Goal: Task Accomplishment & Management: Use online tool/utility

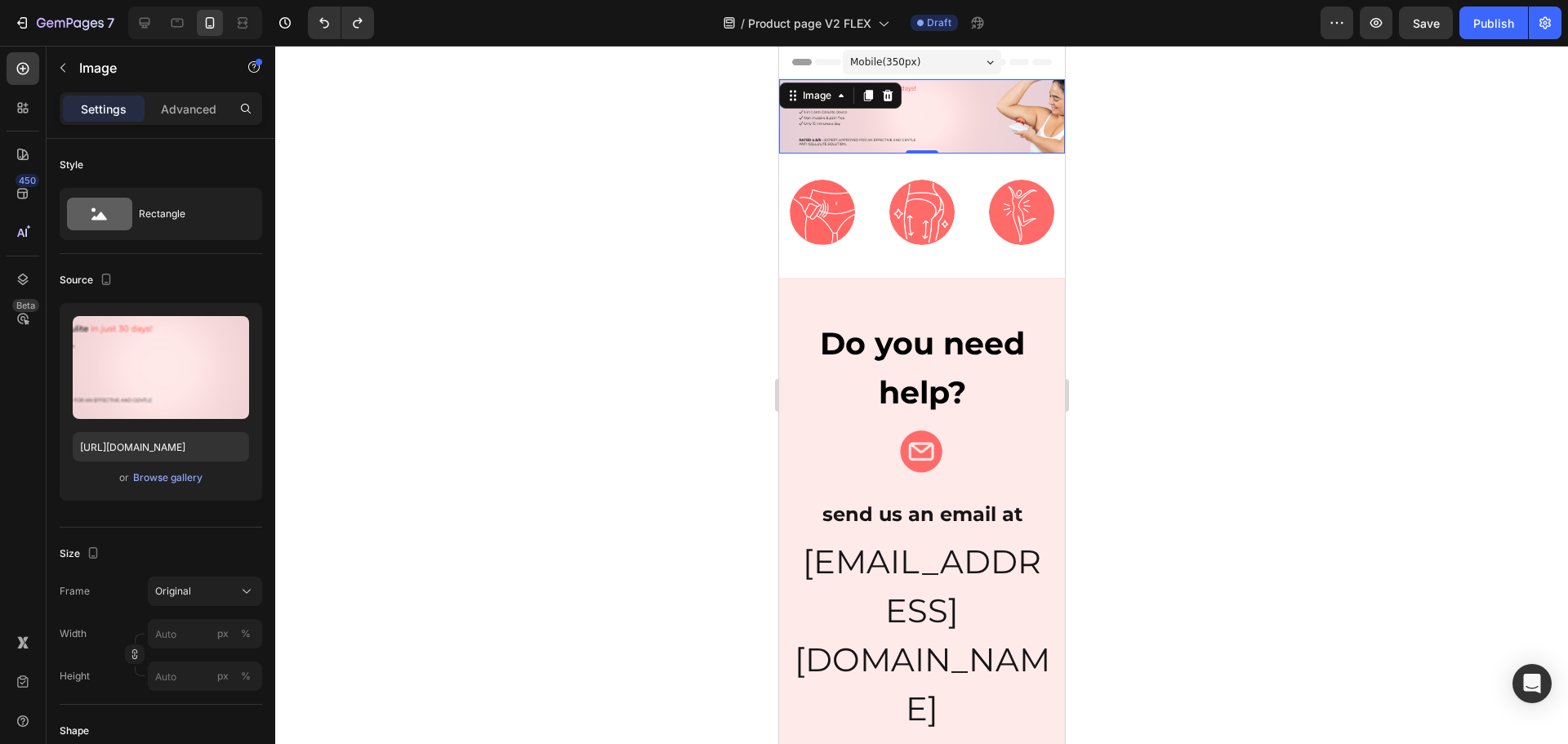
click at [869, 96] on icon at bounding box center [868, 95] width 9 height 12
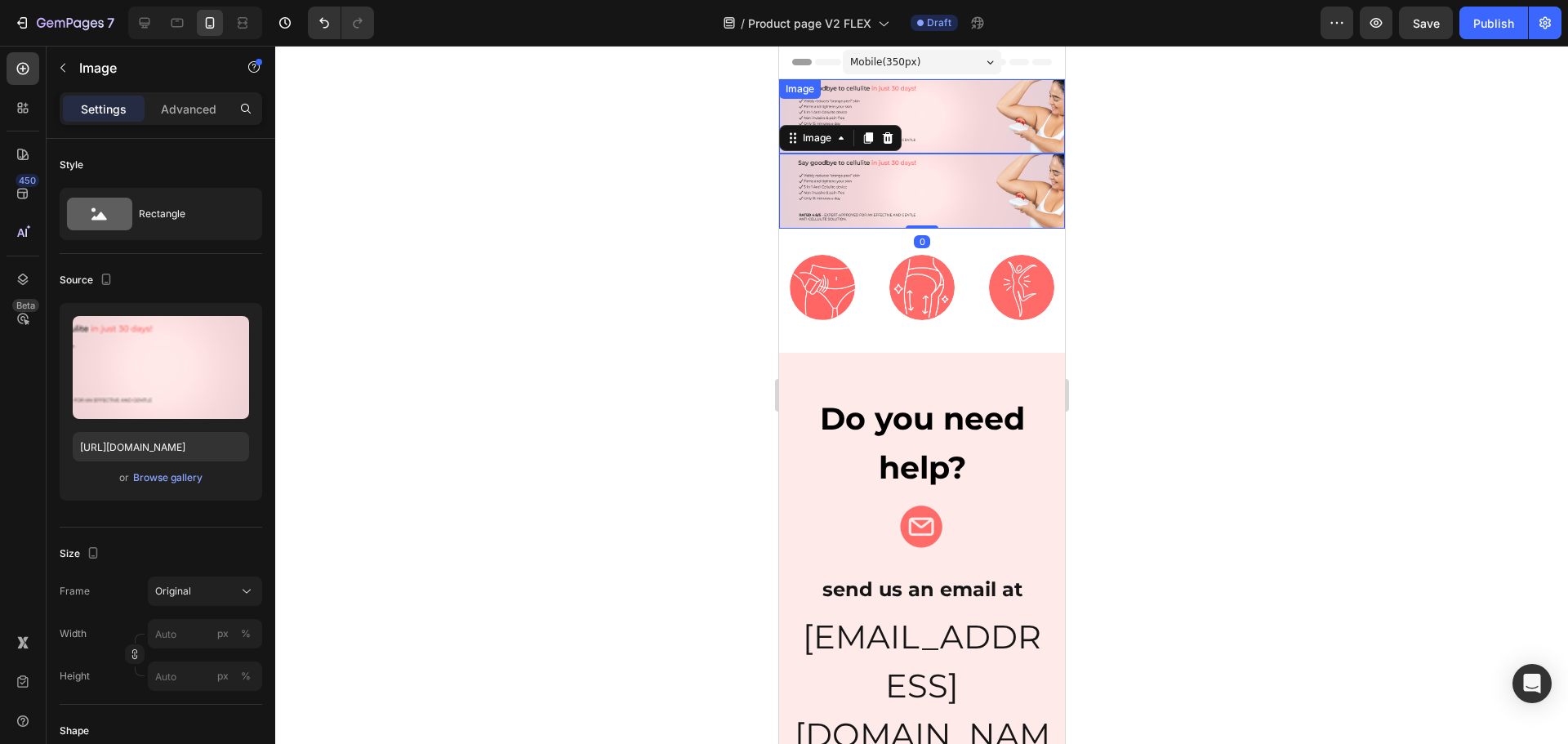
click at [937, 129] on img at bounding box center [921, 116] width 286 height 74
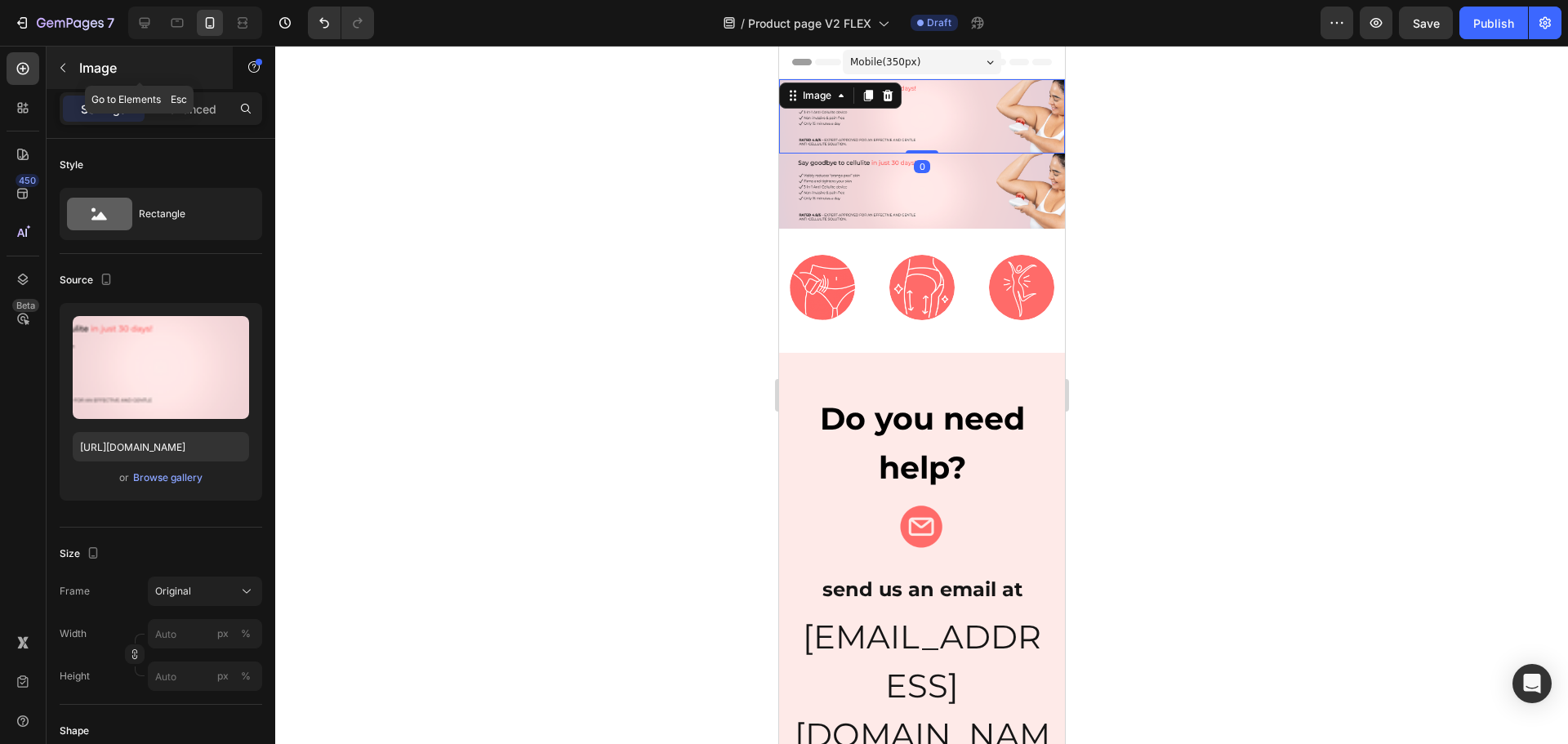
click at [82, 66] on p "Image" at bounding box center [149, 67] width 139 height 19
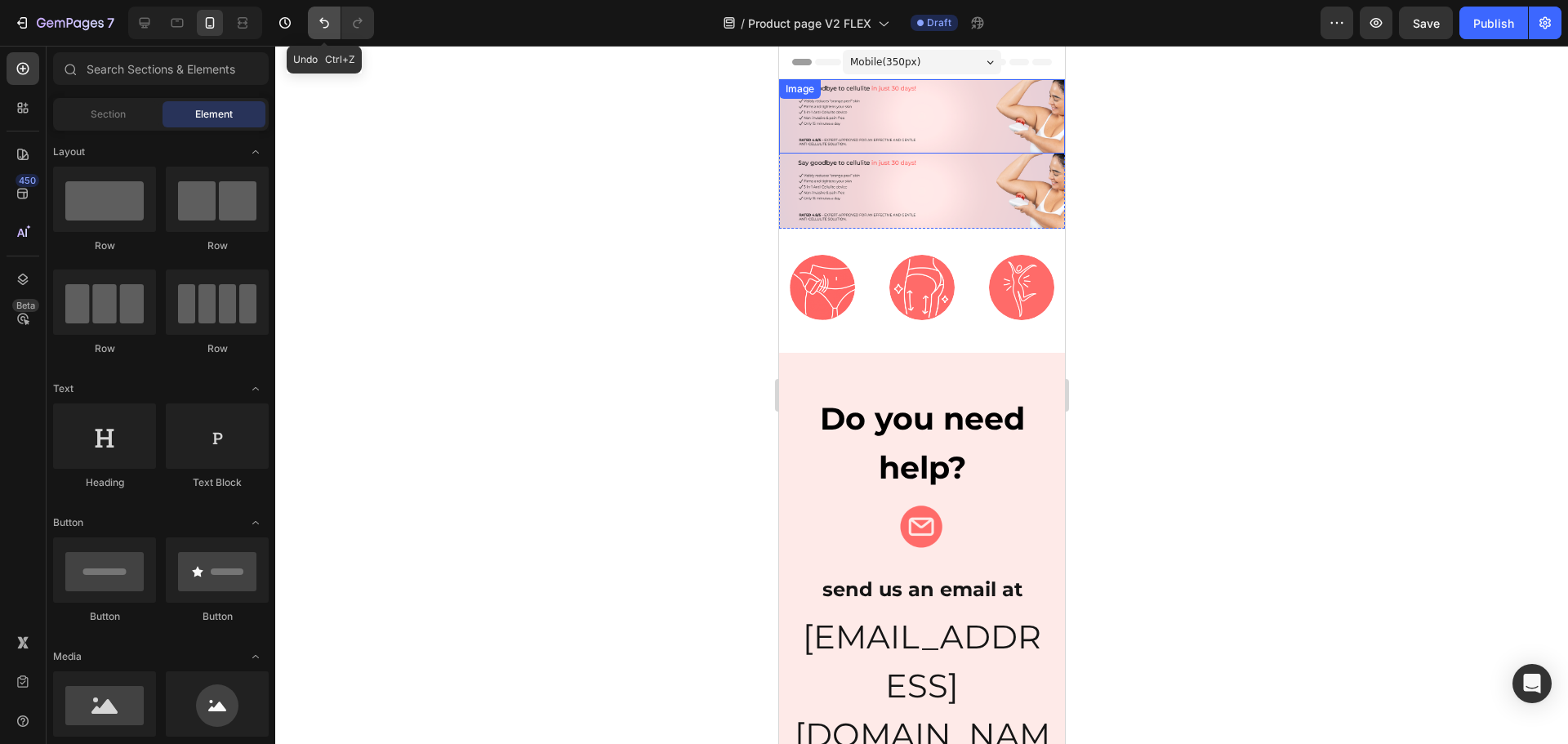
click at [333, 26] on icon "Undo/Redo" at bounding box center [325, 23] width 16 height 16
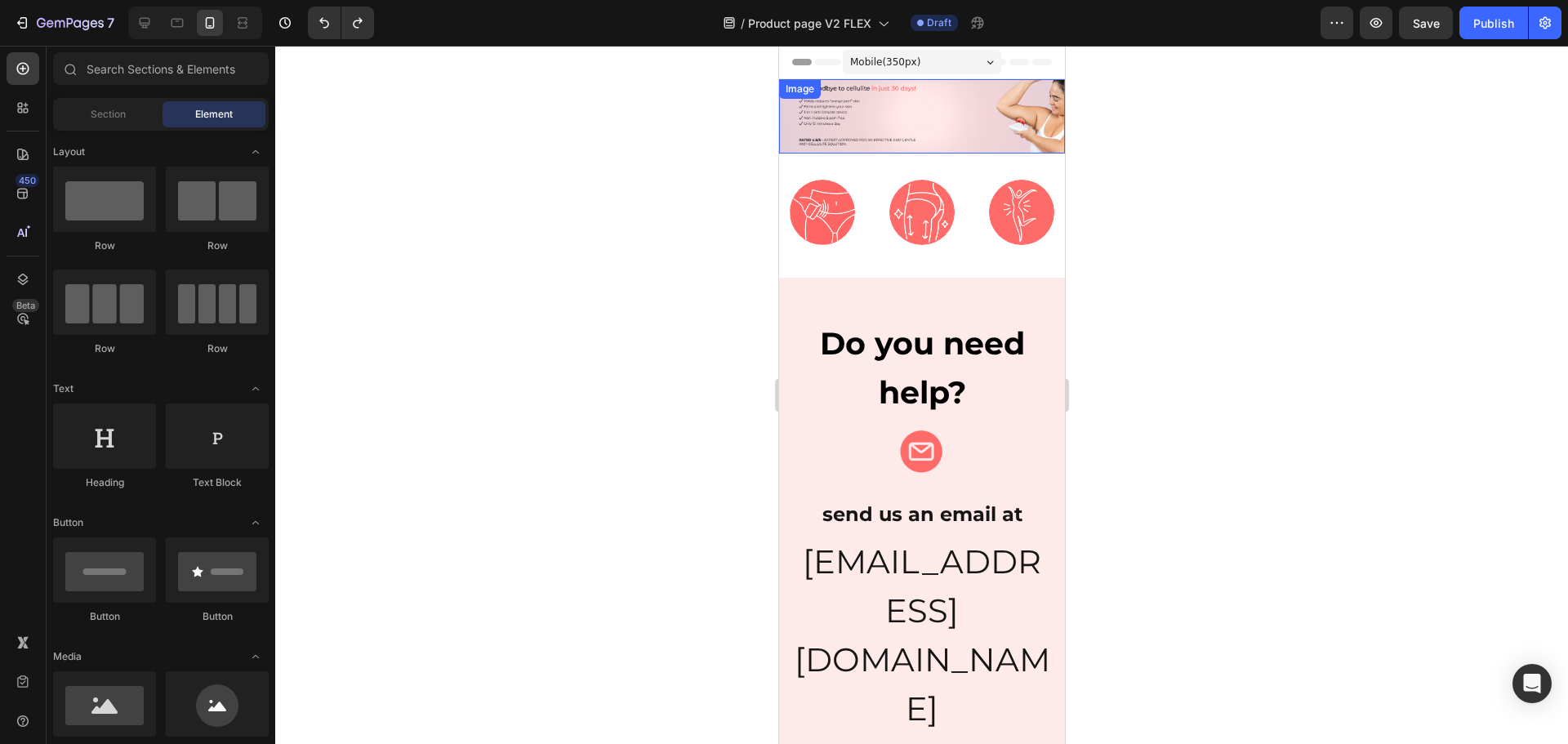
click at [856, 117] on img at bounding box center [921, 116] width 286 height 74
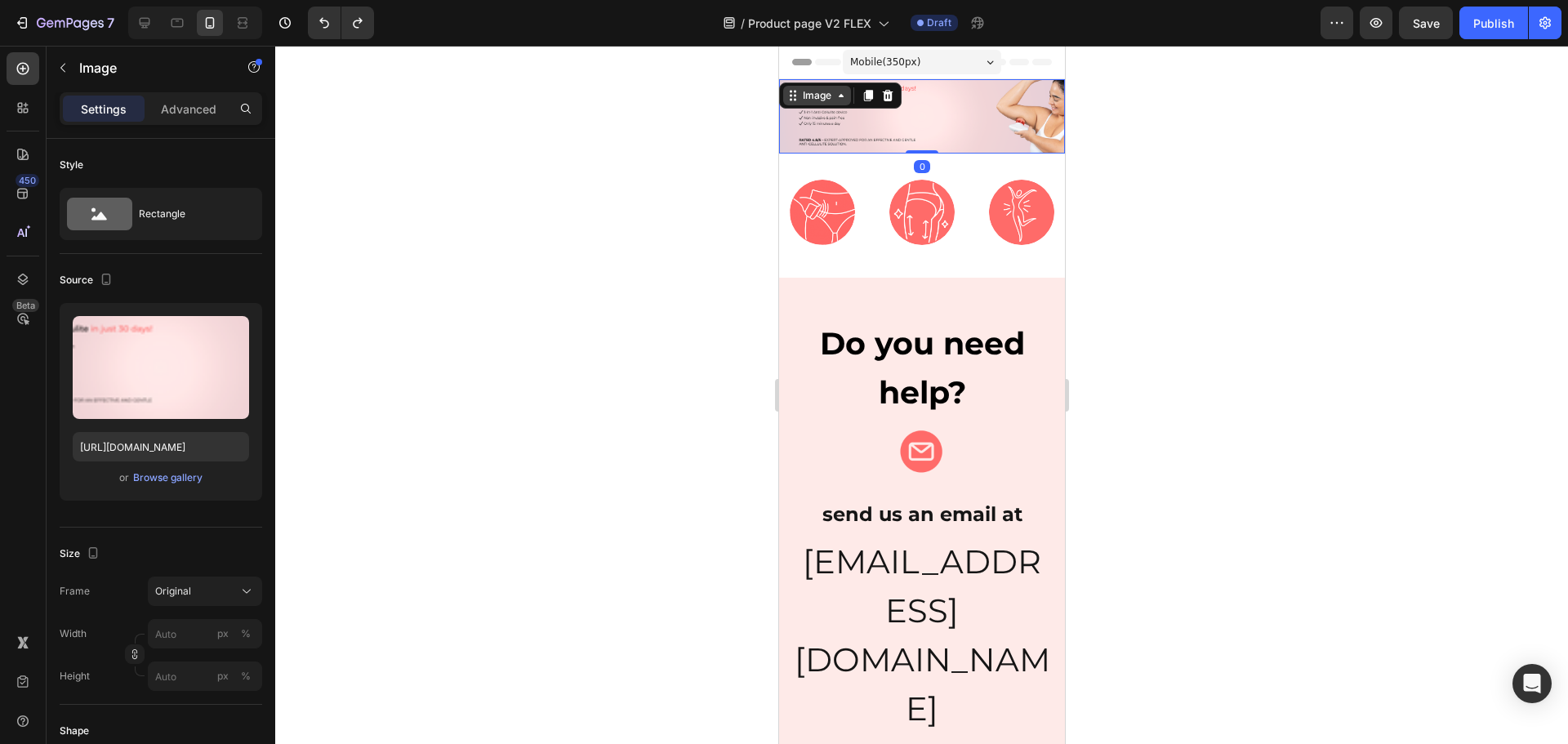
click at [811, 94] on div "Image" at bounding box center [816, 95] width 35 height 15
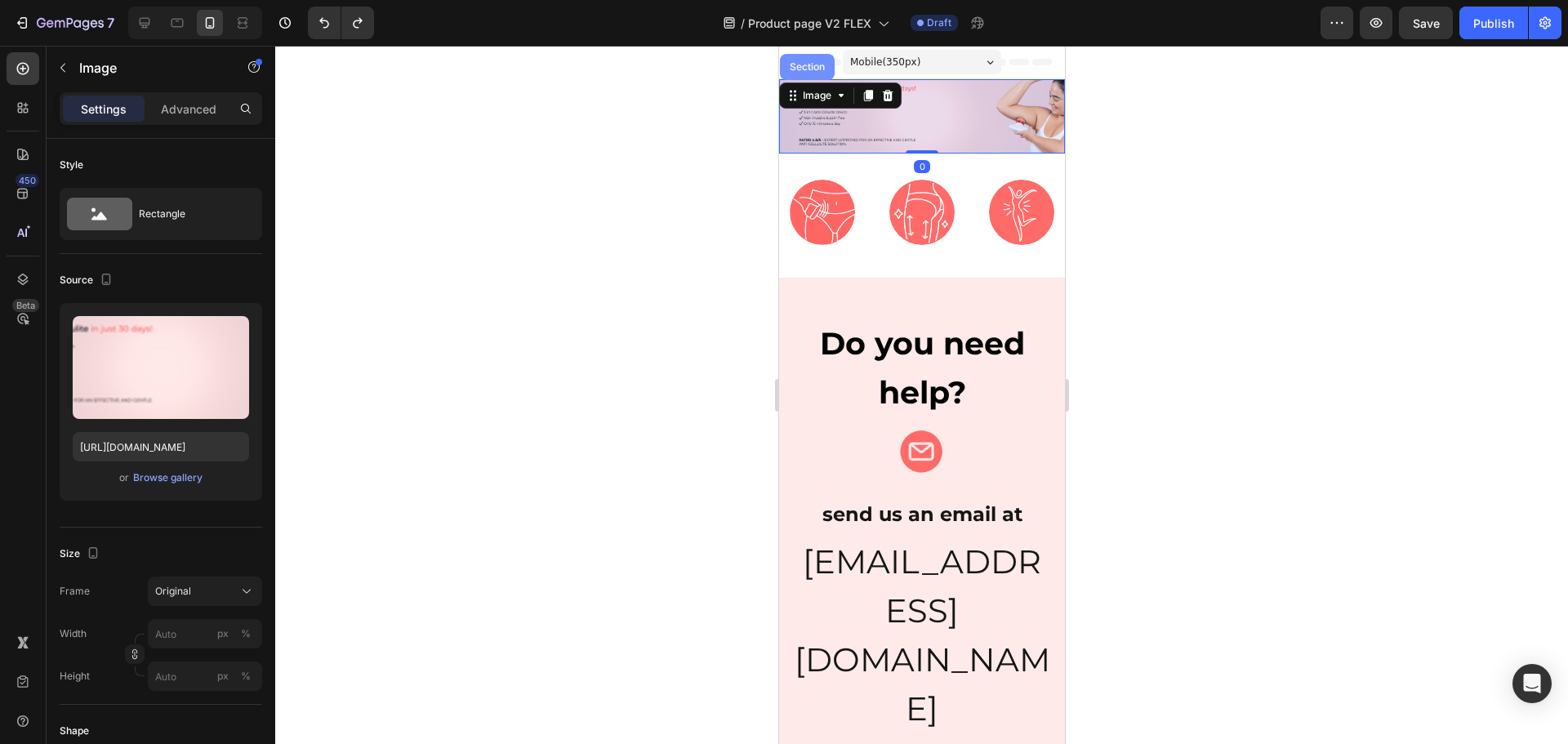
click at [799, 69] on div "Section" at bounding box center [806, 67] width 42 height 10
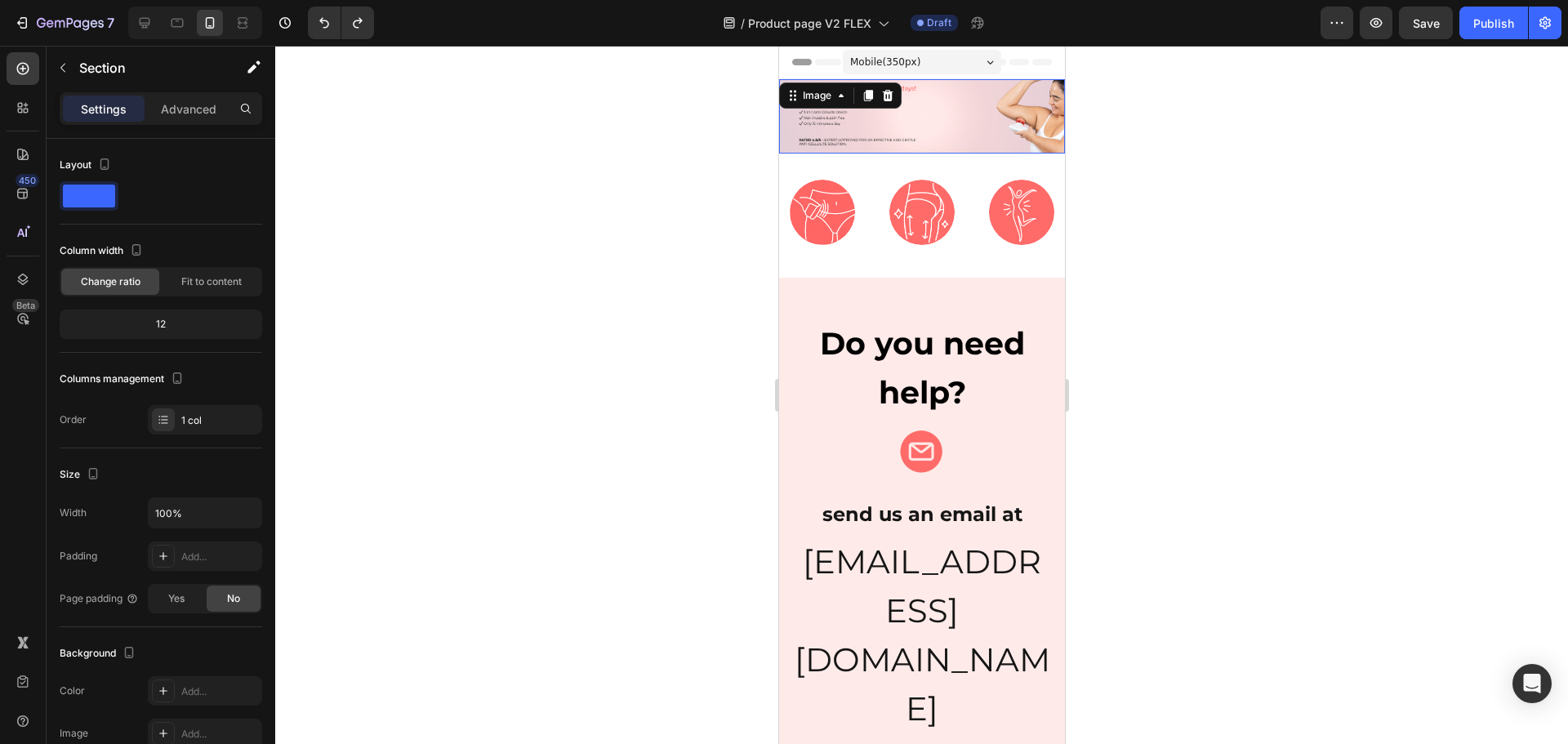
click at [971, 122] on img at bounding box center [921, 116] width 286 height 74
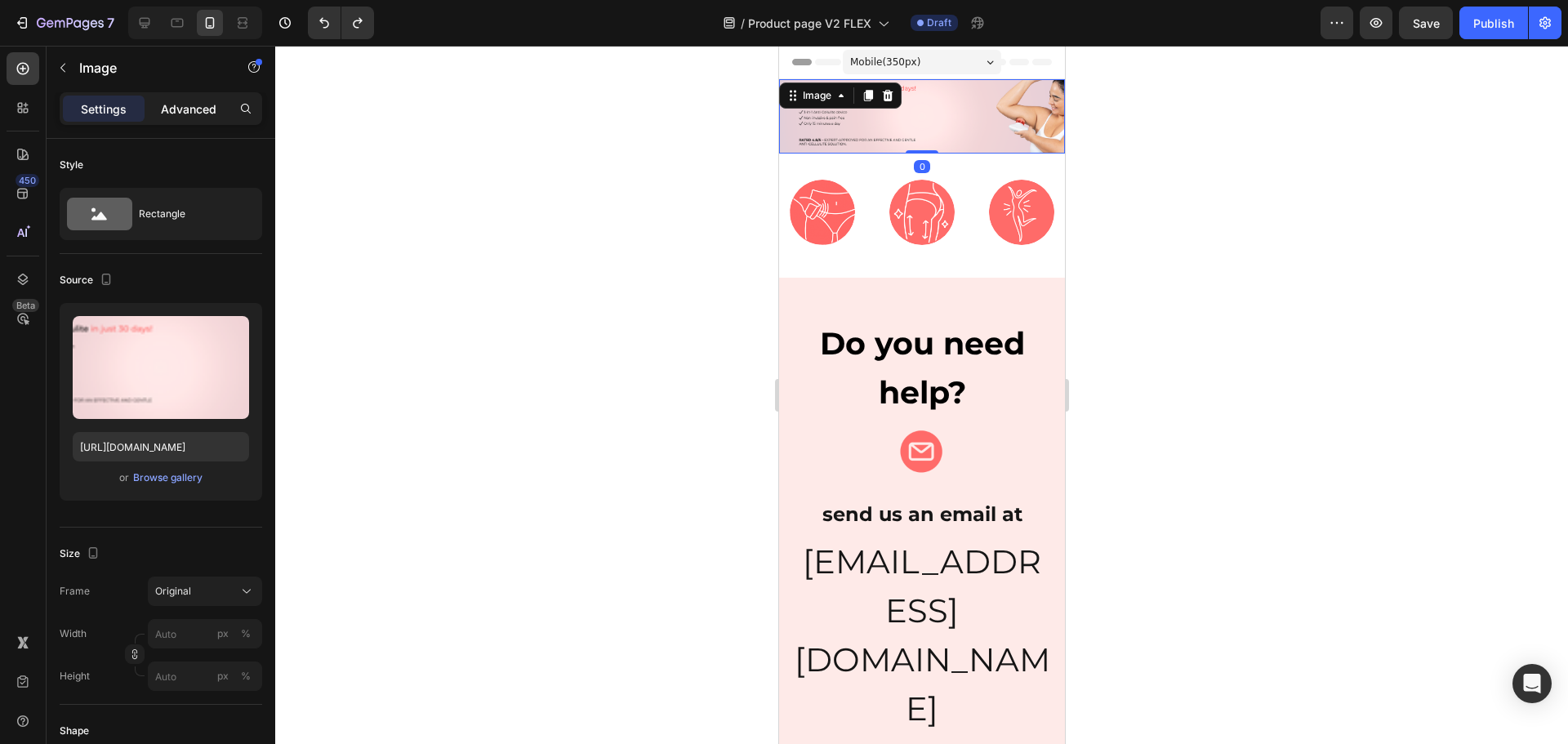
click at [186, 98] on div "Advanced" at bounding box center [188, 109] width 81 height 27
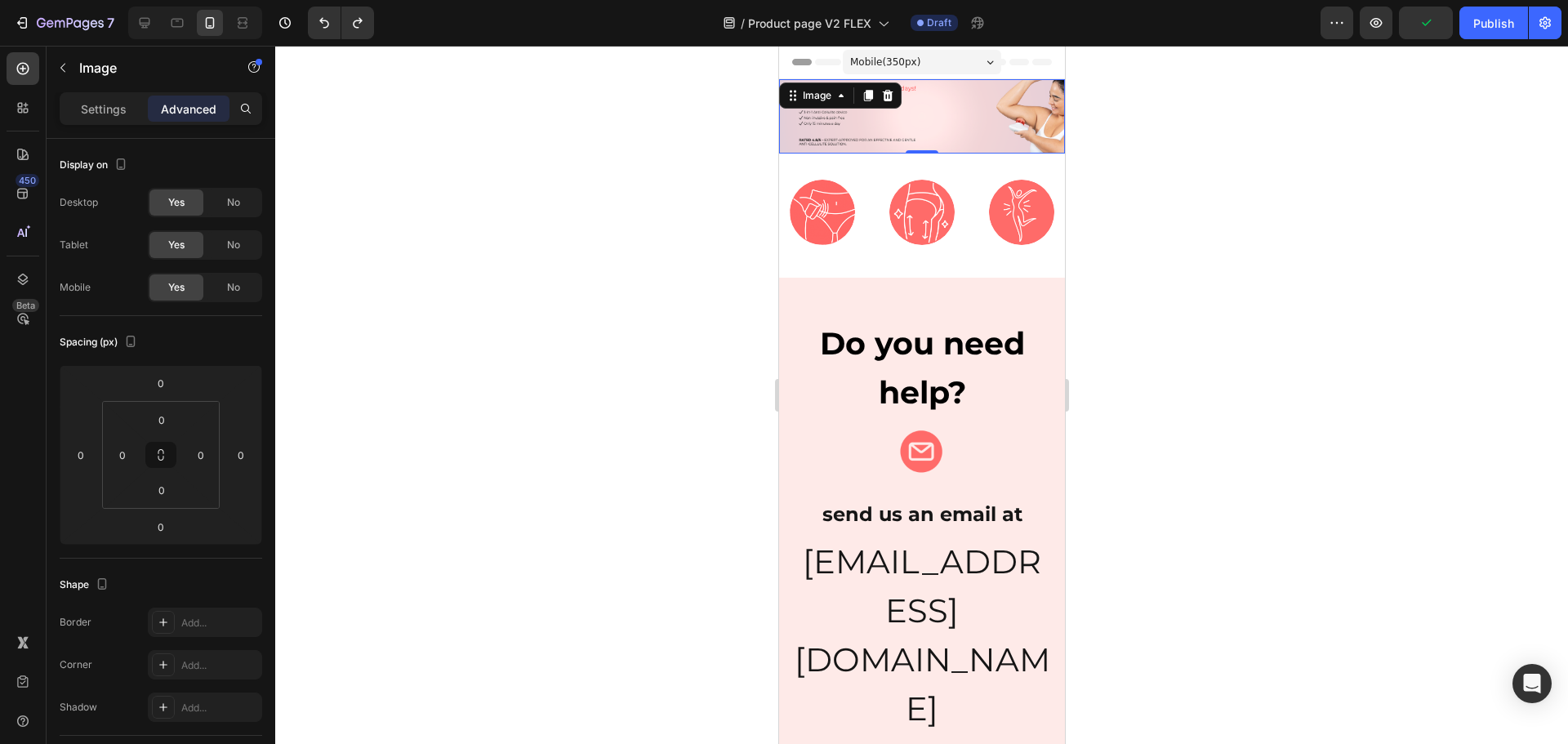
click at [226, 285] on div "No" at bounding box center [233, 287] width 54 height 27
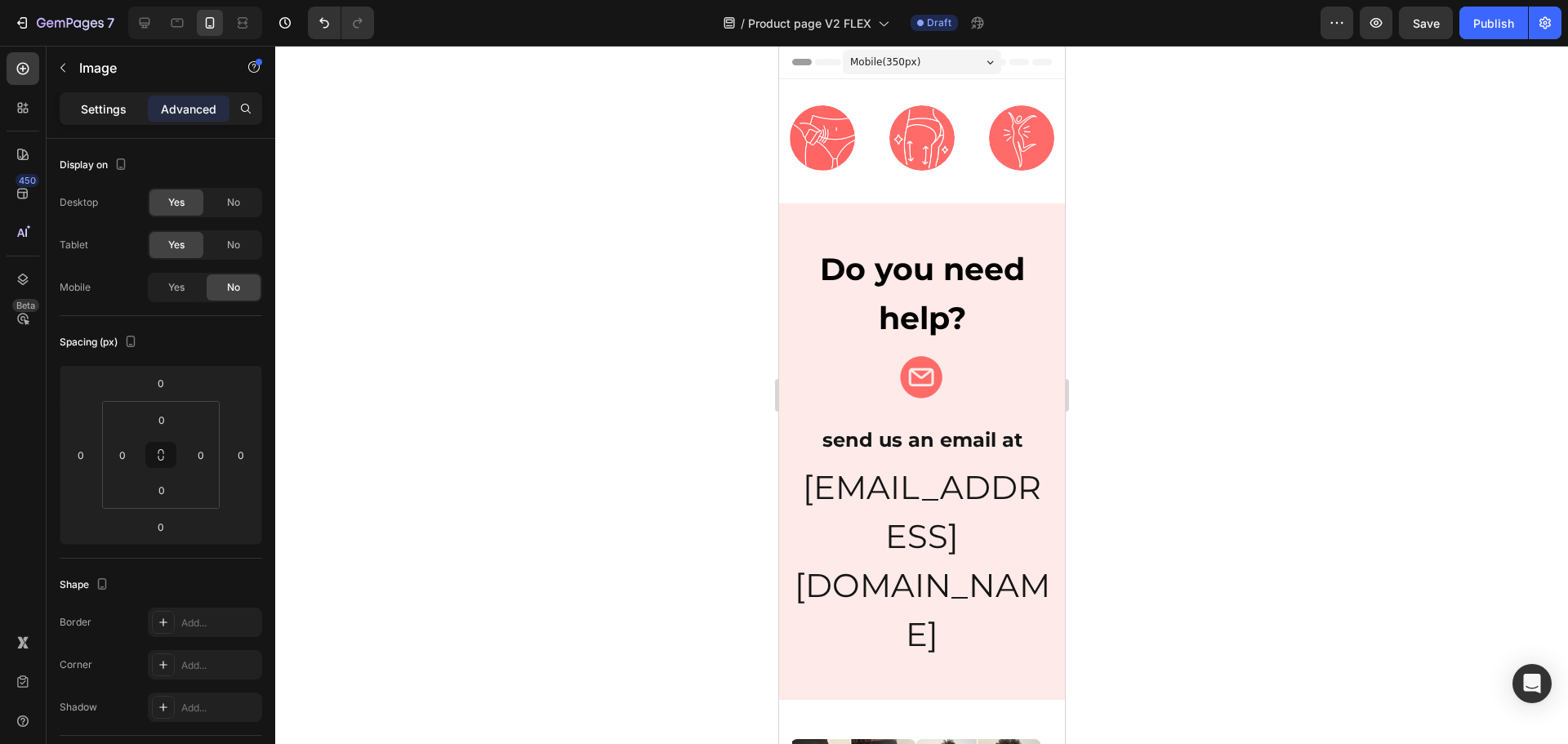
click at [103, 106] on p "Settings" at bounding box center [103, 109] width 46 height 17
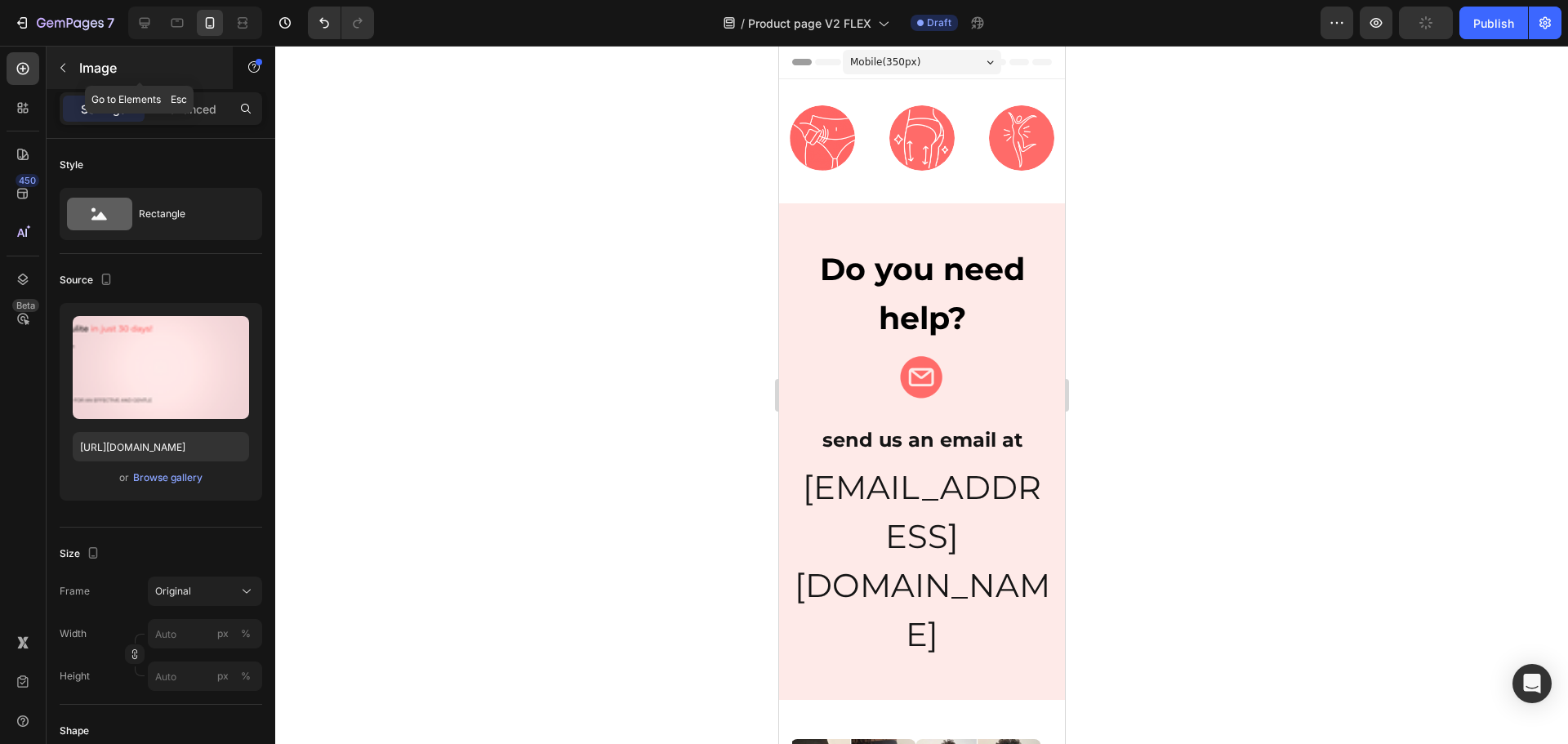
click at [80, 59] on p "Image" at bounding box center [149, 67] width 139 height 19
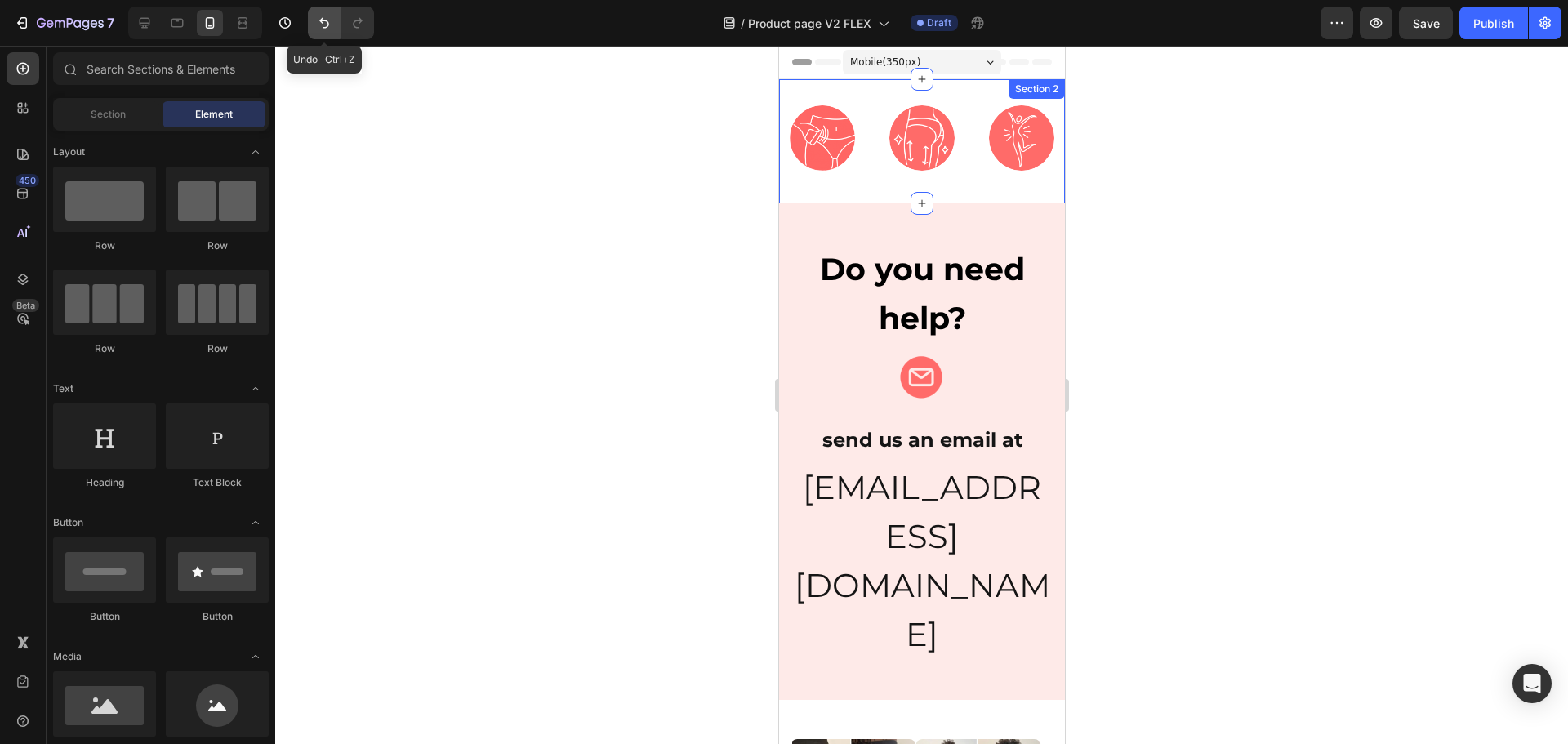
click at [318, 25] on icon "Undo/Redo" at bounding box center [325, 23] width 16 height 16
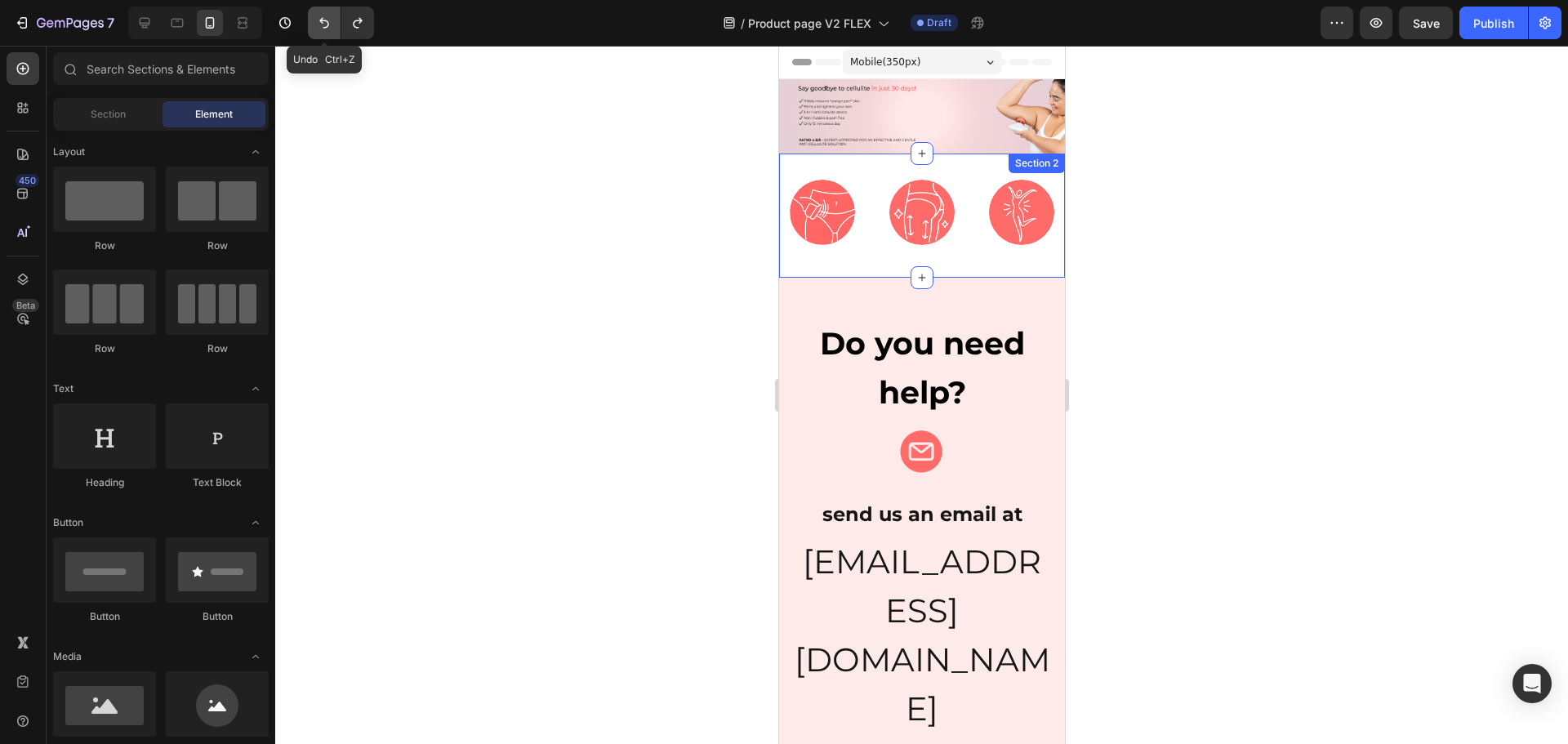
click at [318, 25] on icon "Undo/Redo" at bounding box center [325, 23] width 16 height 16
click at [336, 23] on button "Undo/Redo" at bounding box center [325, 23] width 33 height 33
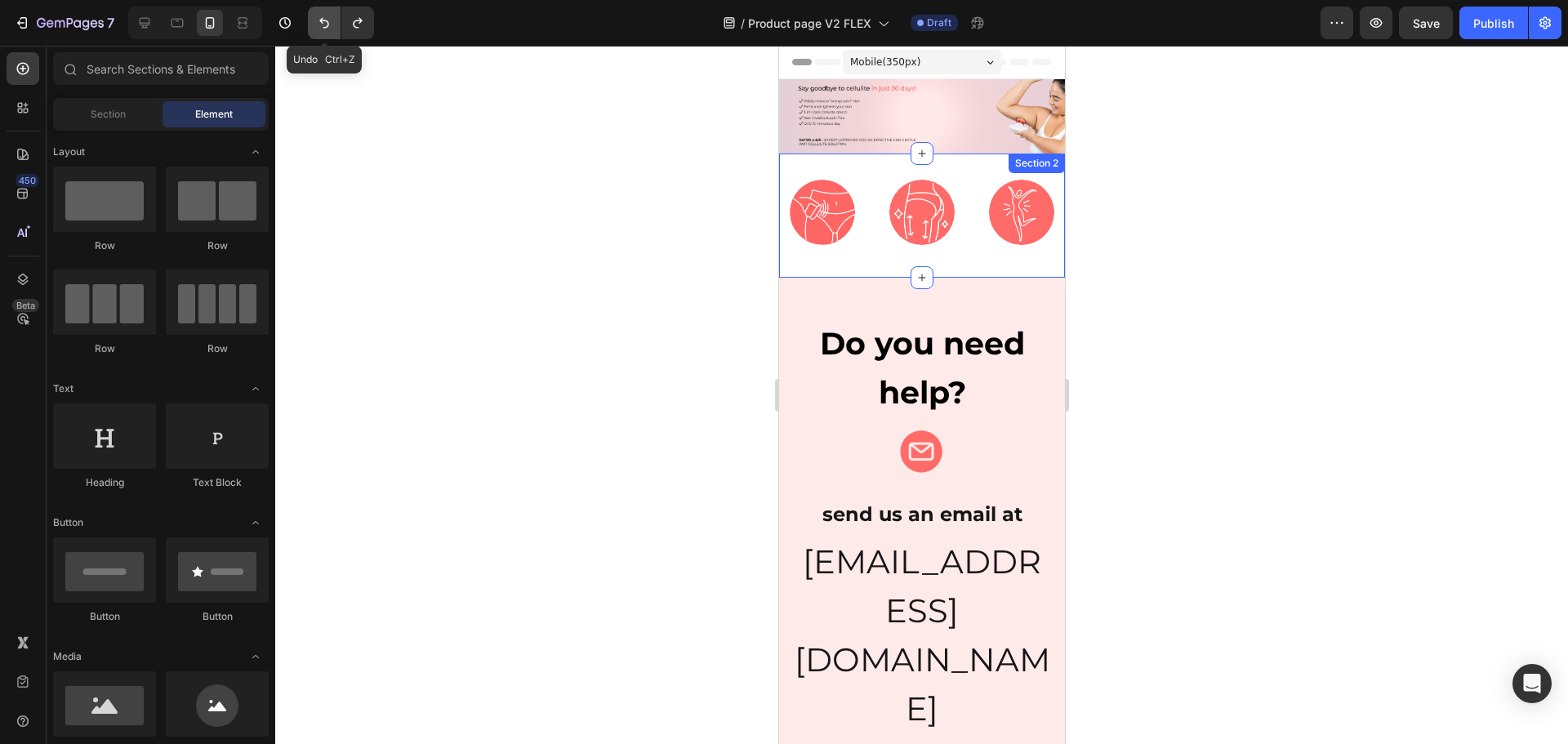
click at [336, 23] on button "Undo/Redo" at bounding box center [325, 23] width 33 height 33
click at [362, 24] on icon "Undo/Redo" at bounding box center [357, 23] width 16 height 16
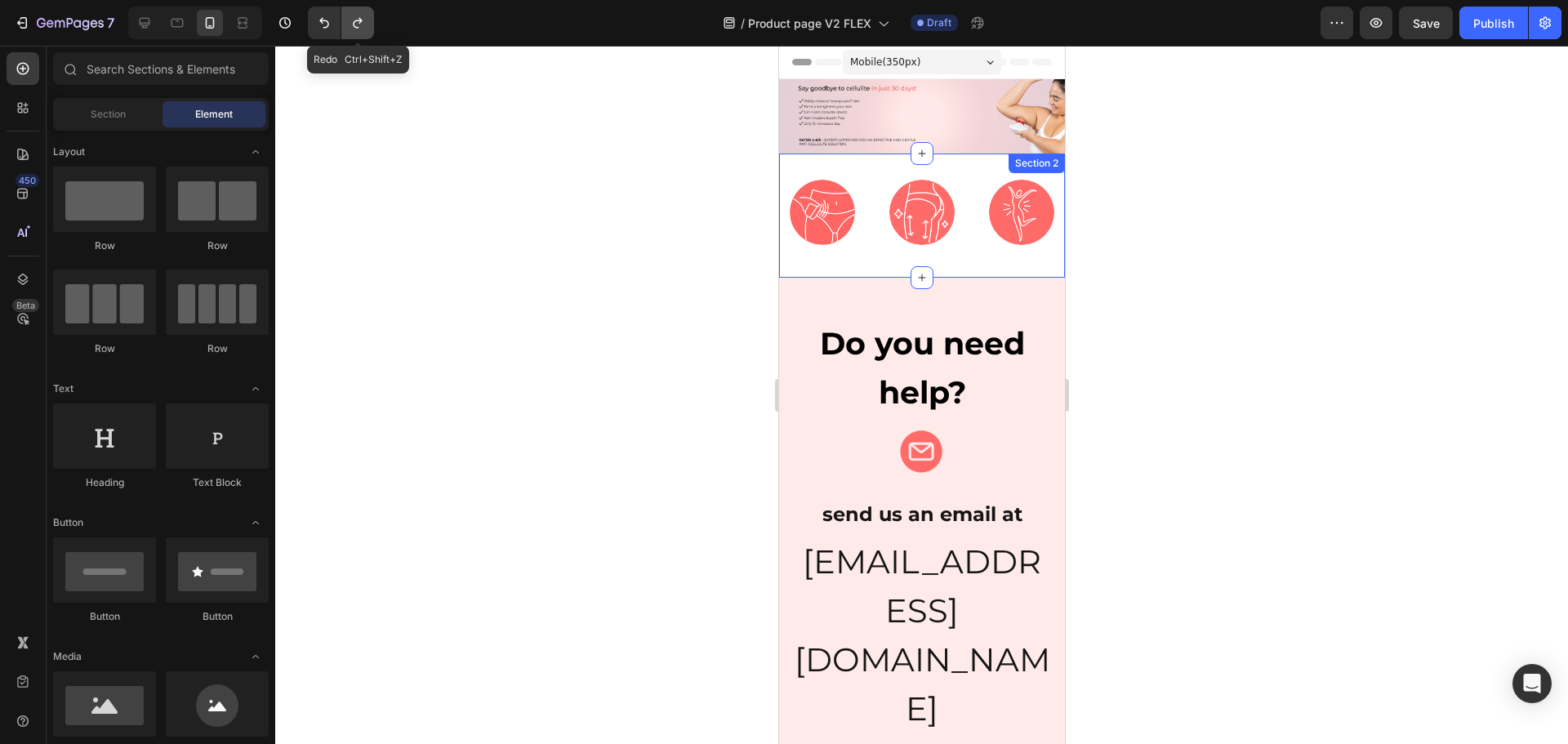
click at [362, 24] on icon "Undo/Redo" at bounding box center [357, 23] width 16 height 16
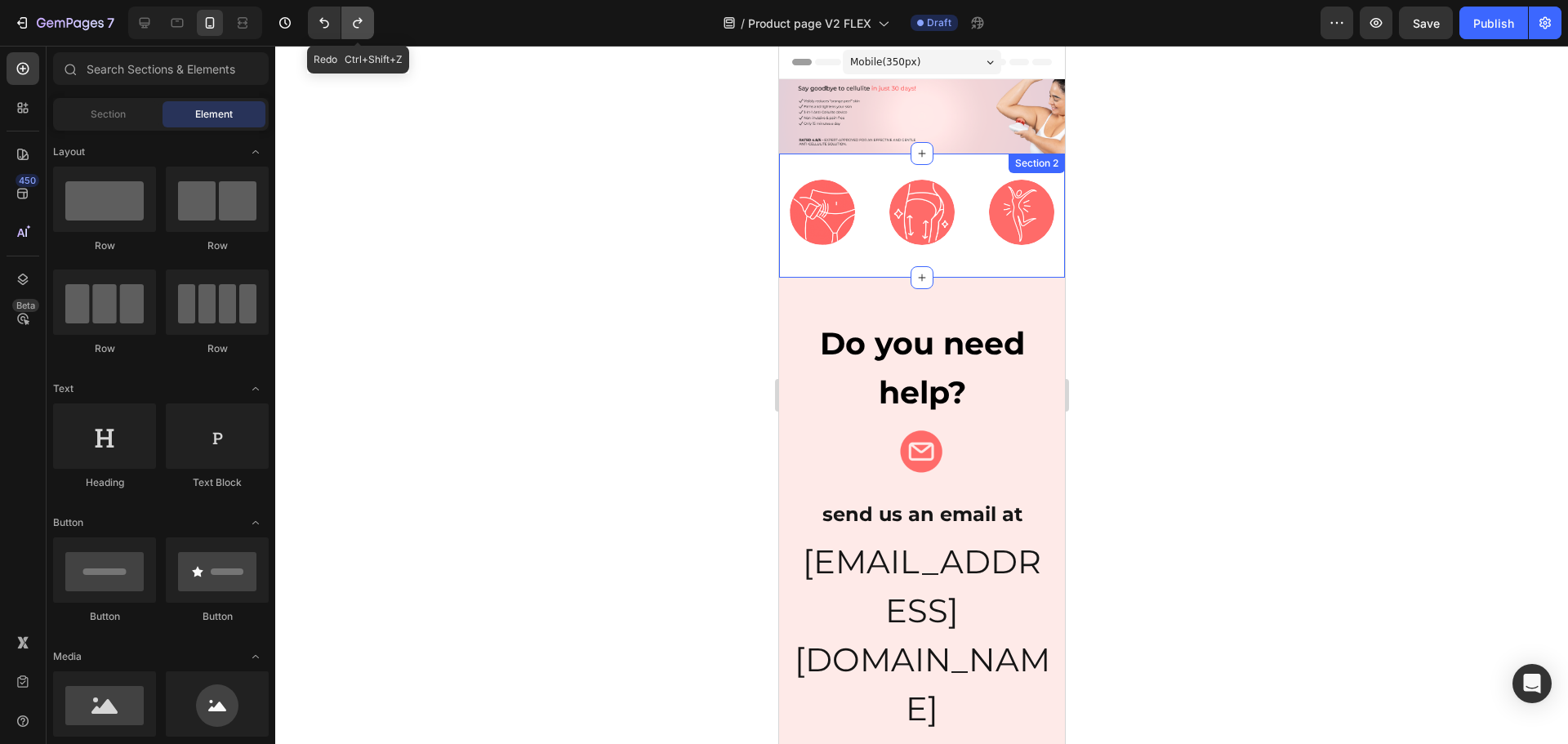
click at [362, 24] on icon "Undo/Redo" at bounding box center [357, 23] width 16 height 16
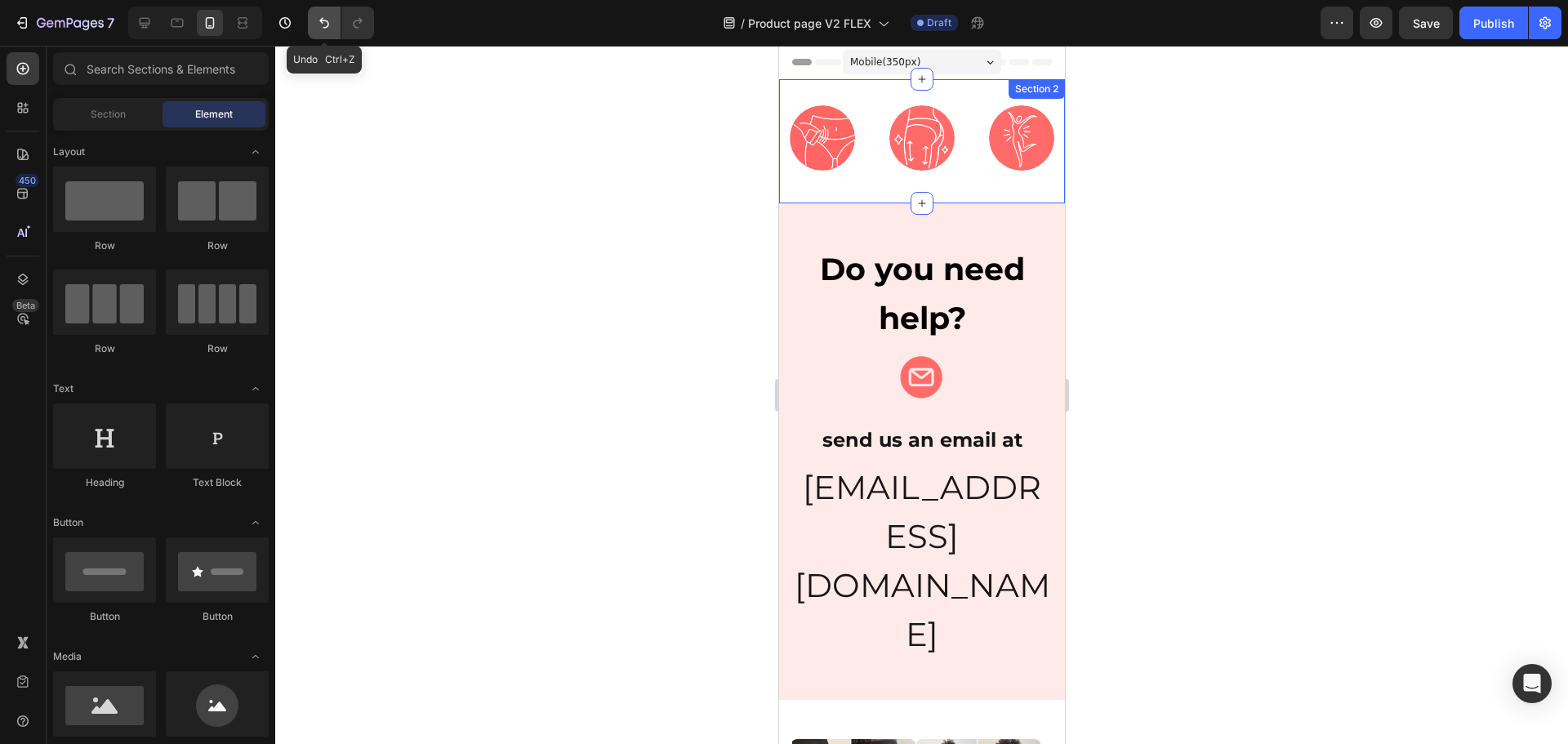
click at [325, 24] on icon "Undo/Redo" at bounding box center [325, 23] width 16 height 16
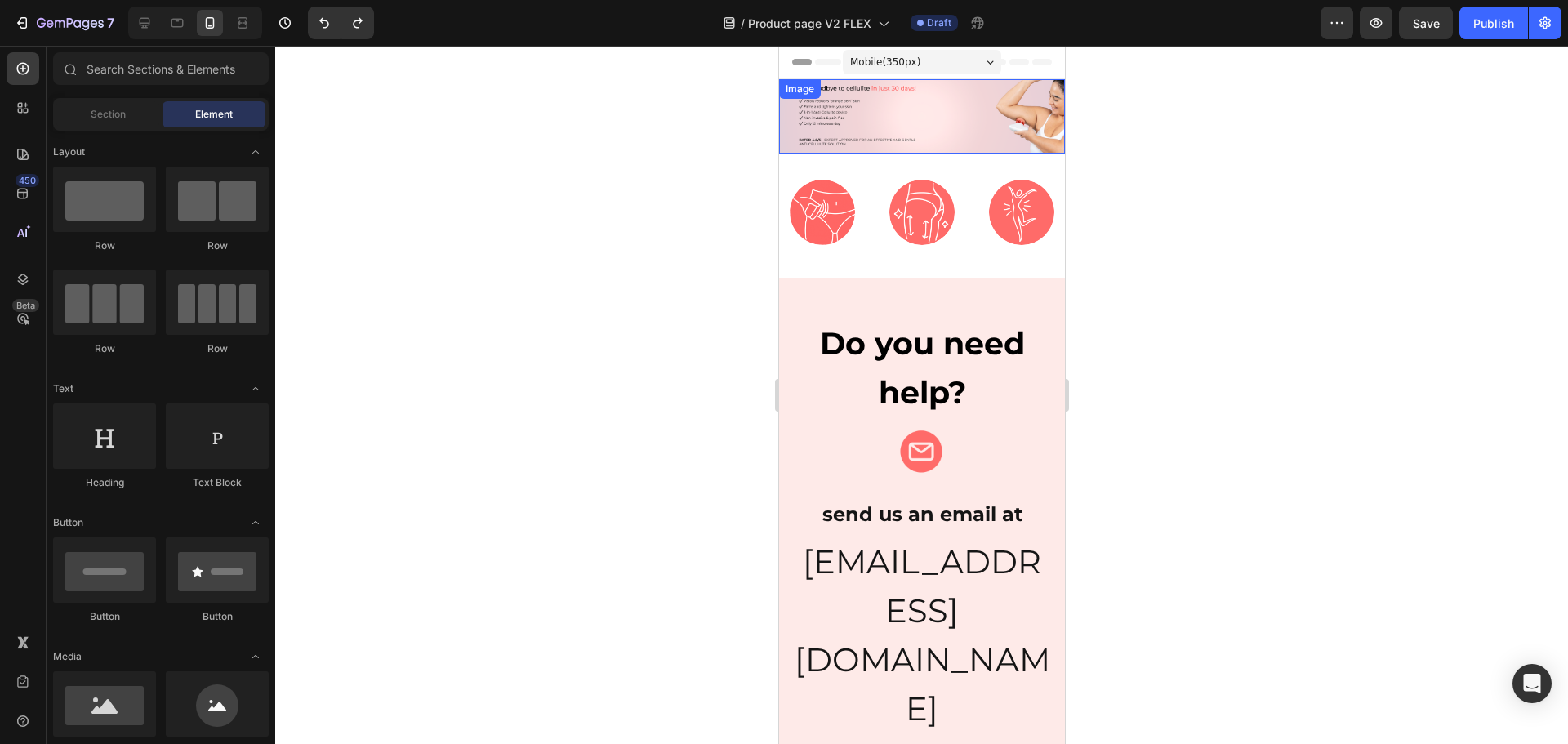
click at [856, 101] on div "Image" at bounding box center [921, 116] width 286 height 74
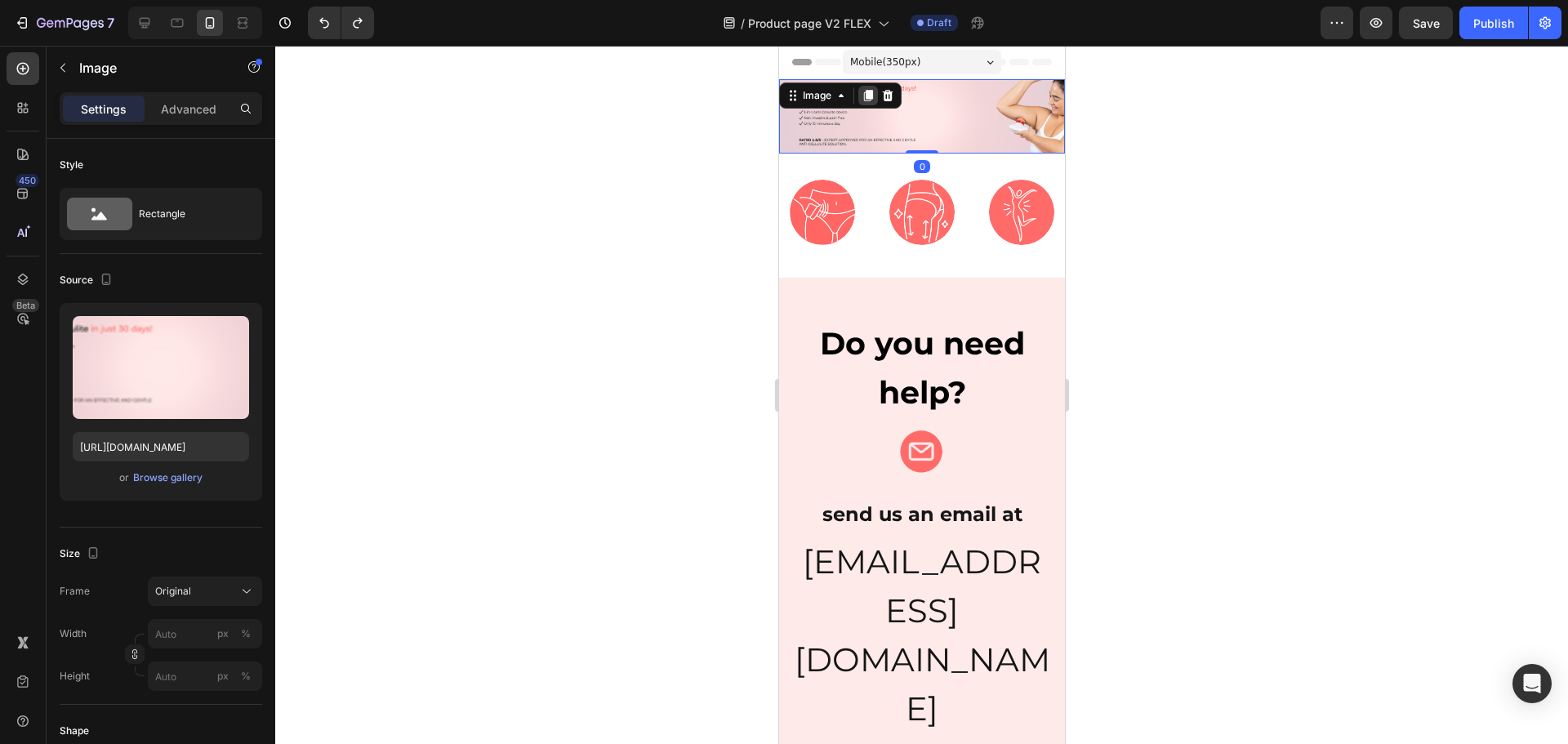
click at [866, 88] on div at bounding box center [867, 95] width 19 height 19
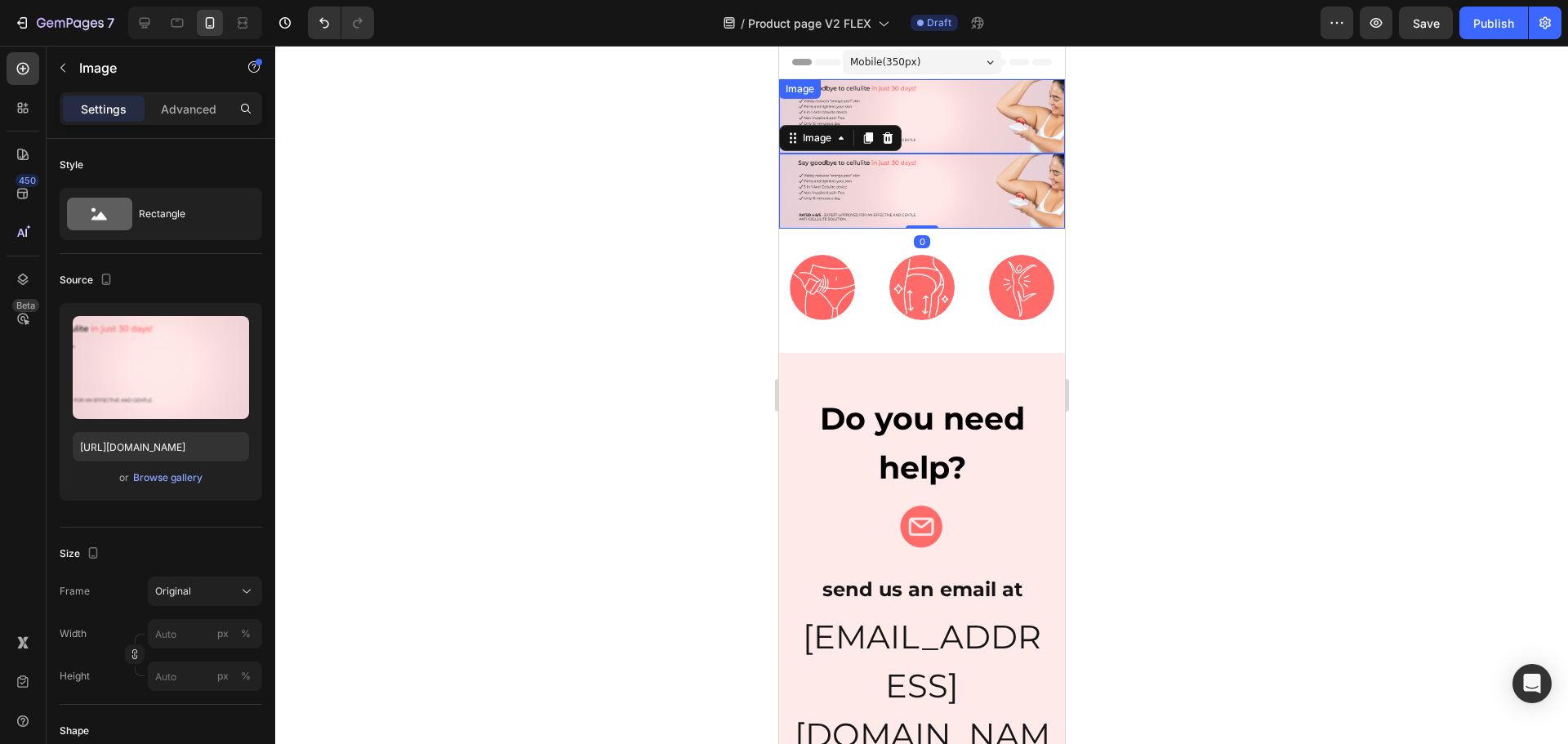
click at [935, 114] on img at bounding box center [921, 116] width 286 height 74
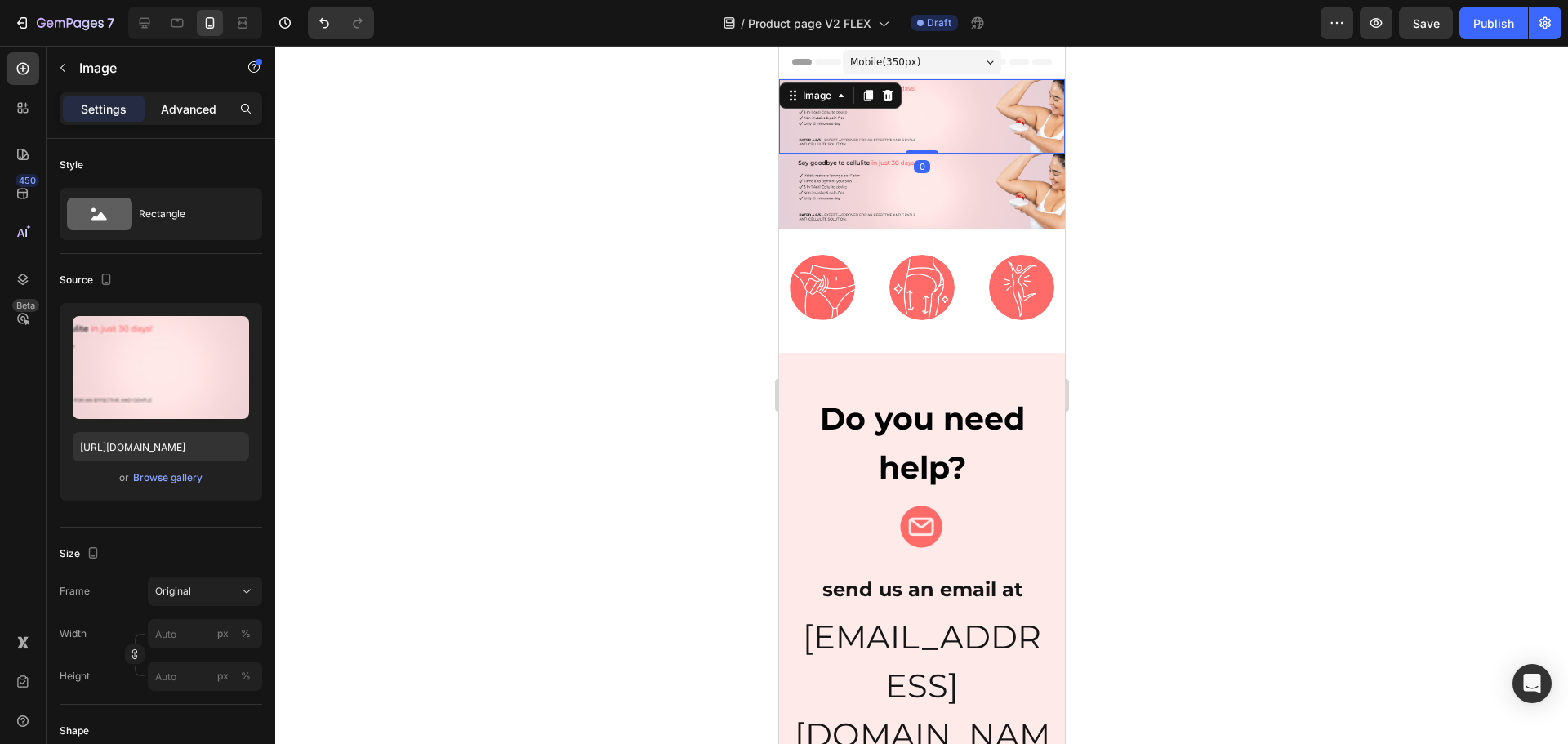
click at [187, 99] on div "Advanced" at bounding box center [188, 109] width 81 height 27
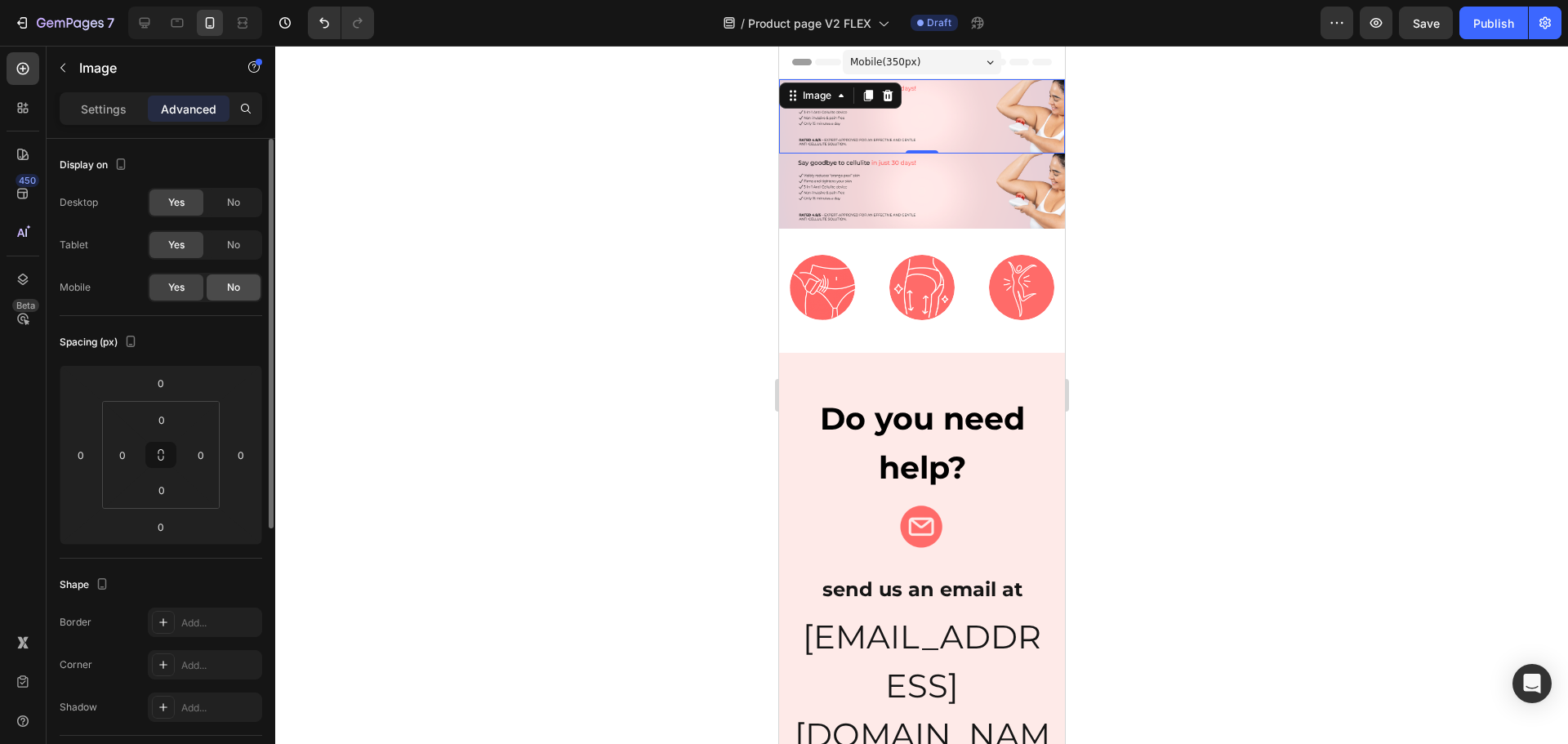
click at [230, 287] on span "No" at bounding box center [233, 287] width 13 height 15
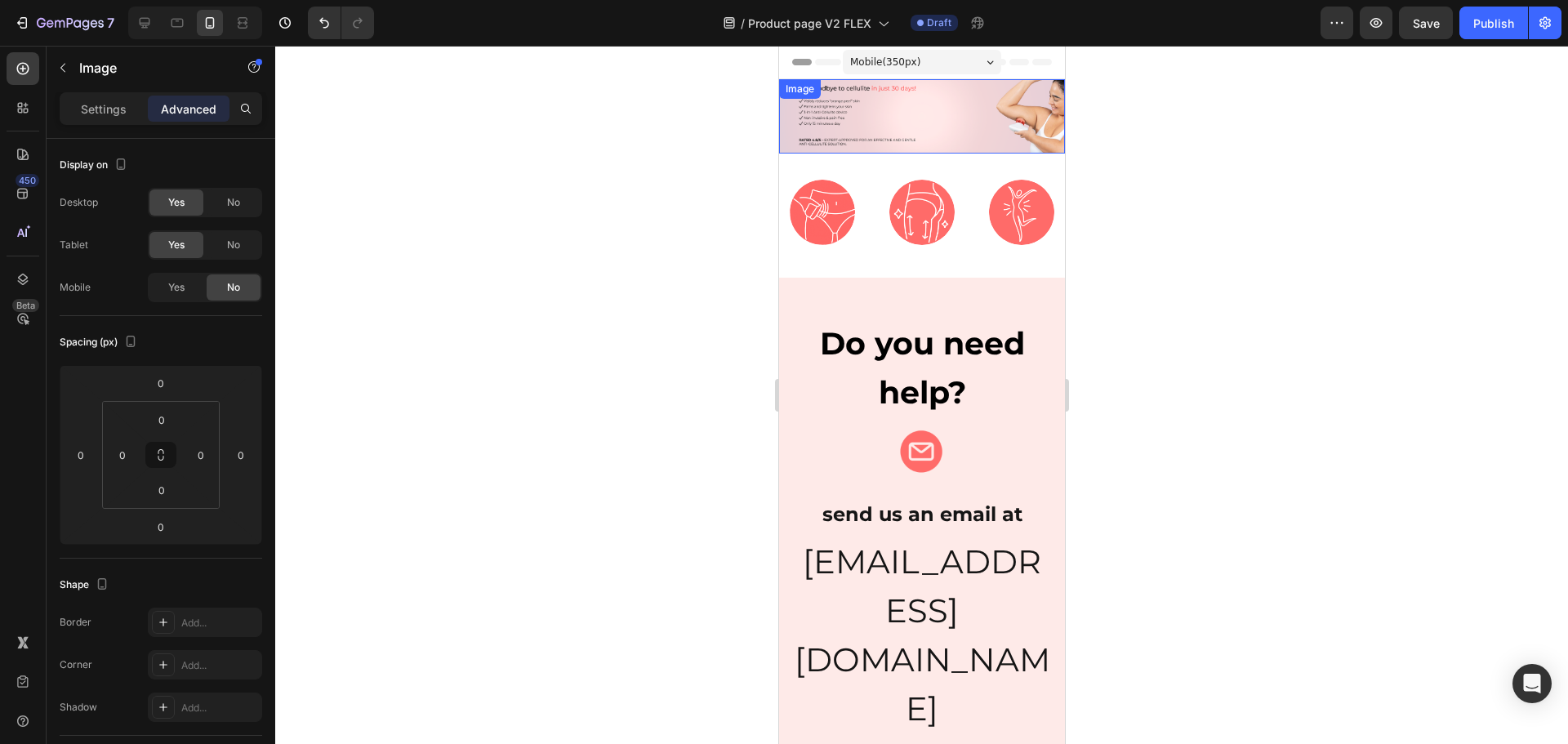
click at [1019, 111] on img at bounding box center [921, 116] width 286 height 74
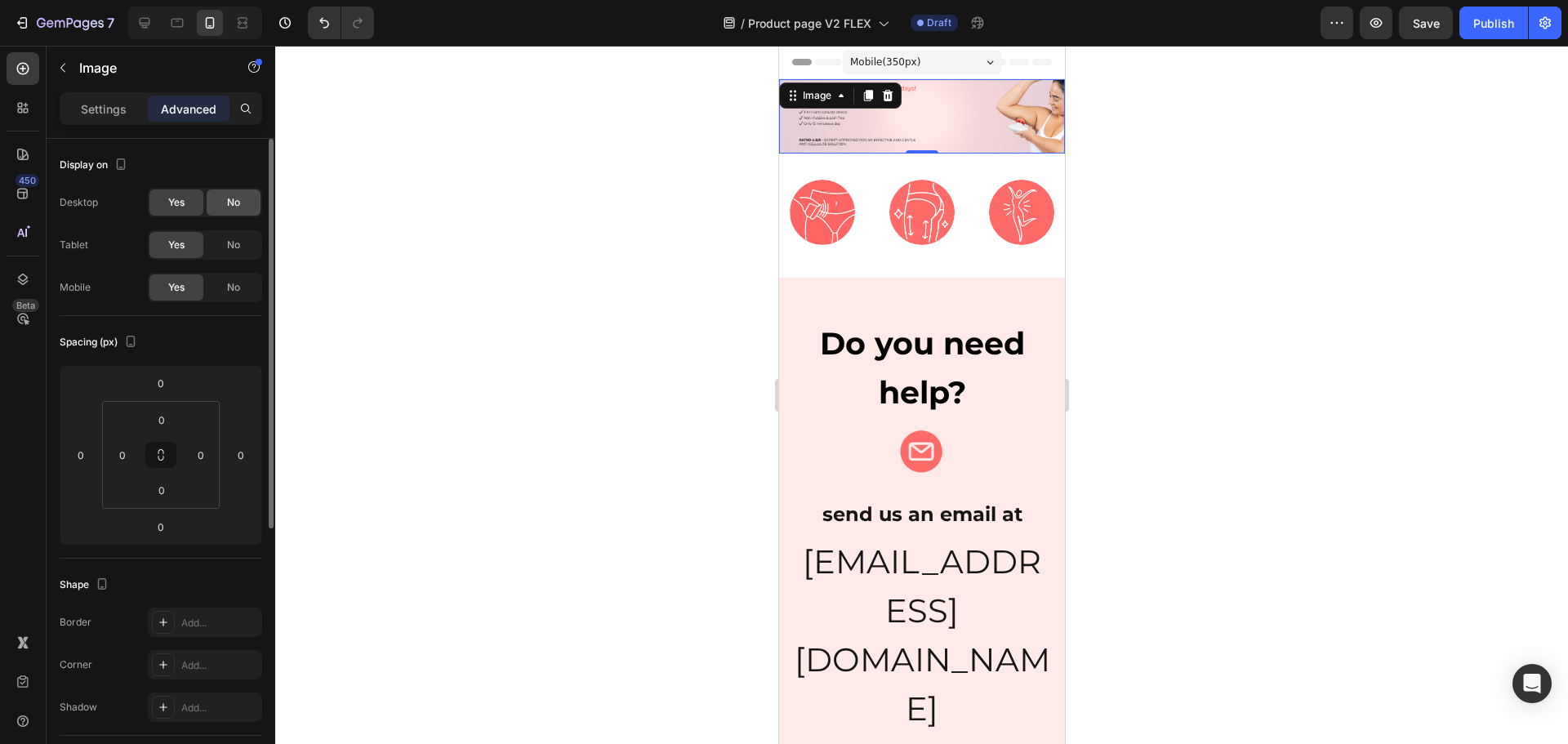
click at [231, 201] on span "No" at bounding box center [233, 202] width 13 height 15
click at [243, 247] on div "No" at bounding box center [233, 245] width 54 height 27
click at [115, 109] on p "Settings" at bounding box center [103, 109] width 46 height 17
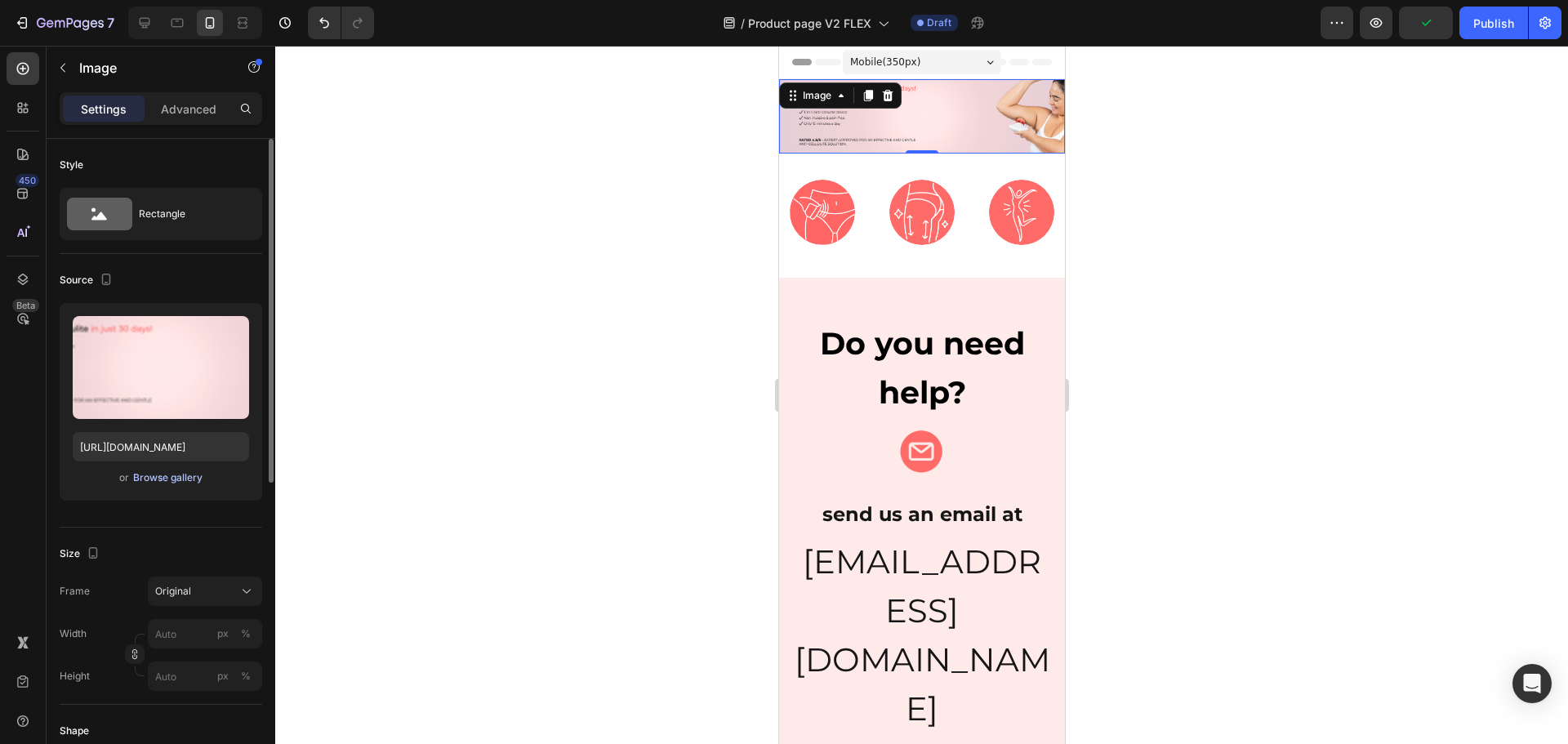
click at [180, 483] on div "Browse gallery" at bounding box center [168, 478] width 69 height 15
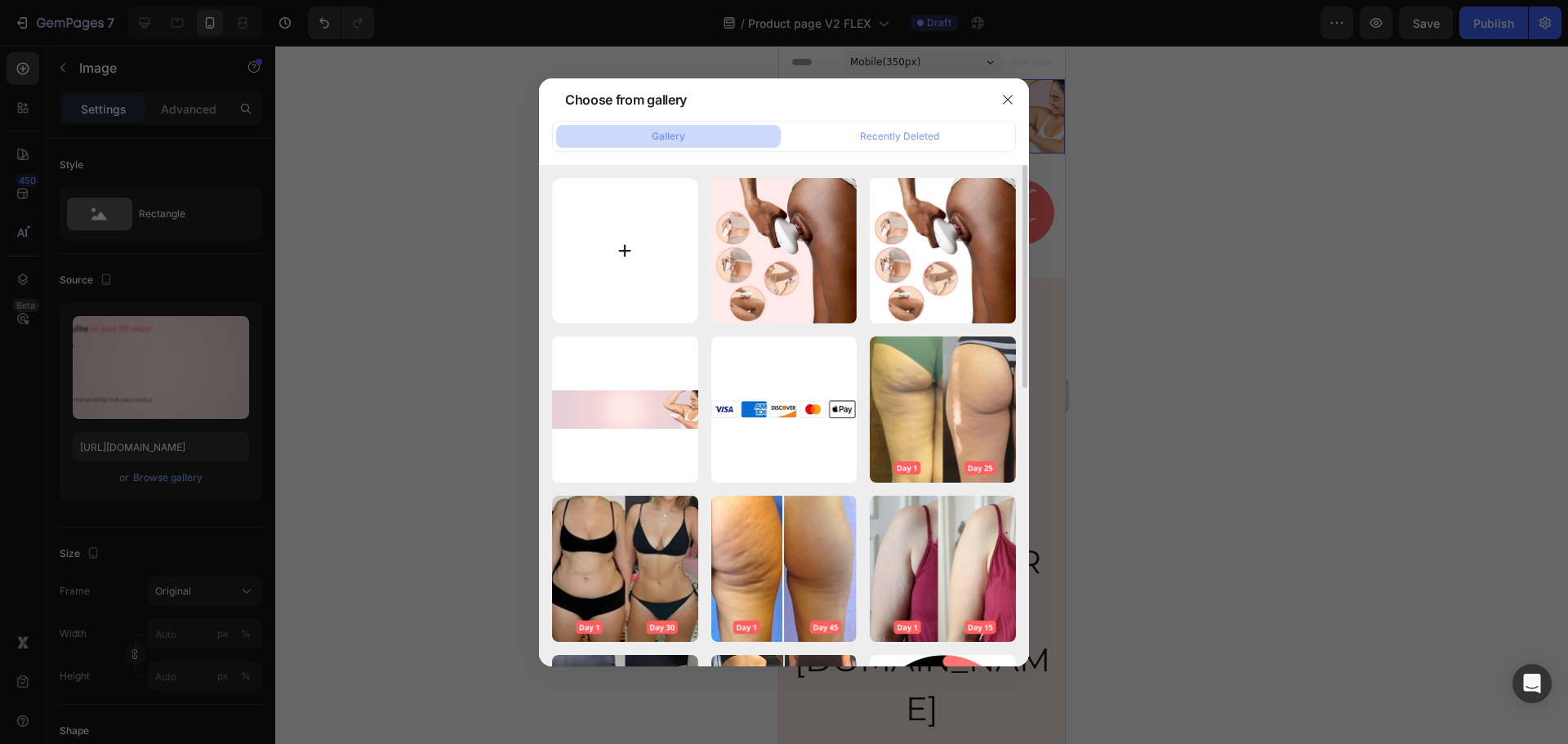
click at [688, 313] on input "file" at bounding box center [625, 251] width 146 height 146
click at [1250, 89] on div at bounding box center [784, 372] width 1568 height 744
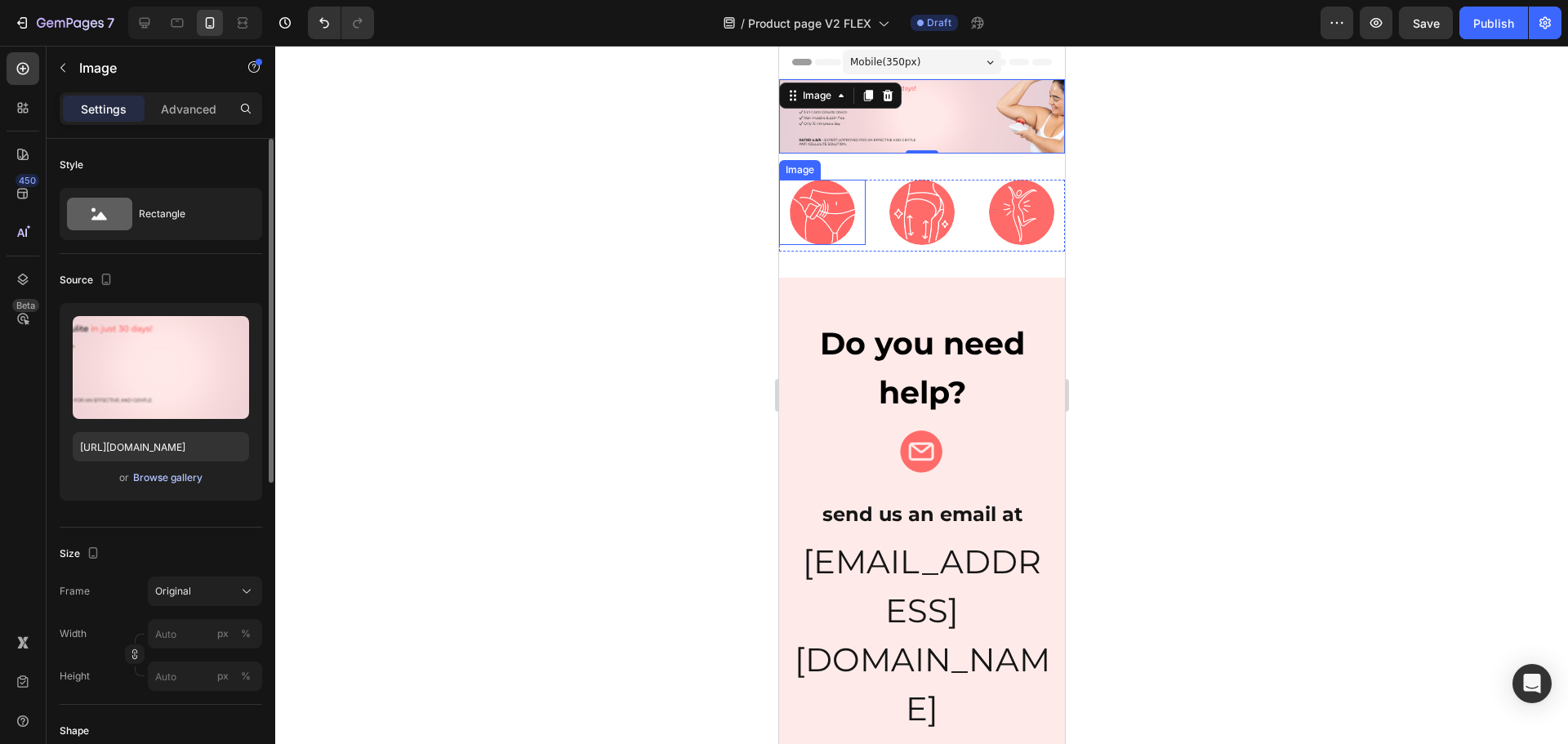
click at [177, 483] on div "Browse gallery" at bounding box center [168, 478] width 69 height 15
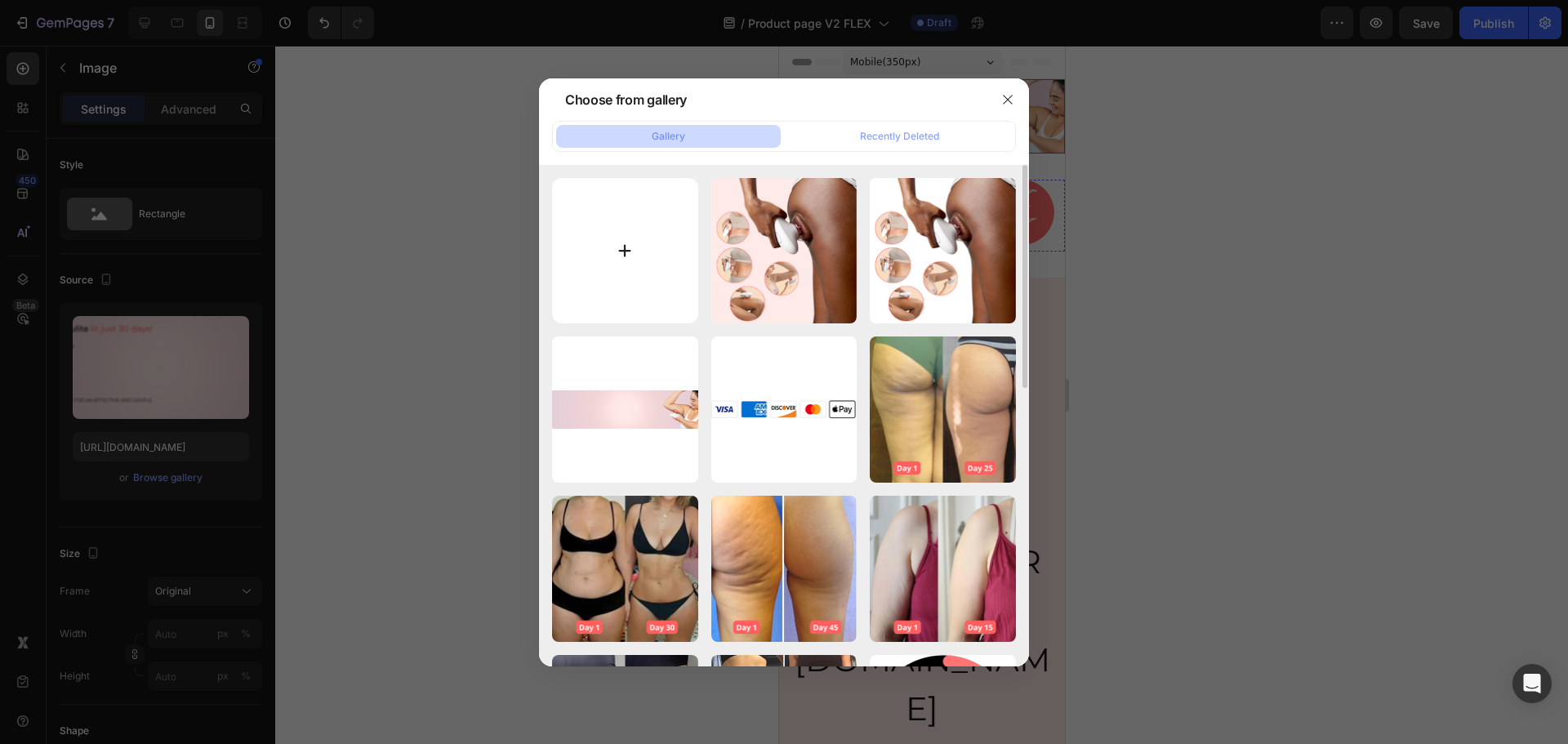
click at [578, 245] on input "file" at bounding box center [625, 251] width 146 height 146
type input "C:\fakepath\aqsqsdwx.png"
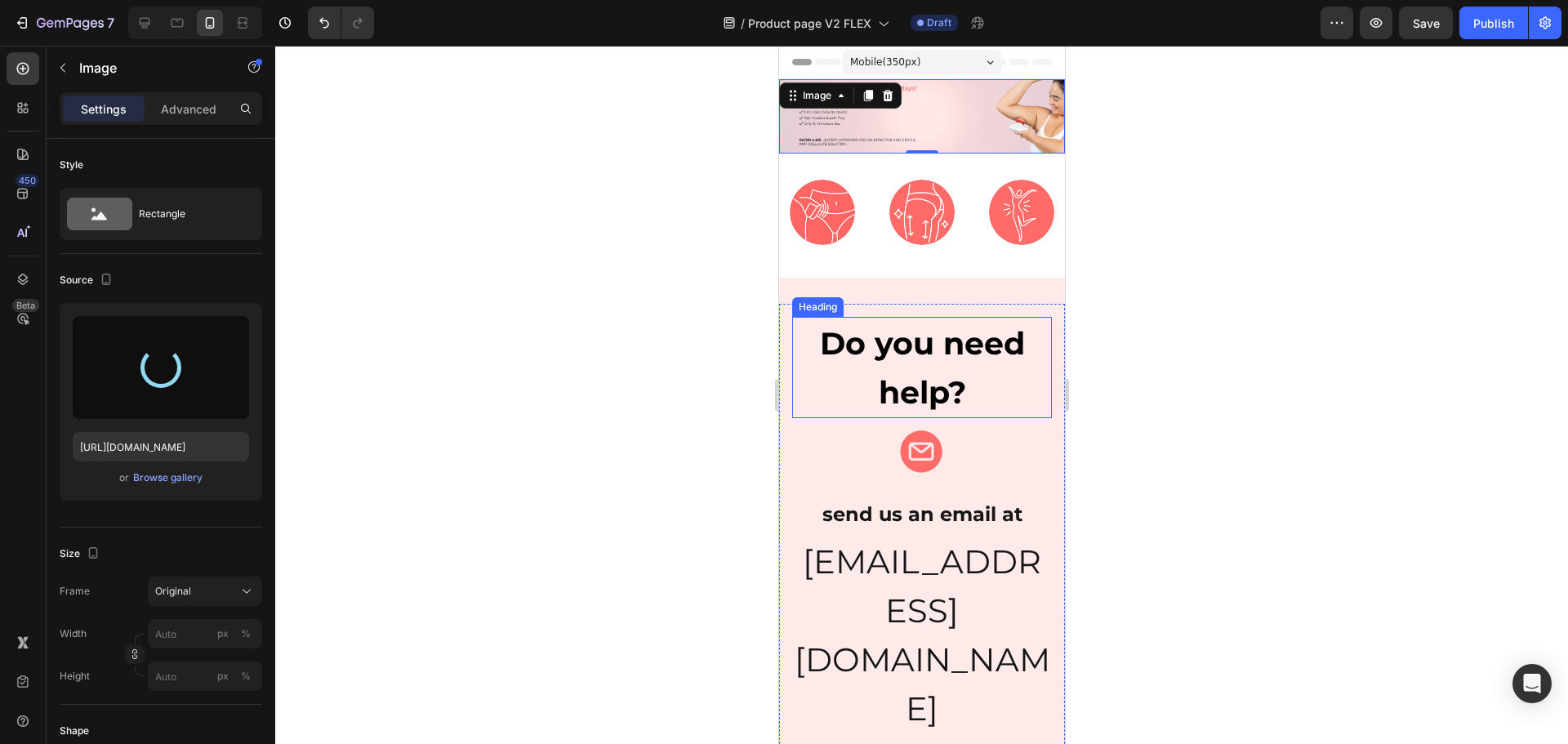
type input "[URL][DOMAIN_NAME]"
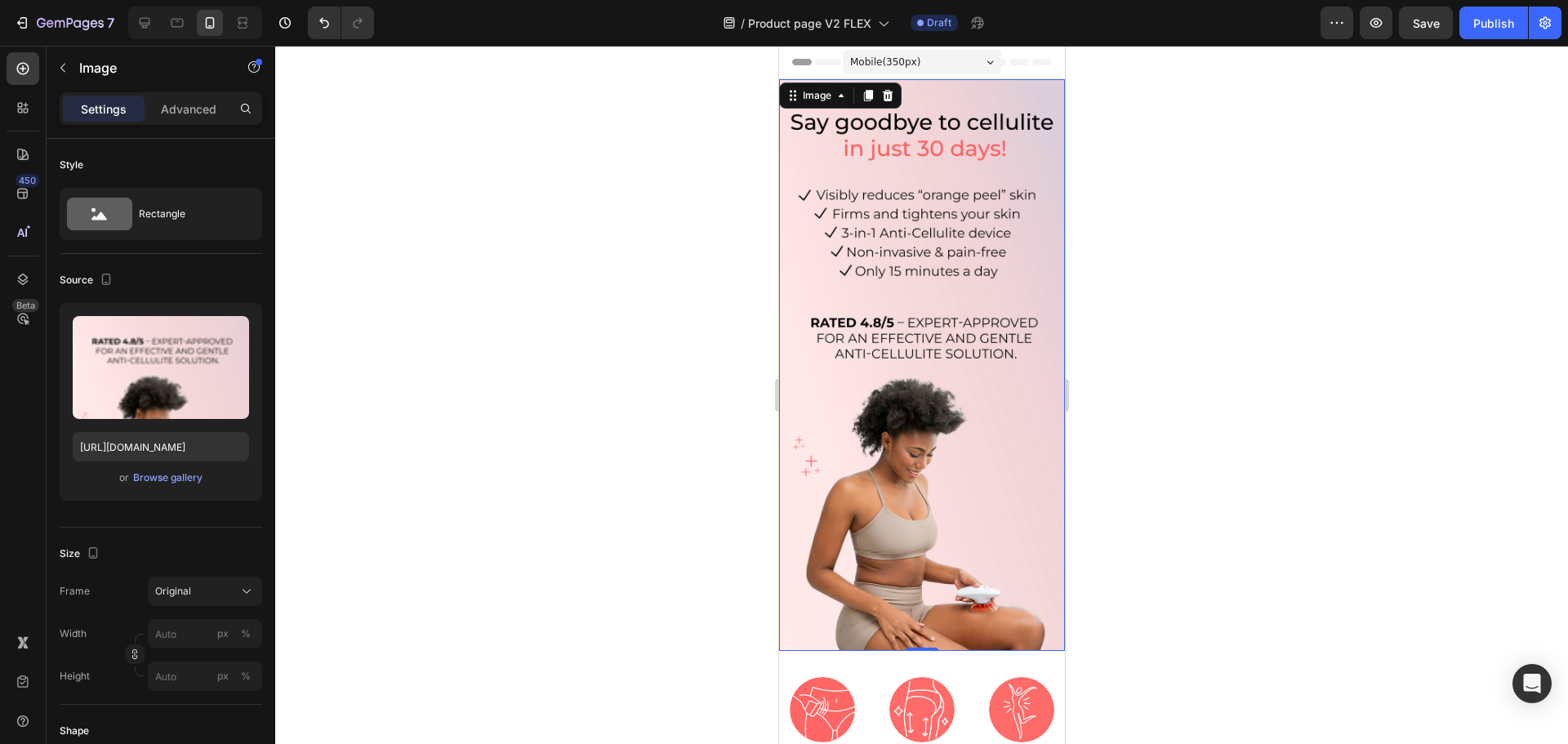
click at [1190, 375] on div at bounding box center [922, 395] width 1293 height 698
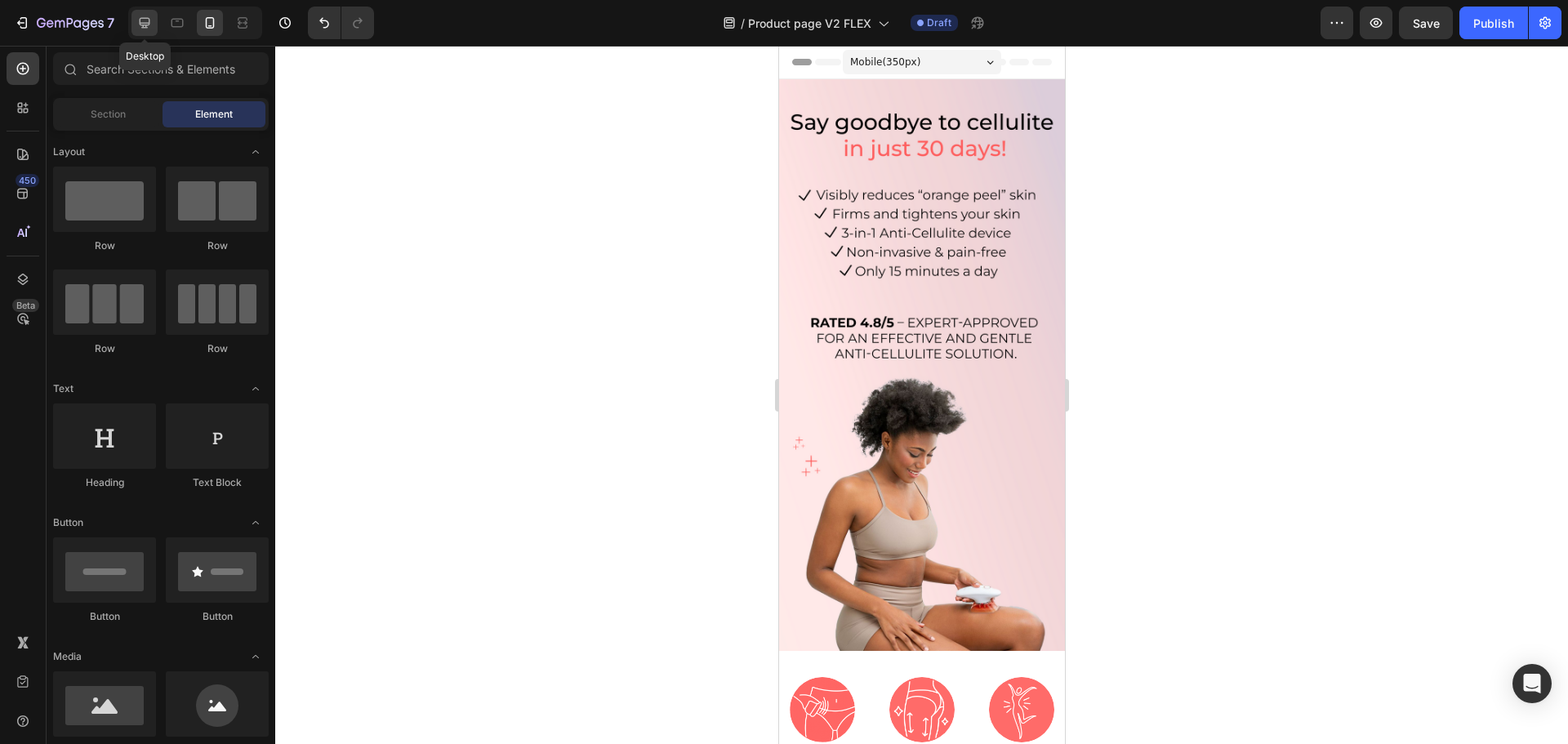
click at [155, 27] on div at bounding box center [144, 23] width 27 height 27
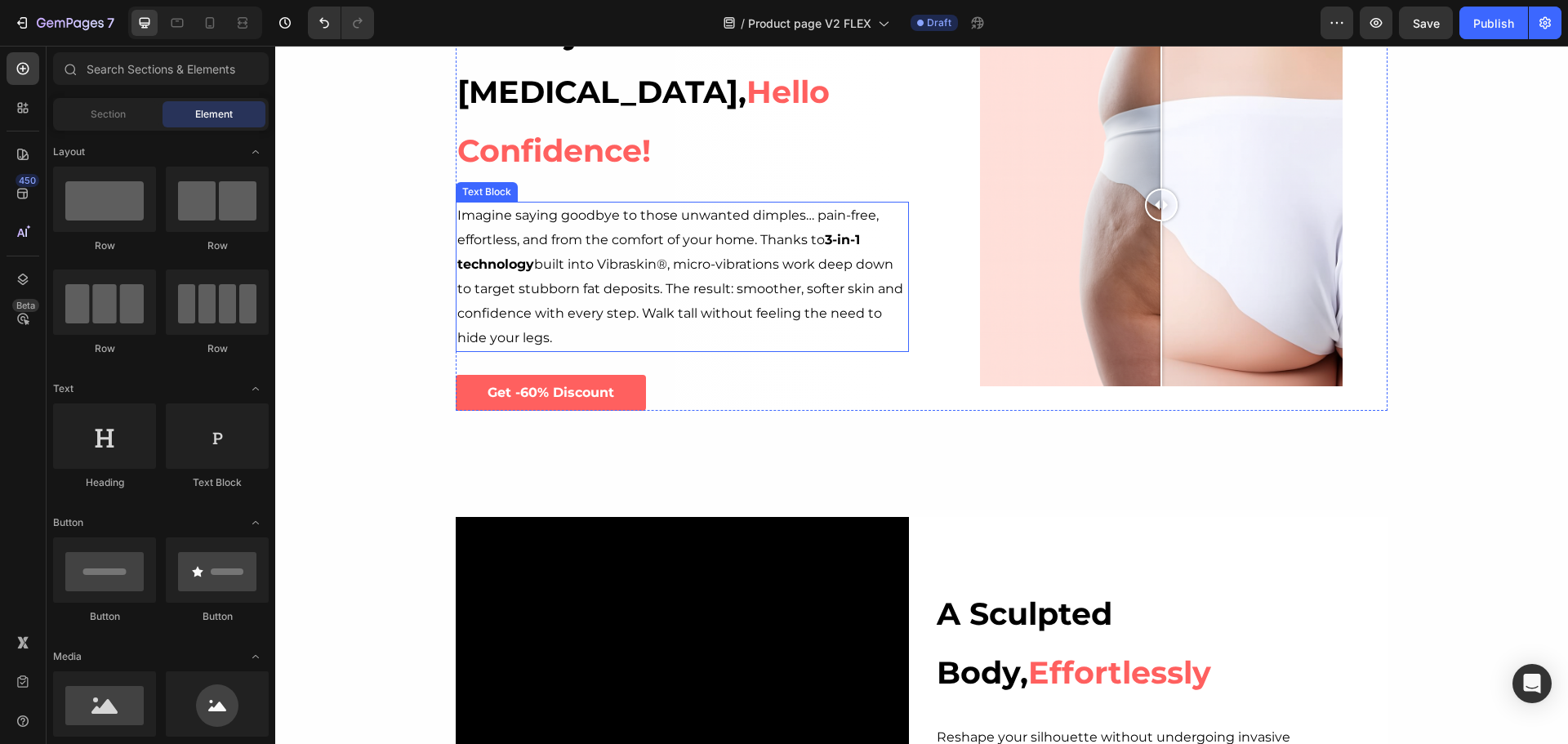
scroll to position [735, 0]
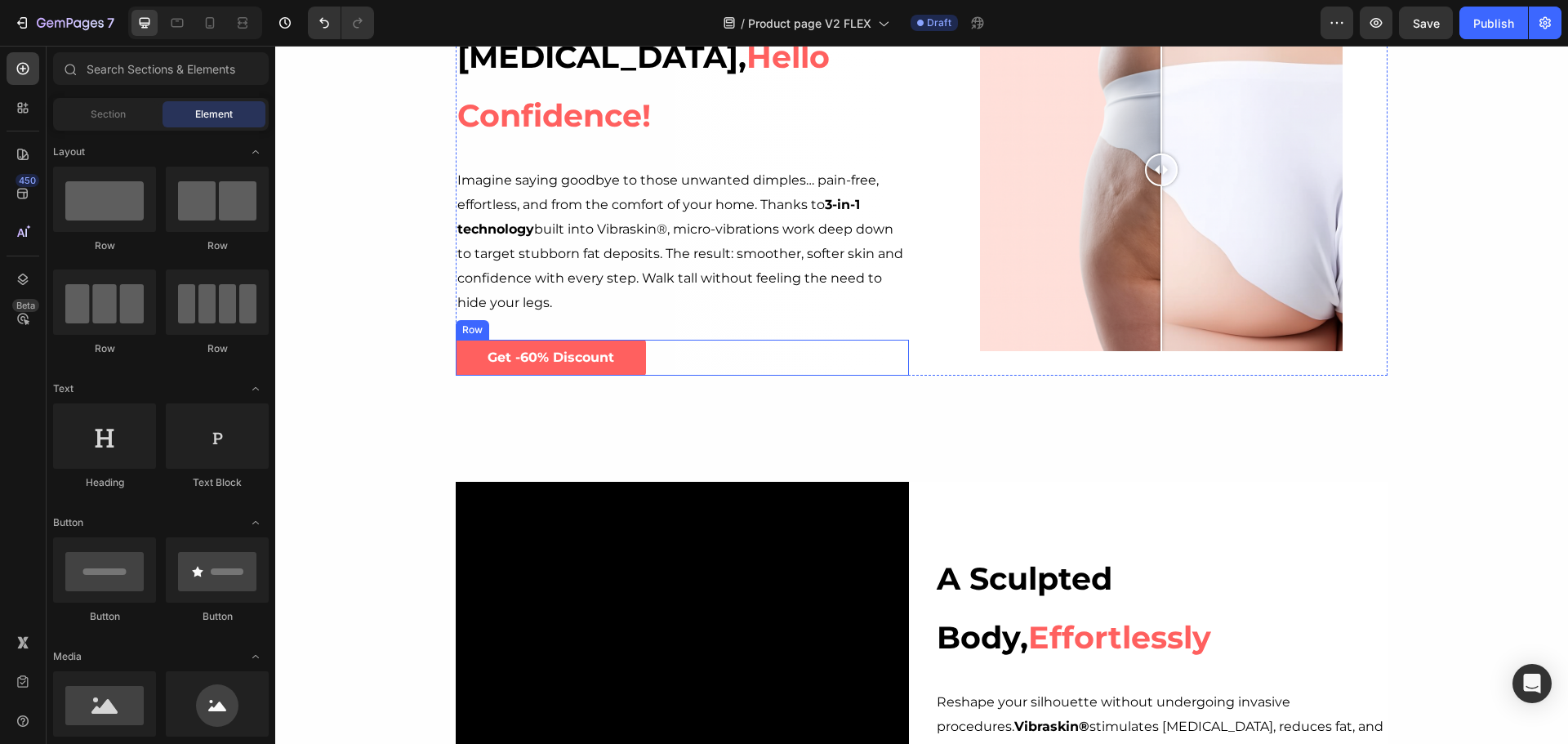
click at [660, 340] on div "Get -60% Discount Button Row" at bounding box center [682, 358] width 453 height 37
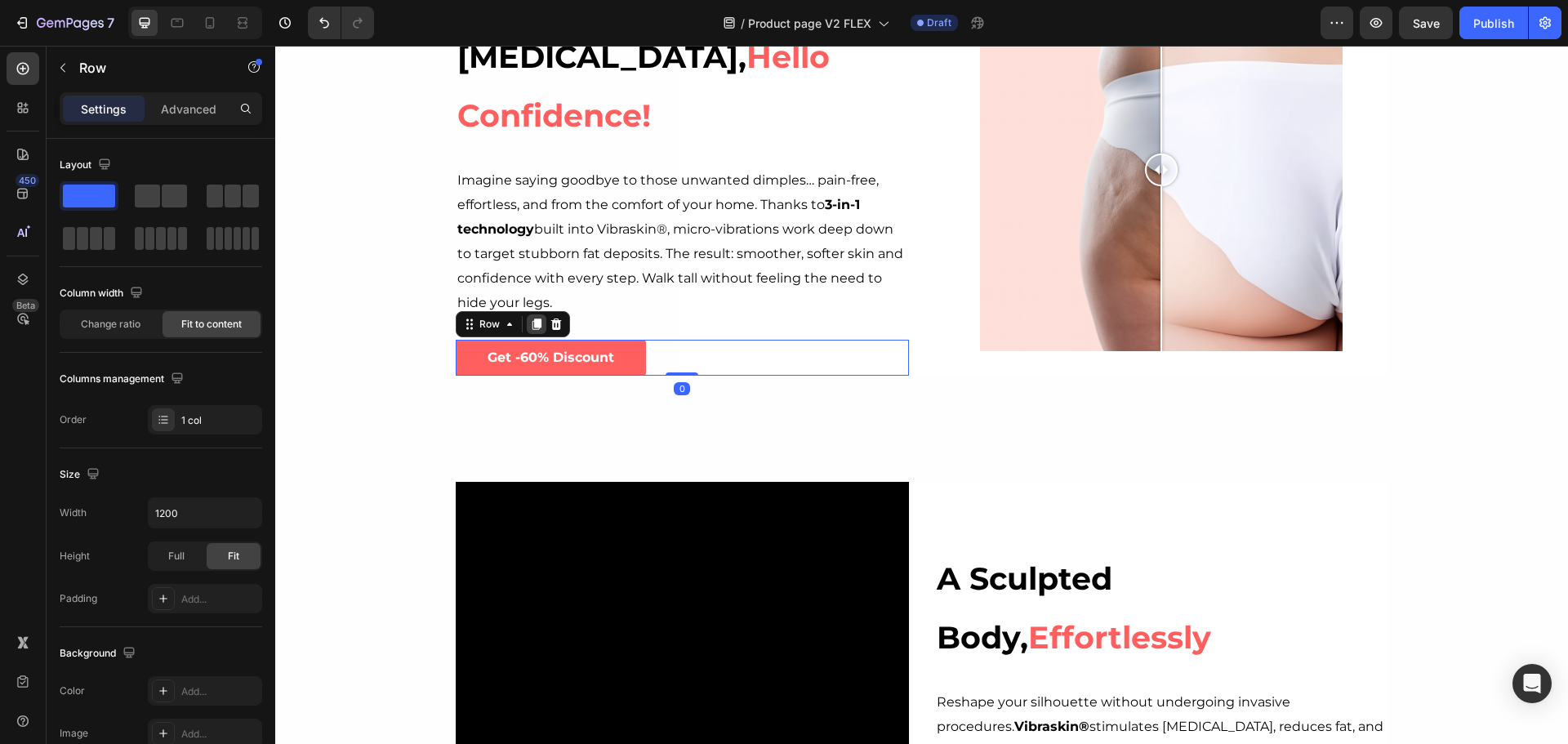
click at [532, 318] on icon at bounding box center [537, 324] width 9 height 12
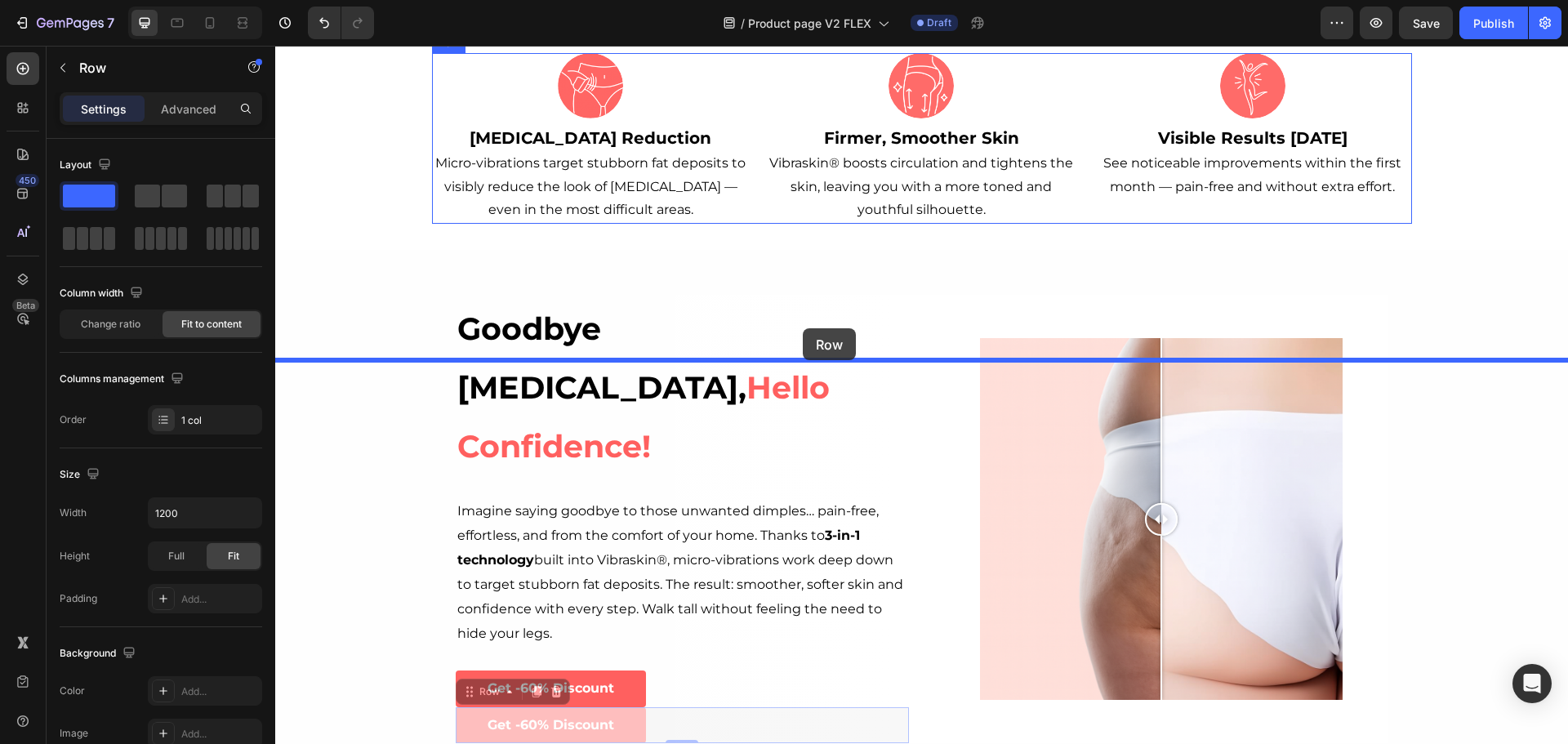
scroll to position [0, 0]
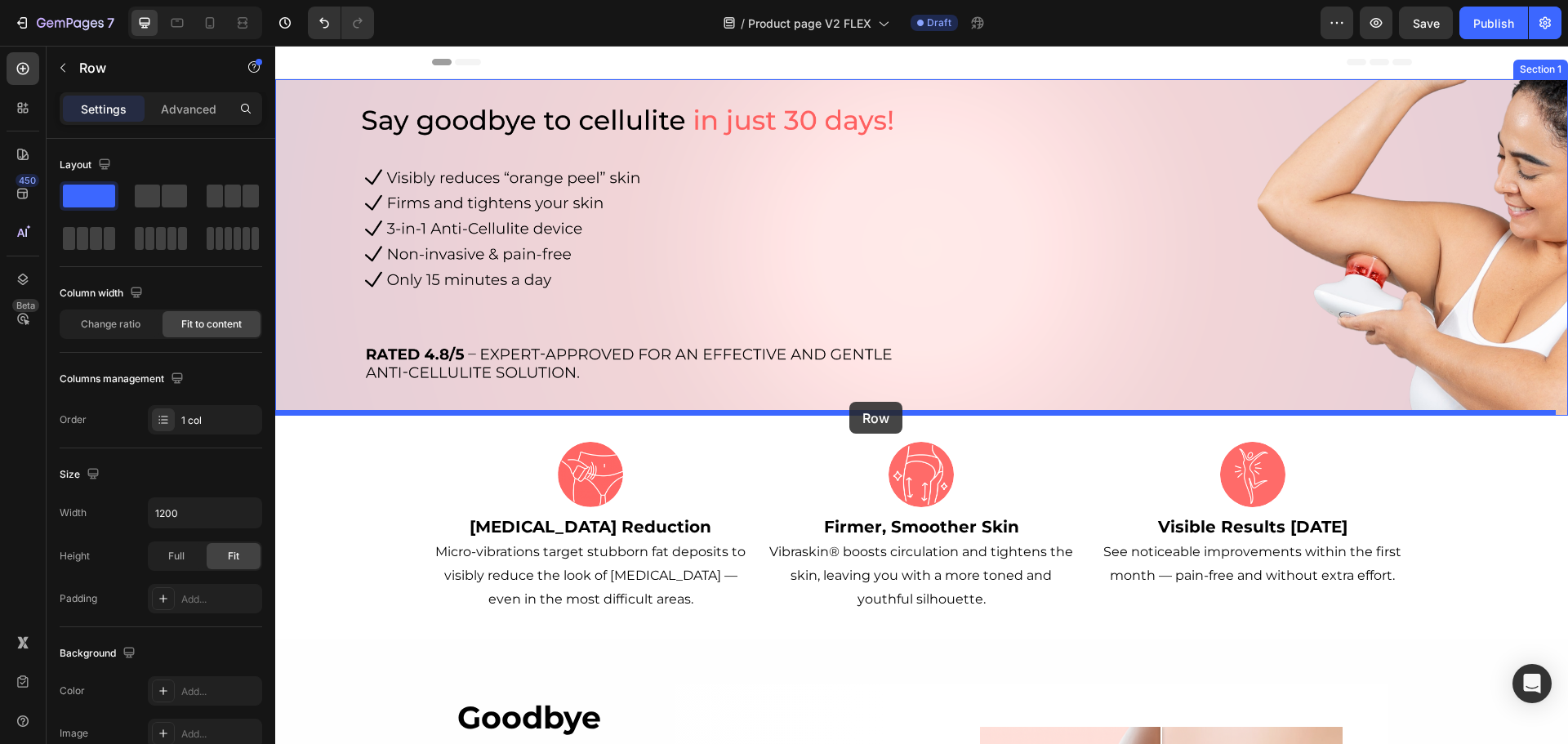
drag, startPoint x: 489, startPoint y: 329, endPoint x: 849, endPoint y: 401, distance: 367.1
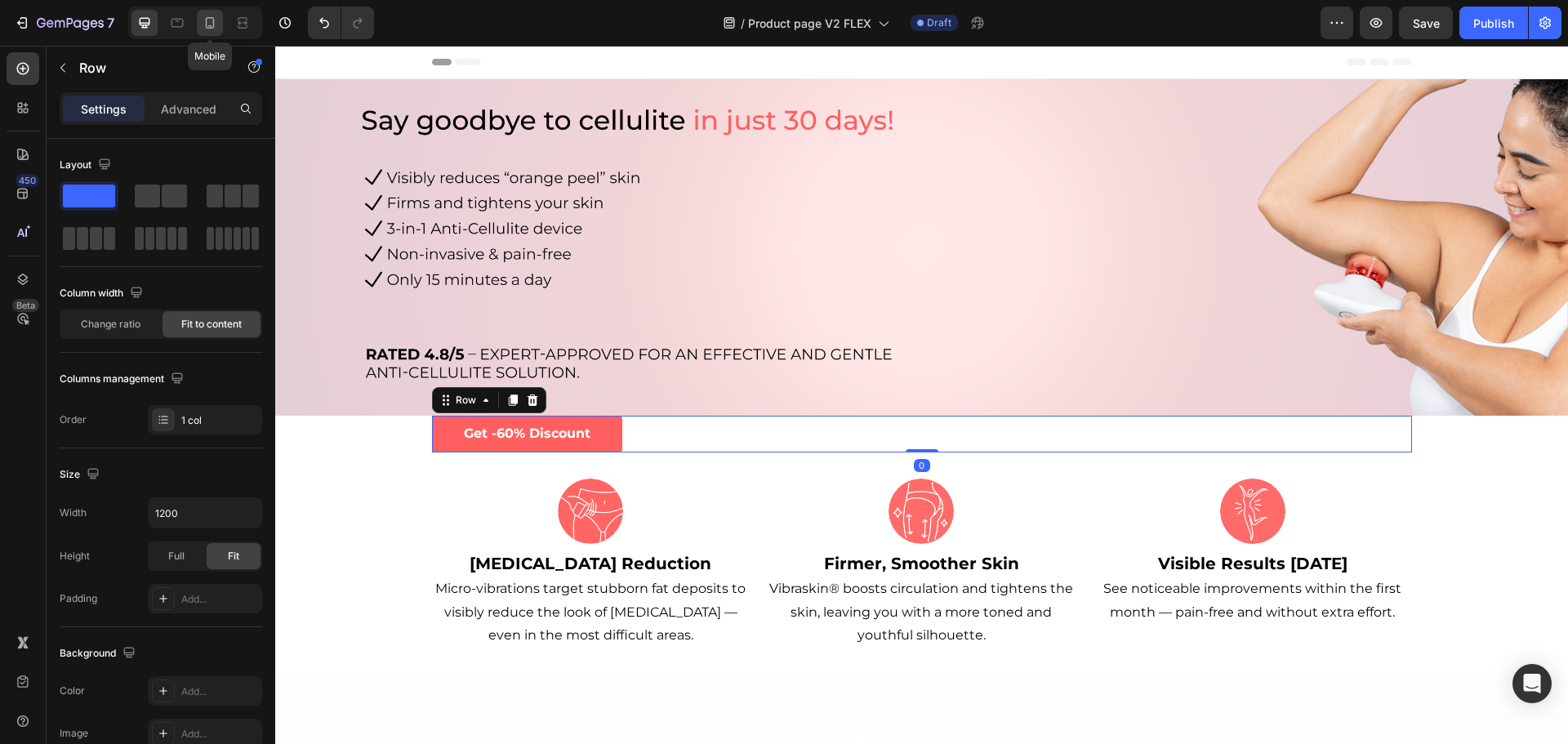
click at [203, 27] on icon at bounding box center [210, 23] width 16 height 16
type input "100%"
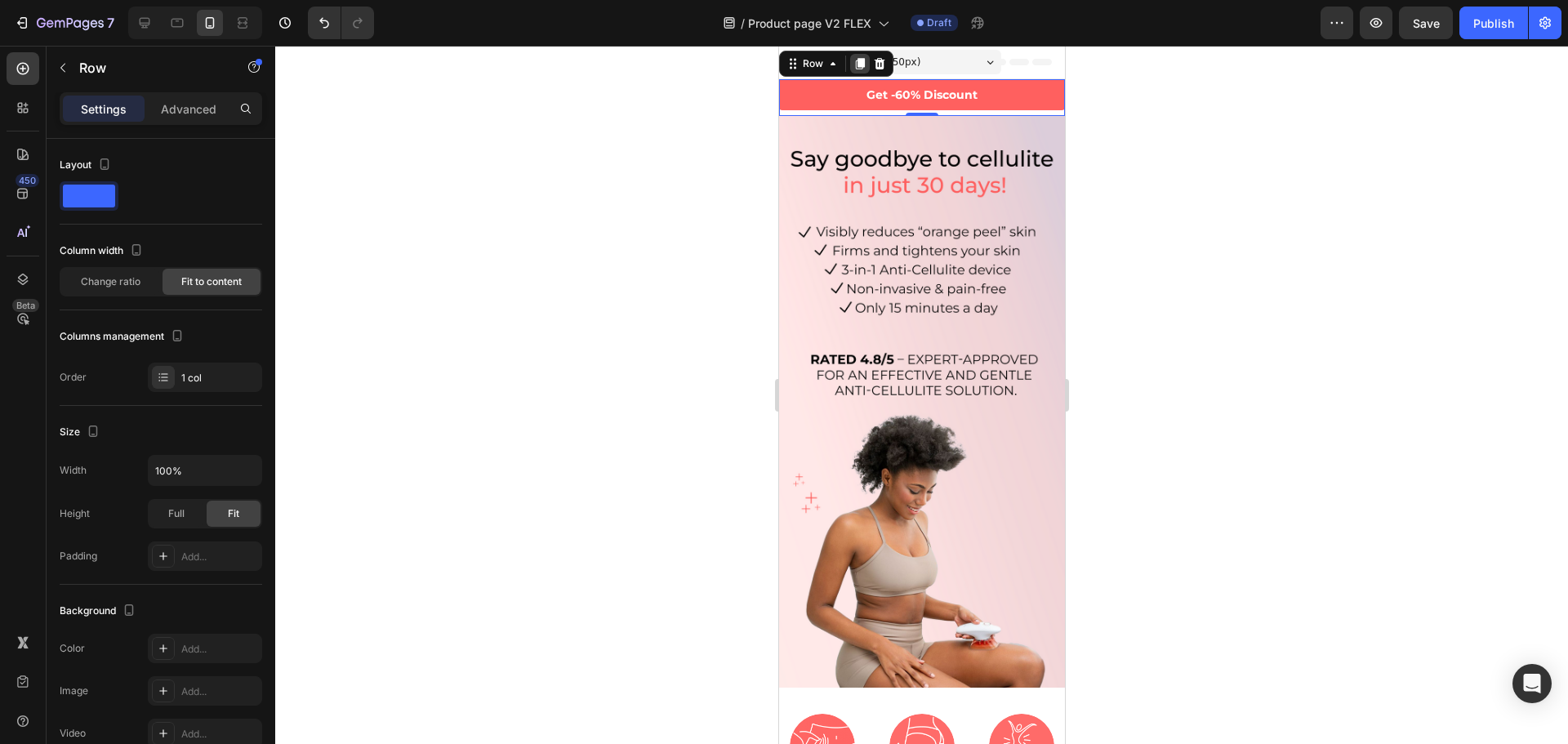
click at [860, 63] on icon at bounding box center [859, 63] width 9 height 12
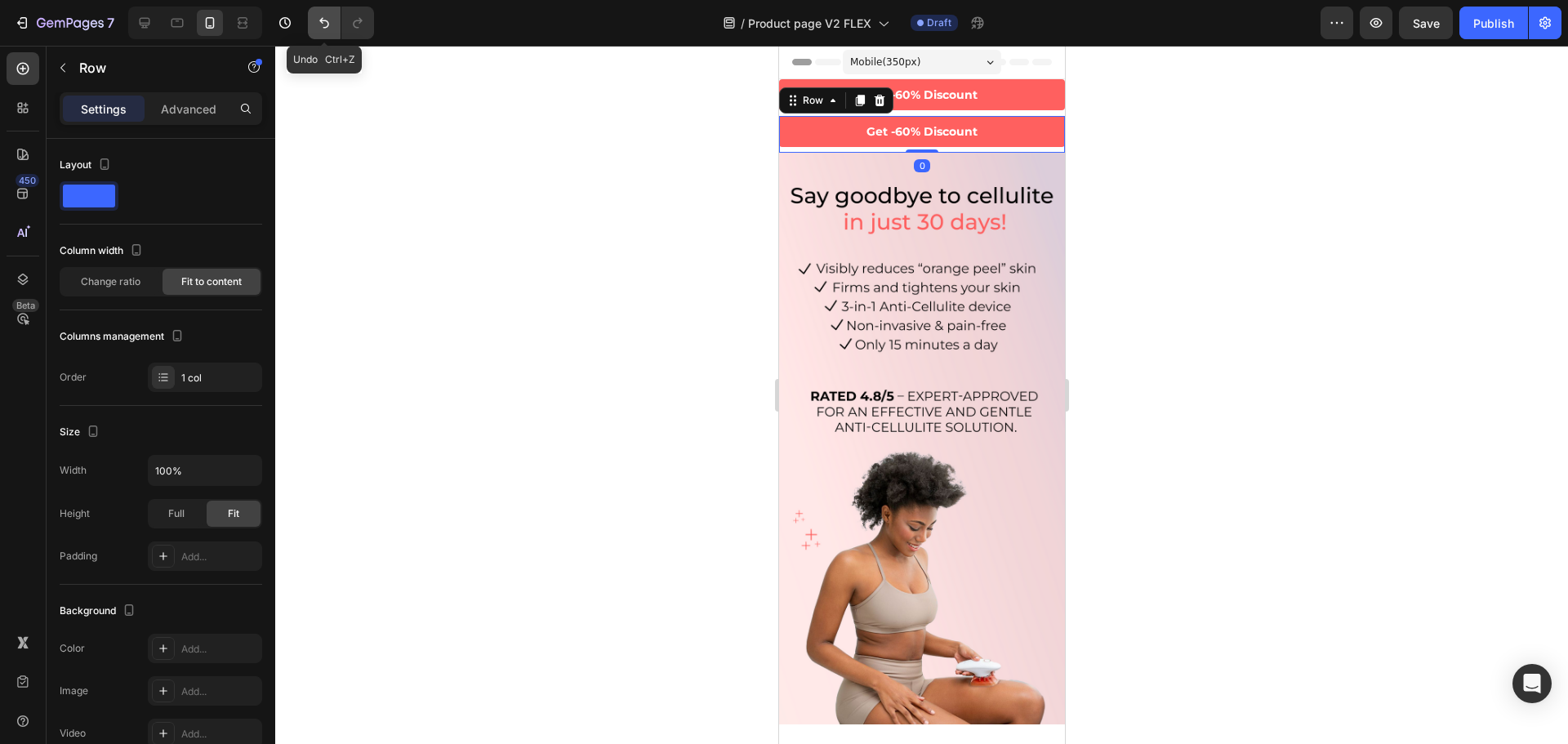
click at [328, 24] on icon "Undo/Redo" at bounding box center [324, 24] width 10 height 11
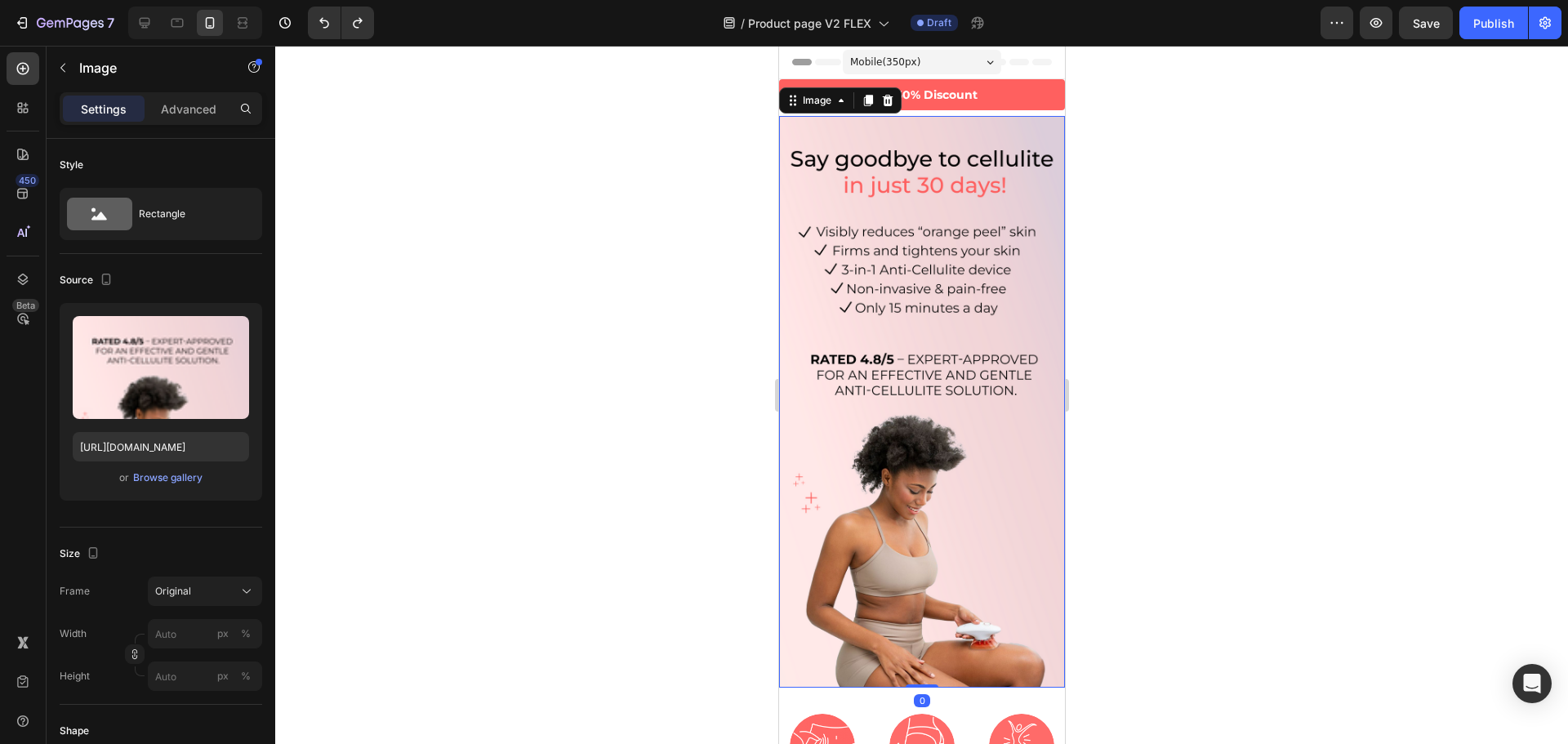
drag, startPoint x: 984, startPoint y: 334, endPoint x: 1296, endPoint y: 321, distance: 312.3
click at [984, 334] on img at bounding box center [921, 401] width 286 height 571
click at [55, 69] on button "button" at bounding box center [62, 68] width 27 height 27
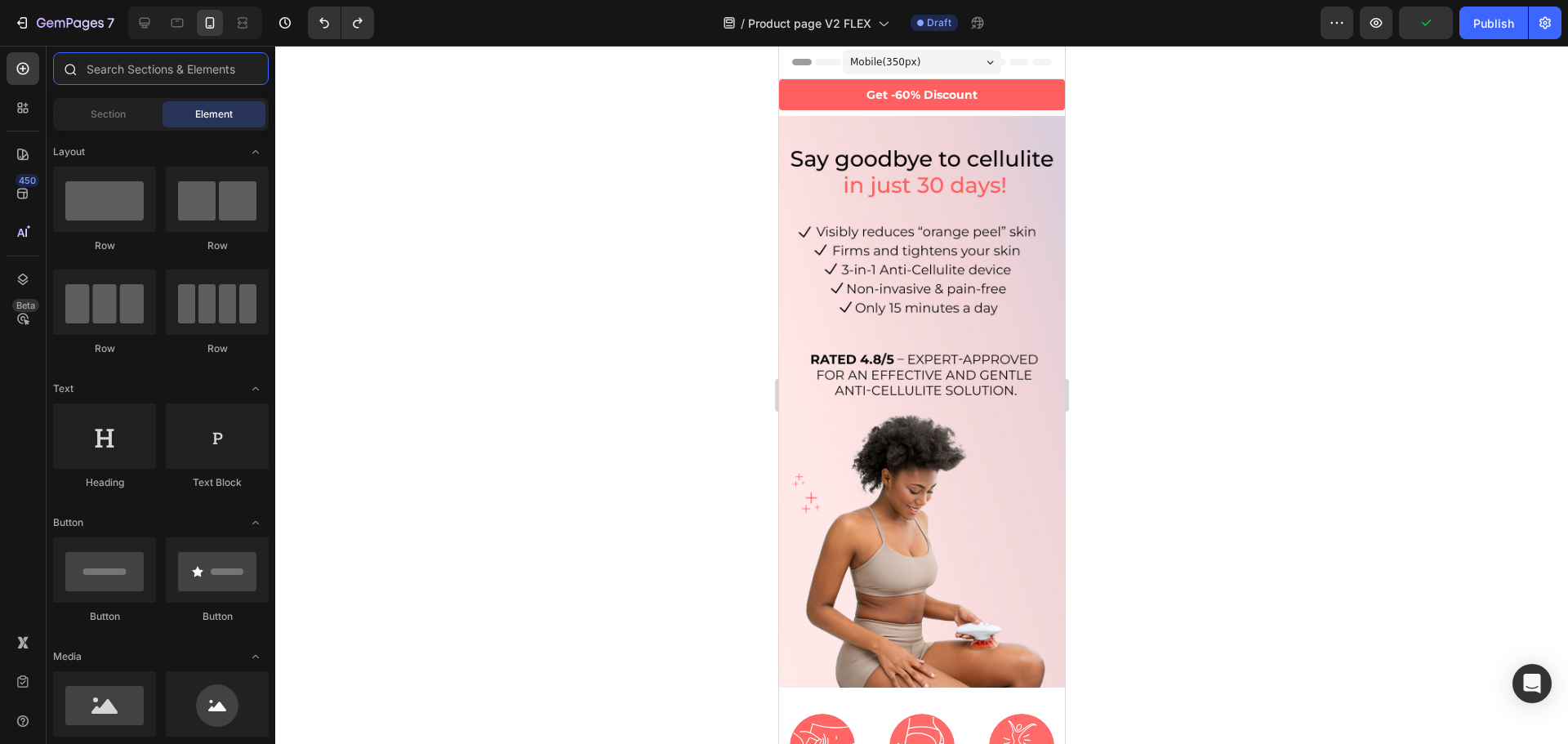
click at [116, 70] on input "text" at bounding box center [161, 69] width 216 height 33
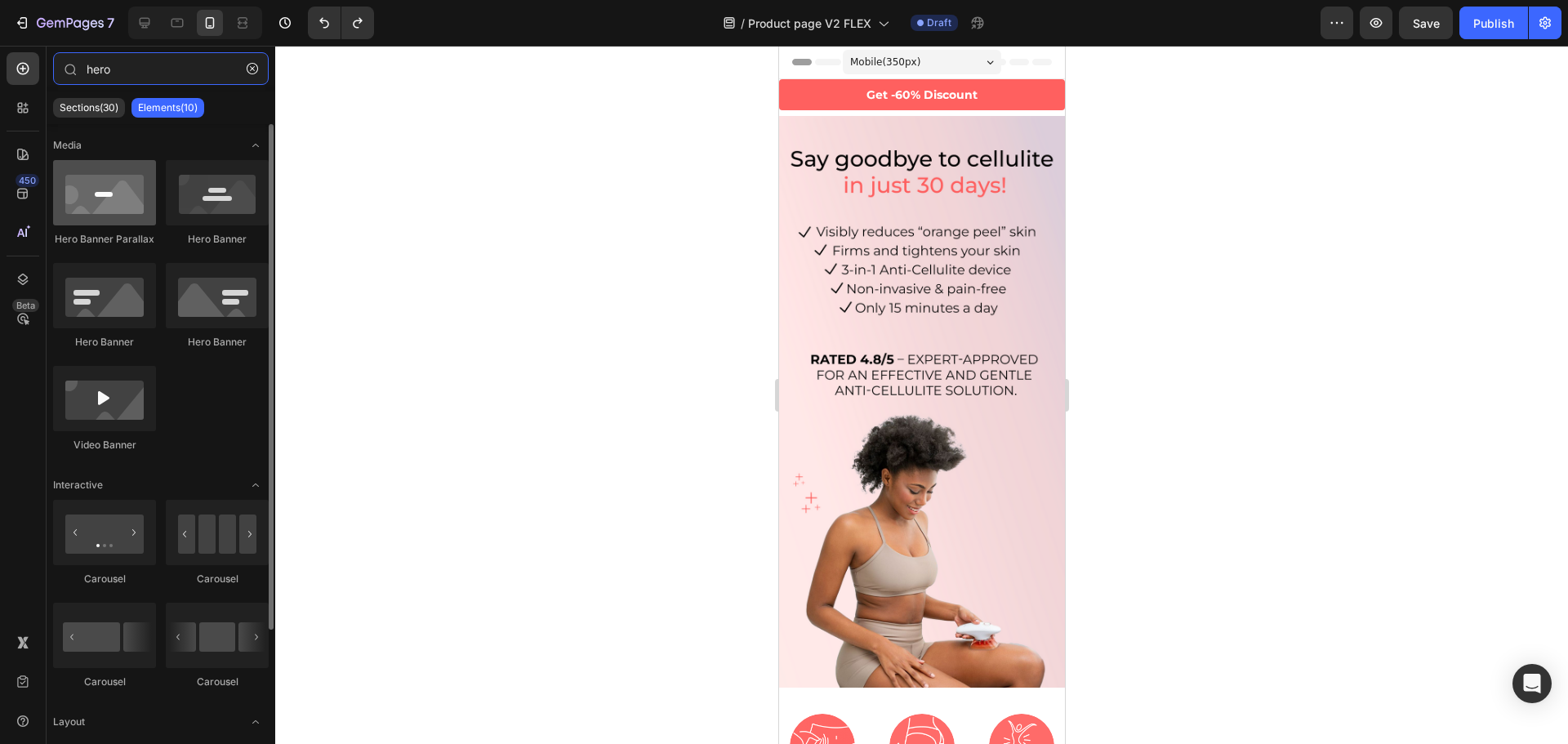
type input "hero"
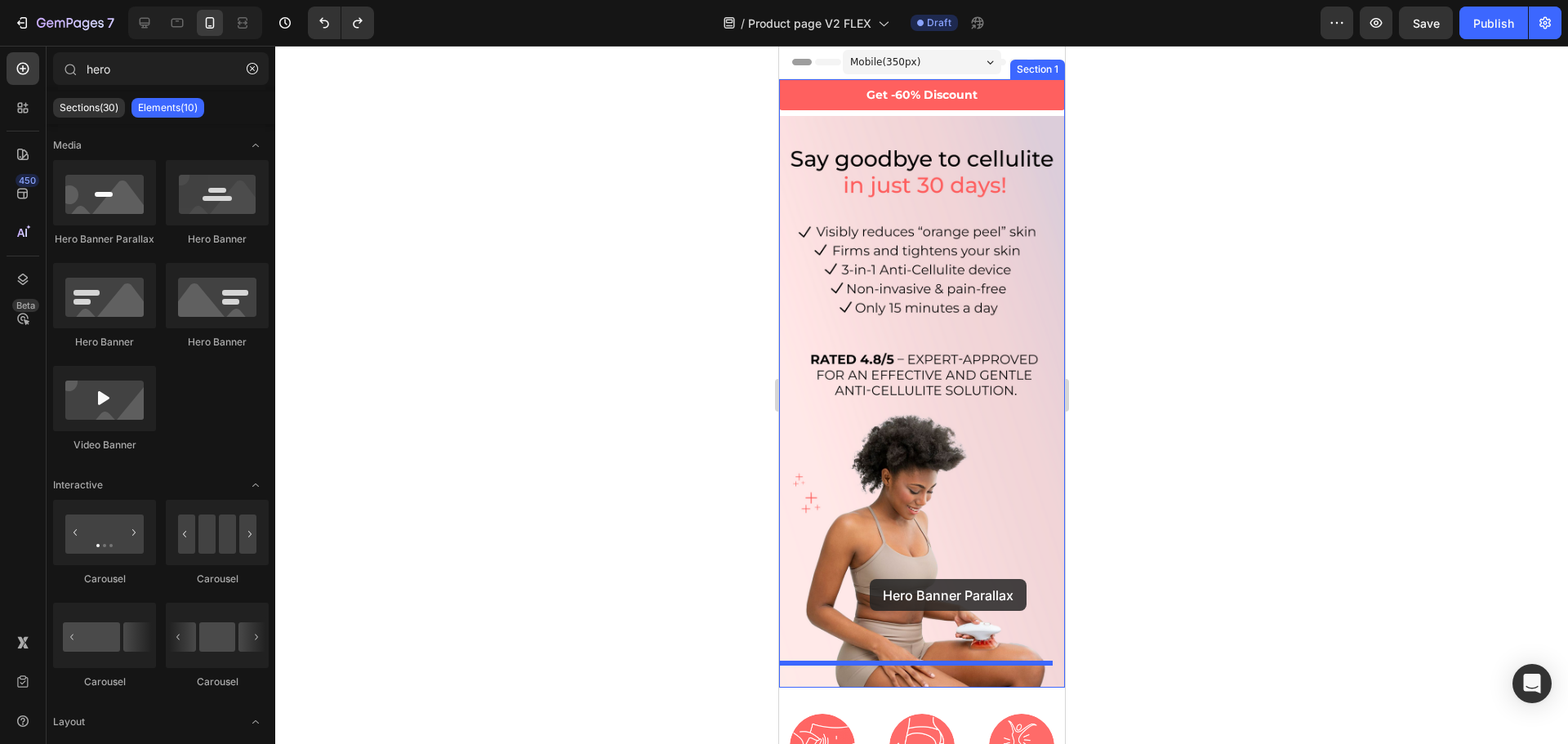
drag, startPoint x: 884, startPoint y: 246, endPoint x: 907, endPoint y: 588, distance: 342.8
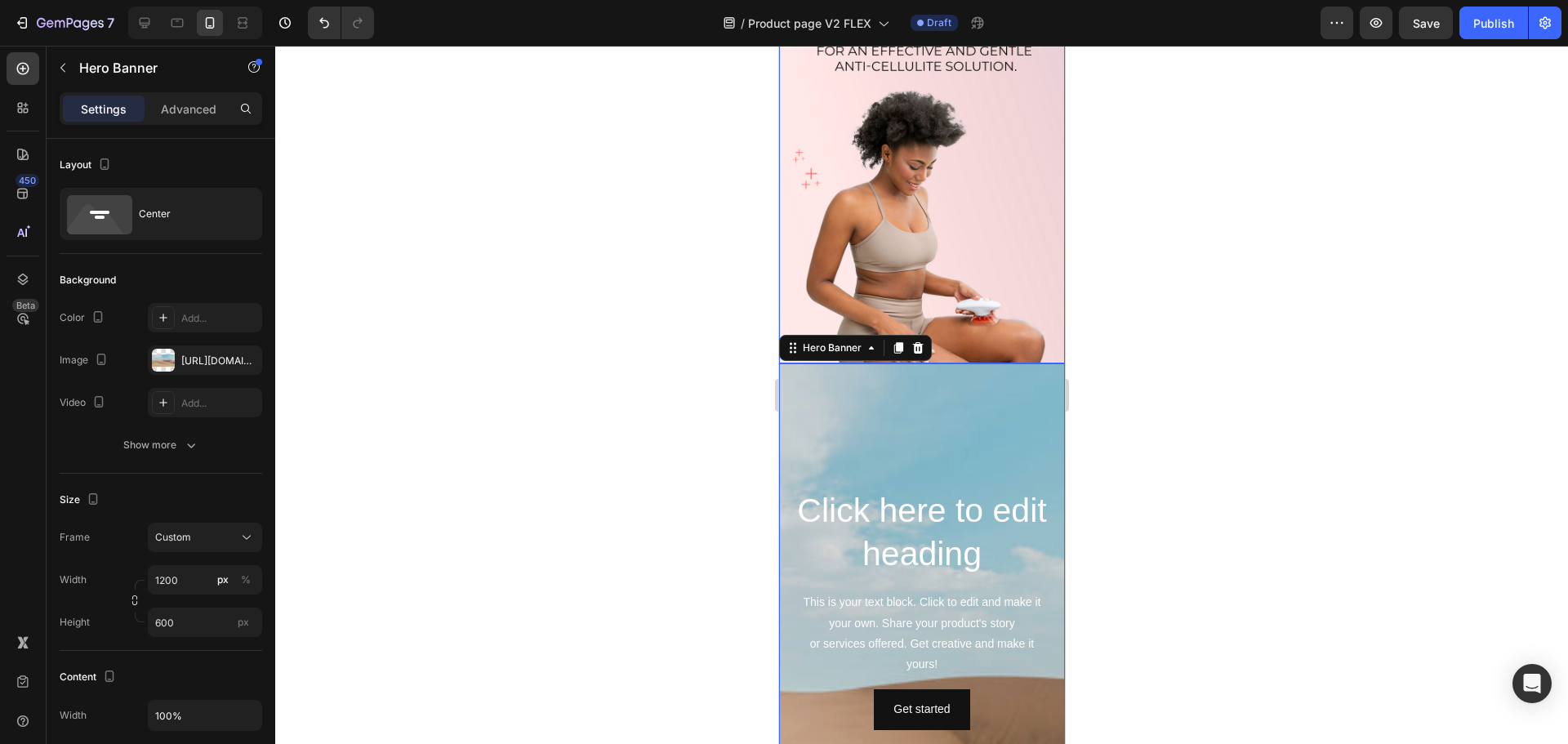
scroll to position [326, 0]
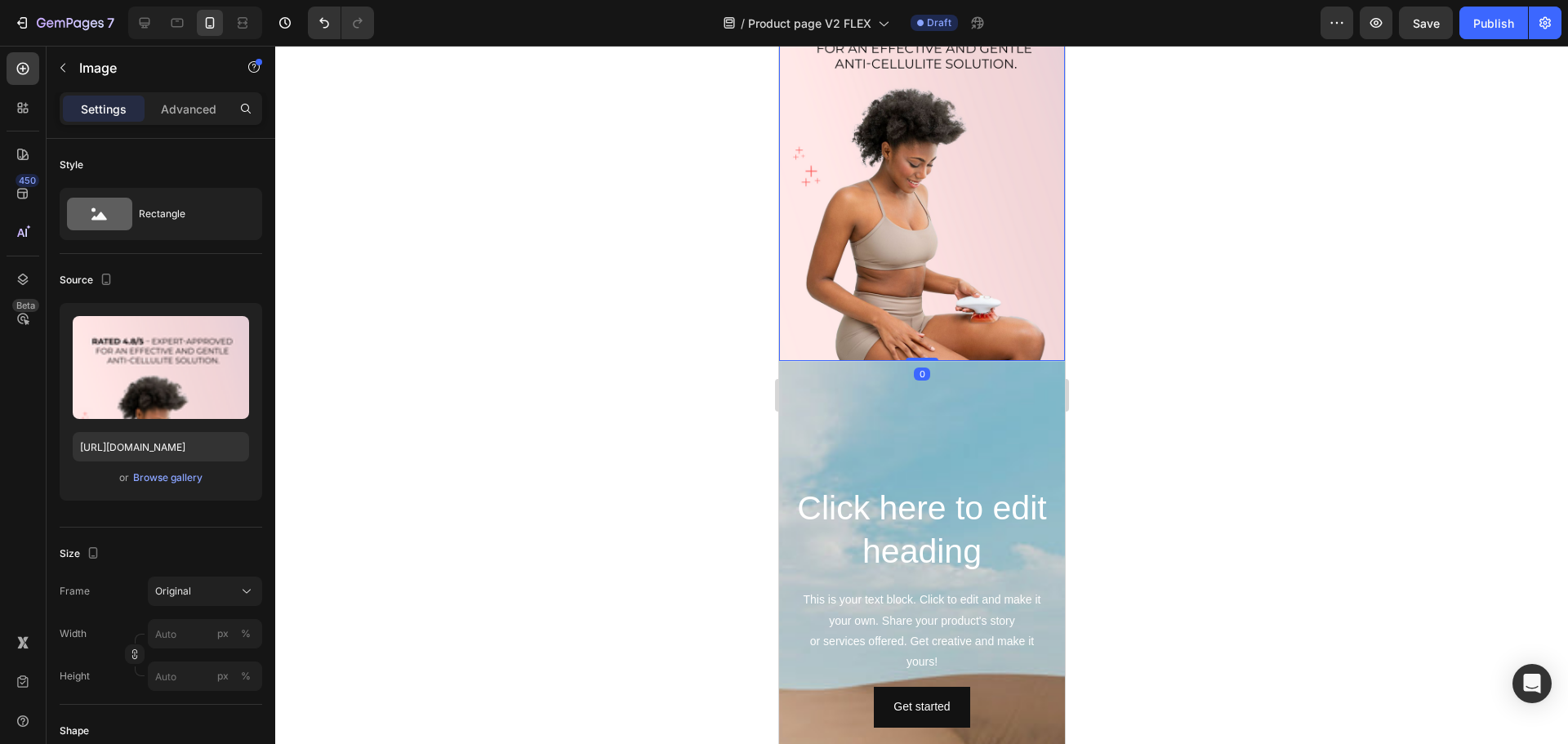
click at [953, 276] on img at bounding box center [921, 75] width 286 height 571
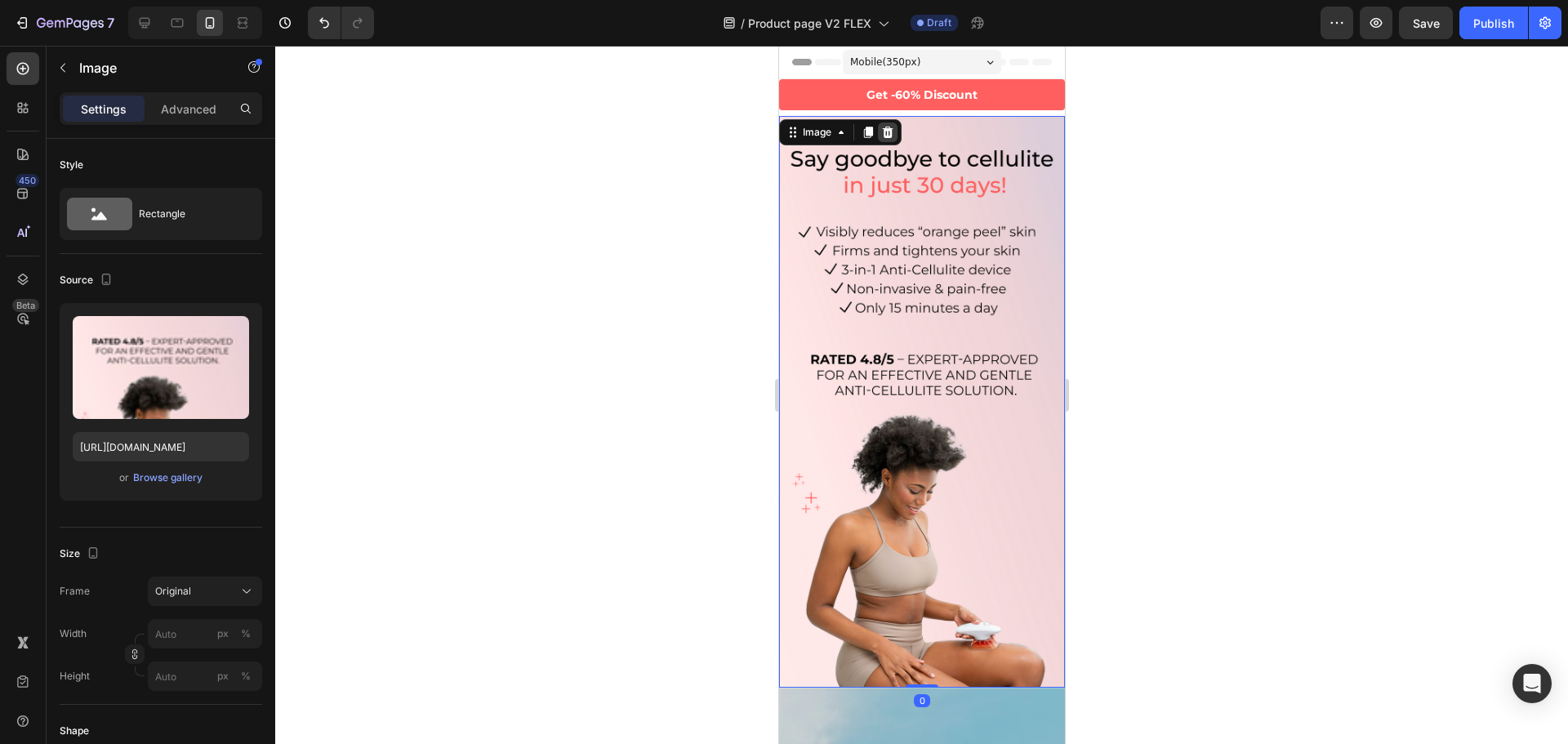
click at [881, 133] on icon at bounding box center [887, 133] width 13 height 13
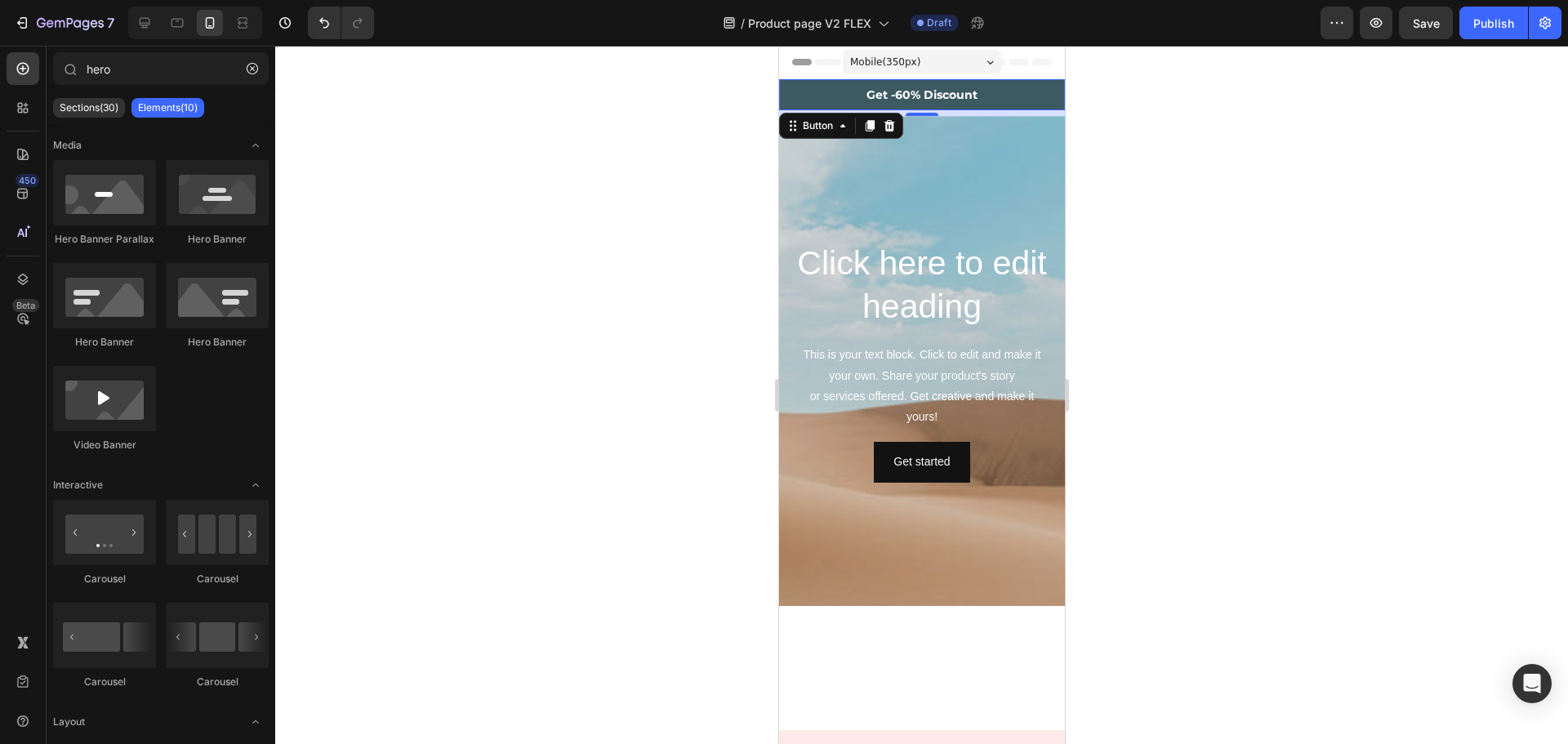
click at [933, 87] on button "Get -60% Discount" at bounding box center [921, 95] width 286 height 31
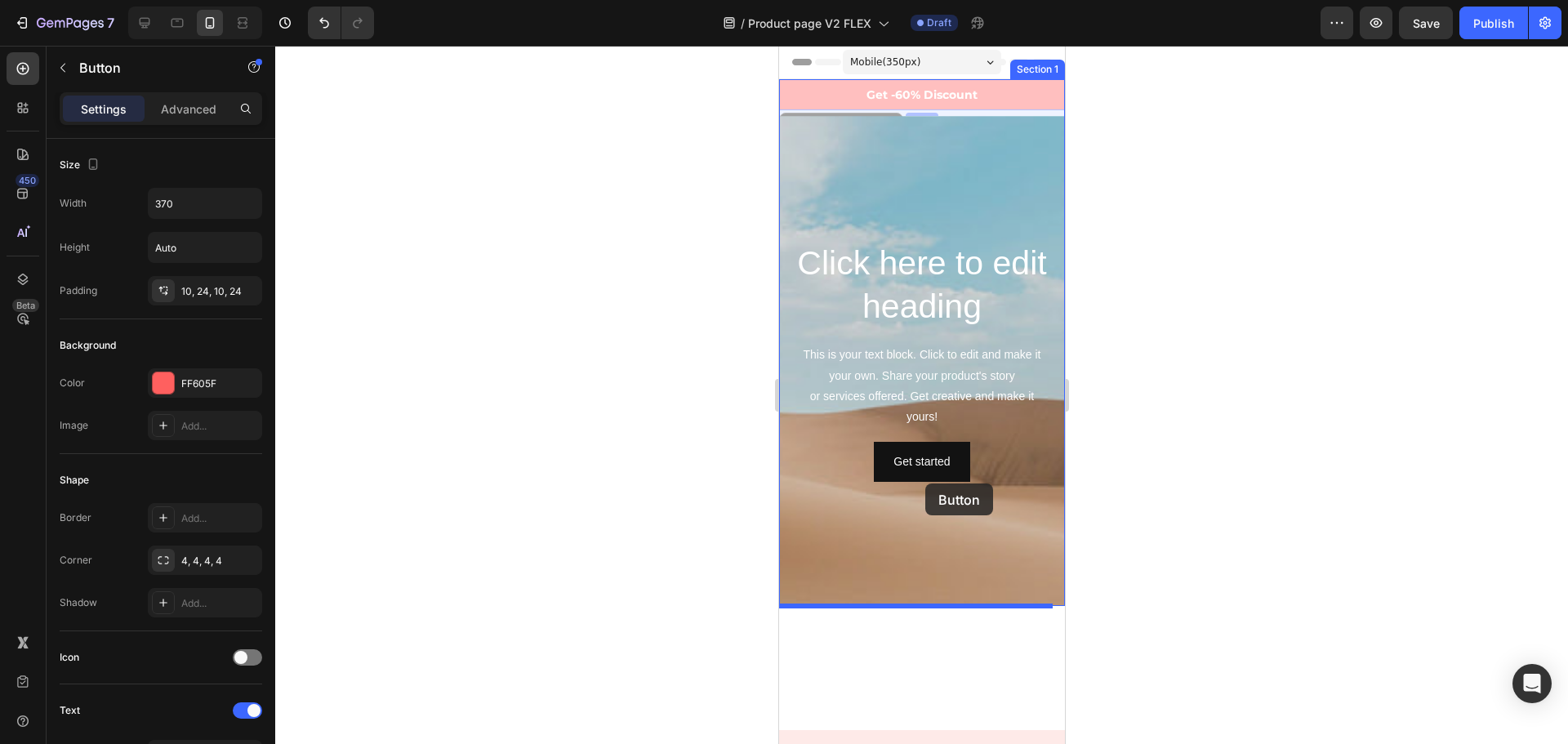
drag, startPoint x: 795, startPoint y: 128, endPoint x: 924, endPoint y: 484, distance: 378.7
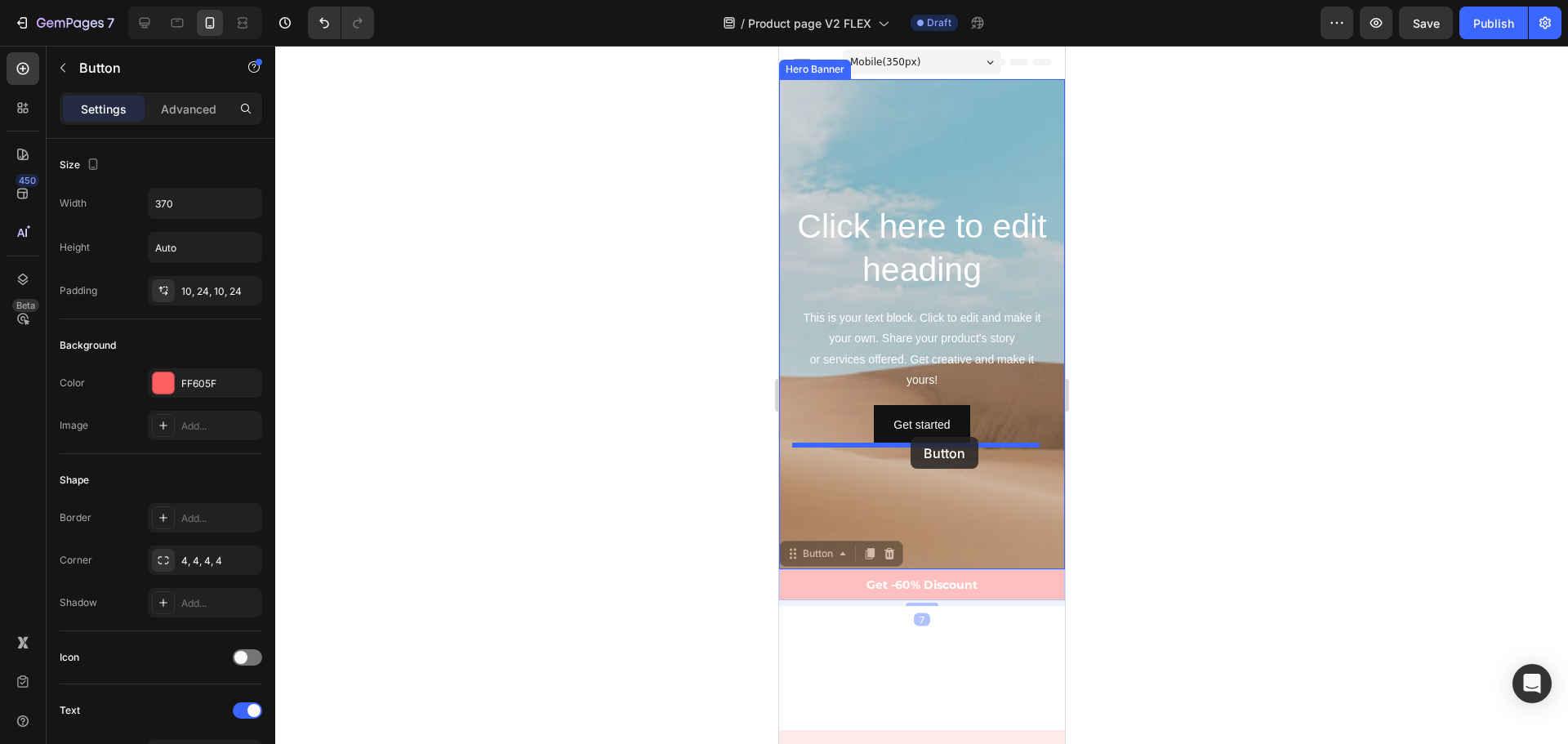
drag, startPoint x: 800, startPoint y: 558, endPoint x: 910, endPoint y: 437, distance: 163.5
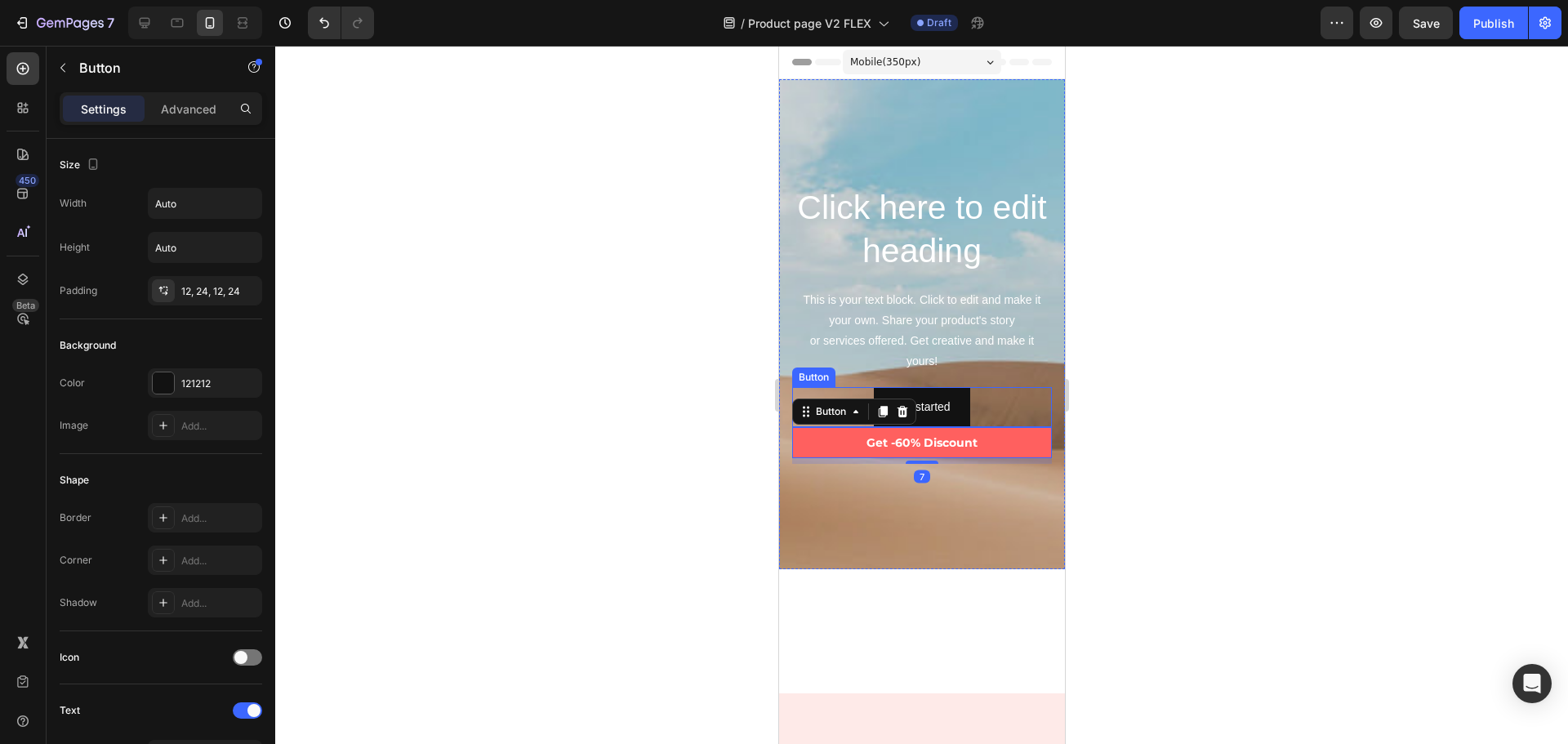
click at [997, 403] on div "Get started Button" at bounding box center [922, 407] width 260 height 40
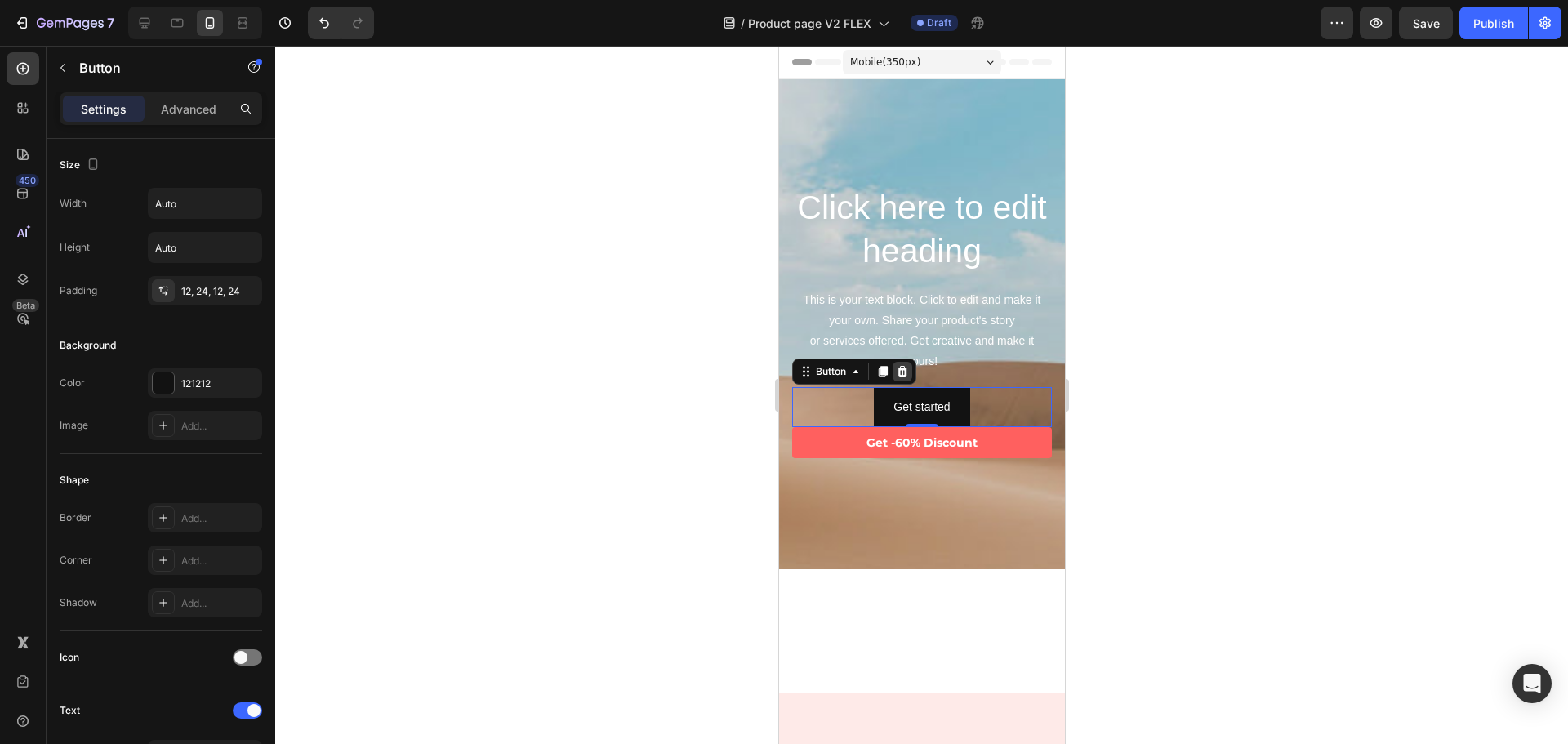
click at [901, 368] on icon at bounding box center [902, 370] width 11 height 12
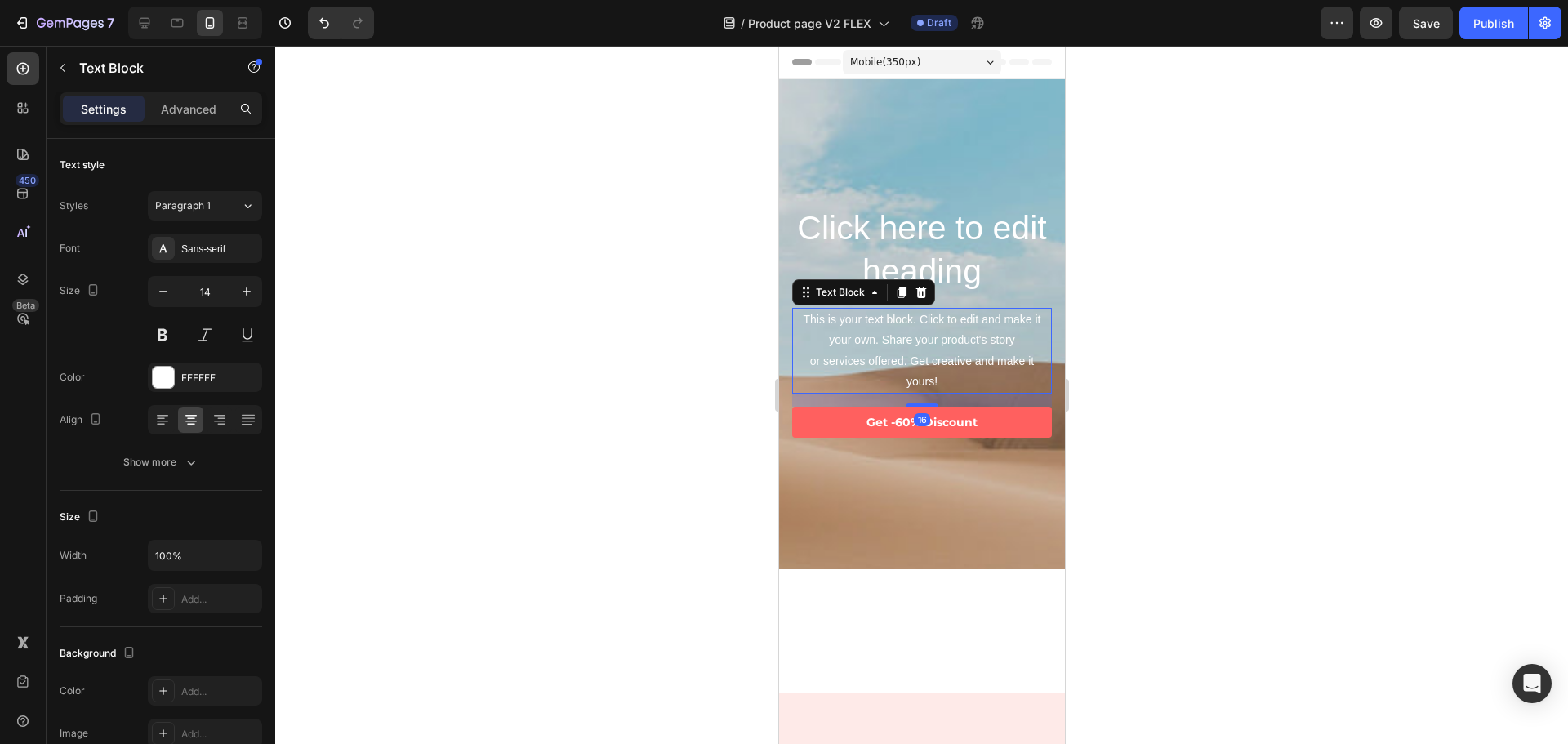
click at [926, 330] on div "This is your text block. Click to edit and make it your own. Share your product…" at bounding box center [922, 351] width 260 height 86
click at [923, 294] on icon at bounding box center [921, 292] width 11 height 12
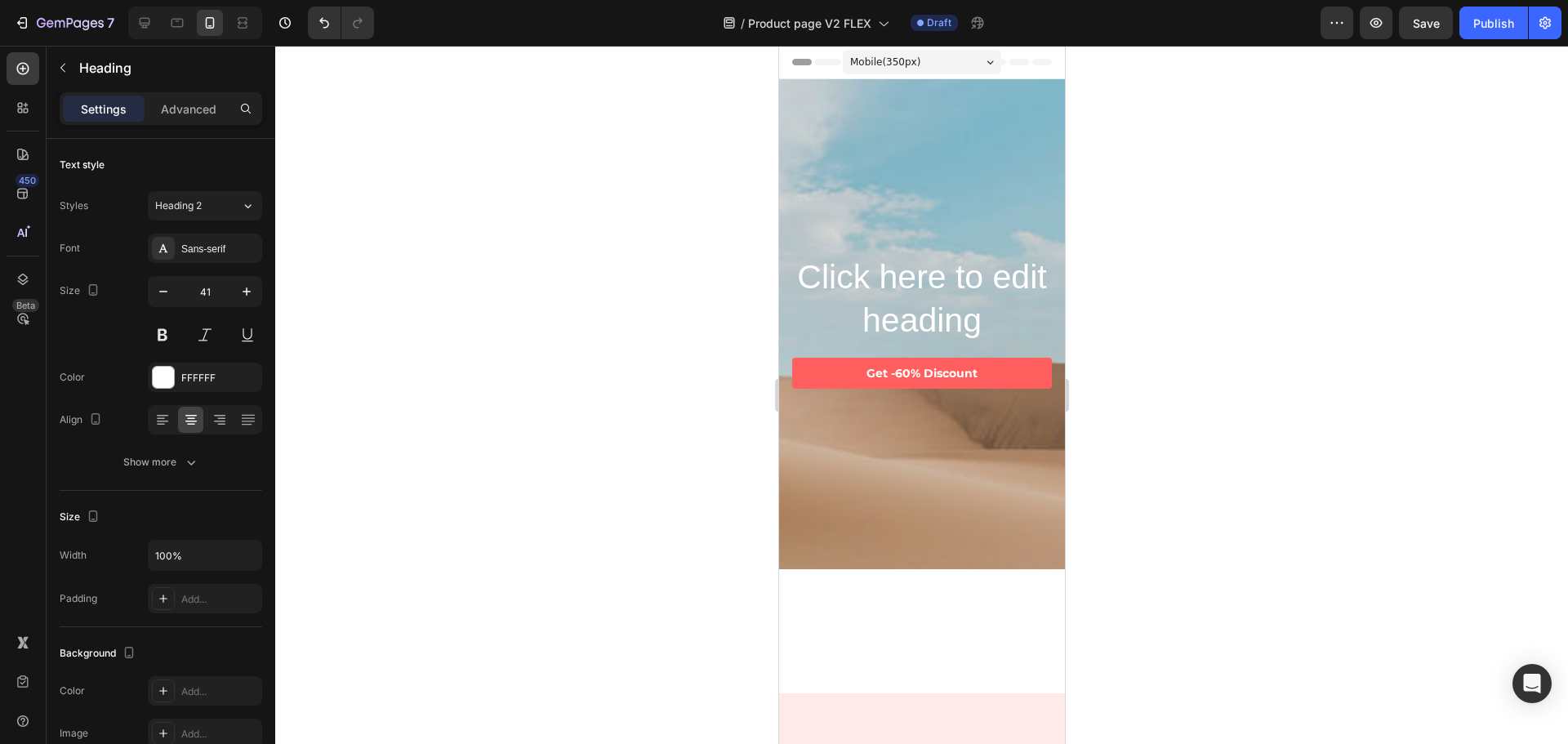
click at [929, 271] on h2 "Click here to edit heading" at bounding box center [922, 299] width 260 height 90
click at [921, 233] on div "Heading" at bounding box center [858, 239] width 133 height 27
click at [907, 227] on div "Heading" at bounding box center [858, 239] width 133 height 27
click at [912, 235] on icon at bounding box center [911, 239] width 11 height 12
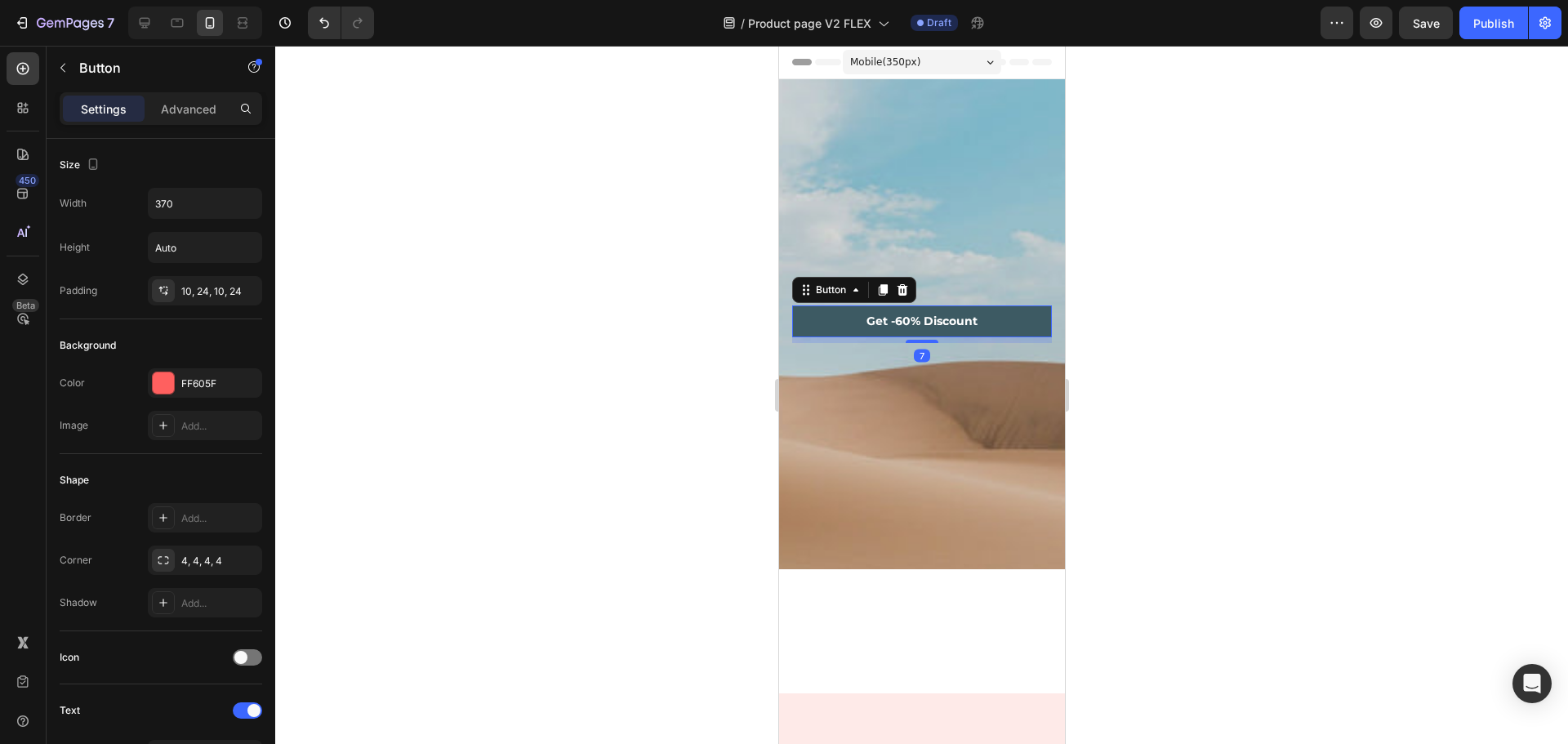
click at [1026, 316] on button "Get -60% Discount" at bounding box center [922, 321] width 260 height 31
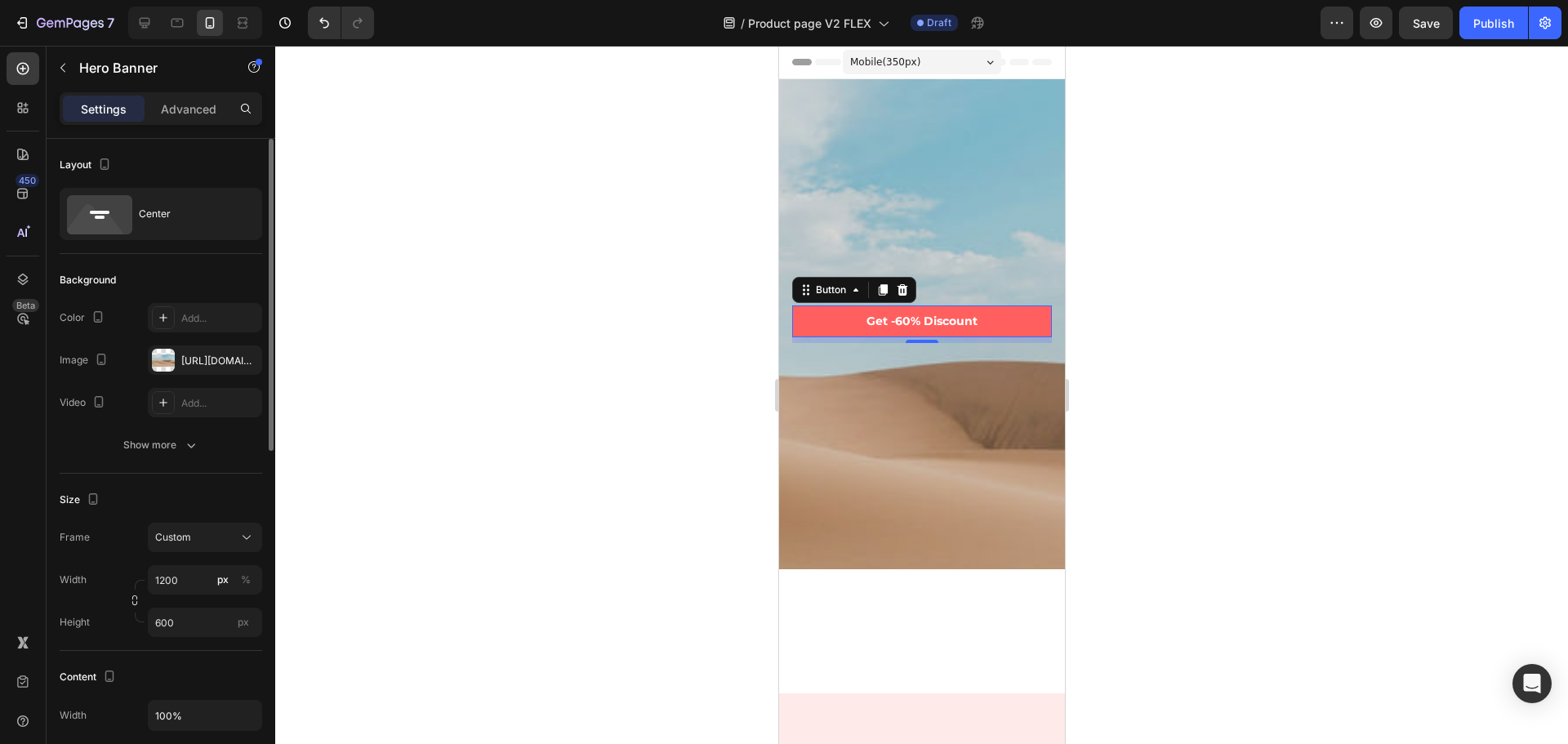
click at [973, 217] on div "Background Image" at bounding box center [921, 387] width 286 height 735
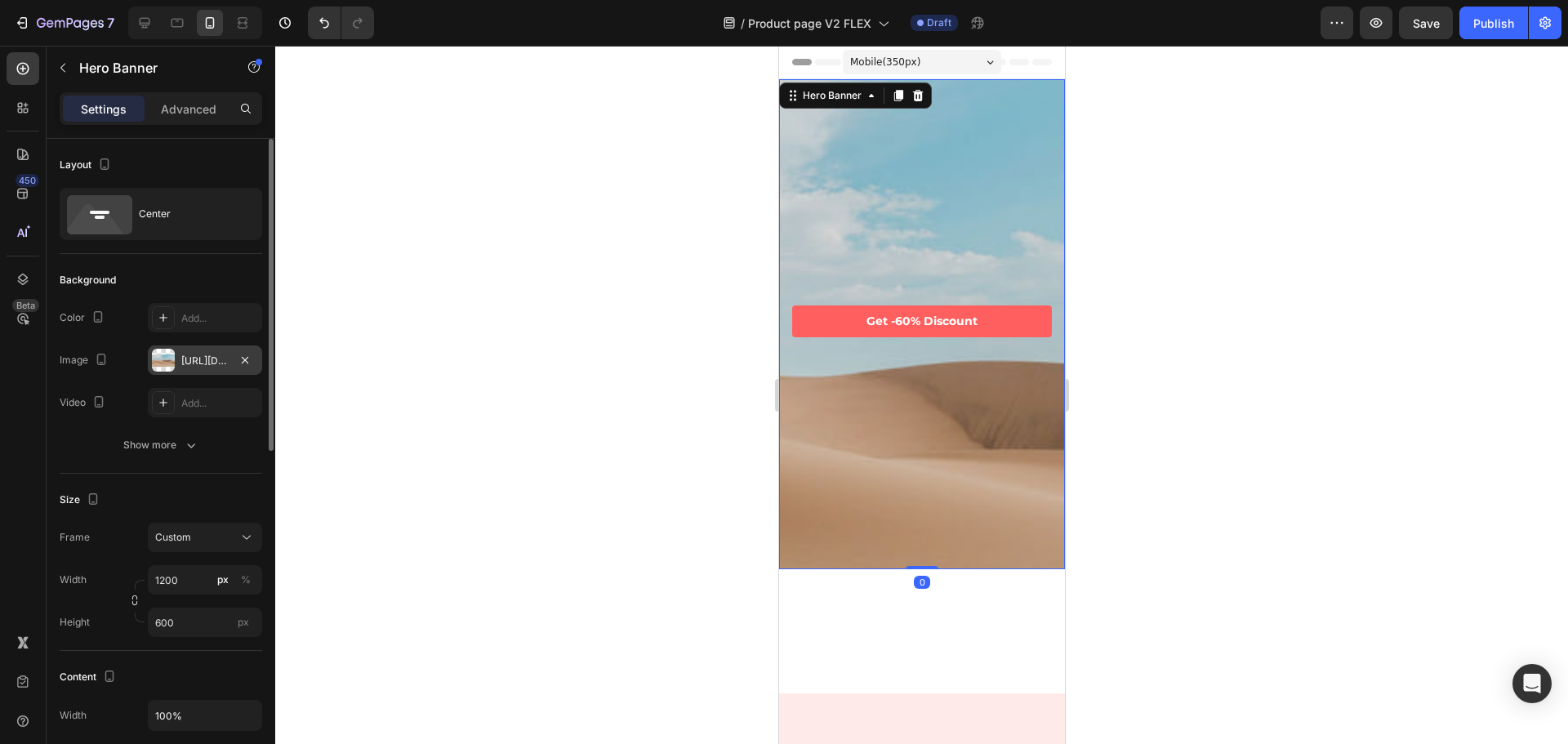
click at [197, 365] on div "[URL][DOMAIN_NAME]" at bounding box center [205, 361] width 48 height 15
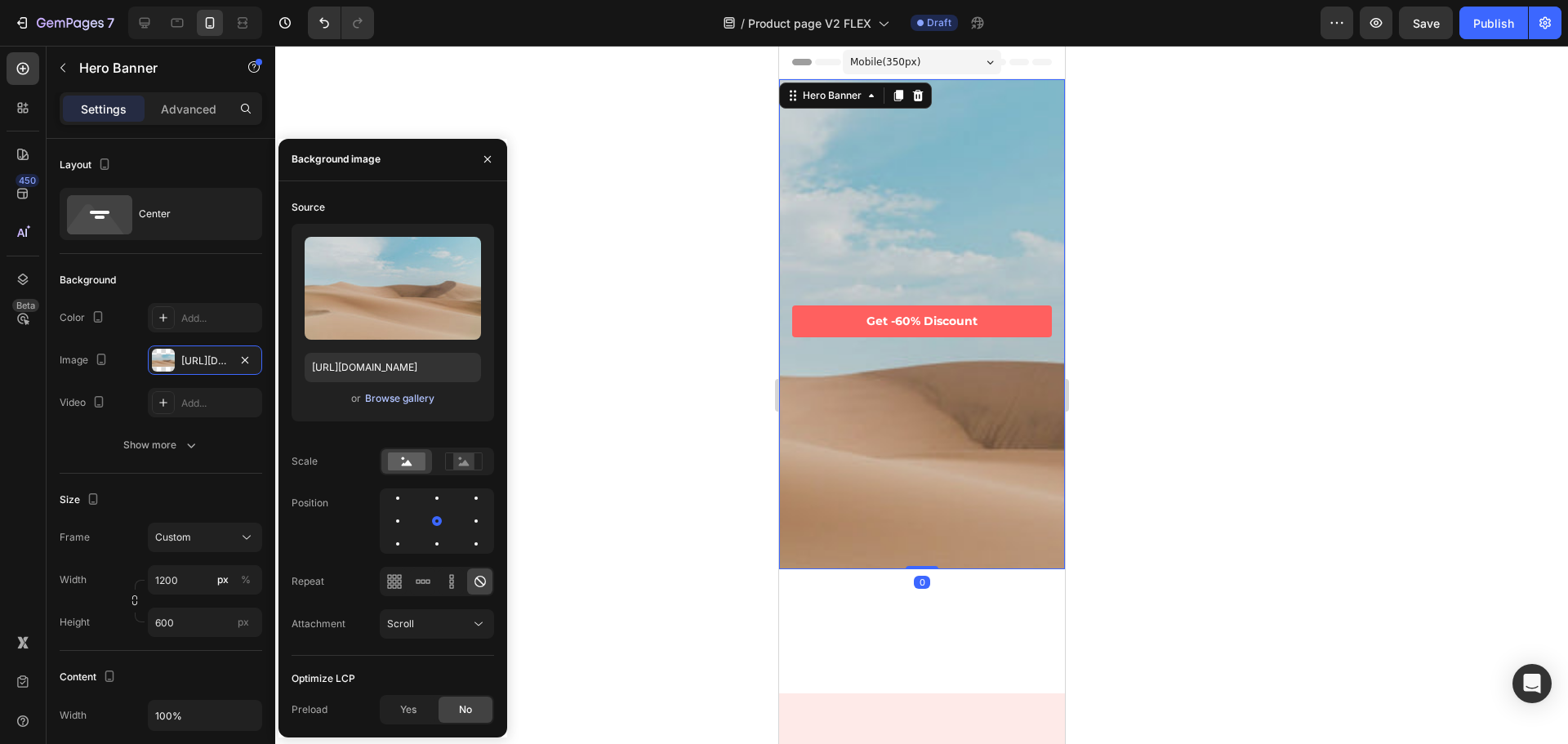
click at [385, 406] on button "Browse gallery" at bounding box center [400, 399] width 71 height 16
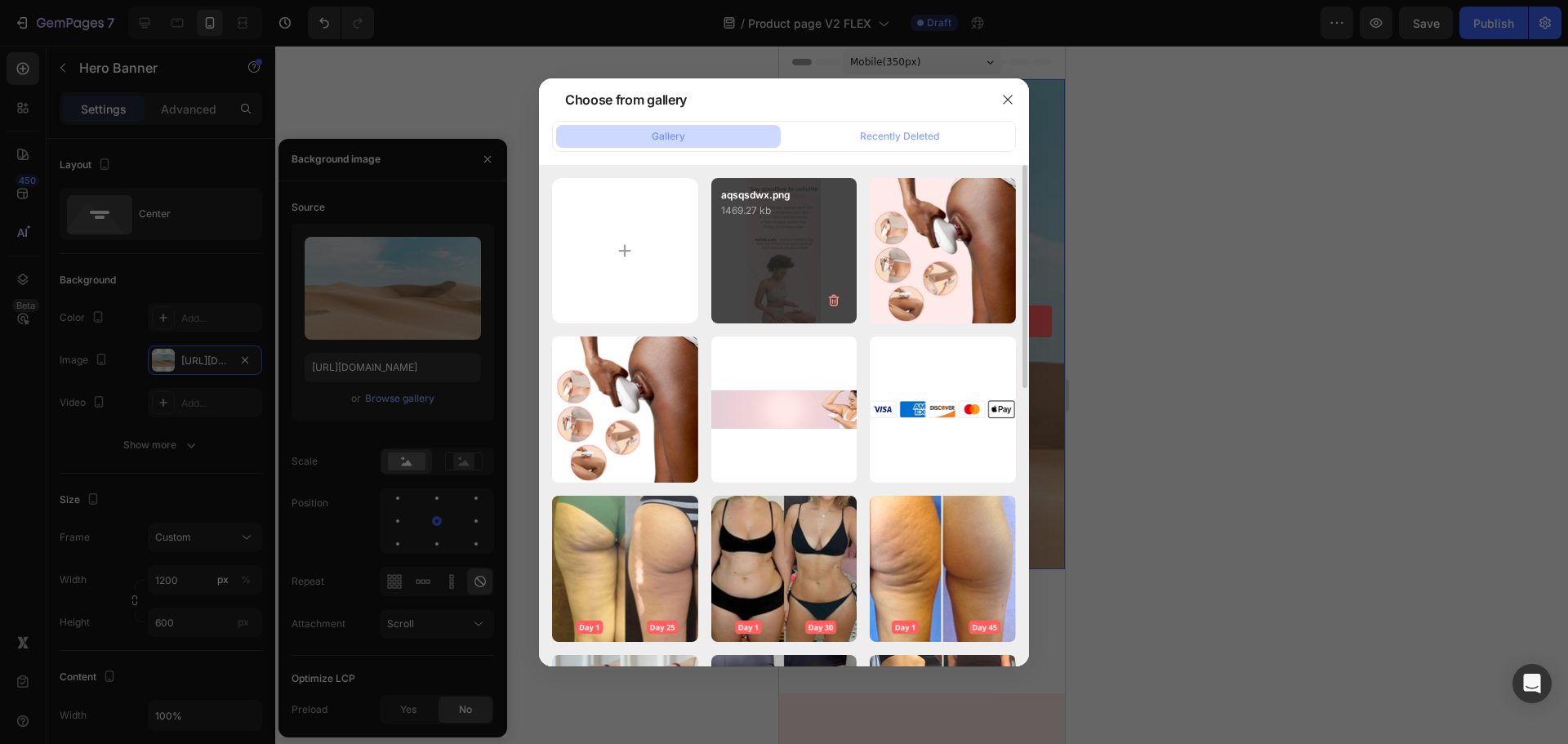
click at [795, 269] on div "aqsqsdwx.png 1469.27 kb" at bounding box center [784, 251] width 146 height 146
type input "[URL][DOMAIN_NAME]"
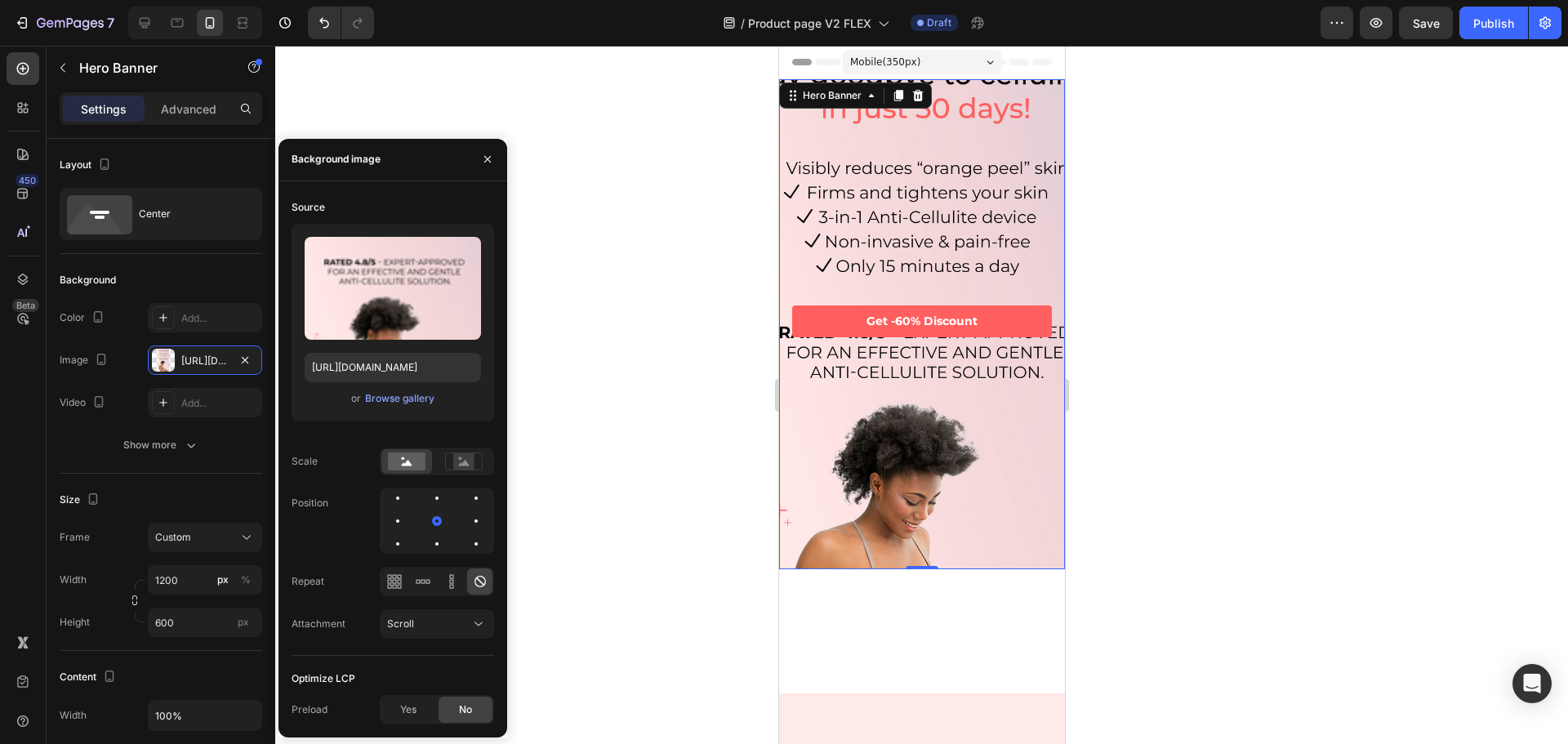
click at [889, 426] on div "Background Image" at bounding box center [921, 387] width 286 height 735
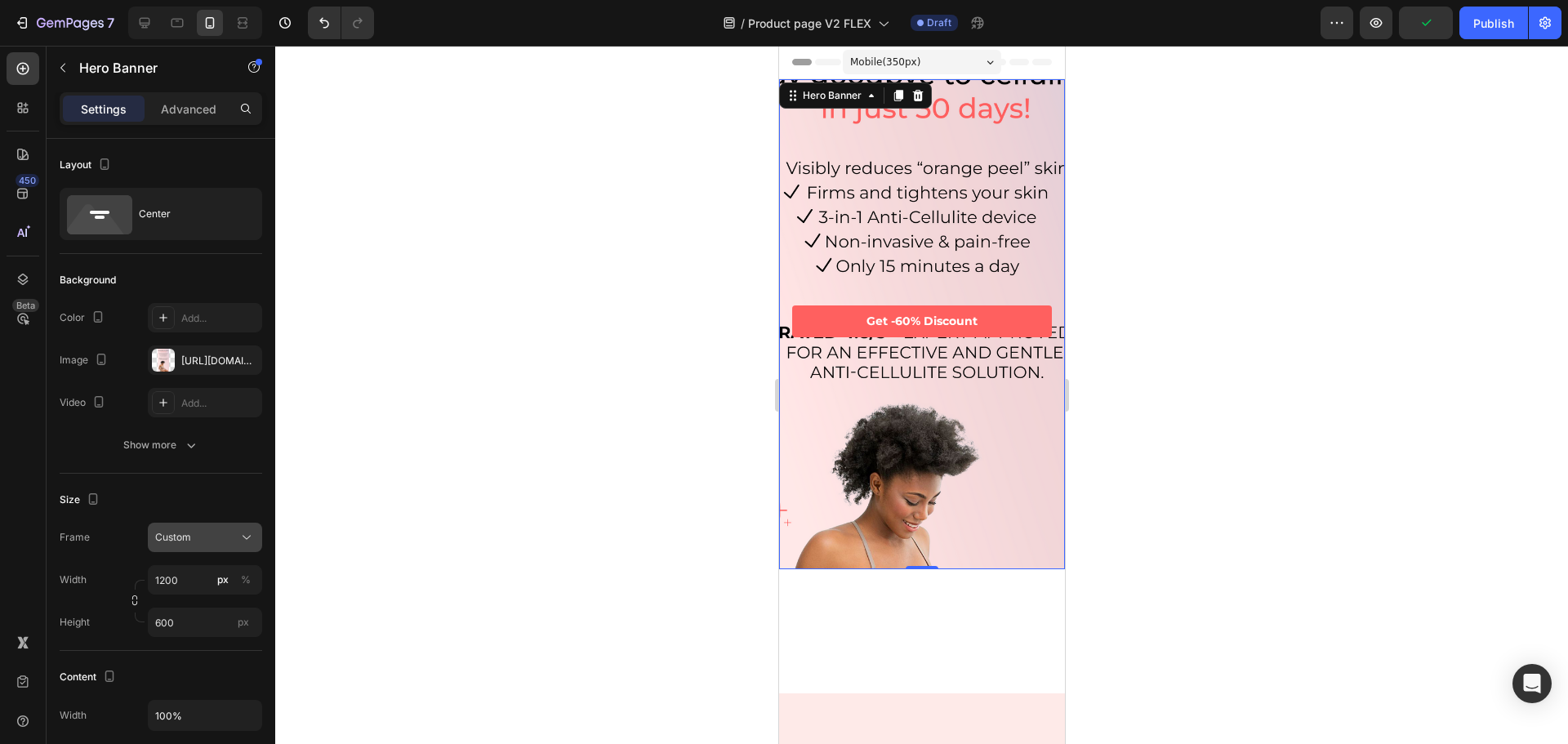
click at [197, 540] on div "Custom" at bounding box center [196, 537] width 80 height 15
click at [187, 585] on div "As banner source" at bounding box center [190, 577] width 131 height 29
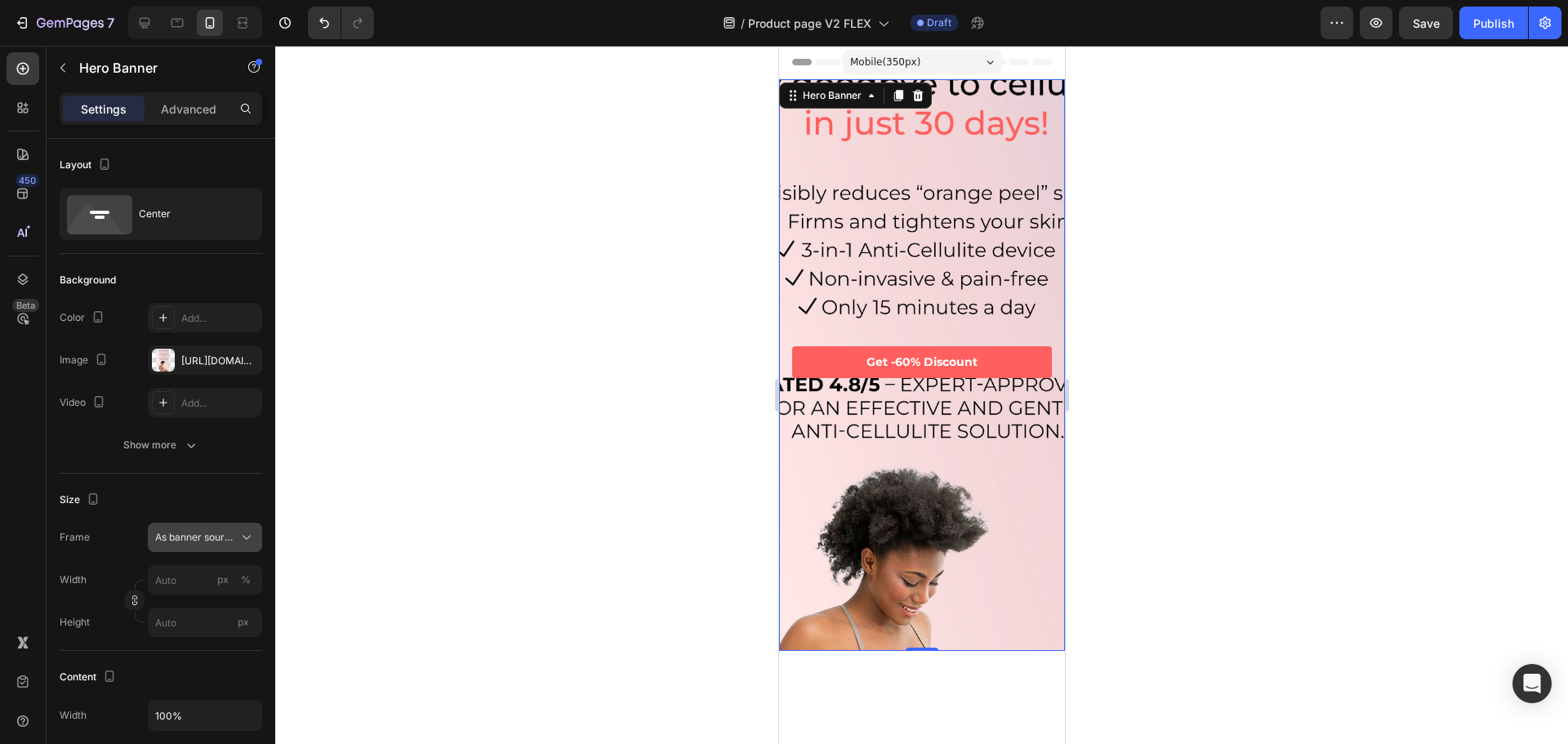
click at [207, 539] on span "As banner source" at bounding box center [196, 537] width 80 height 15
click at [170, 606] on span "Custom" at bounding box center [172, 606] width 36 height 15
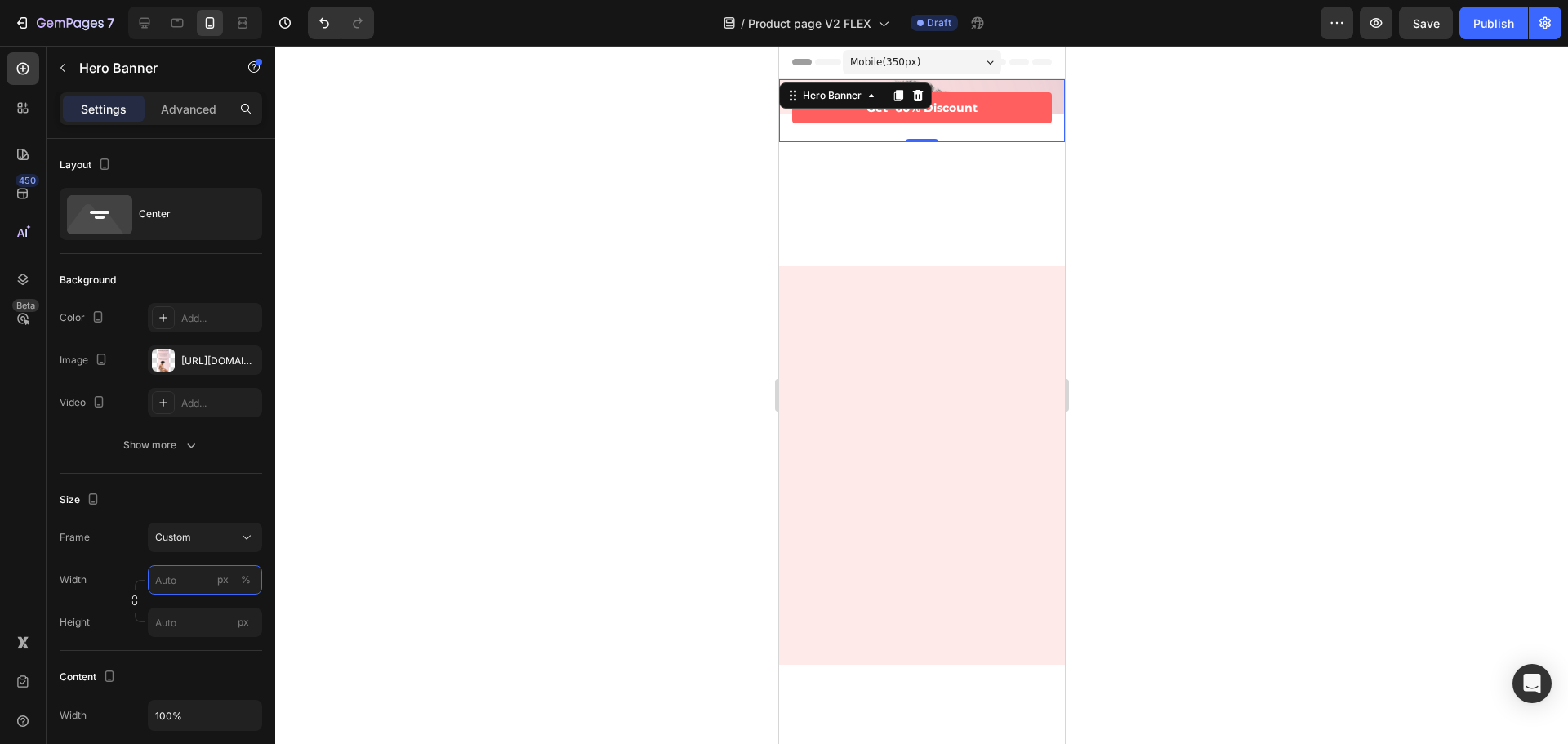
click at [184, 579] on input "px %" at bounding box center [205, 579] width 114 height 29
click at [165, 625] on span "Full" at bounding box center [163, 619] width 16 height 15
type input "100"
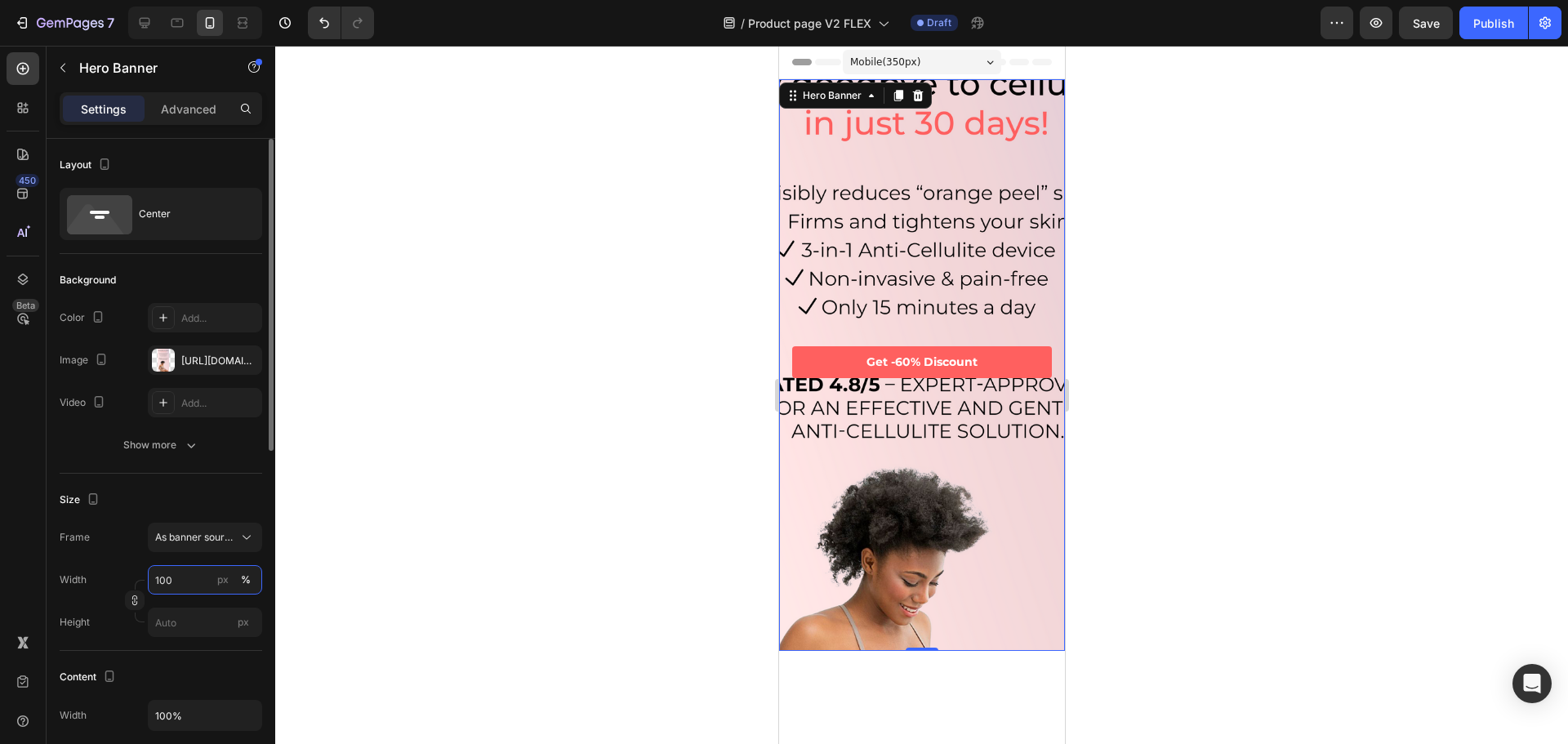
click at [210, 584] on input "100" at bounding box center [205, 579] width 114 height 29
click at [165, 635] on div "Default 100%" at bounding box center [188, 648] width 133 height 29
click at [176, 632] on input "px" at bounding box center [205, 622] width 114 height 29
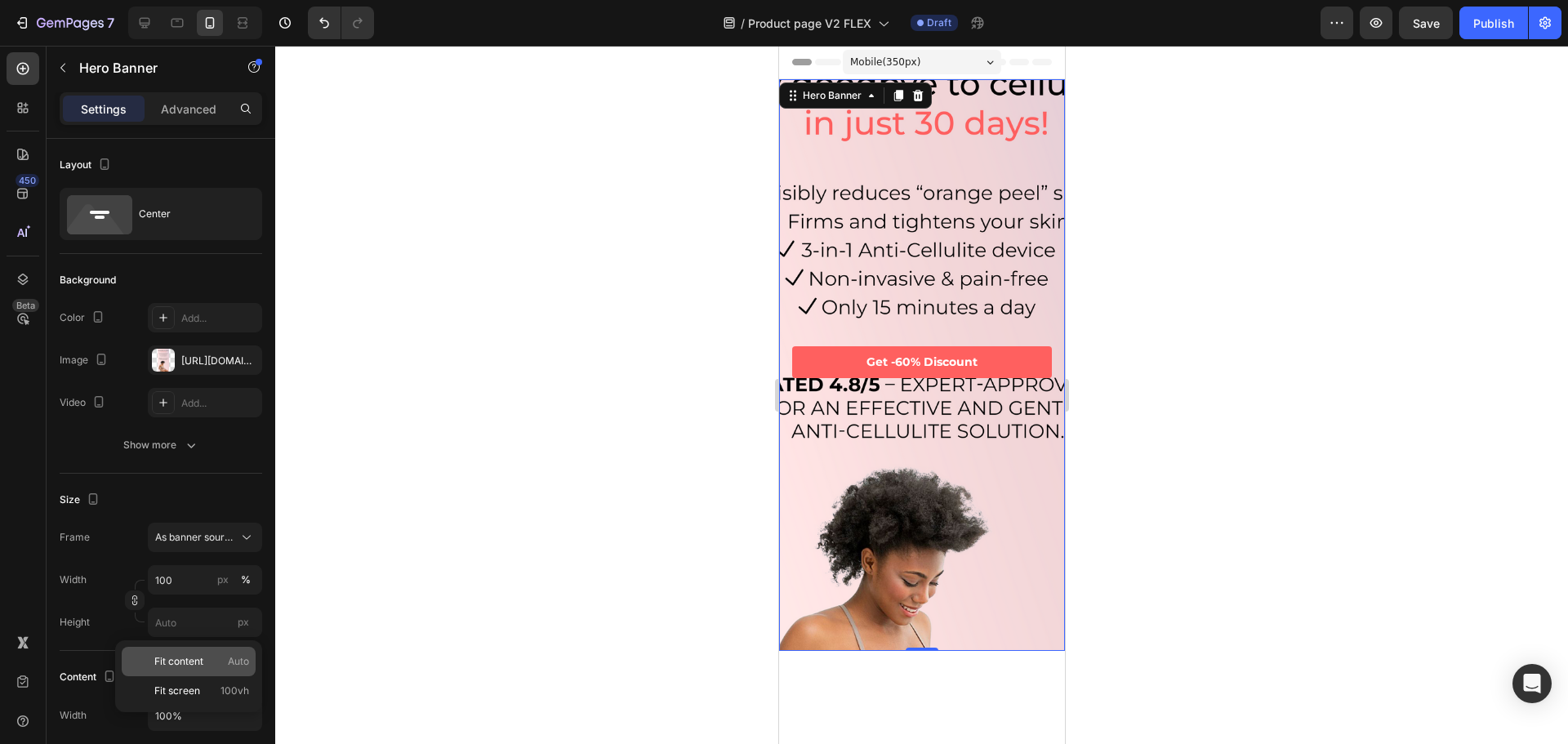
click at [187, 659] on span "Fit content" at bounding box center [179, 662] width 49 height 15
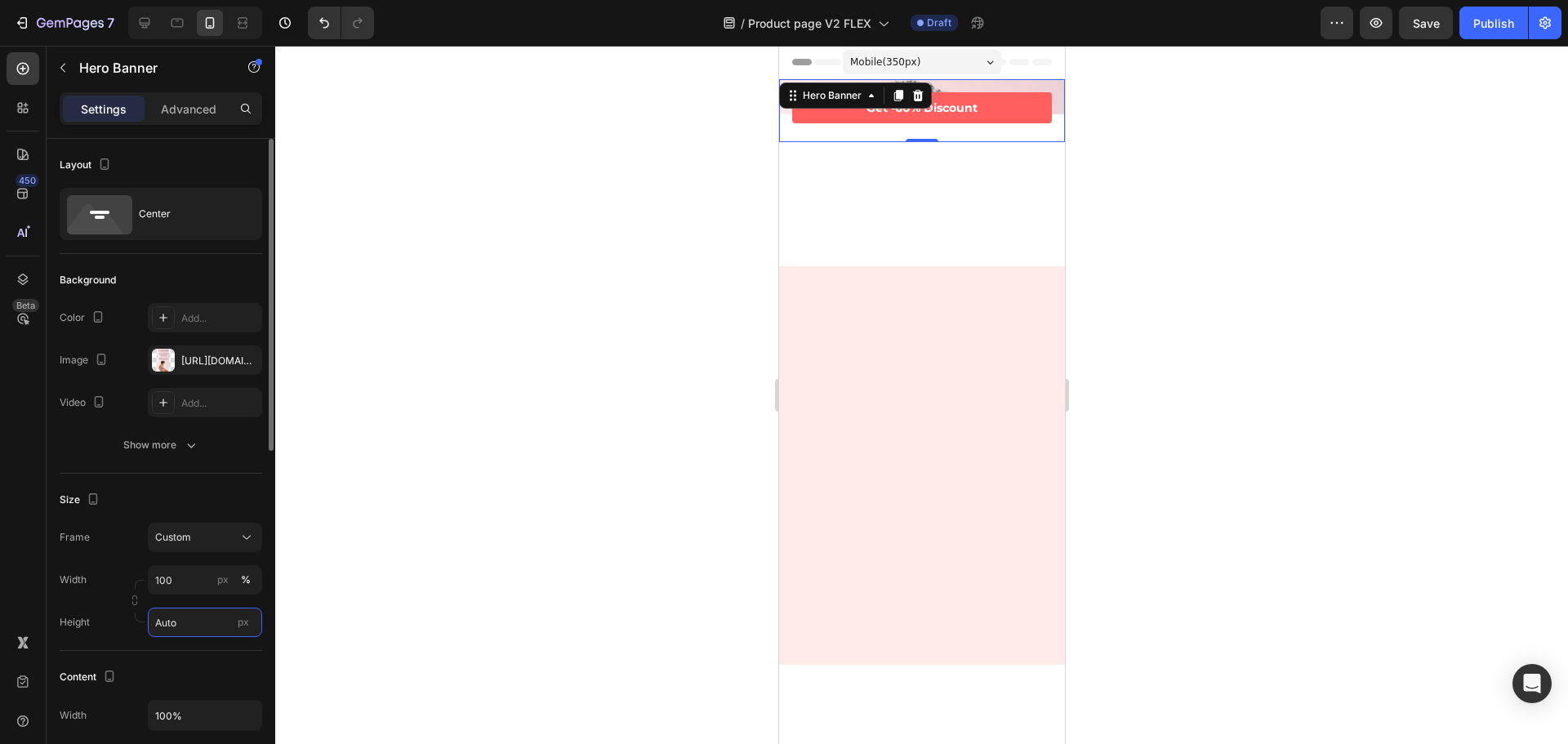
click at [201, 624] on input "Auto" at bounding box center [205, 622] width 114 height 29
click at [188, 700] on div "Fit screen 100vh" at bounding box center [188, 691] width 133 height 29
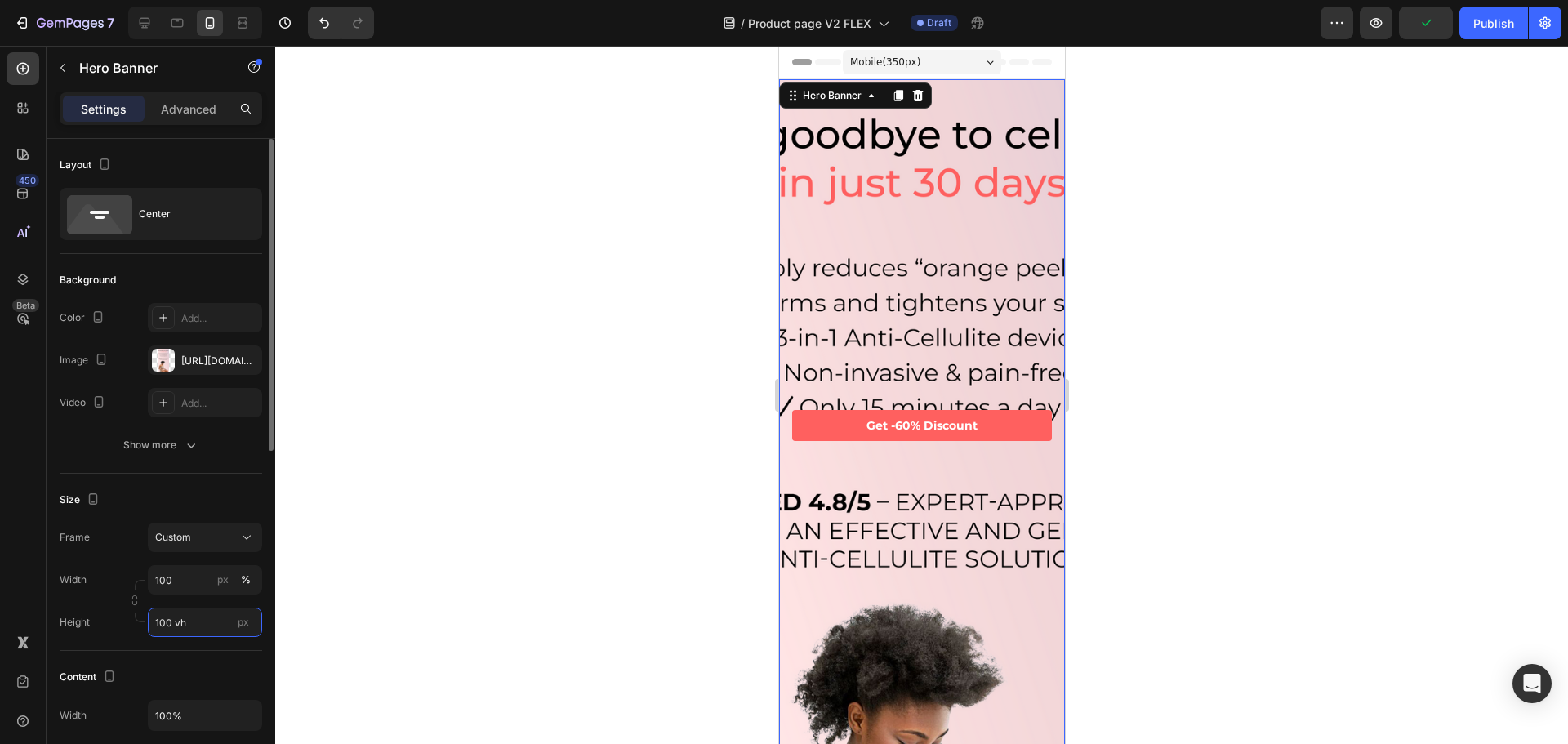
click at [219, 624] on input "100 vh" at bounding box center [205, 622] width 114 height 29
click at [172, 664] on span "Fit content" at bounding box center [179, 662] width 49 height 15
type input "Auto"
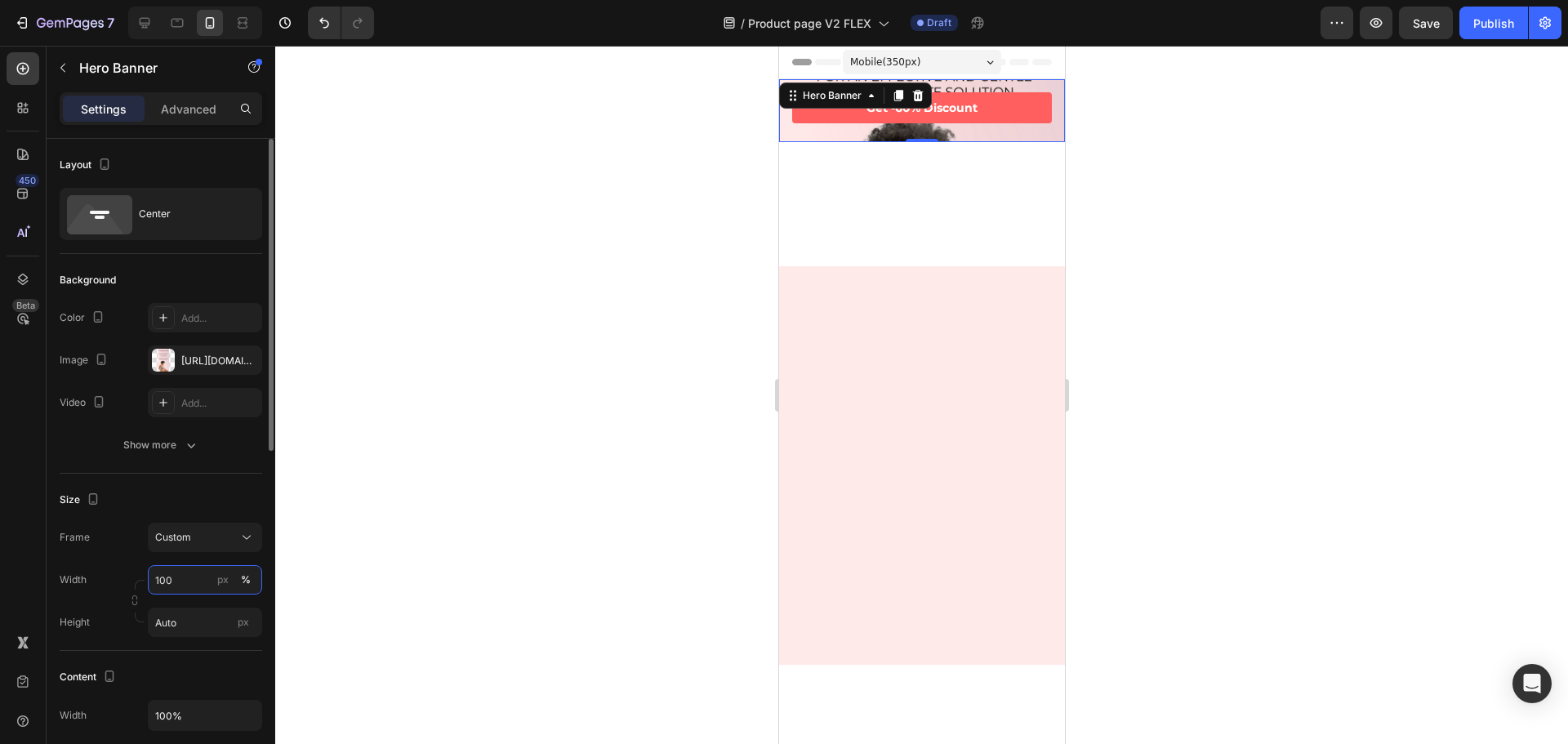
click at [180, 577] on input "100" at bounding box center [205, 579] width 114 height 29
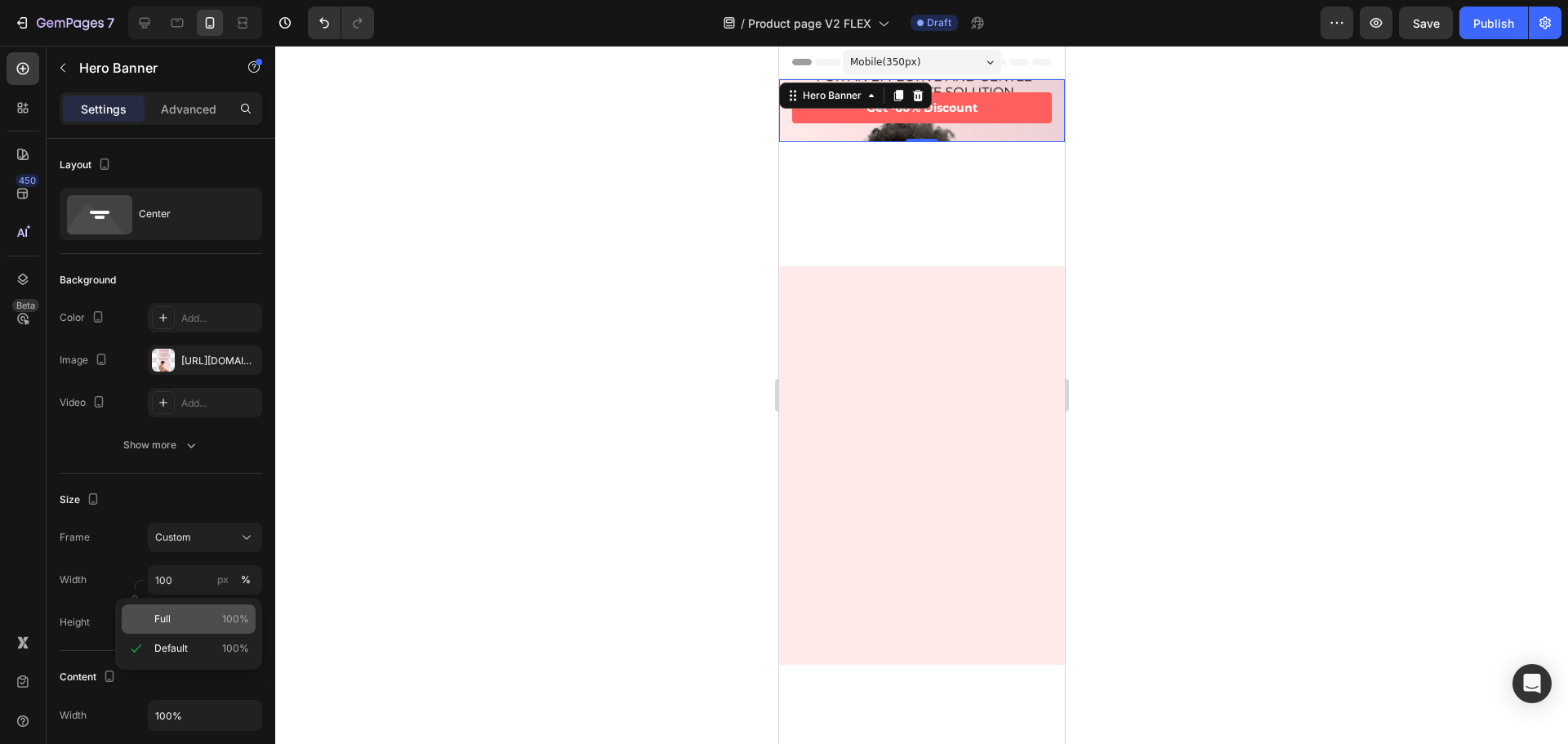
click at [166, 626] on div "Full 100%" at bounding box center [188, 619] width 133 height 29
click at [188, 537] on span "Custom" at bounding box center [173, 537] width 36 height 15
drag, startPoint x: 171, startPoint y: 578, endPoint x: 192, endPoint y: 556, distance: 30.4
click at [171, 578] on span "As banner source" at bounding box center [195, 577] width 80 height 15
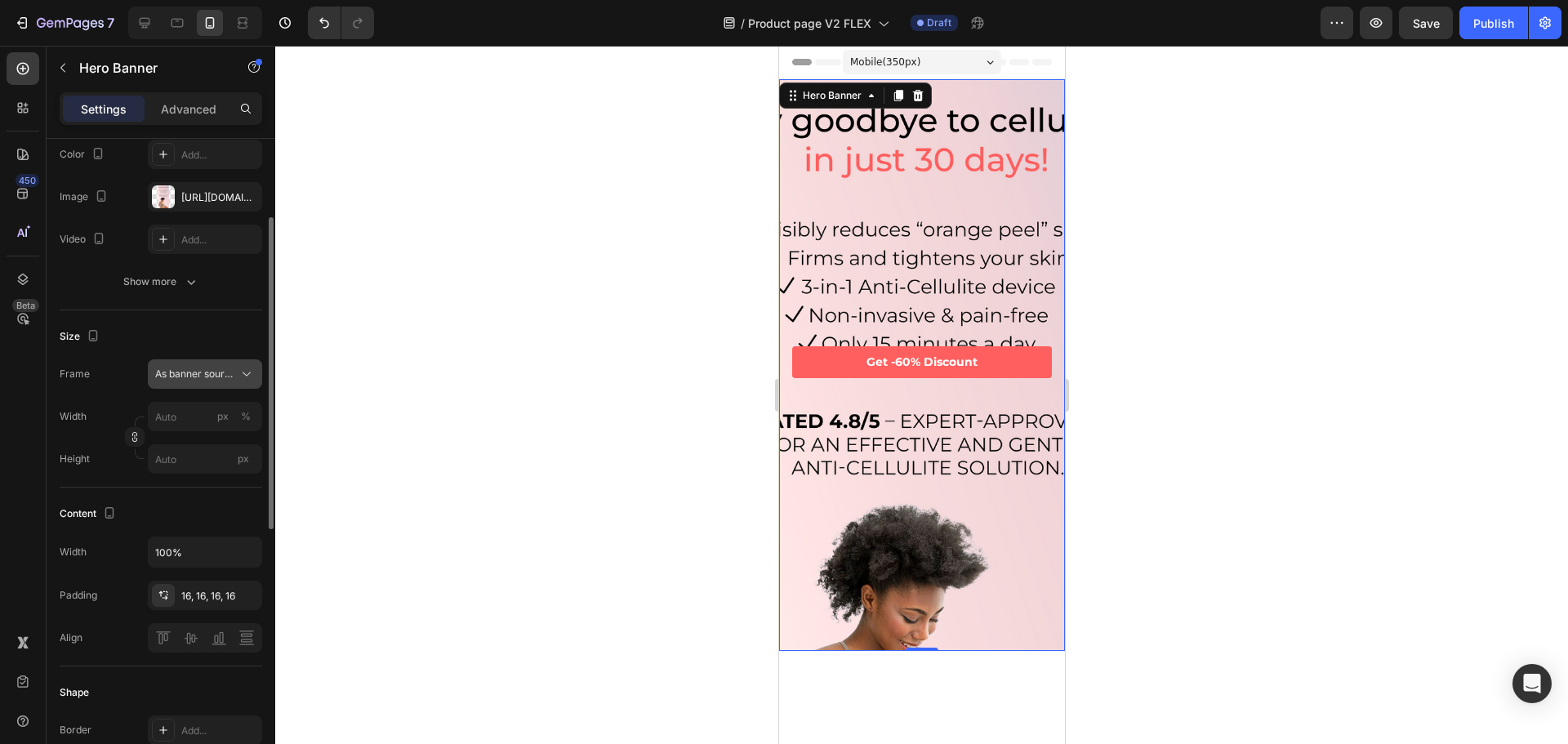
scroll to position [245, 0]
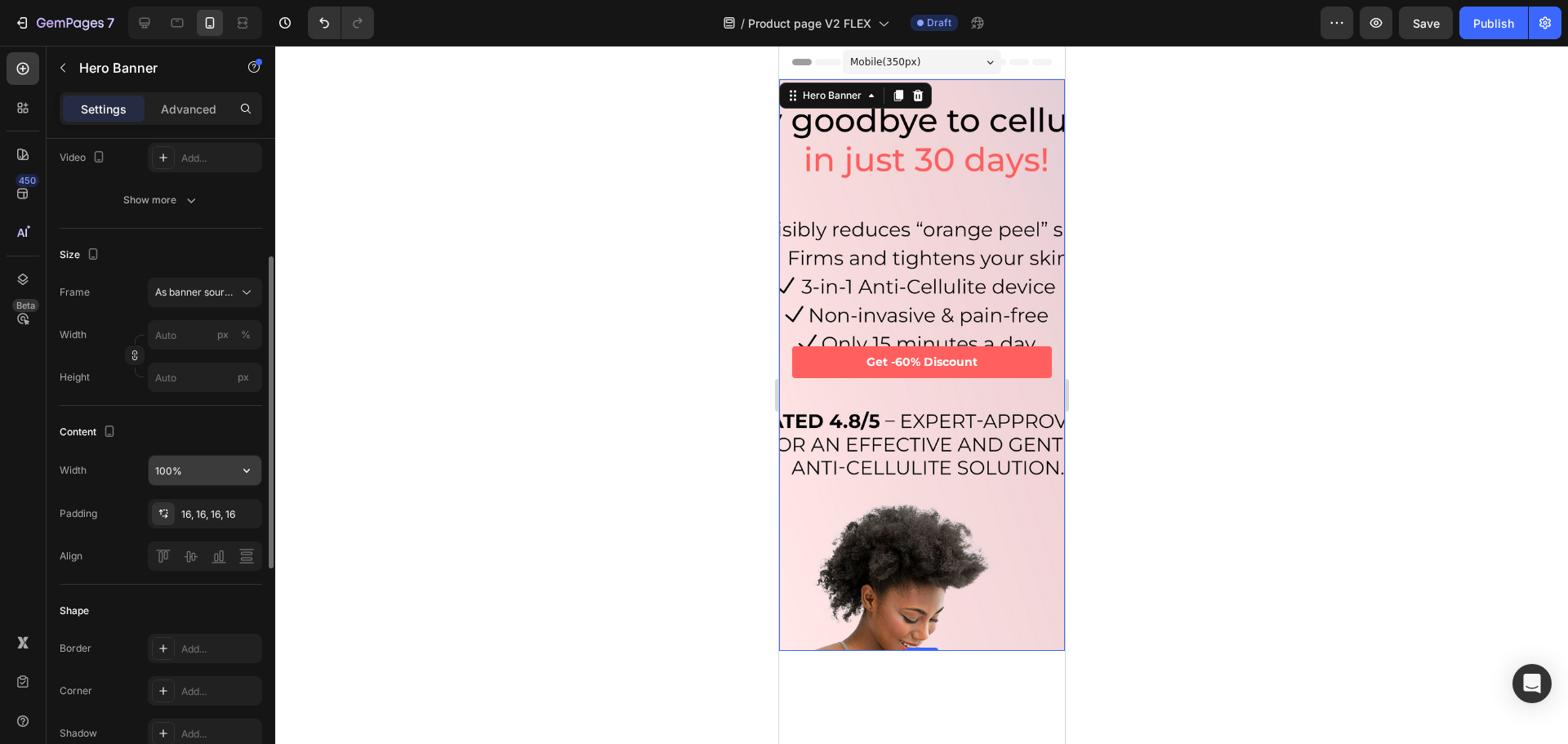
click at [193, 467] on input "100%" at bounding box center [205, 470] width 112 height 29
click at [233, 477] on button "button" at bounding box center [247, 470] width 29 height 29
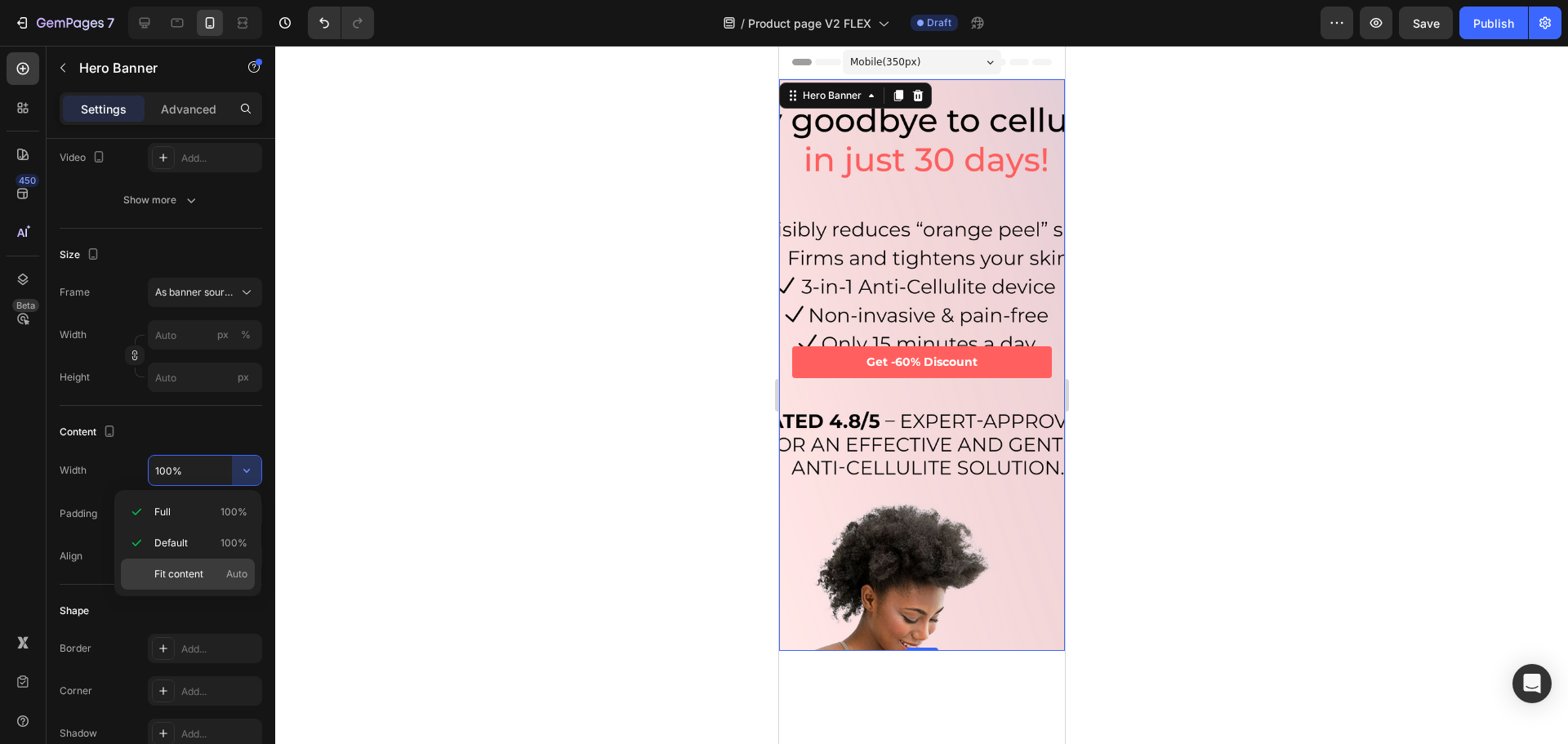
click at [172, 567] on span "Fit content" at bounding box center [179, 574] width 49 height 15
type input "Auto"
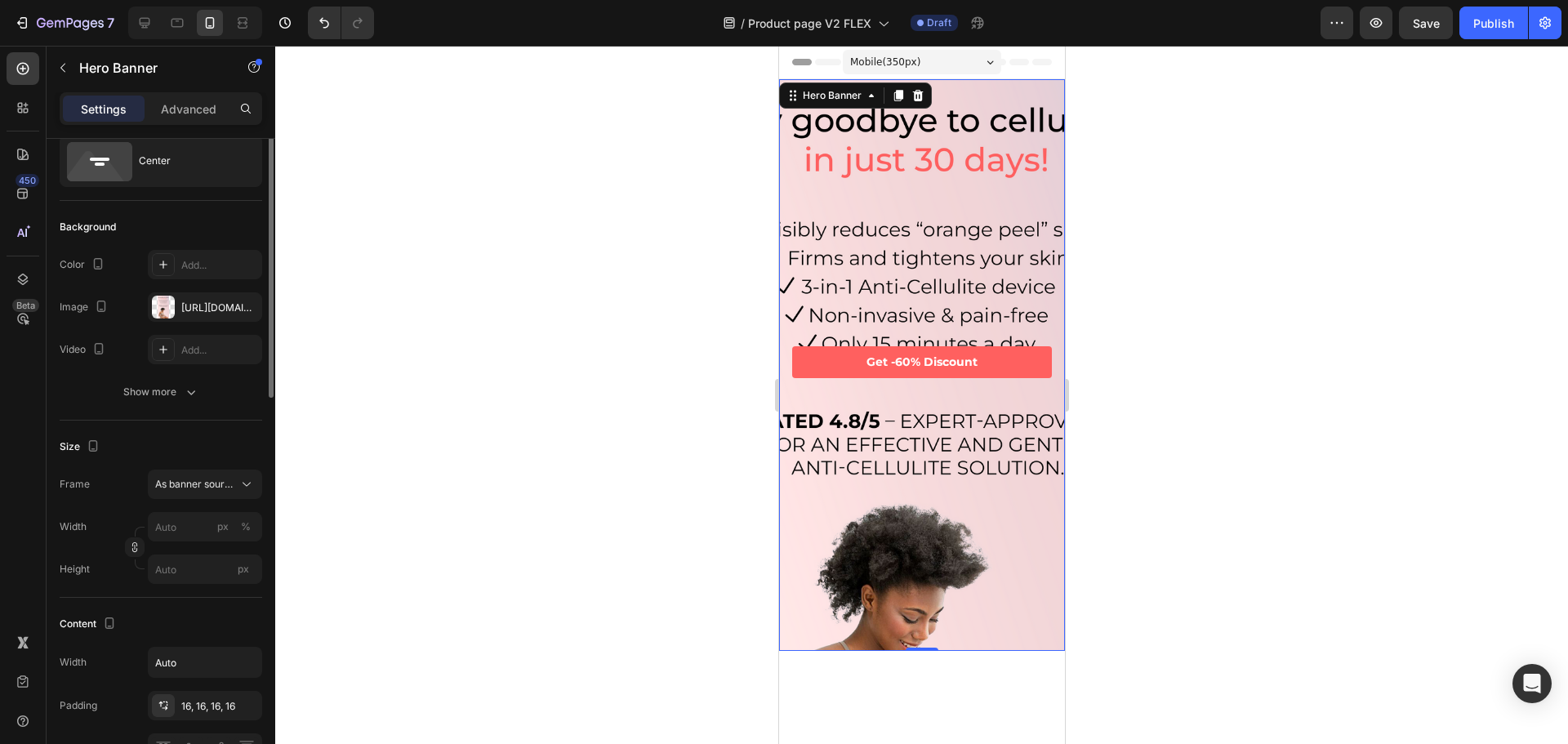
scroll to position [0, 0]
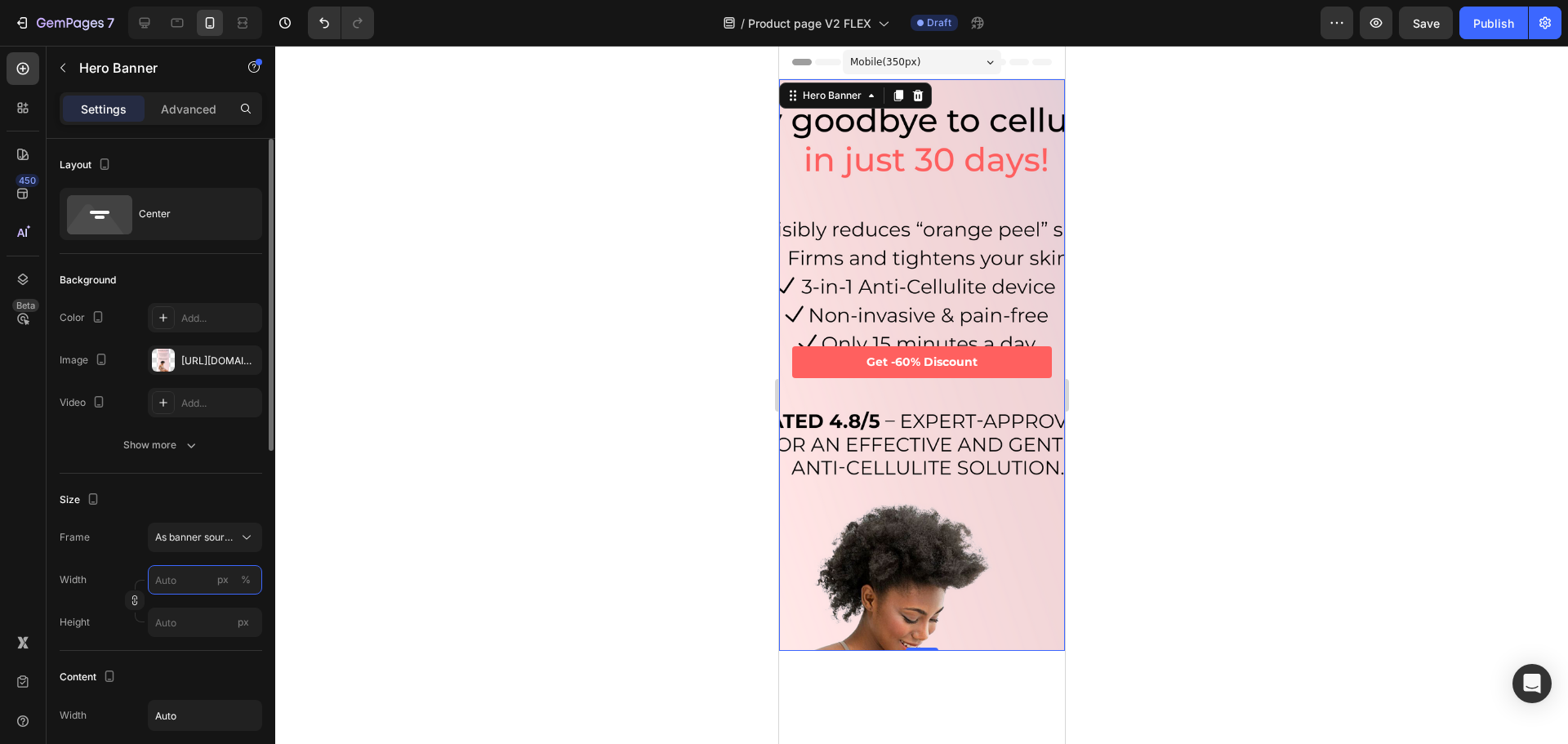
click at [178, 570] on input "px %" at bounding box center [205, 579] width 114 height 29
type input "1200"
click at [126, 544] on div "Frame As banner source" at bounding box center [161, 537] width 203 height 29
click at [176, 539] on span "As banner source" at bounding box center [196, 537] width 80 height 15
click at [170, 581] on span "As banner source" at bounding box center [195, 577] width 80 height 15
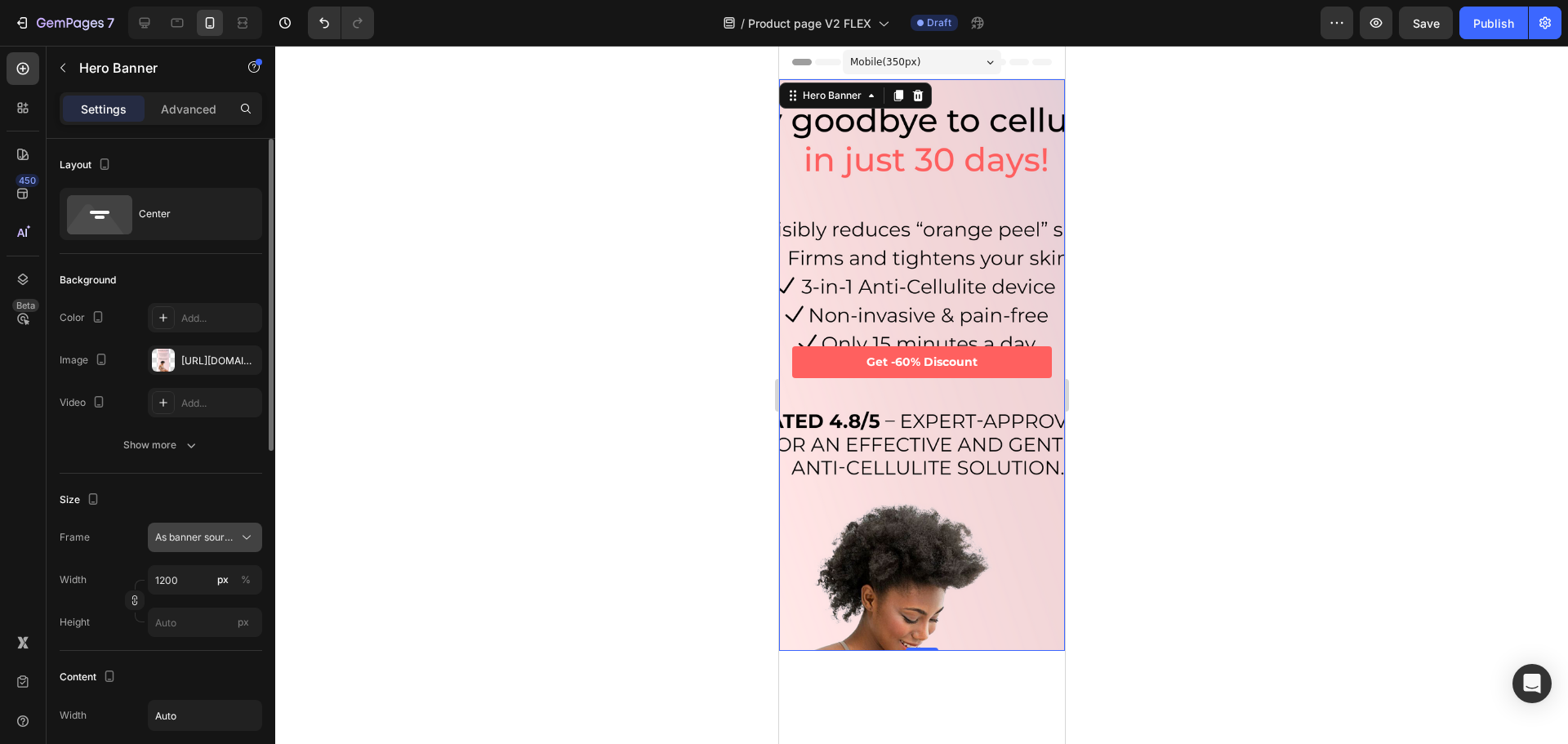
click at [197, 539] on span "As banner source" at bounding box center [196, 537] width 80 height 15
click at [176, 619] on div "Custom" at bounding box center [190, 606] width 131 height 29
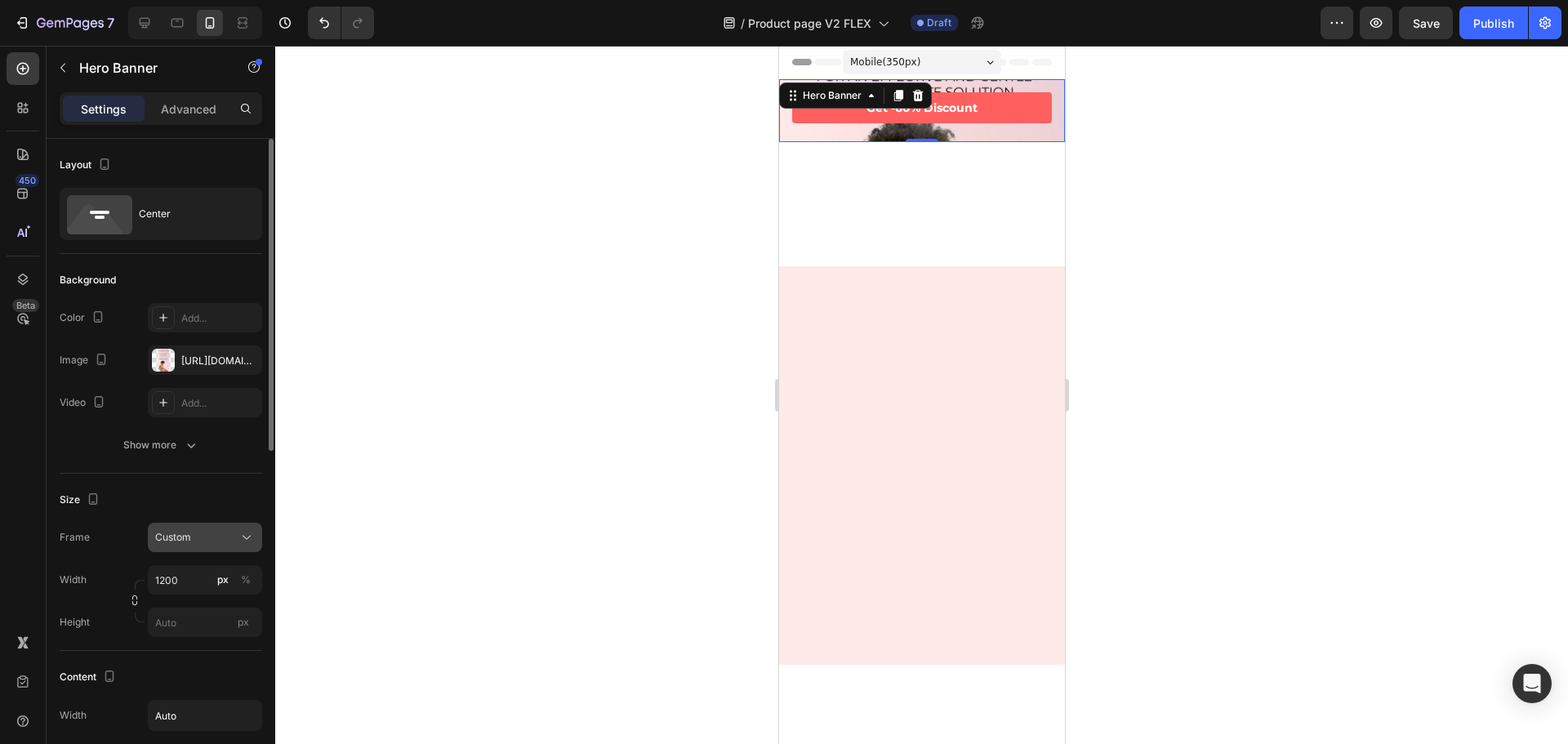
click at [201, 539] on div "Custom" at bounding box center [196, 537] width 80 height 15
click at [188, 573] on span "As banner source" at bounding box center [195, 577] width 80 height 15
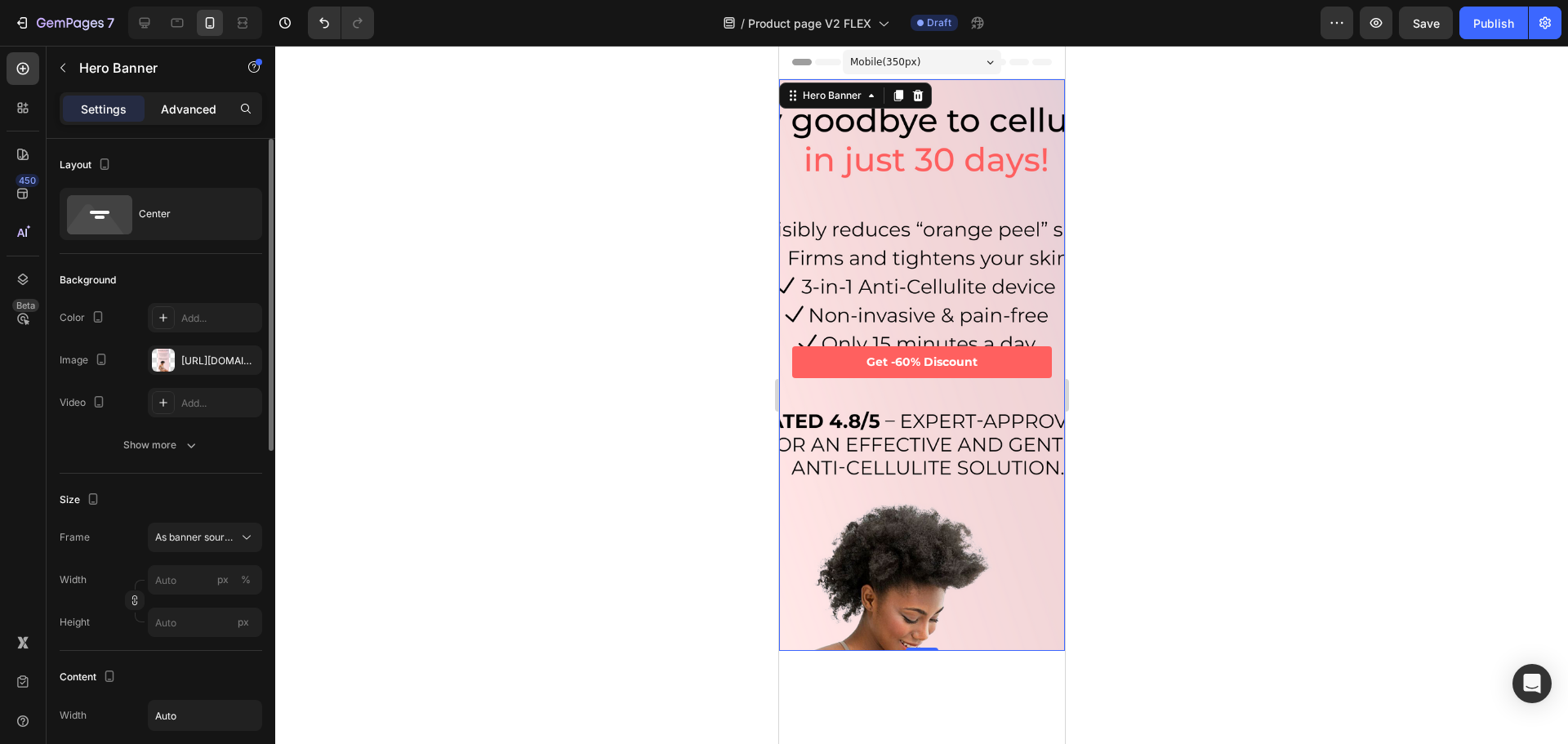
click at [179, 106] on p "Advanced" at bounding box center [188, 109] width 56 height 17
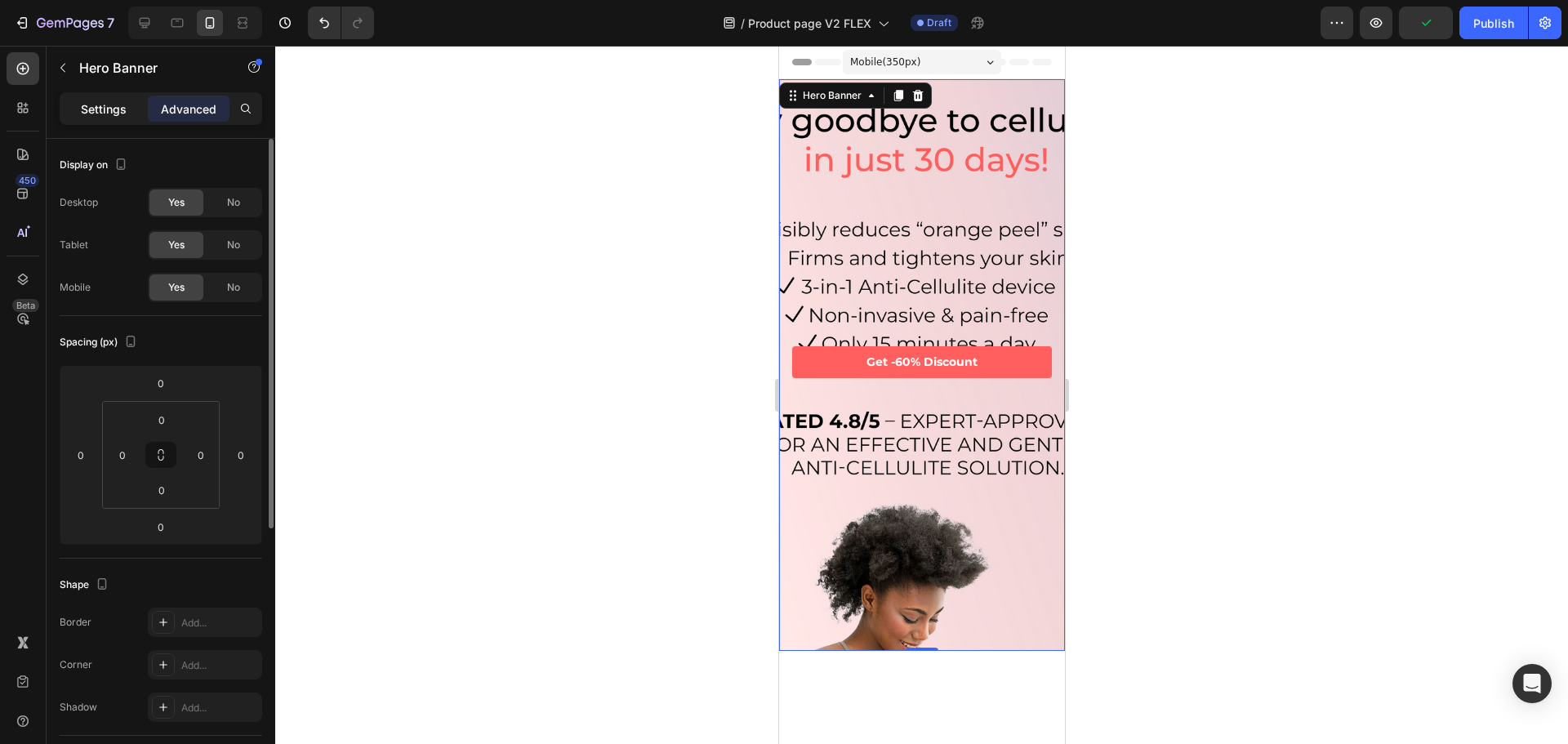
click at [102, 106] on p "Settings" at bounding box center [103, 109] width 46 height 17
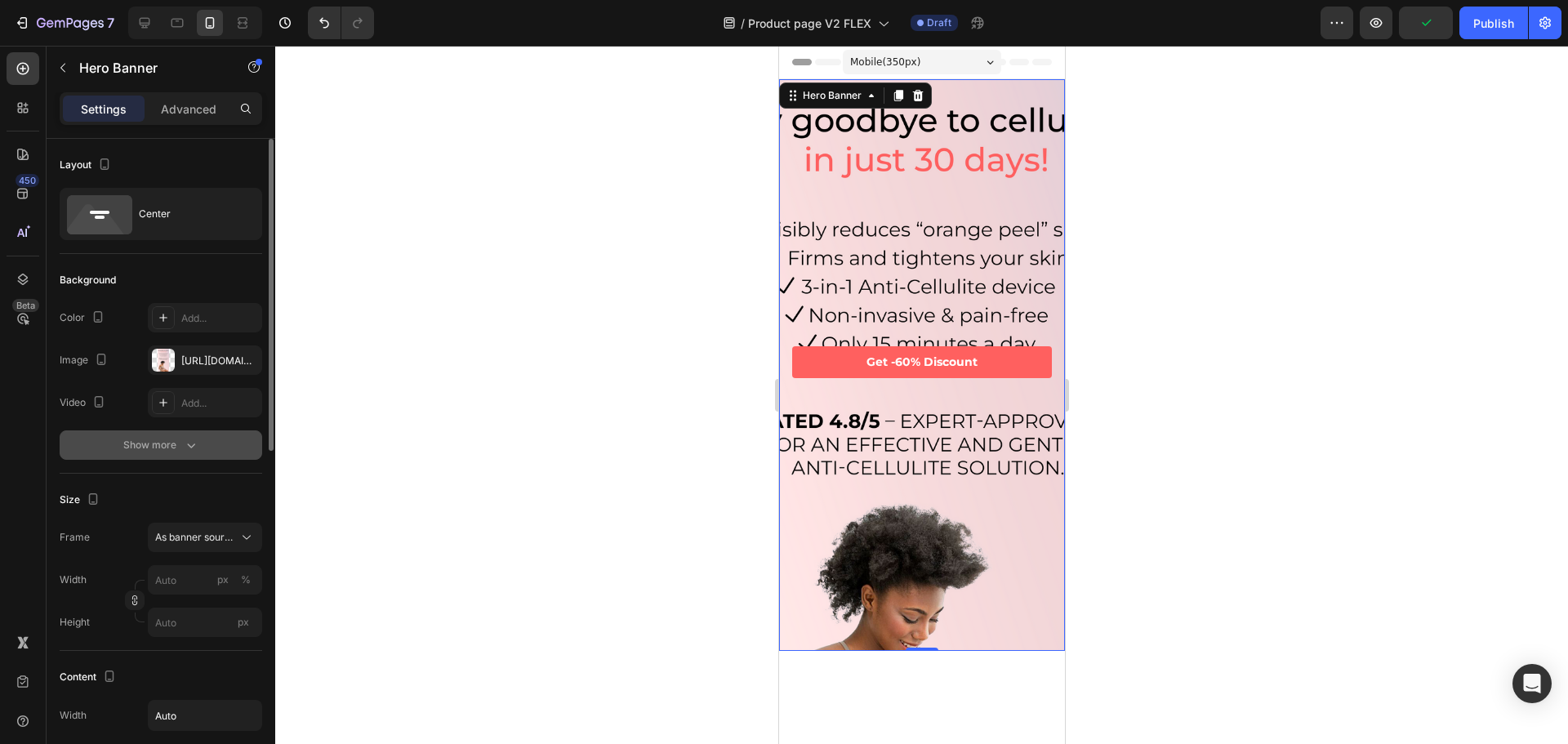
click at [177, 440] on div "Show more" at bounding box center [161, 445] width 76 height 16
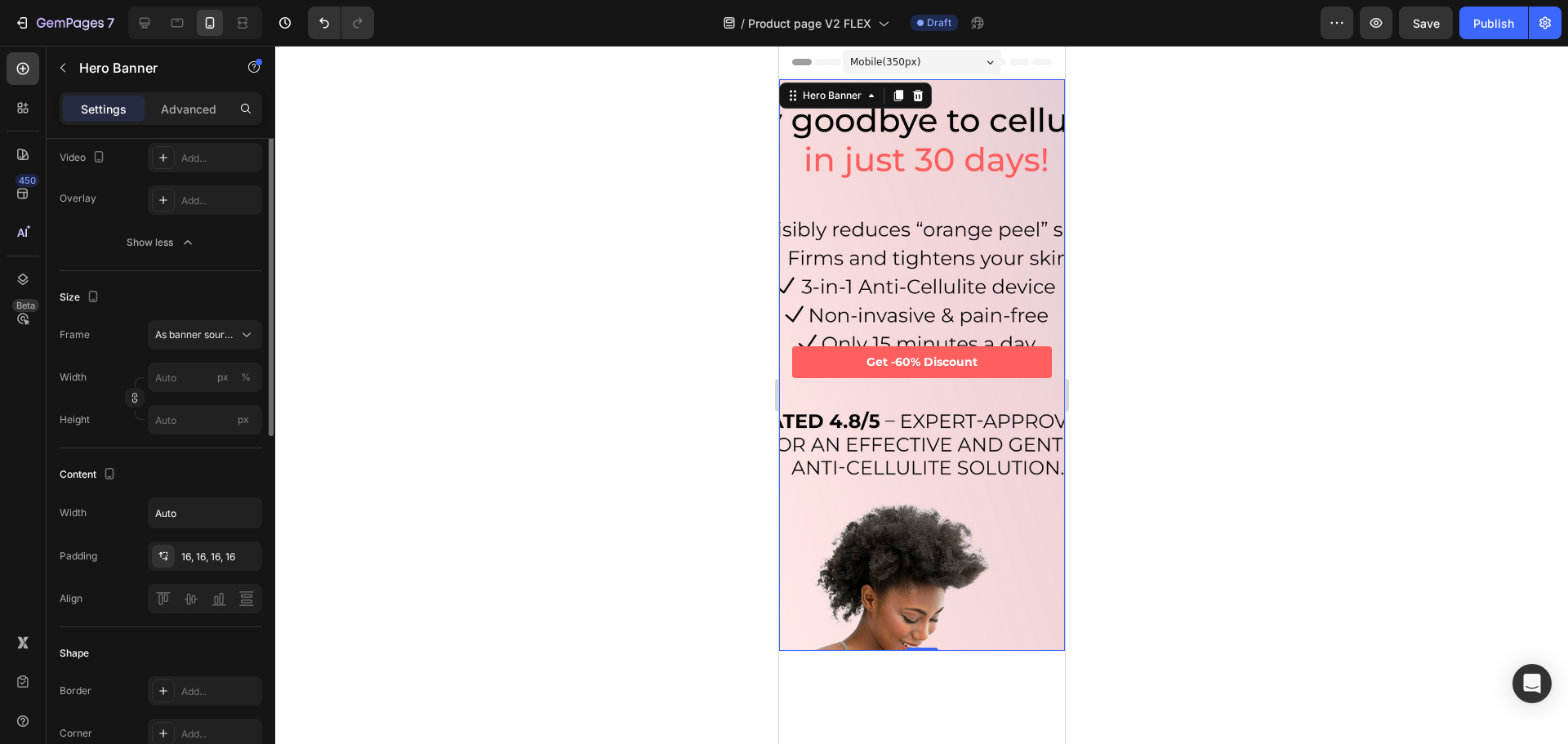
scroll to position [326, 0]
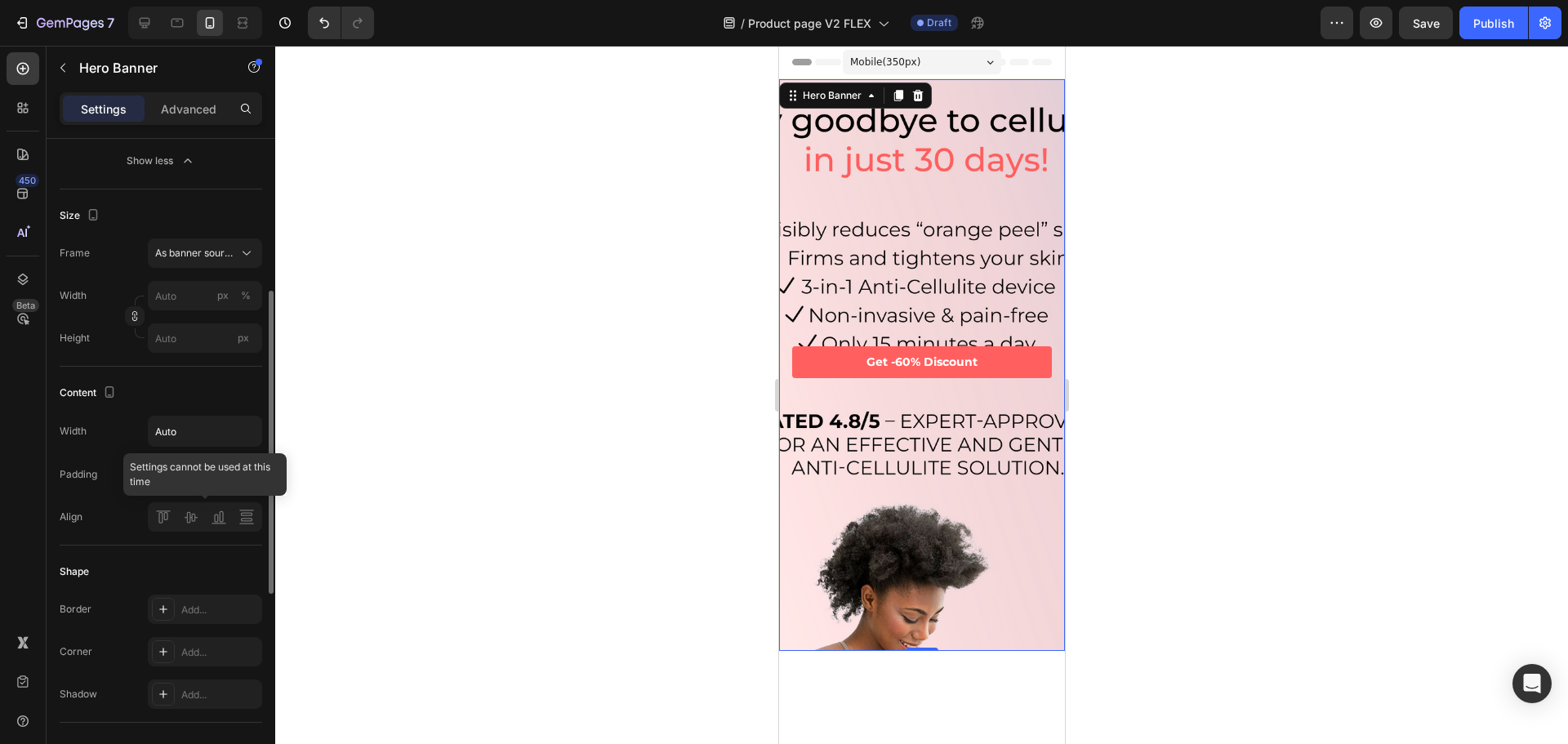
click at [155, 518] on div at bounding box center [205, 516] width 114 height 29
click at [182, 432] on input "Auto" at bounding box center [205, 431] width 112 height 29
click at [241, 433] on icon "button" at bounding box center [247, 431] width 16 height 16
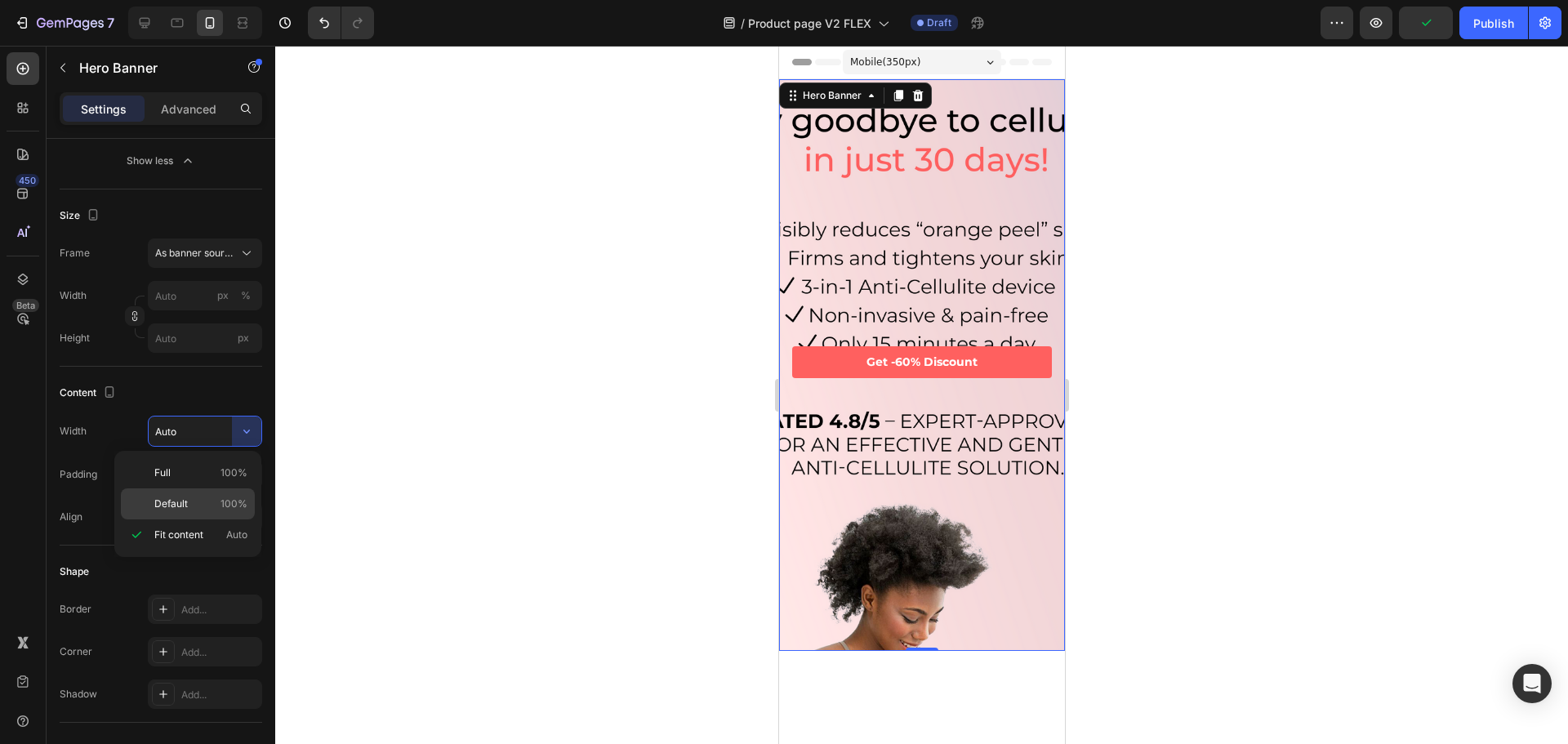
click at [180, 495] on div "Default 100%" at bounding box center [187, 504] width 133 height 31
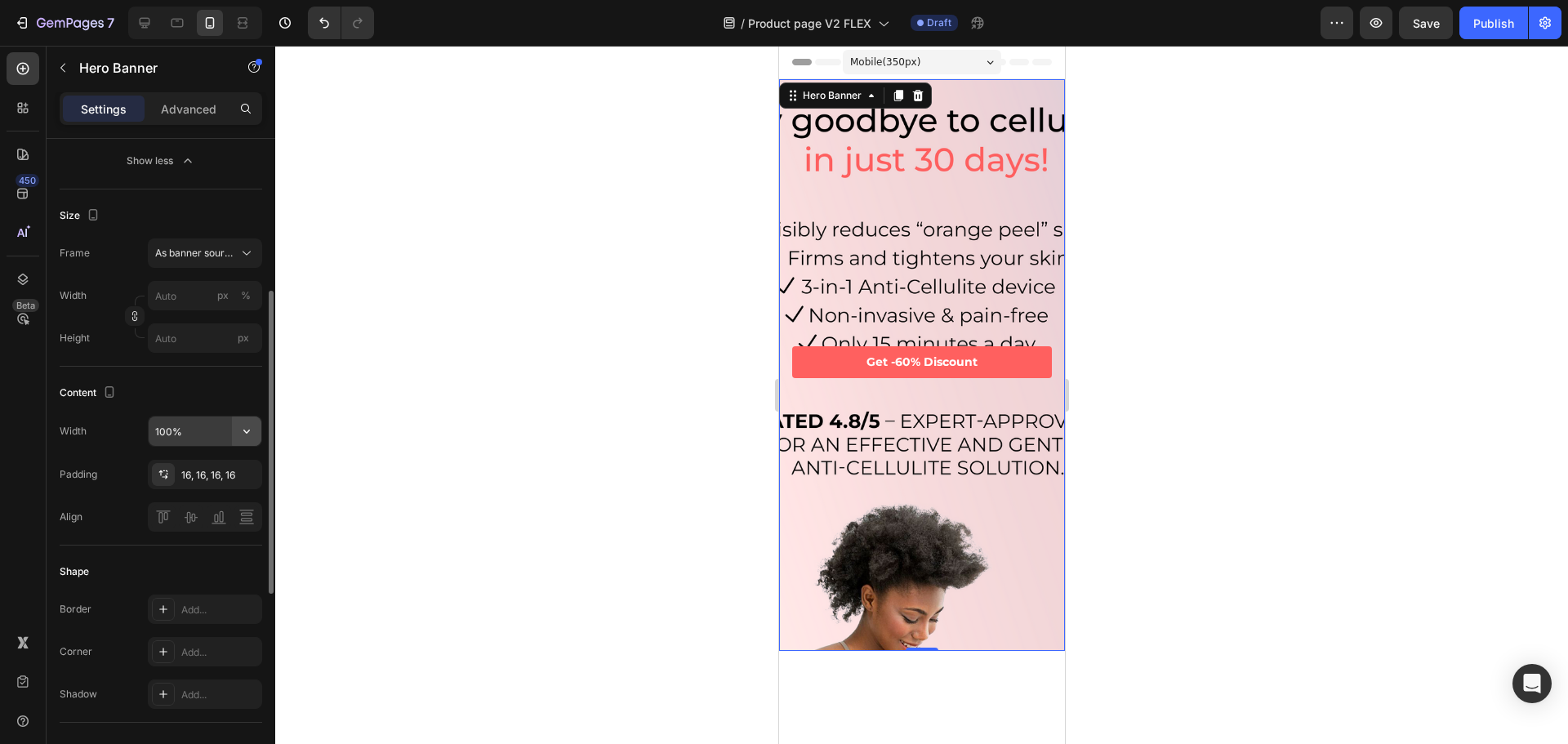
click at [233, 438] on button "button" at bounding box center [247, 431] width 29 height 29
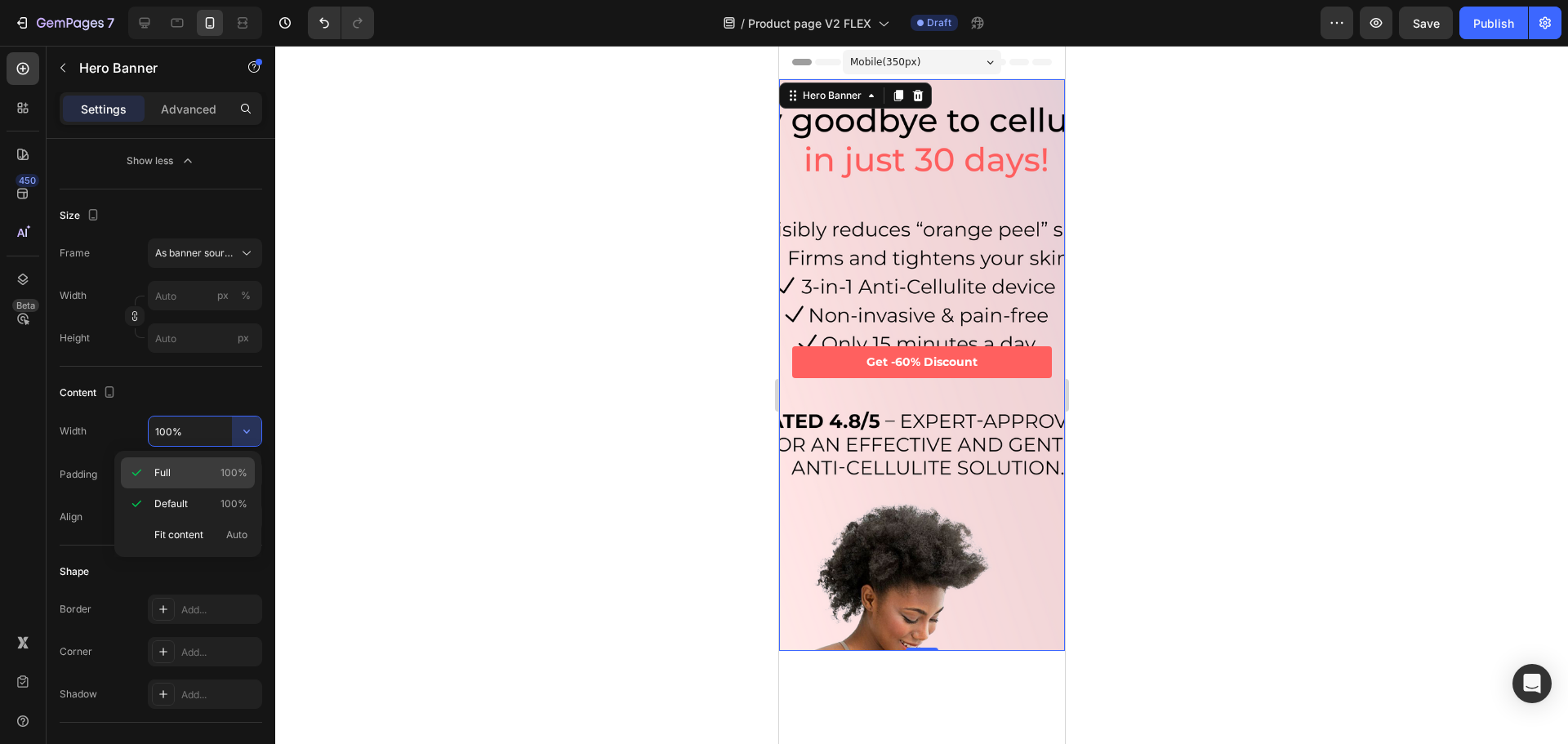
click at [200, 488] on div "Full 100%" at bounding box center [187, 504] width 133 height 31
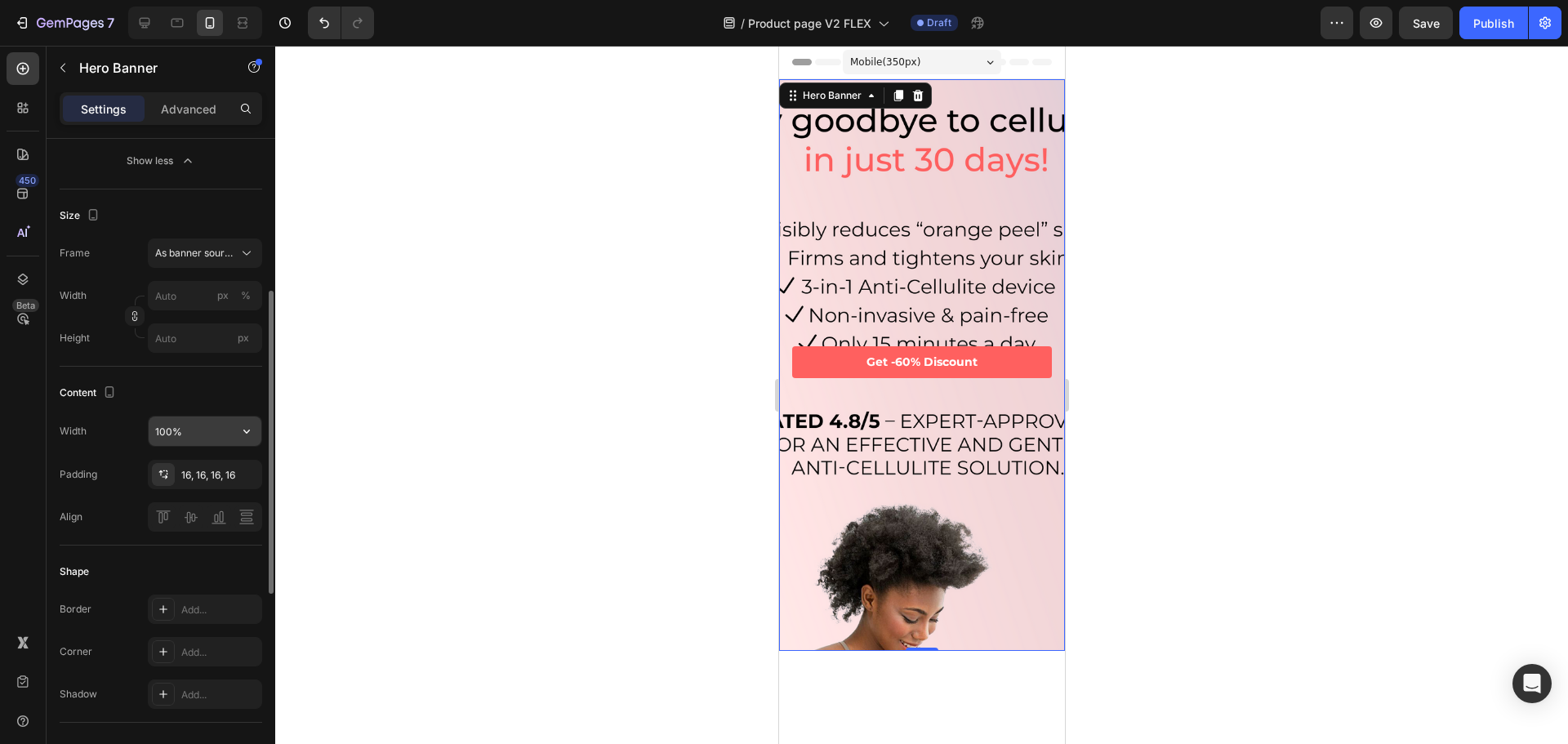
click at [233, 425] on button "button" at bounding box center [247, 431] width 29 height 29
click at [191, 511] on div at bounding box center [205, 516] width 114 height 29
click at [227, 517] on div at bounding box center [205, 516] width 114 height 29
click at [240, 432] on icon "button" at bounding box center [247, 431] width 16 height 16
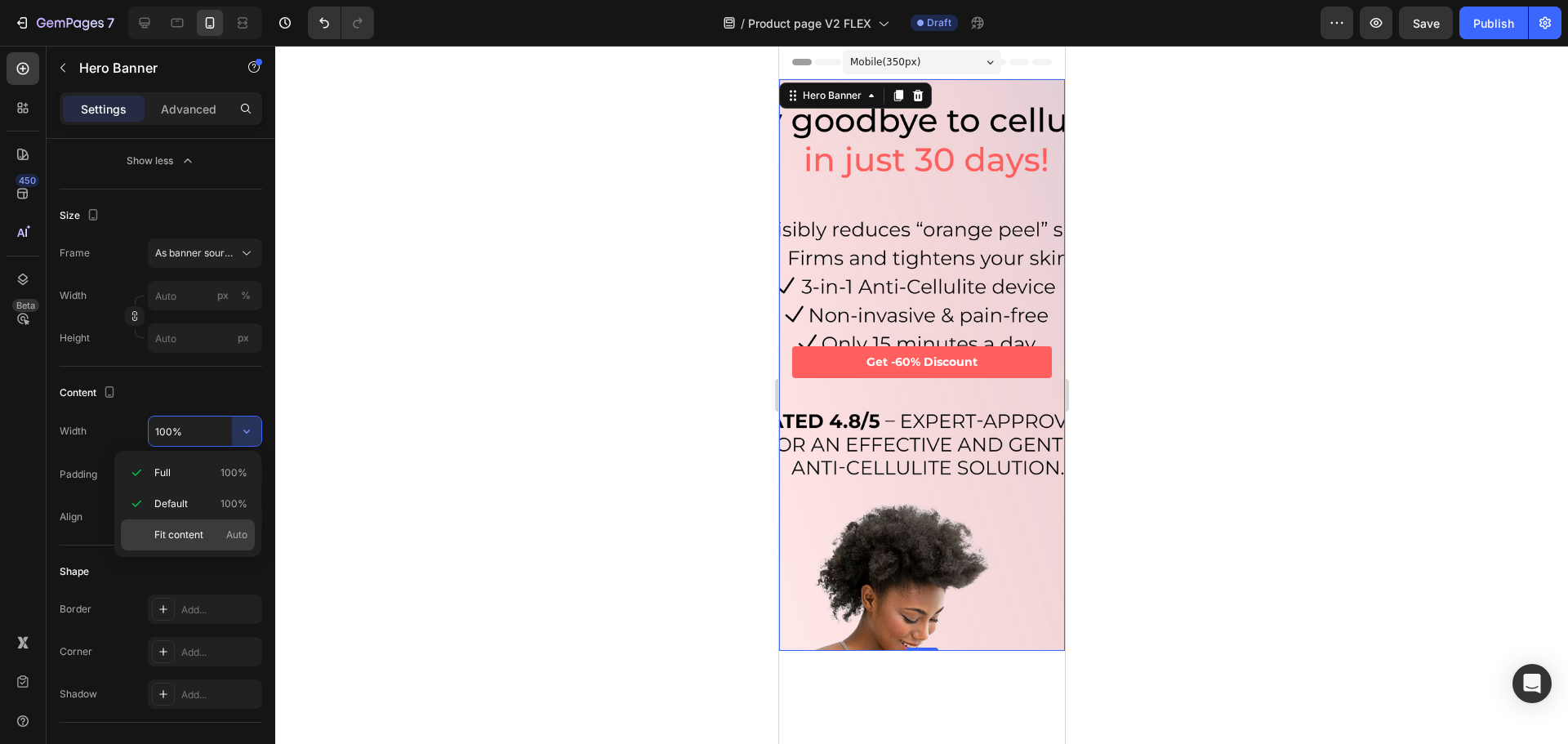
click at [187, 537] on span "Fit content" at bounding box center [179, 535] width 49 height 15
type input "Auto"
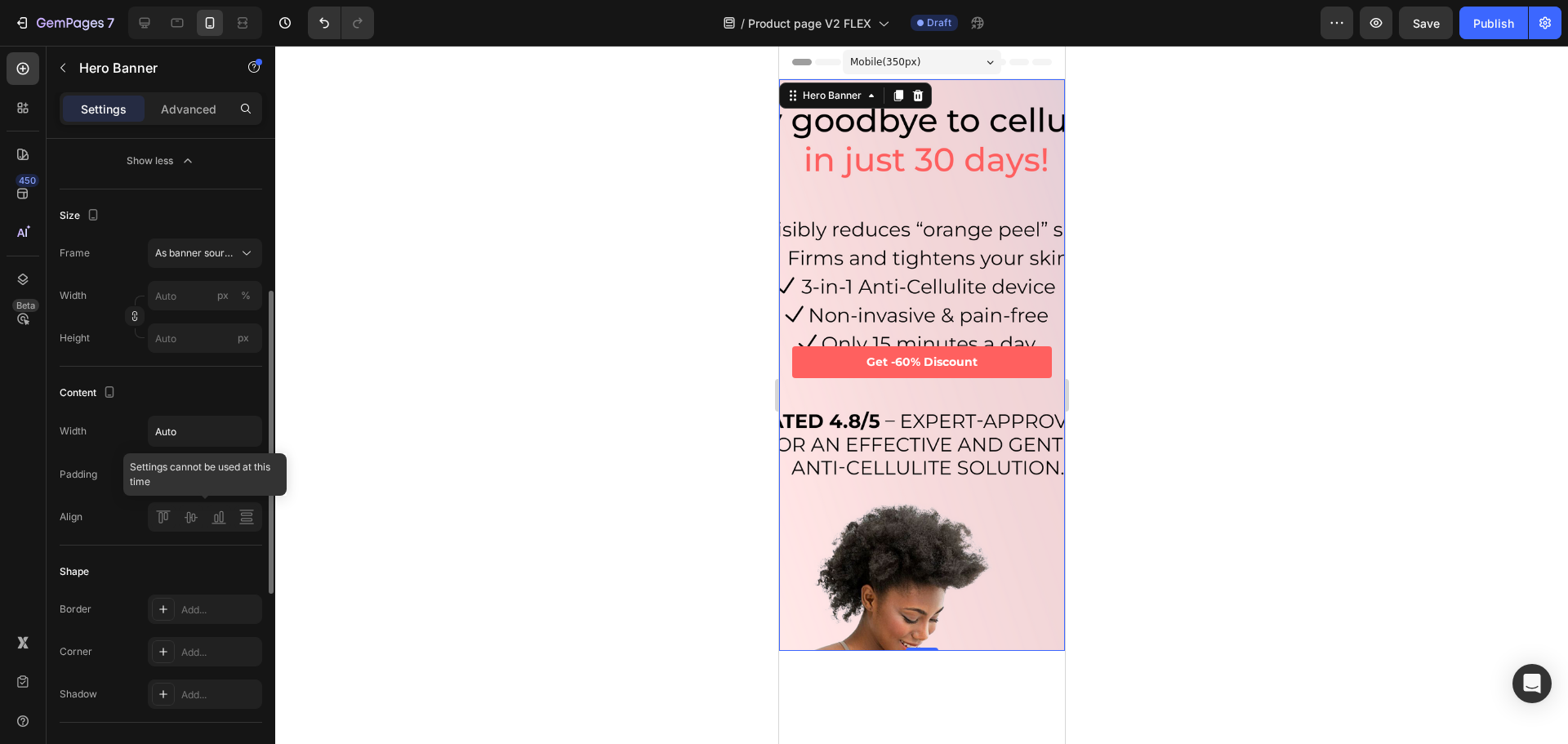
click at [198, 515] on div at bounding box center [205, 516] width 114 height 29
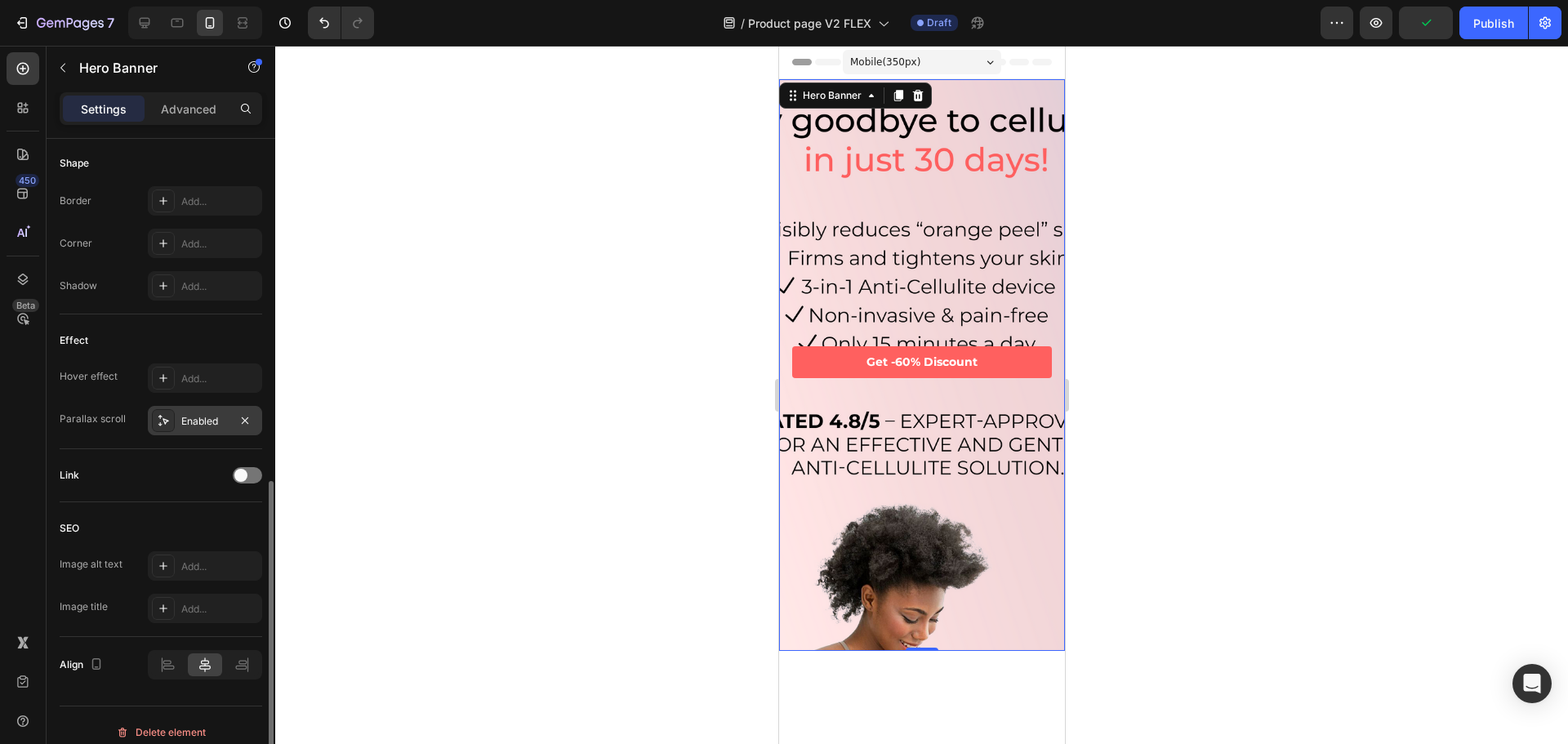
scroll to position [749, 0]
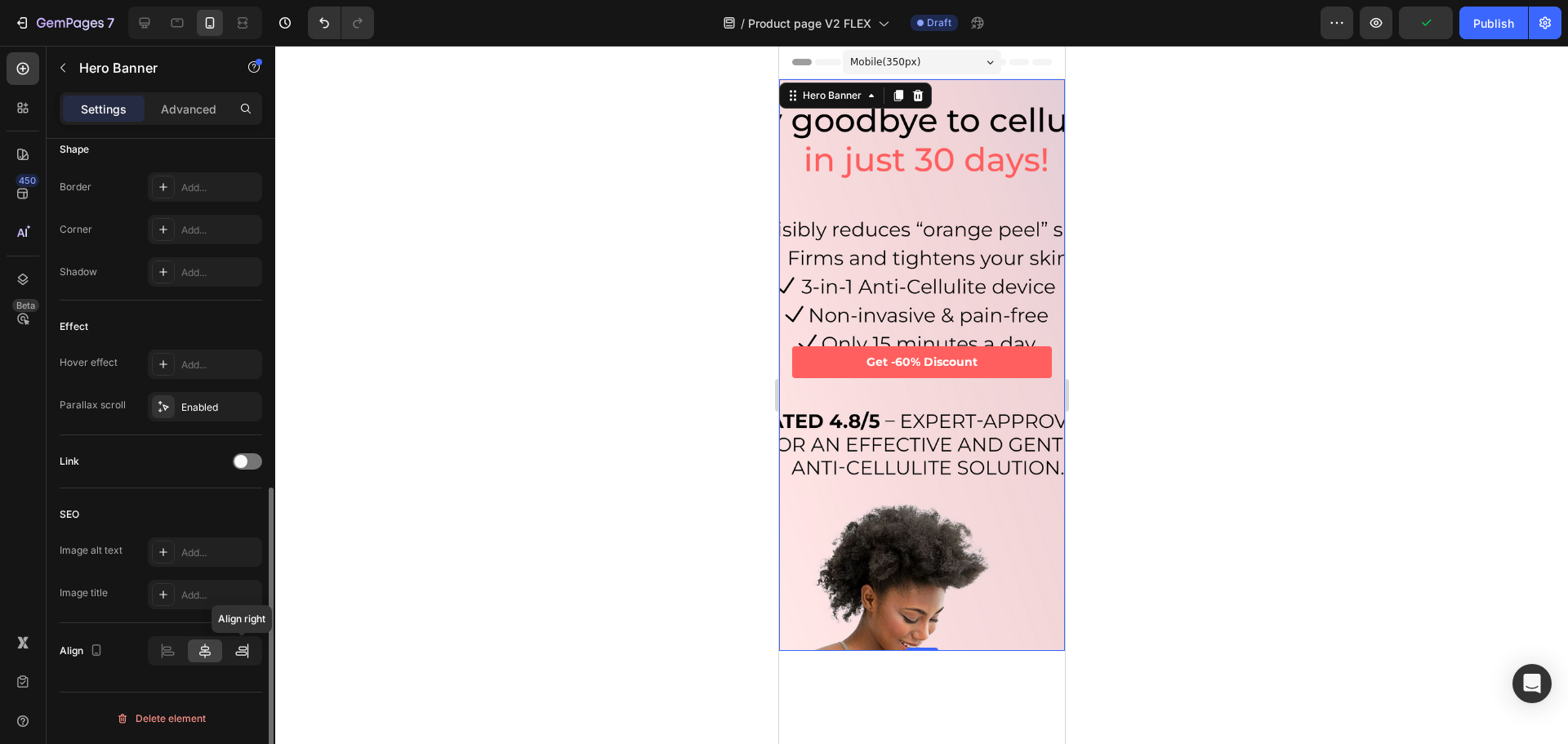
click at [244, 640] on div at bounding box center [242, 650] width 34 height 23
click at [216, 645] on div at bounding box center [204, 650] width 34 height 23
click at [200, 648] on icon at bounding box center [205, 651] width 16 height 16
click at [964, 437] on div "Background Image" at bounding box center [921, 485] width 286 height 857
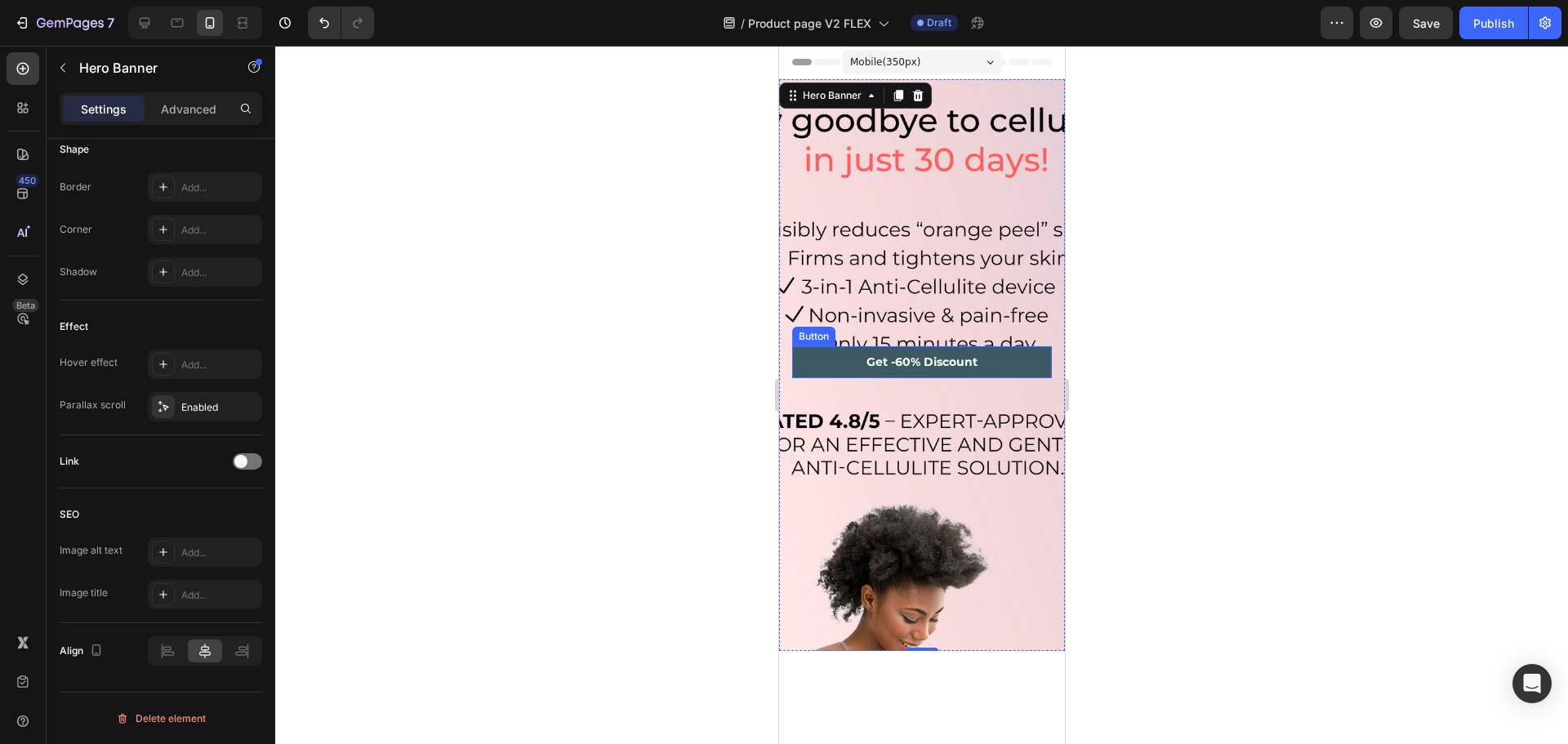
click at [1024, 347] on button "Get -60% Discount" at bounding box center [922, 362] width 260 height 31
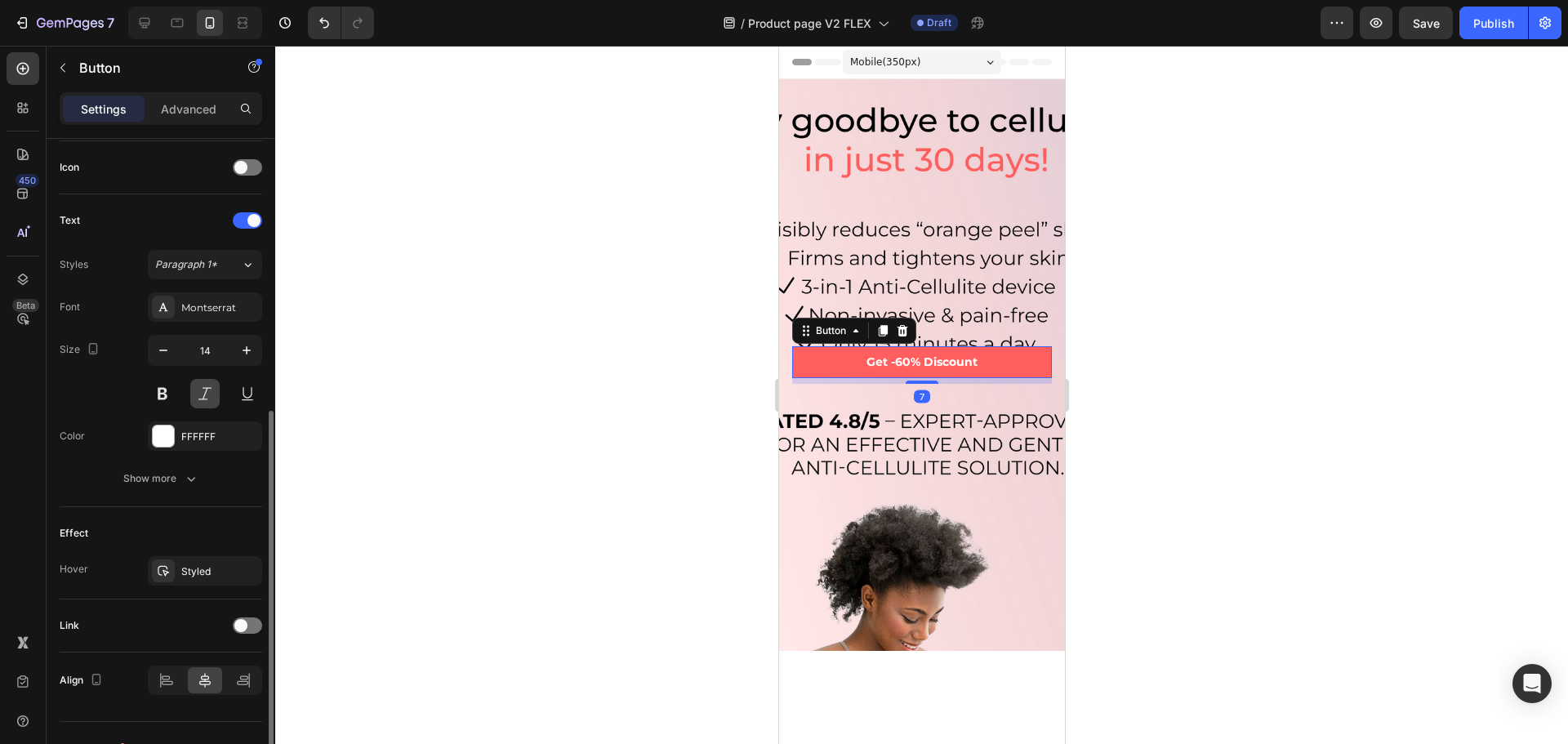
scroll to position [519, 0]
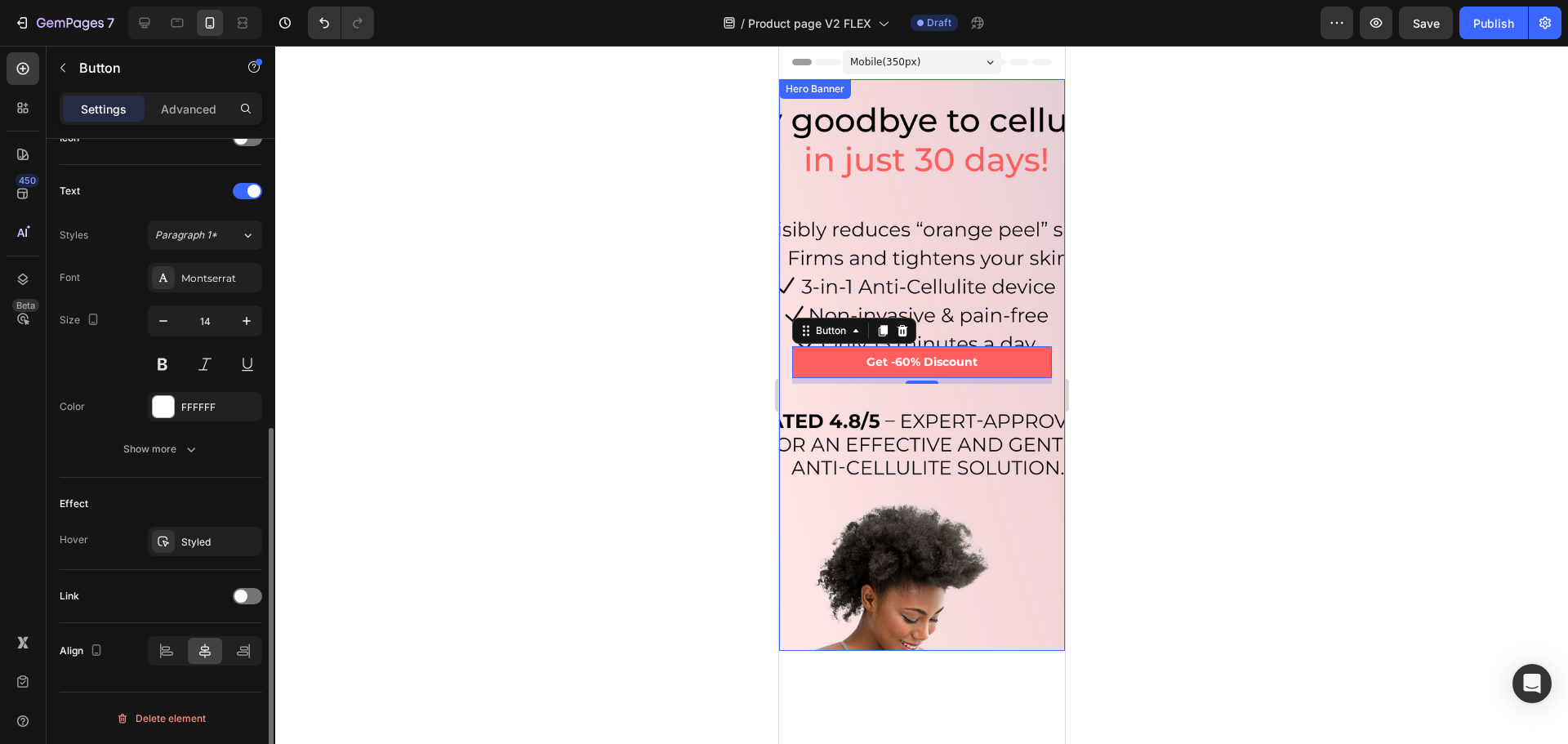
click at [930, 243] on div "Background Image" at bounding box center [921, 485] width 286 height 857
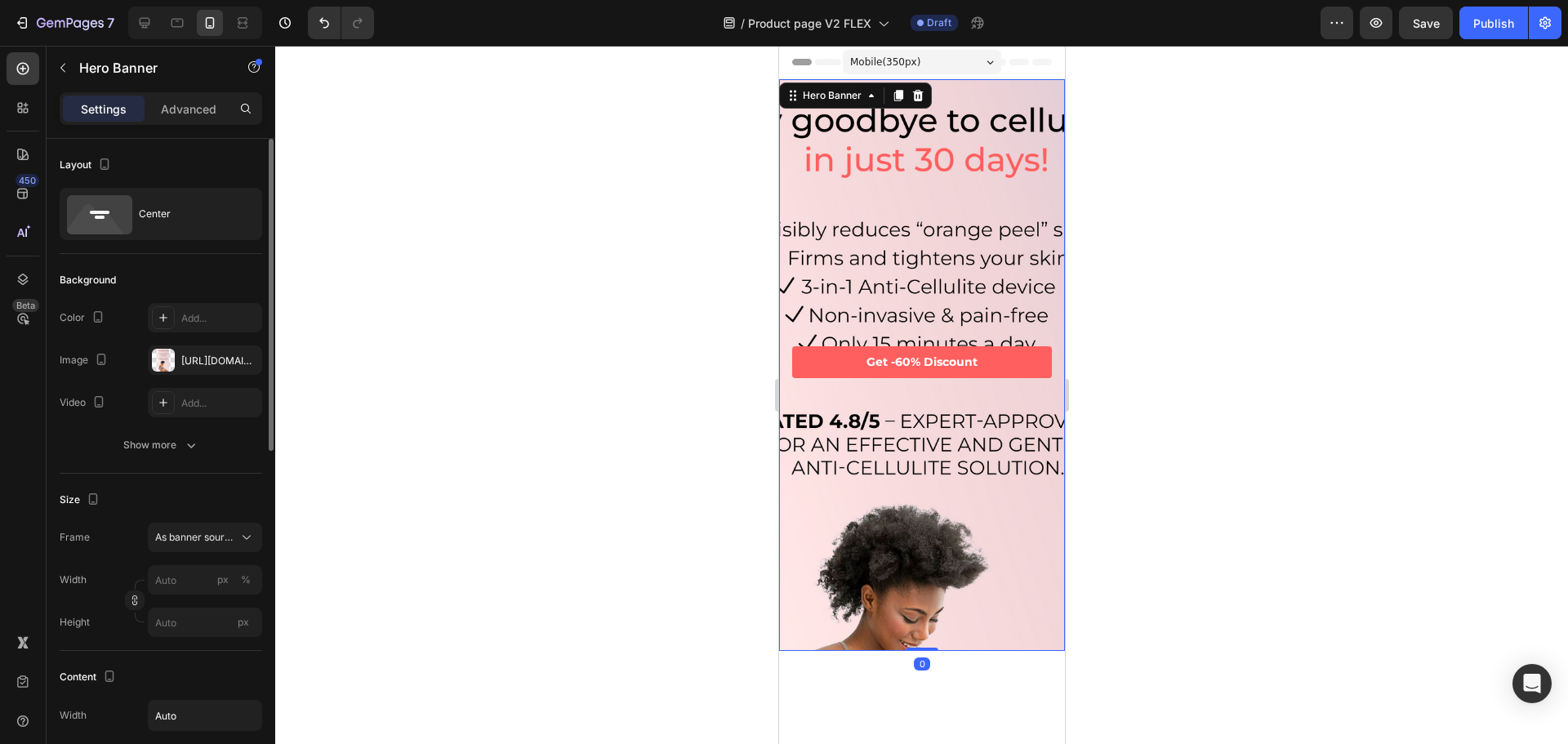
click at [823, 108] on div "Hero Banner" at bounding box center [854, 95] width 153 height 27
click at [827, 90] on div "Hero Banner" at bounding box center [831, 95] width 65 height 15
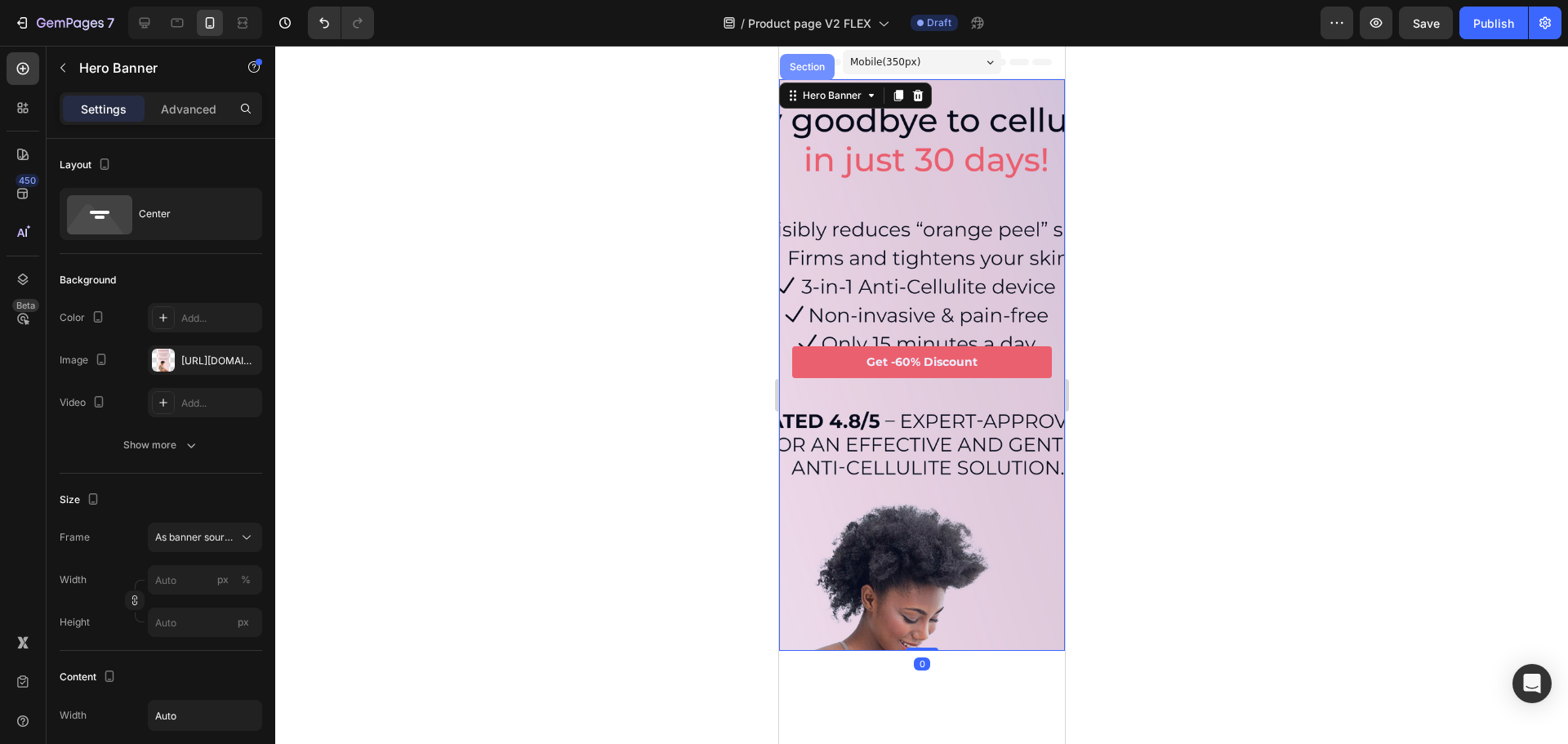
drag, startPoint x: 810, startPoint y: 60, endPoint x: 1282, endPoint y: 234, distance: 503.1
click at [810, 60] on div "Section" at bounding box center [806, 67] width 55 height 27
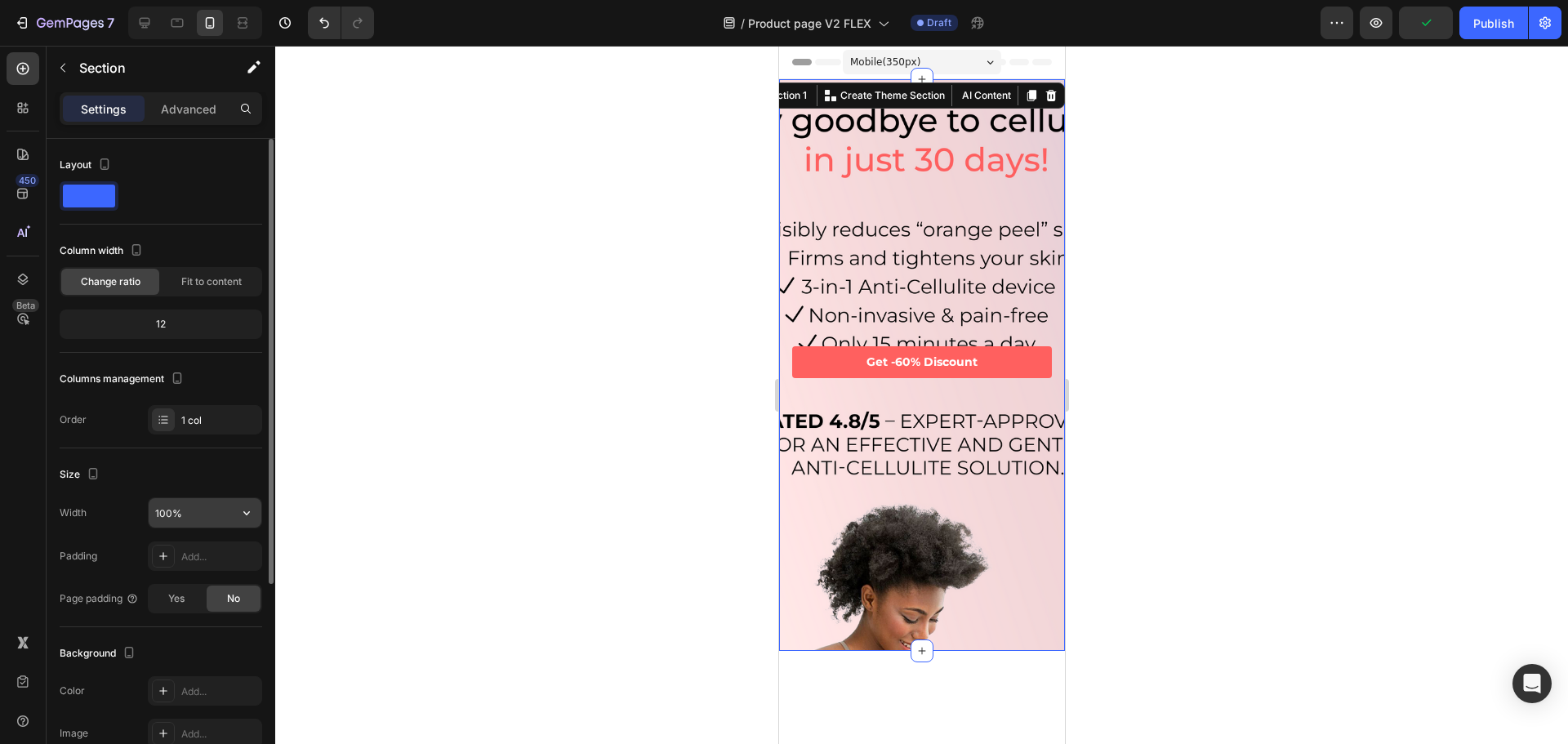
click at [179, 509] on input "100%" at bounding box center [205, 513] width 112 height 29
click at [243, 509] on icon "button" at bounding box center [247, 513] width 16 height 16
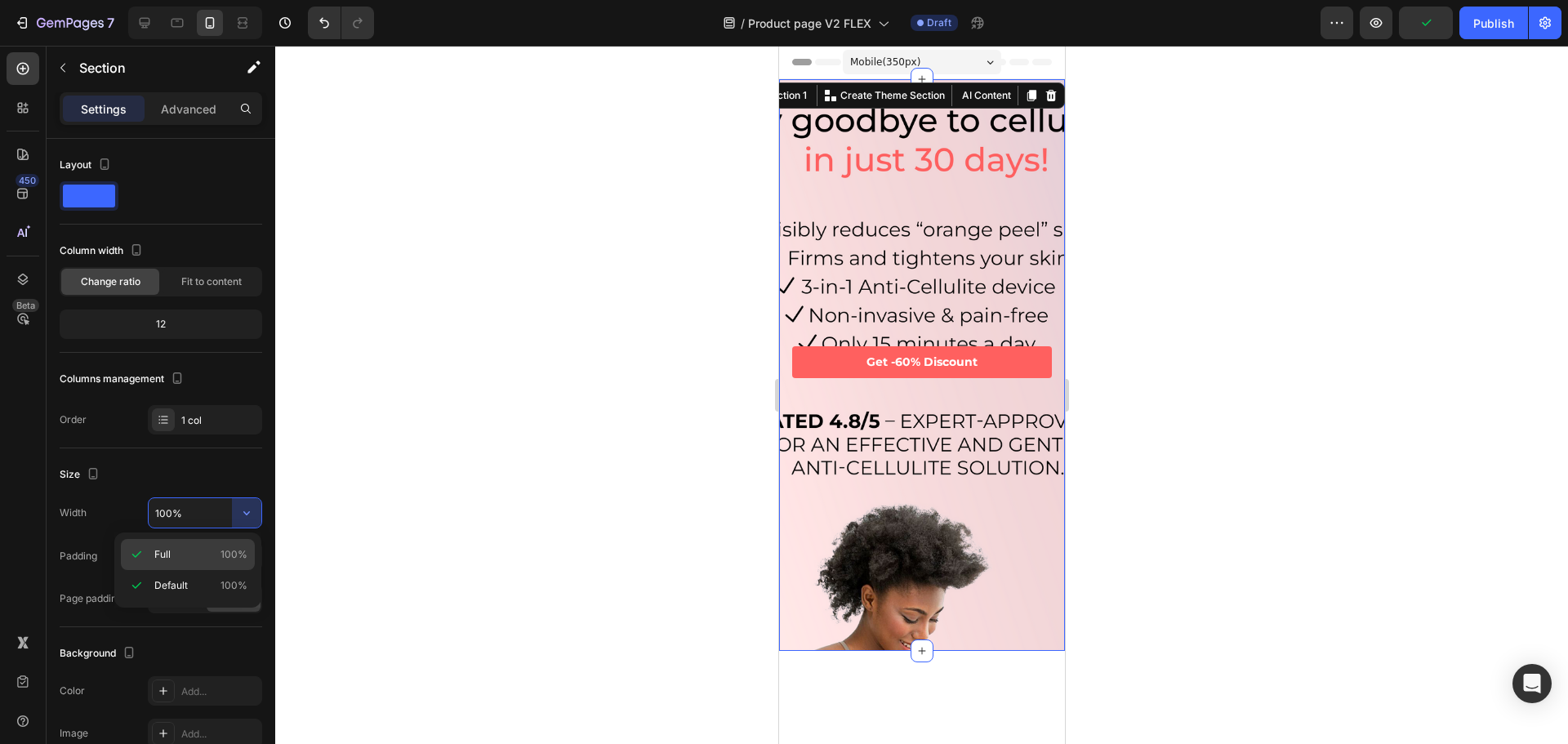
click at [184, 553] on p "Full 100%" at bounding box center [201, 554] width 93 height 15
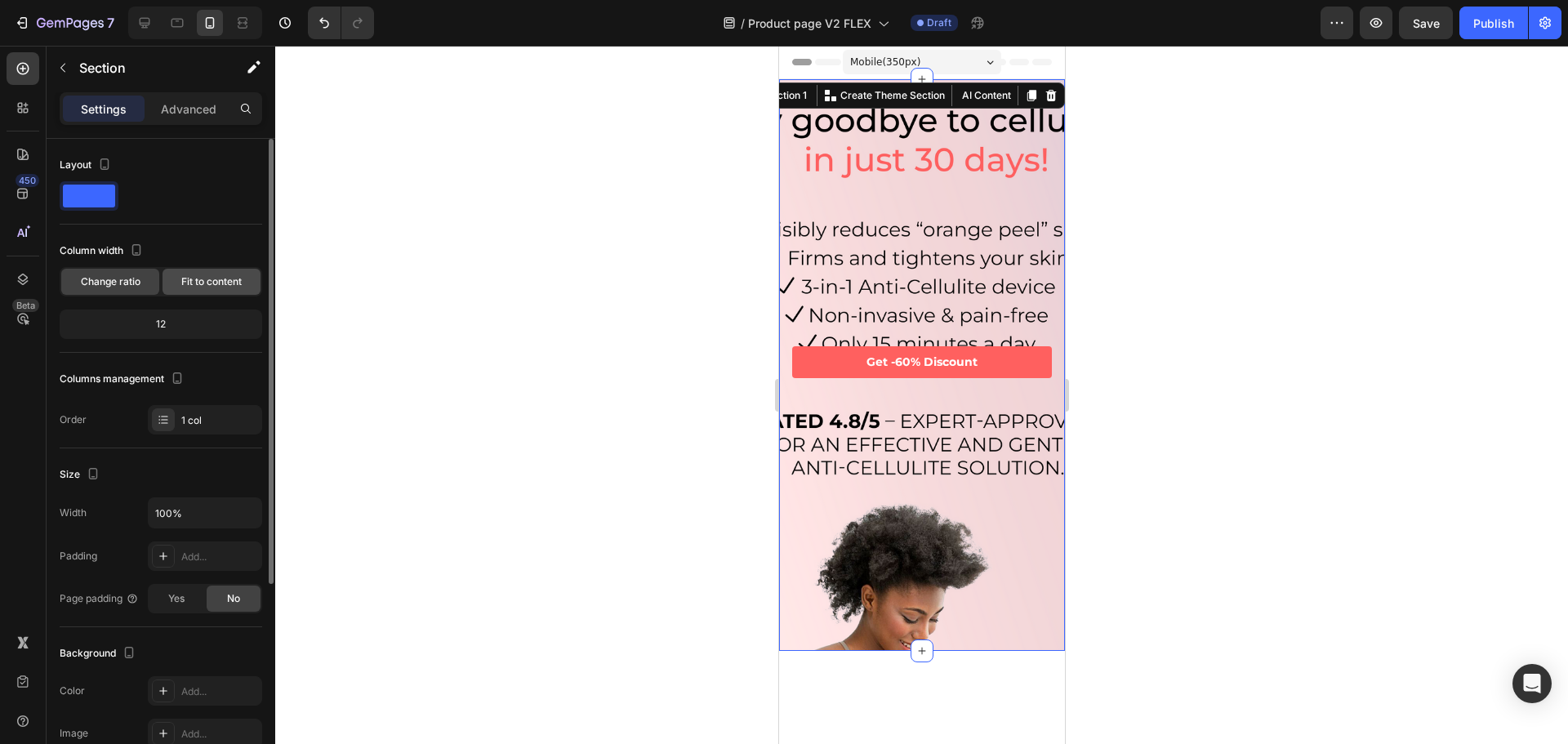
click at [181, 281] on span "Fit to content" at bounding box center [211, 282] width 60 height 15
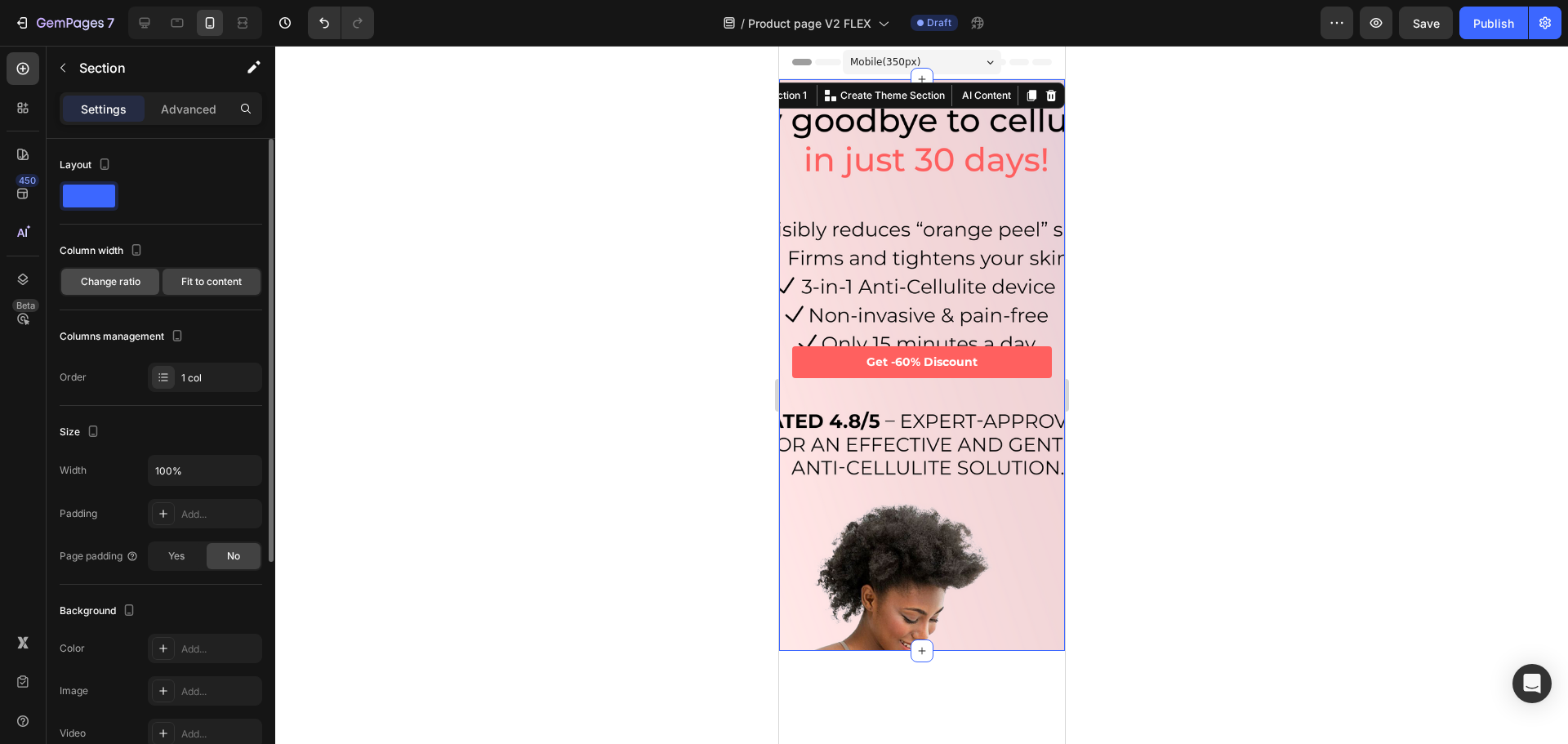
click at [119, 289] on div "Change ratio" at bounding box center [110, 282] width 98 height 27
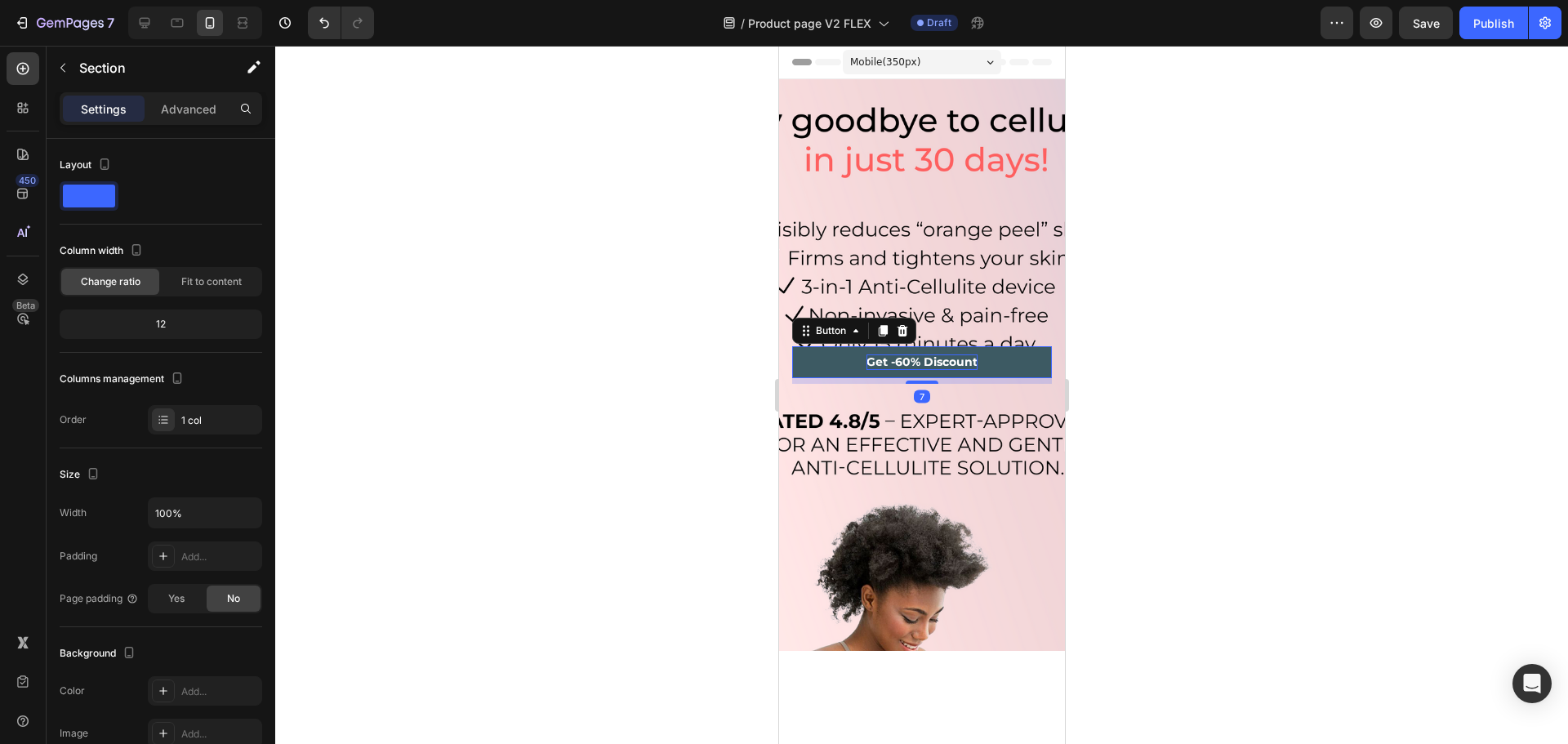
click at [968, 355] on strong "Get -60% Discount" at bounding box center [921, 362] width 111 height 15
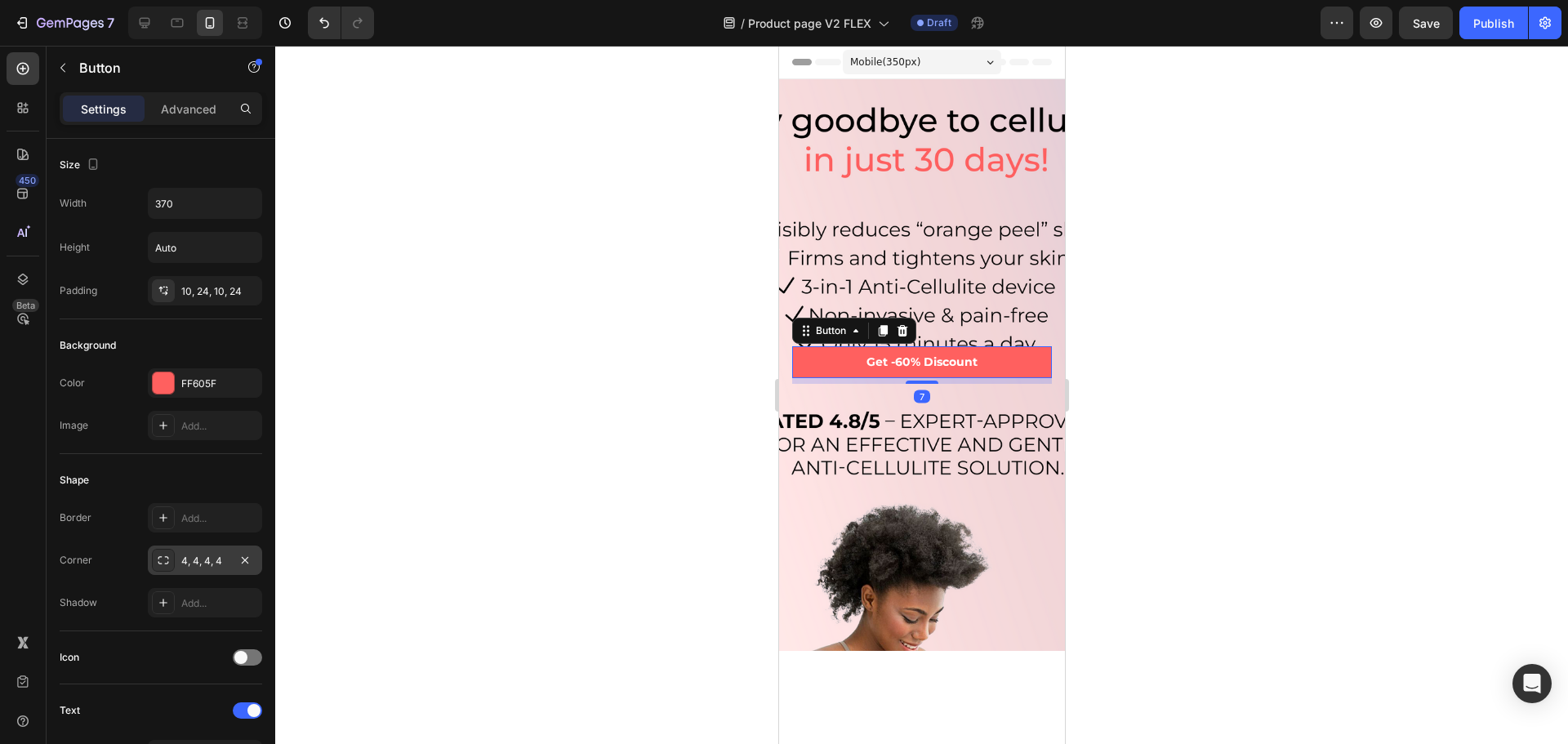
scroll to position [81, 0]
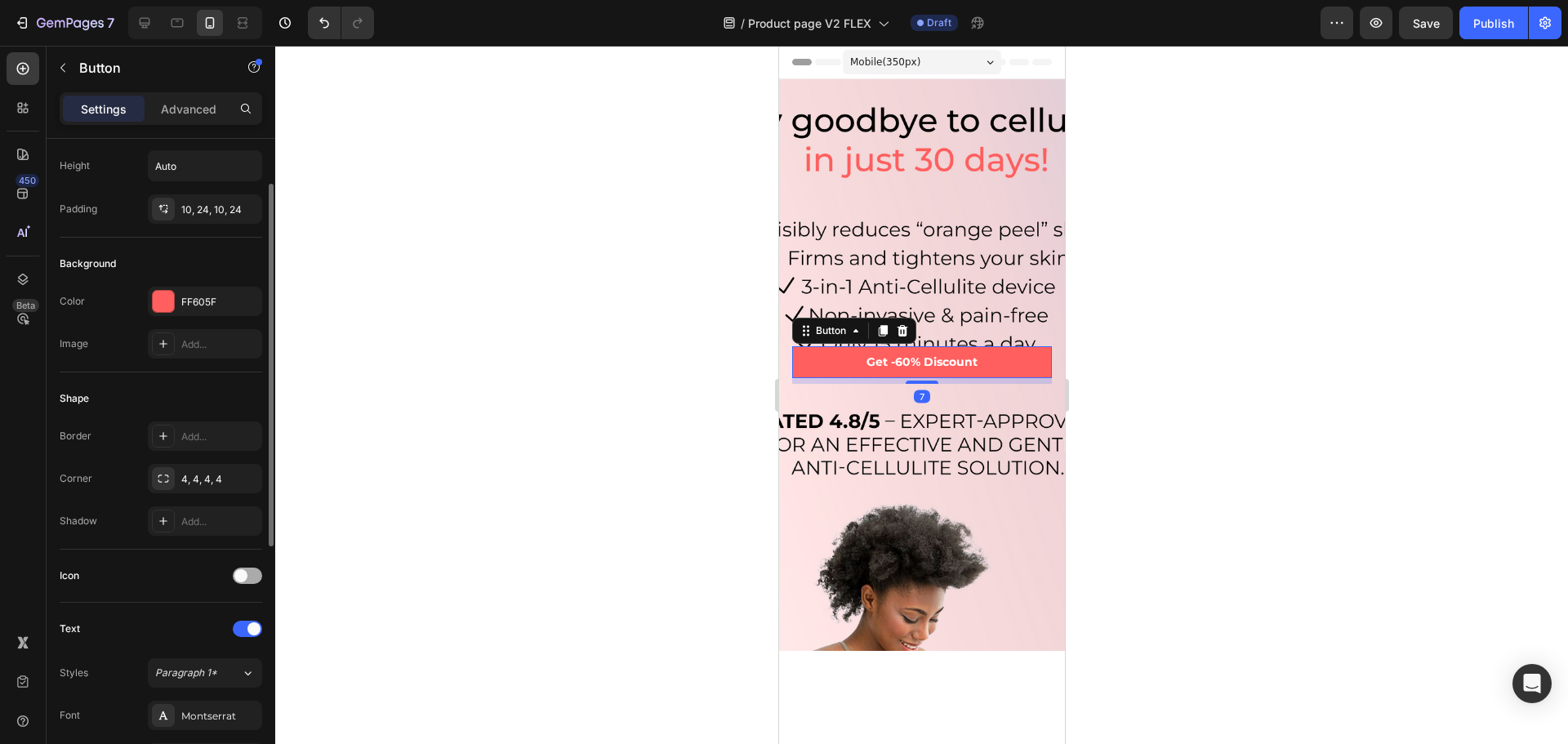
click at [246, 574] on span at bounding box center [240, 576] width 13 height 13
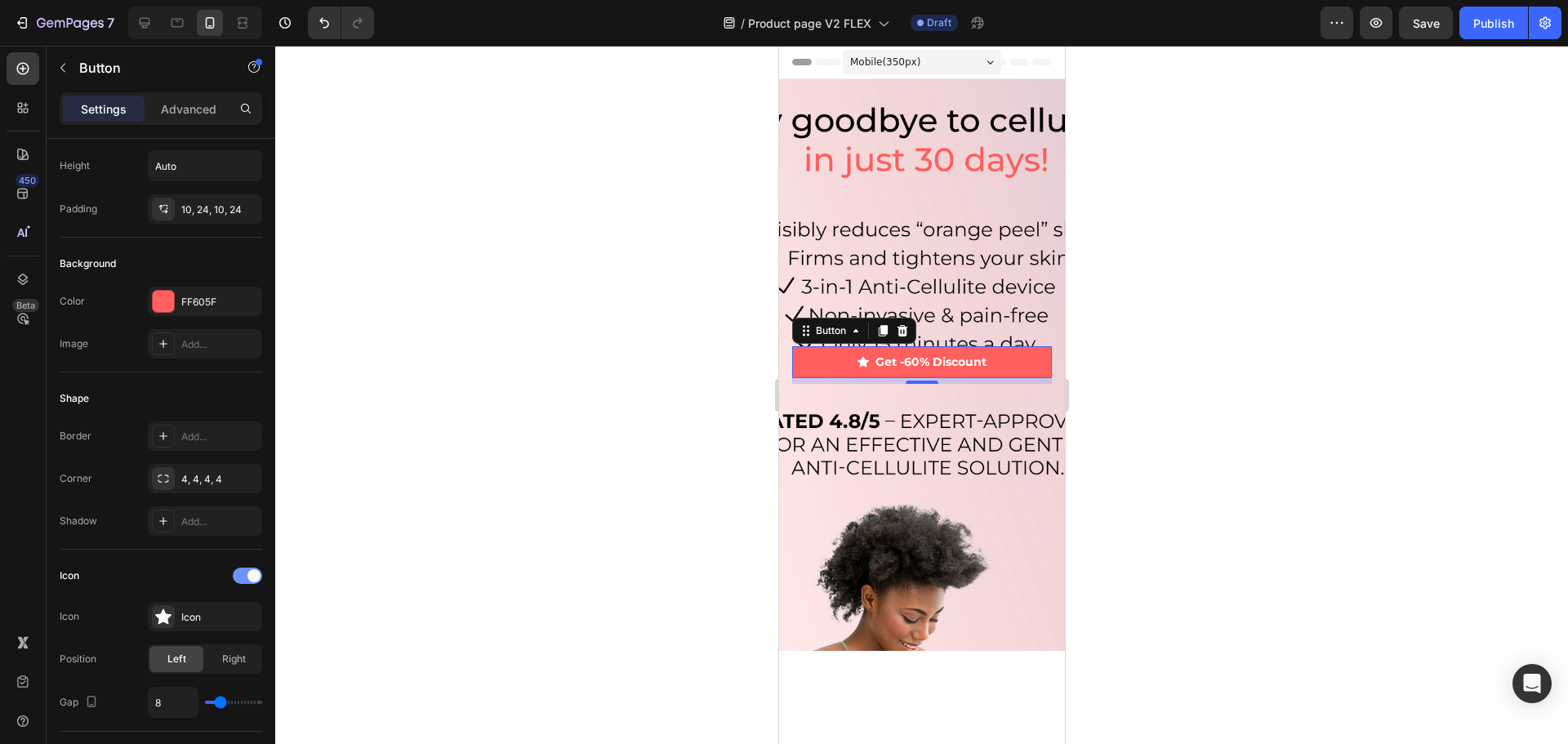
click at [246, 574] on div at bounding box center [248, 576] width 29 height 16
click at [173, 108] on p "Advanced" at bounding box center [188, 109] width 56 height 17
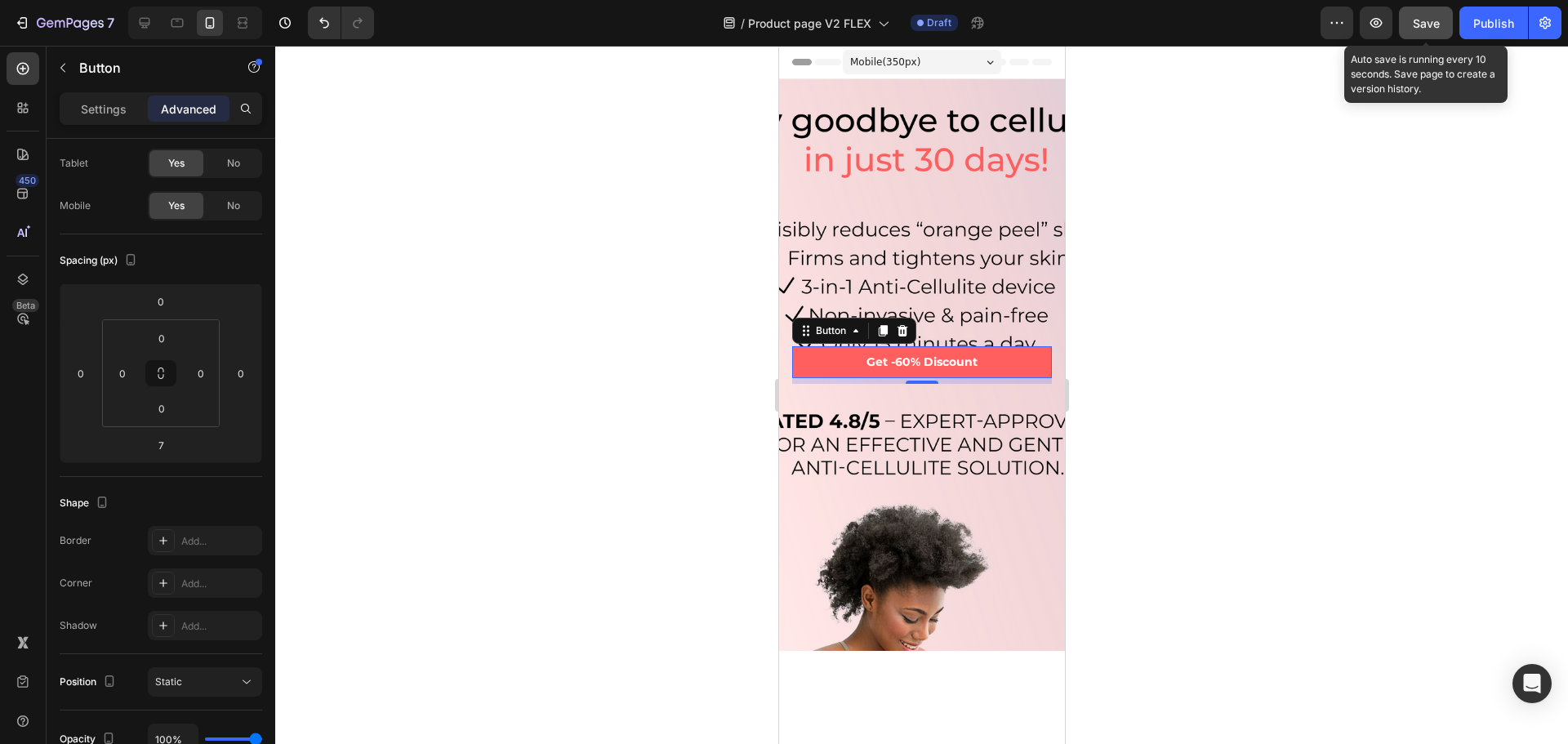
click at [1430, 28] on span "Save" at bounding box center [1425, 23] width 27 height 14
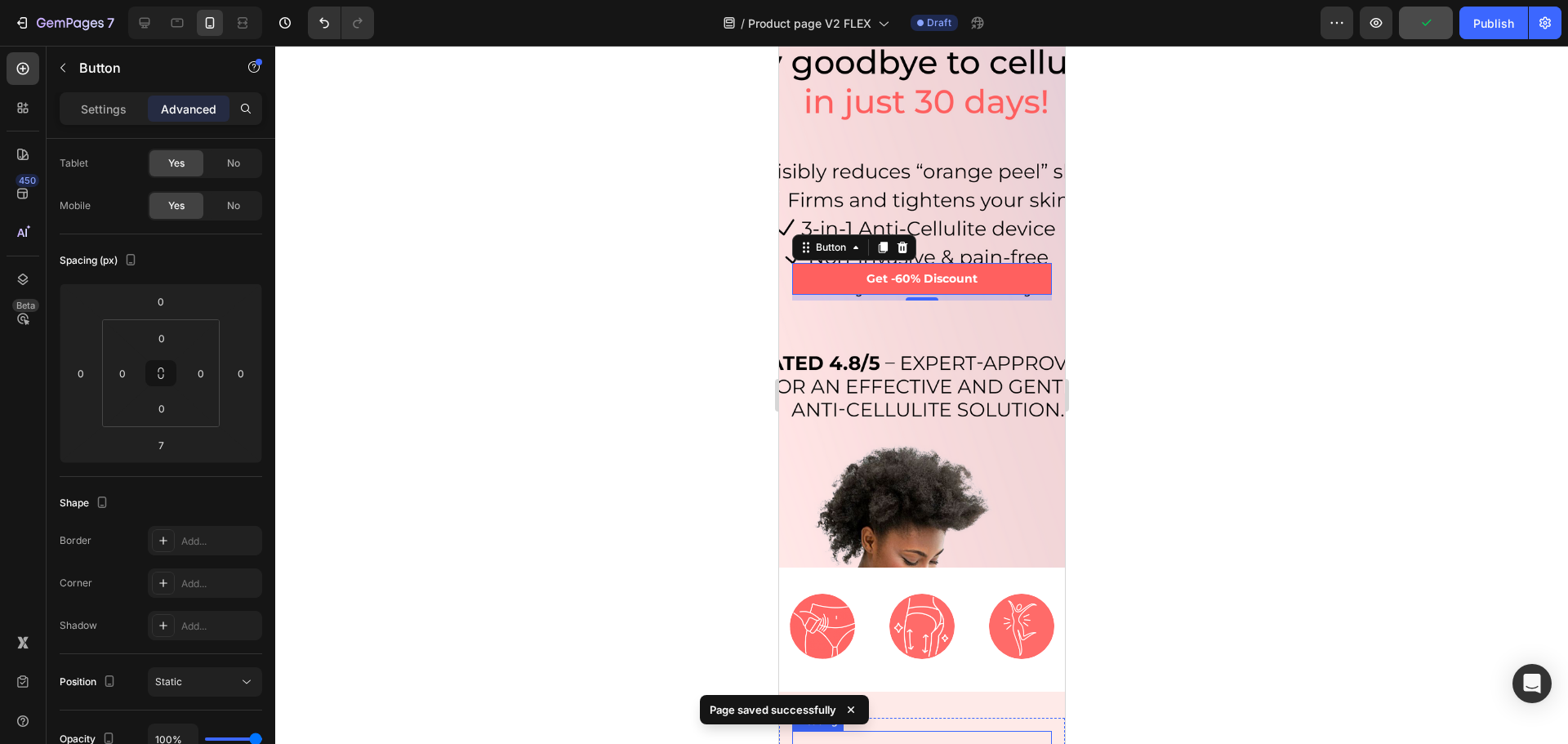
scroll to position [0, 0]
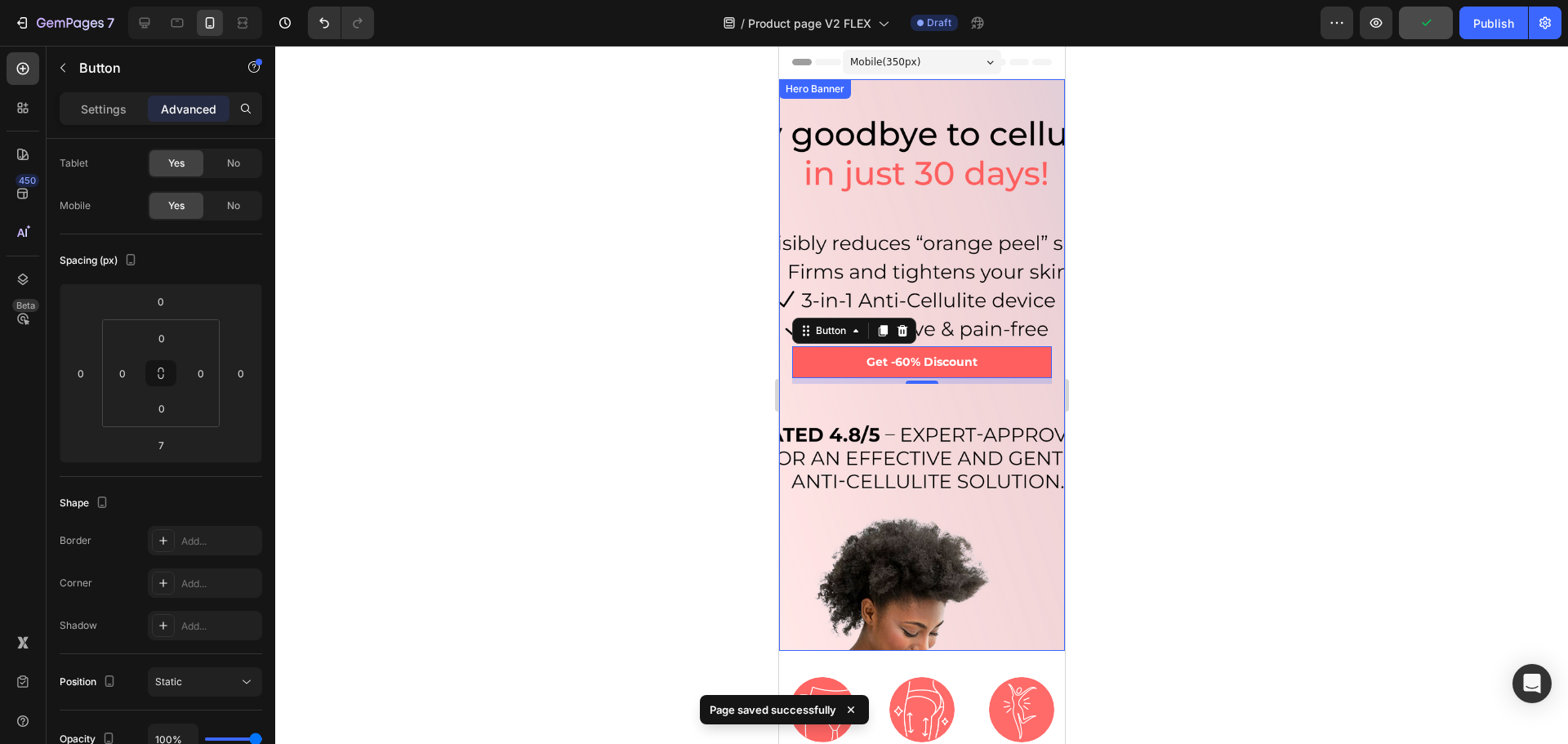
click at [933, 533] on div "Background Image" at bounding box center [921, 498] width 286 height 857
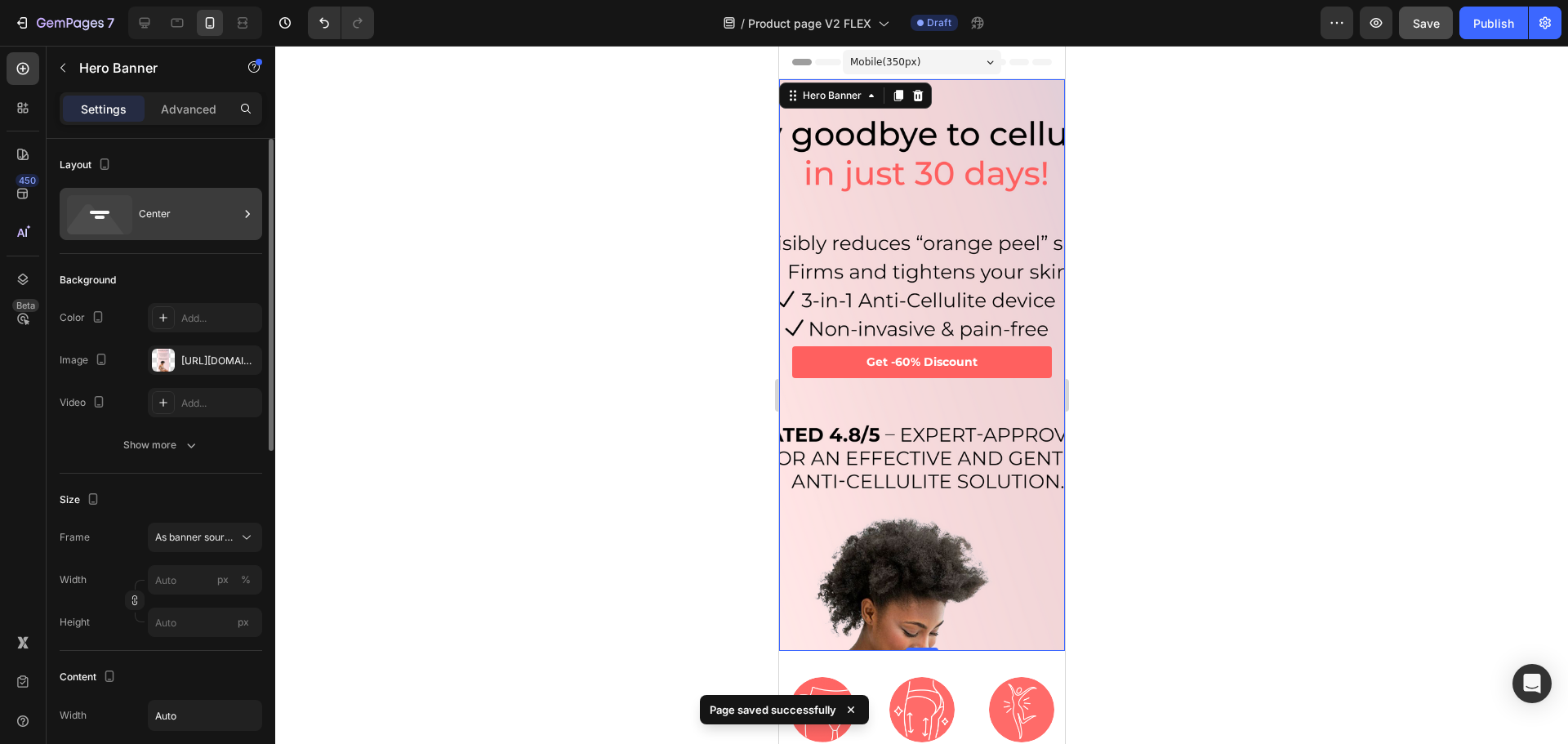
click at [203, 225] on div "Center" at bounding box center [188, 213] width 100 height 37
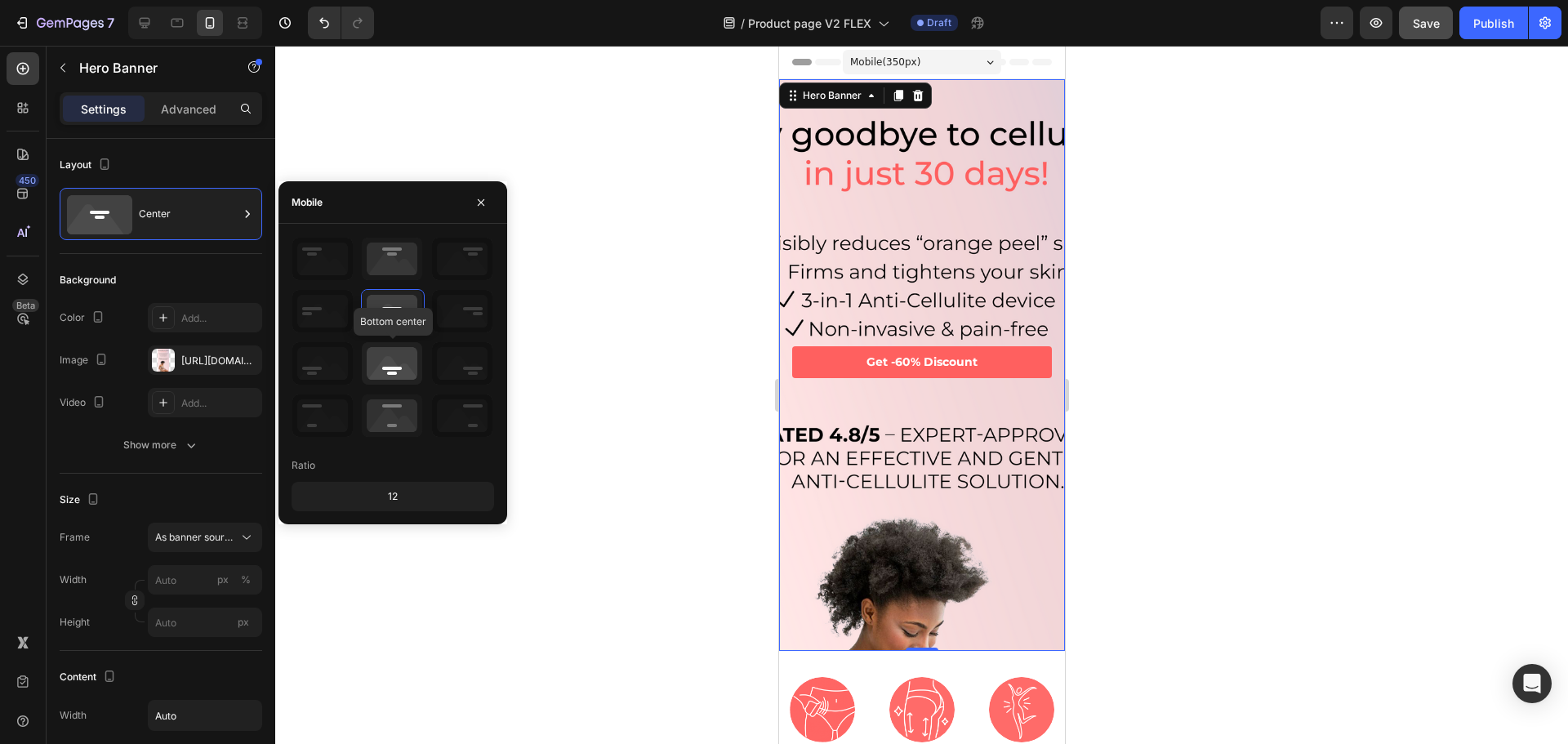
click at [400, 367] on icon at bounding box center [392, 363] width 60 height 42
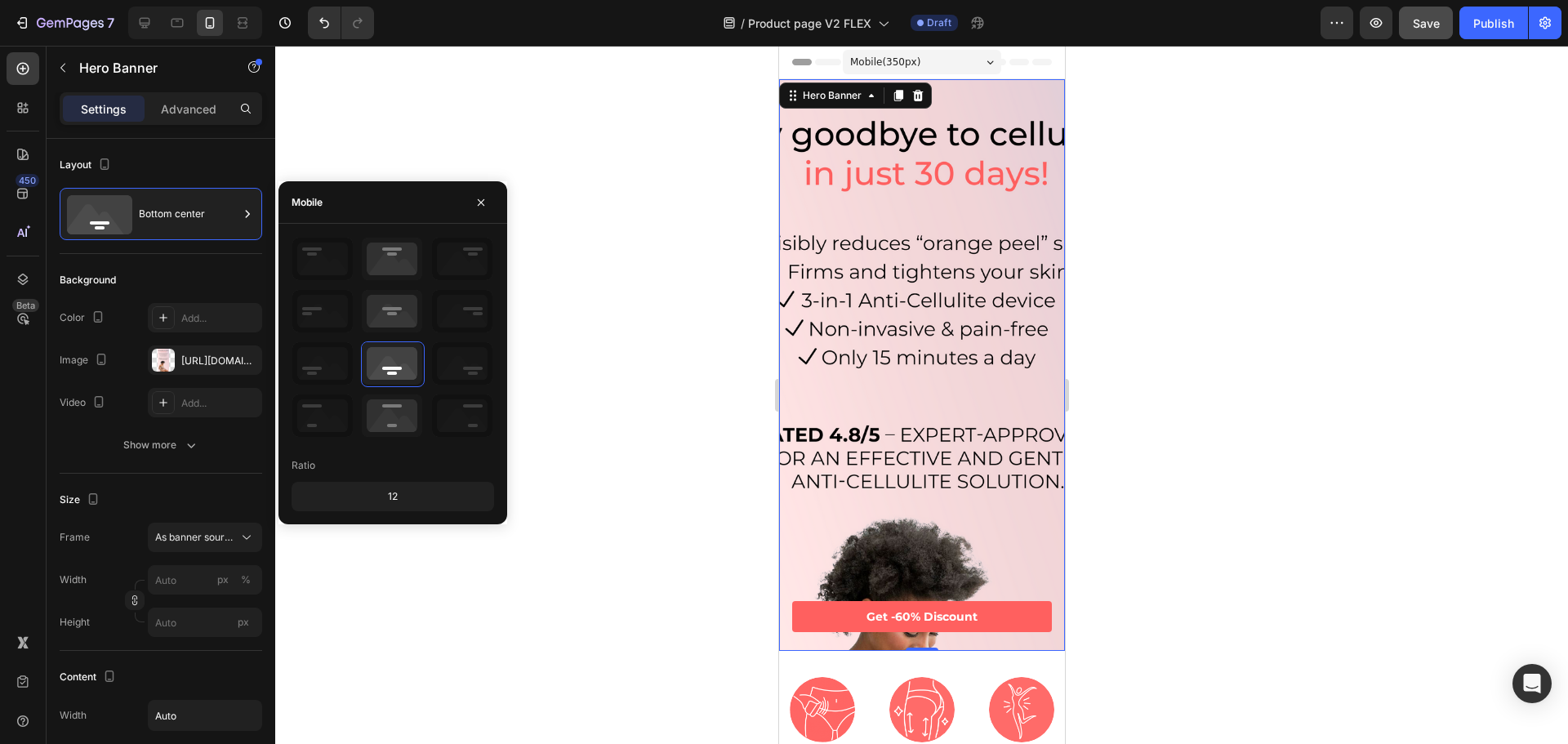
click at [1287, 427] on div at bounding box center [922, 395] width 1293 height 698
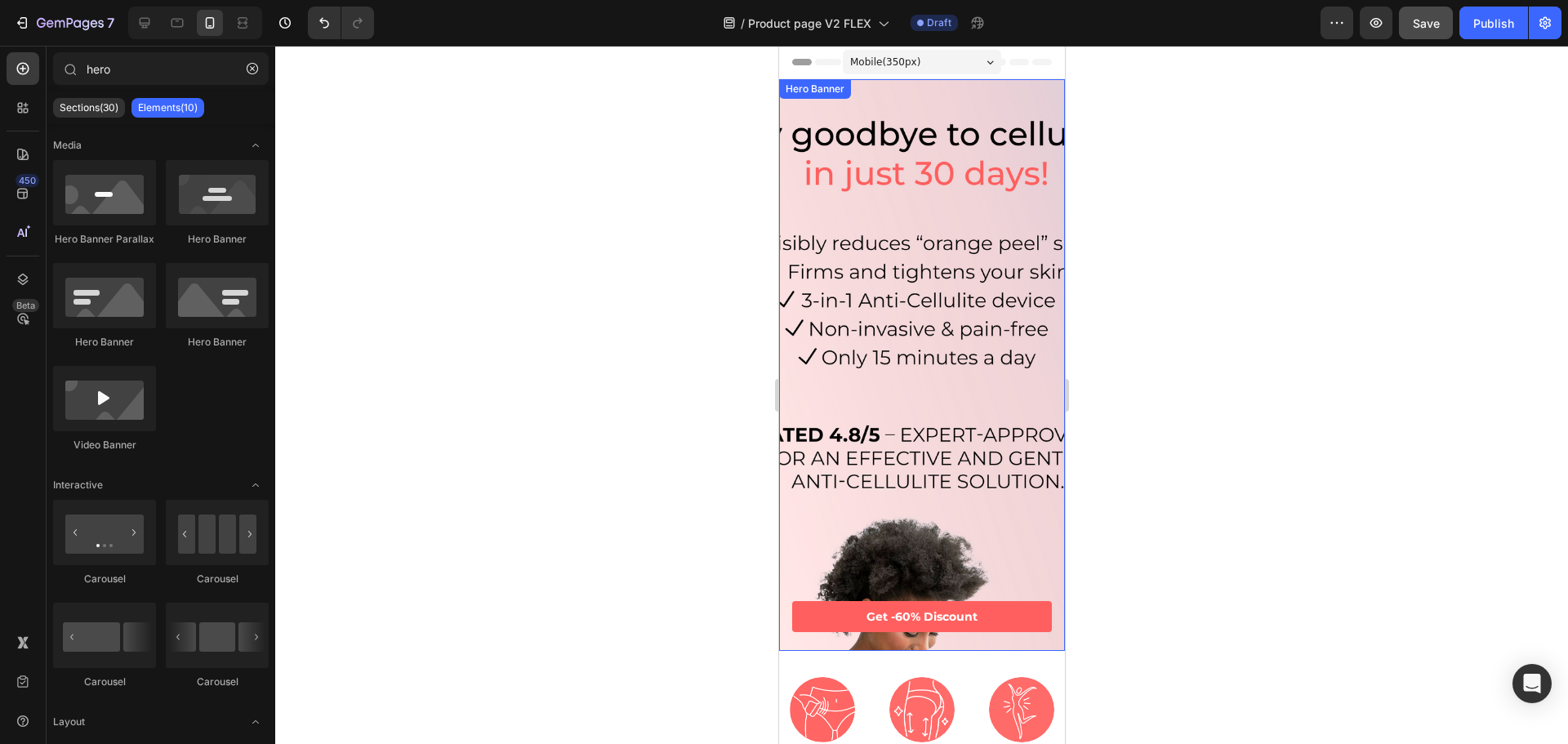
click at [950, 371] on div "Background Image" at bounding box center [921, 498] width 286 height 857
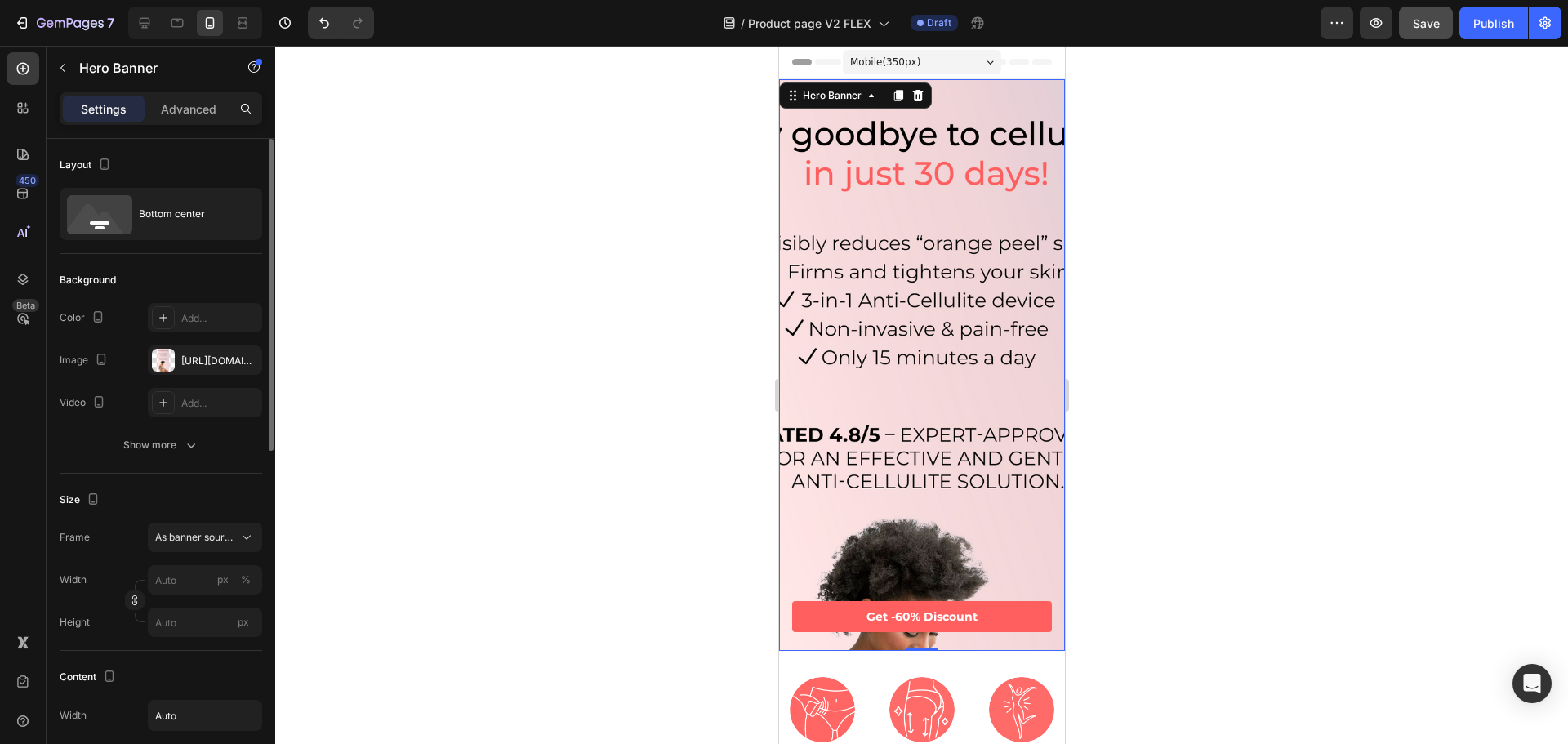
scroll to position [164, 0]
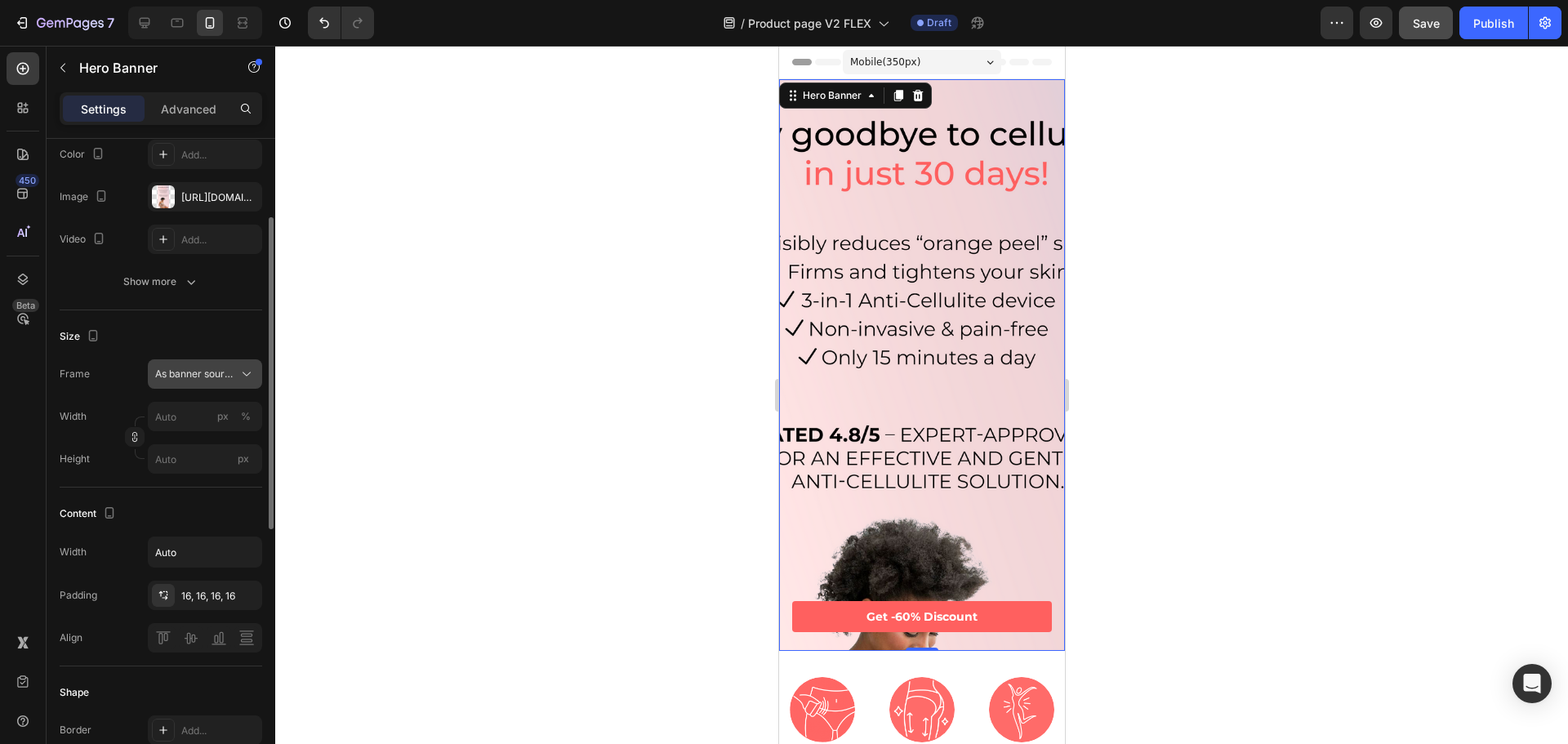
click at [182, 376] on span "As banner source" at bounding box center [196, 374] width 80 height 15
click at [179, 376] on span "As banner source" at bounding box center [196, 374] width 80 height 15
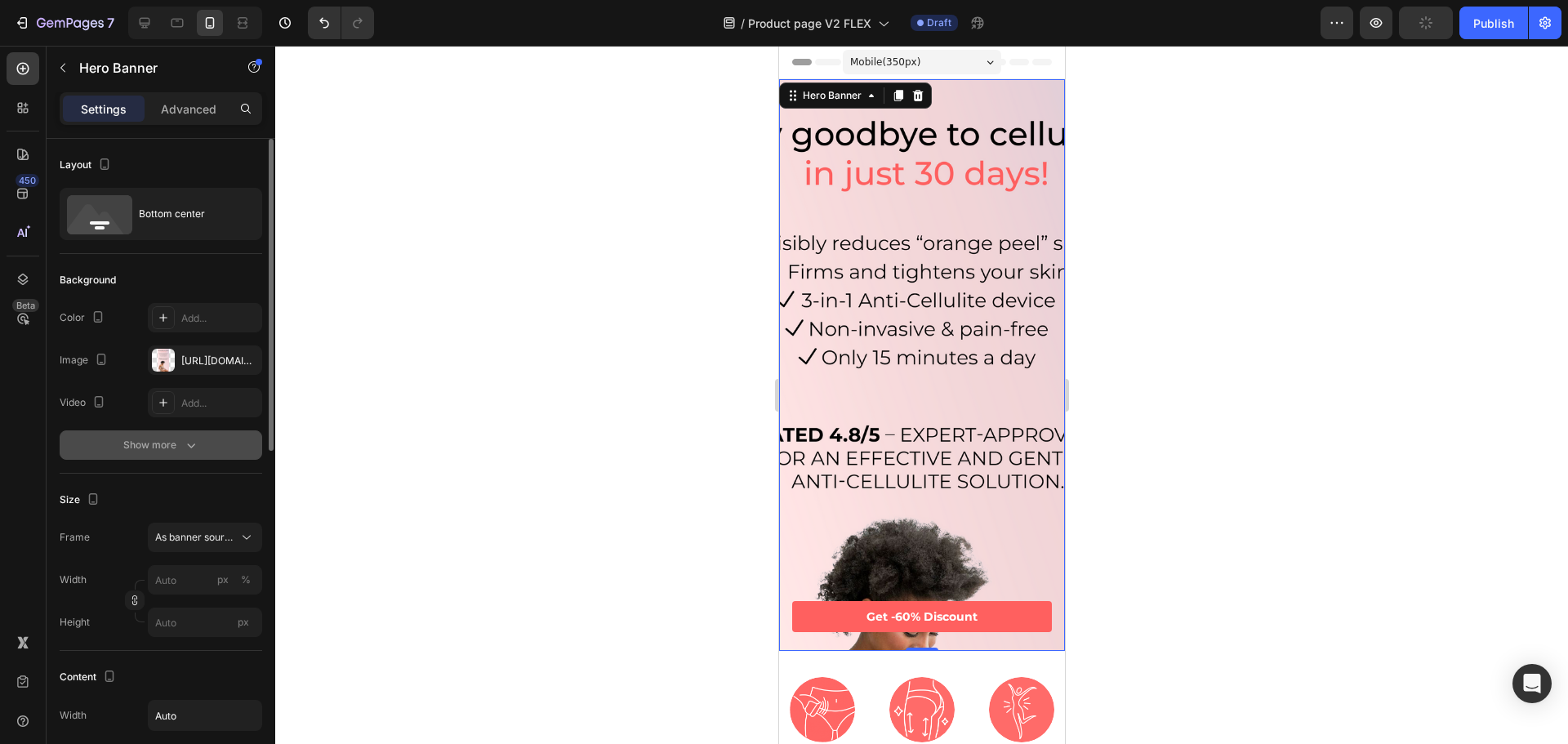
click at [186, 446] on icon "button" at bounding box center [191, 445] width 16 height 16
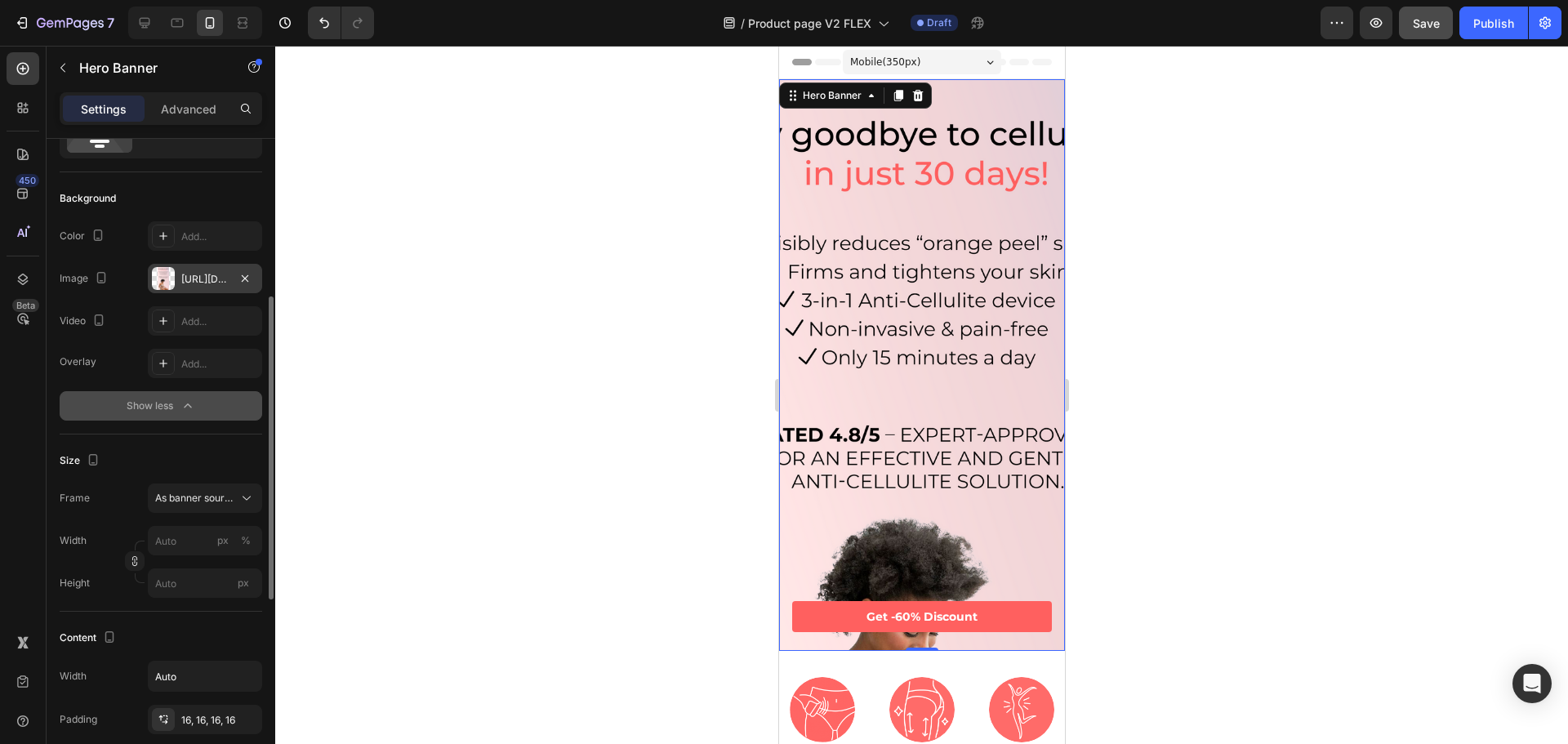
scroll to position [164, 0]
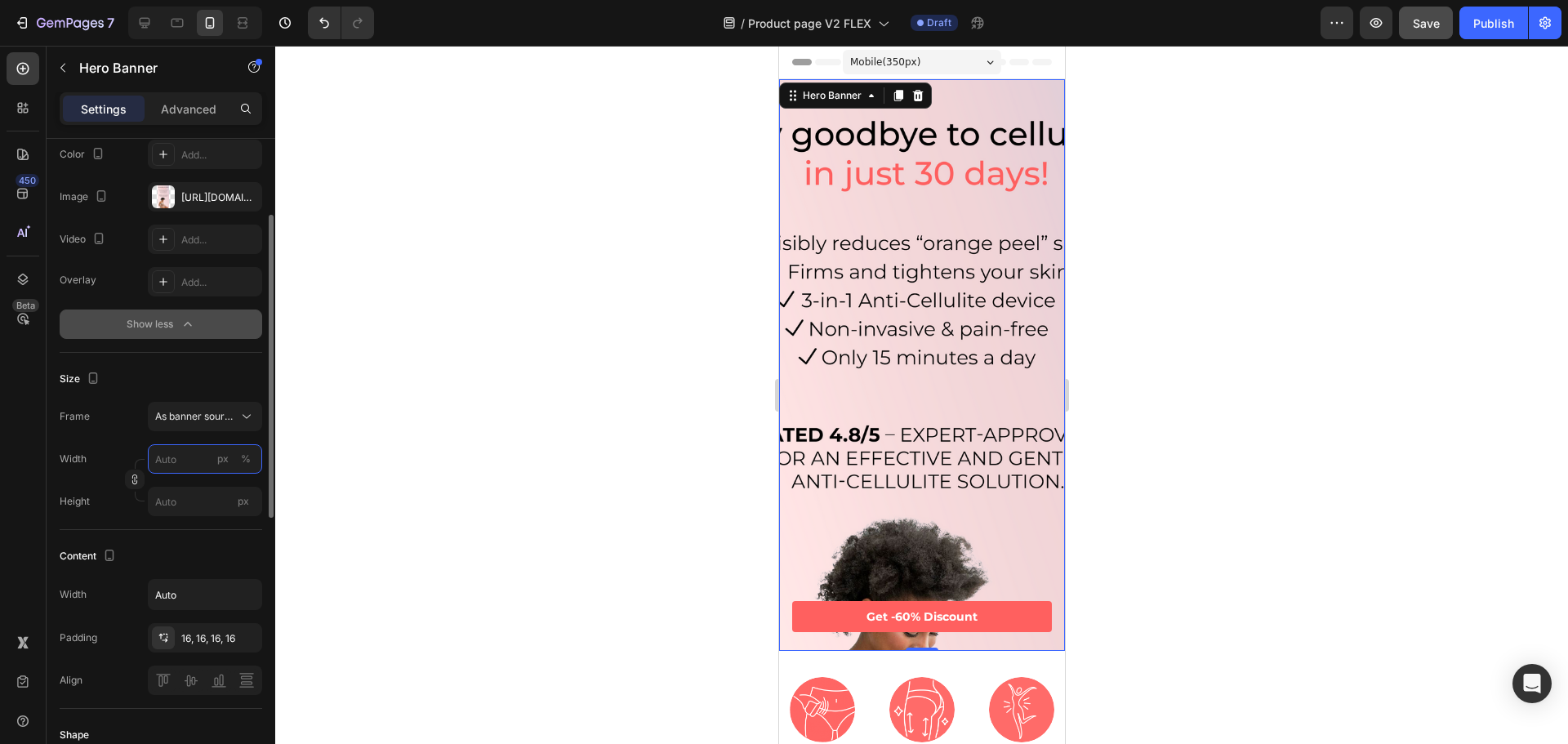
click at [195, 458] on input "px %" at bounding box center [205, 459] width 114 height 29
click at [181, 492] on p "Full 100%" at bounding box center [202, 498] width 95 height 15
click at [192, 464] on input "100" at bounding box center [205, 459] width 114 height 29
click at [223, 462] on div "px" at bounding box center [223, 459] width 12 height 15
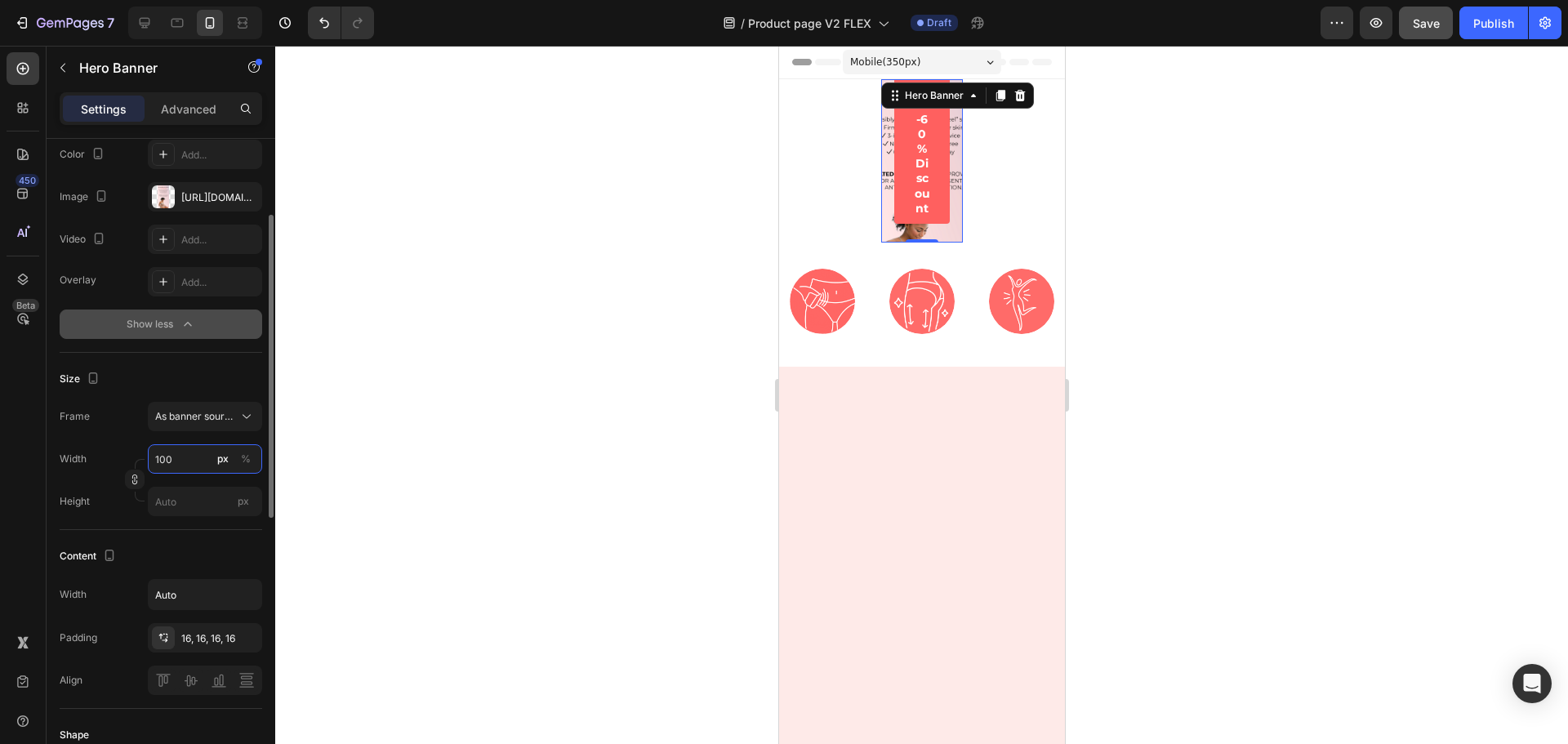
click at [190, 461] on input "100" at bounding box center [205, 459] width 114 height 29
click at [188, 461] on input "100" at bounding box center [205, 459] width 114 height 29
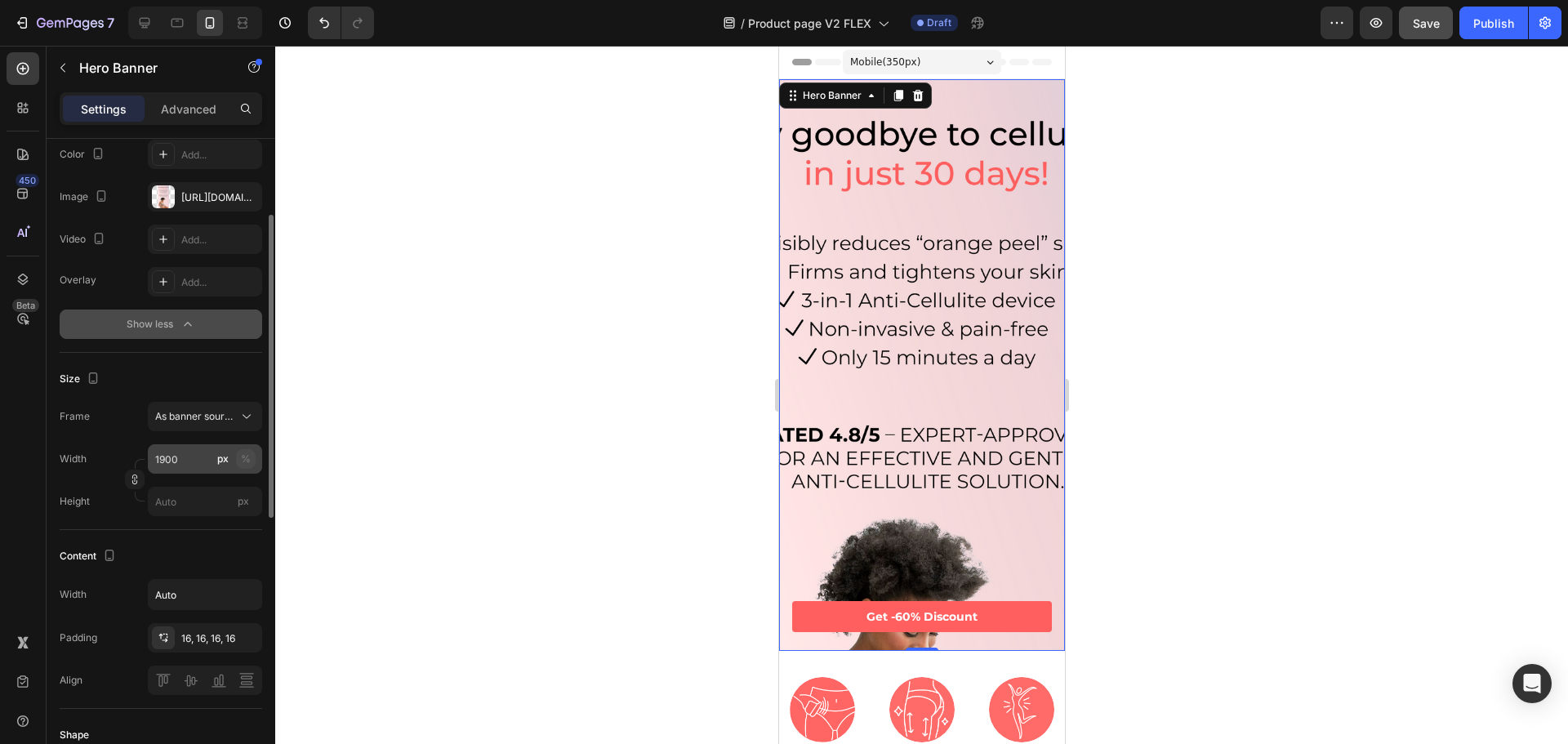
click at [242, 457] on div "%" at bounding box center [246, 459] width 10 height 15
click at [162, 457] on input "1900" at bounding box center [205, 459] width 114 height 29
type input "100"
click at [118, 441] on div "Frame As banner source Width 100 px % Height px" at bounding box center [161, 458] width 203 height 114
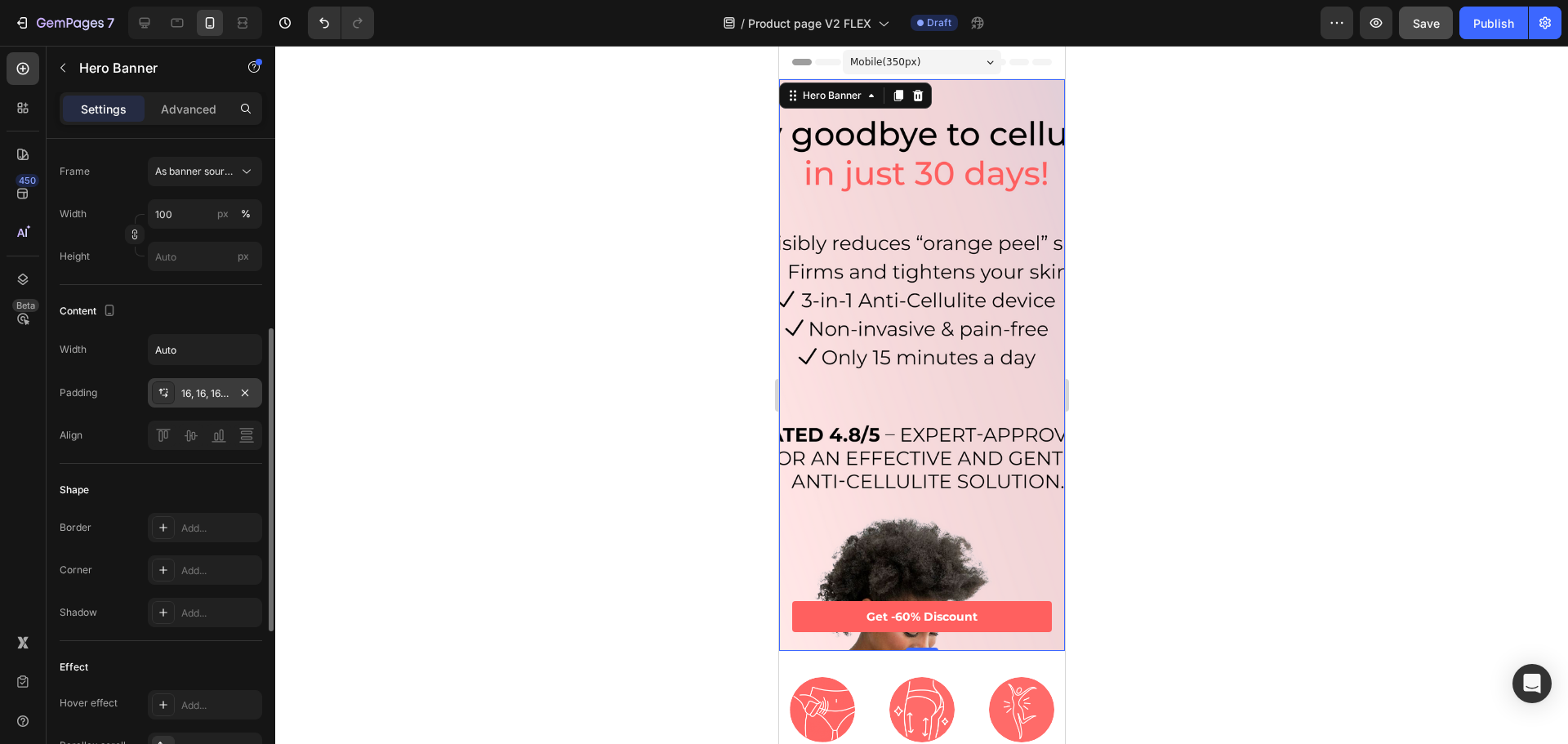
click at [200, 390] on div "16, 16, 16, 16" at bounding box center [205, 394] width 48 height 15
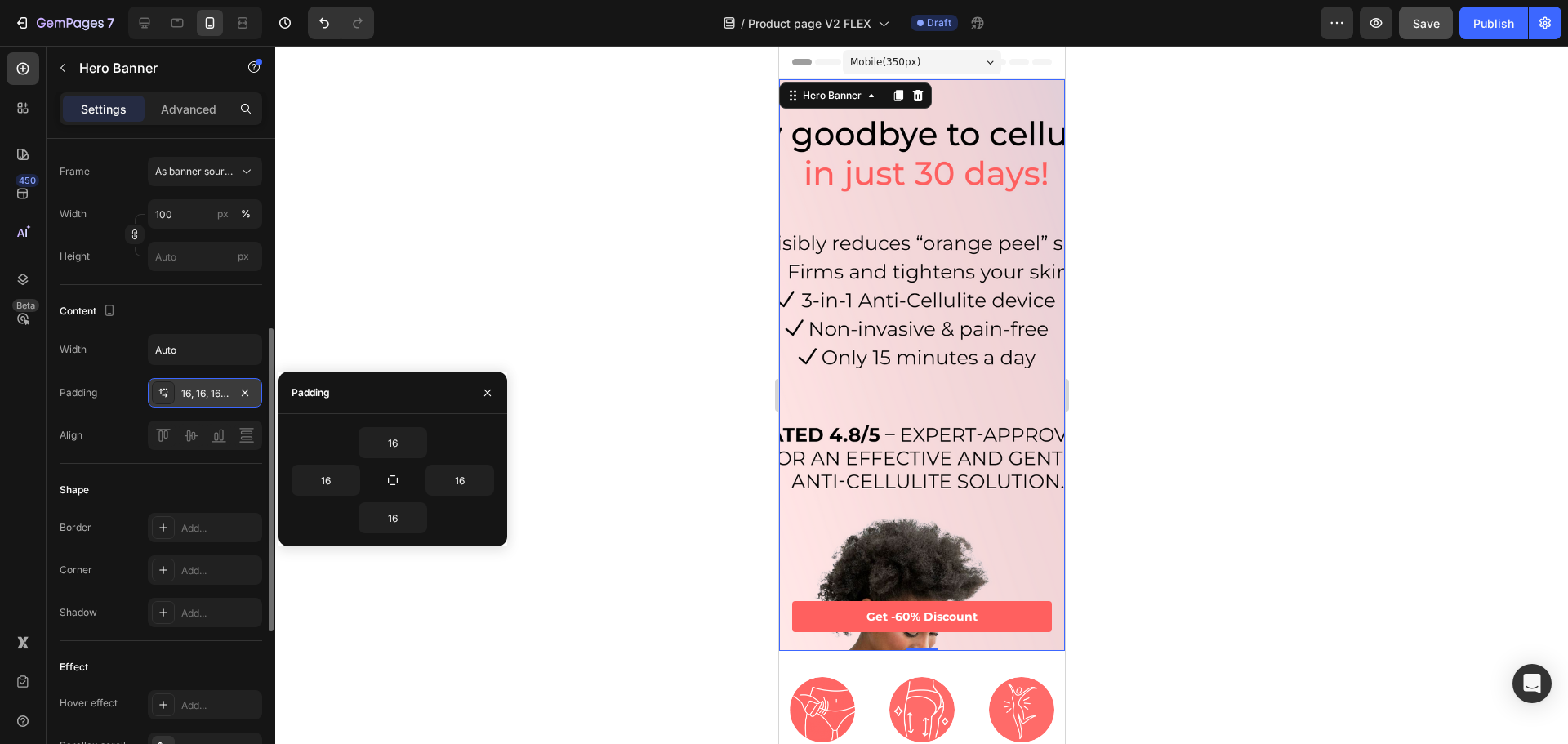
click at [197, 390] on div "16, 16, 16, 16" at bounding box center [205, 394] width 48 height 15
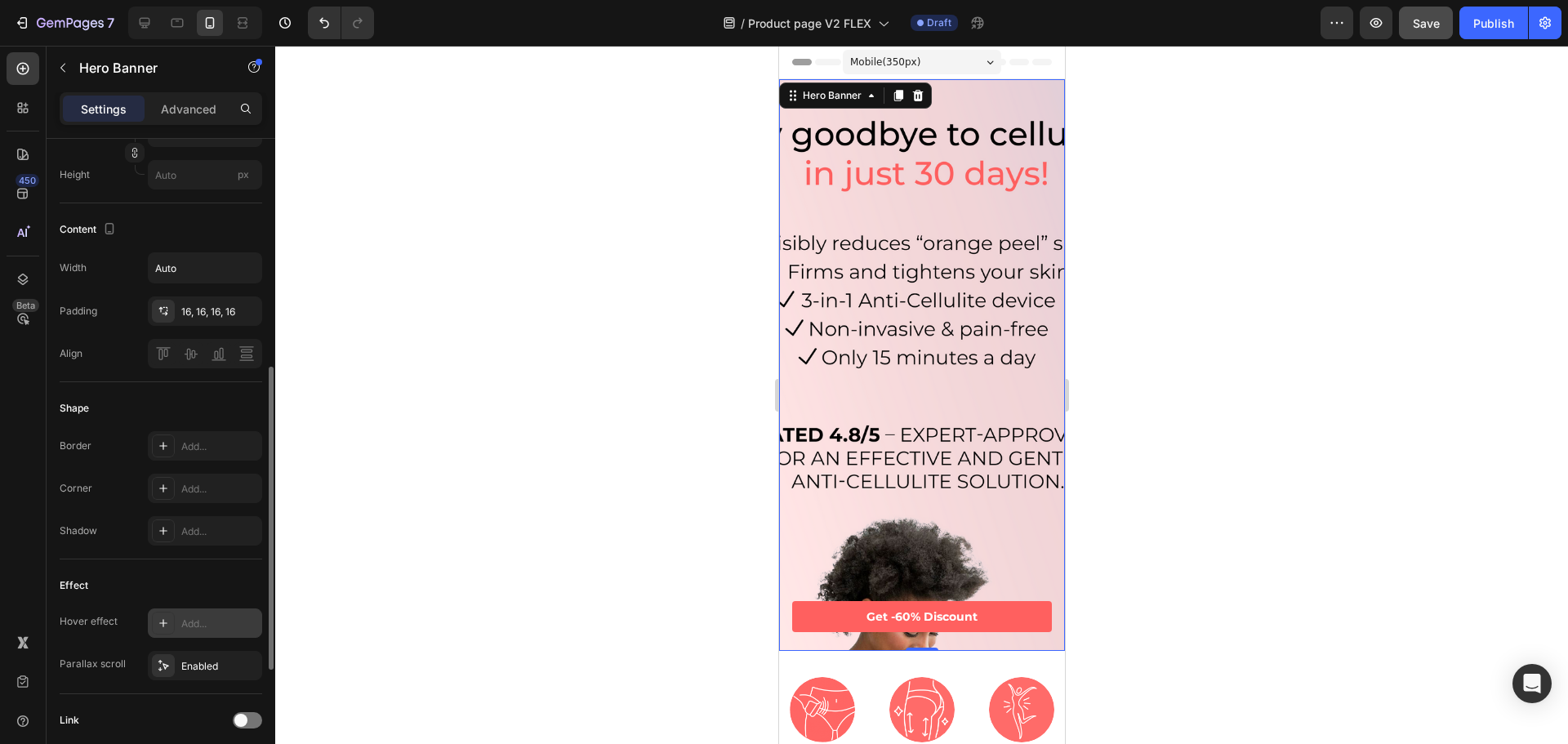
scroll to position [571, 0]
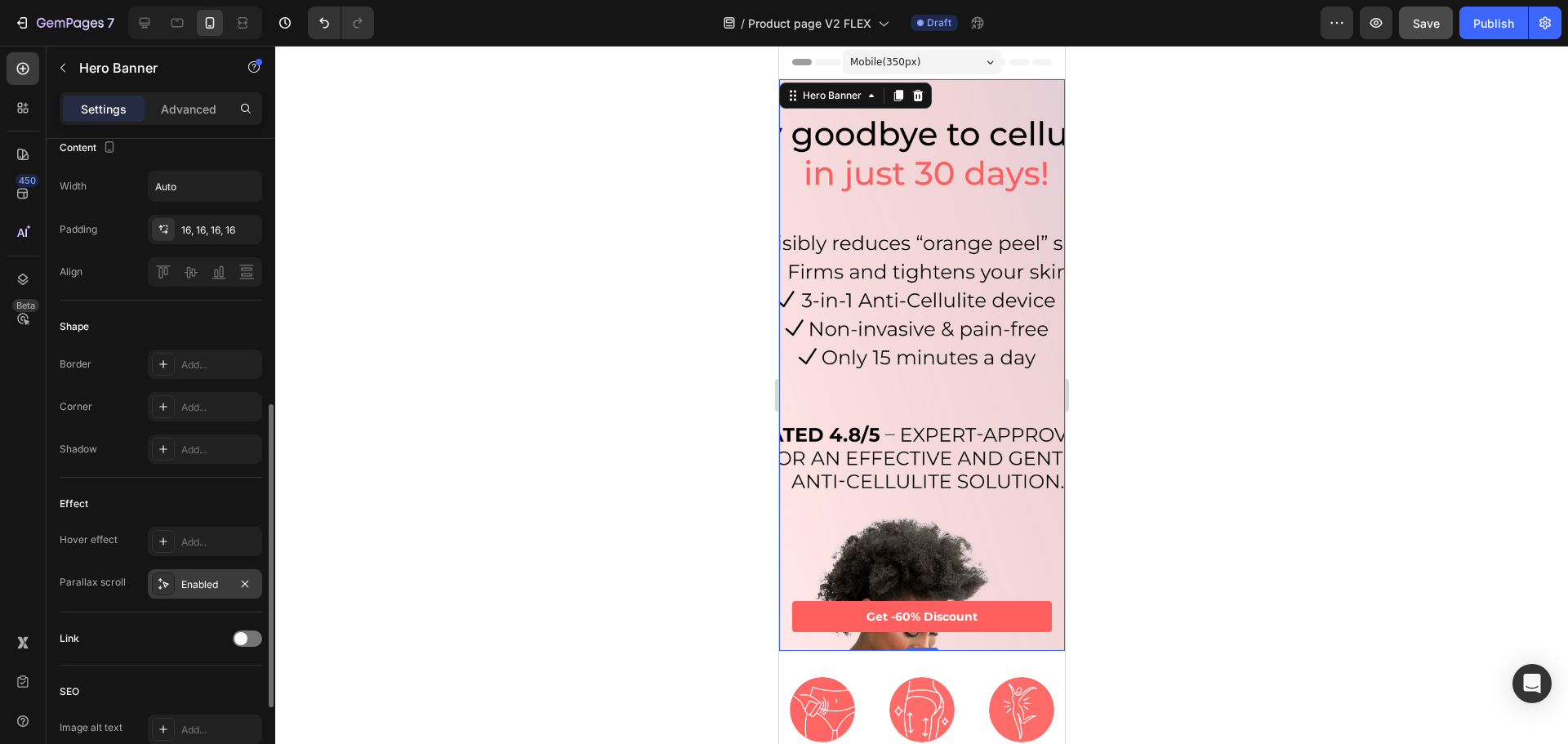
click at [202, 581] on div "Enabled" at bounding box center [205, 585] width 48 height 15
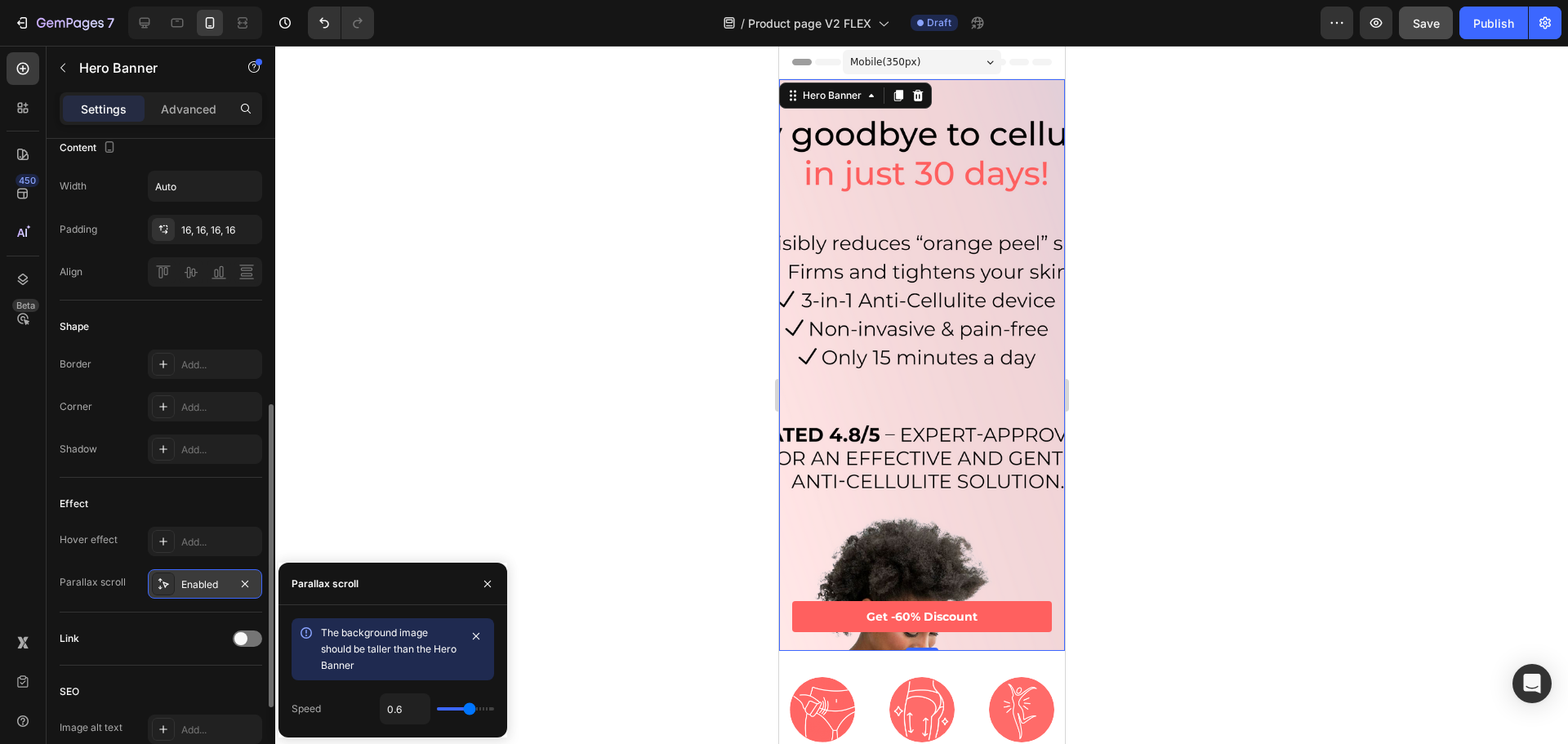
click at [160, 590] on icon at bounding box center [164, 584] width 13 height 13
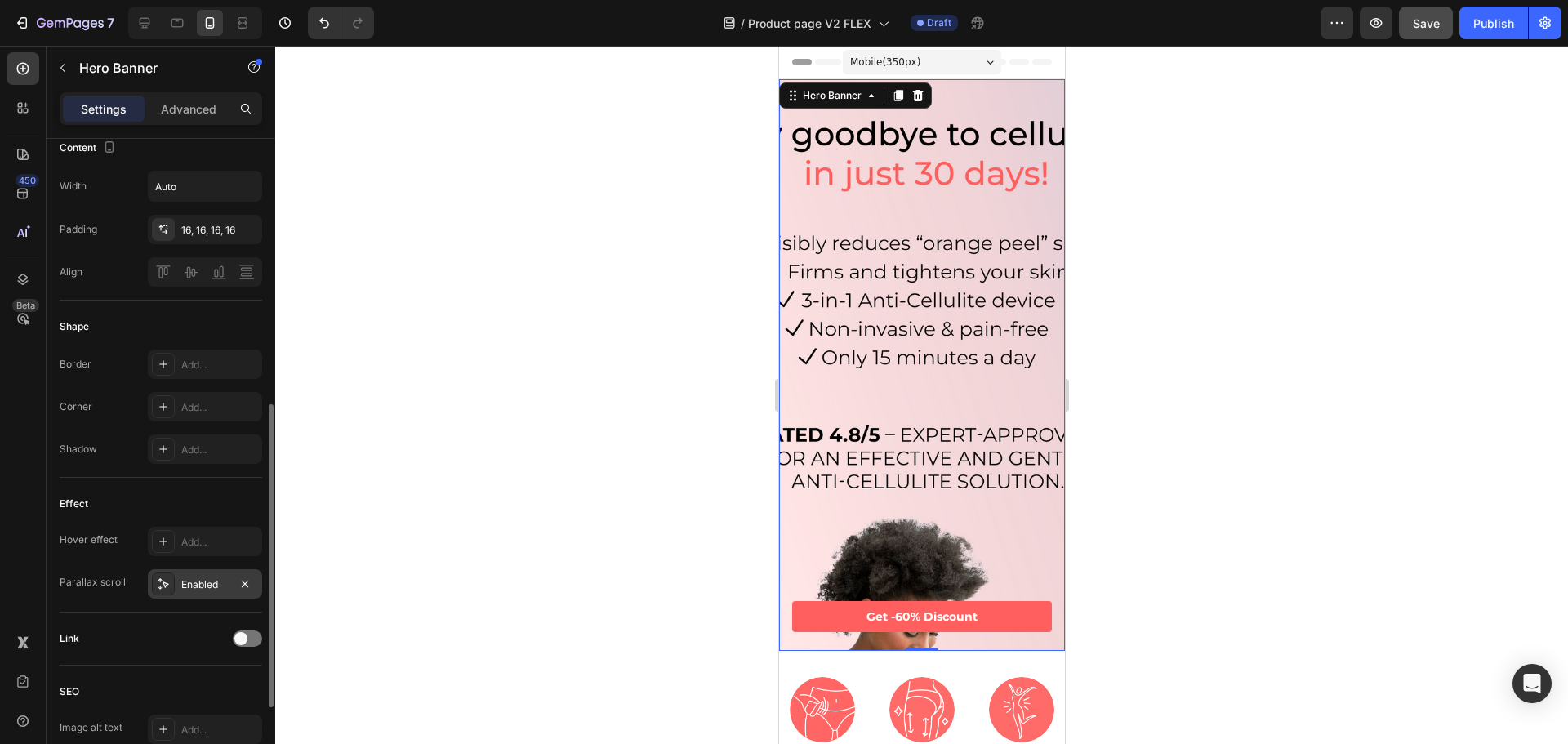
click at [188, 585] on div "Enabled" at bounding box center [205, 585] width 48 height 15
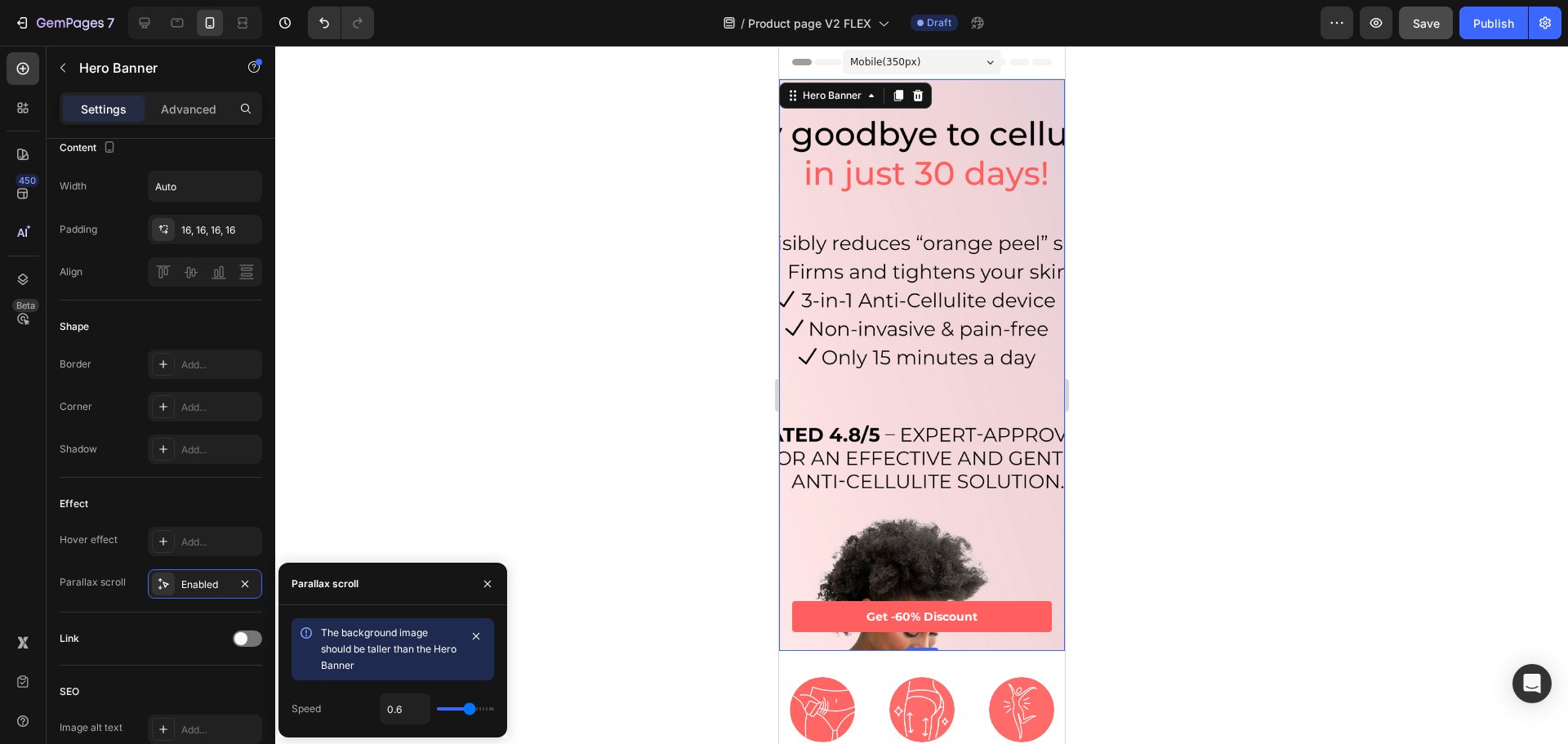
type input "0.4"
type input "0.3"
type input "0.2"
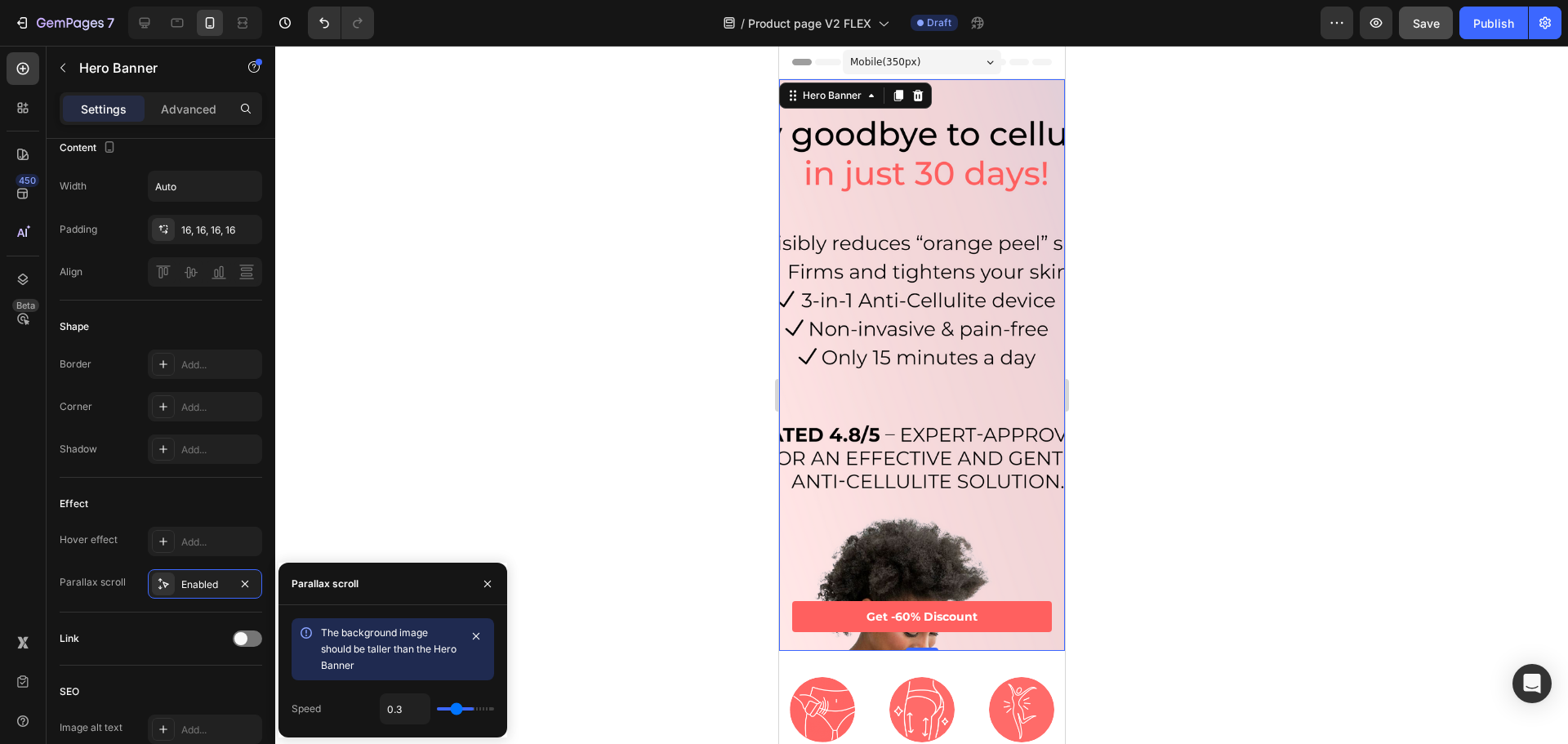
type input "0.2"
type input "0.1"
type input "0"
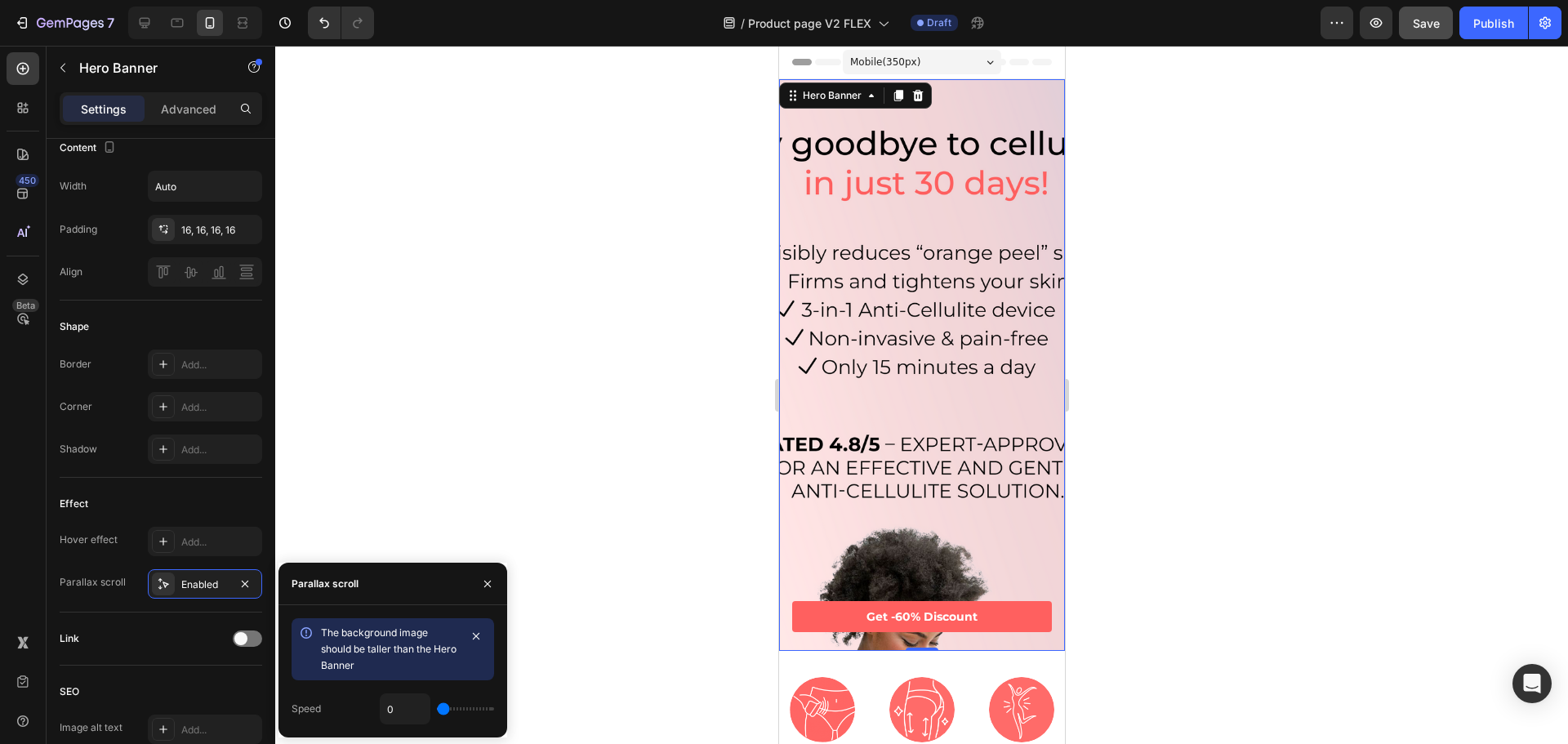
drag, startPoint x: 462, startPoint y: 708, endPoint x: 315, endPoint y: 697, distance: 147.4
type input "0"
click at [437, 707] on input "range" at bounding box center [465, 709] width 58 height 4
type input "0.1"
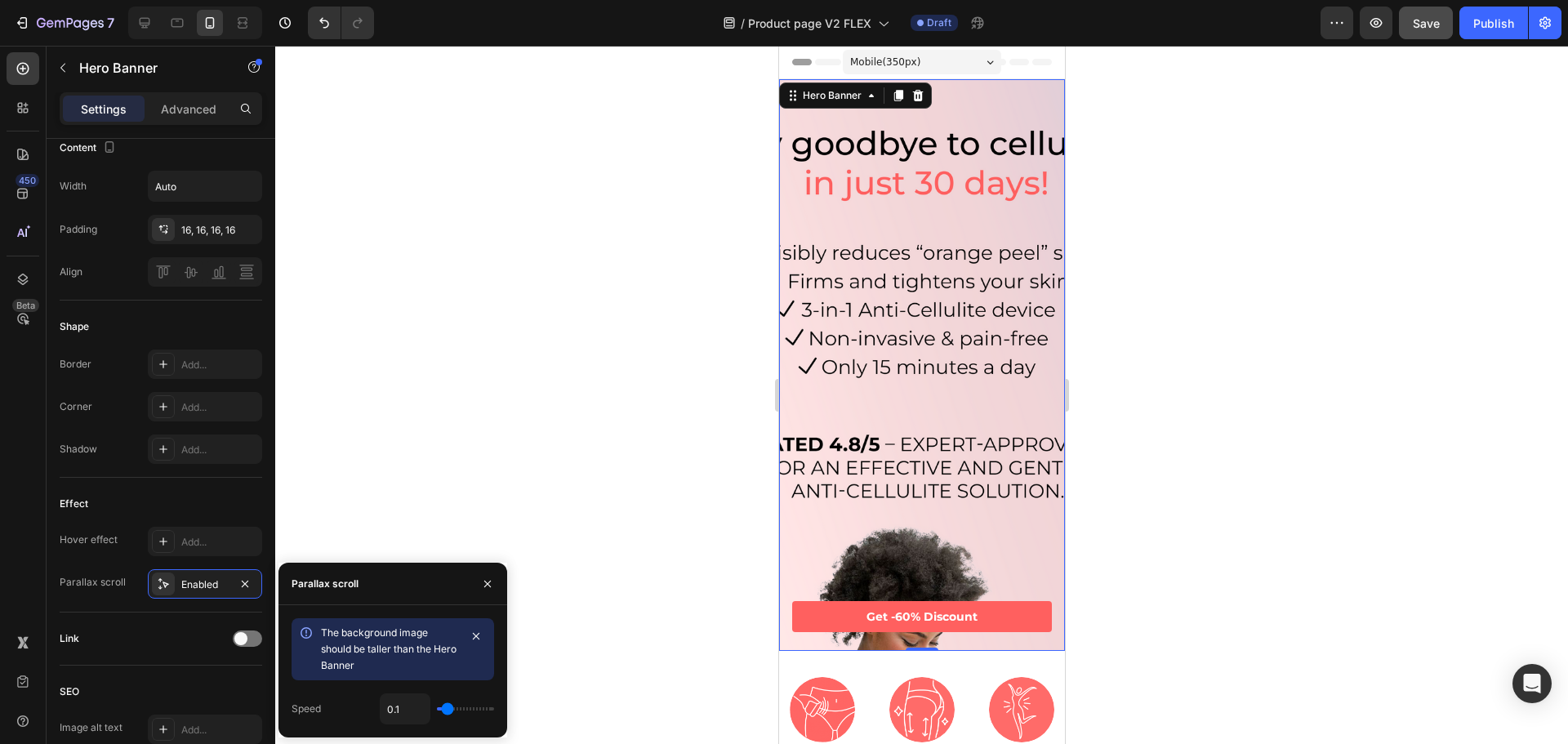
type input "0.2"
type input "0.3"
type input "0.5"
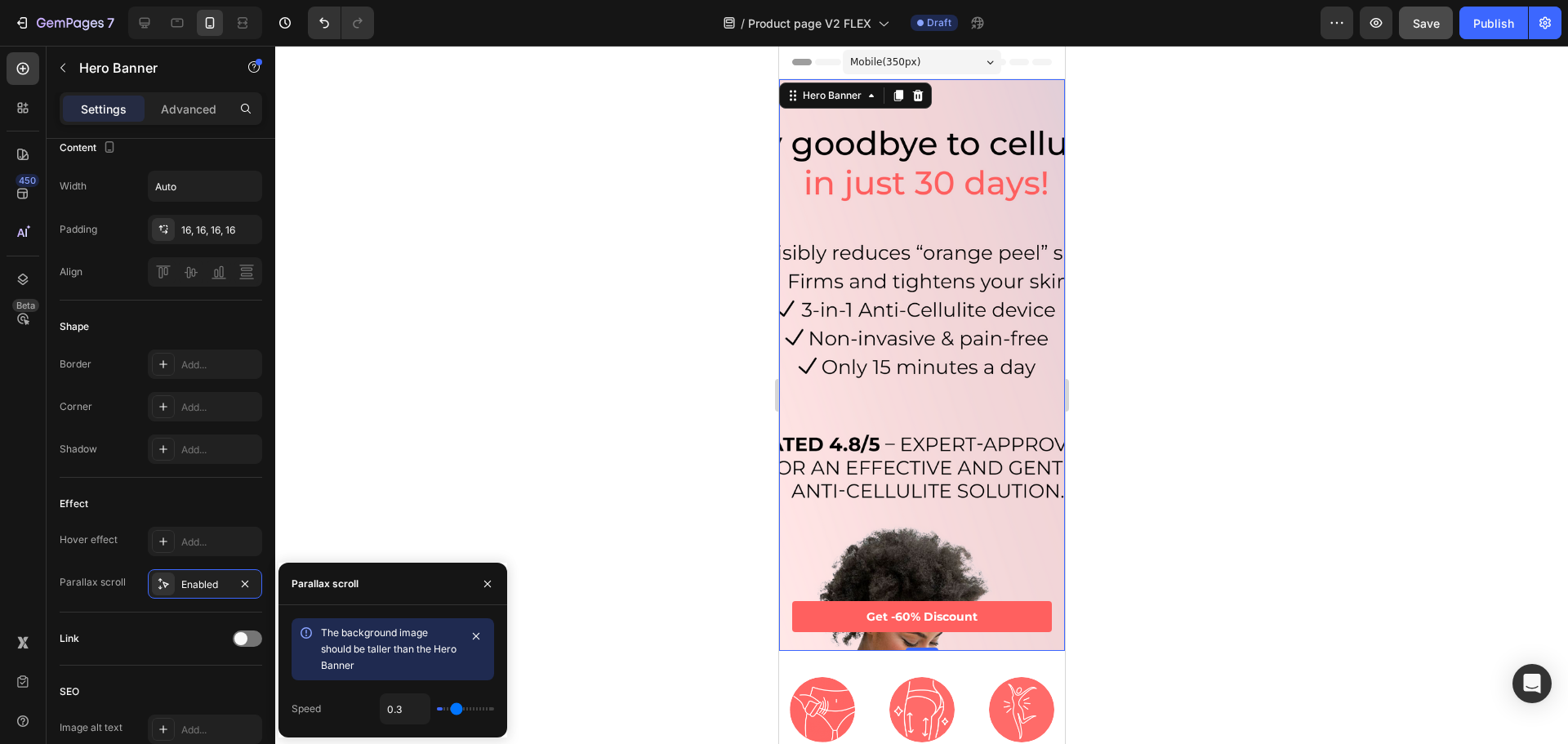
type input "0.5"
type input "0.8"
type input "1"
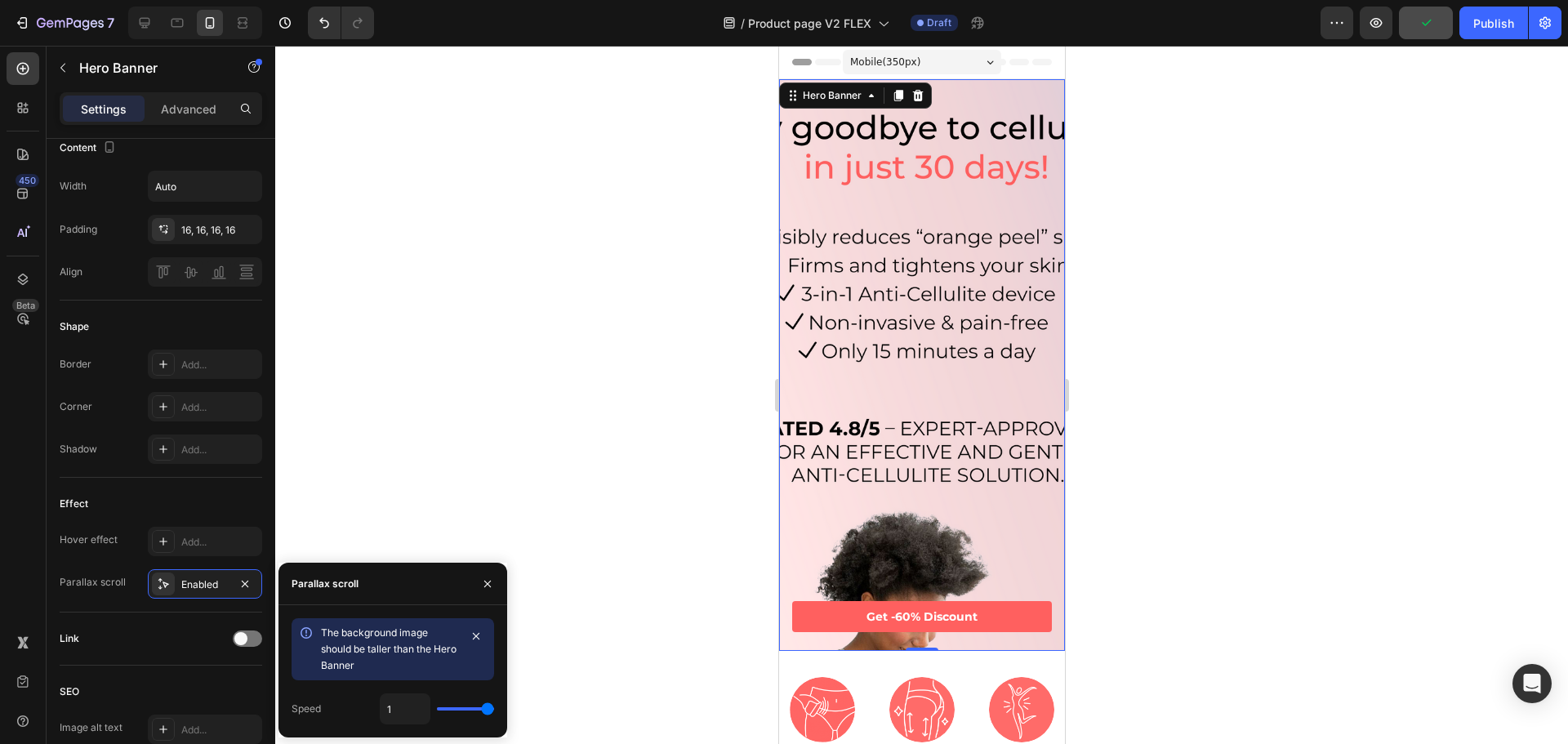
type input "0.9"
type input "0.8"
type input "0.7"
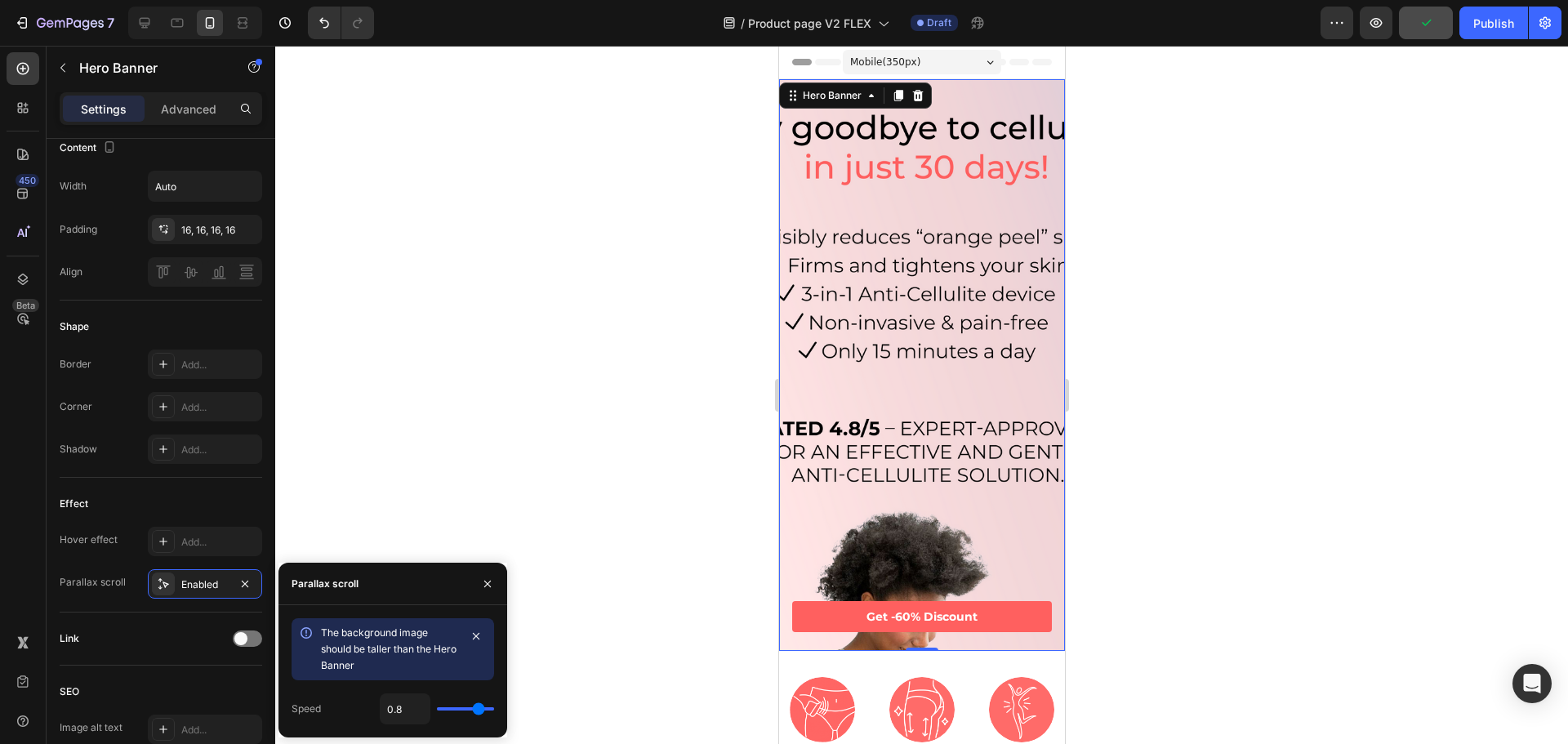
type input "0.7"
type input "0.5"
type input "0.4"
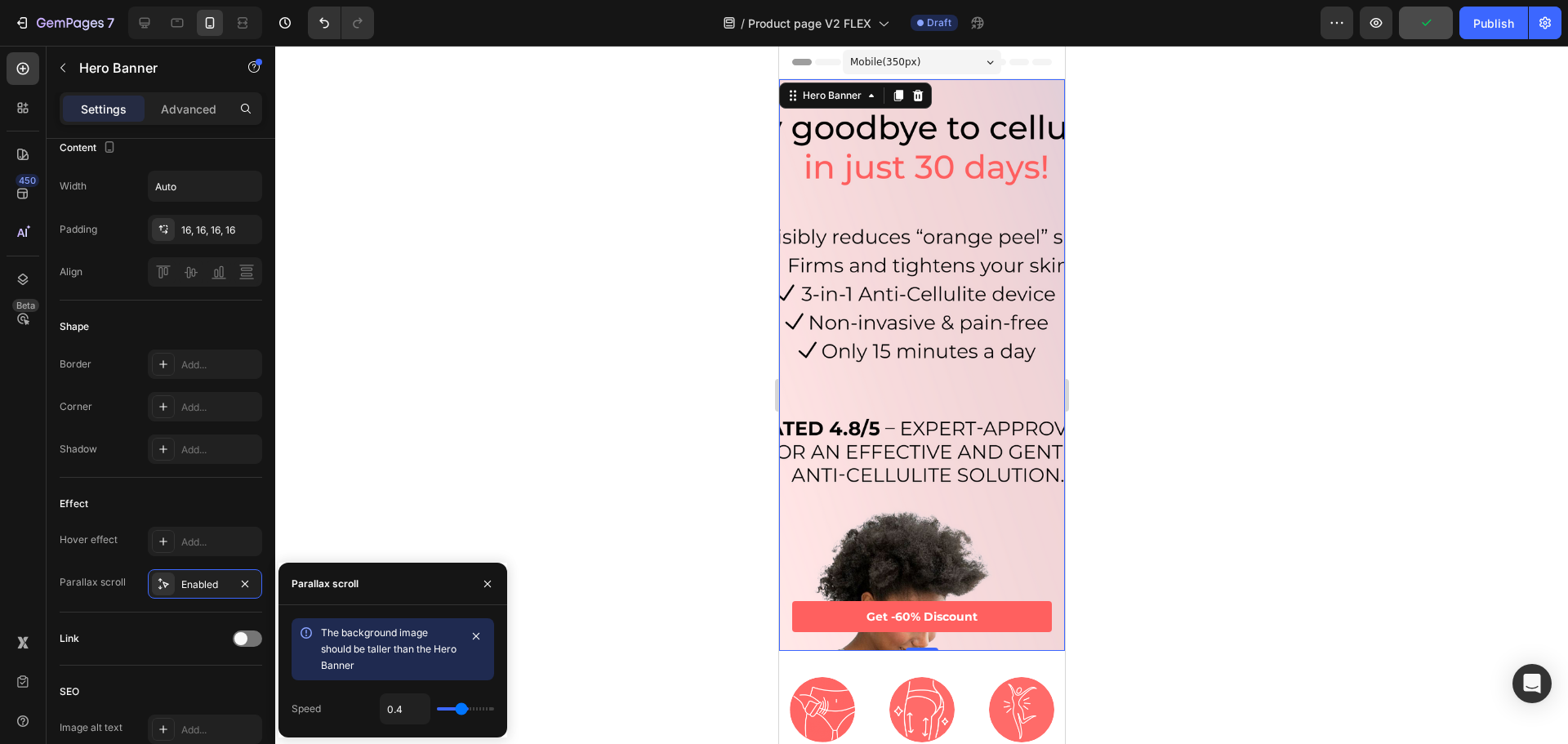
type input "0.3"
type input "0.1"
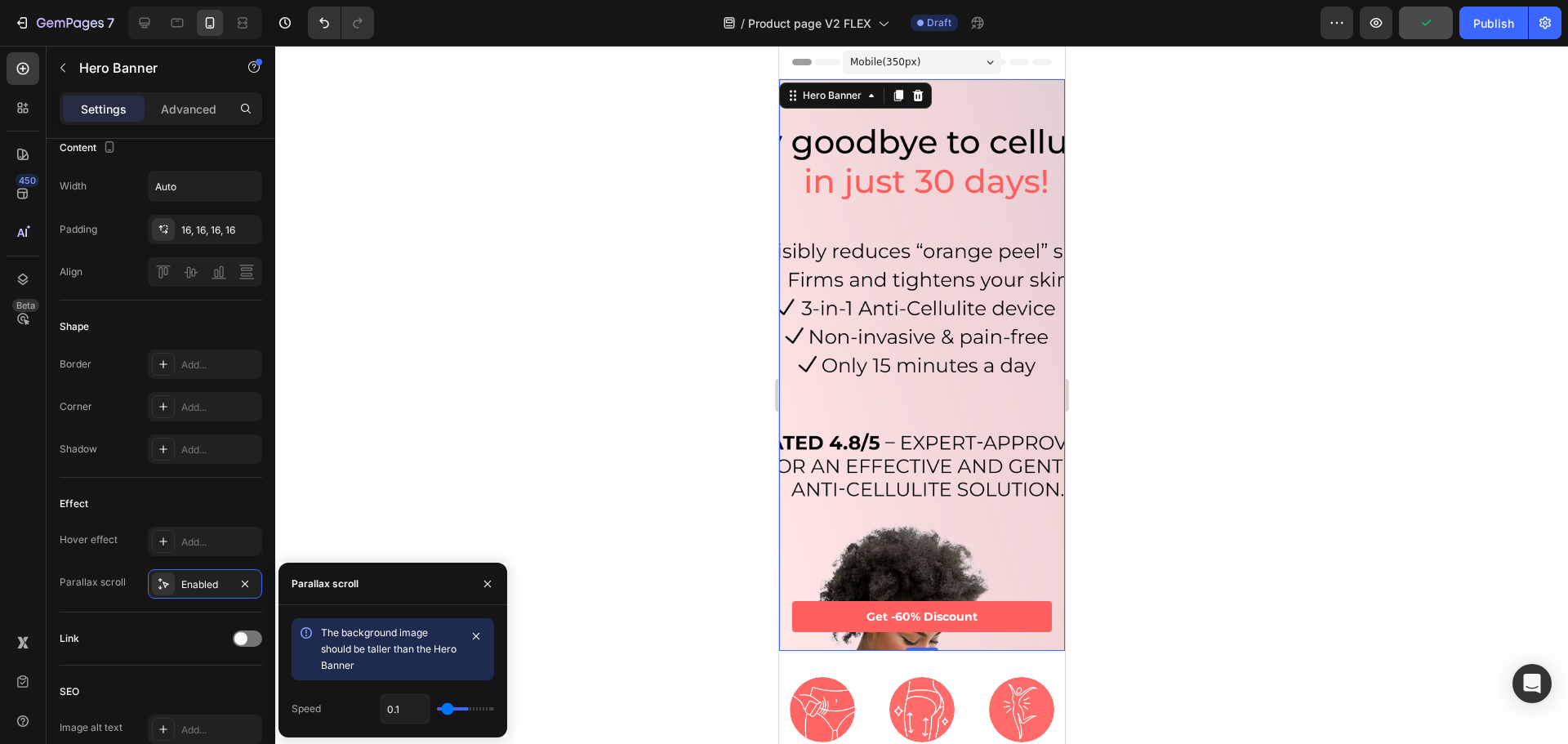
type input "0"
type input "0.5"
type input "1"
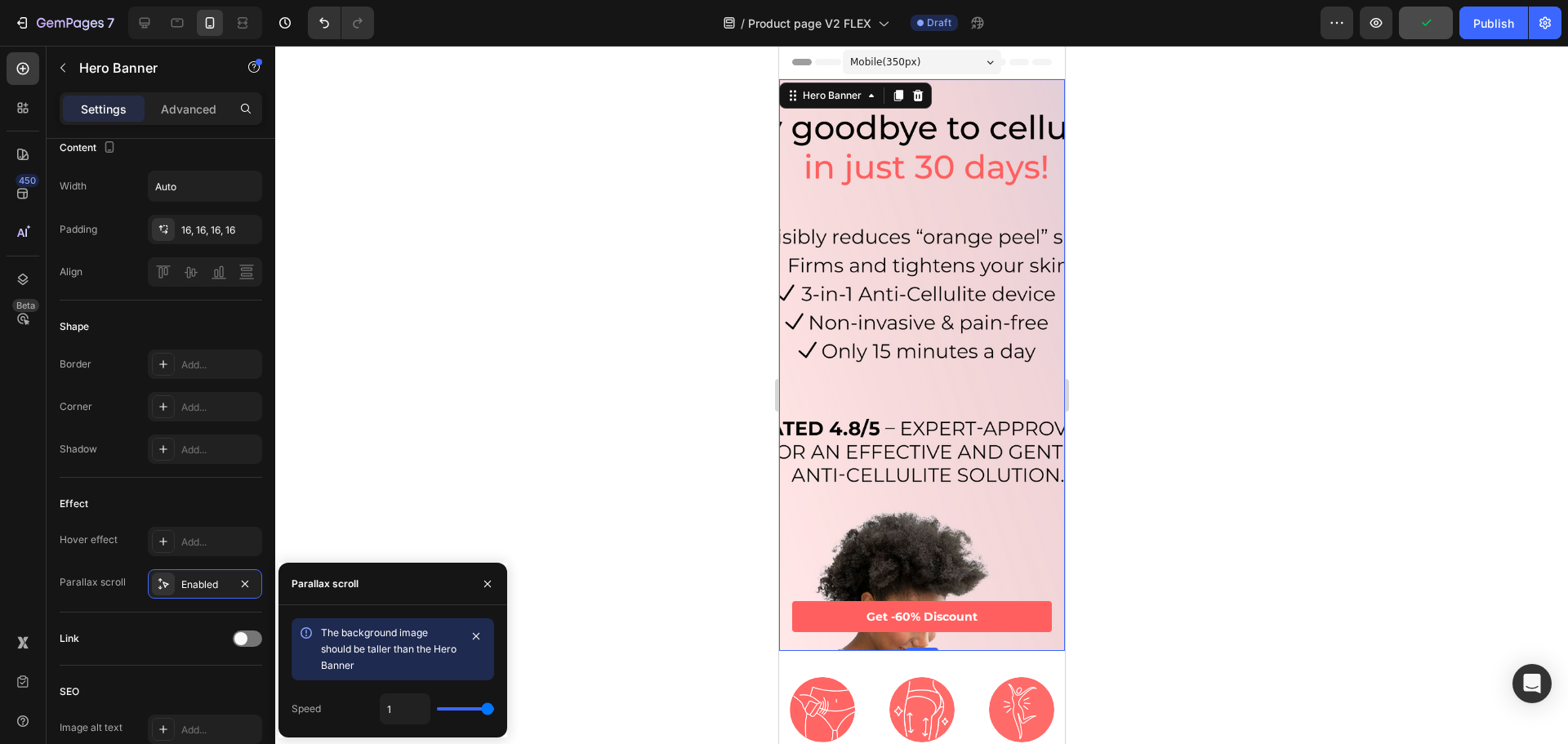
drag, startPoint x: 443, startPoint y: 709, endPoint x: 823, endPoint y: 686, distance: 380.7
type input "1"
click at [494, 707] on input "range" at bounding box center [465, 709] width 58 height 4
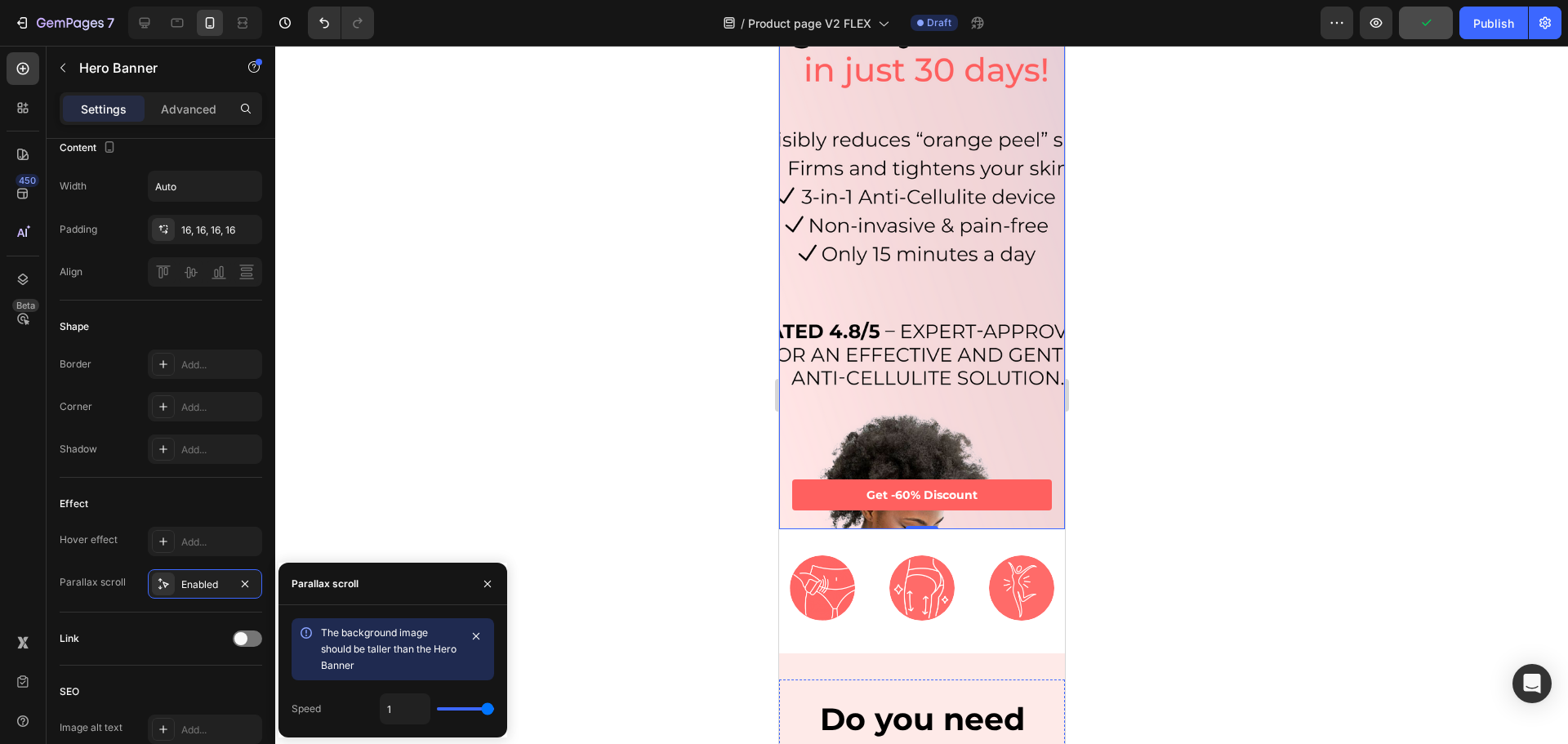
scroll to position [0, 0]
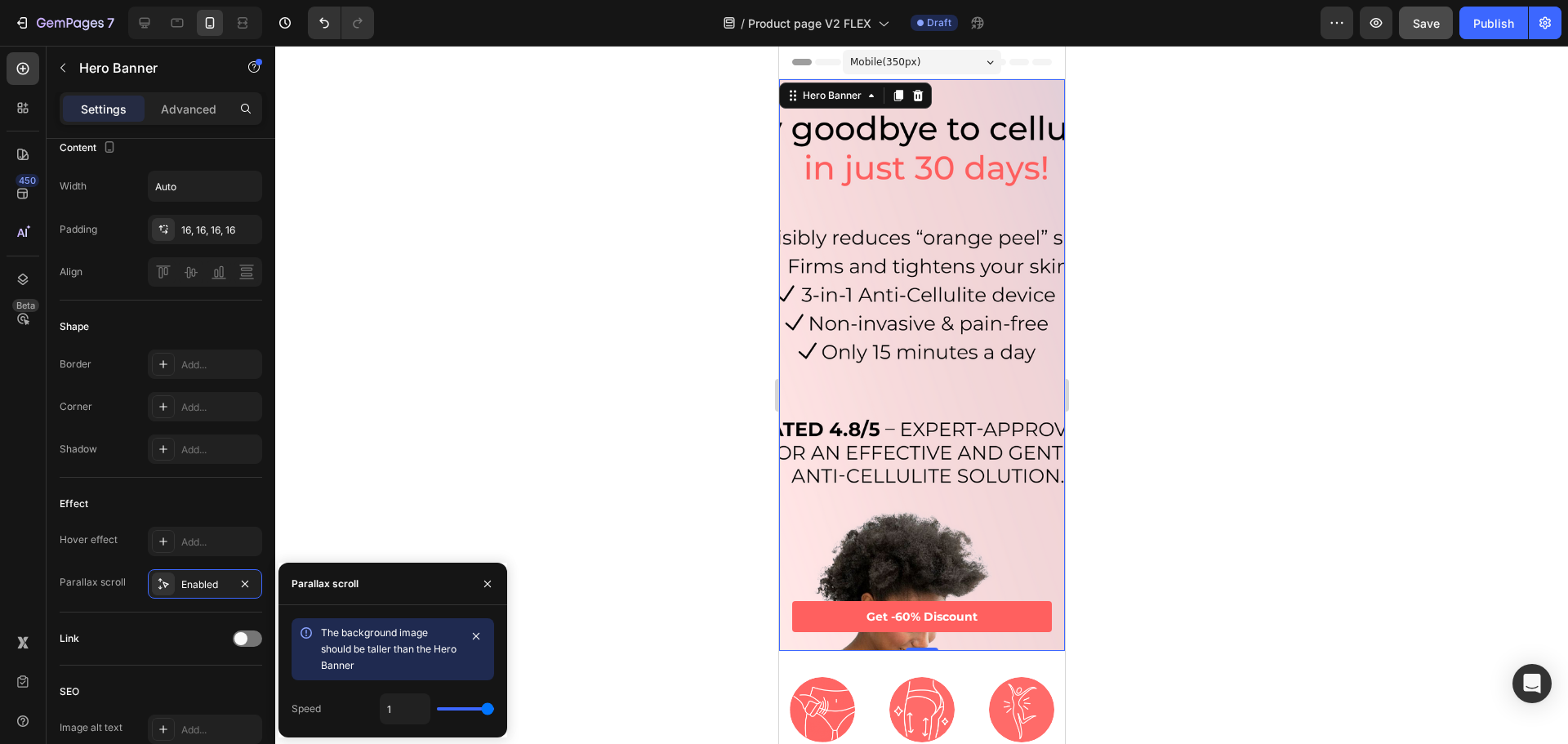
type input "0.9"
type input "0.8"
type input "0.7"
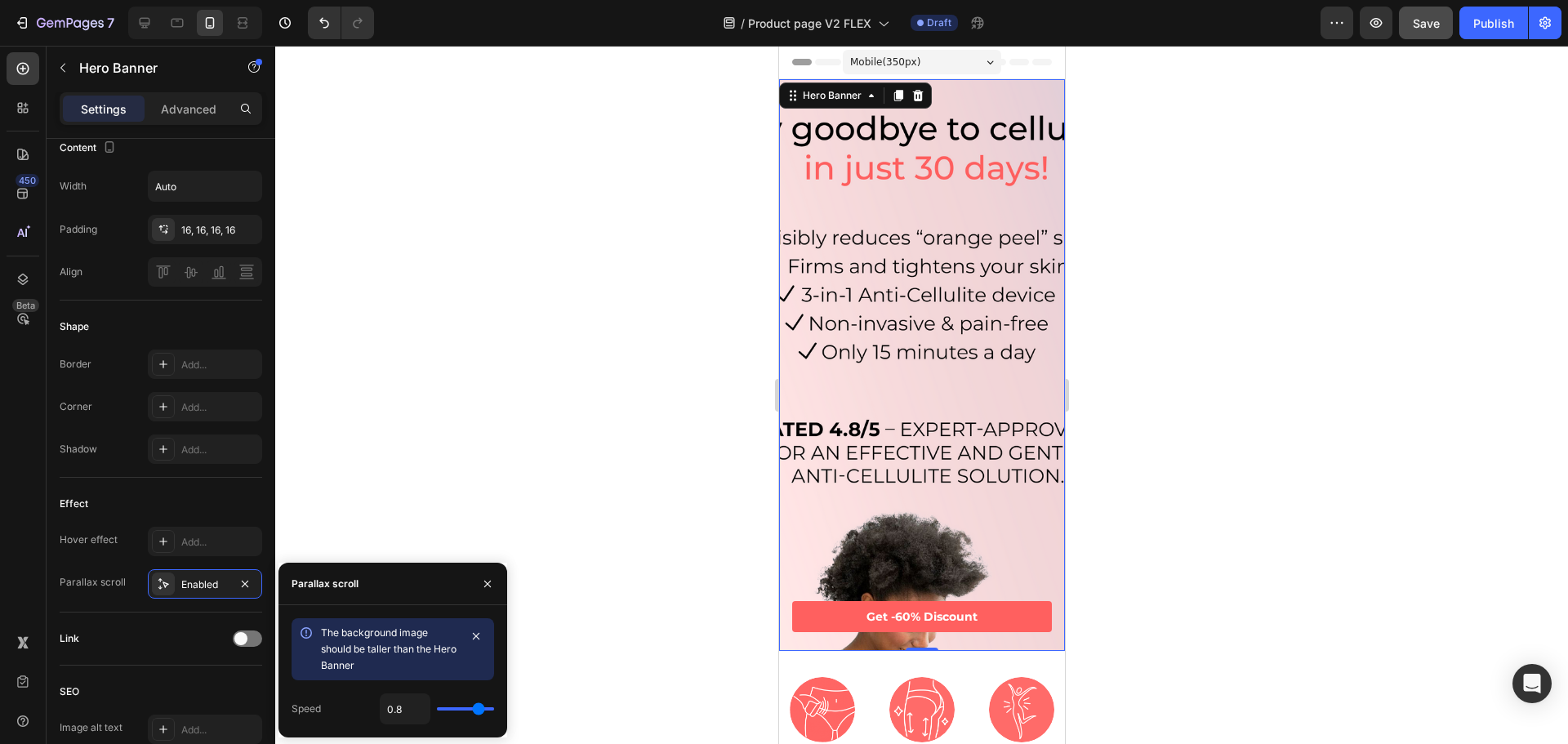
type input "0.7"
type input "0.6"
type input "0.5"
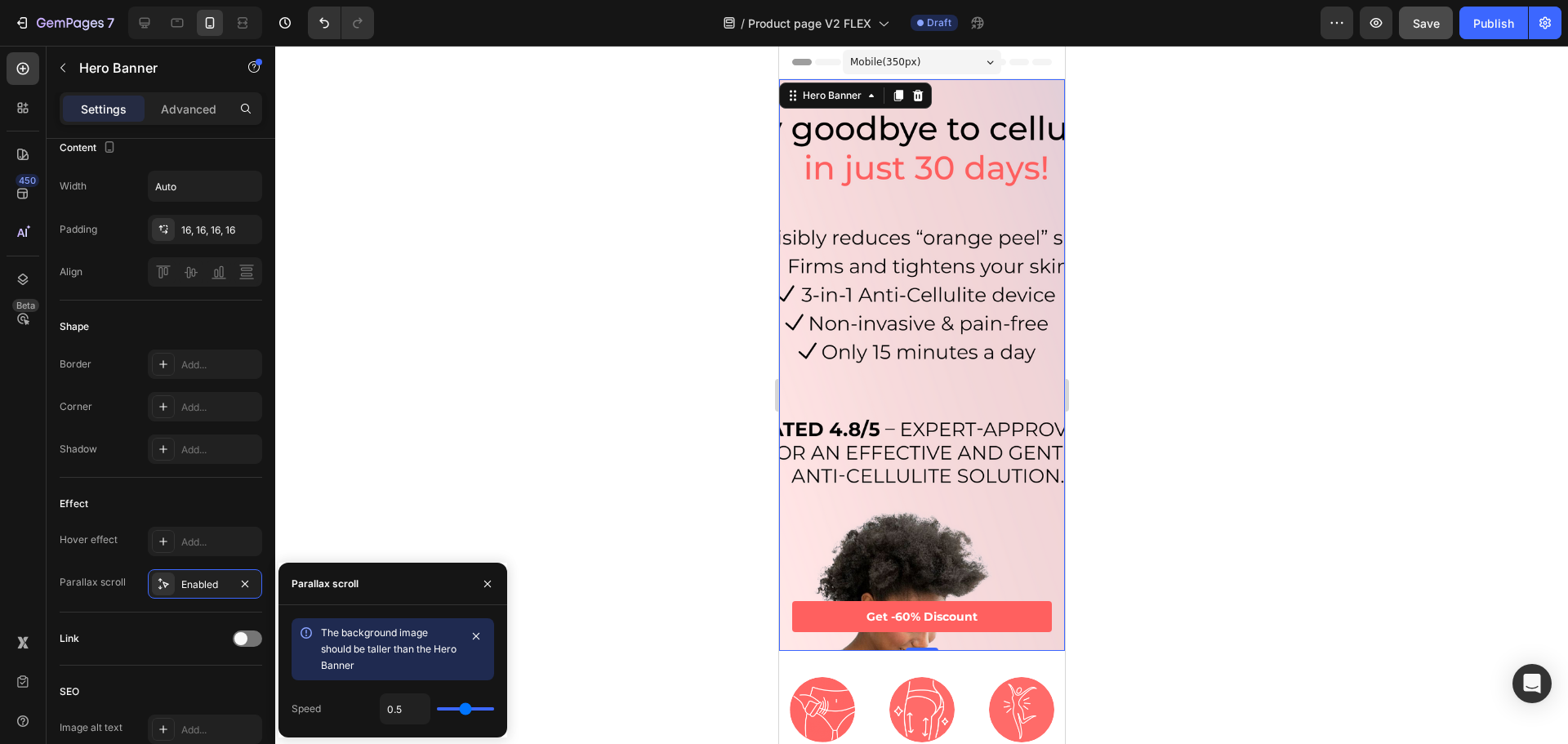
type input "0.4"
type input "0.3"
type input "0.2"
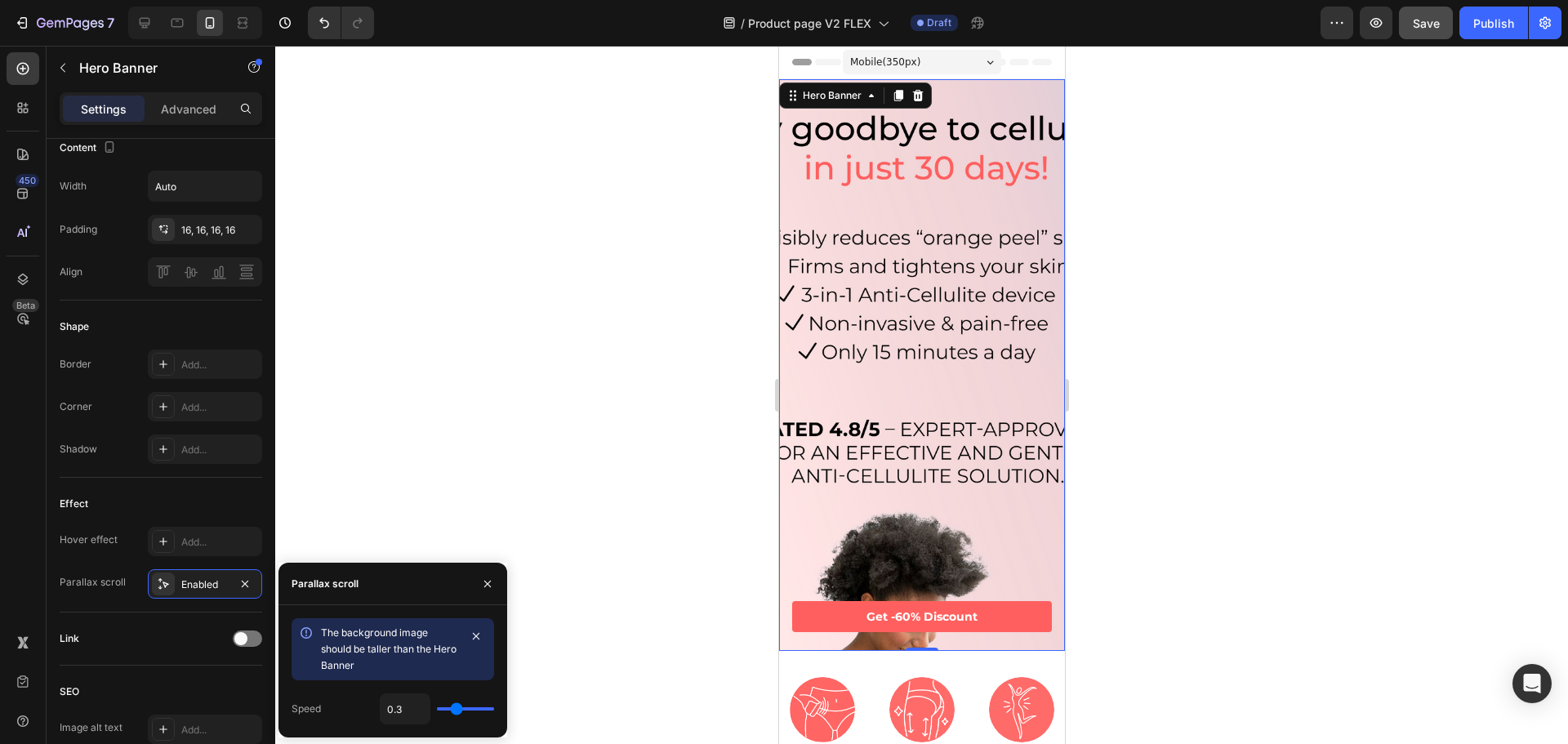
type input "0.2"
type input "0.1"
type input "0"
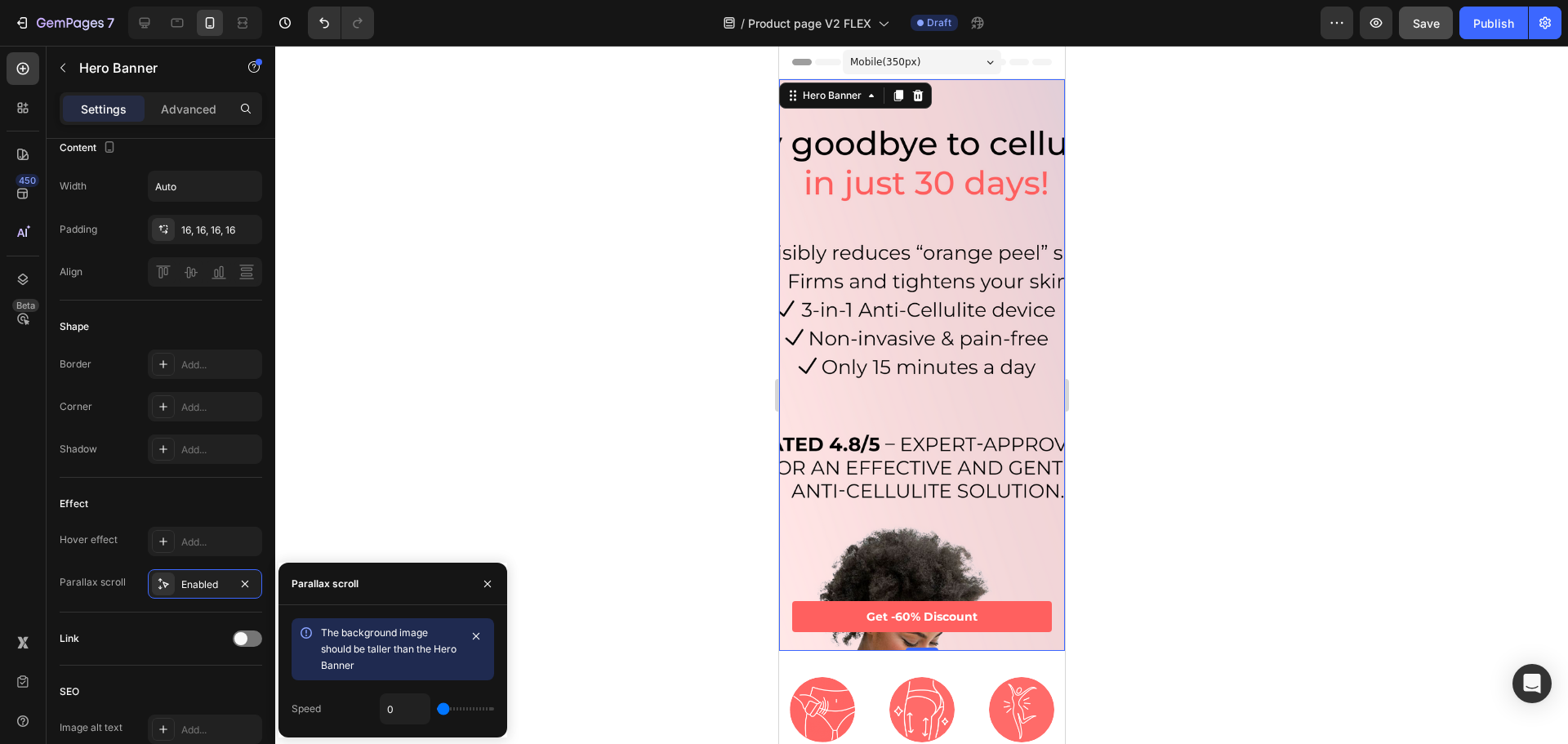
drag, startPoint x: 449, startPoint y: 708, endPoint x: 364, endPoint y: 705, distance: 85.1
type input "0"
click at [437, 708] on input "range" at bounding box center [465, 709] width 58 height 4
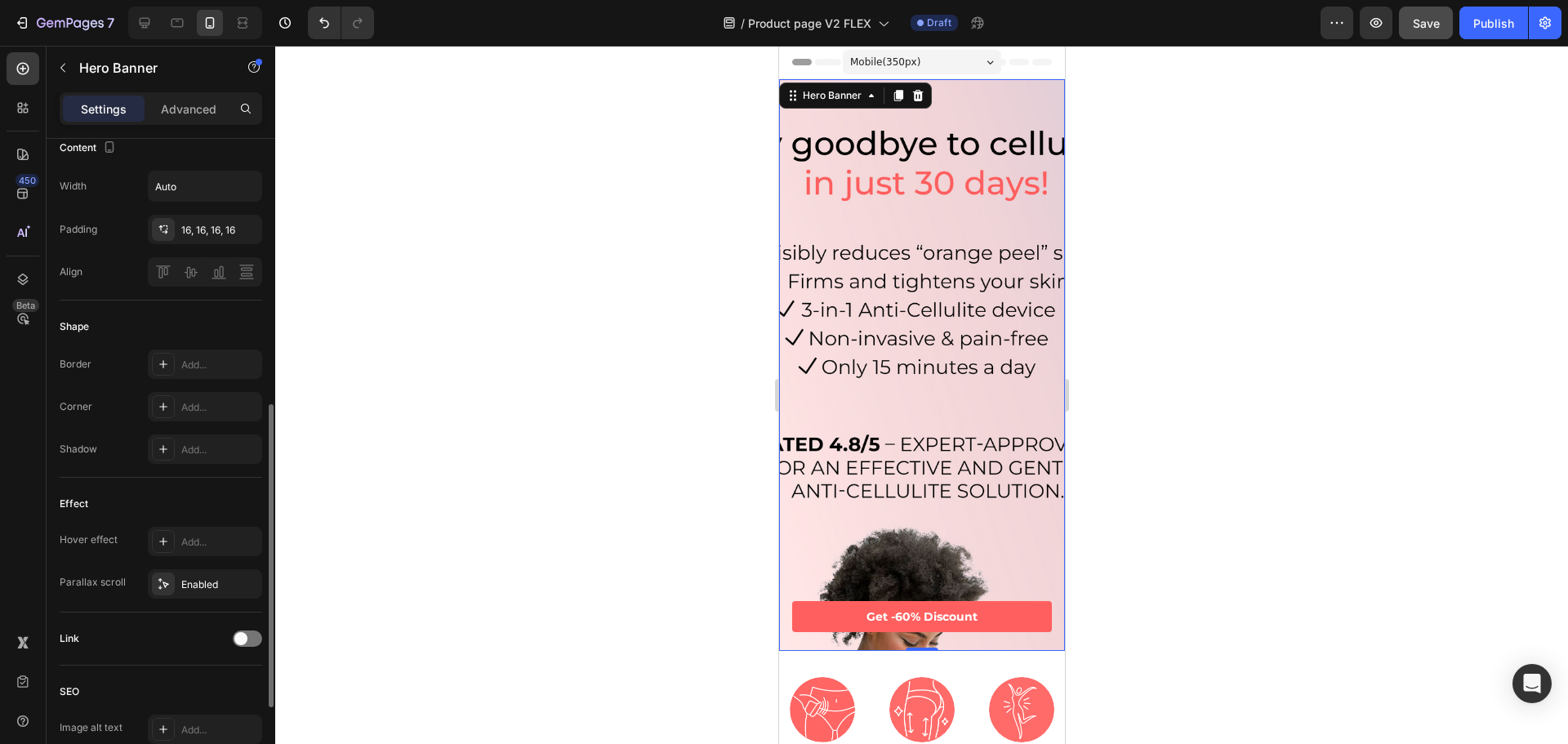
click at [141, 647] on div "Link" at bounding box center [161, 638] width 203 height 27
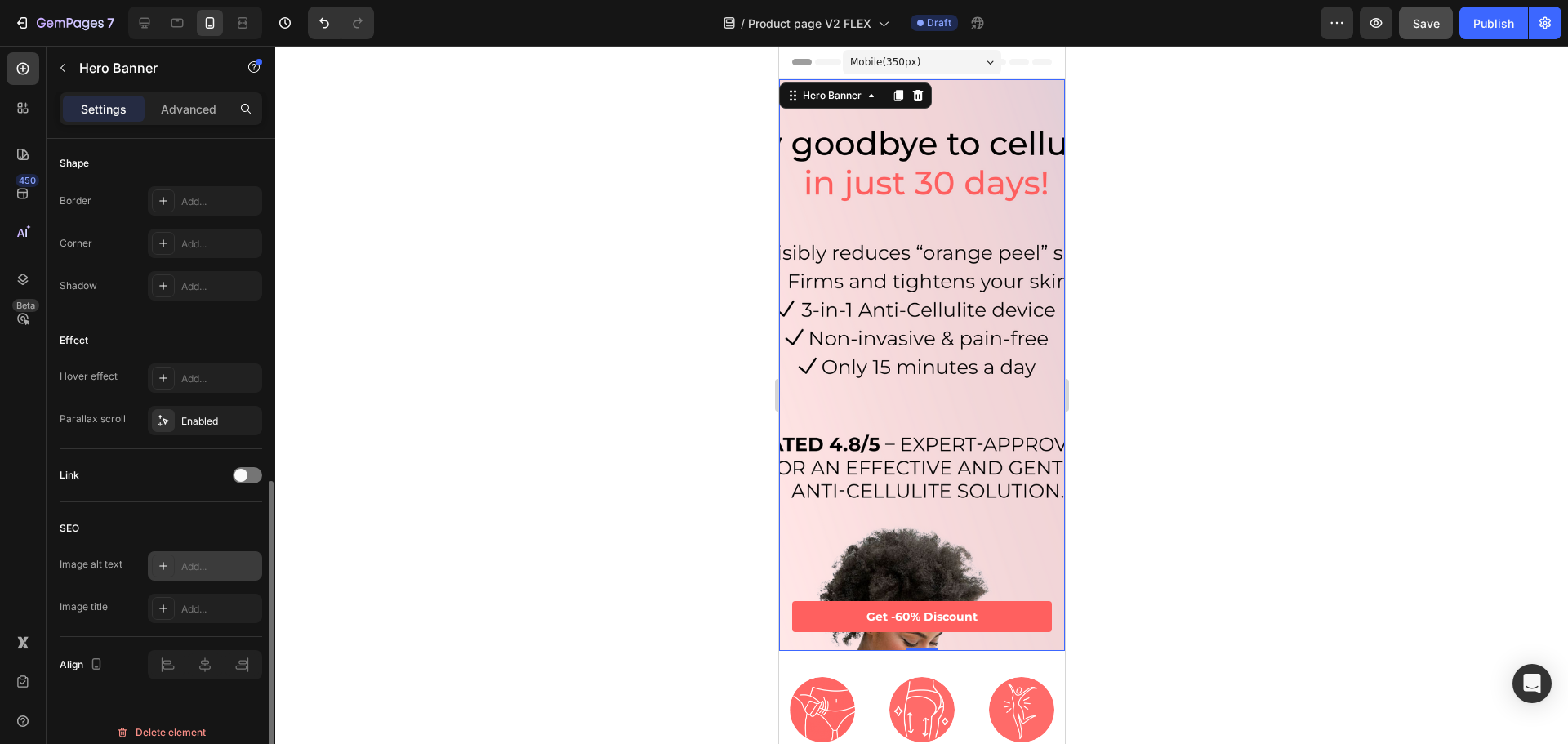
scroll to position [749, 0]
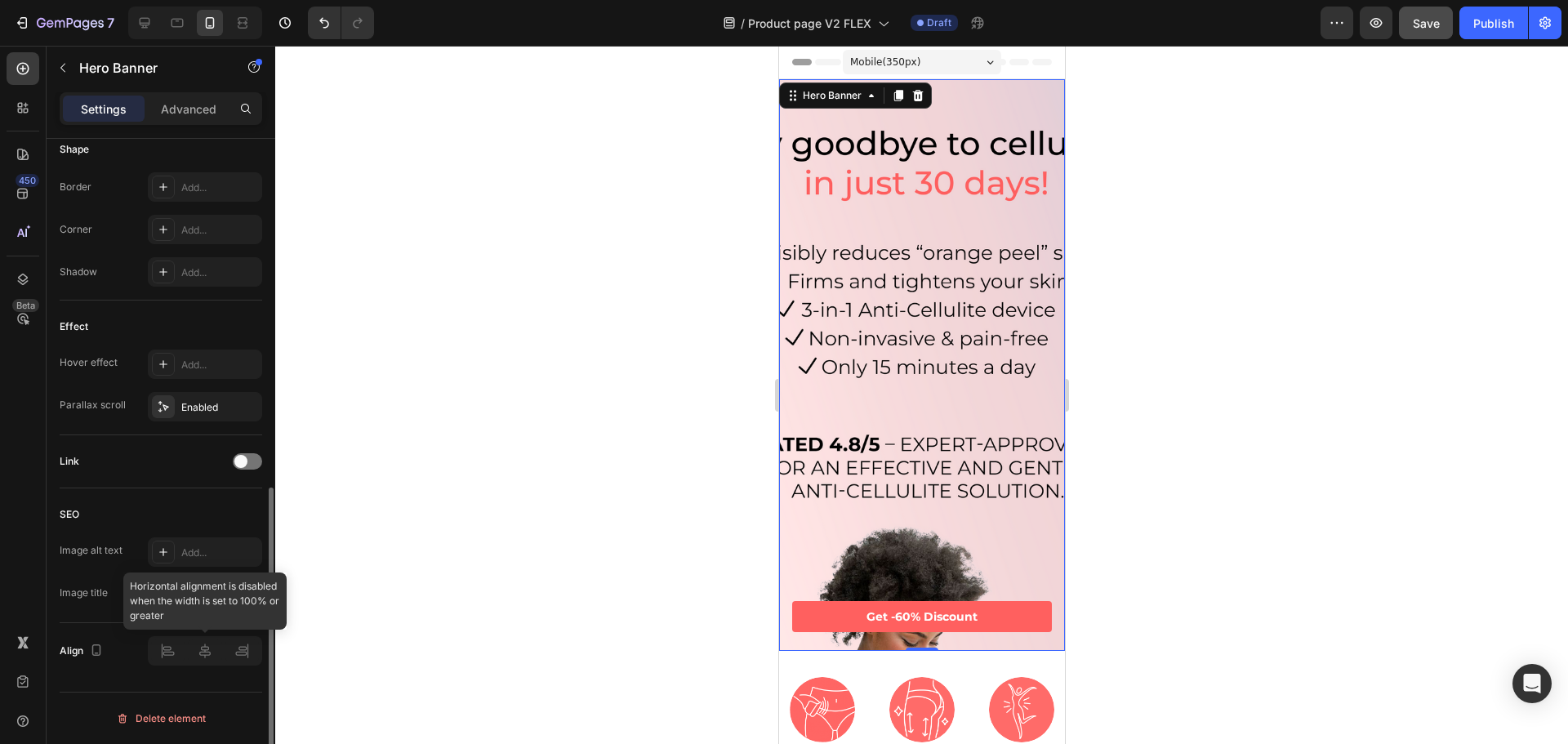
click at [203, 639] on div at bounding box center [205, 651] width 114 height 29
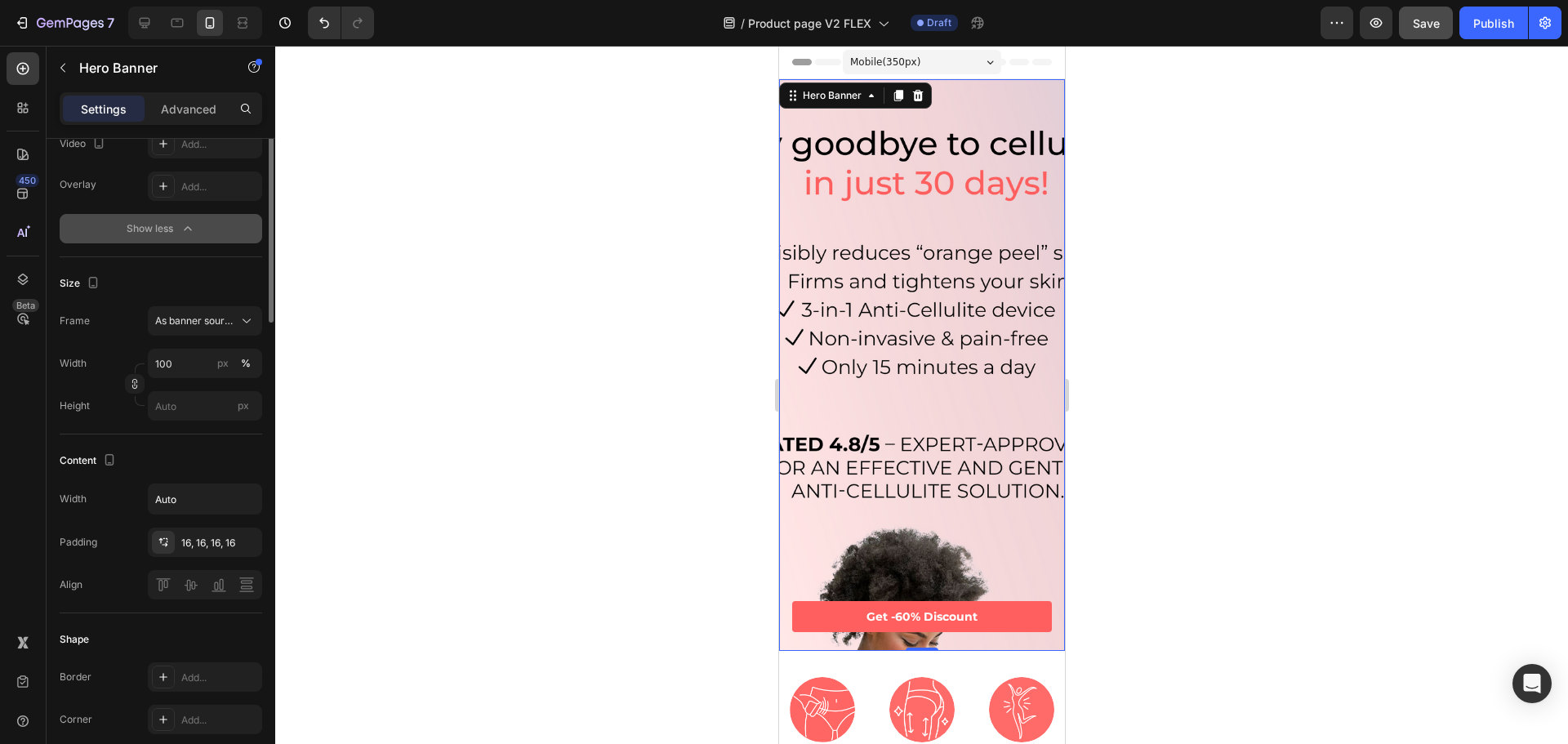
scroll to position [0, 0]
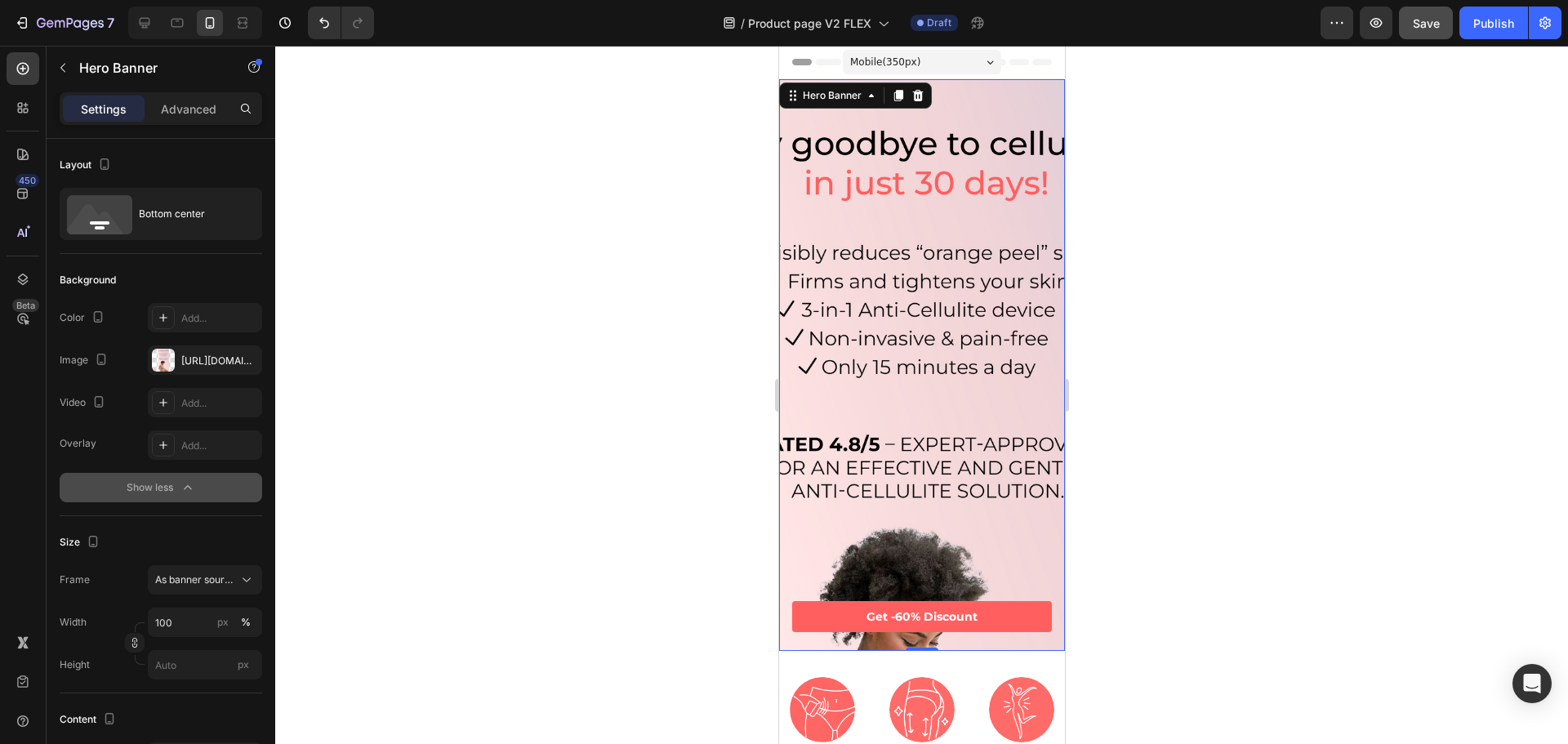
click at [938, 263] on div "Background Image" at bounding box center [921, 508] width 286 height 857
click at [827, 103] on div "Hero Banner" at bounding box center [831, 95] width 98 height 19
click at [169, 483] on div "Show less" at bounding box center [161, 487] width 69 height 16
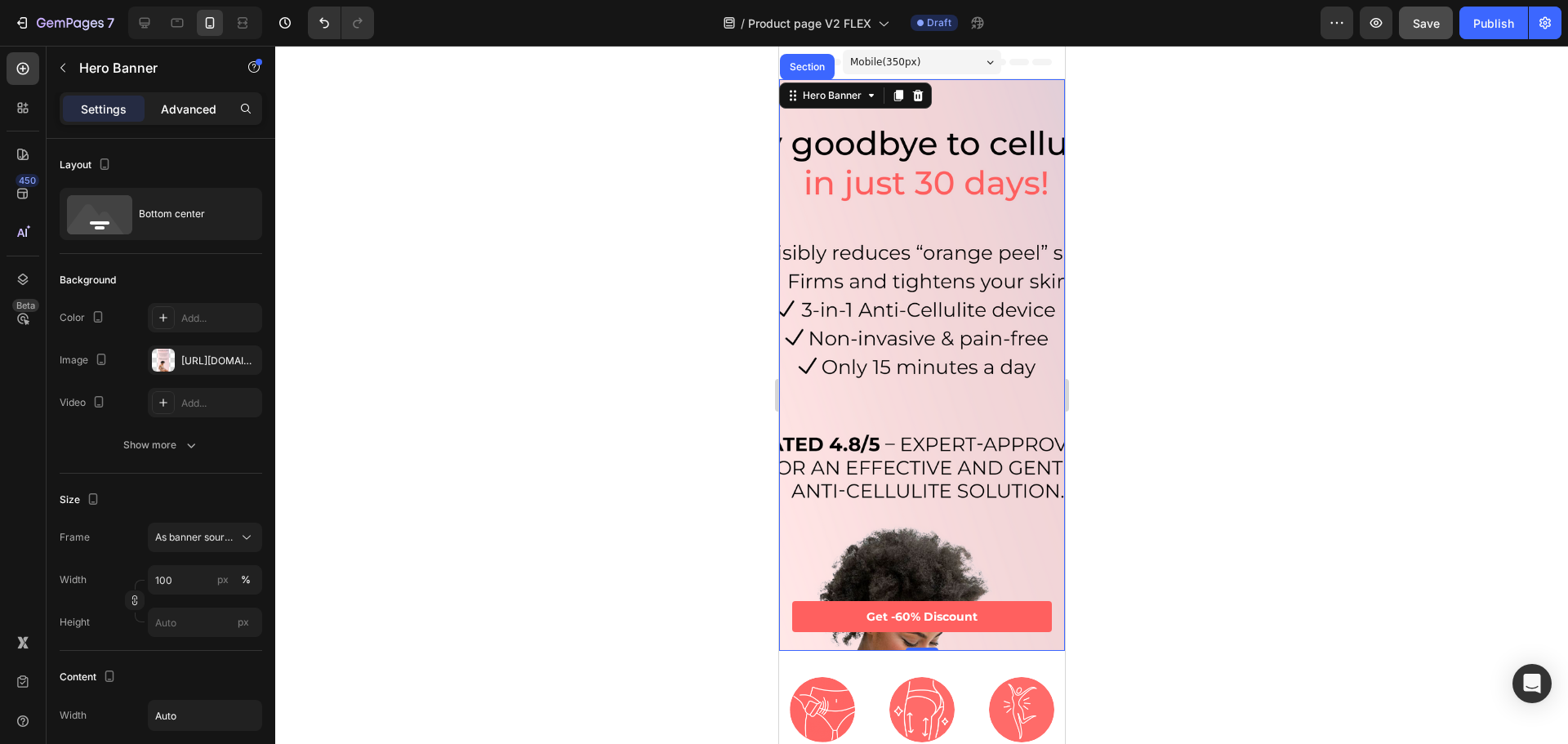
click at [186, 101] on p "Advanced" at bounding box center [188, 109] width 56 height 17
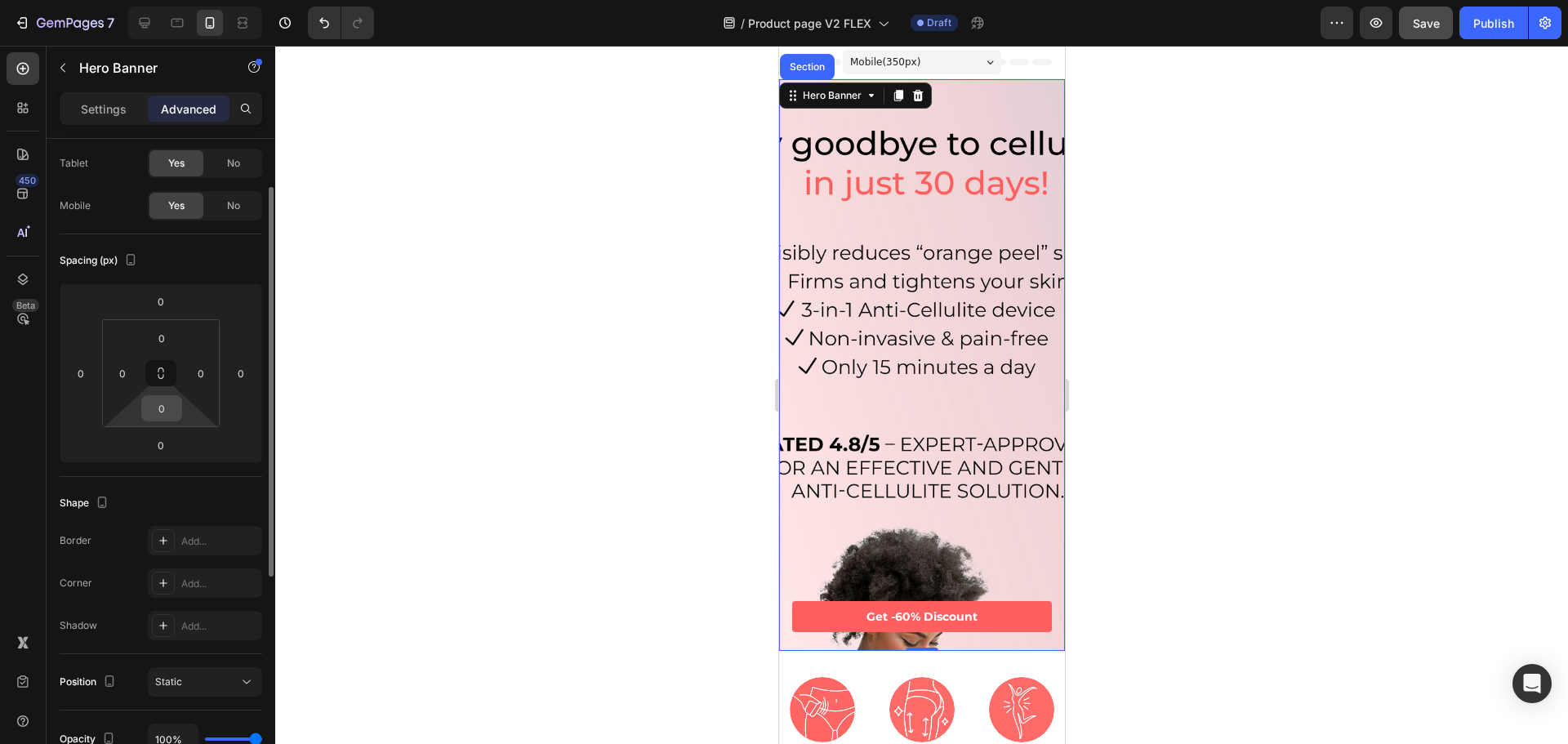
scroll to position [164, 0]
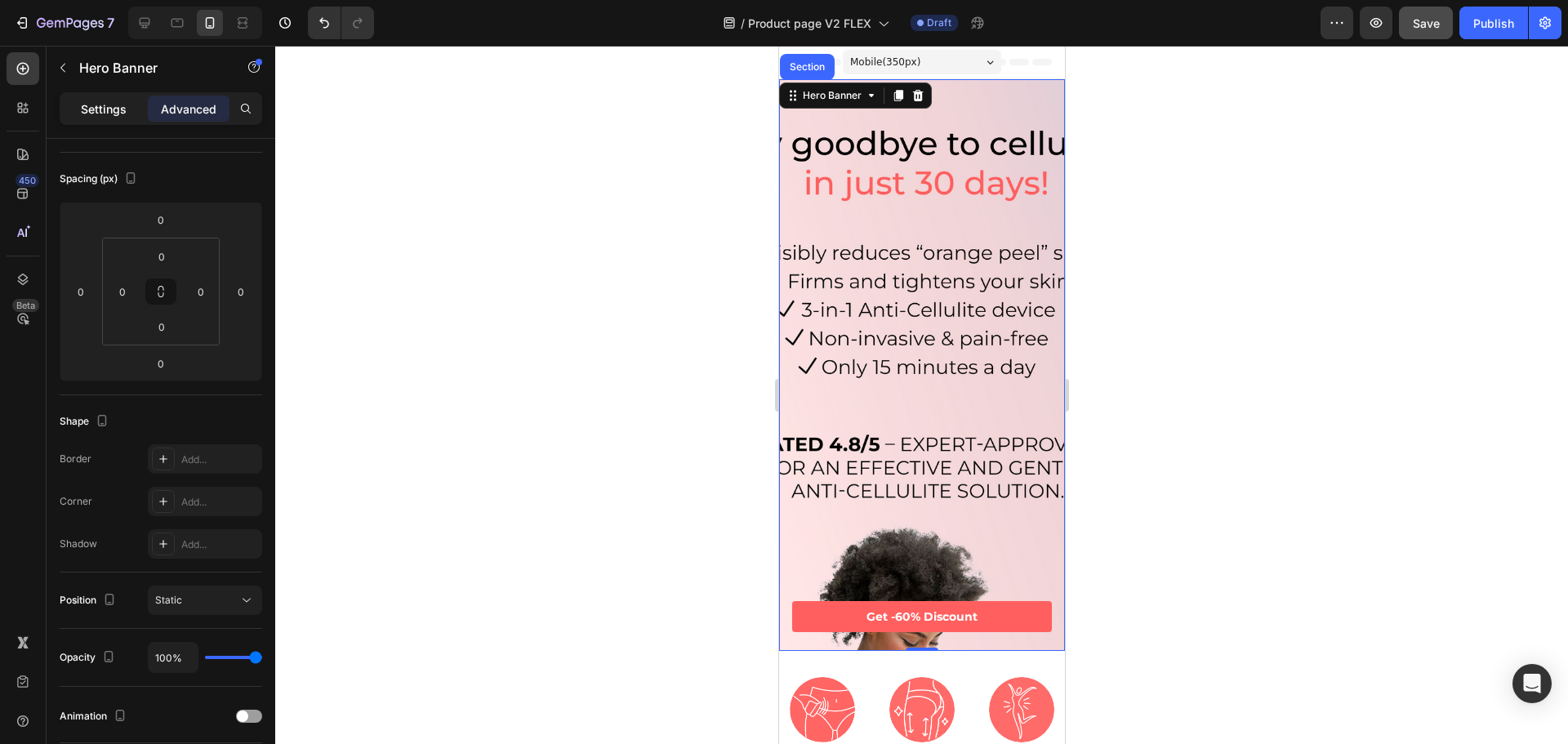
click at [114, 112] on p "Settings" at bounding box center [103, 109] width 46 height 17
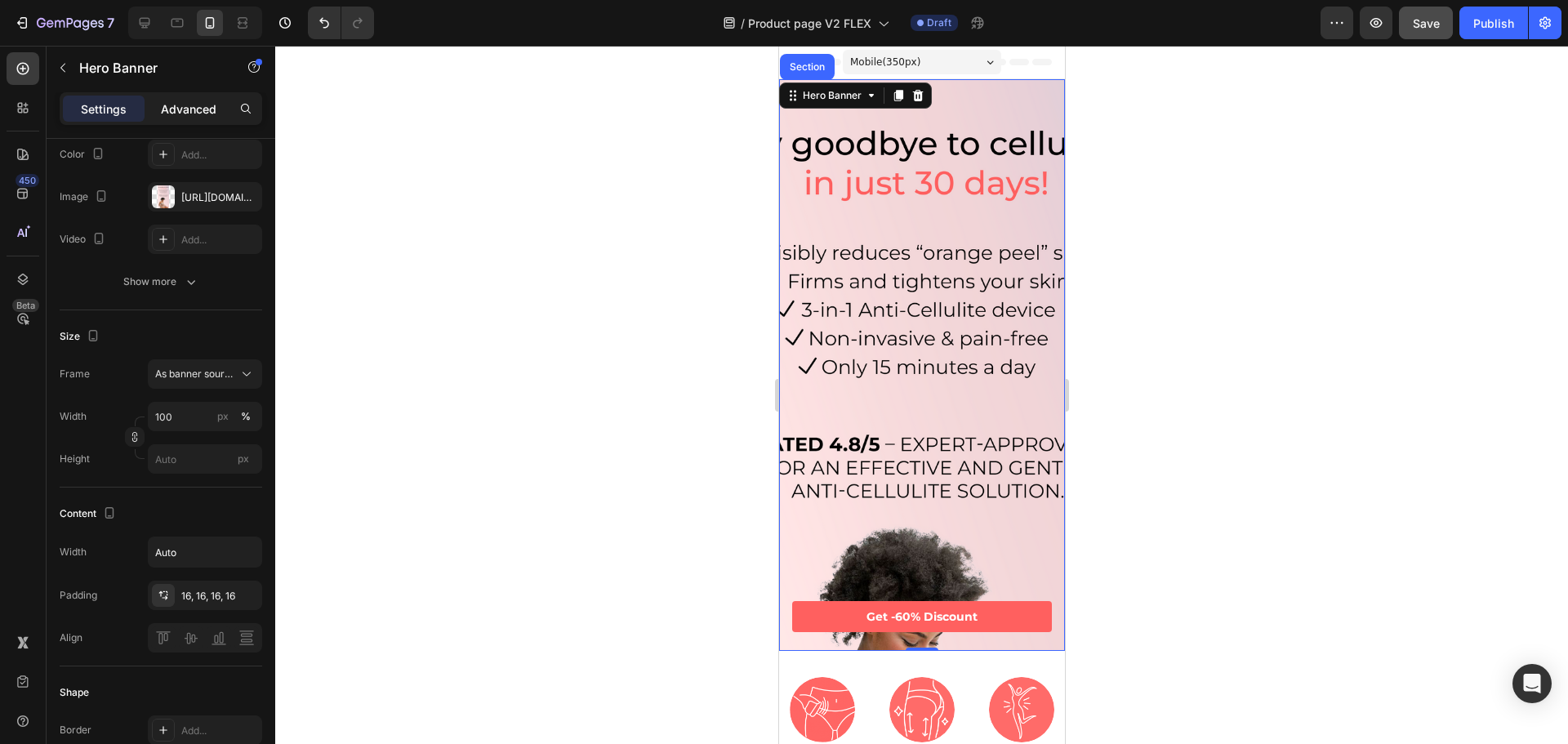
click at [195, 101] on p "Advanced" at bounding box center [188, 109] width 56 height 17
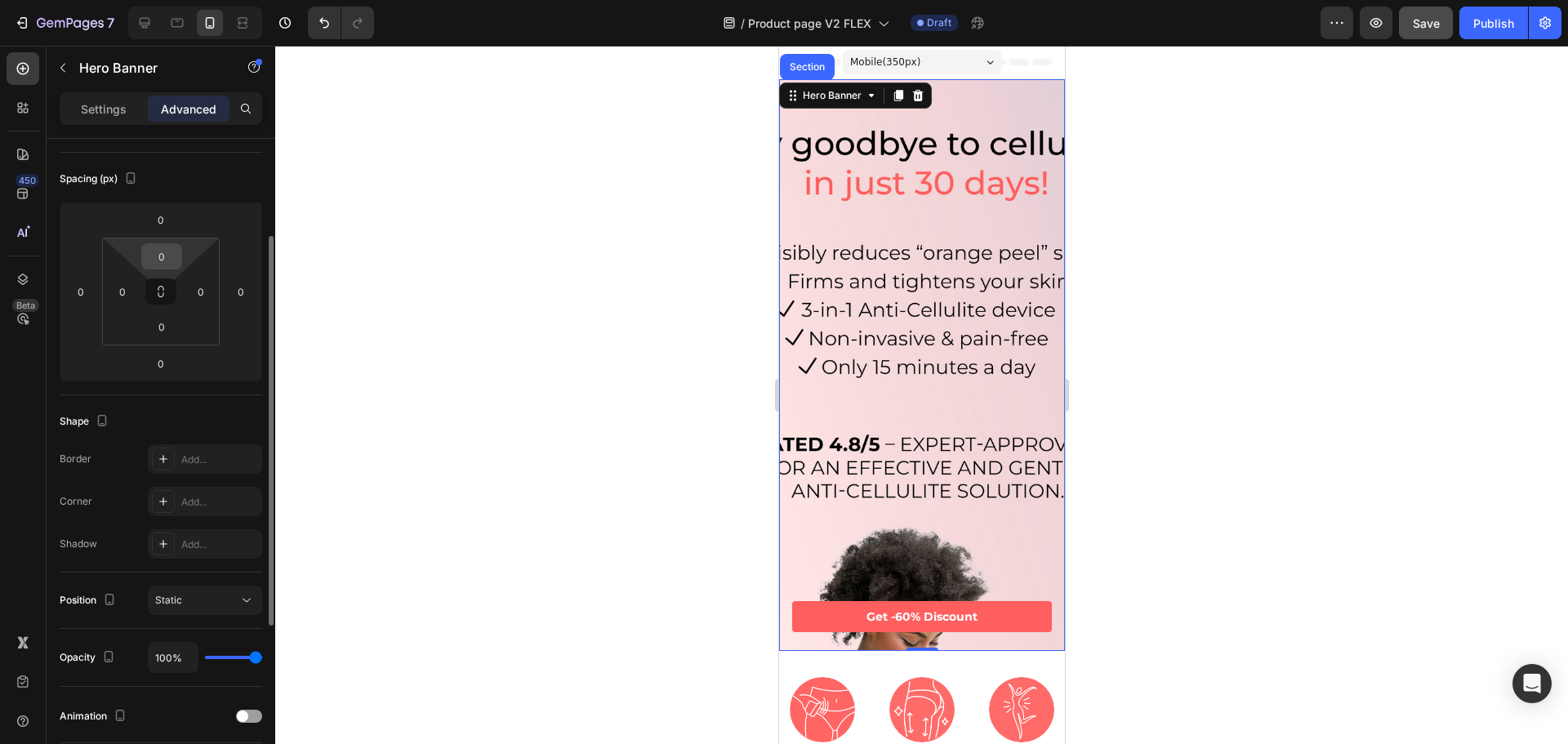
click at [168, 254] on input "0" at bounding box center [162, 256] width 33 height 25
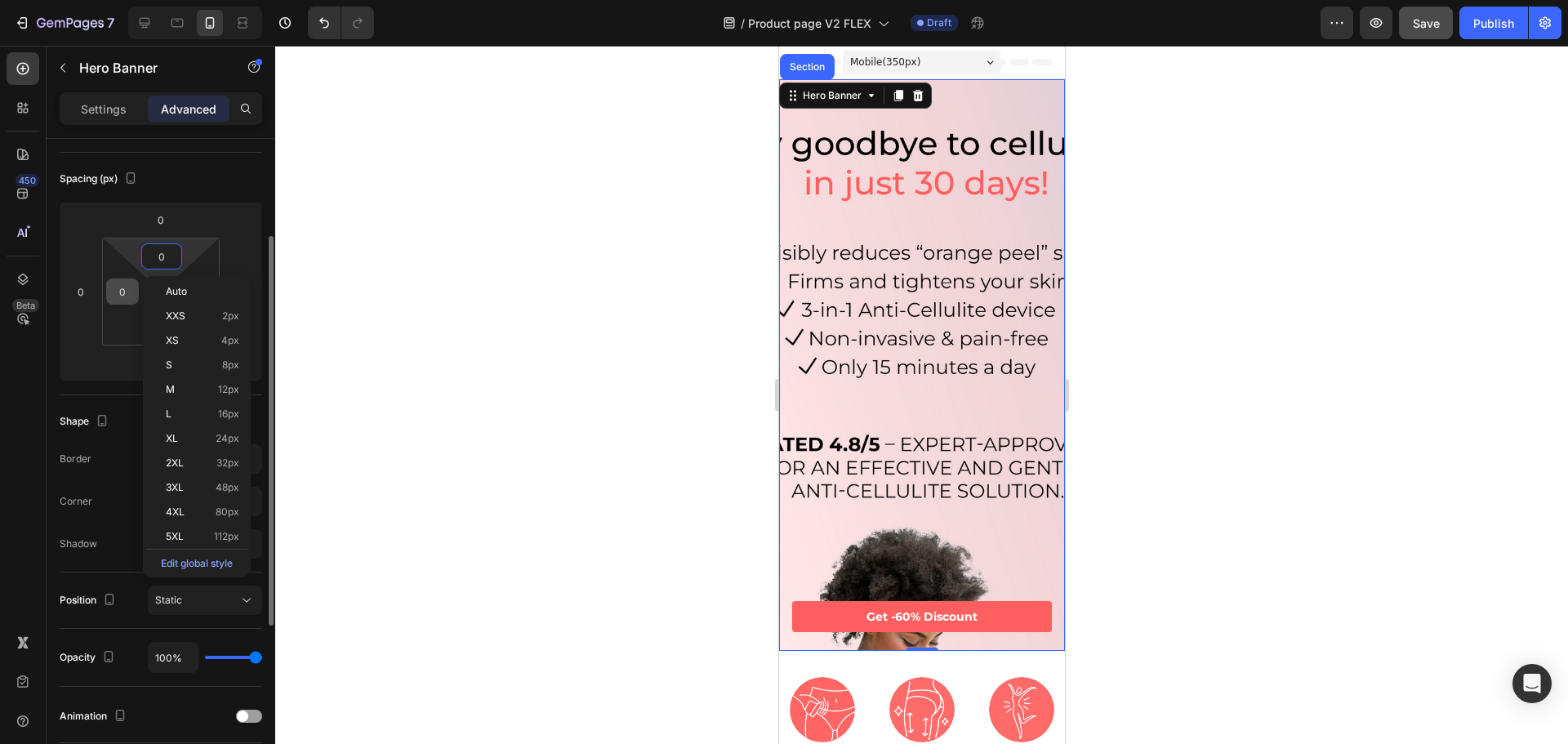
click at [119, 292] on input "0" at bounding box center [123, 291] width 25 height 25
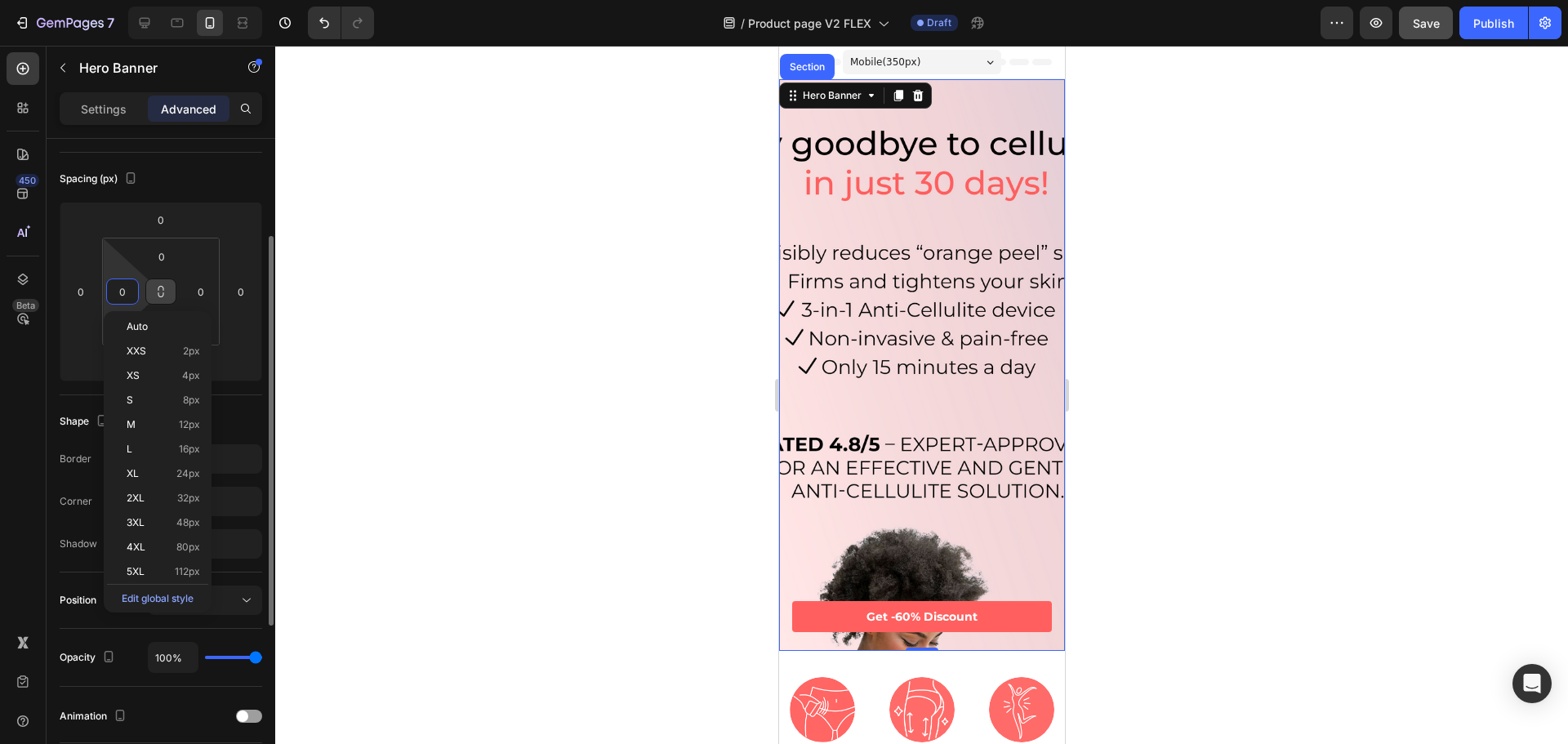
click at [158, 292] on icon at bounding box center [161, 294] width 5 height 5
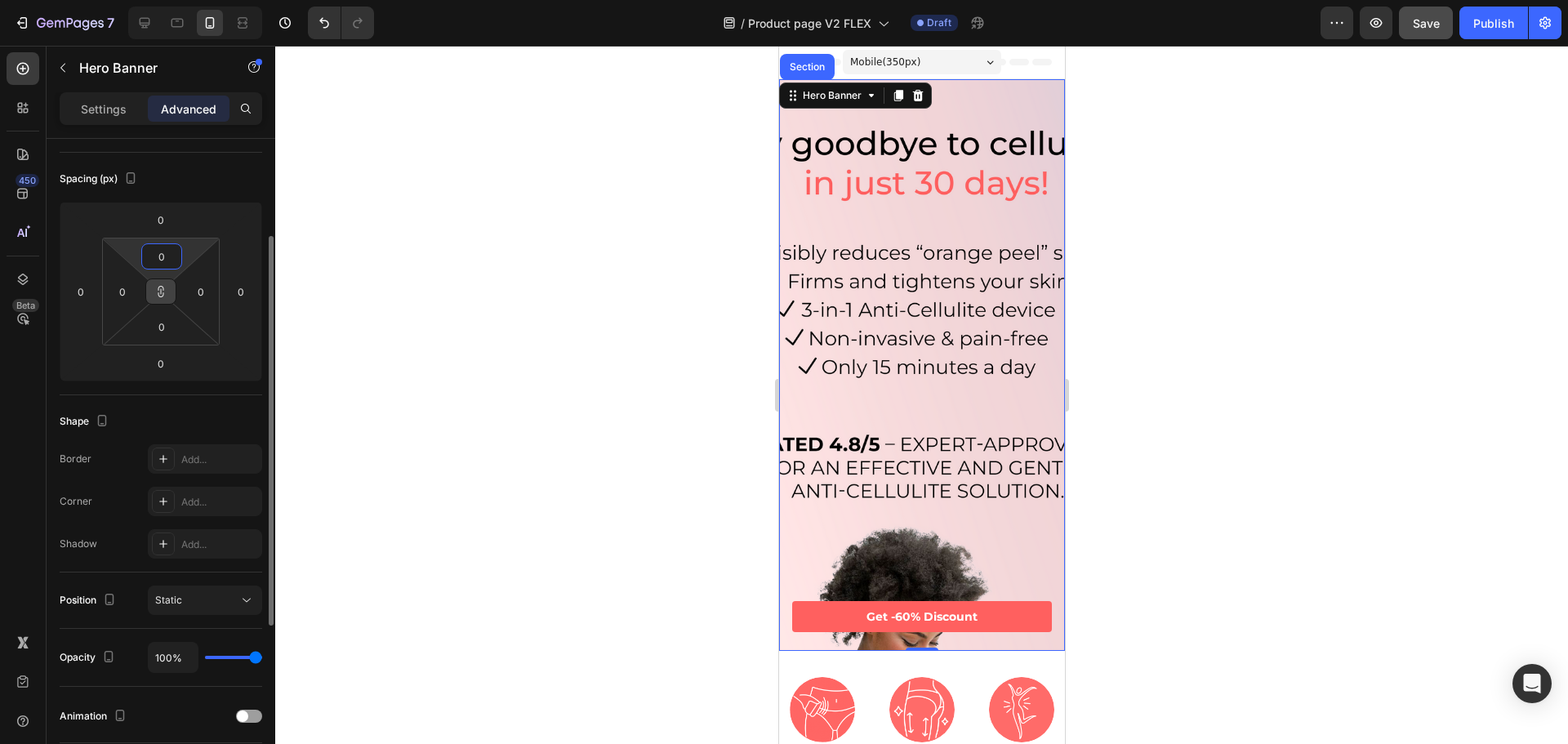
click at [170, 250] on input "0" at bounding box center [162, 256] width 33 height 25
type input "1"
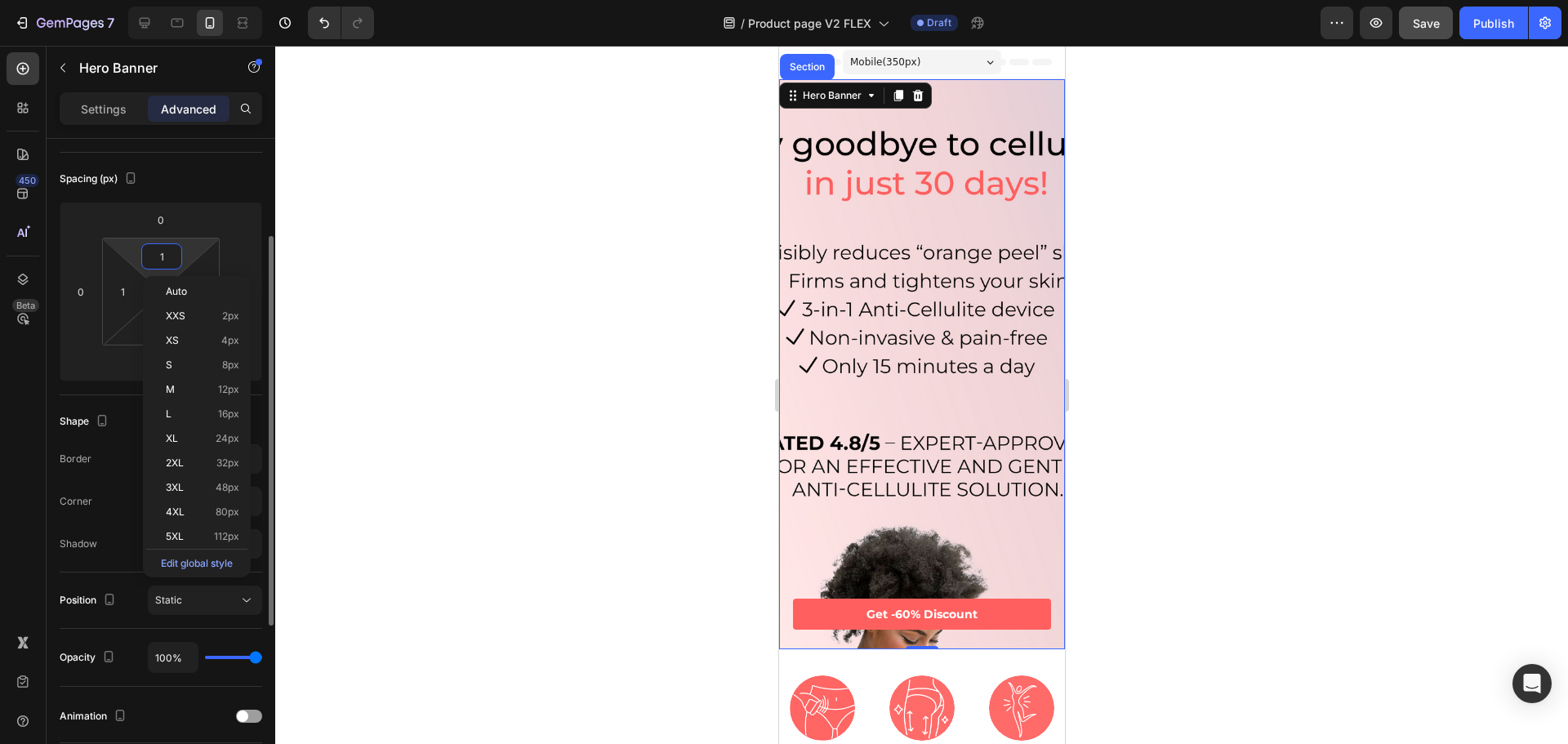
type input "10"
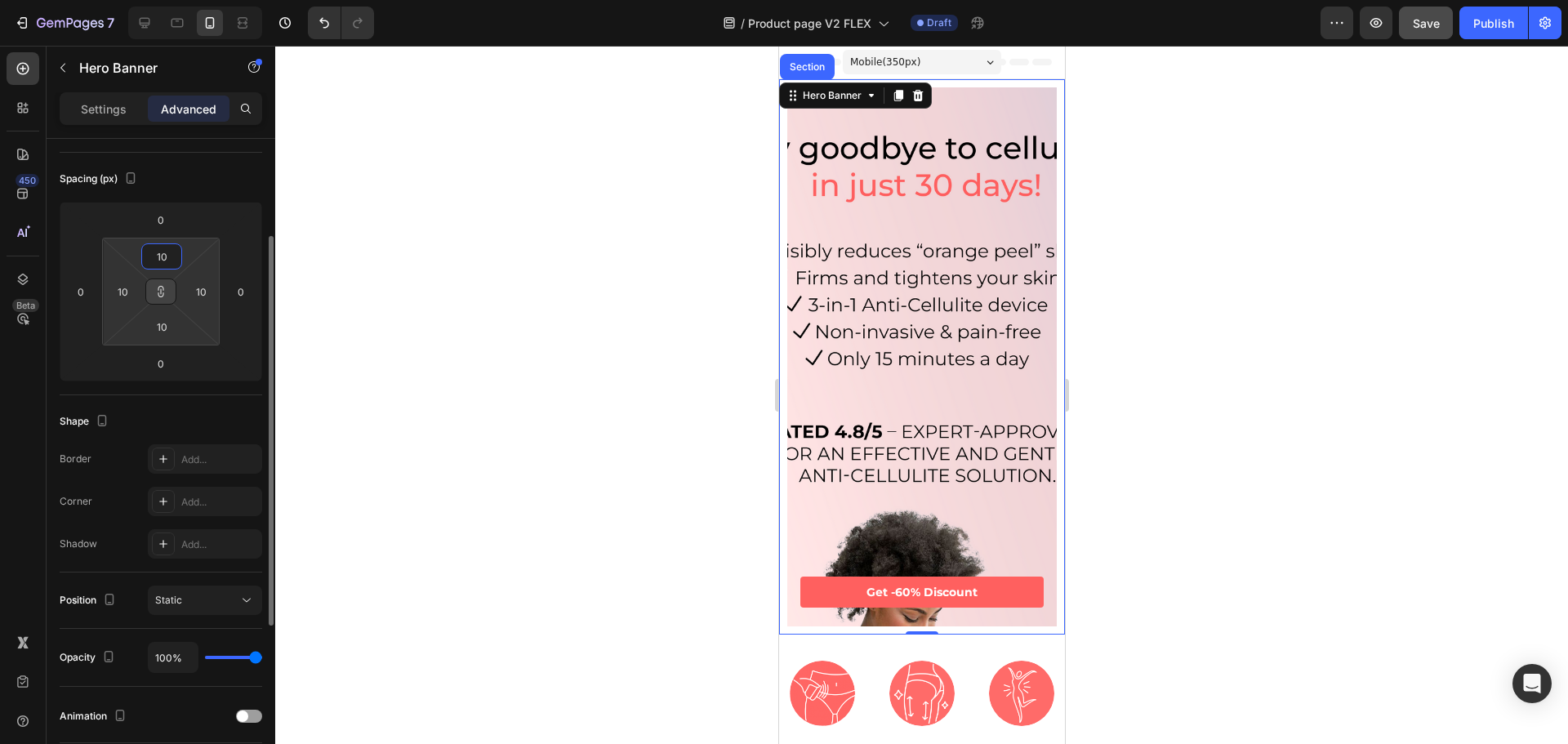
type input "100"
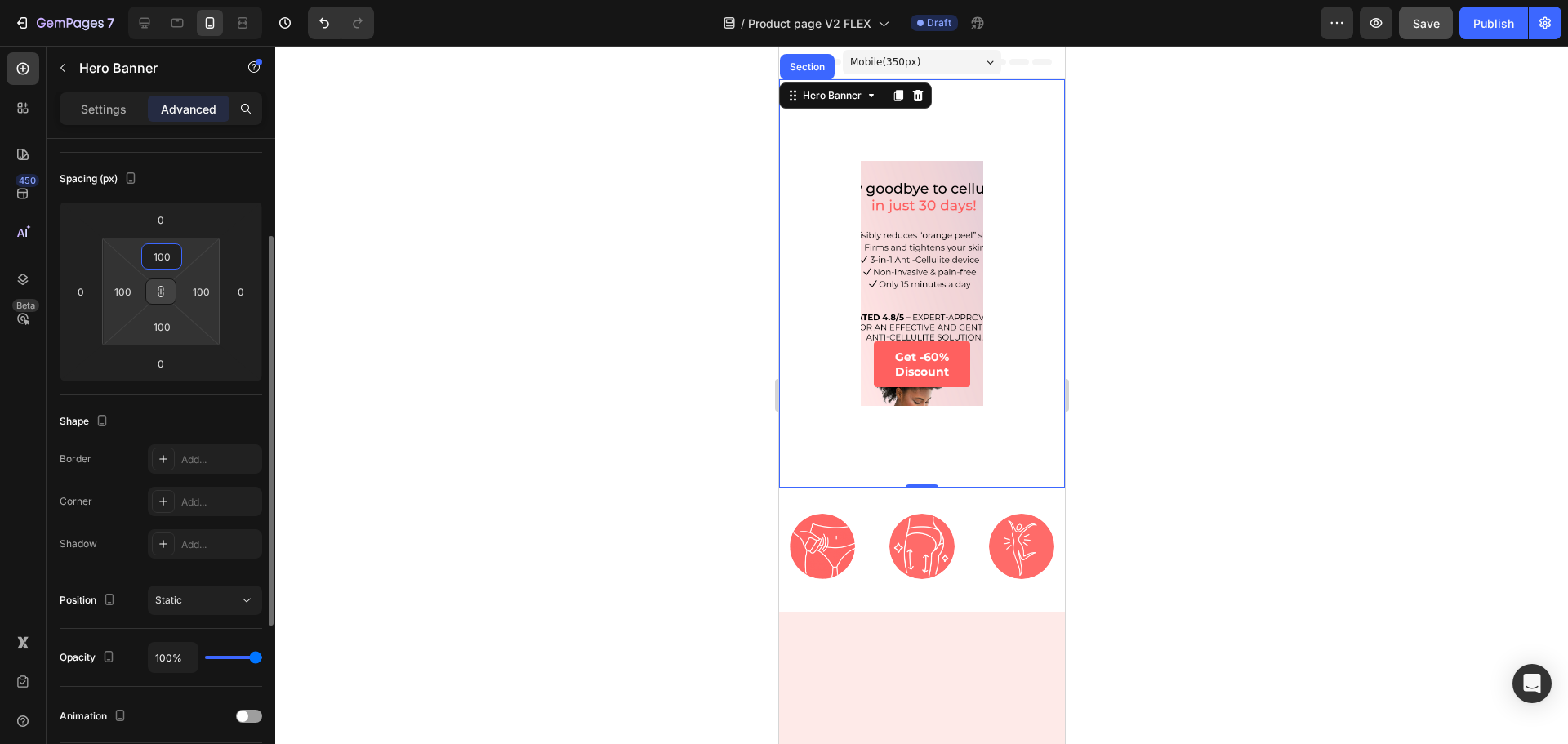
type input "1"
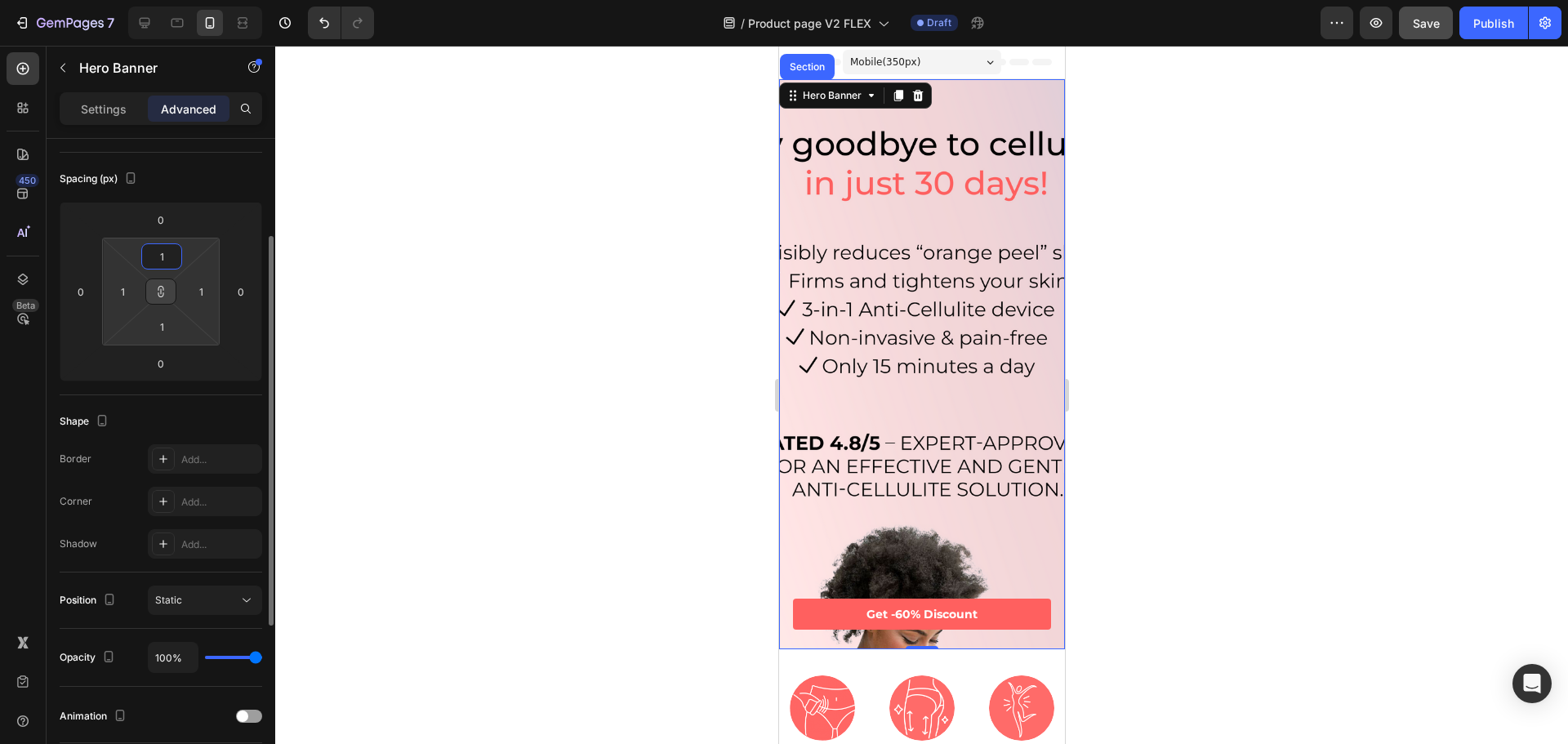
type input "12"
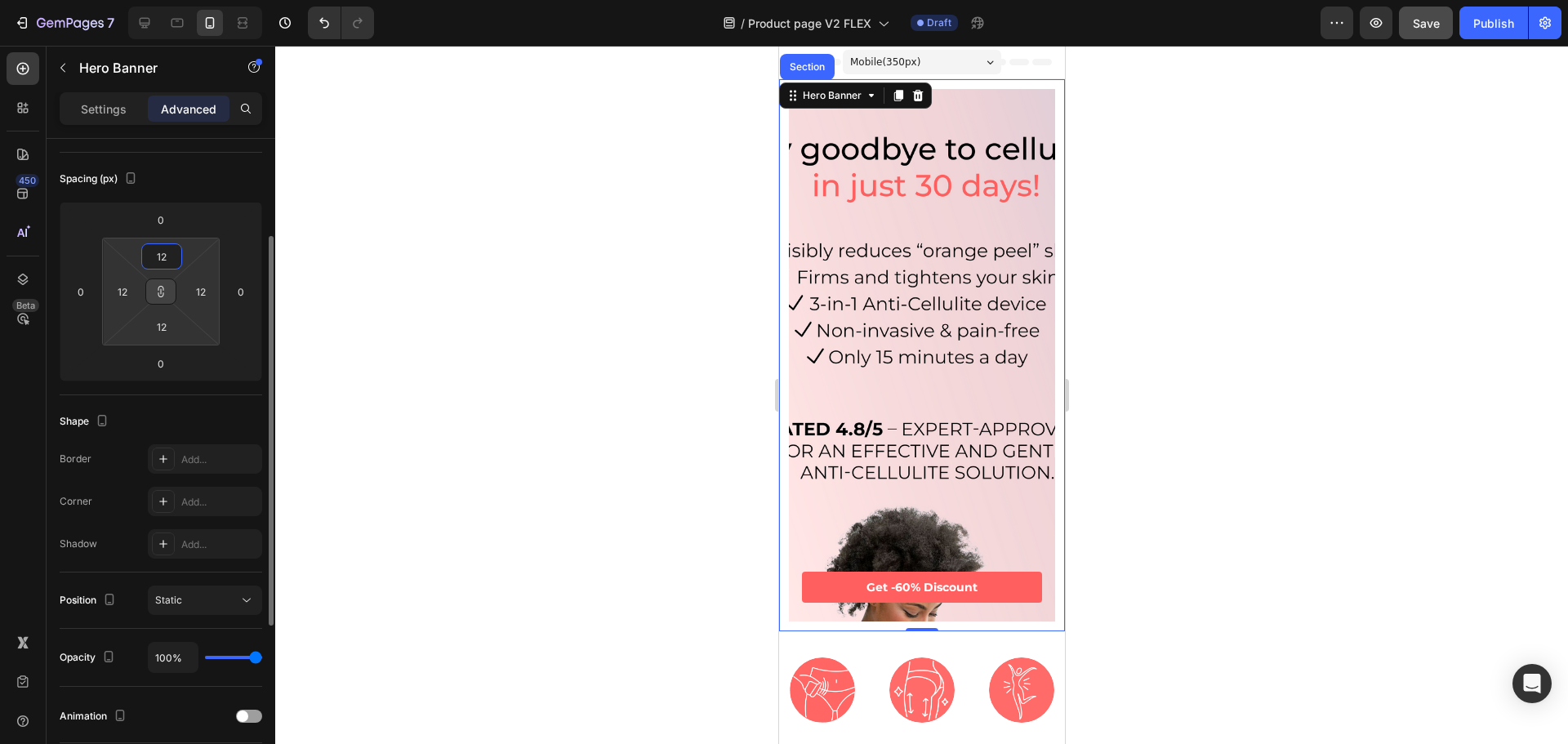
type input "120"
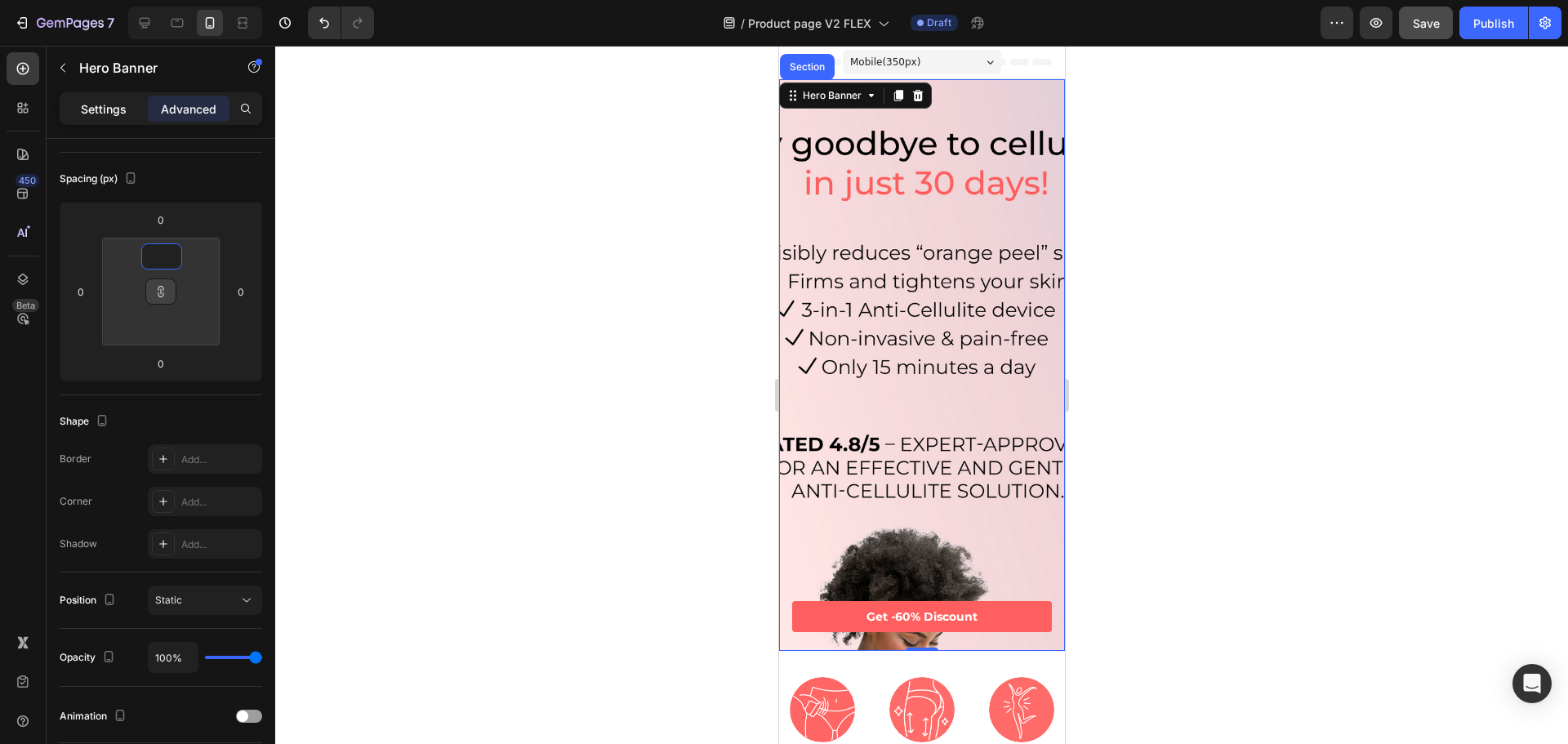
type input "1"
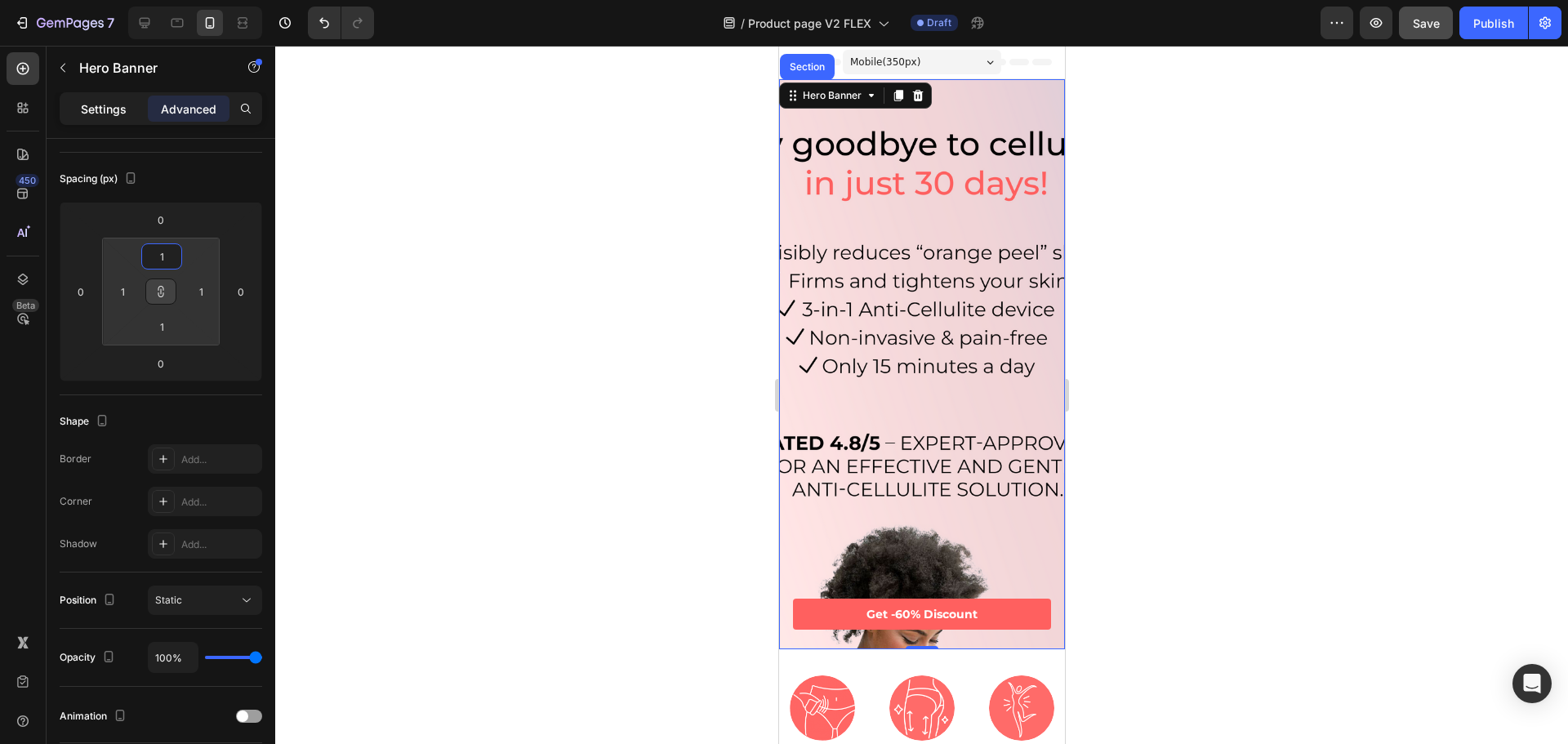
click at [124, 103] on p "Settings" at bounding box center [103, 109] width 46 height 17
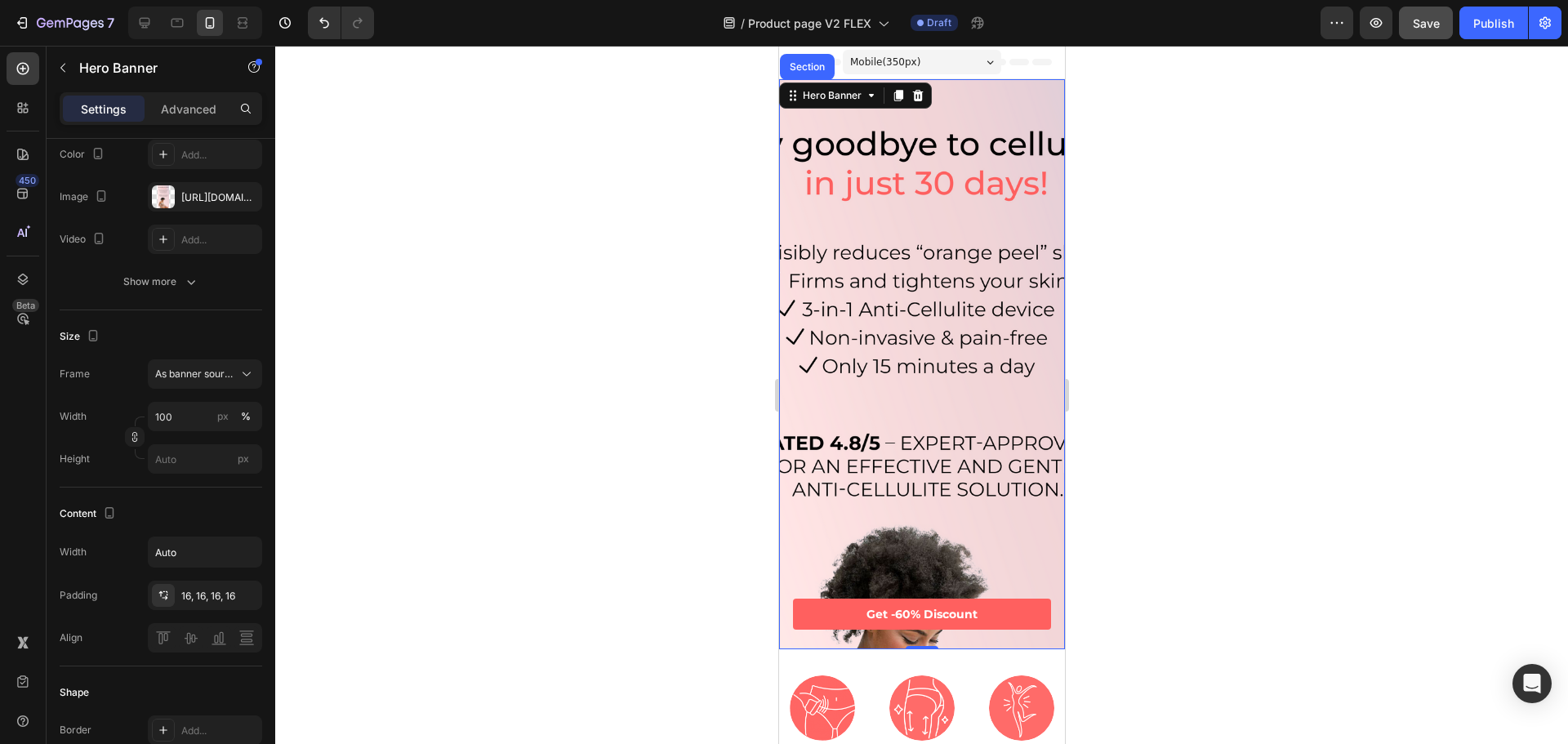
click at [910, 374] on div "Background Image" at bounding box center [921, 506] width 284 height 853
click at [924, 93] on div at bounding box center [916, 95] width 19 height 19
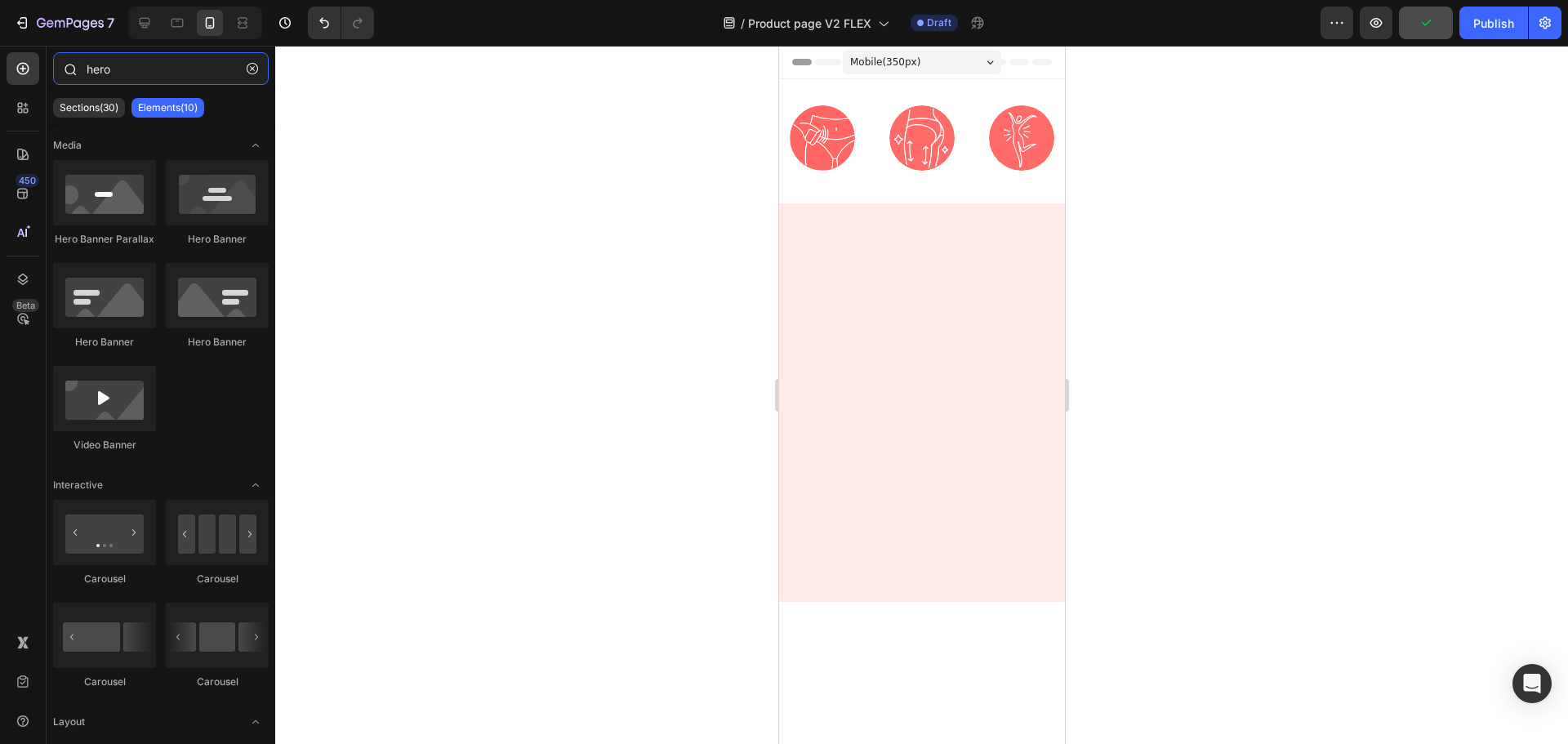
click at [132, 75] on input "hero" at bounding box center [161, 69] width 216 height 33
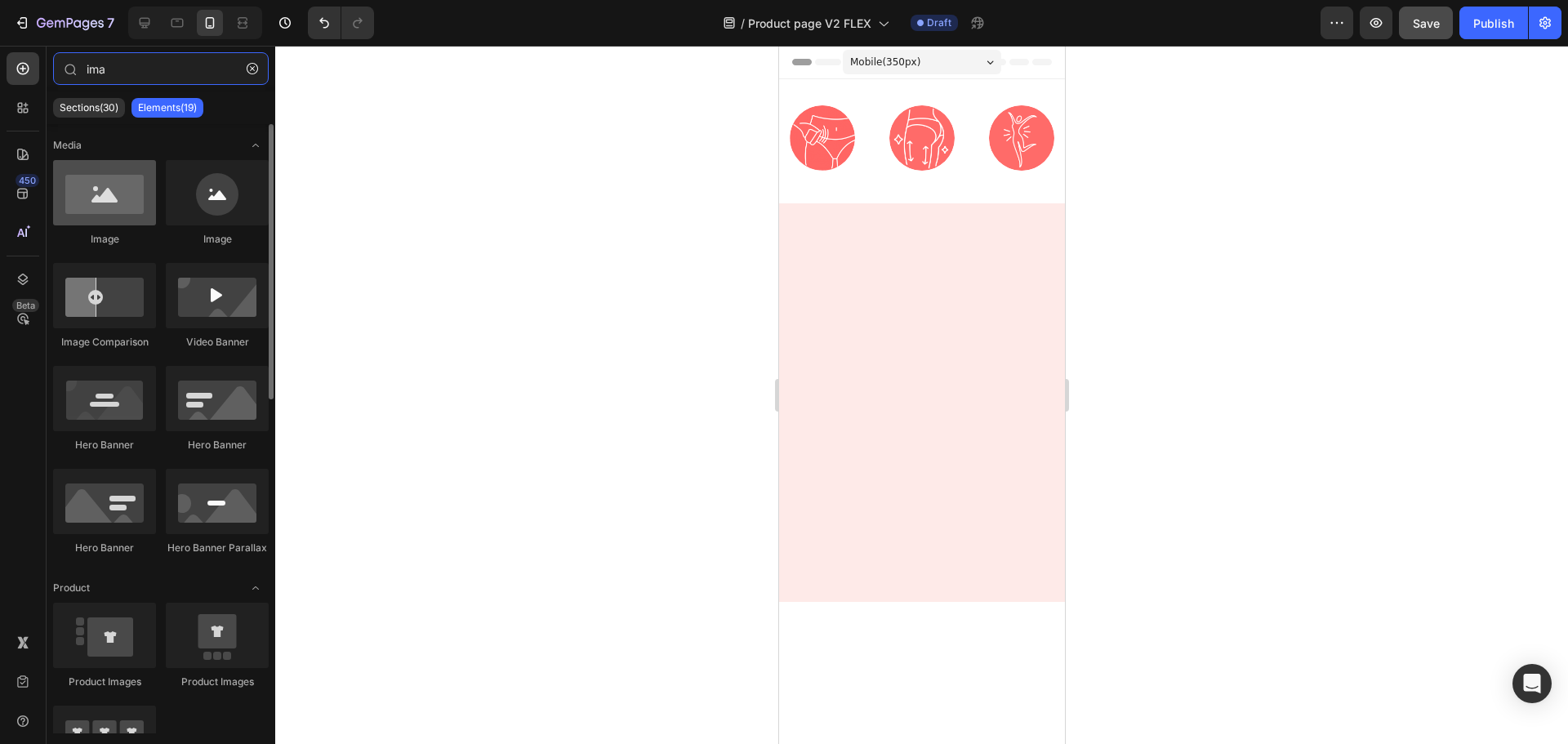
type input "ima"
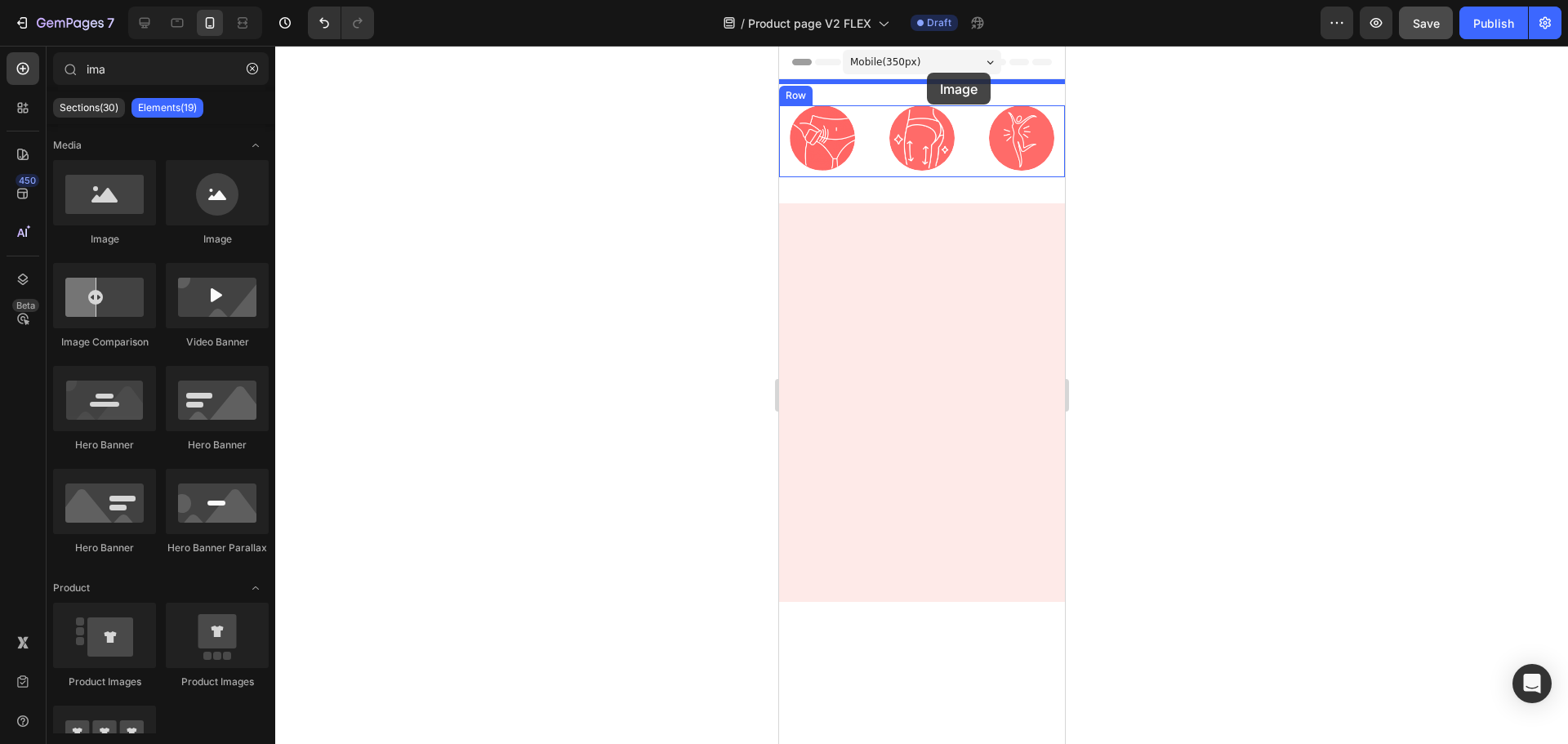
drag, startPoint x: 918, startPoint y: 249, endPoint x: 926, endPoint y: 73, distance: 176.2
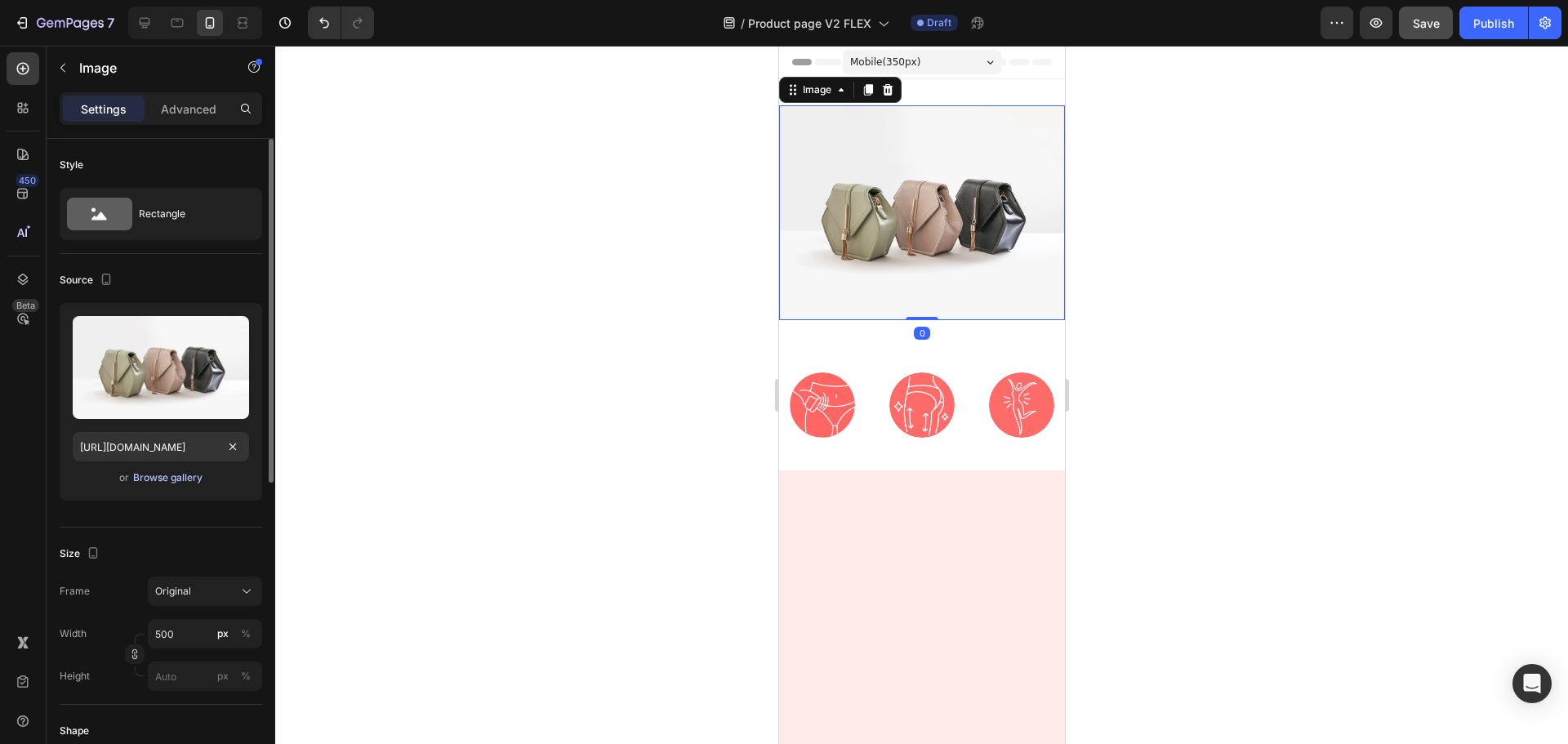
click at [166, 473] on div "Browse gallery" at bounding box center [168, 478] width 69 height 15
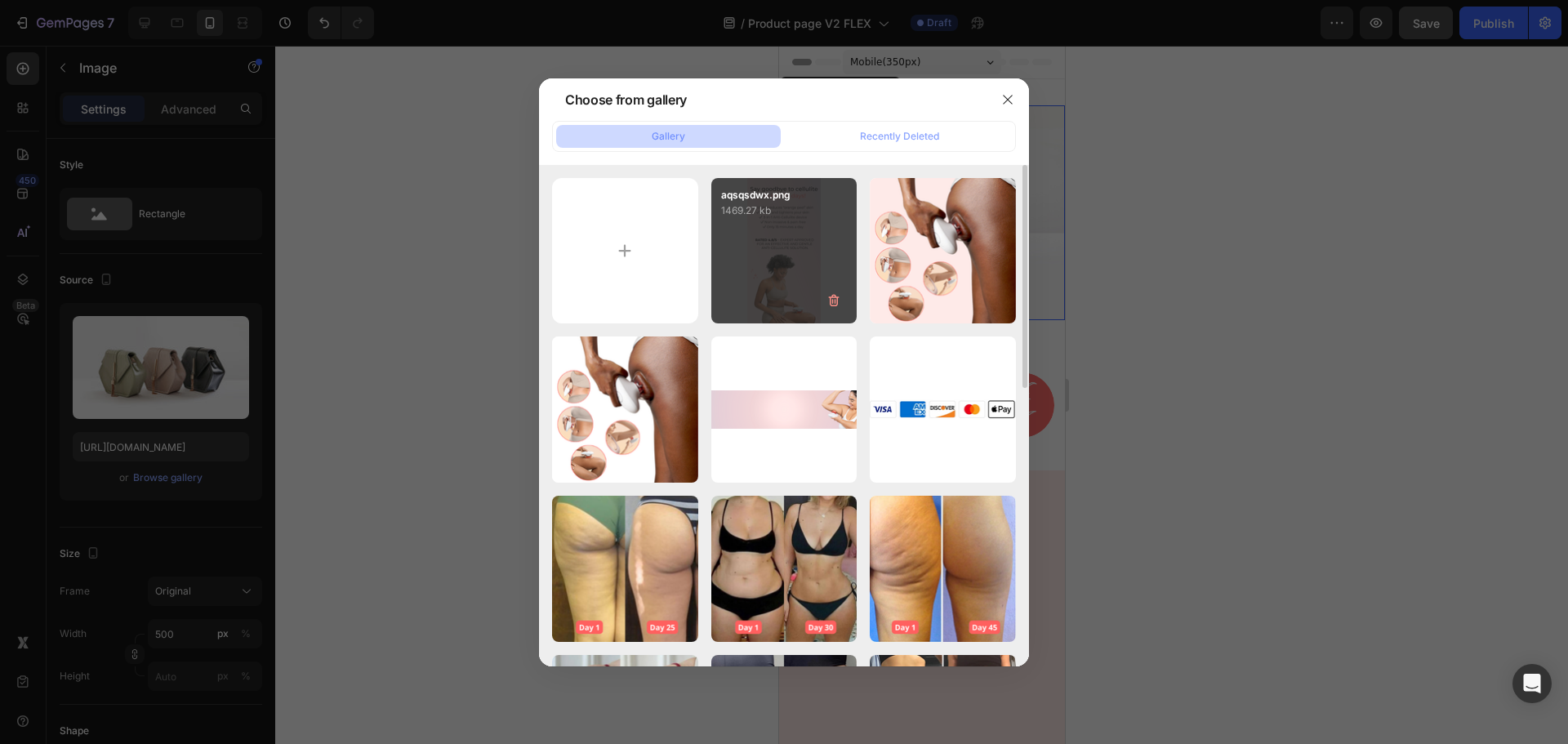
click at [775, 234] on div "aqsqsdwx.png 1469.27 kb" at bounding box center [784, 251] width 146 height 146
type input "[URL][DOMAIN_NAME]"
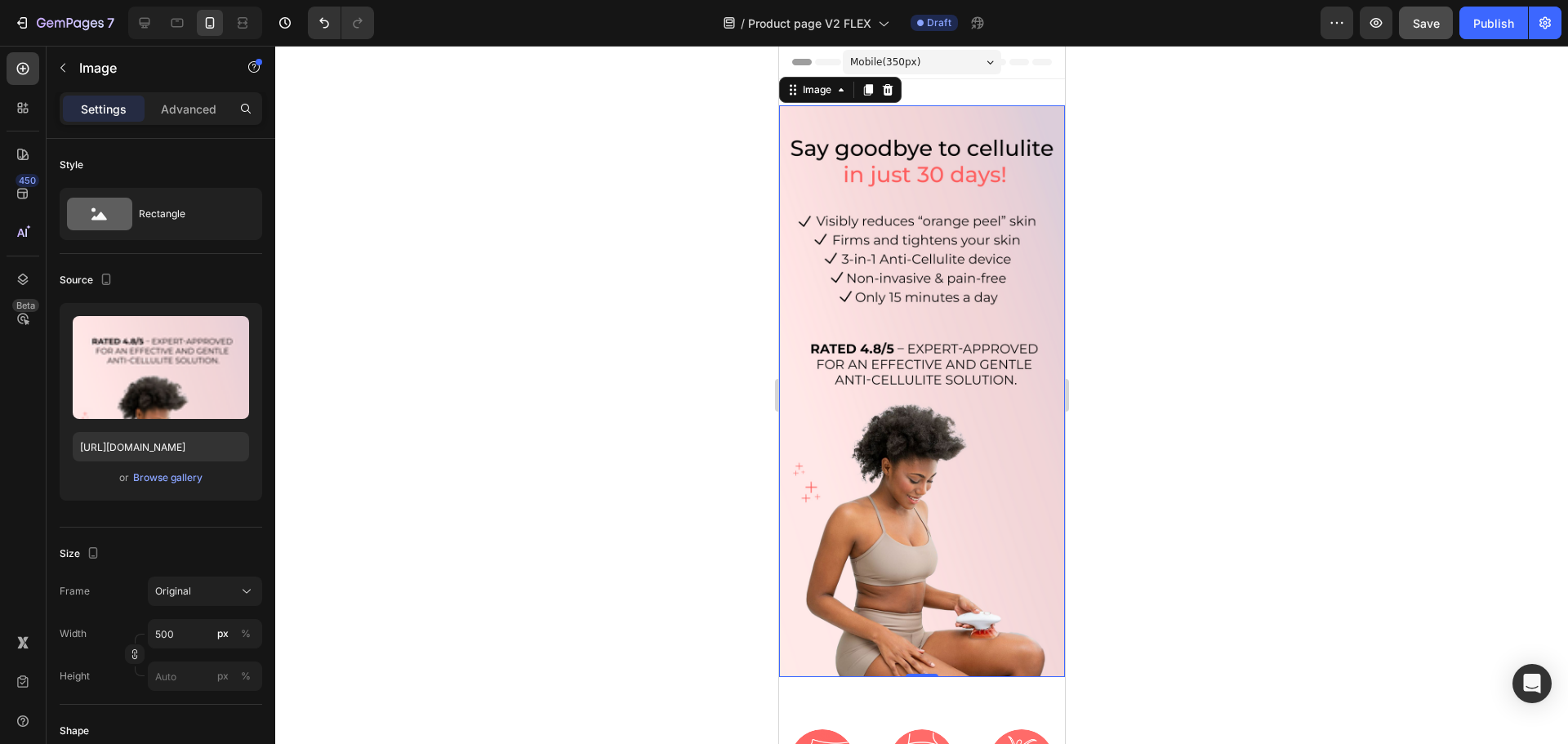
click at [944, 277] on img at bounding box center [921, 390] width 286 height 571
click at [169, 99] on div "Advanced" at bounding box center [188, 109] width 81 height 27
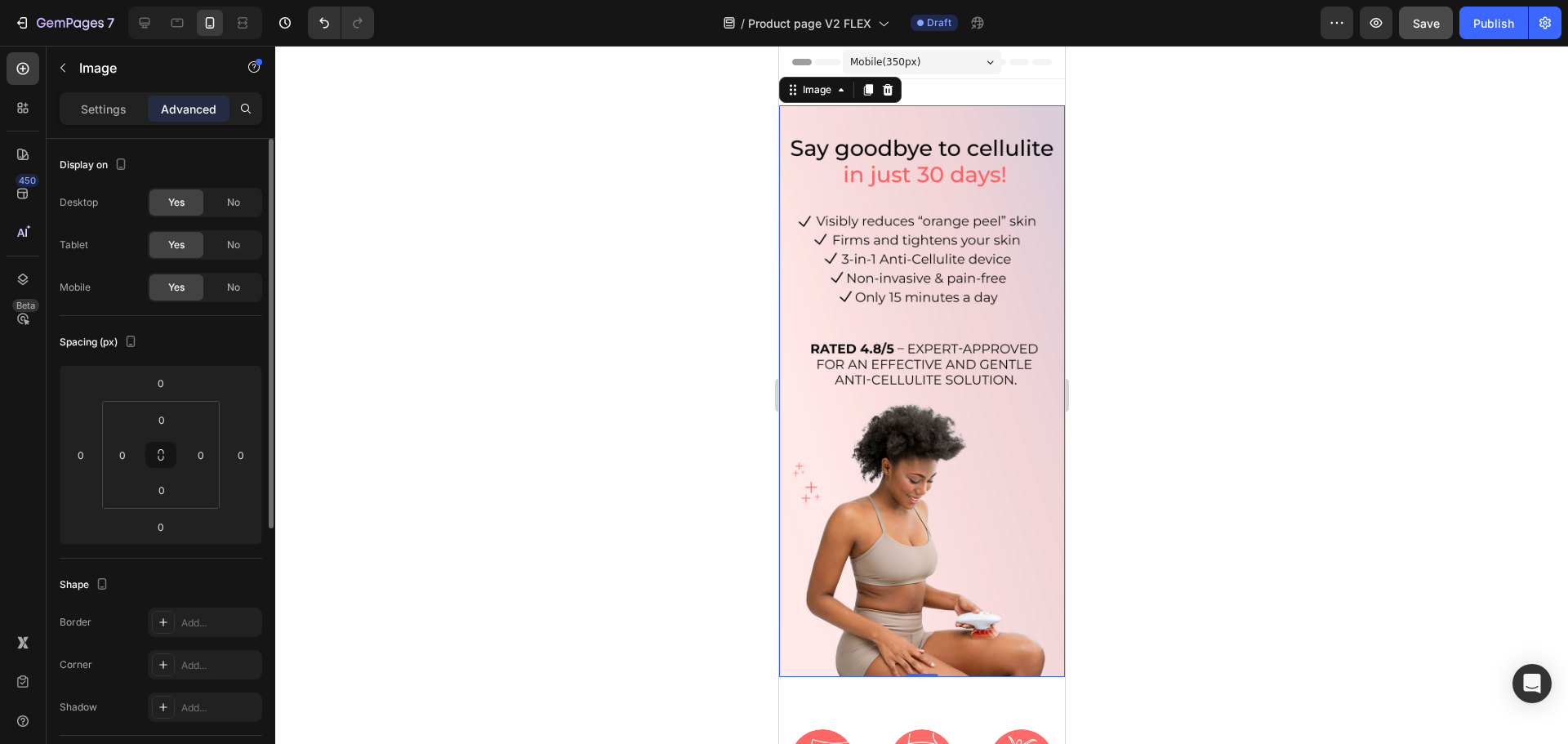
click at [230, 238] on span "No" at bounding box center [233, 245] width 13 height 15
click at [232, 201] on span "No" at bounding box center [233, 202] width 13 height 15
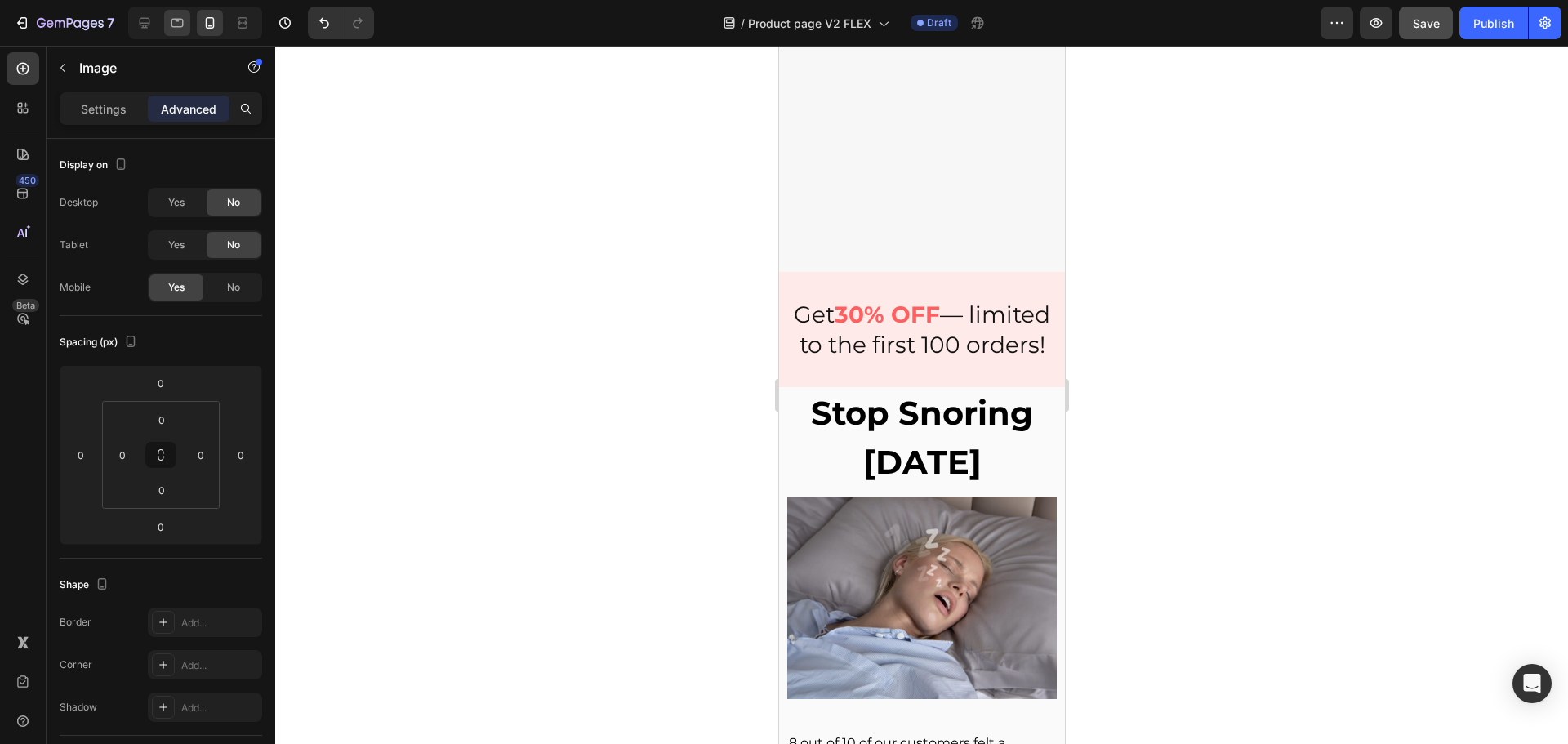
scroll to position [3756, 0]
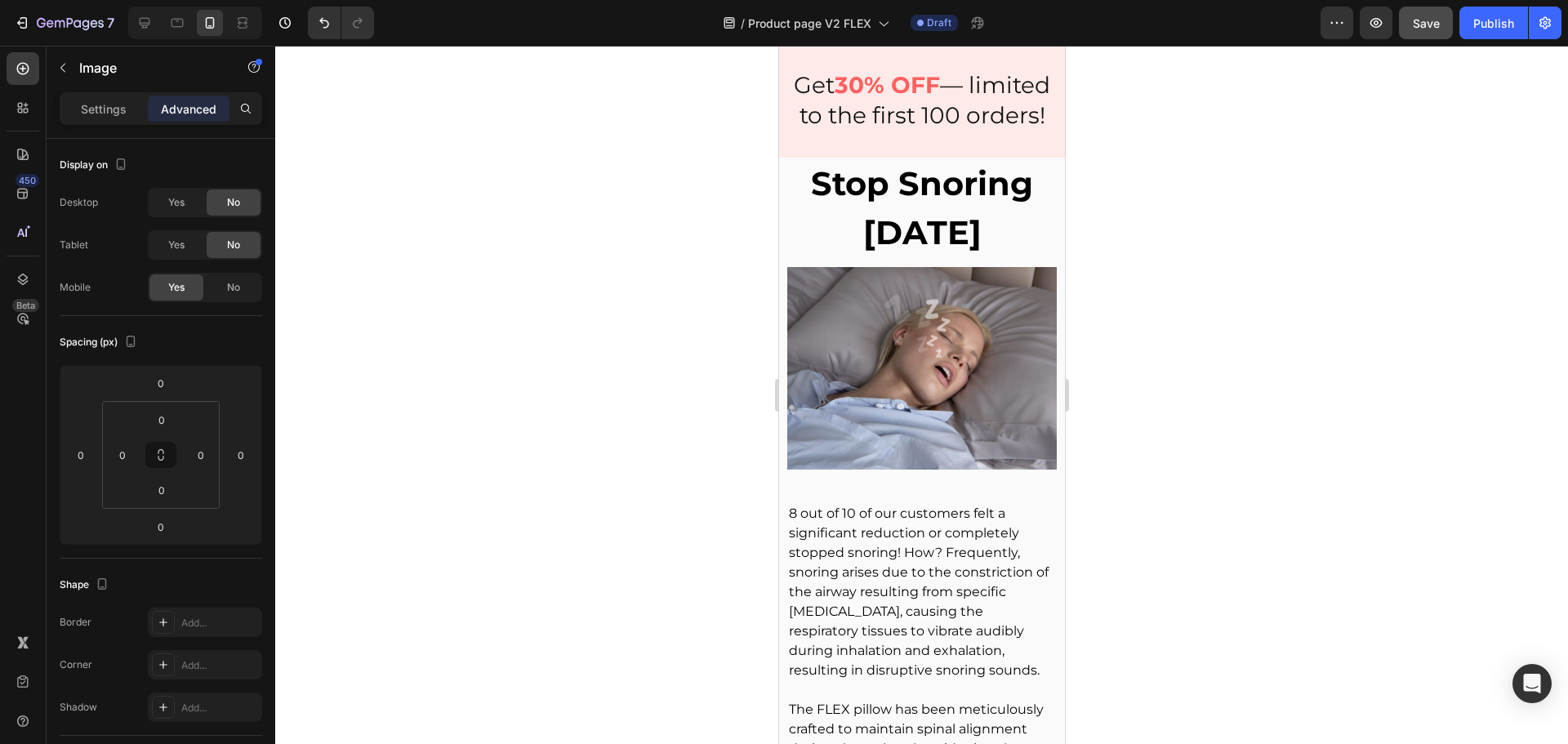
click at [158, 19] on div at bounding box center [195, 23] width 133 height 33
click at [149, 19] on icon at bounding box center [144, 23] width 16 height 16
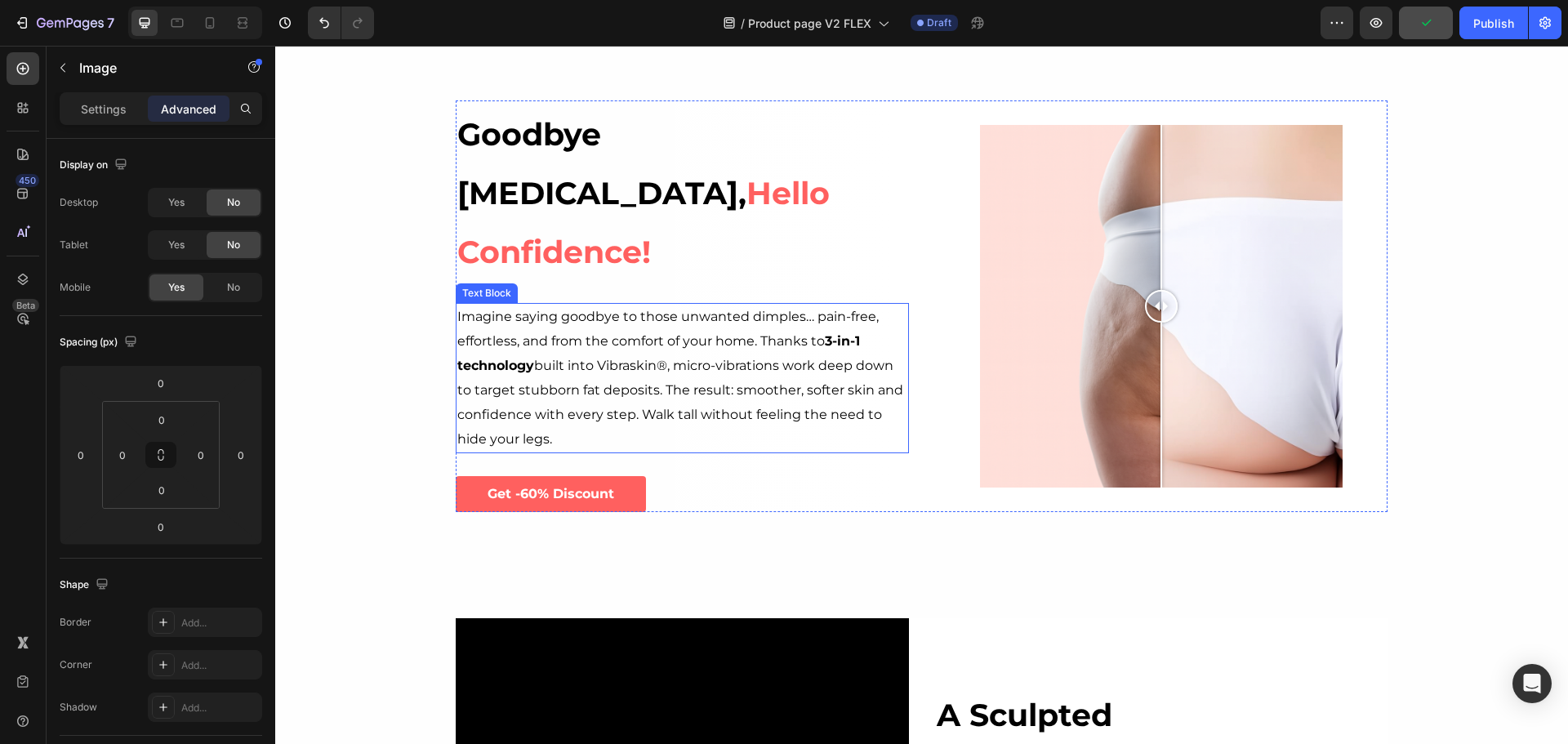
scroll to position [654, 0]
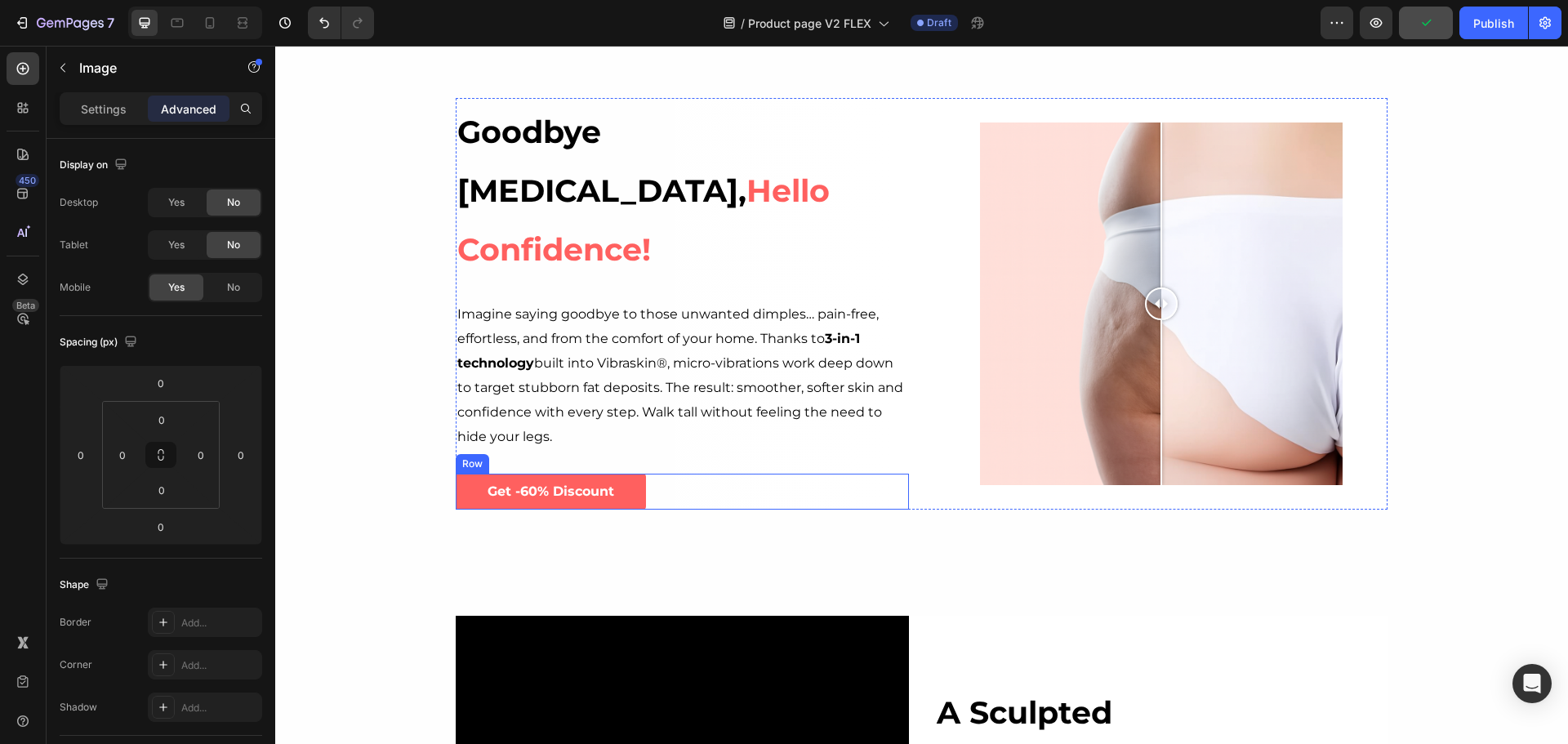
click at [668, 473] on div "Get -60% Discount Button Row" at bounding box center [682, 492] width 453 height 37
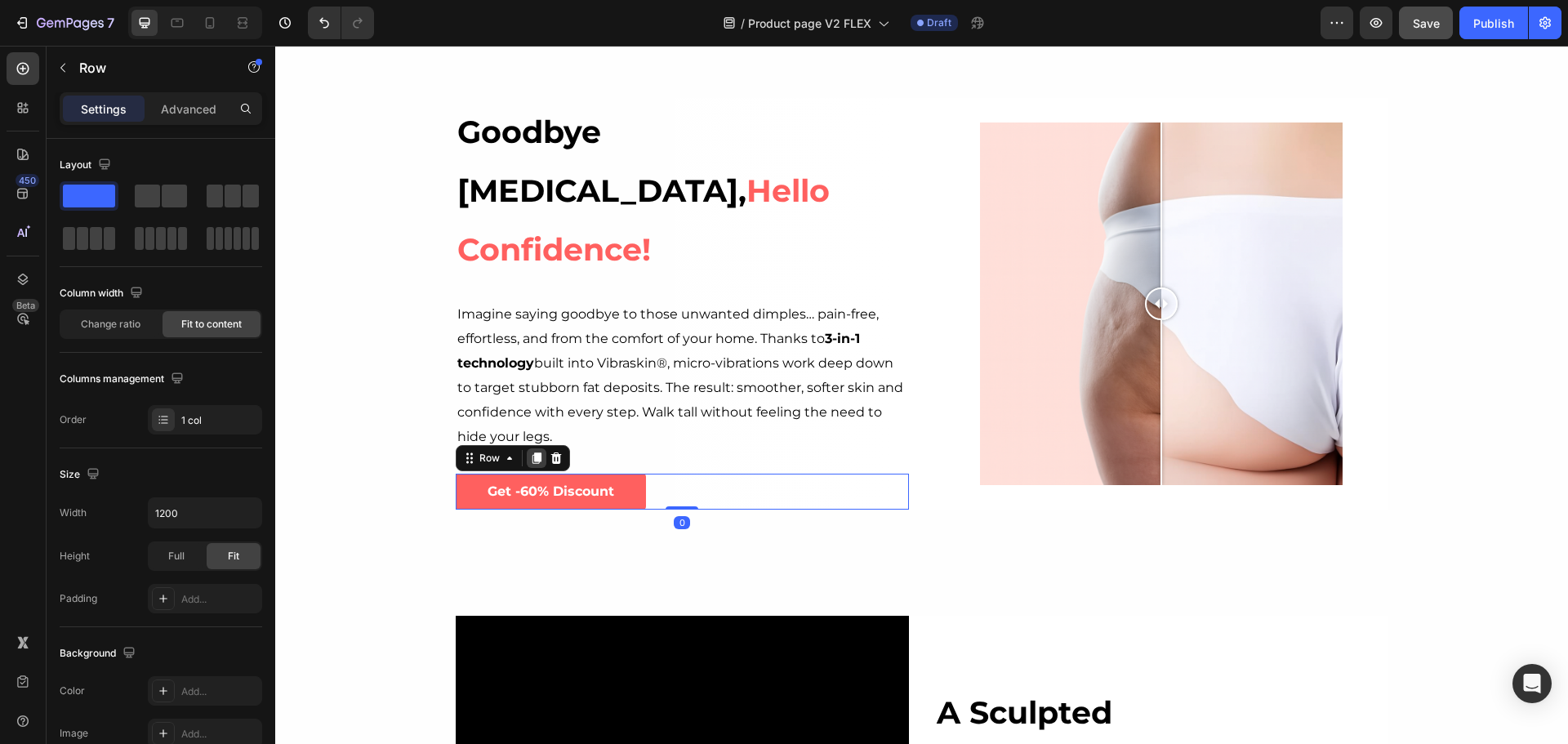
click at [532, 452] on icon at bounding box center [537, 458] width 9 height 12
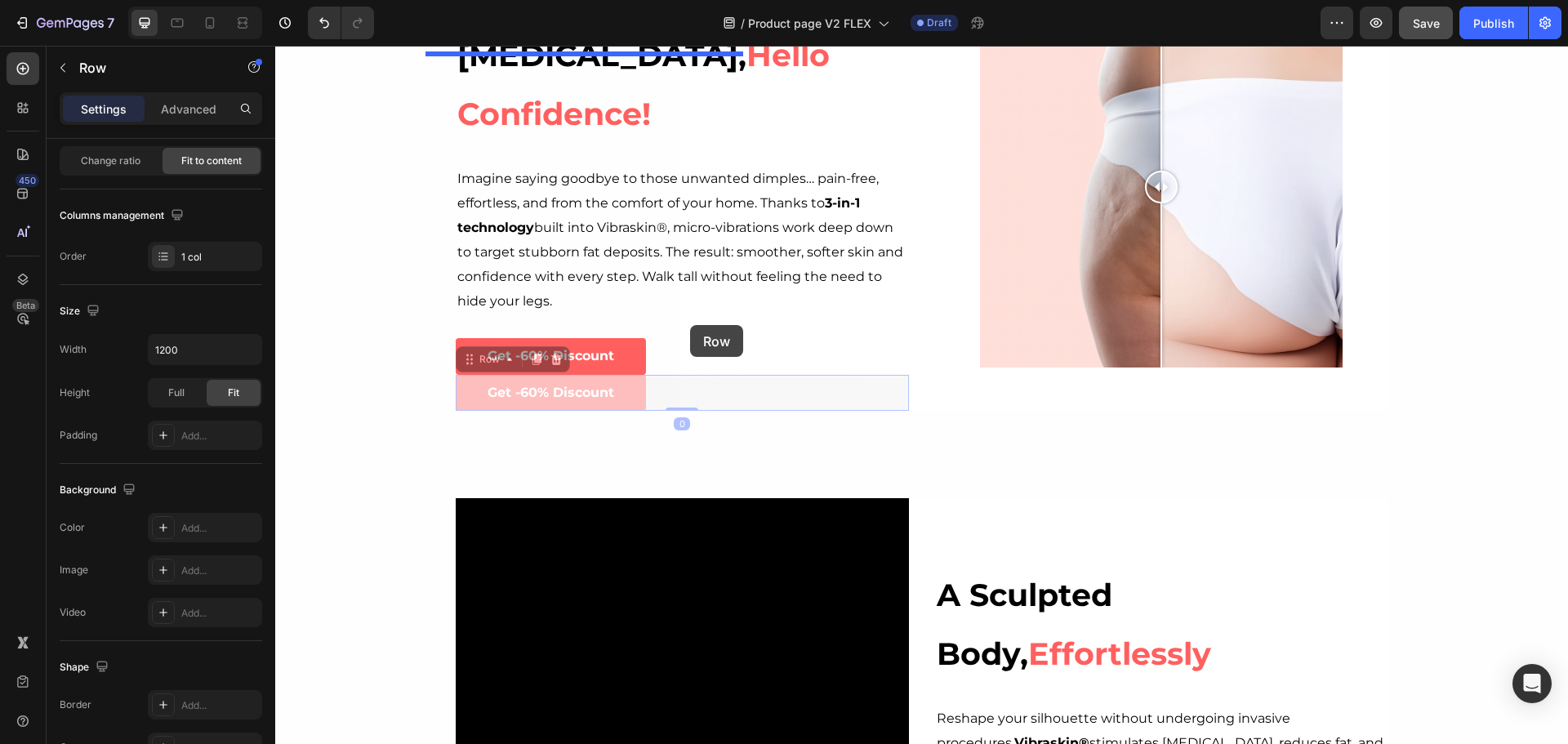
scroll to position [164, 0]
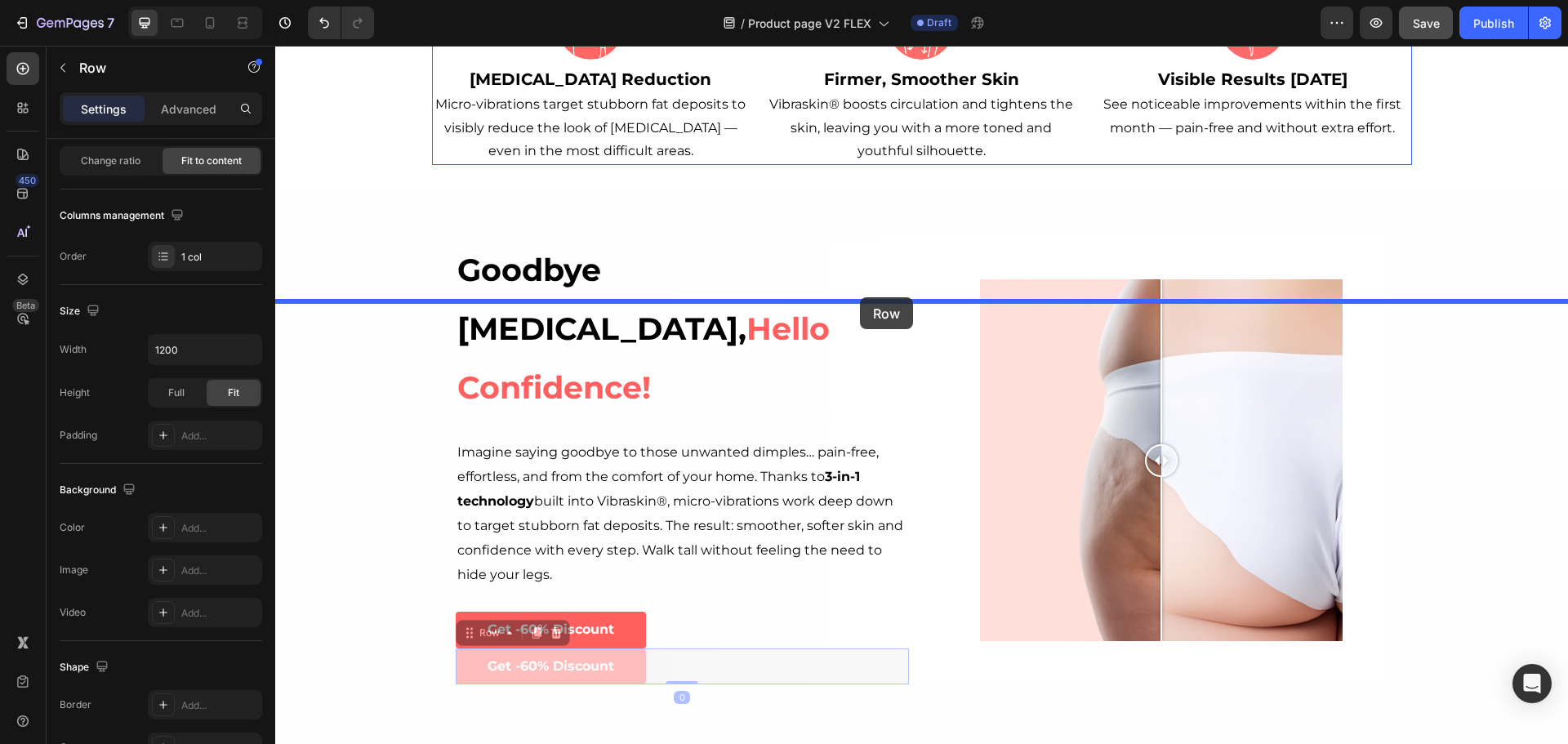
drag, startPoint x: 464, startPoint y: 449, endPoint x: 860, endPoint y: 297, distance: 424.2
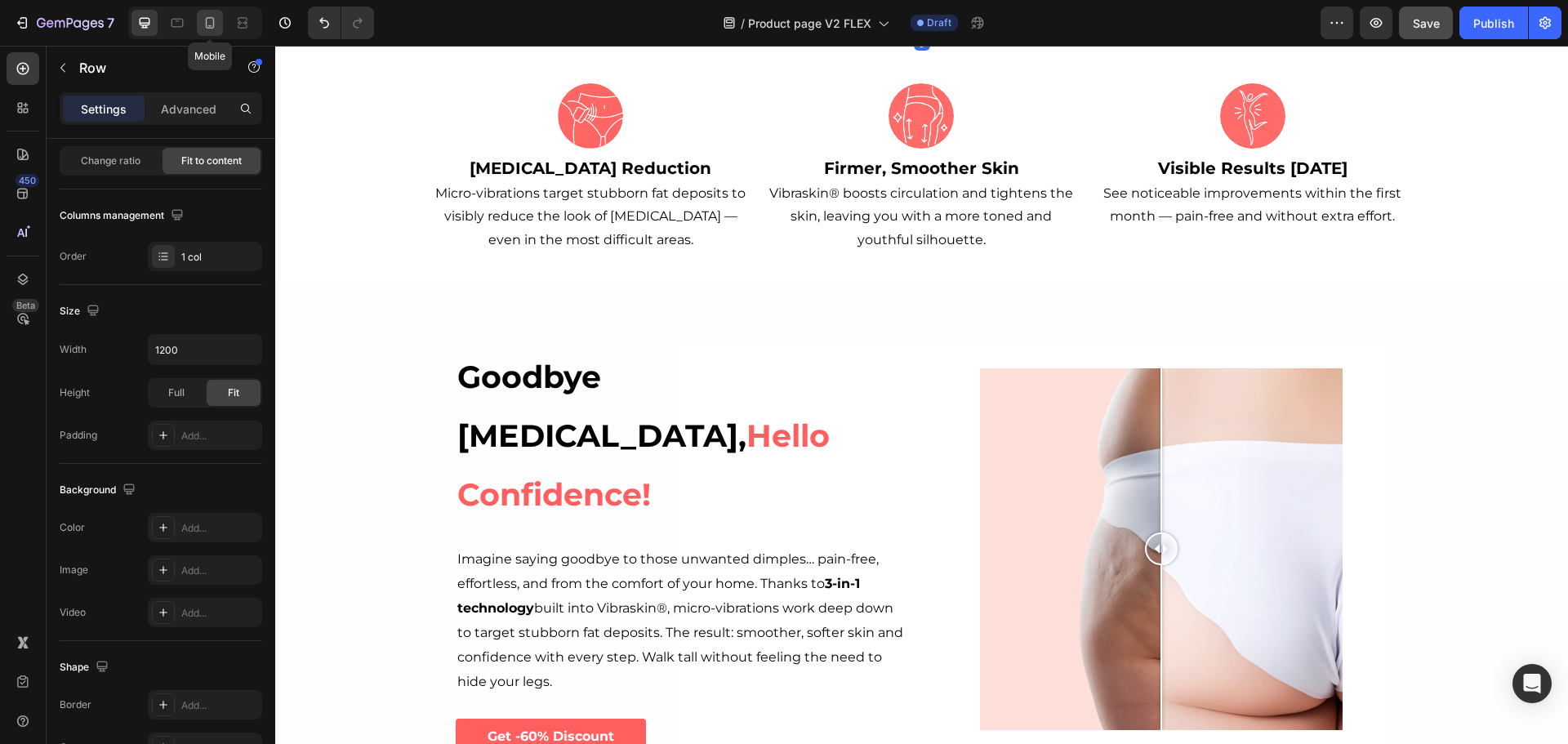
click at [216, 19] on icon at bounding box center [210, 23] width 16 height 16
type input "100%"
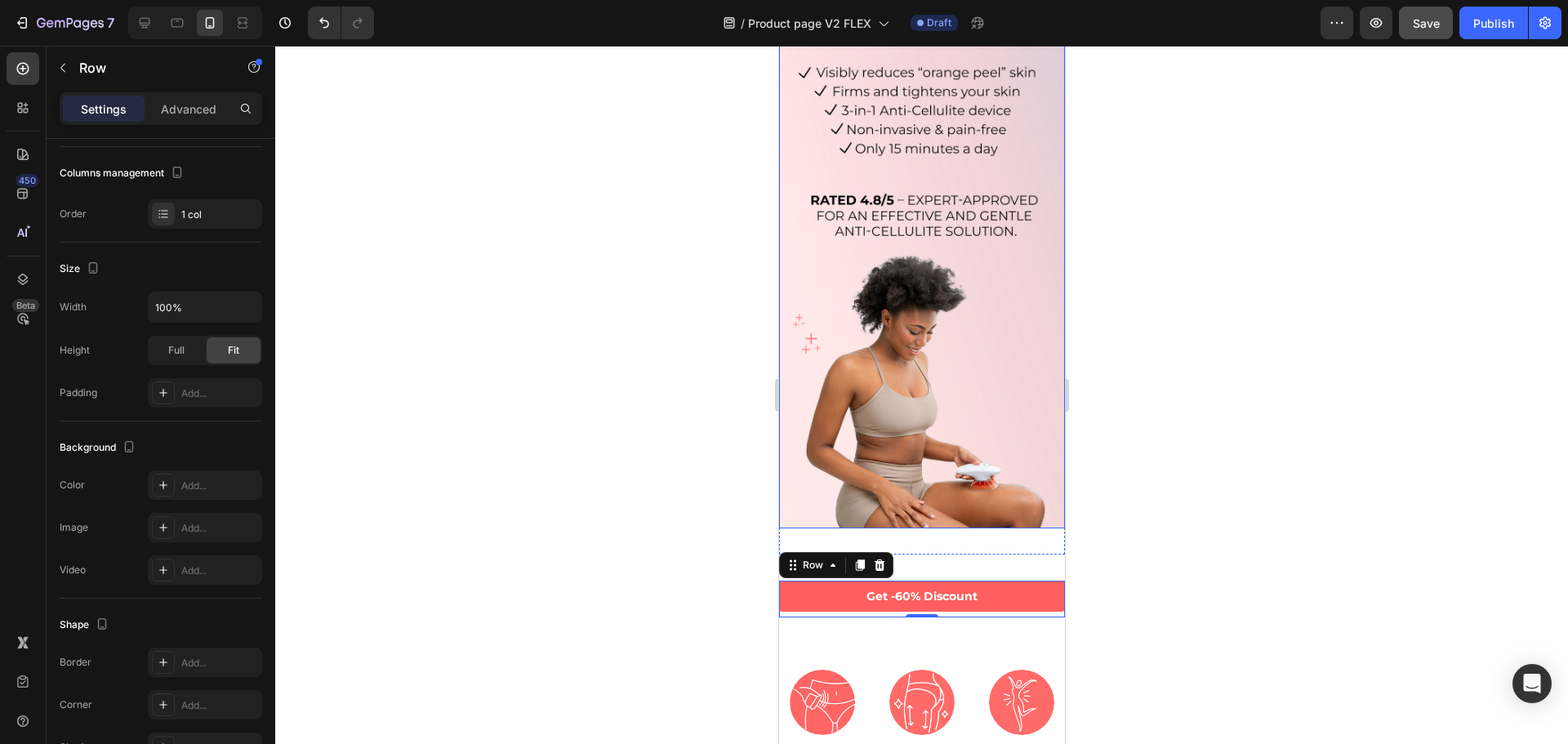
scroll to position [164, 0]
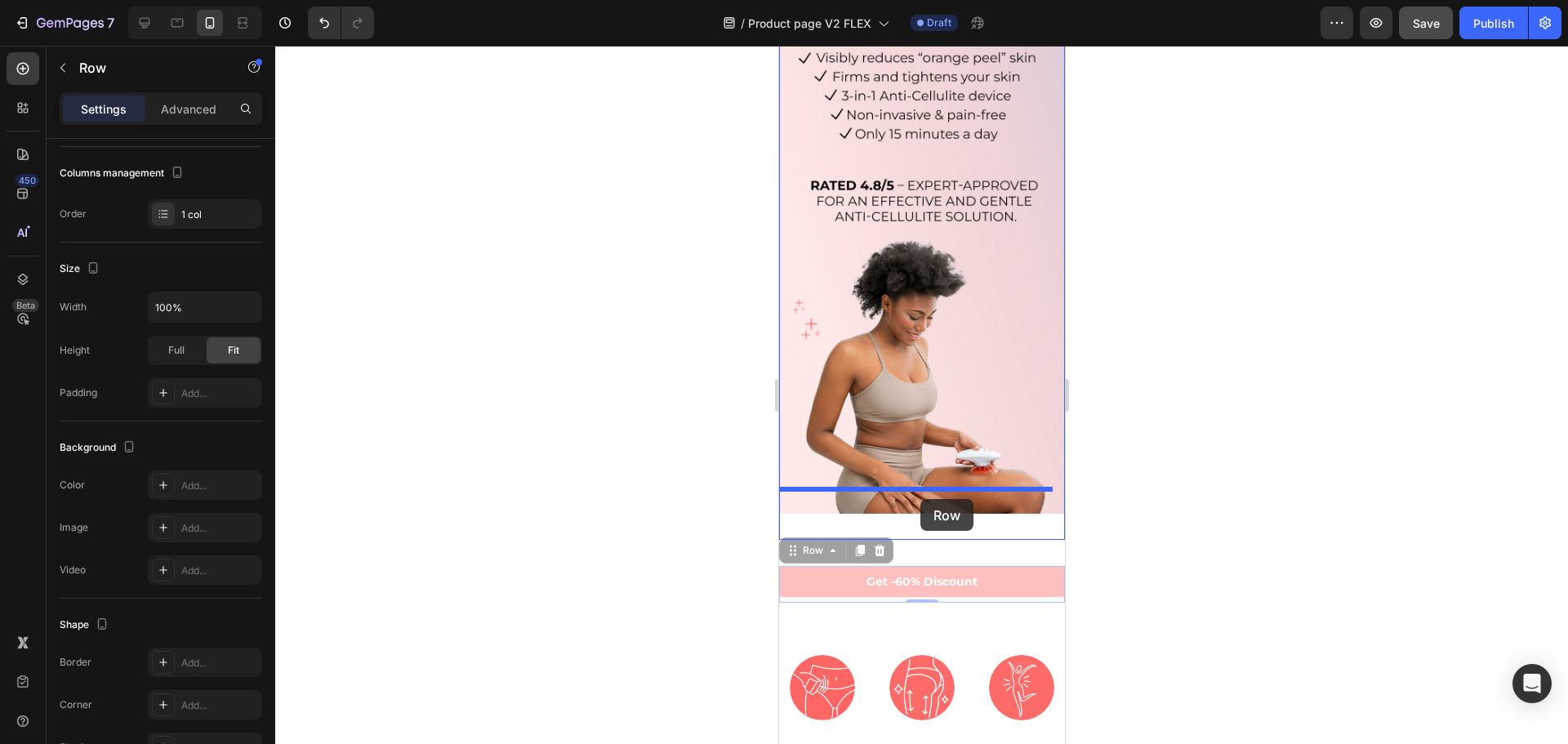
drag, startPoint x: 791, startPoint y: 525, endPoint x: 919, endPoint y: 500, distance: 130.4
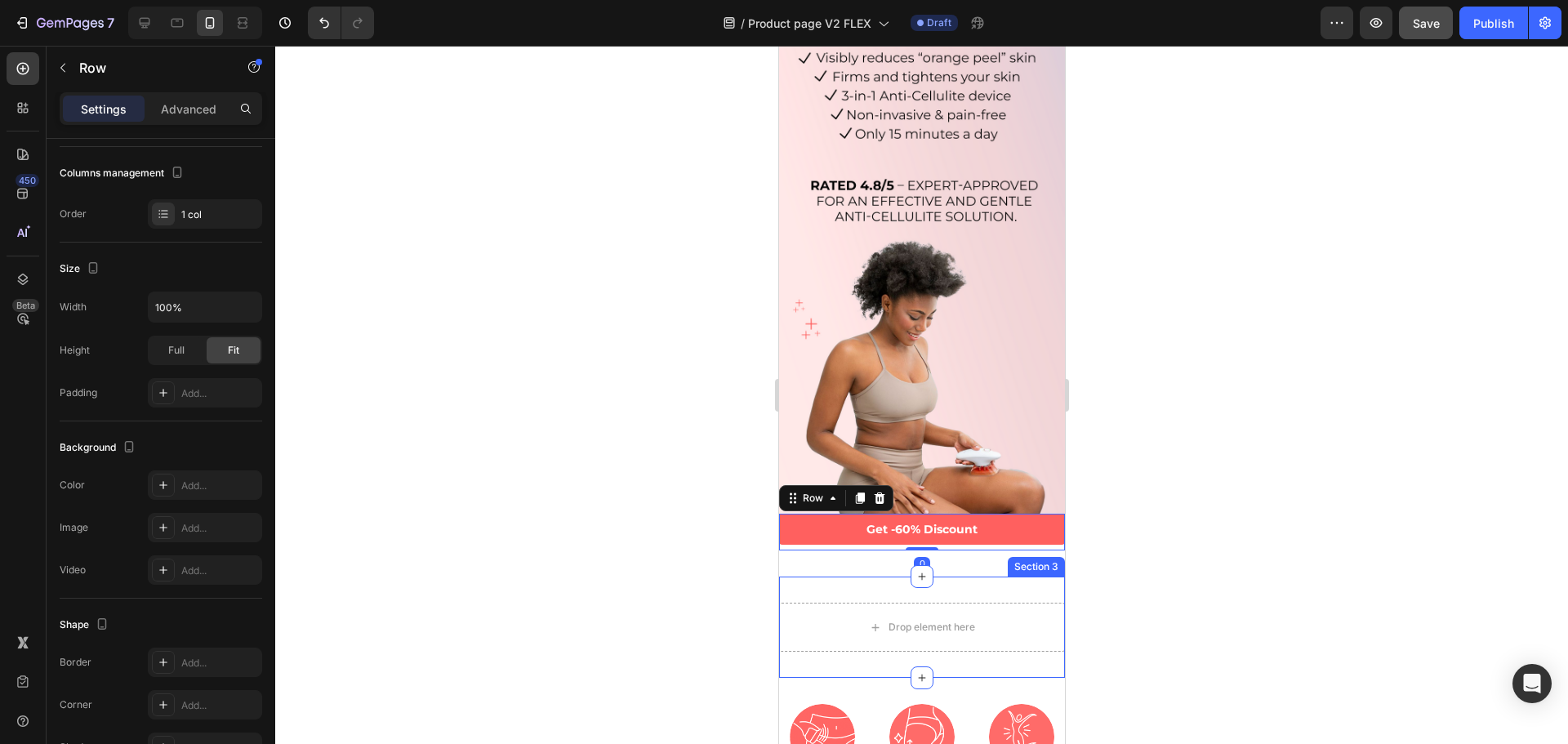
click at [985, 577] on div "Drop element here Section 3" at bounding box center [921, 627] width 286 height 101
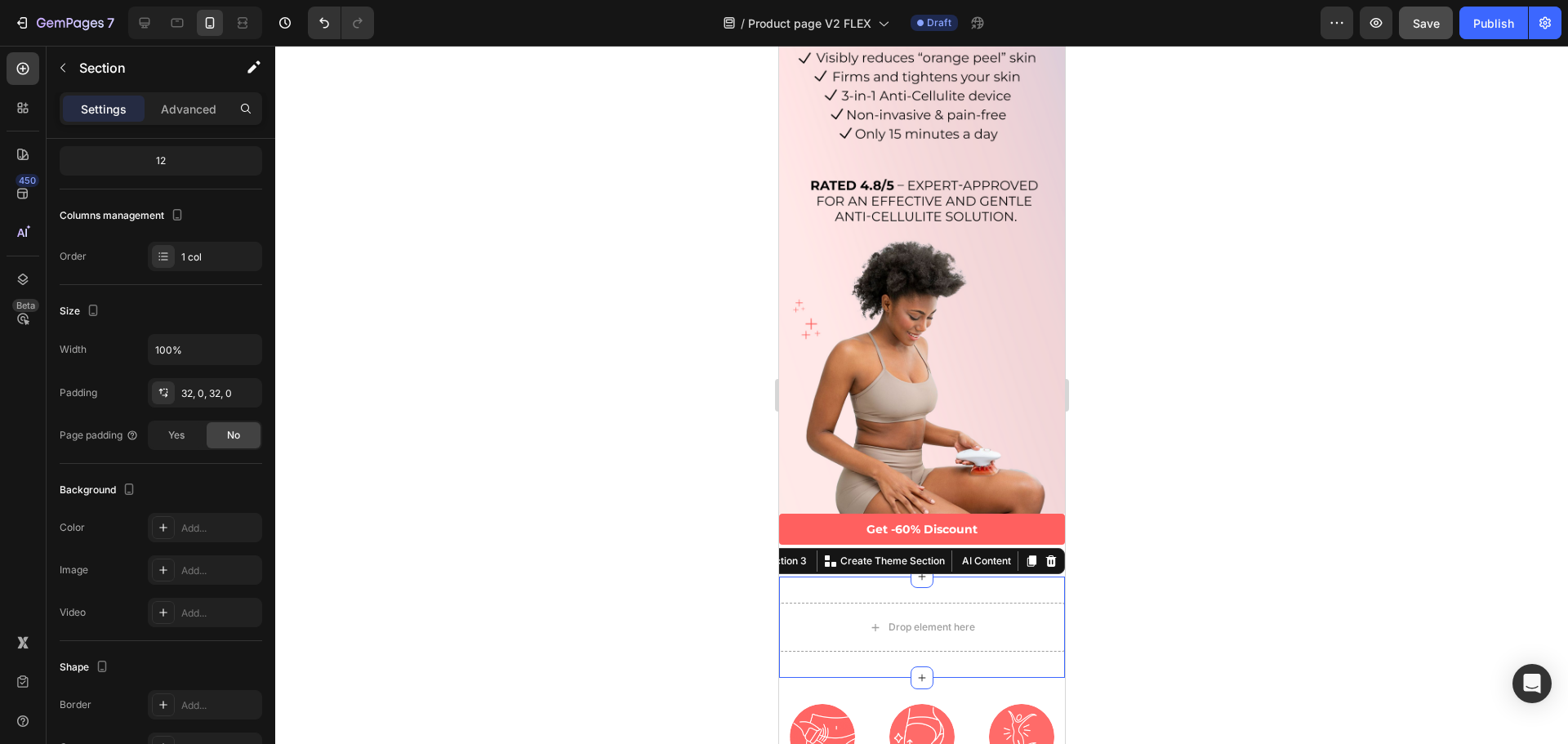
scroll to position [0, 0]
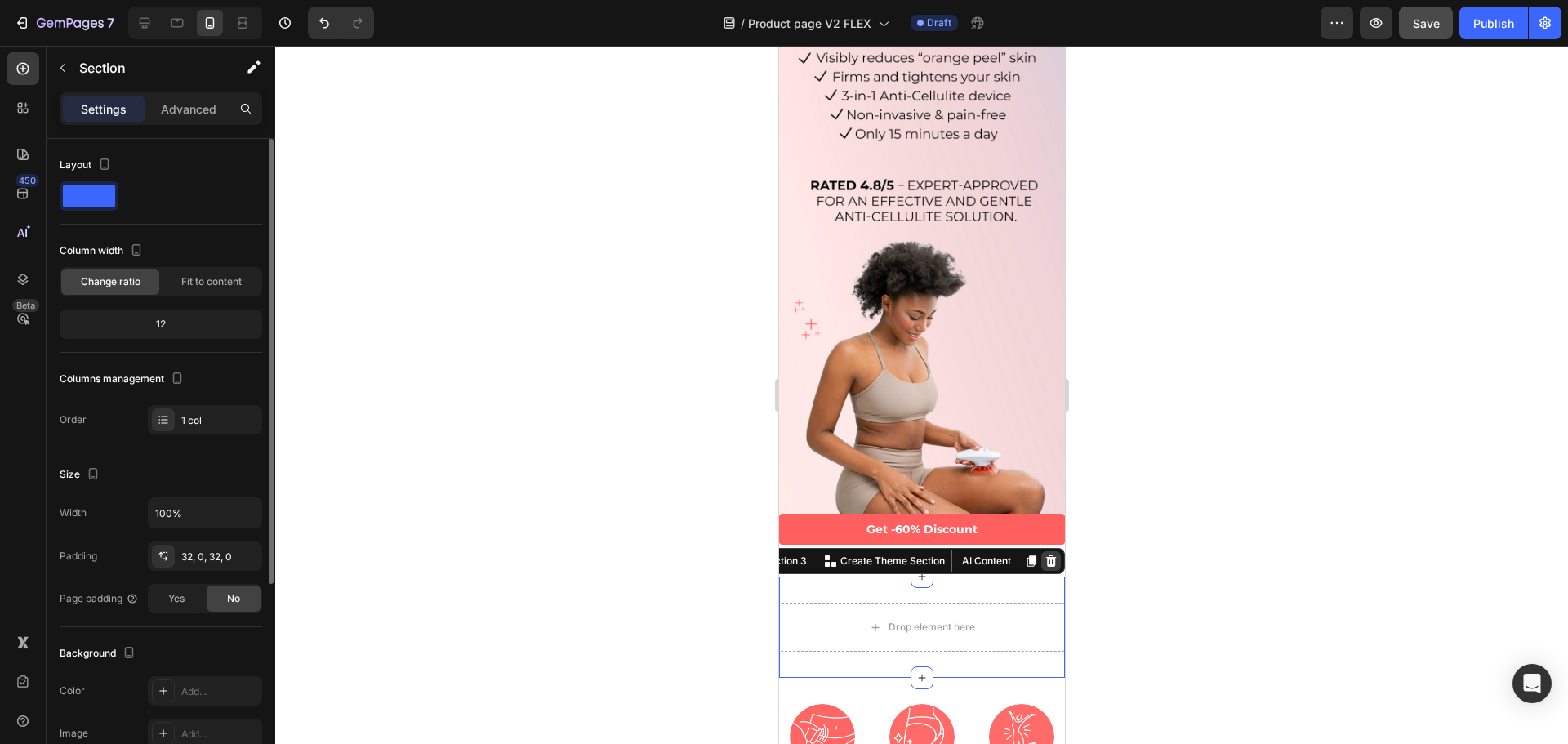
click at [1044, 555] on icon at bounding box center [1051, 561] width 13 height 13
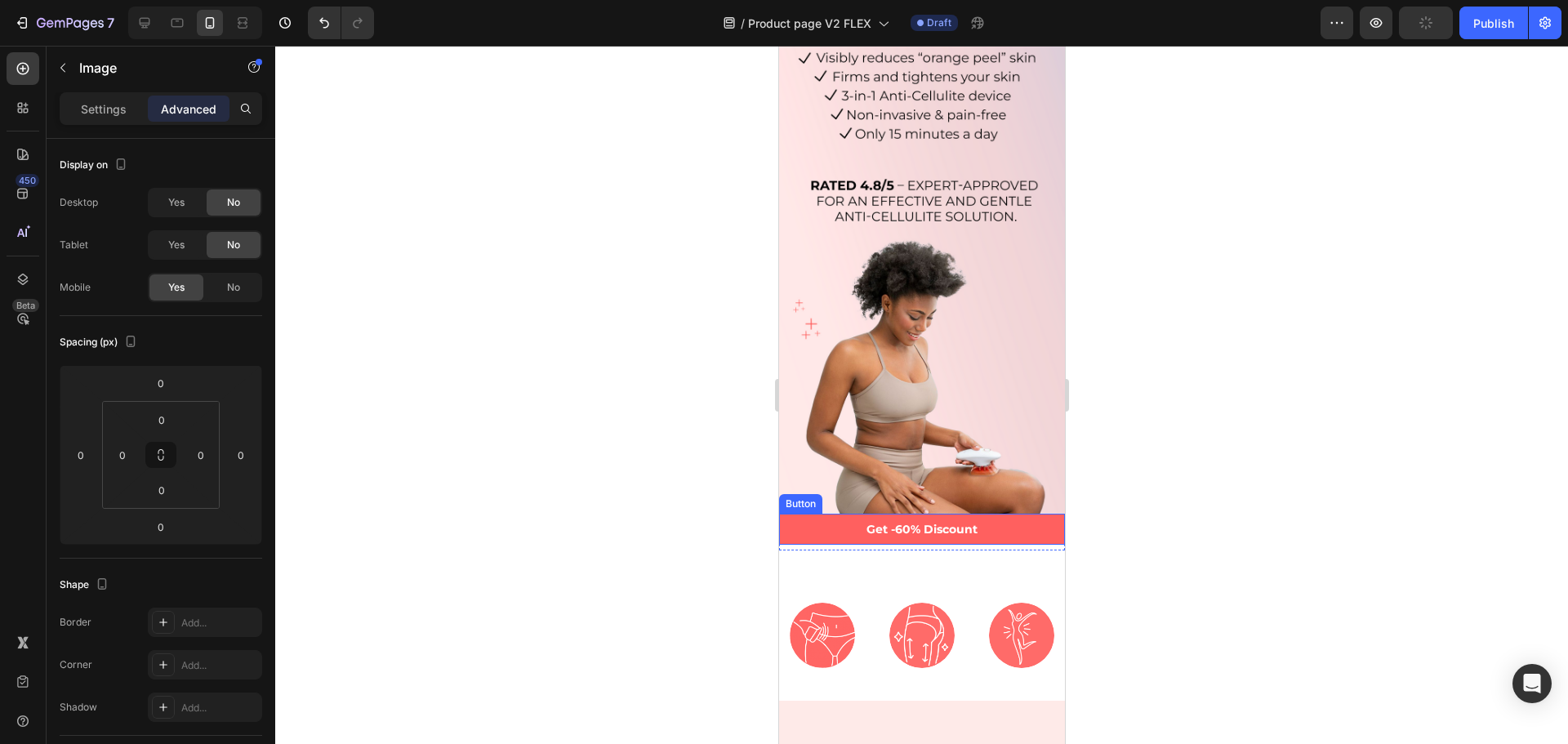
click at [937, 460] on img at bounding box center [921, 228] width 286 height 571
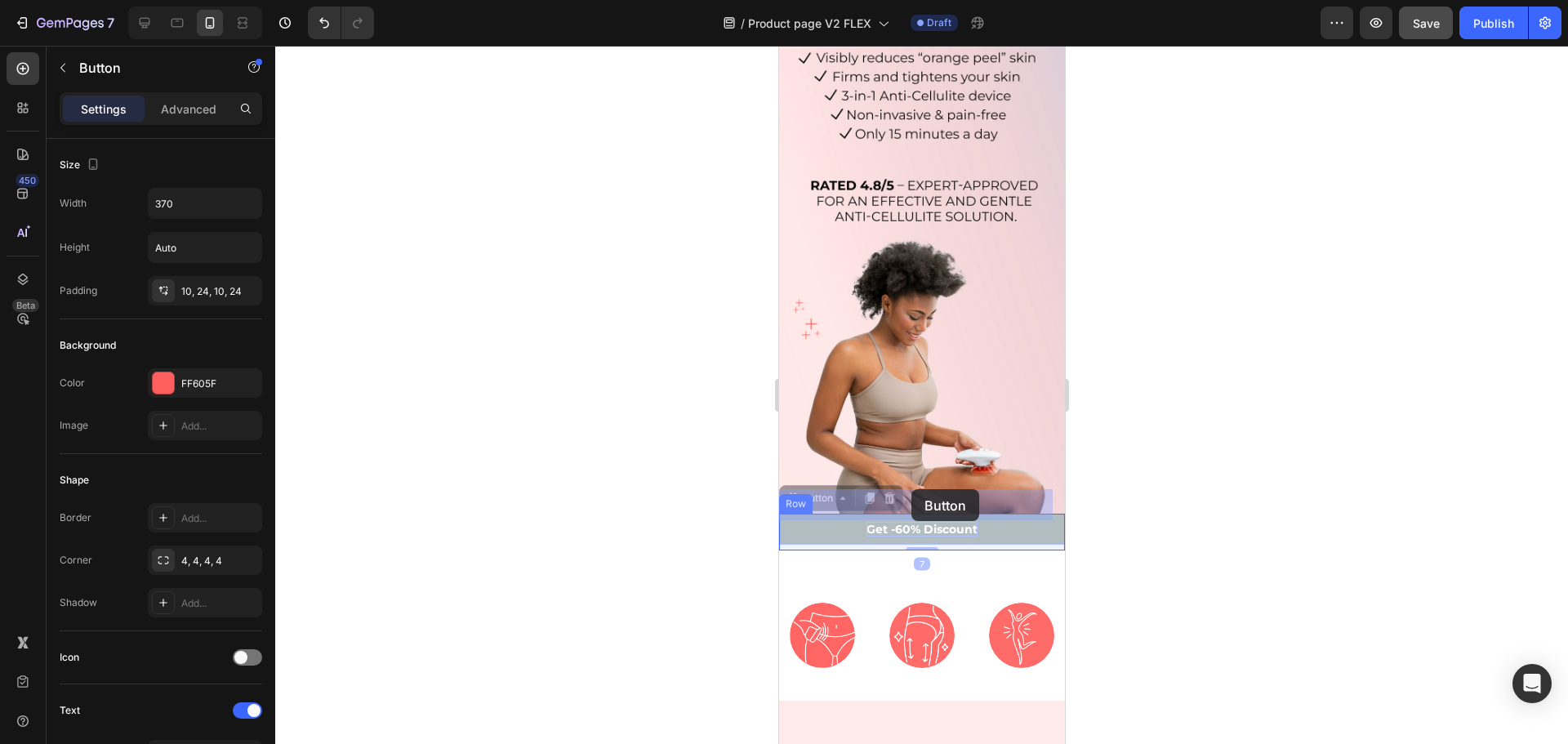
drag, startPoint x: 911, startPoint y: 489, endPoint x: 914, endPoint y: 505, distance: 16.3
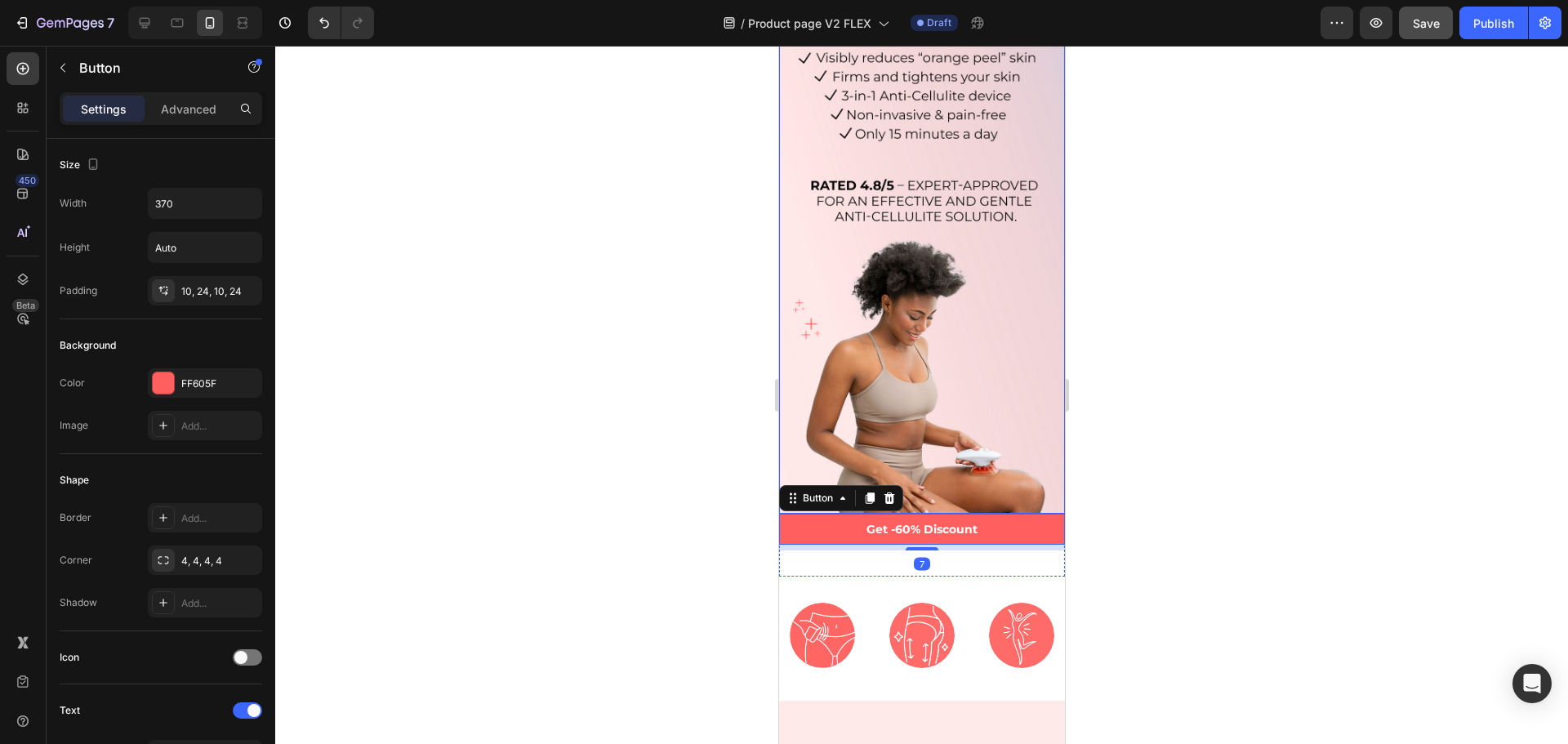
click at [930, 470] on img at bounding box center [921, 228] width 286 height 571
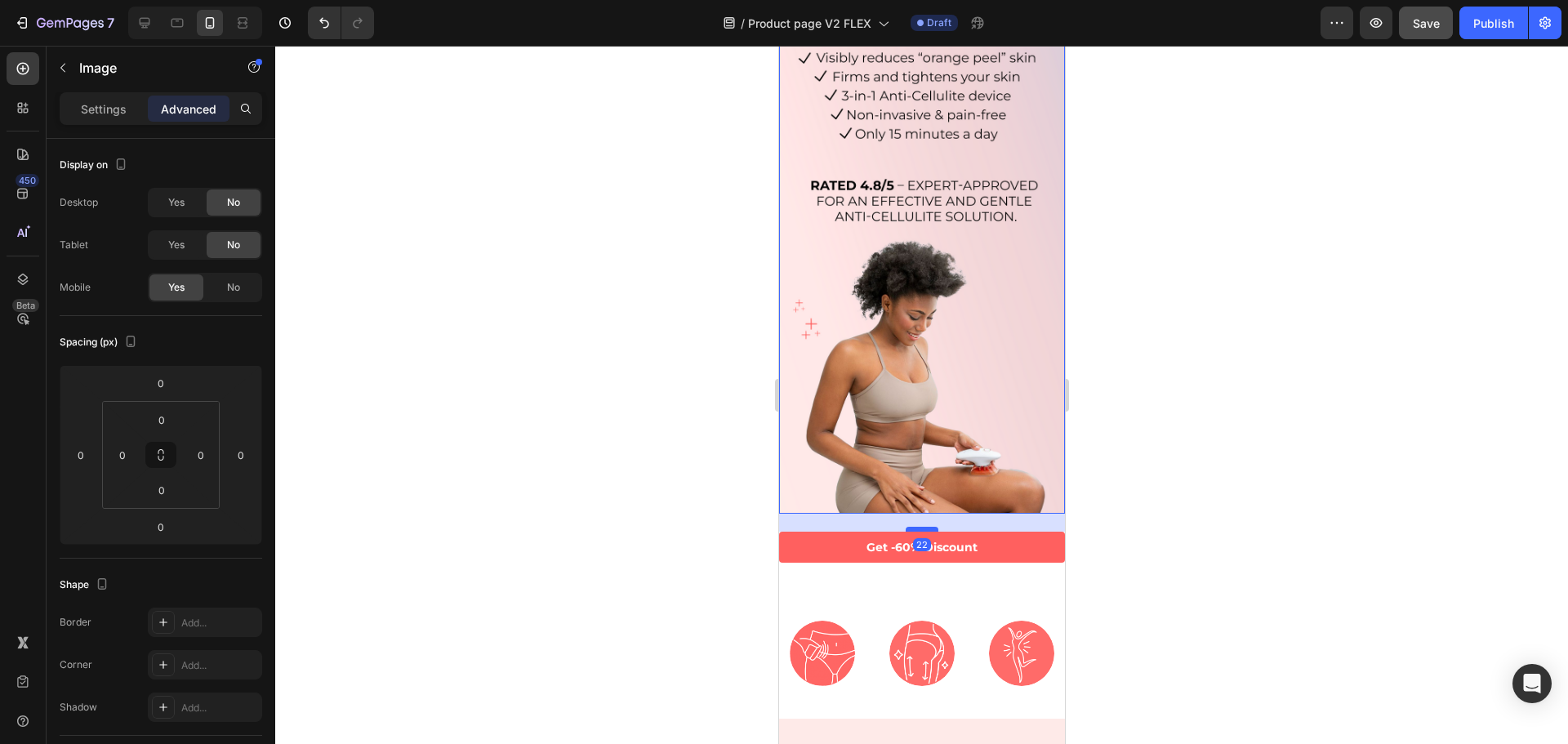
drag, startPoint x: 914, startPoint y: 486, endPoint x: 914, endPoint y: 505, distance: 19.0
click at [914, 526] on div at bounding box center [922, 528] width 33 height 5
type input "22"
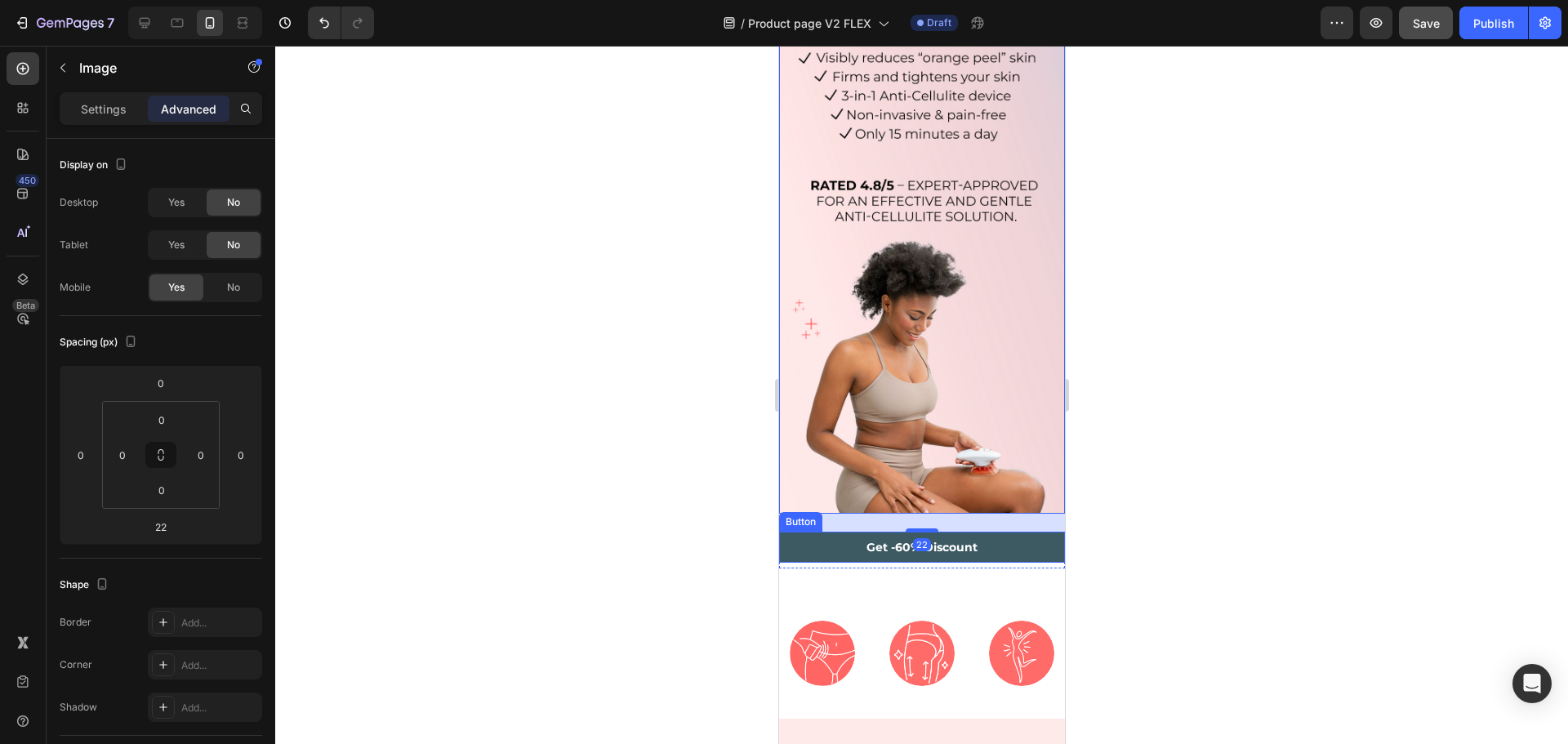
click at [986, 532] on button "Get -60% Discount" at bounding box center [921, 547] width 286 height 31
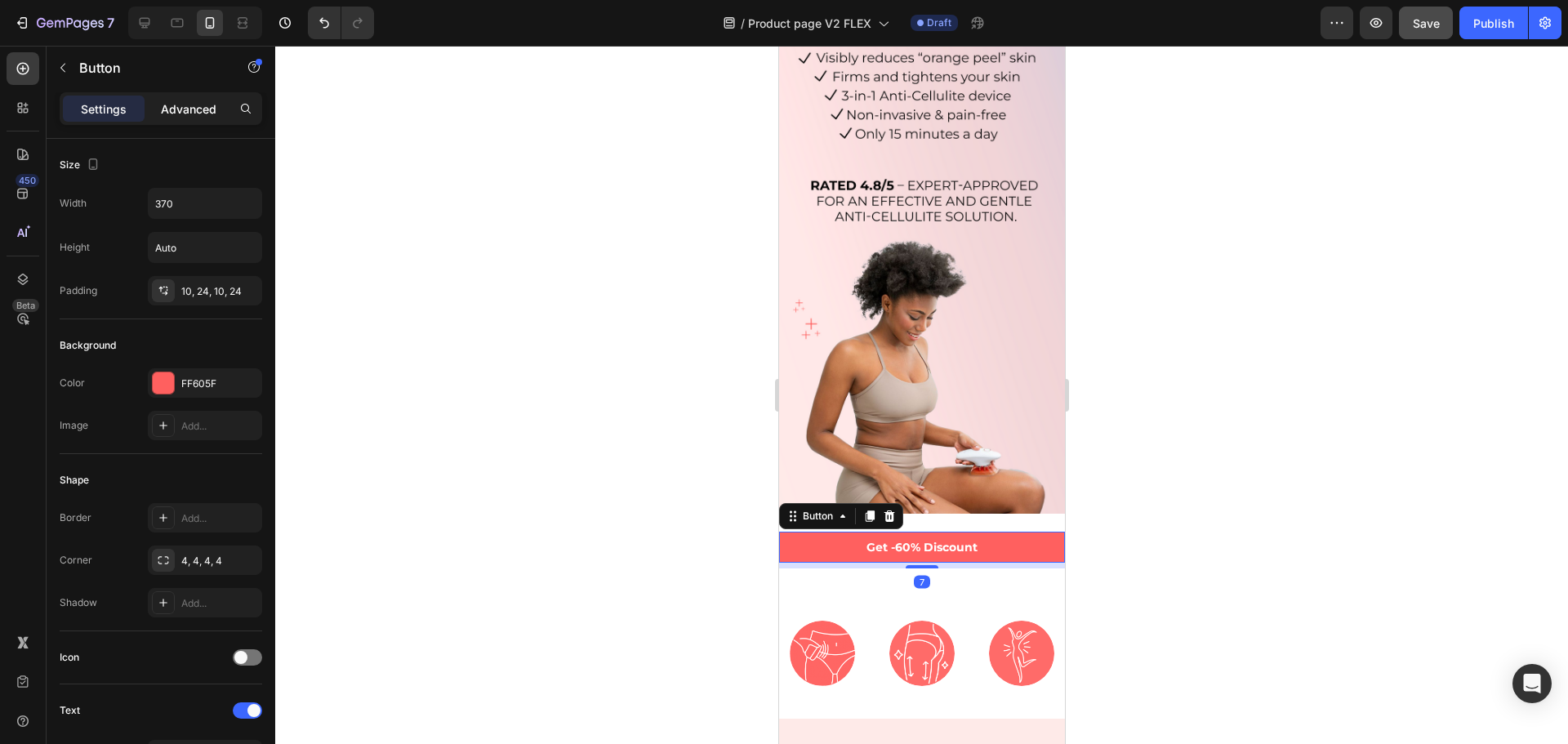
click at [172, 113] on p "Advanced" at bounding box center [188, 109] width 56 height 17
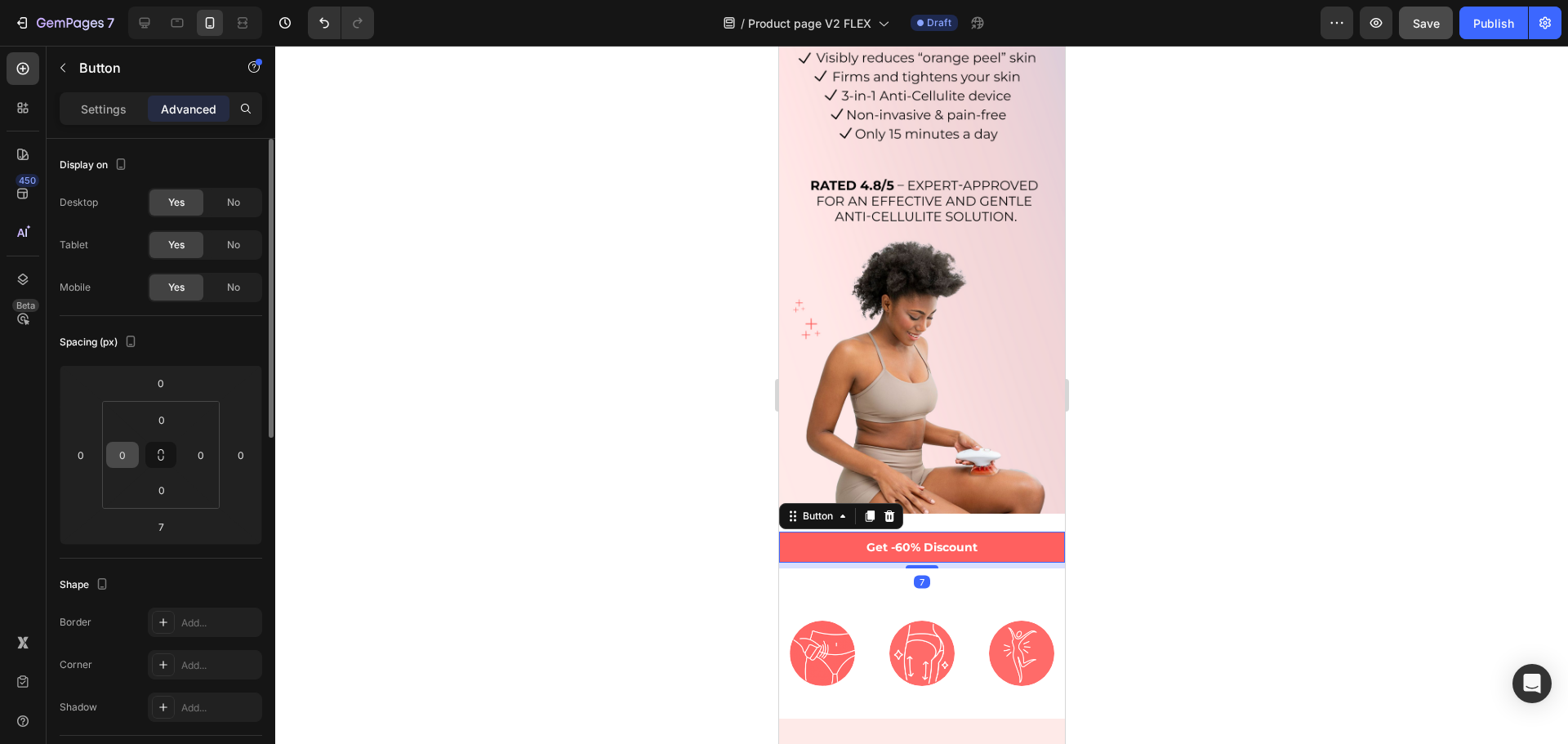
click at [157, 453] on icon at bounding box center [161, 454] width 13 height 13
click at [110, 456] on div "0" at bounding box center [123, 454] width 33 height 27
click at [120, 460] on input "0" at bounding box center [123, 454] width 25 height 25
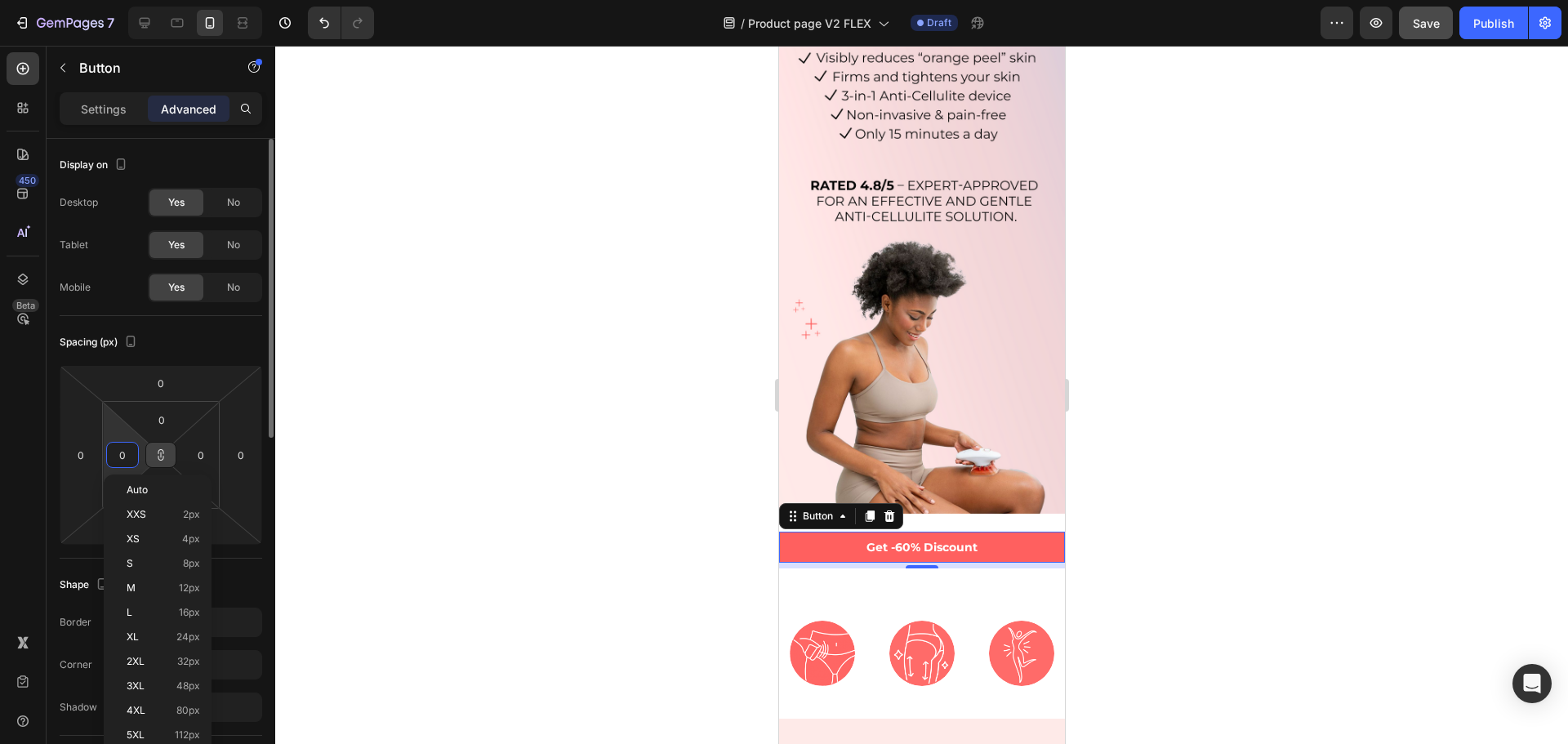
type input "1"
type input "16"
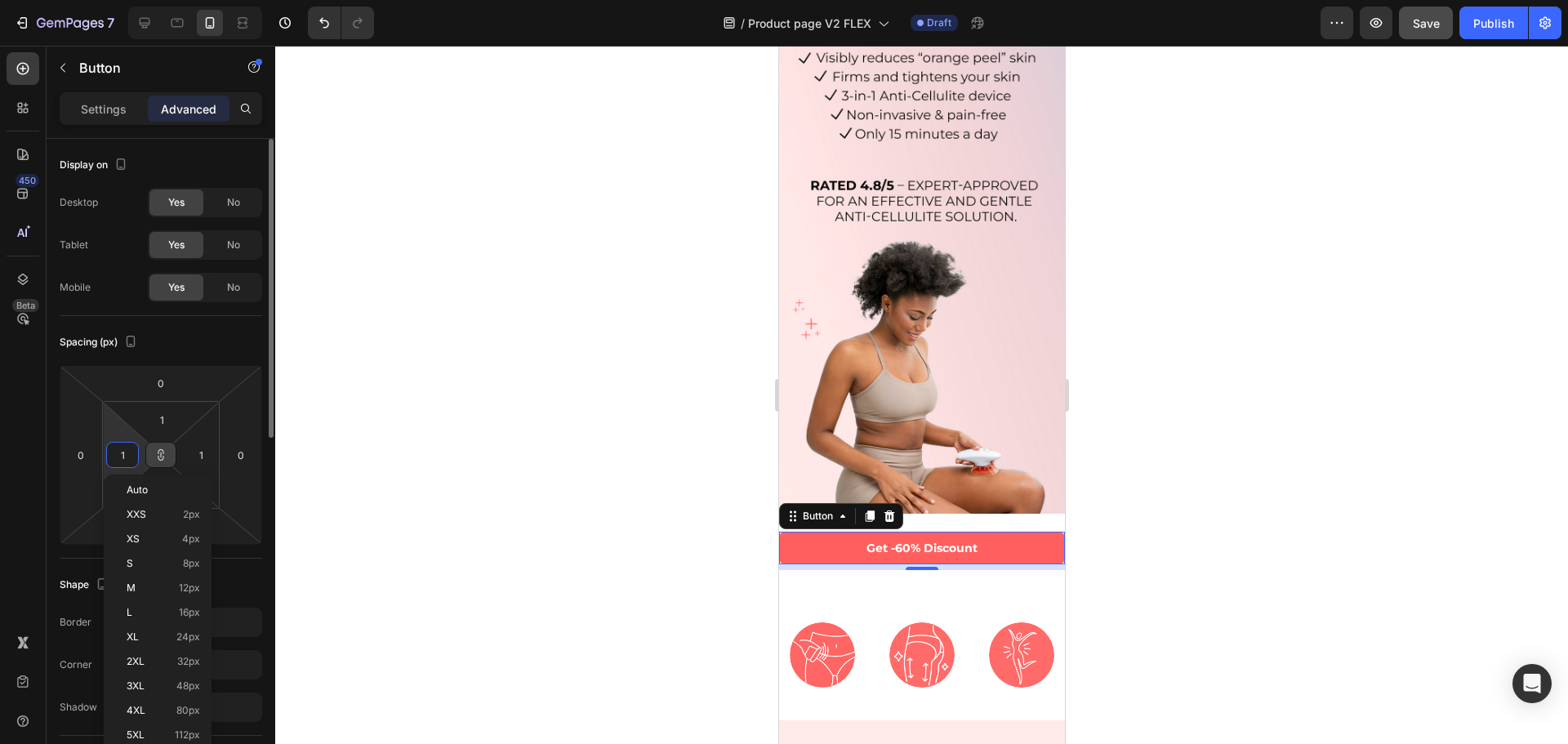
type input "16"
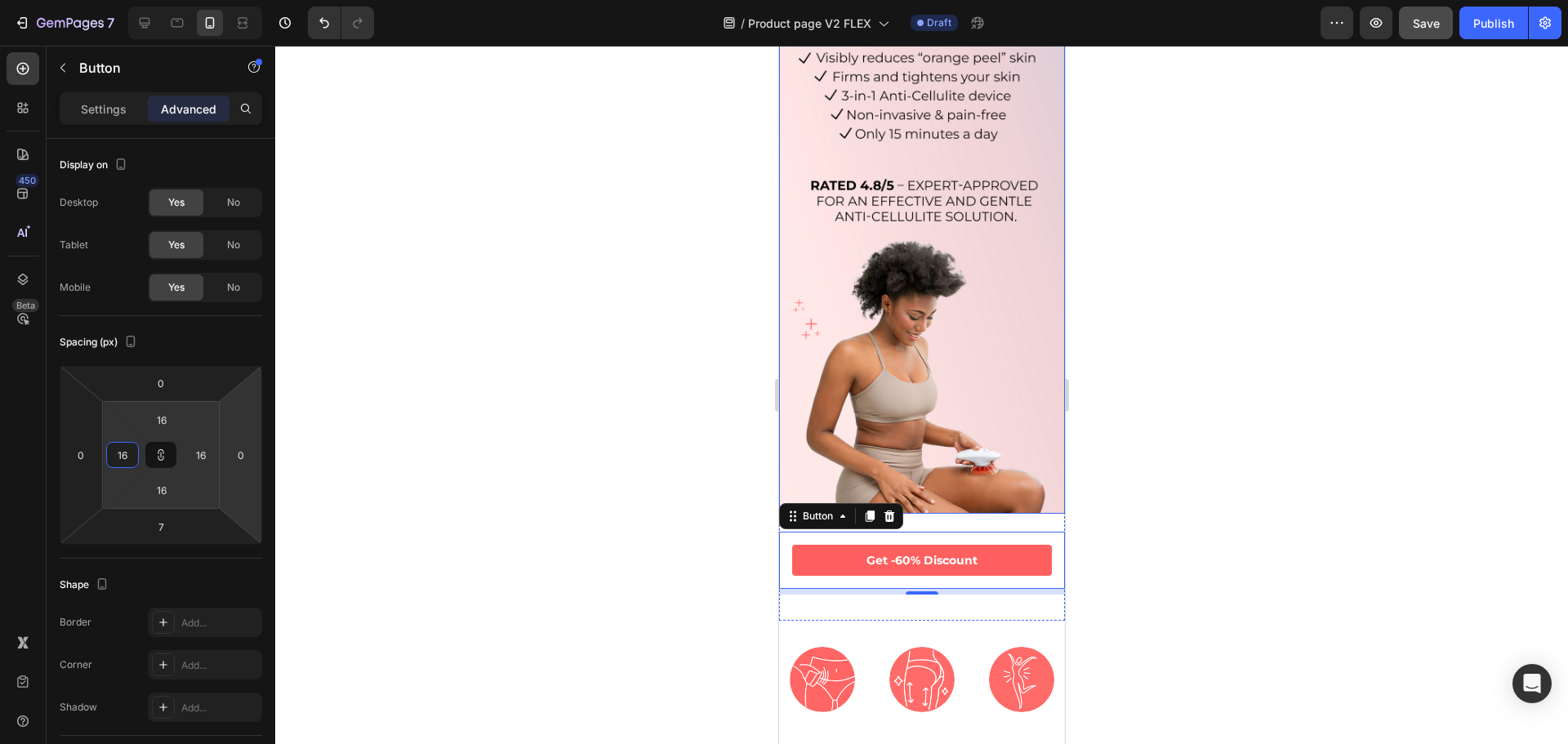
type input "16"
click at [1233, 375] on div at bounding box center [922, 395] width 1293 height 698
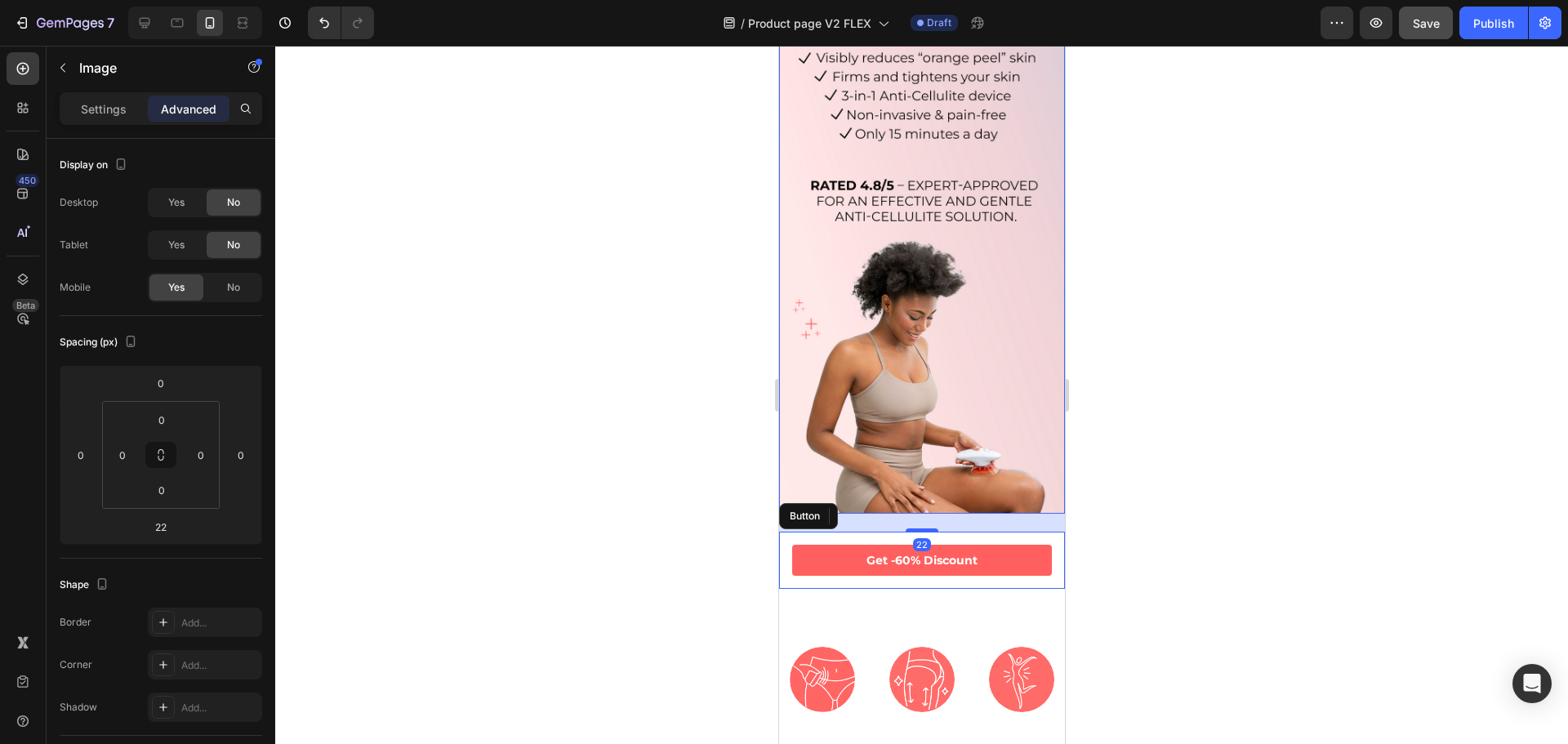
click at [949, 398] on img at bounding box center [921, 228] width 286 height 571
drag, startPoint x: 919, startPoint y: 505, endPoint x: 937, endPoint y: 462, distance: 46.6
click at [926, 477] on div "Image 22" at bounding box center [921, 228] width 286 height 571
type input "0"
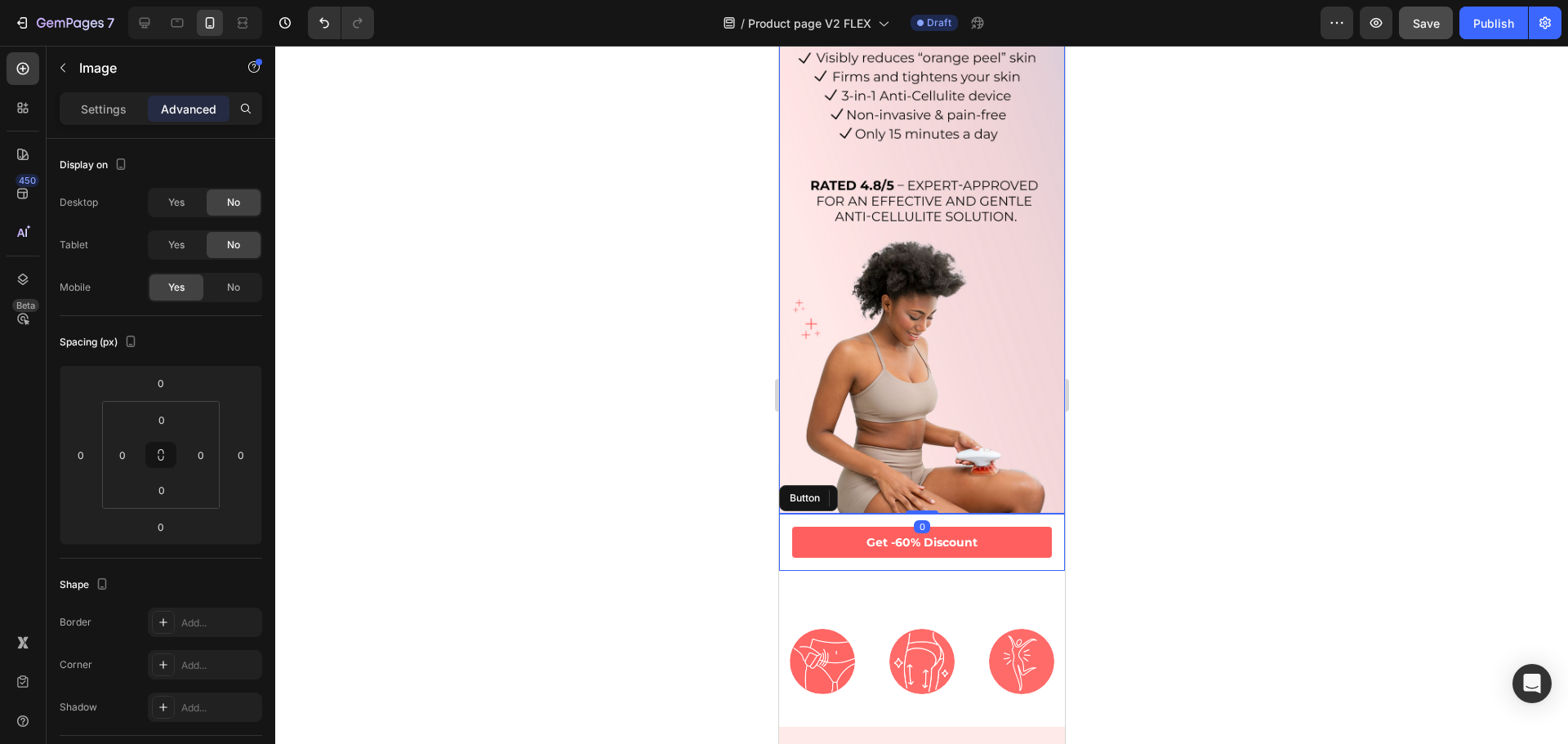
click at [1182, 401] on div at bounding box center [922, 395] width 1293 height 698
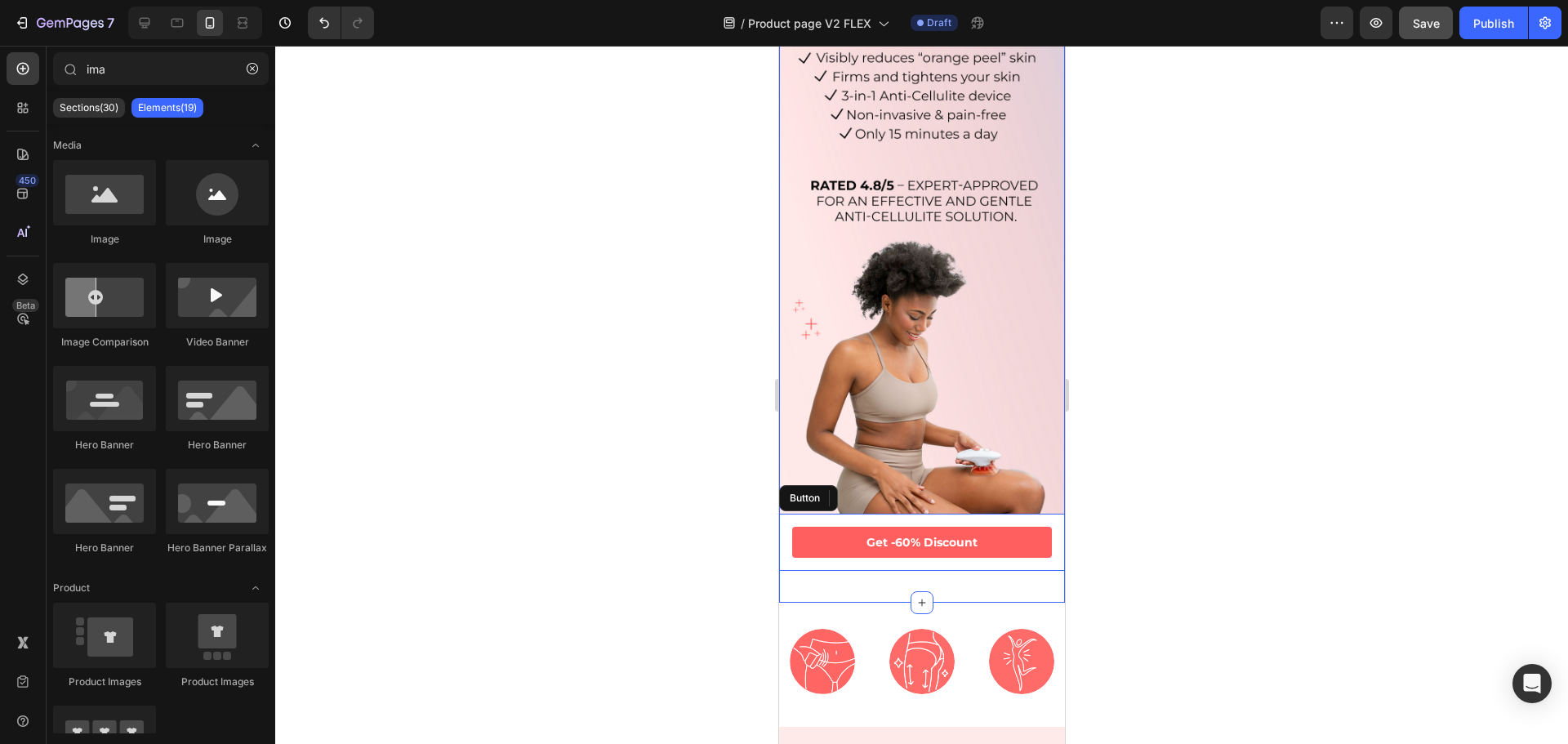
click at [895, 602] on div "Image [MEDICAL_DATA] Reduction Micro-vibrations target stubborn fat deposits to…" at bounding box center [921, 664] width 286 height 124
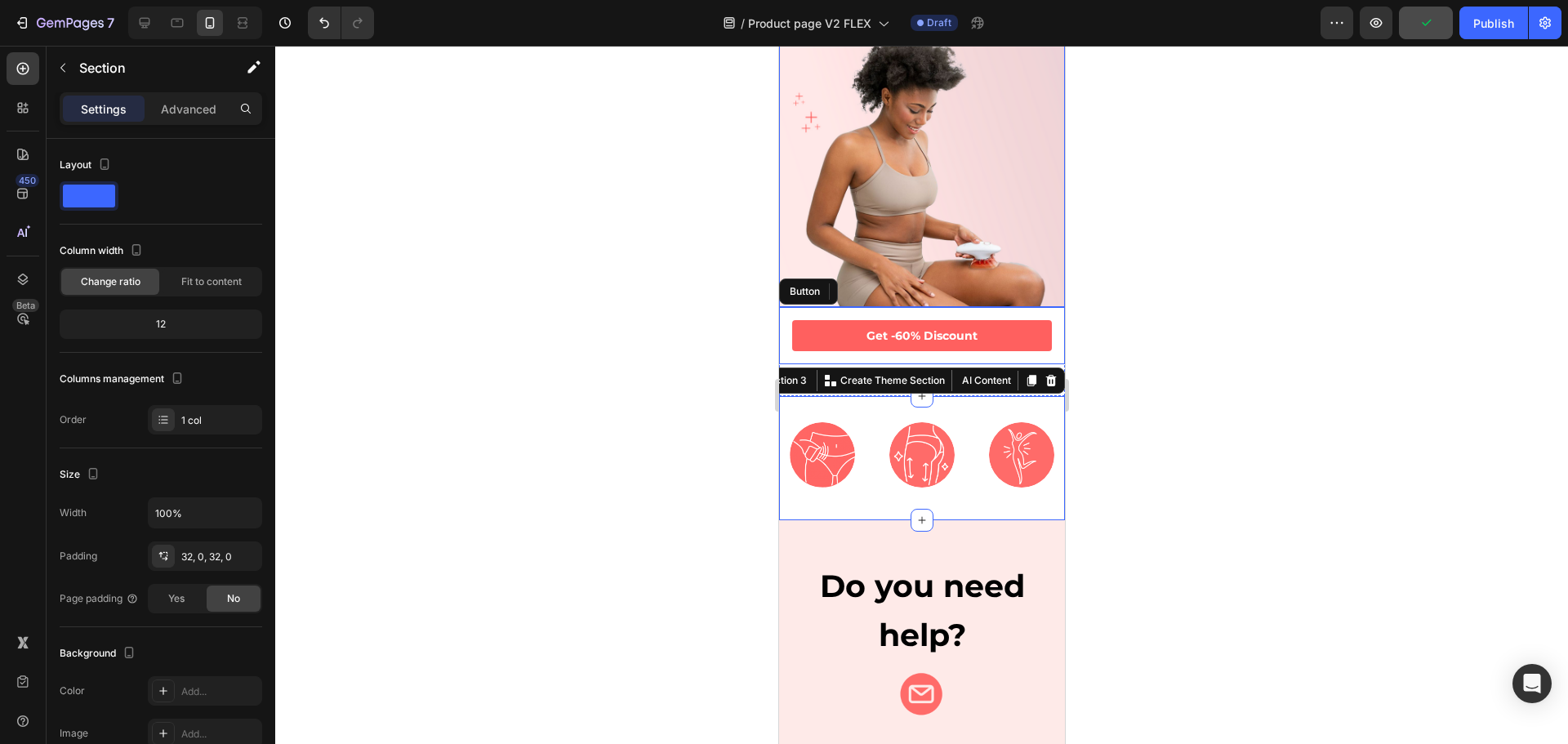
scroll to position [409, 0]
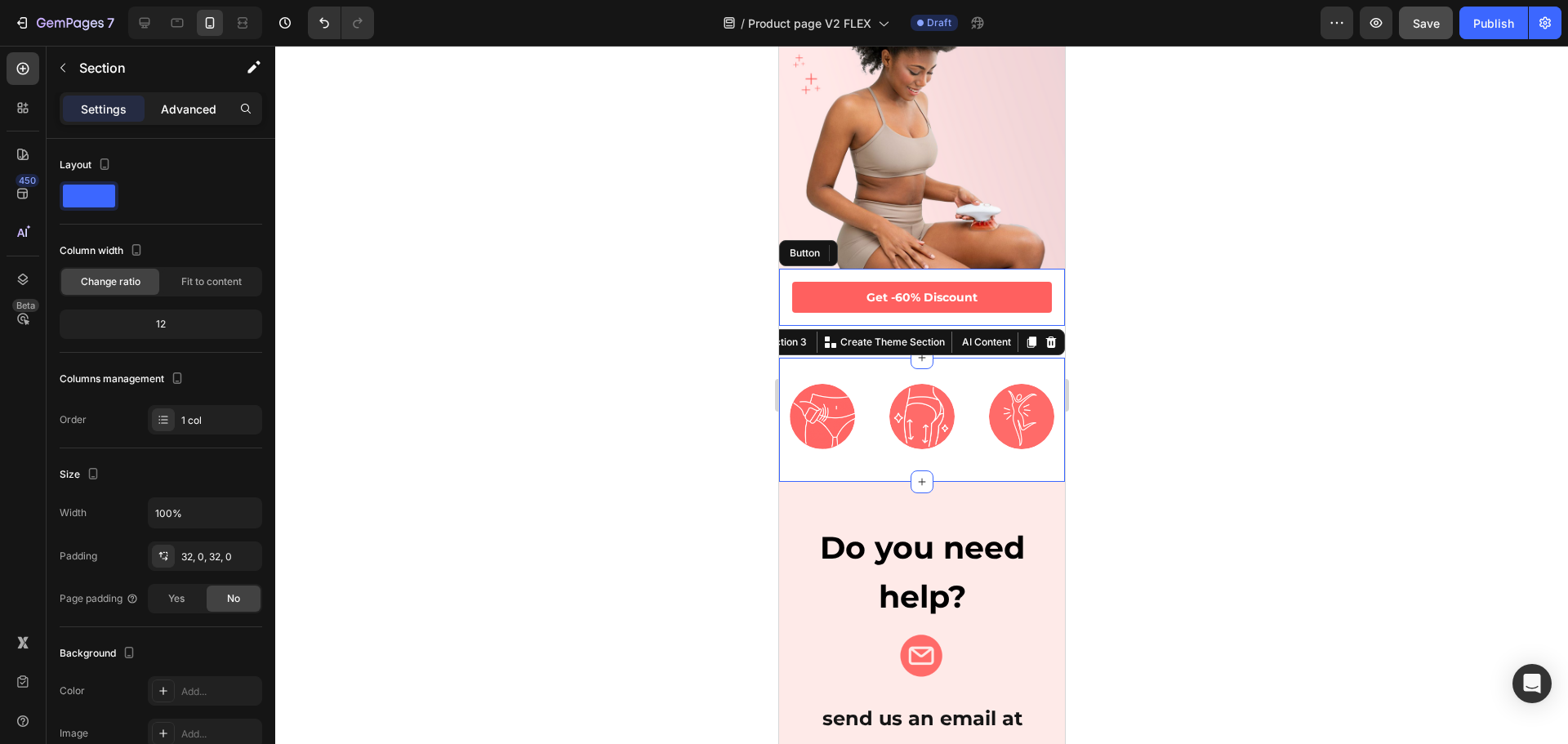
click at [178, 124] on div "Settings Advanced" at bounding box center [161, 109] width 203 height 33
click at [181, 110] on p "Advanced" at bounding box center [188, 109] width 56 height 17
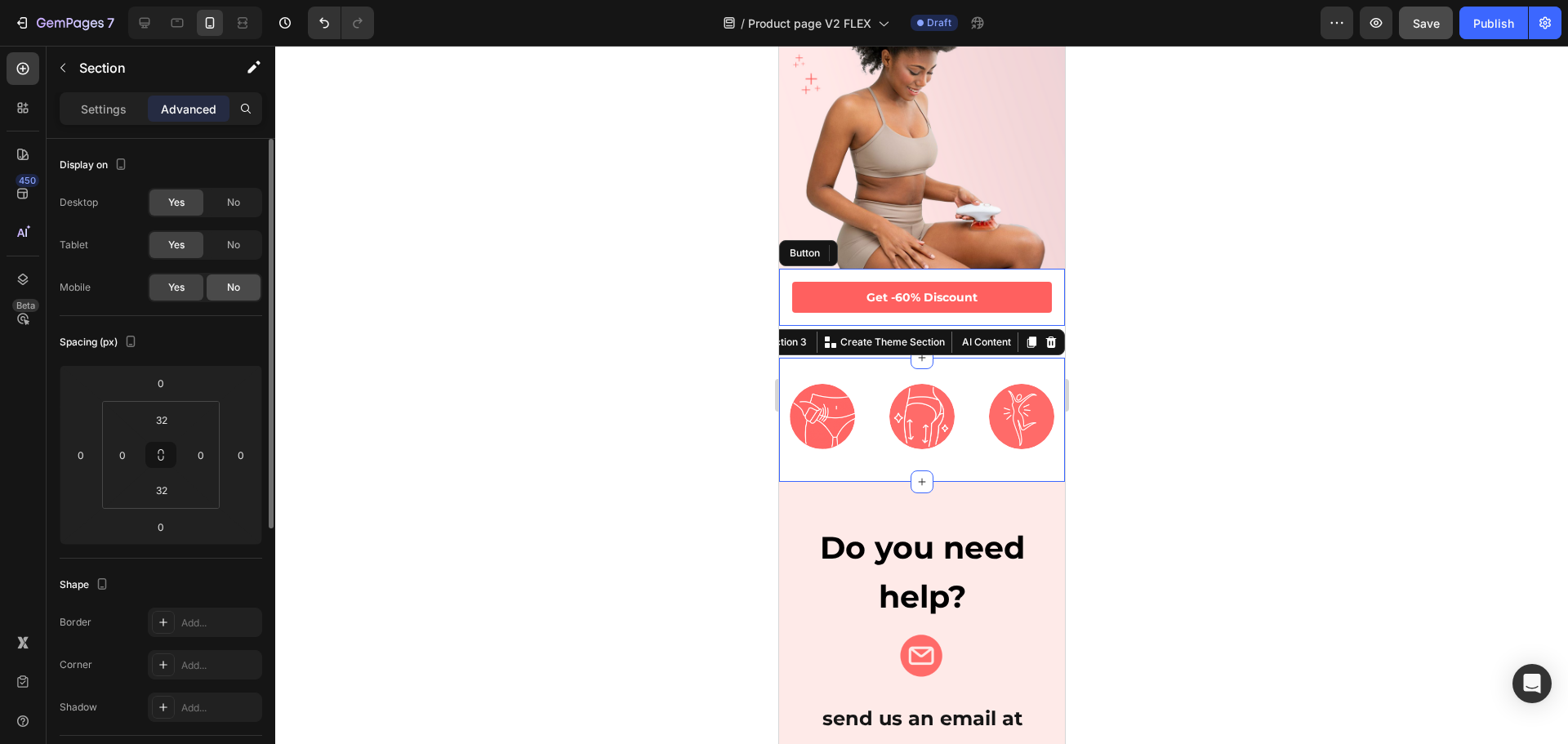
click at [227, 282] on span "No" at bounding box center [233, 287] width 13 height 15
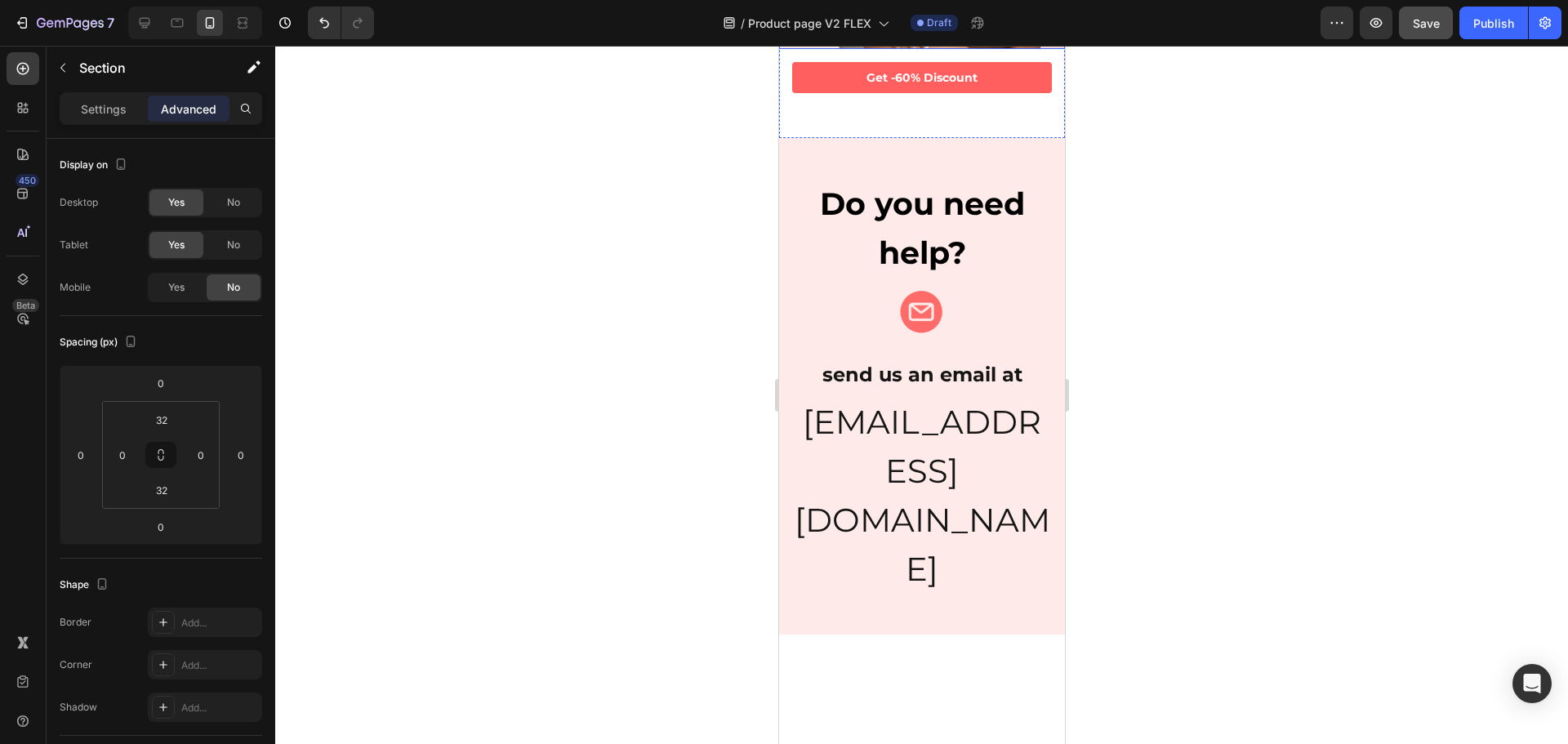
scroll to position [326, 0]
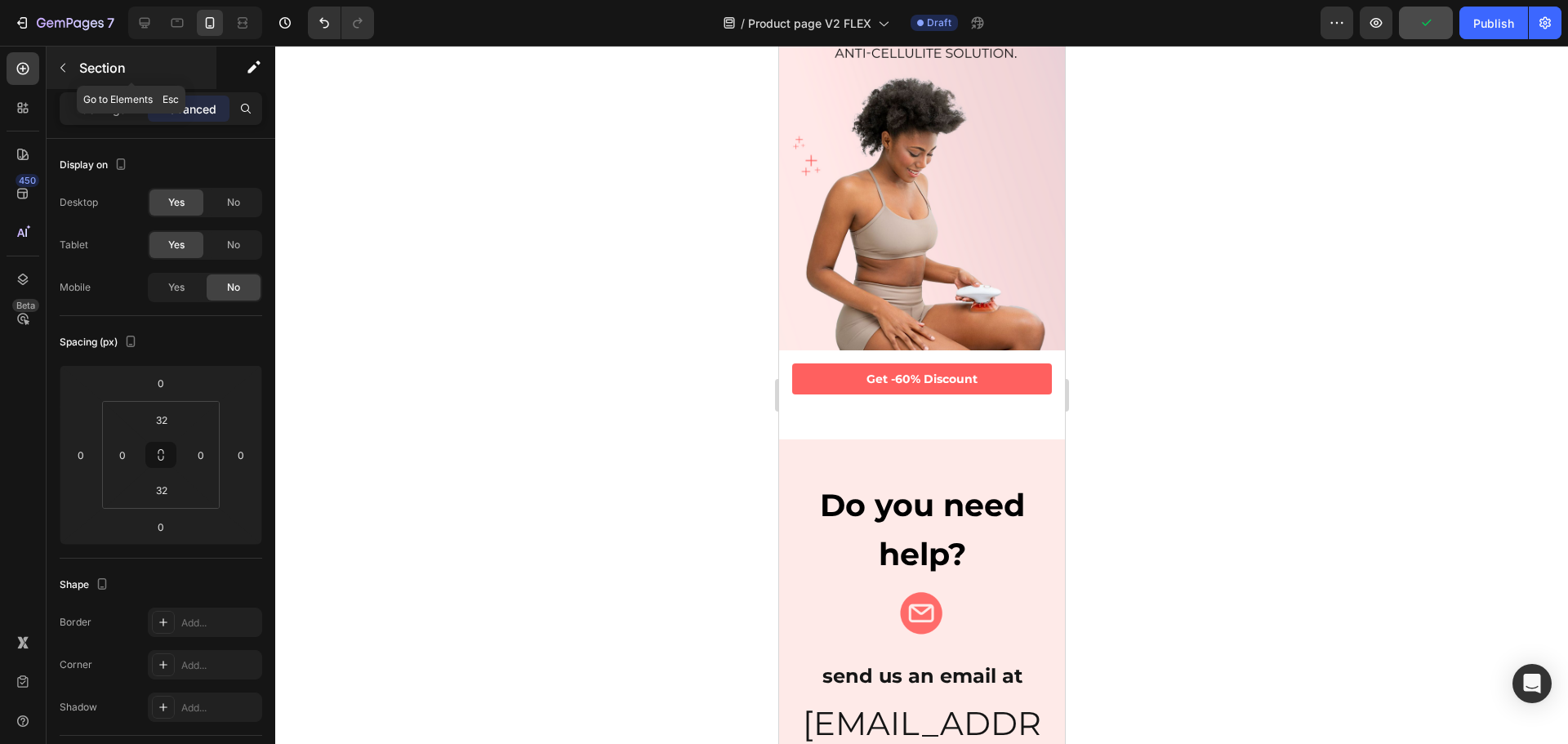
click at [74, 69] on button "button" at bounding box center [62, 68] width 27 height 27
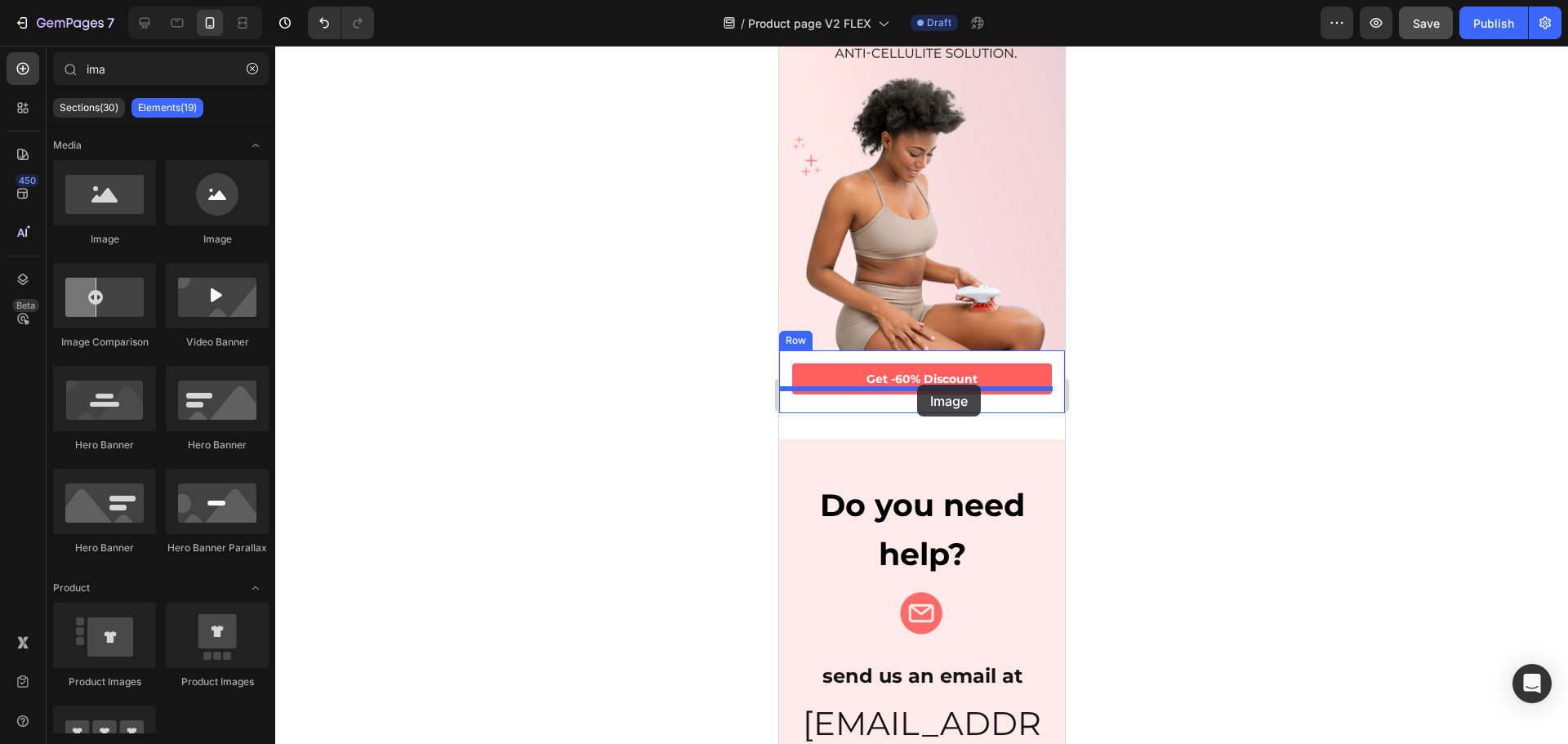
drag, startPoint x: 991, startPoint y: 248, endPoint x: 916, endPoint y: 385, distance: 156.2
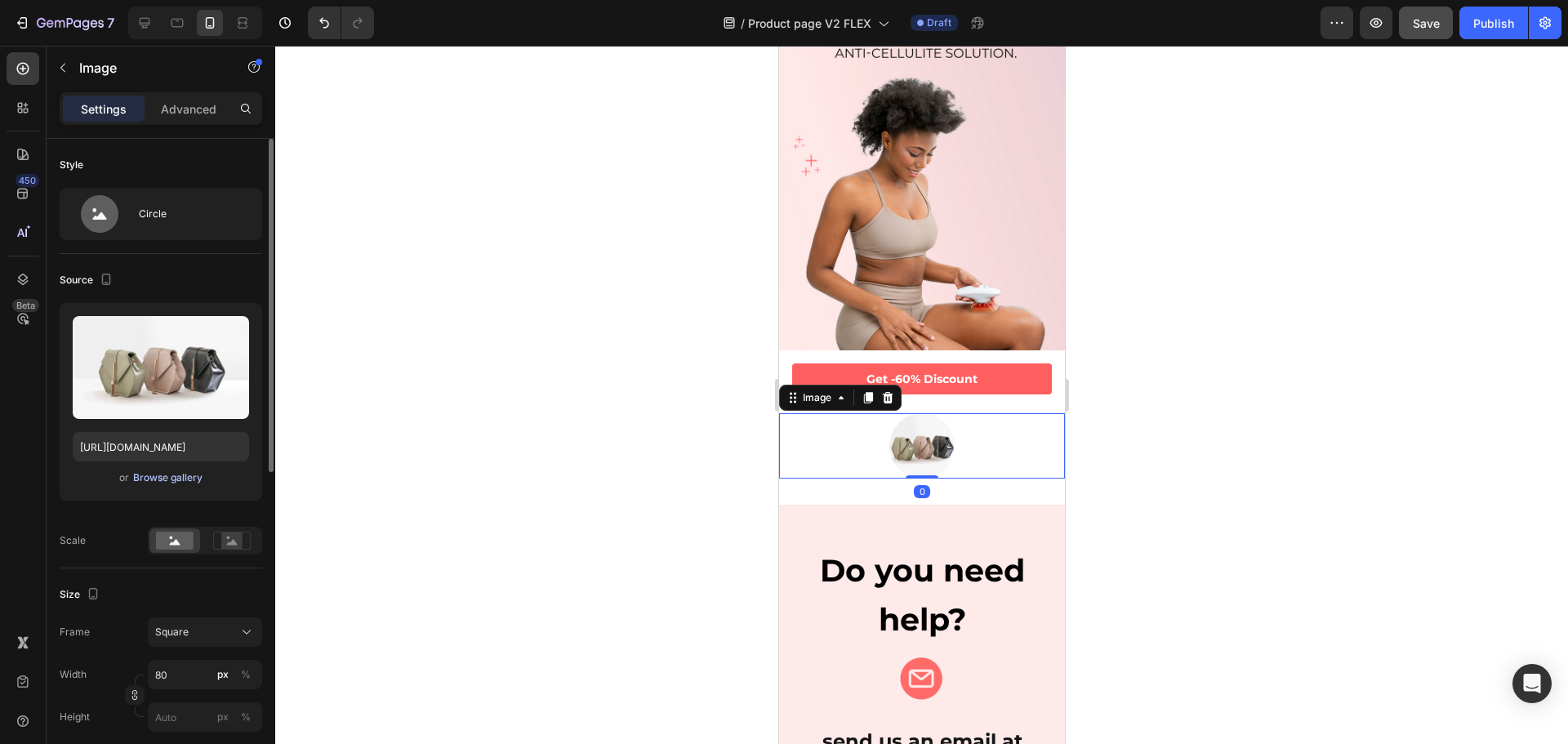
click at [162, 474] on div "Browse gallery" at bounding box center [168, 478] width 69 height 15
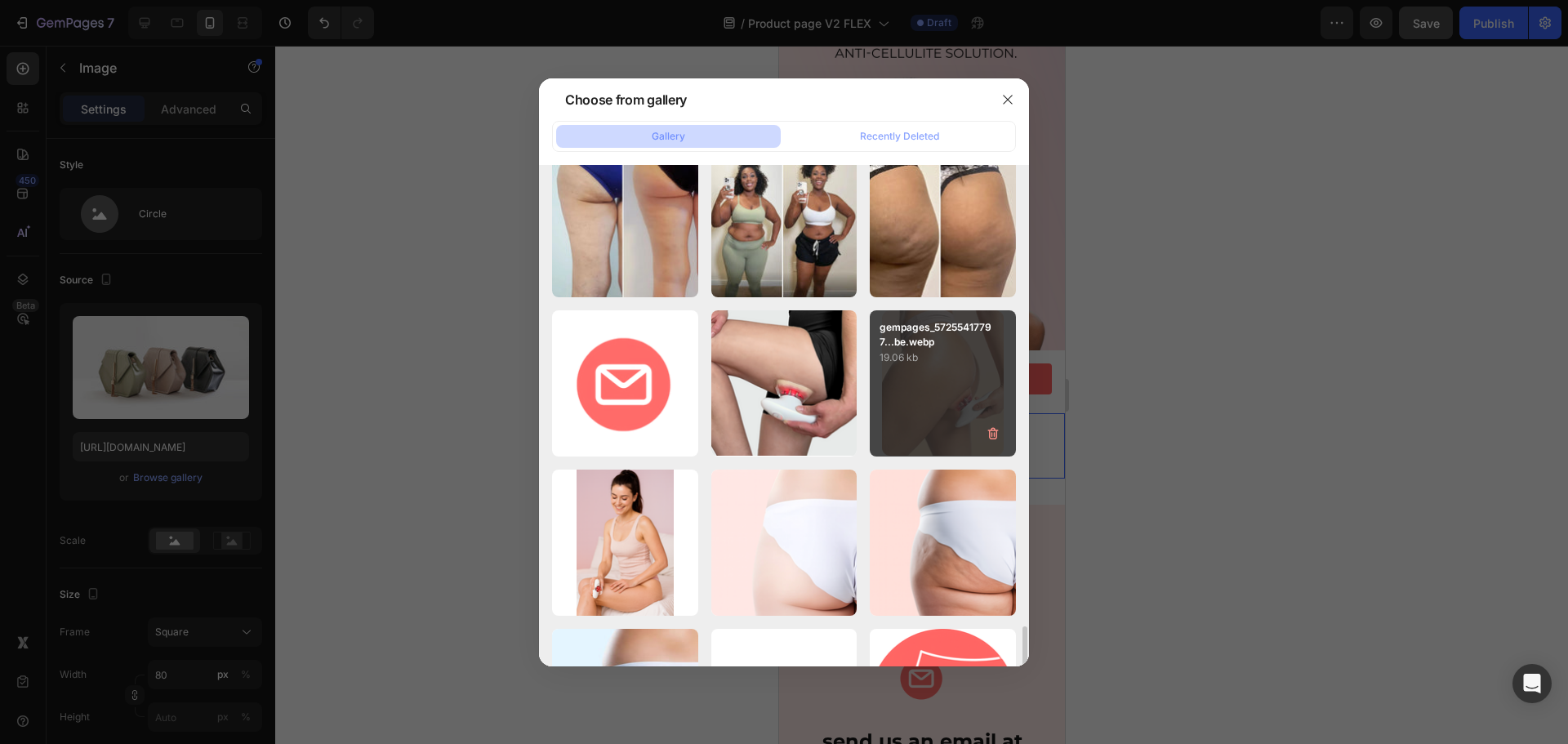
scroll to position [1388, 0]
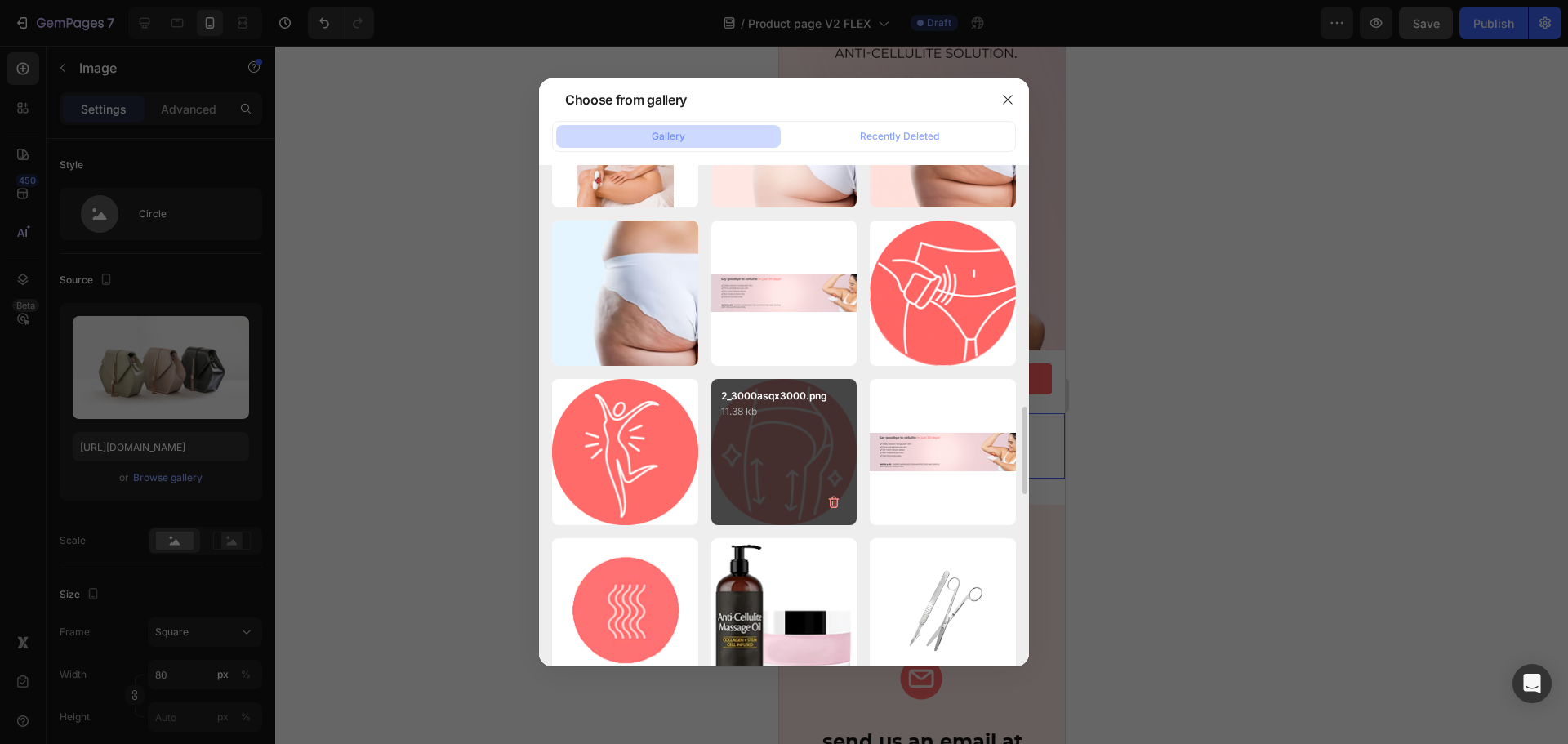
click at [799, 445] on div "2_3000asqx3000.png 11.38 kb" at bounding box center [784, 452] width 146 height 146
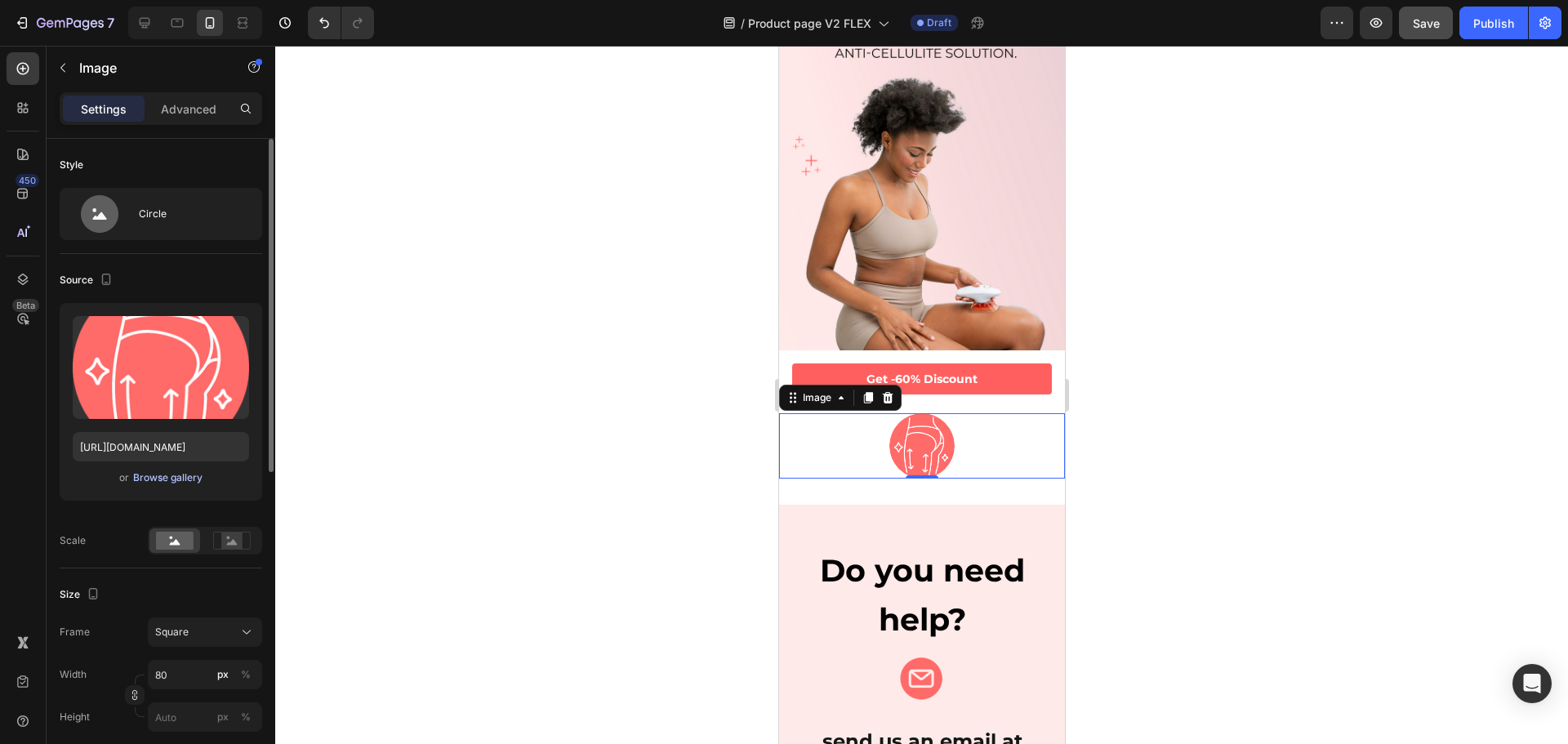
click at [187, 471] on div "Browse gallery" at bounding box center [168, 478] width 69 height 15
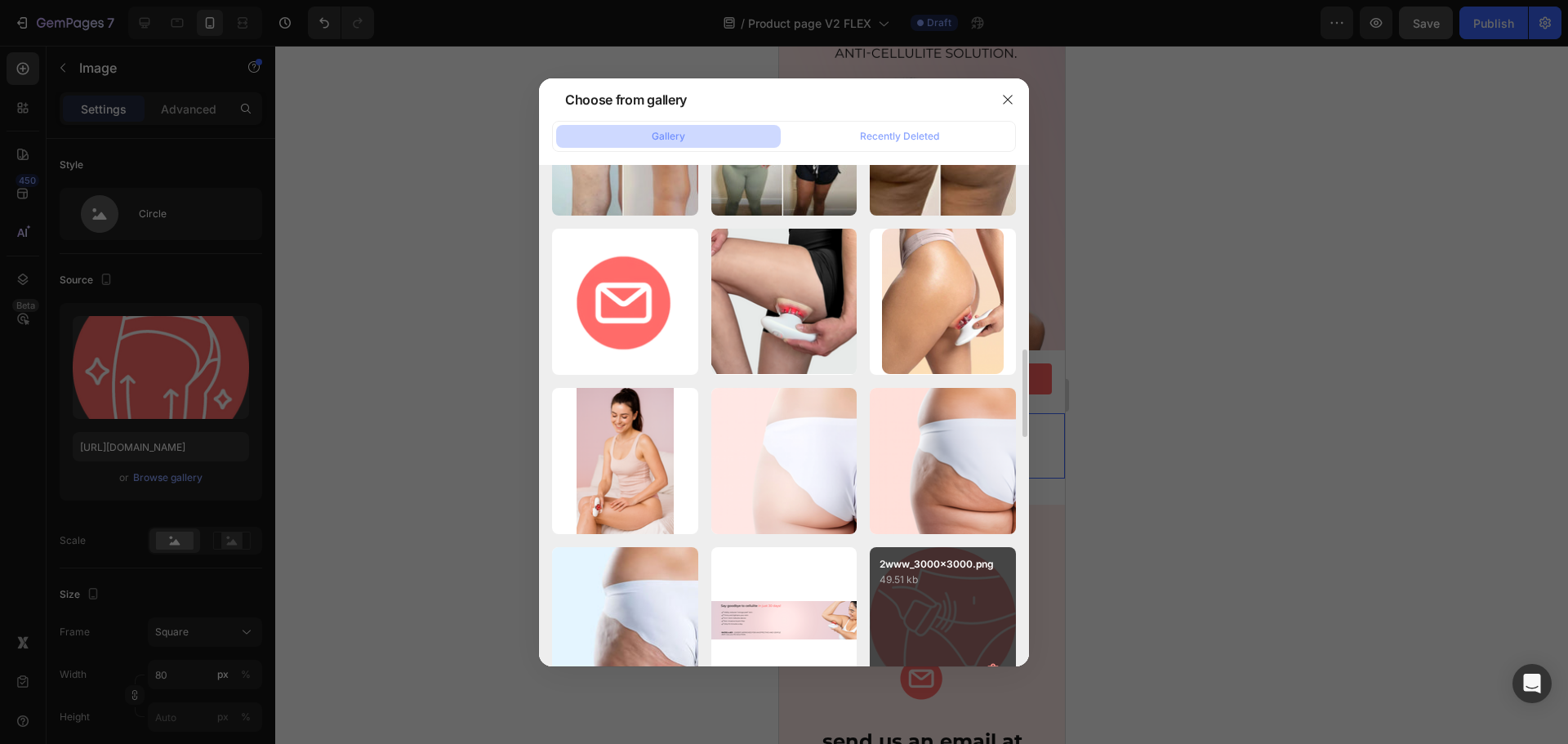
scroll to position [1306, 0]
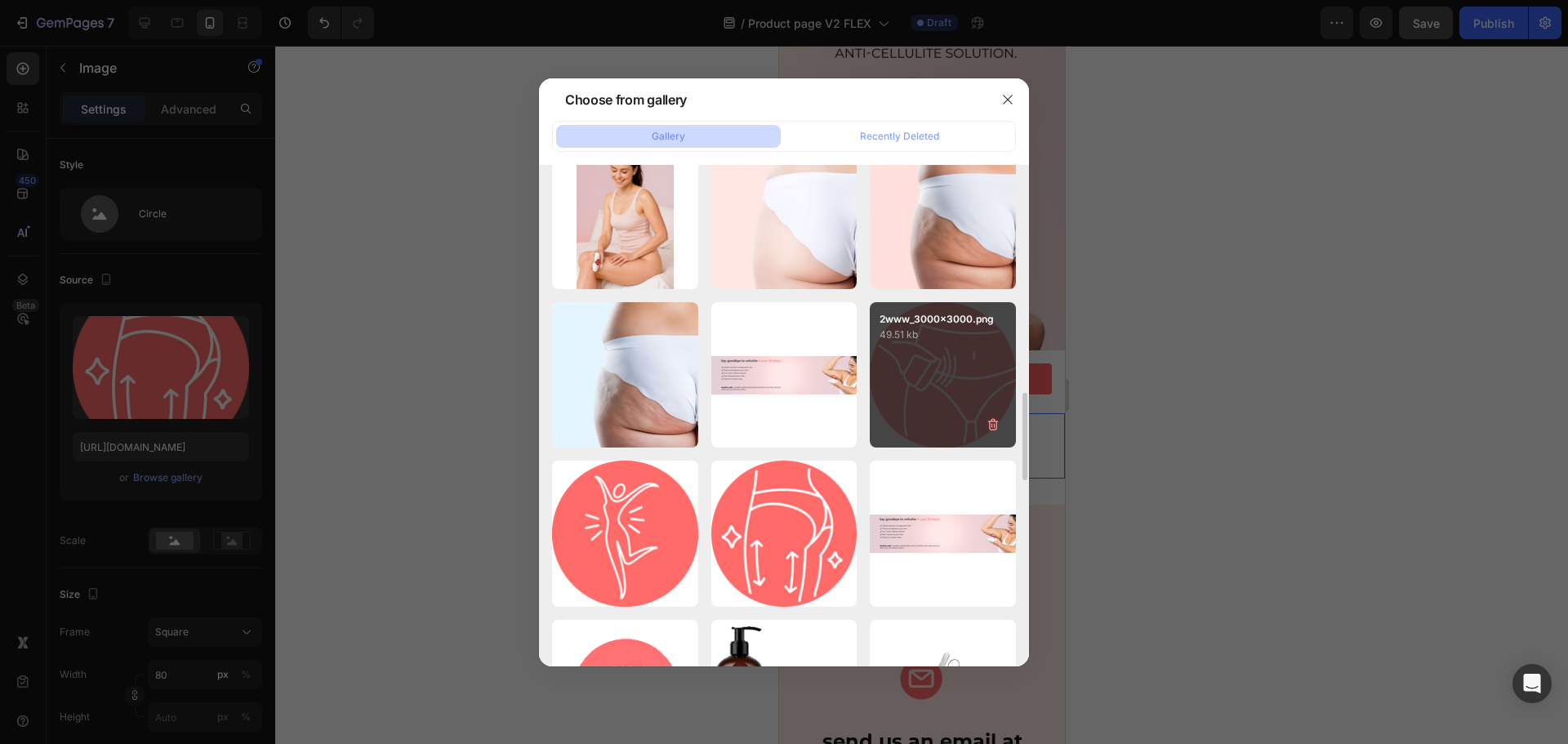
click at [944, 369] on div "2www_3000x3000.png 49.51 kb" at bounding box center [943, 376] width 146 height 146
type input "[URL][DOMAIN_NAME]"
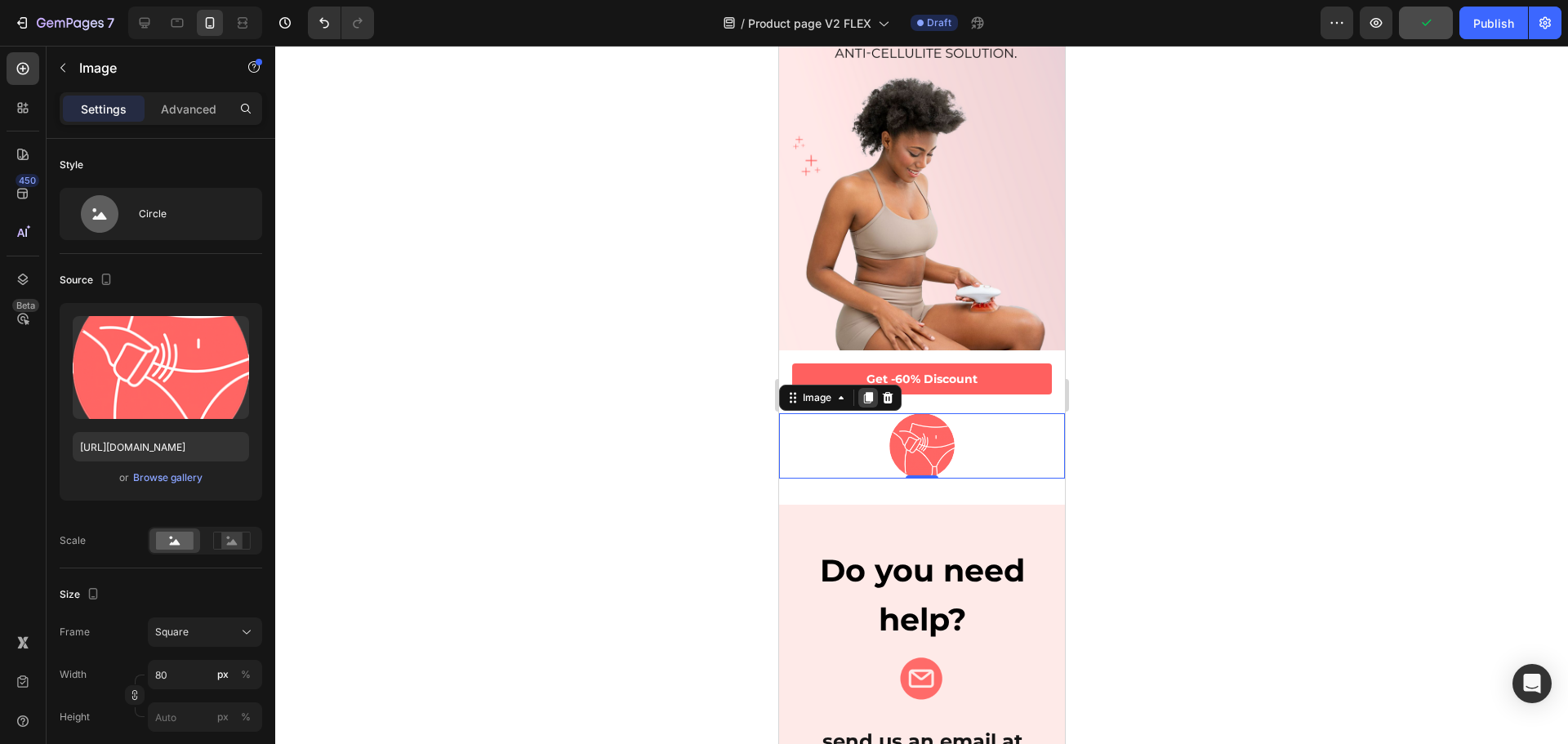
click at [862, 391] on icon at bounding box center [868, 398] width 13 height 13
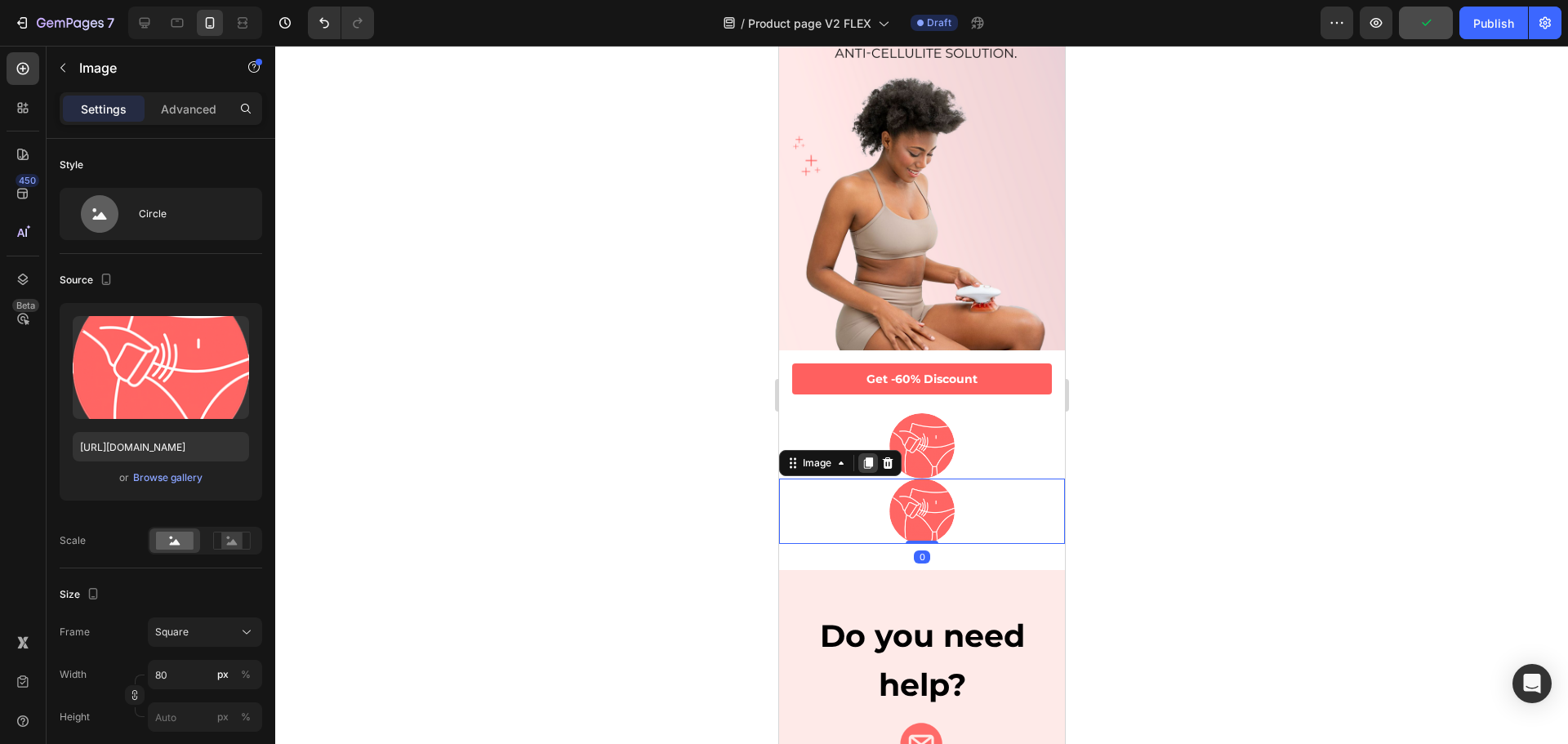
click at [865, 457] on icon at bounding box center [868, 462] width 9 height 12
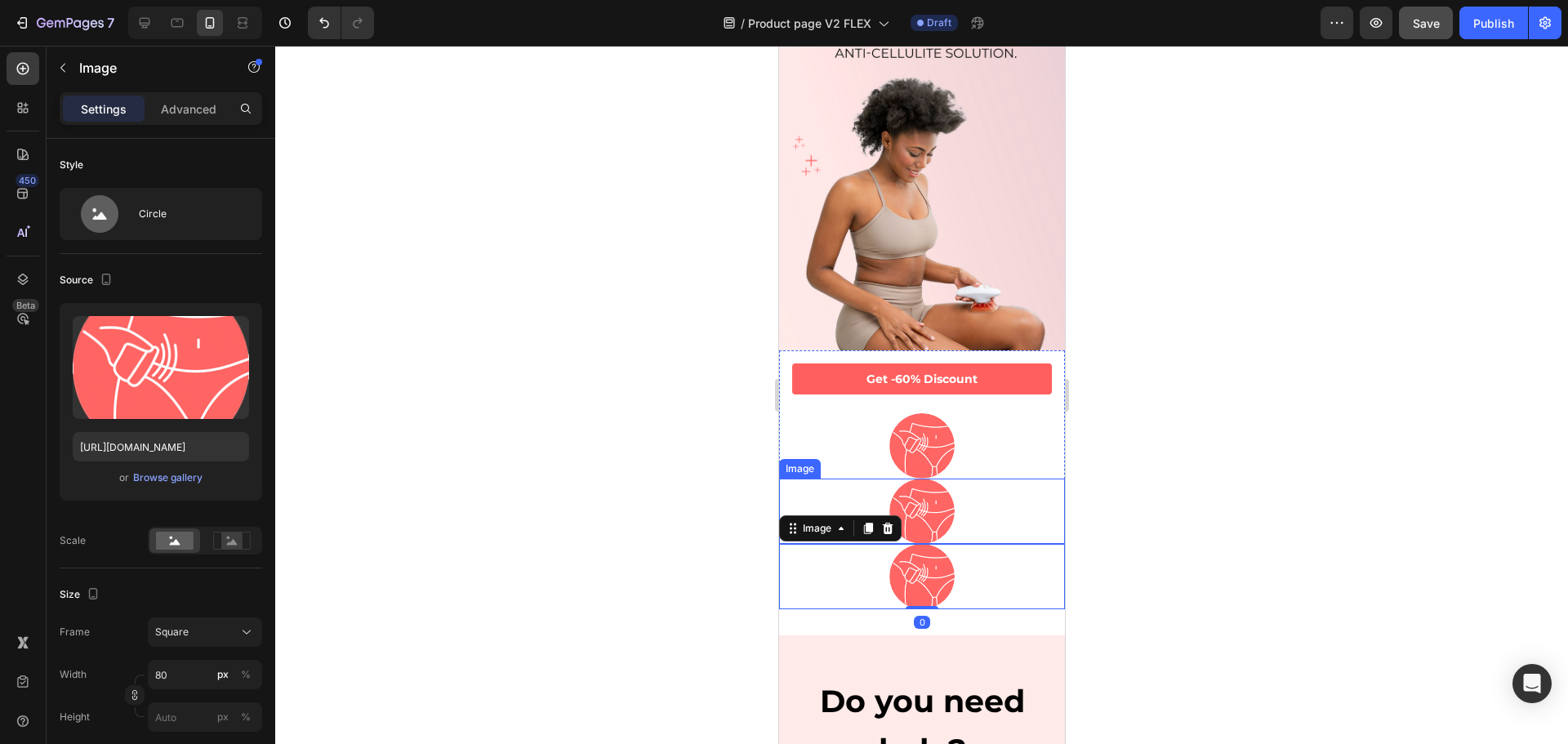
click at [946, 496] on div at bounding box center [921, 510] width 286 height 65
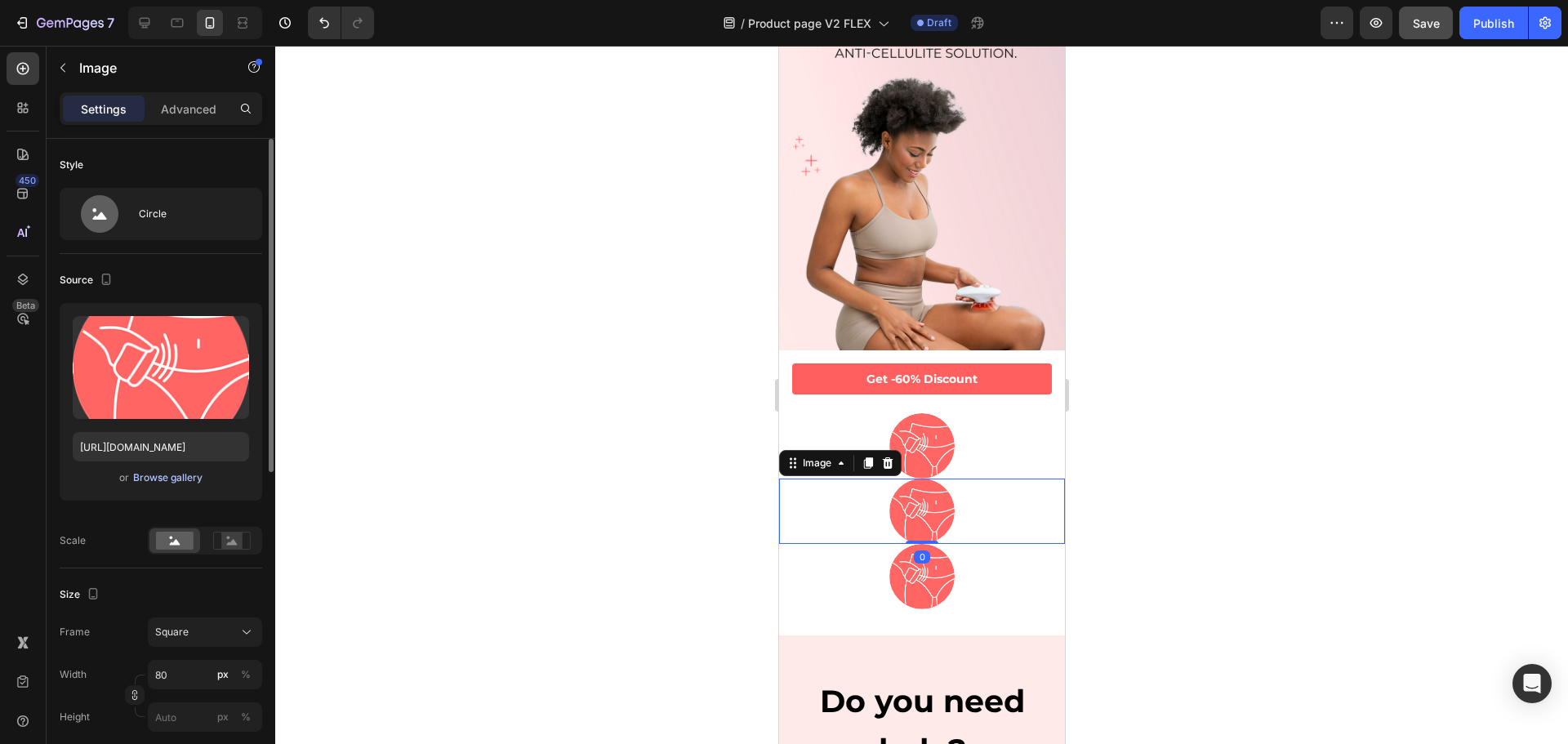
click at [148, 474] on div "Browse gallery" at bounding box center [168, 478] width 69 height 15
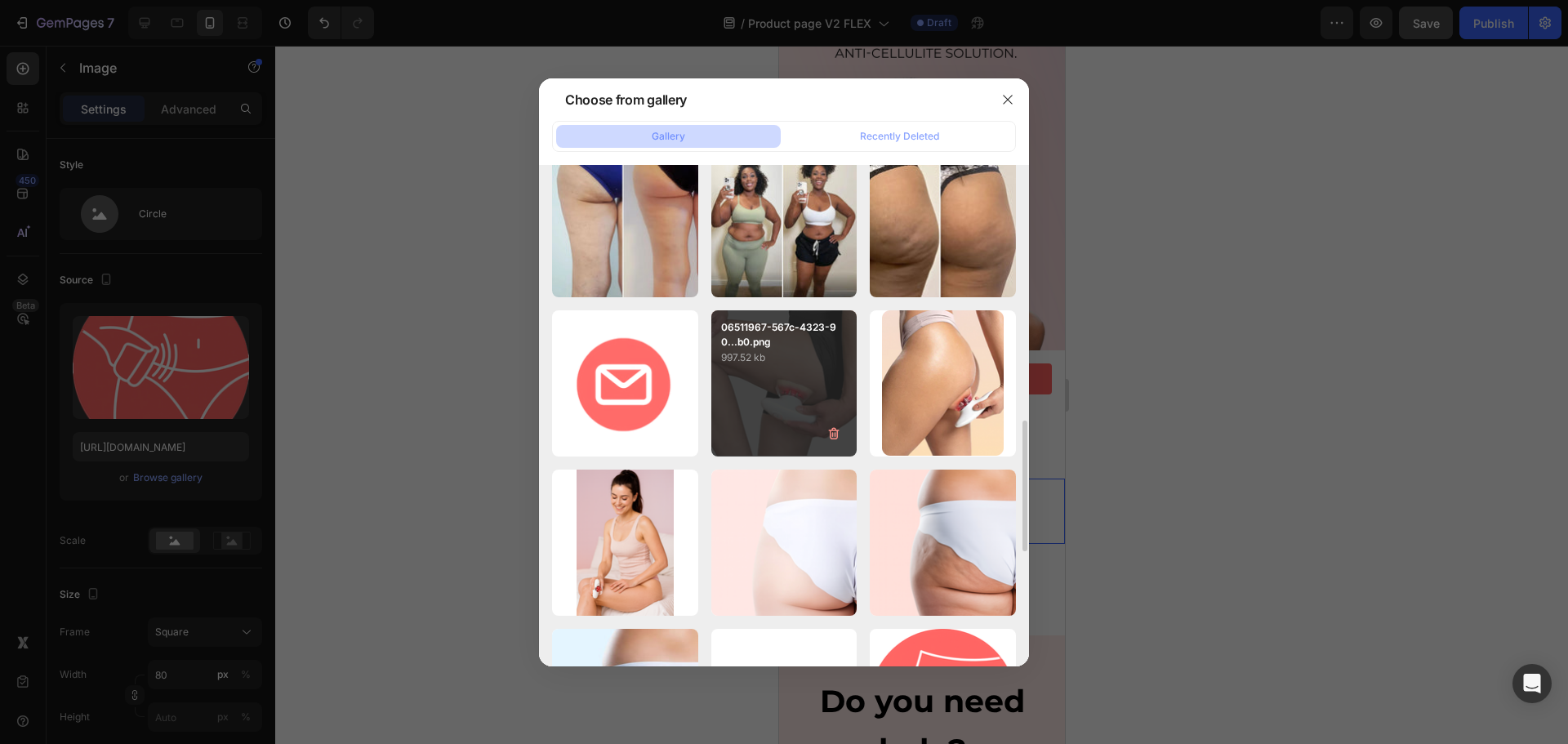
scroll to position [1388, 0]
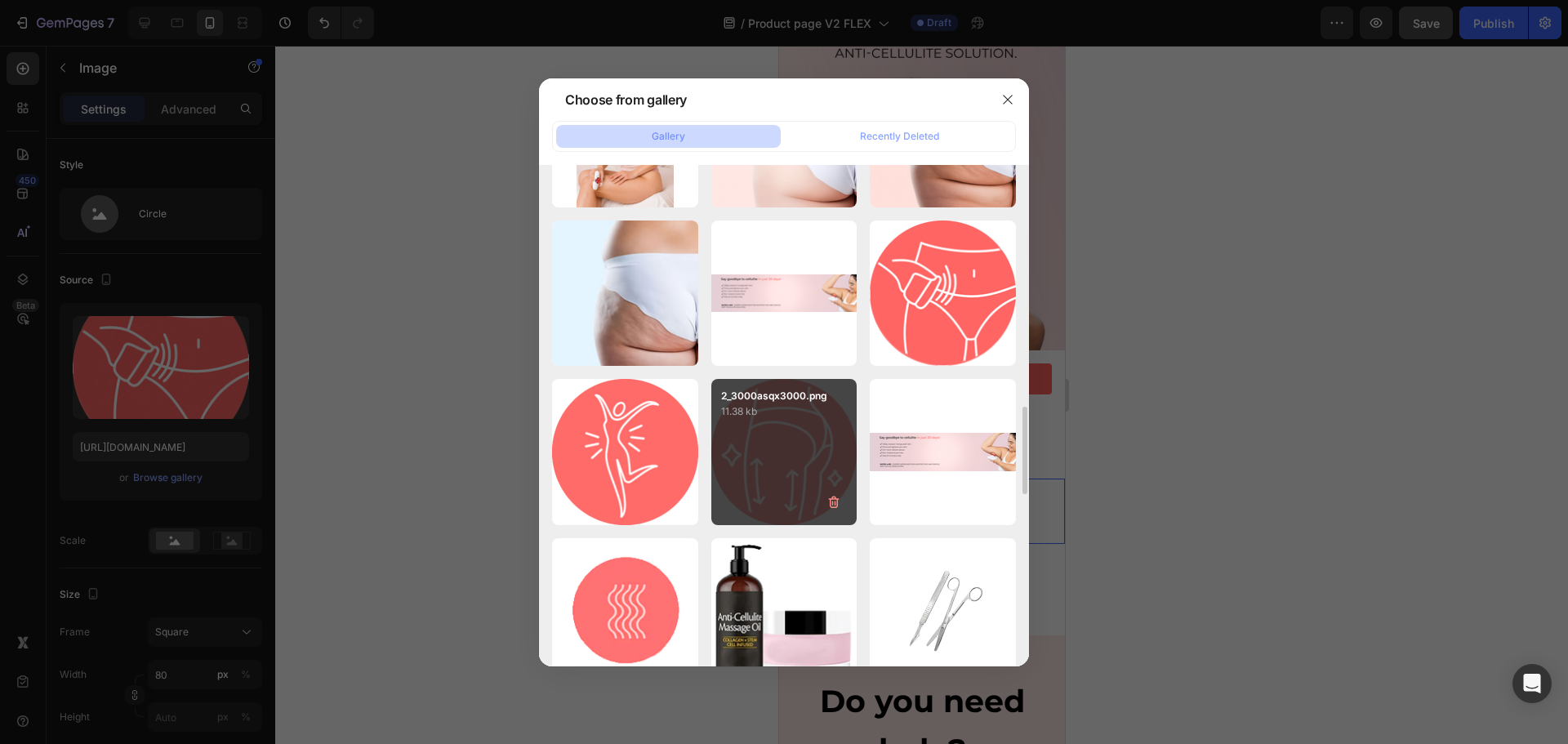
click at [807, 420] on p "11.38 kb" at bounding box center [784, 411] width 126 height 16
type input "[URL][DOMAIN_NAME]"
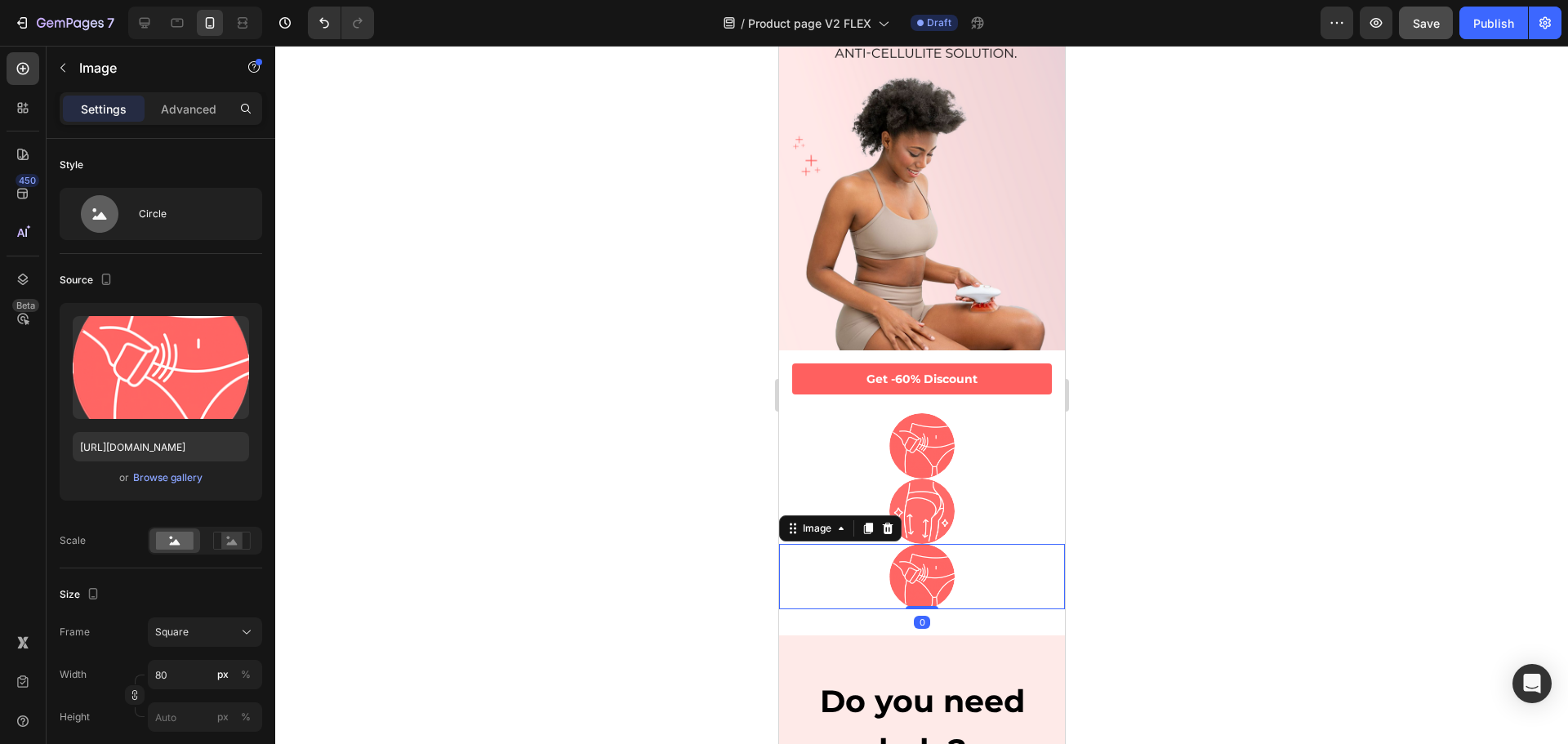
drag, startPoint x: 931, startPoint y: 559, endPoint x: 1344, endPoint y: 506, distance: 416.4
click at [931, 559] on img at bounding box center [921, 576] width 65 height 65
click at [158, 483] on div "Browse gallery" at bounding box center [168, 478] width 69 height 15
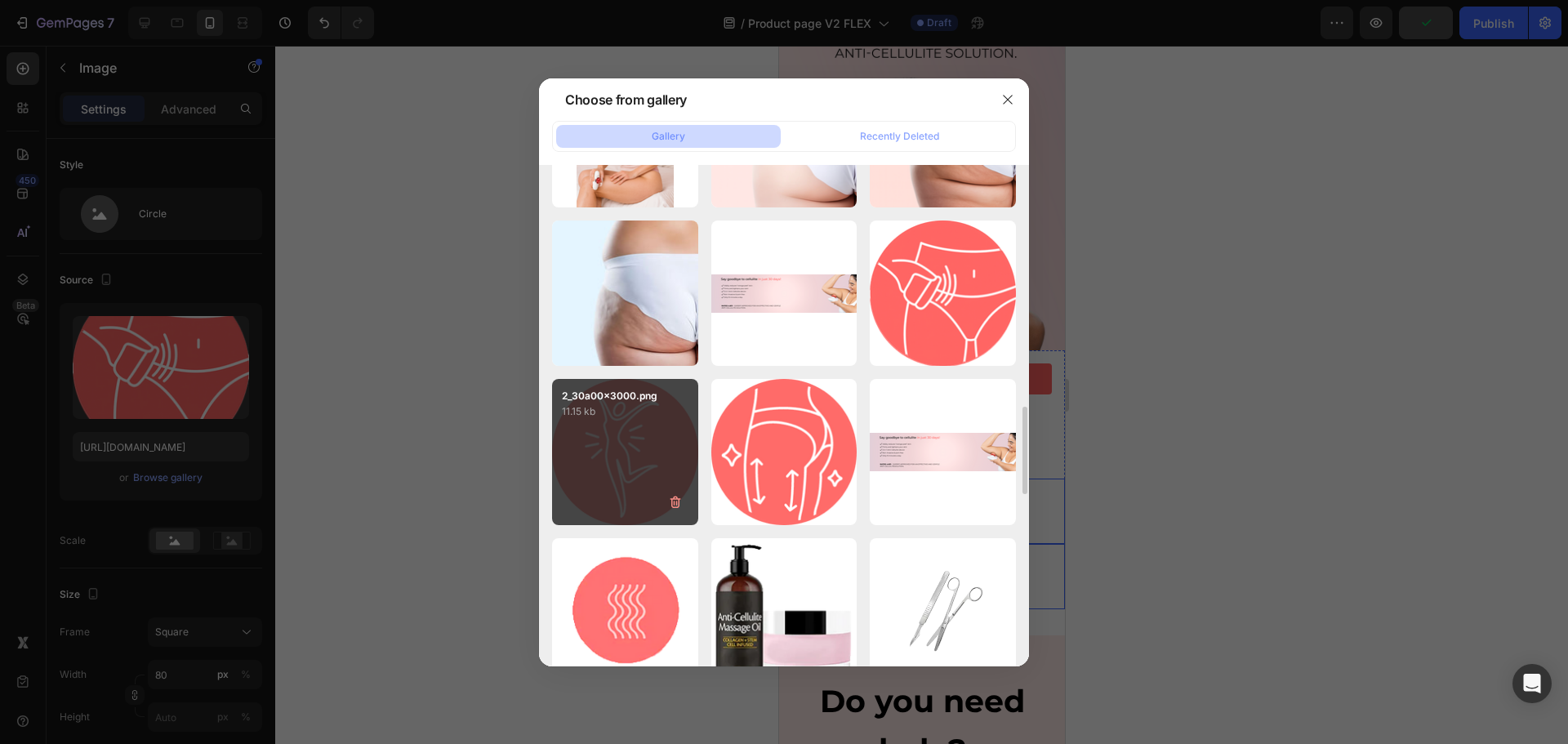
click at [645, 451] on div "2_30a00x3000.png 11.15 kb" at bounding box center [625, 452] width 146 height 146
type input "[URL][DOMAIN_NAME]"
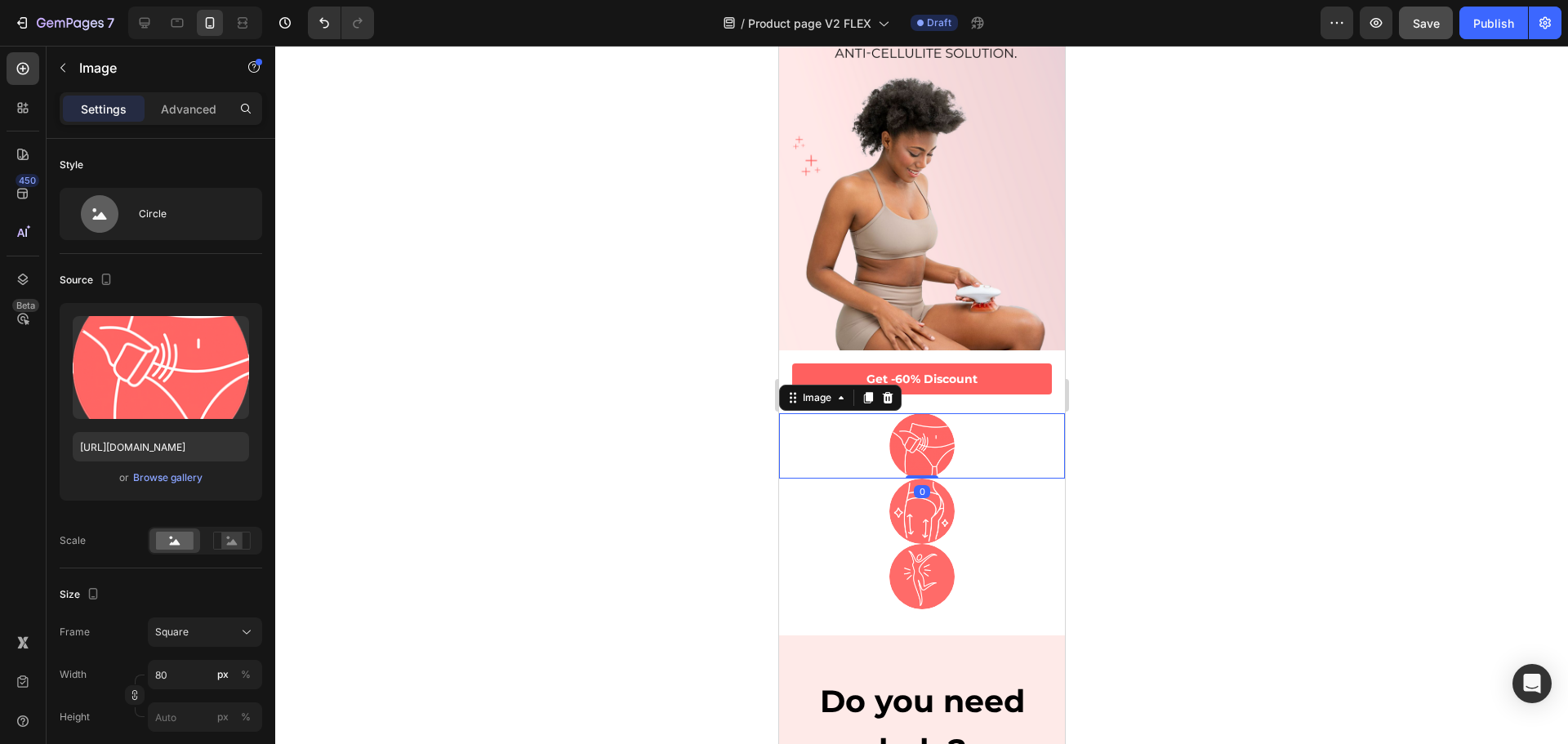
click at [961, 418] on div at bounding box center [921, 445] width 286 height 65
click at [77, 68] on div "Image" at bounding box center [140, 68] width 187 height 42
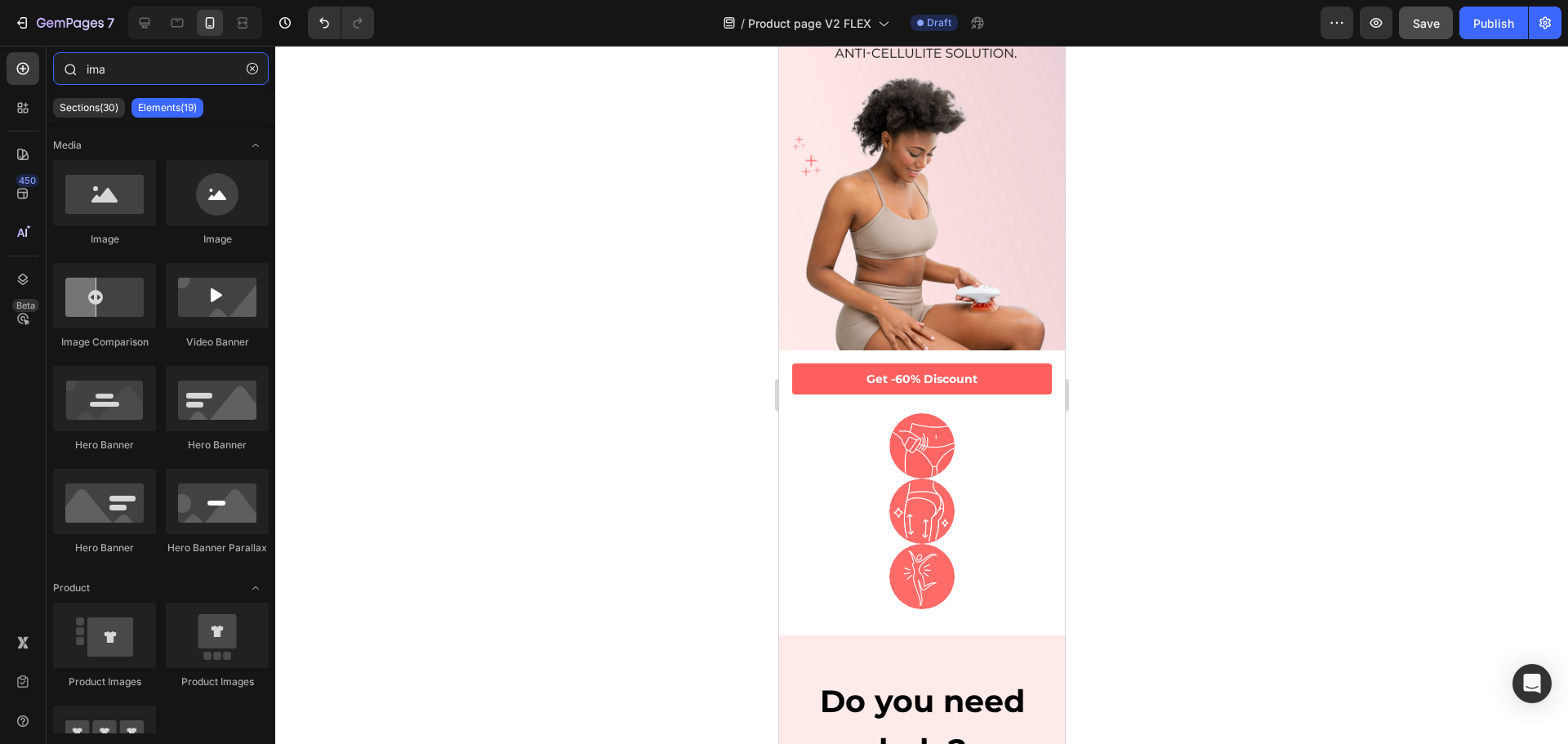
click at [125, 70] on input "ima" at bounding box center [161, 69] width 216 height 33
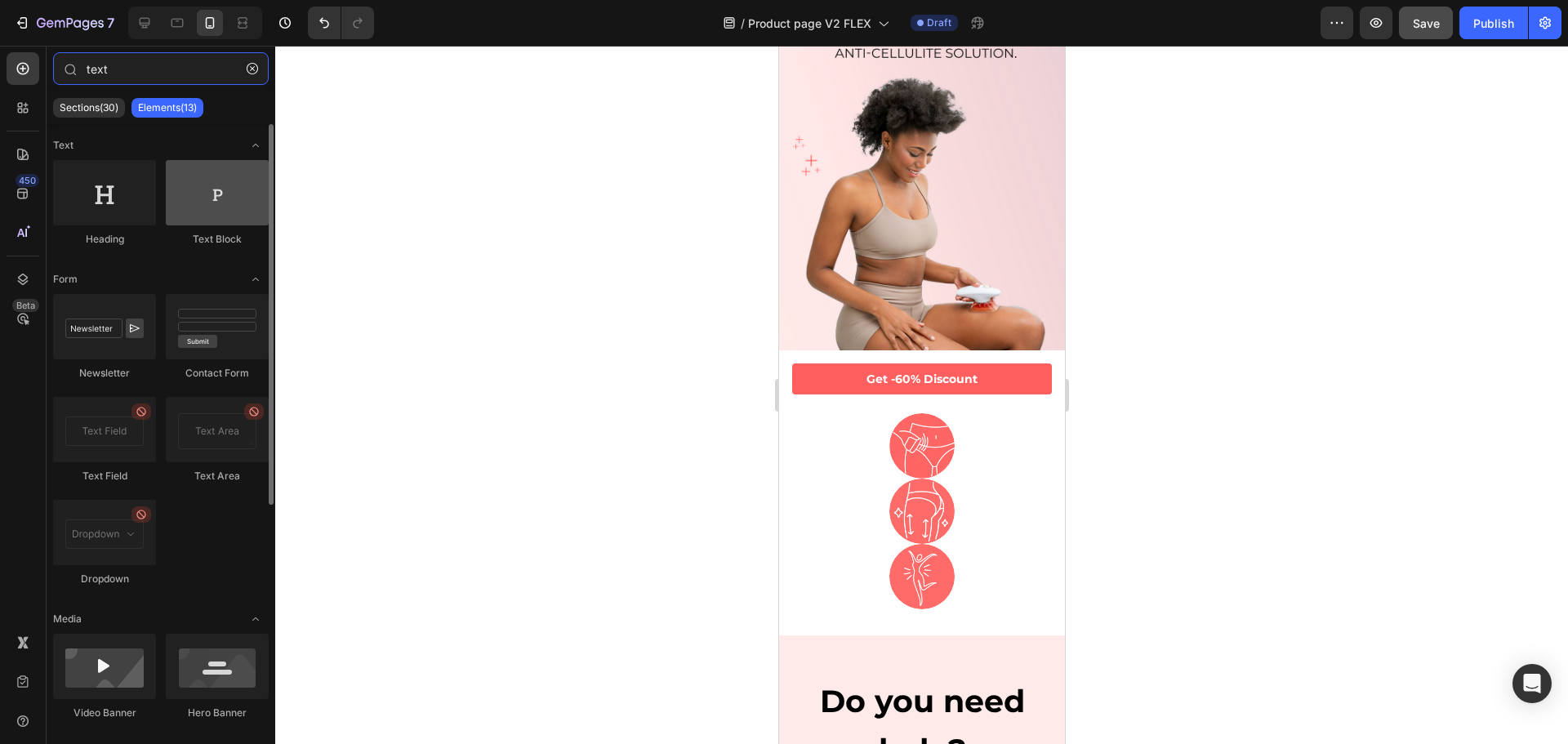
type input "text"
drag, startPoint x: 226, startPoint y: 193, endPoint x: 189, endPoint y: 207, distance: 39.6
click at [189, 207] on div at bounding box center [217, 192] width 103 height 65
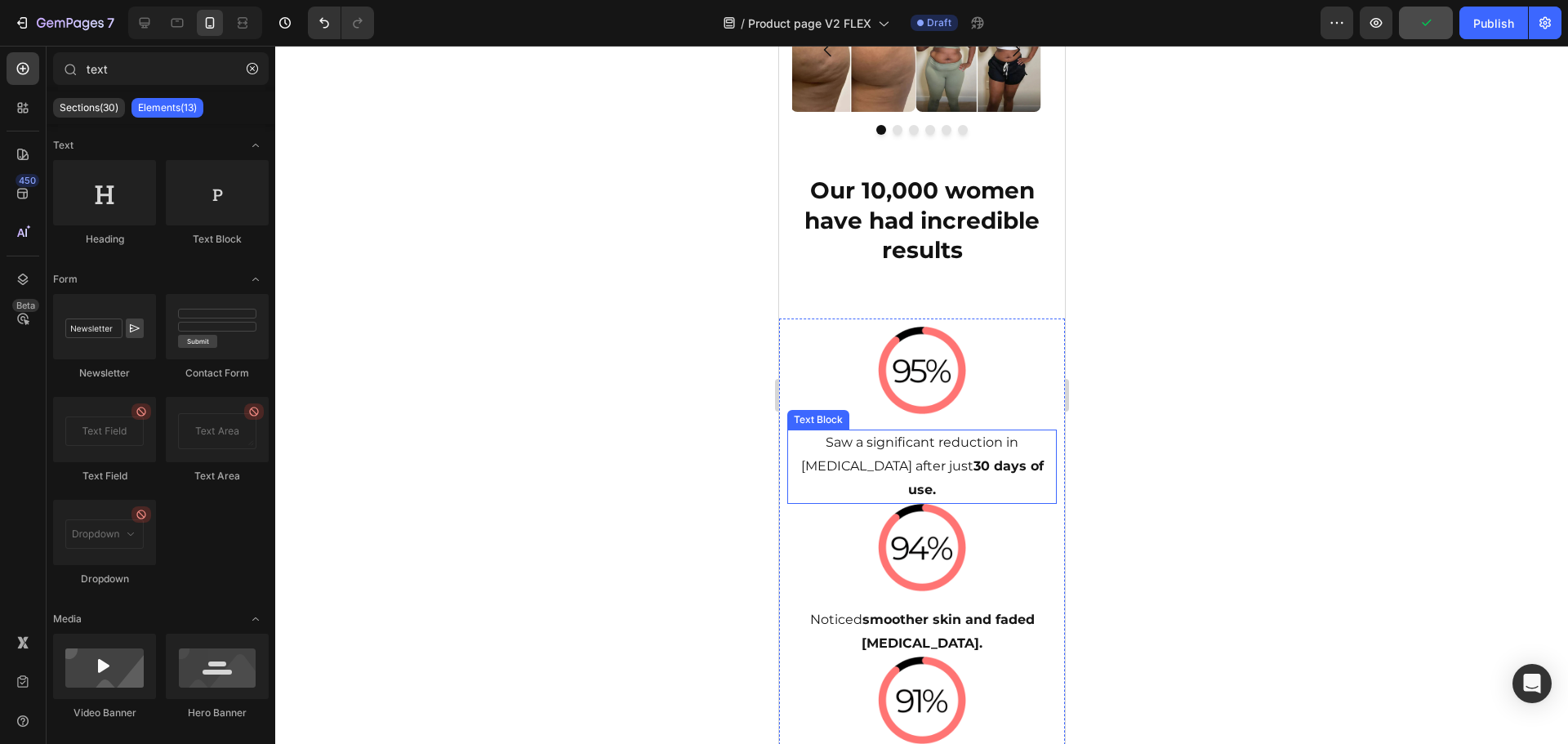
drag, startPoint x: 923, startPoint y: 452, endPoint x: 888, endPoint y: 435, distance: 38.9
click at [923, 452] on p "Saw a significant reduction in [MEDICAL_DATA] after just 30 days of use." at bounding box center [921, 466] width 266 height 70
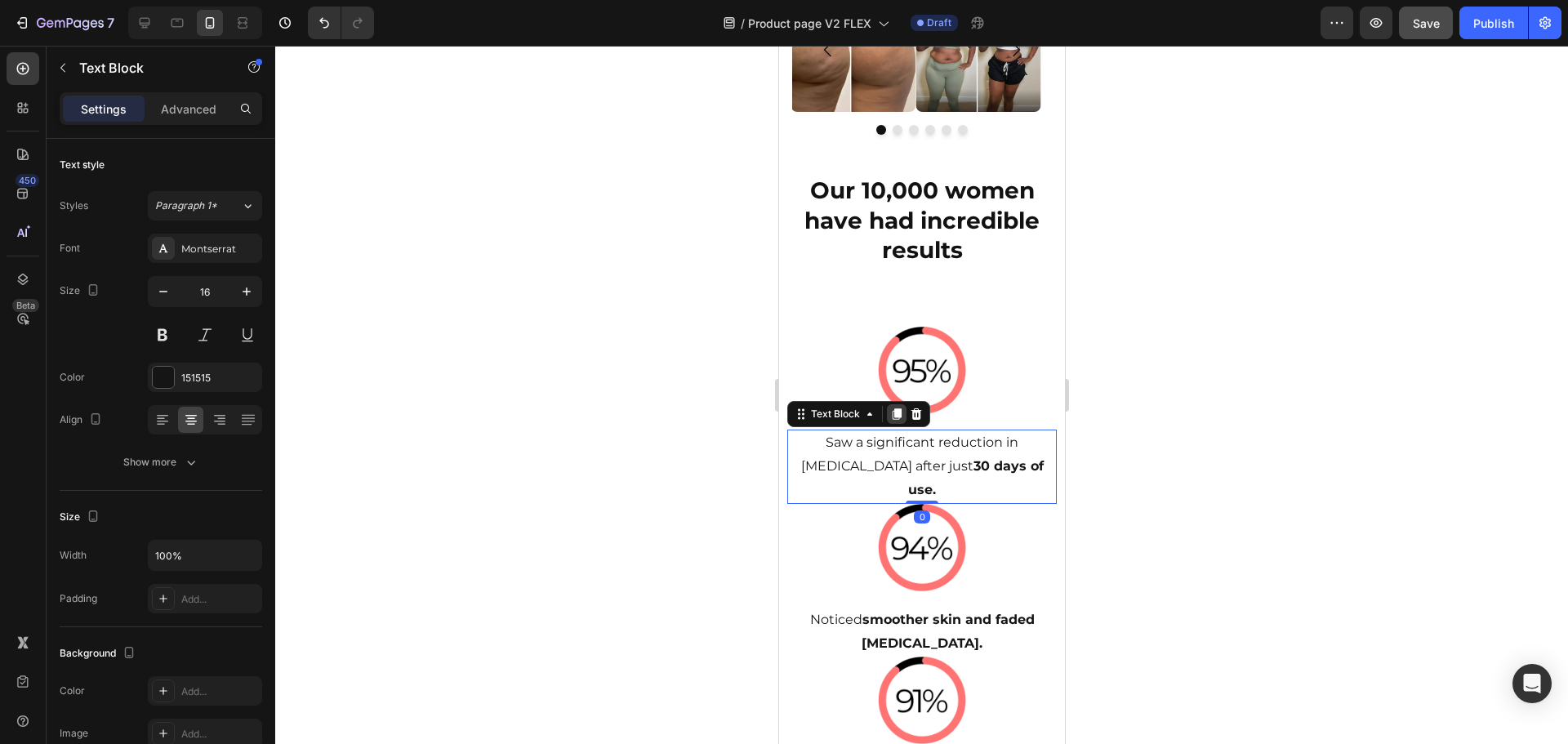
click at [898, 413] on icon at bounding box center [896, 415] width 9 height 12
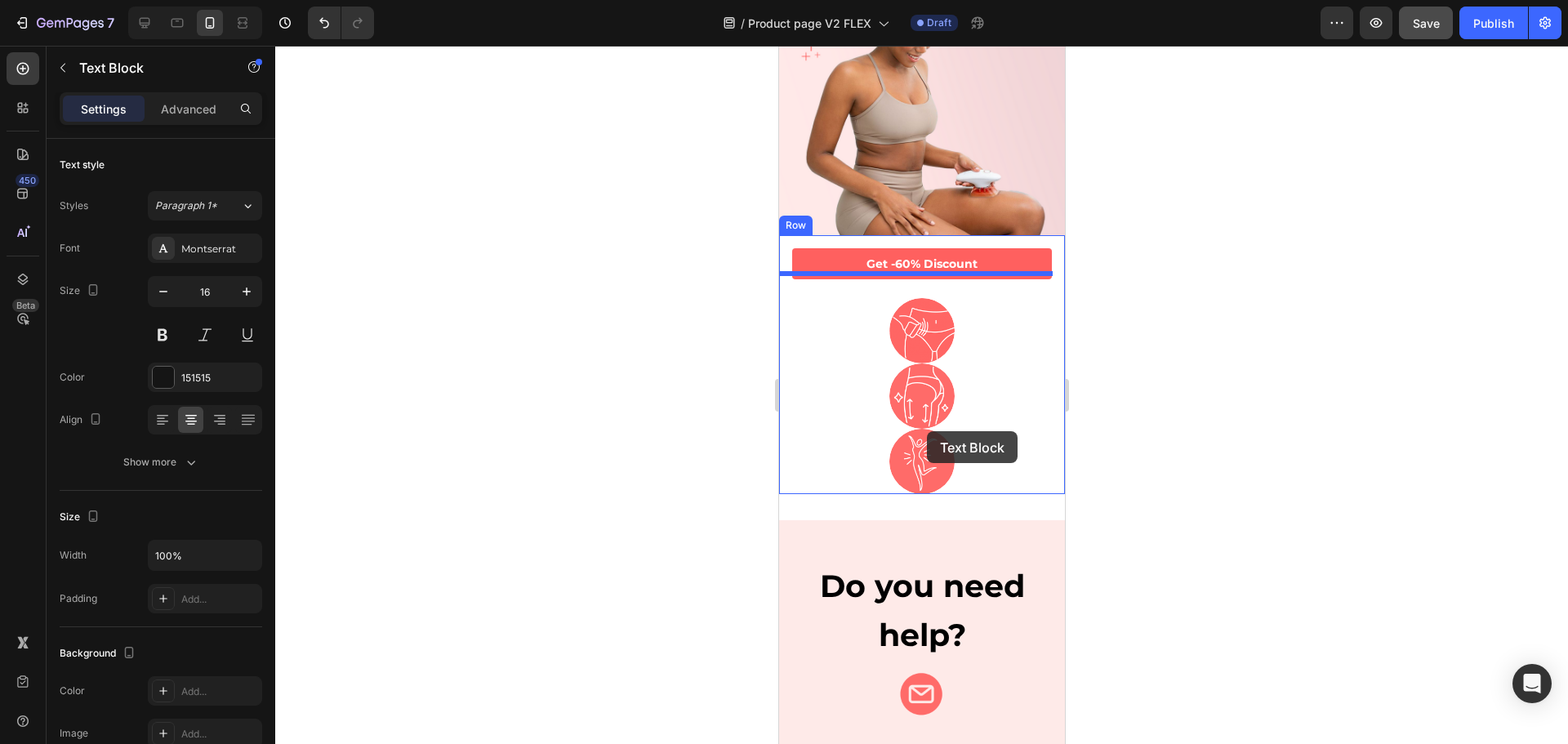
scroll to position [465, 0]
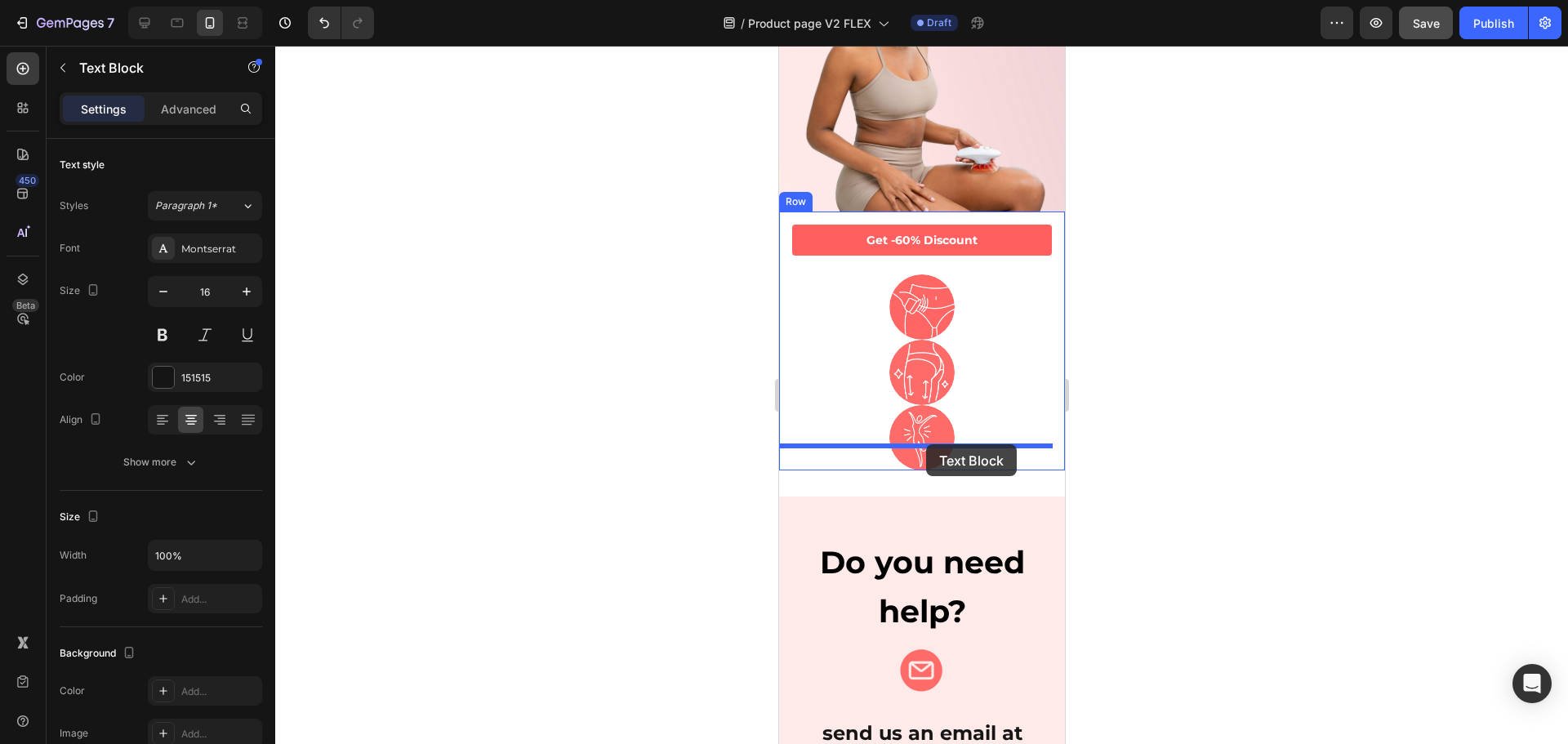
drag, startPoint x: 805, startPoint y: 466, endPoint x: 924, endPoint y: 441, distance: 121.6
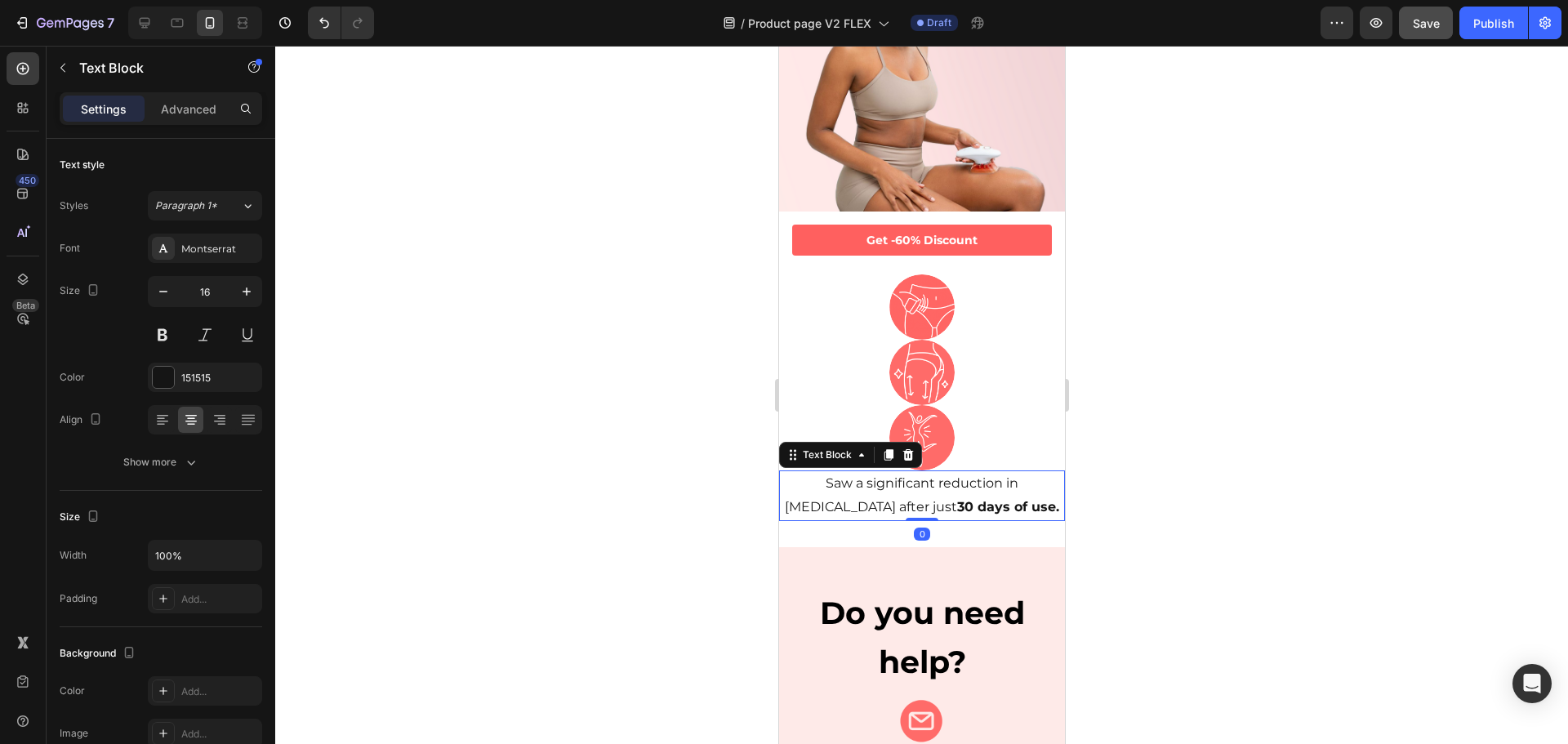
click at [976, 411] on div at bounding box center [921, 437] width 286 height 65
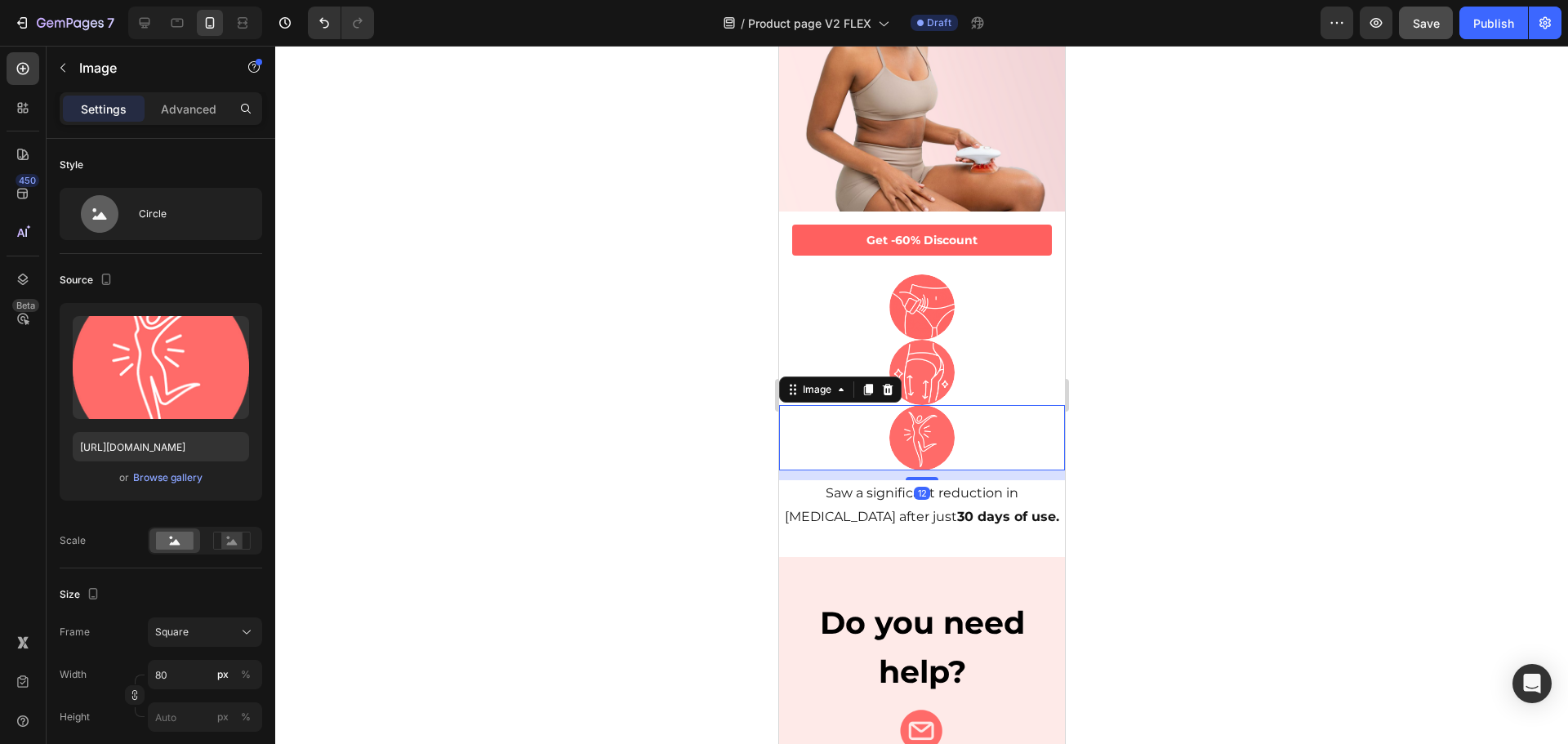
drag, startPoint x: 925, startPoint y: 446, endPoint x: 926, endPoint y: 455, distance: 9.1
click at [926, 471] on div "12" at bounding box center [921, 471] width 286 height 0
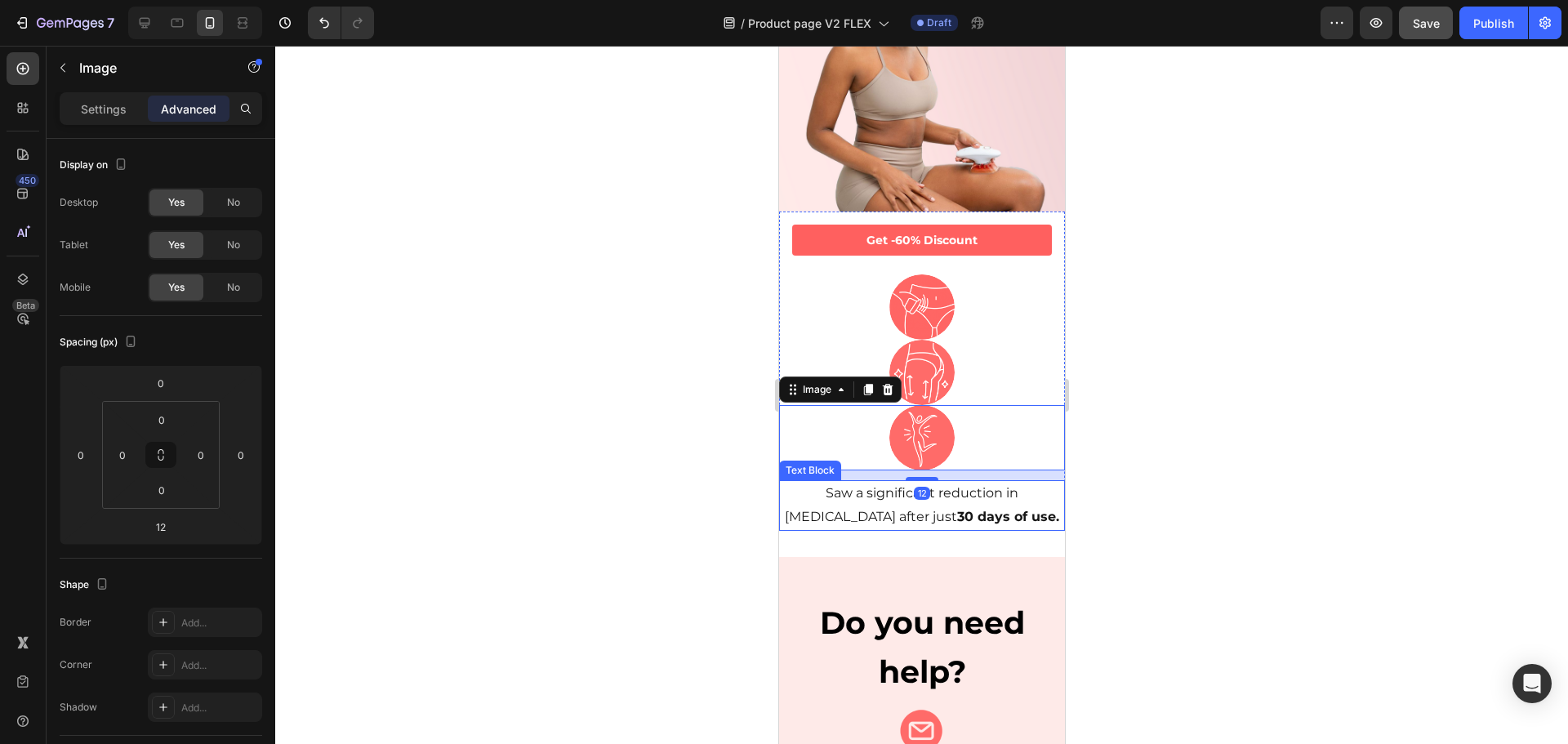
click at [984, 482] on p "Saw a significant reduction in [MEDICAL_DATA] after just 30 days of use." at bounding box center [921, 505] width 283 height 48
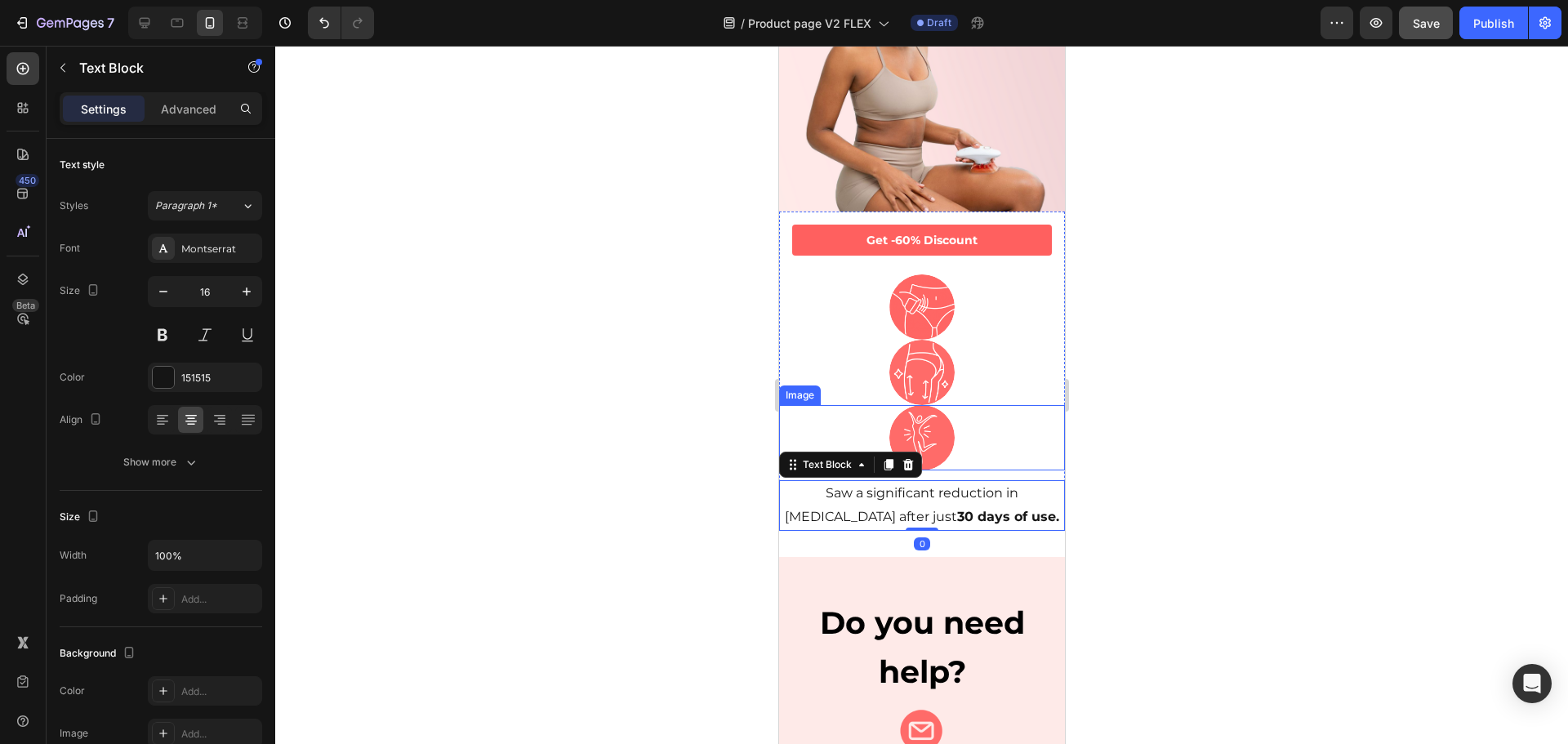
click at [964, 426] on div at bounding box center [921, 437] width 286 height 65
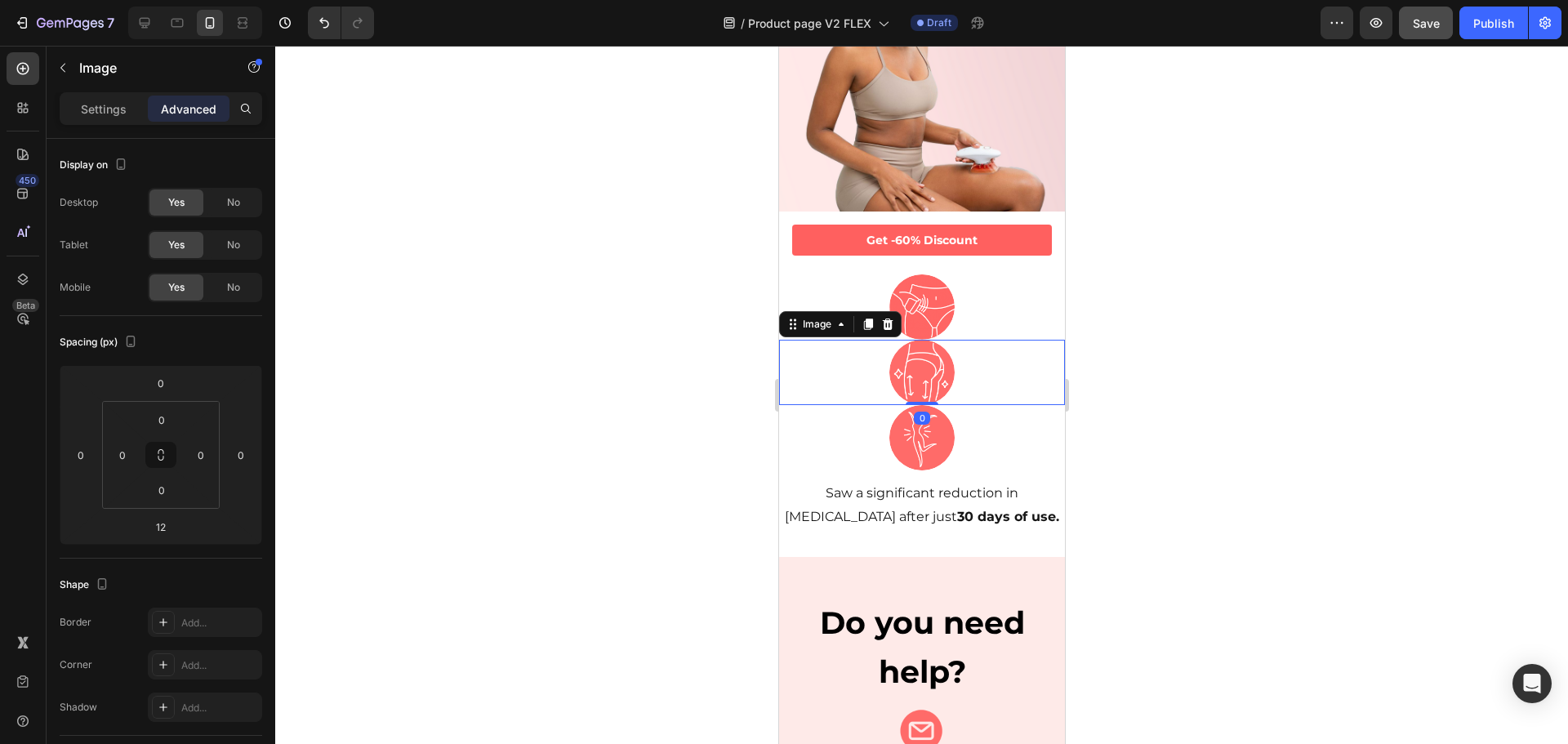
click at [957, 345] on div at bounding box center [921, 372] width 286 height 65
click at [891, 482] on p "Saw a significant reduction in [MEDICAL_DATA] after just 30 days of use." at bounding box center [921, 505] width 283 height 48
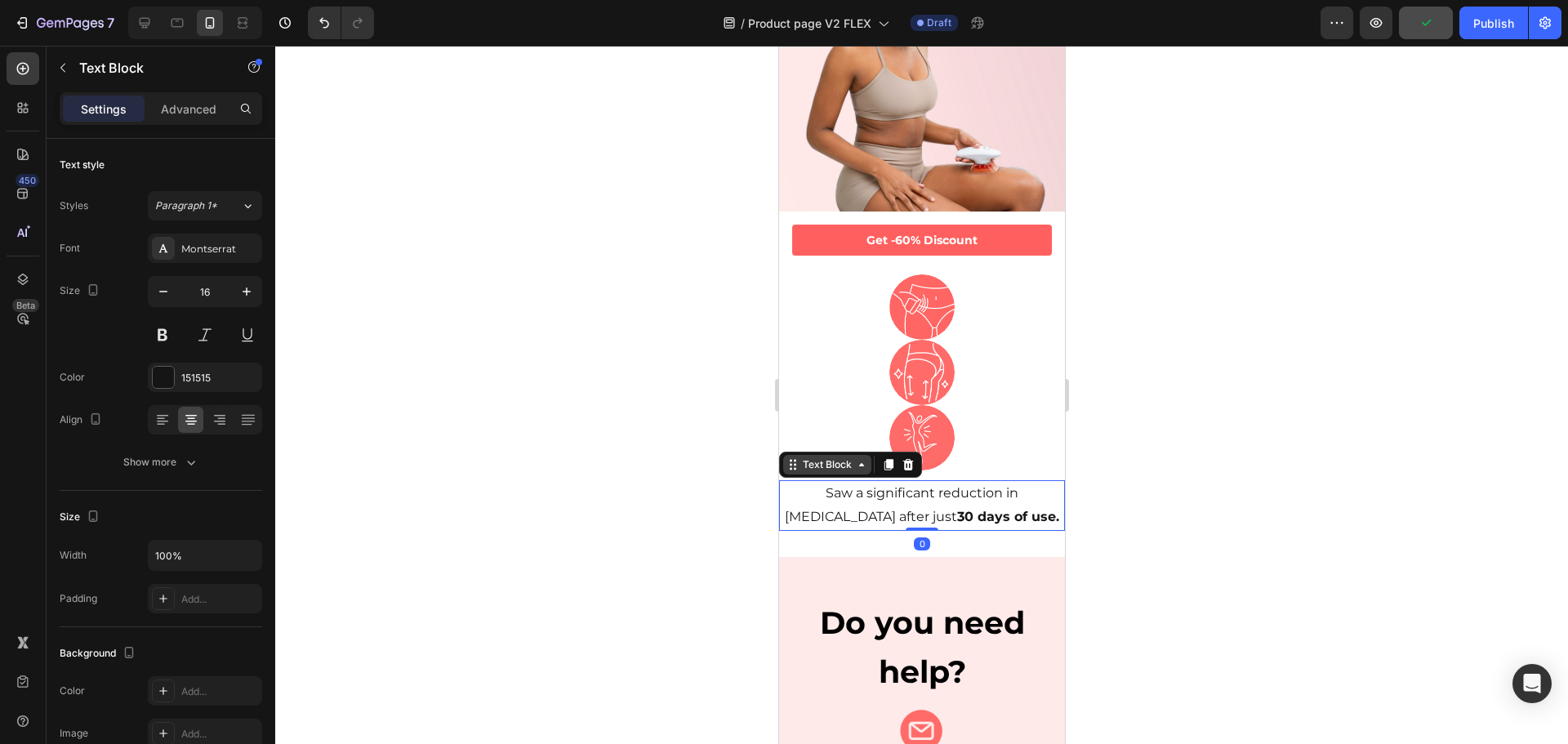
click at [821, 457] on div "Text Block" at bounding box center [827, 464] width 56 height 15
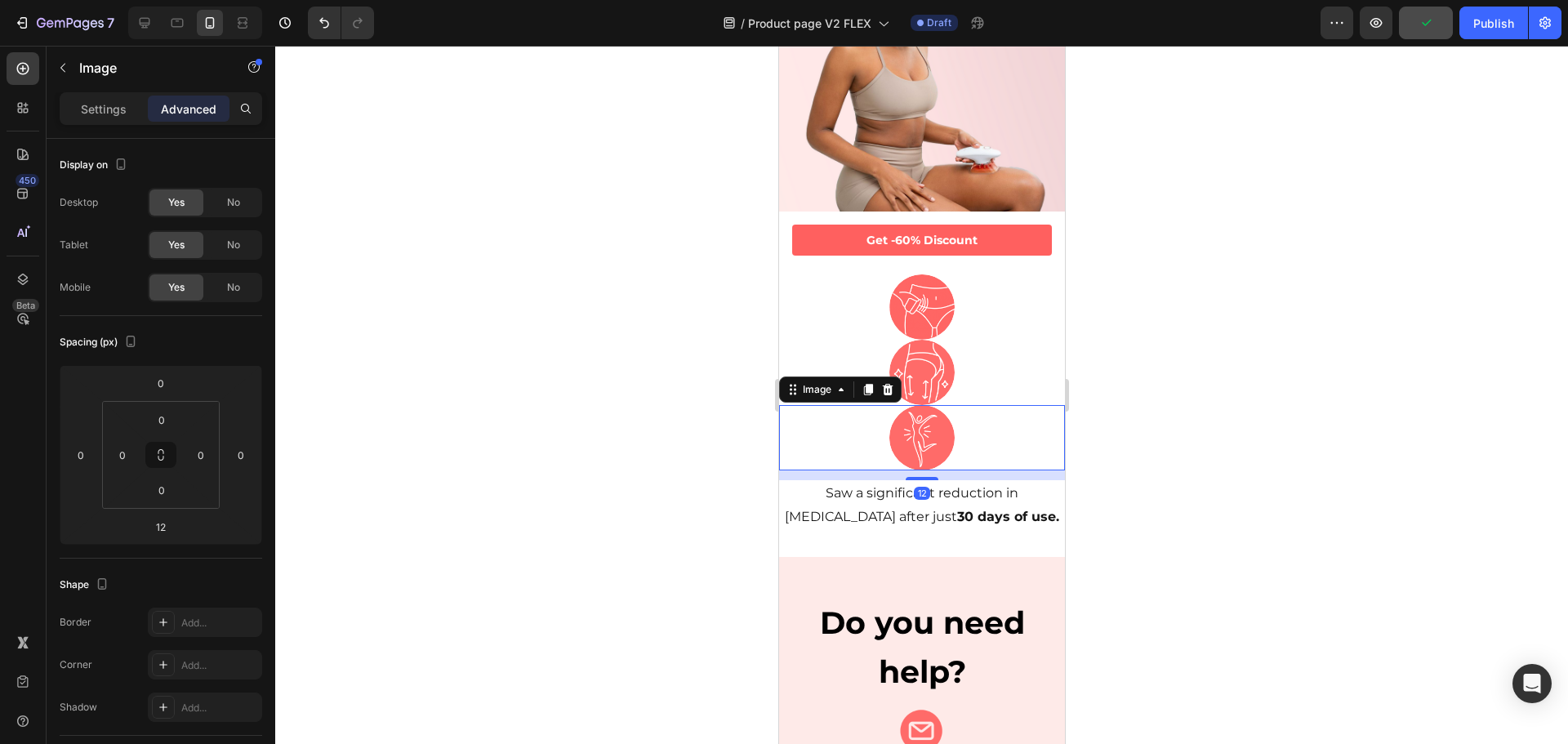
click at [994, 414] on div at bounding box center [921, 437] width 286 height 65
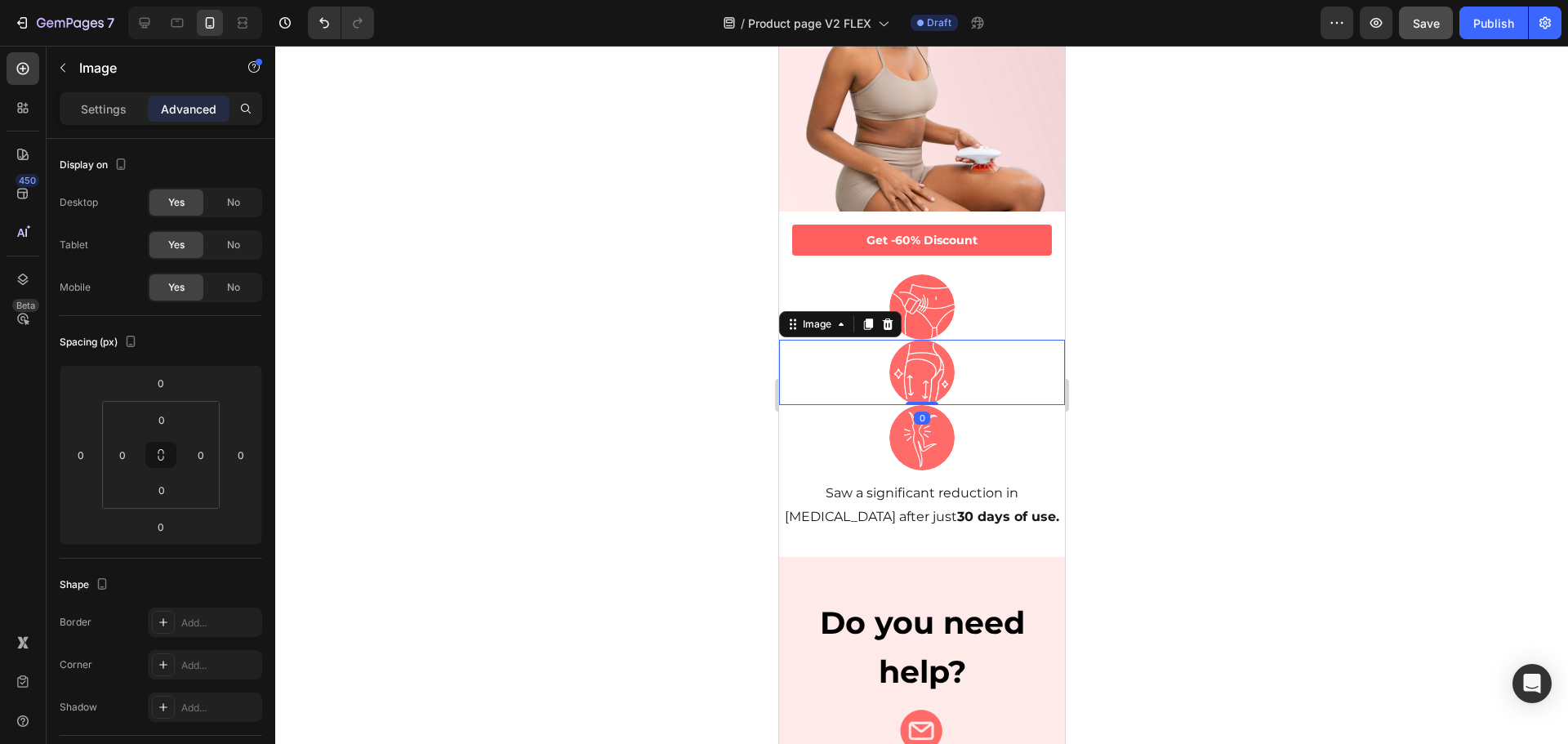
click at [947, 365] on div at bounding box center [921, 372] width 286 height 65
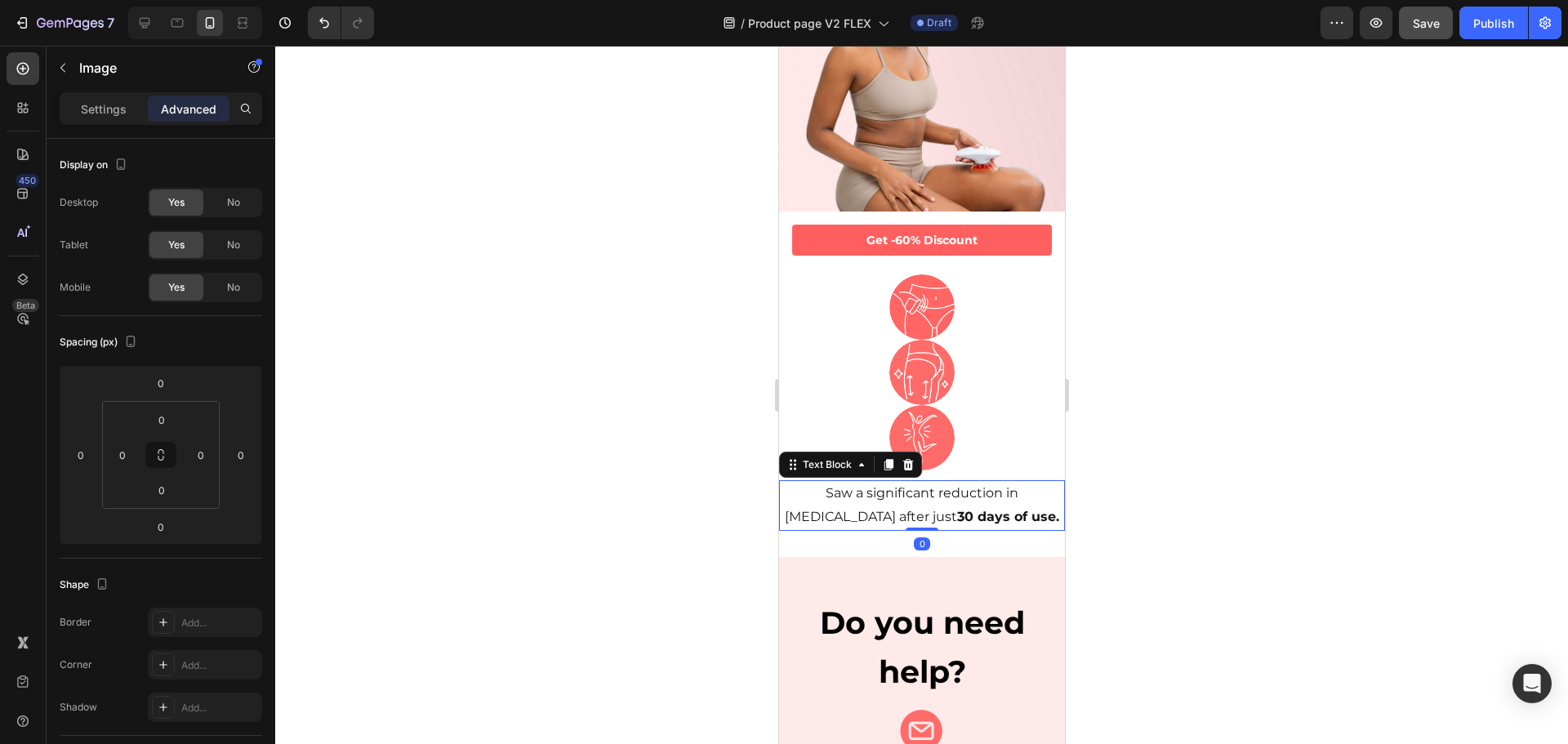
click at [900, 482] on p "Saw a significant reduction in [MEDICAL_DATA] after just 30 days of use." at bounding box center [921, 505] width 283 height 48
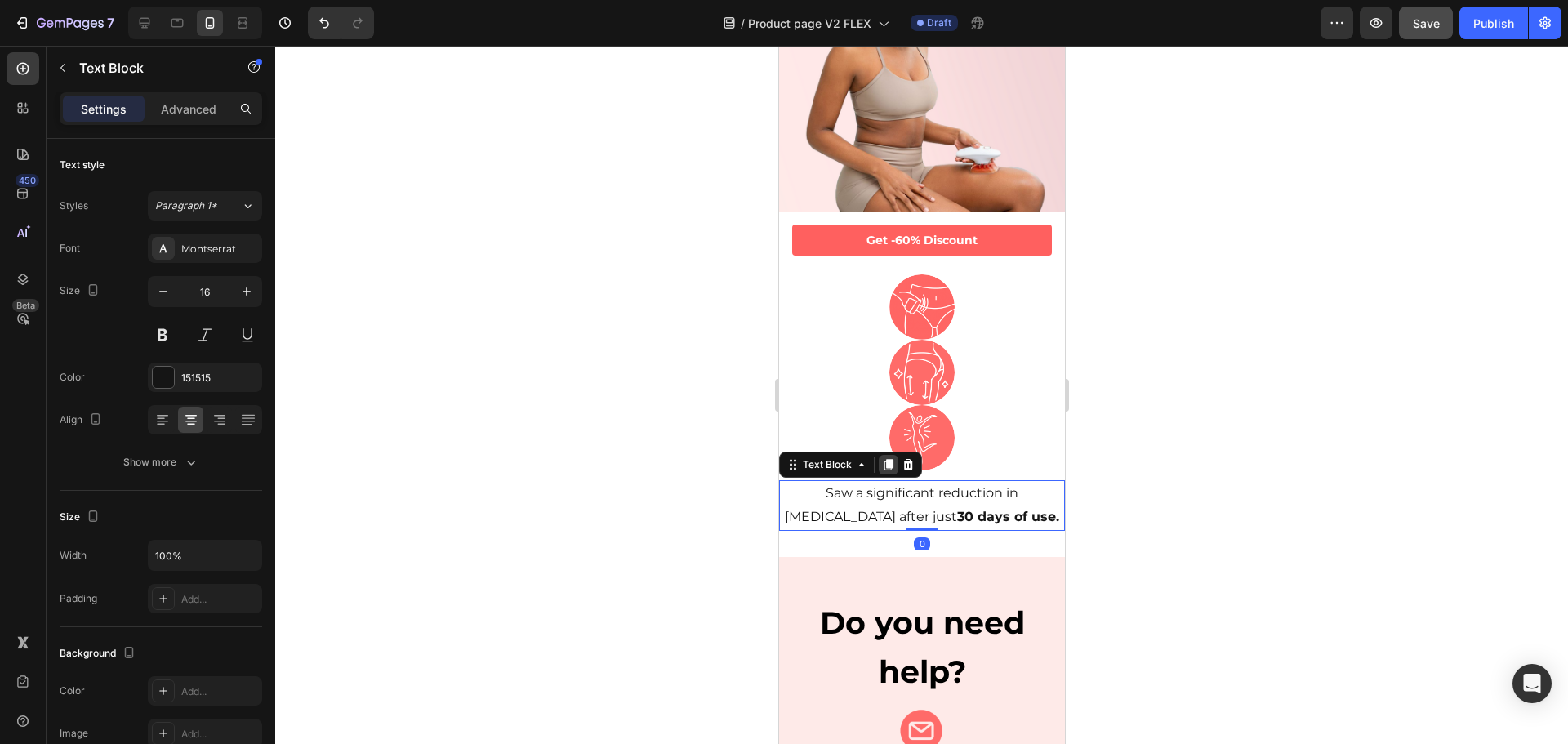
click at [884, 458] on icon at bounding box center [888, 464] width 13 height 13
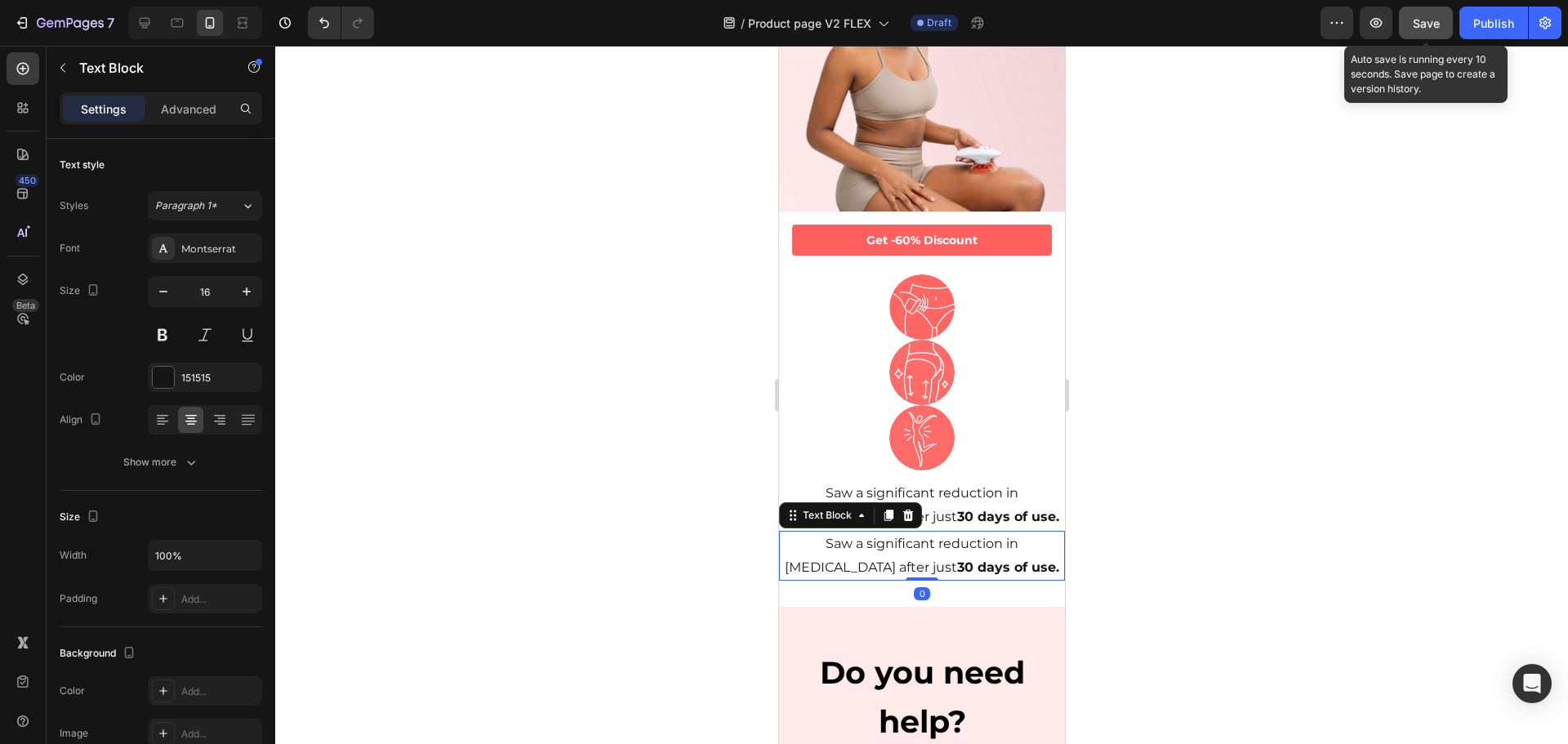
click at [1405, 19] on button "Save" at bounding box center [1425, 23] width 54 height 33
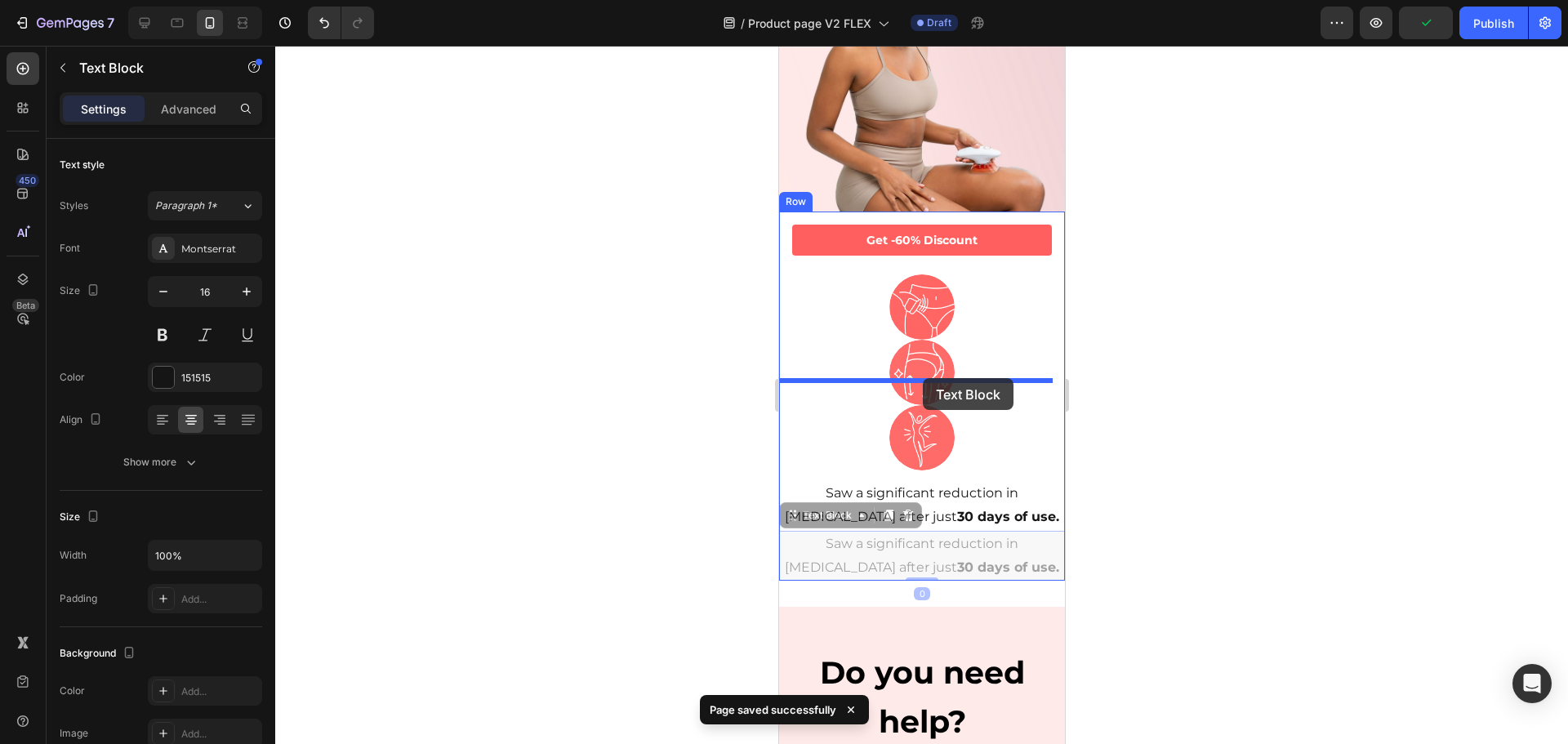
drag, startPoint x: 793, startPoint y: 488, endPoint x: 923, endPoint y: 378, distance: 170.3
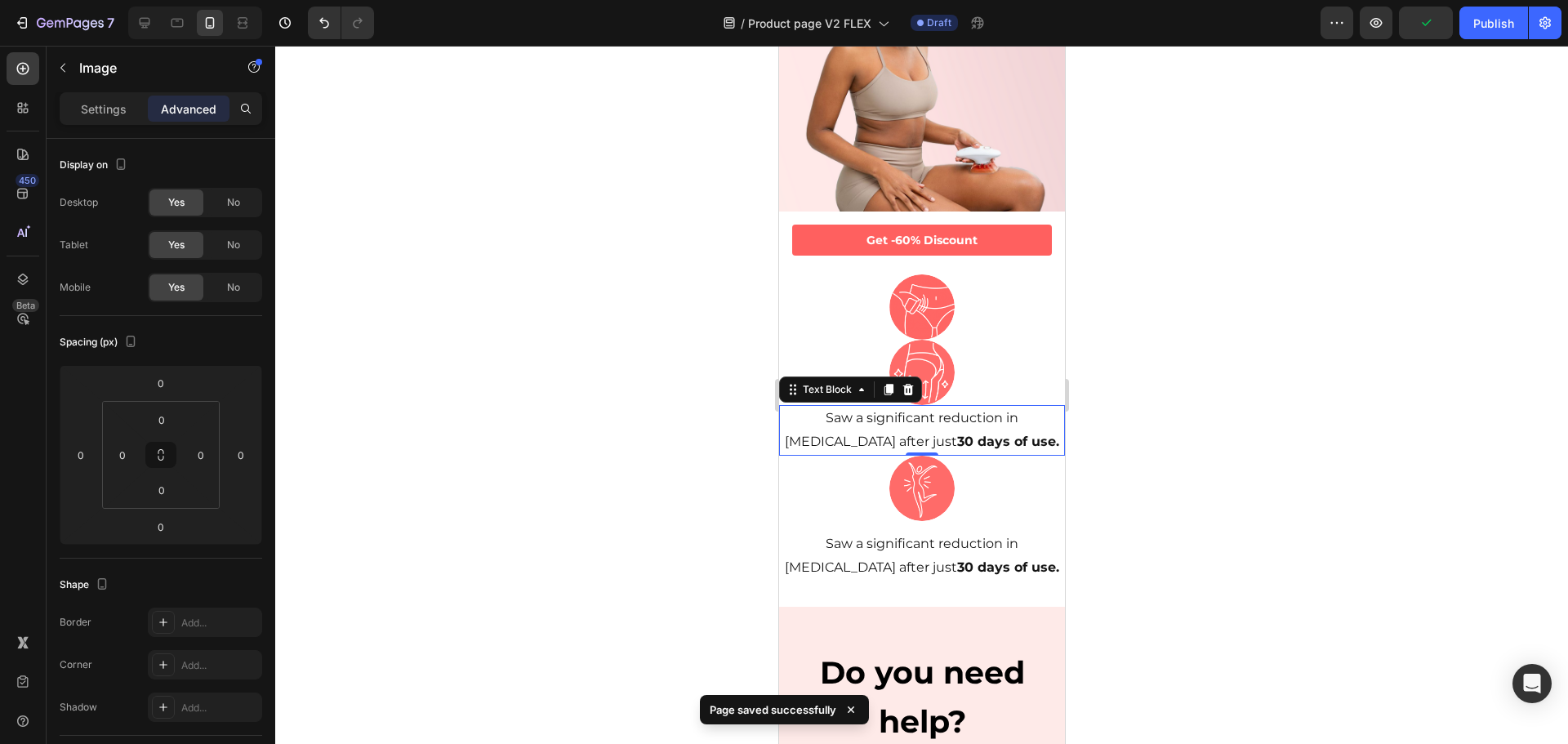
click at [960, 360] on div at bounding box center [921, 372] width 286 height 65
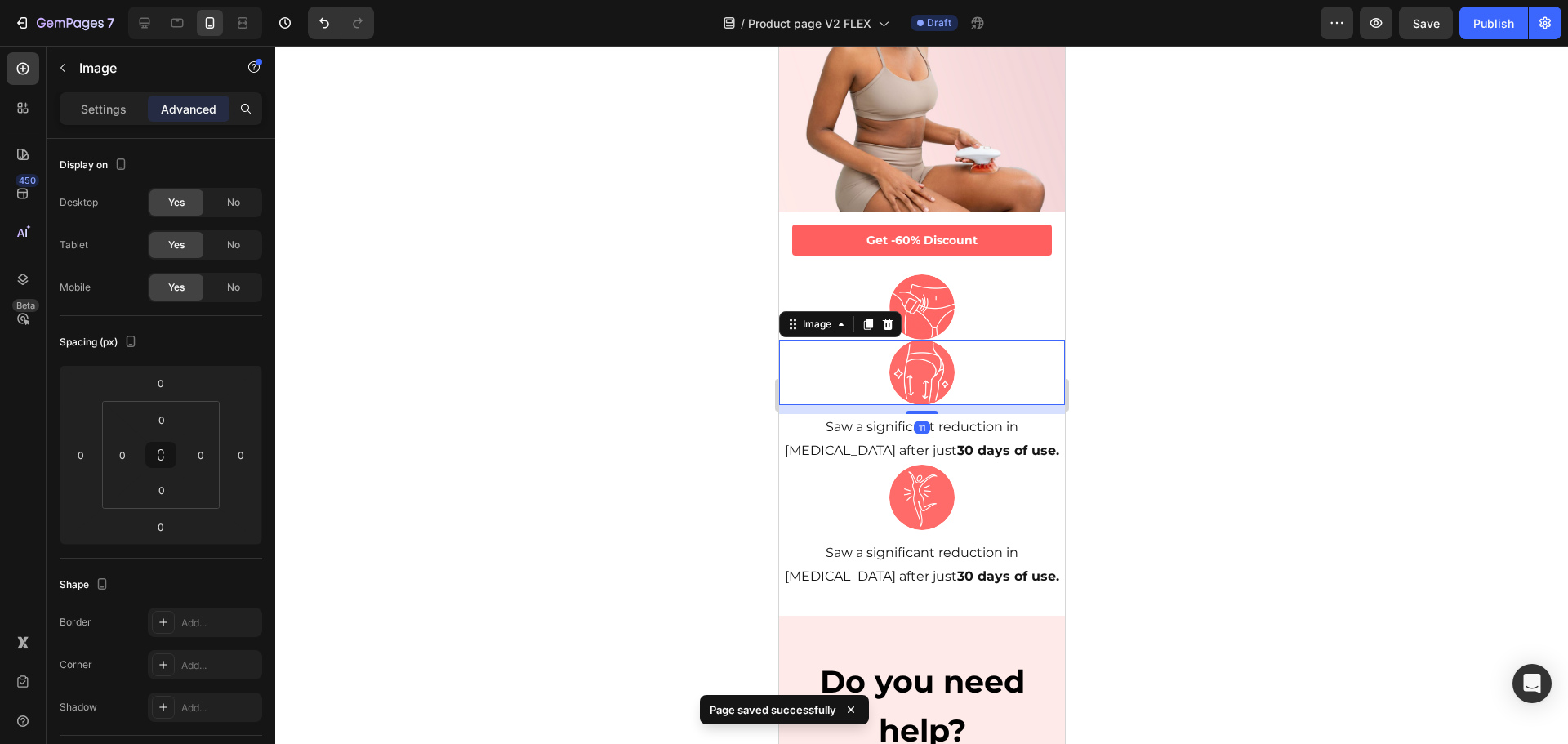
drag, startPoint x: 927, startPoint y: 378, endPoint x: 938, endPoint y: 388, distance: 14.9
click at [938, 405] on div "11" at bounding box center [921, 405] width 286 height 0
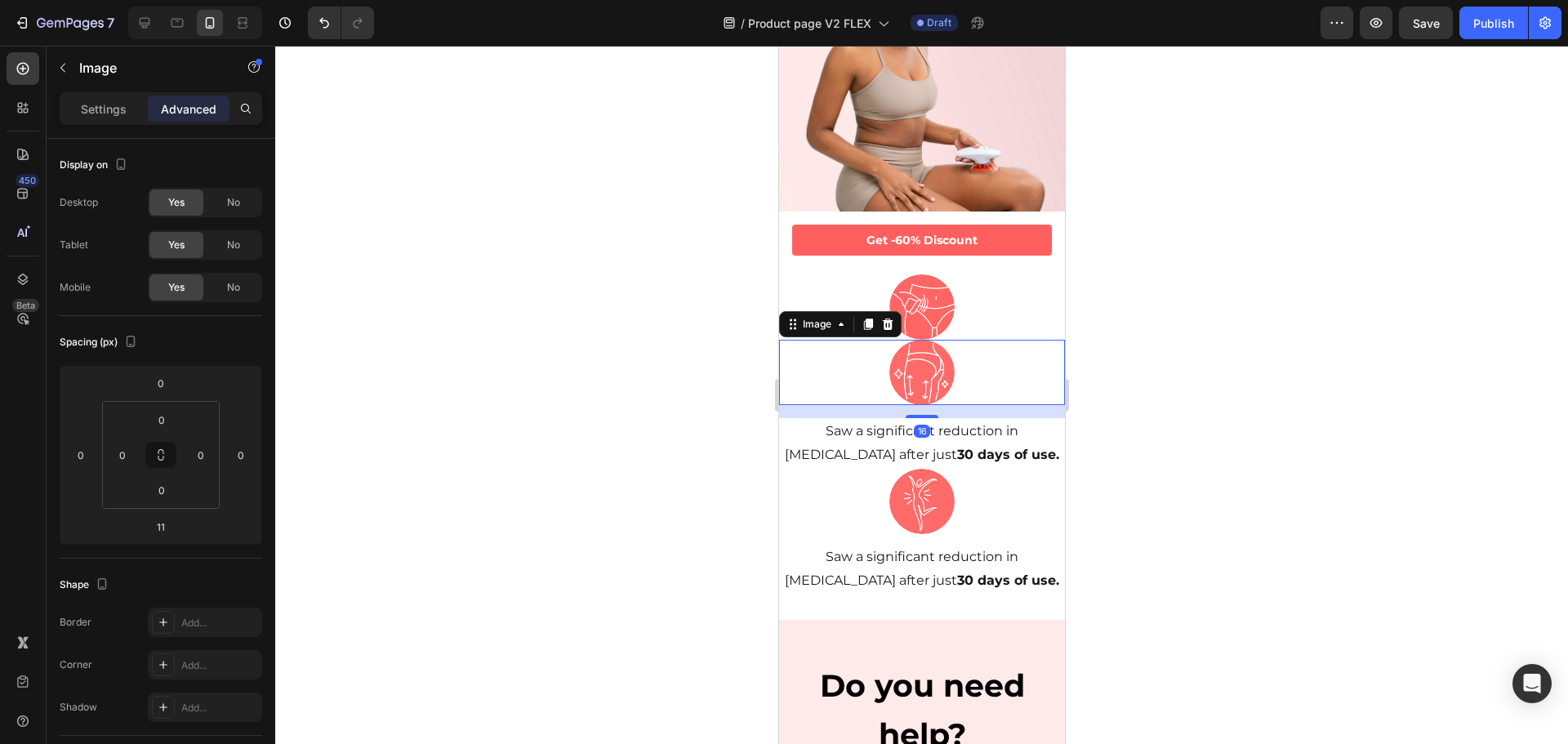
click at [923, 415] on div at bounding box center [922, 417] width 33 height 4
type input "16"
click at [940, 494] on img at bounding box center [921, 501] width 65 height 65
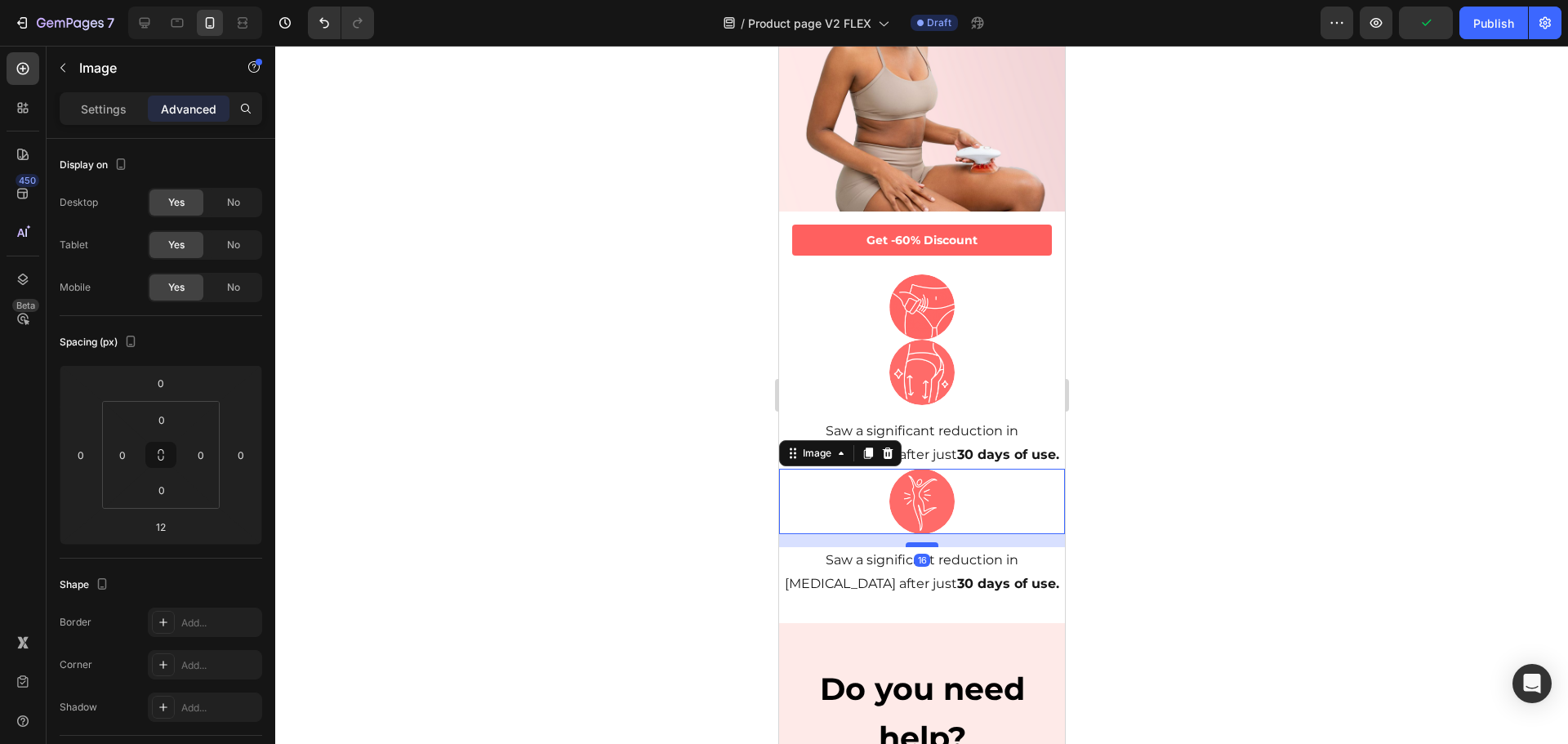
click at [926, 542] on div at bounding box center [922, 544] width 33 height 5
type input "16"
click at [948, 288] on div at bounding box center [921, 306] width 286 height 65
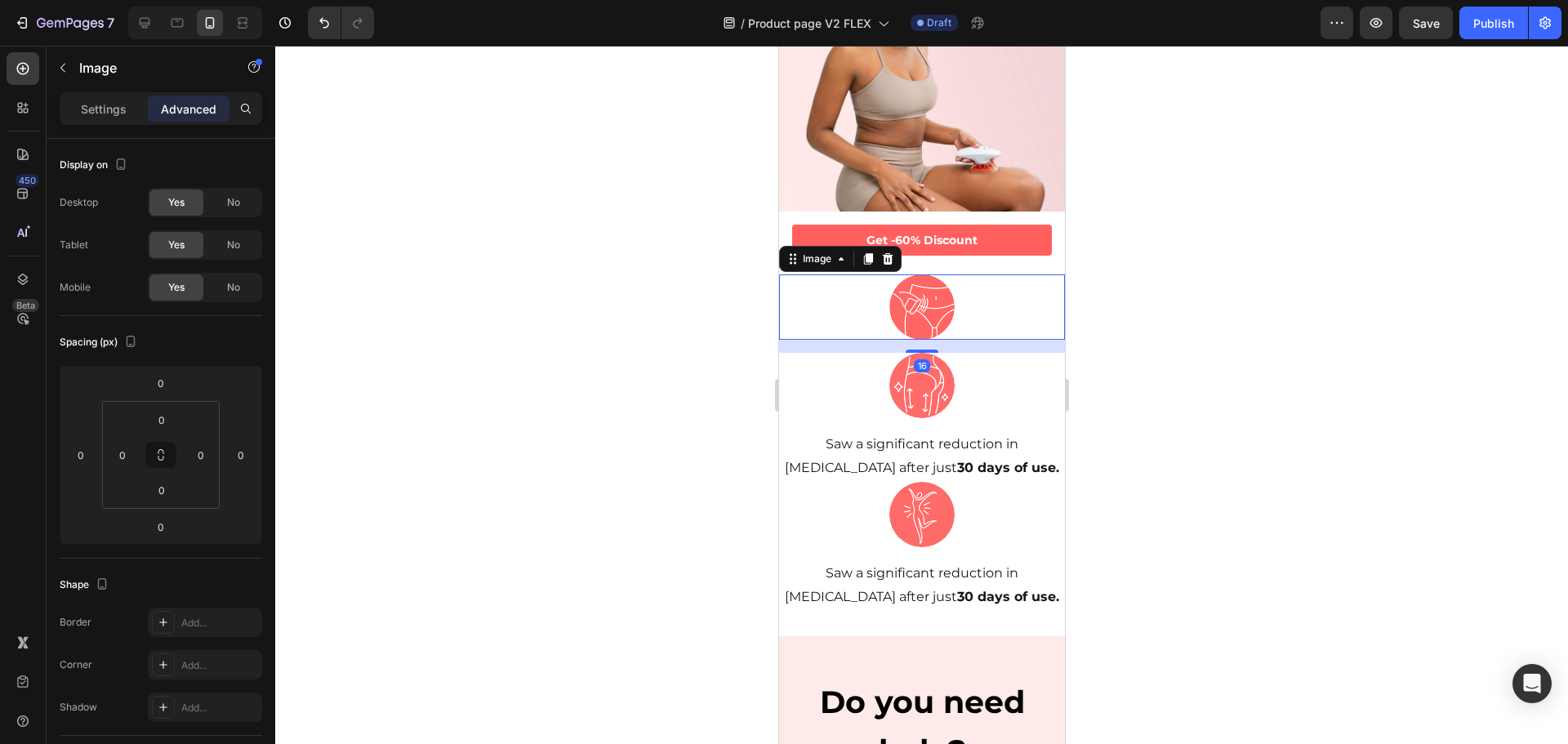
drag, startPoint x: 919, startPoint y: 314, endPoint x: 942, endPoint y: 326, distance: 25.9
click at [942, 340] on div "16" at bounding box center [921, 340] width 286 height 0
type input "16"
click at [929, 432] on p "Saw a significant reduction in [MEDICAL_DATA] after just 30 days of use." at bounding box center [921, 456] width 283 height 48
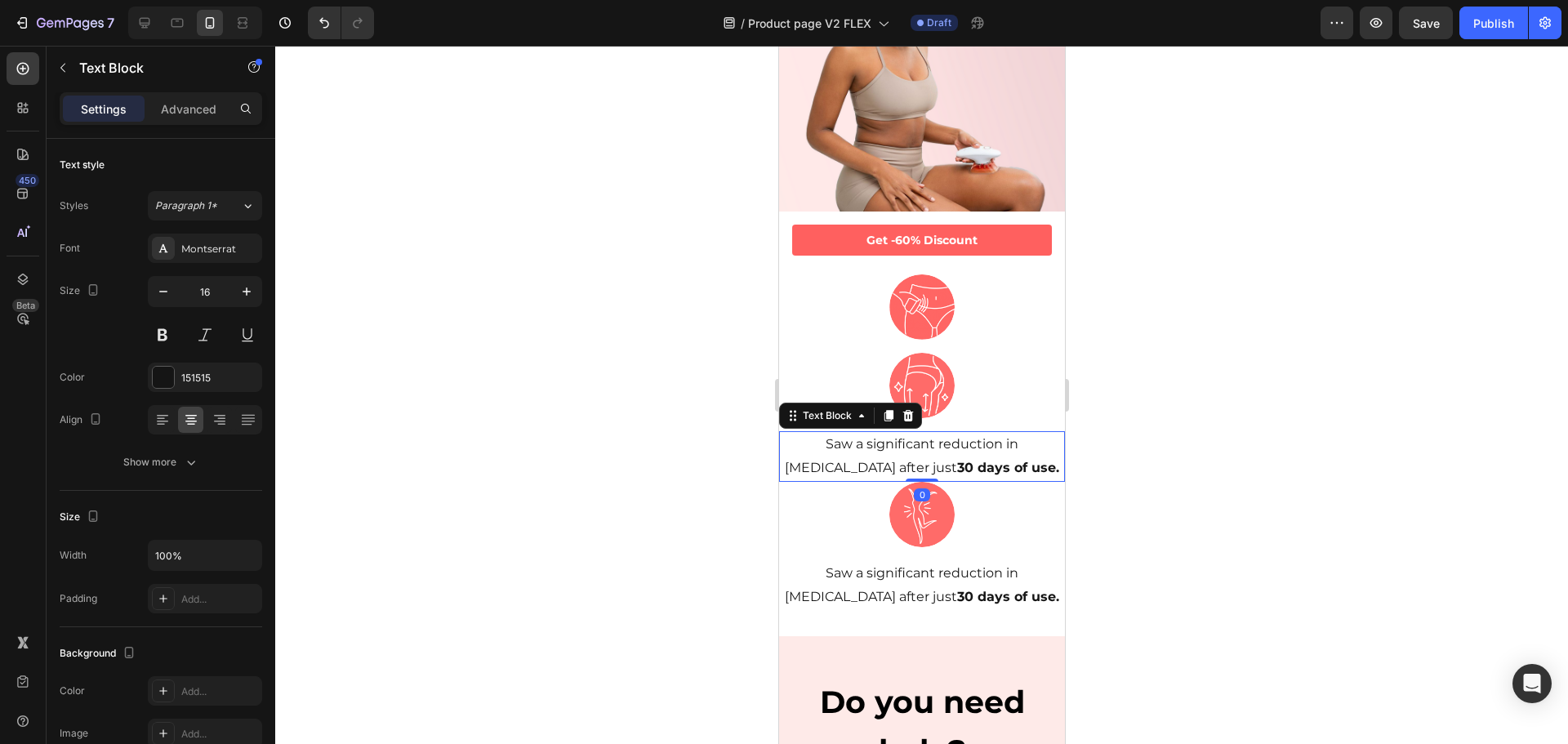
drag, startPoint x: 890, startPoint y: 394, endPoint x: 870, endPoint y: 409, distance: 25.0
click at [889, 409] on icon at bounding box center [889, 415] width 9 height 12
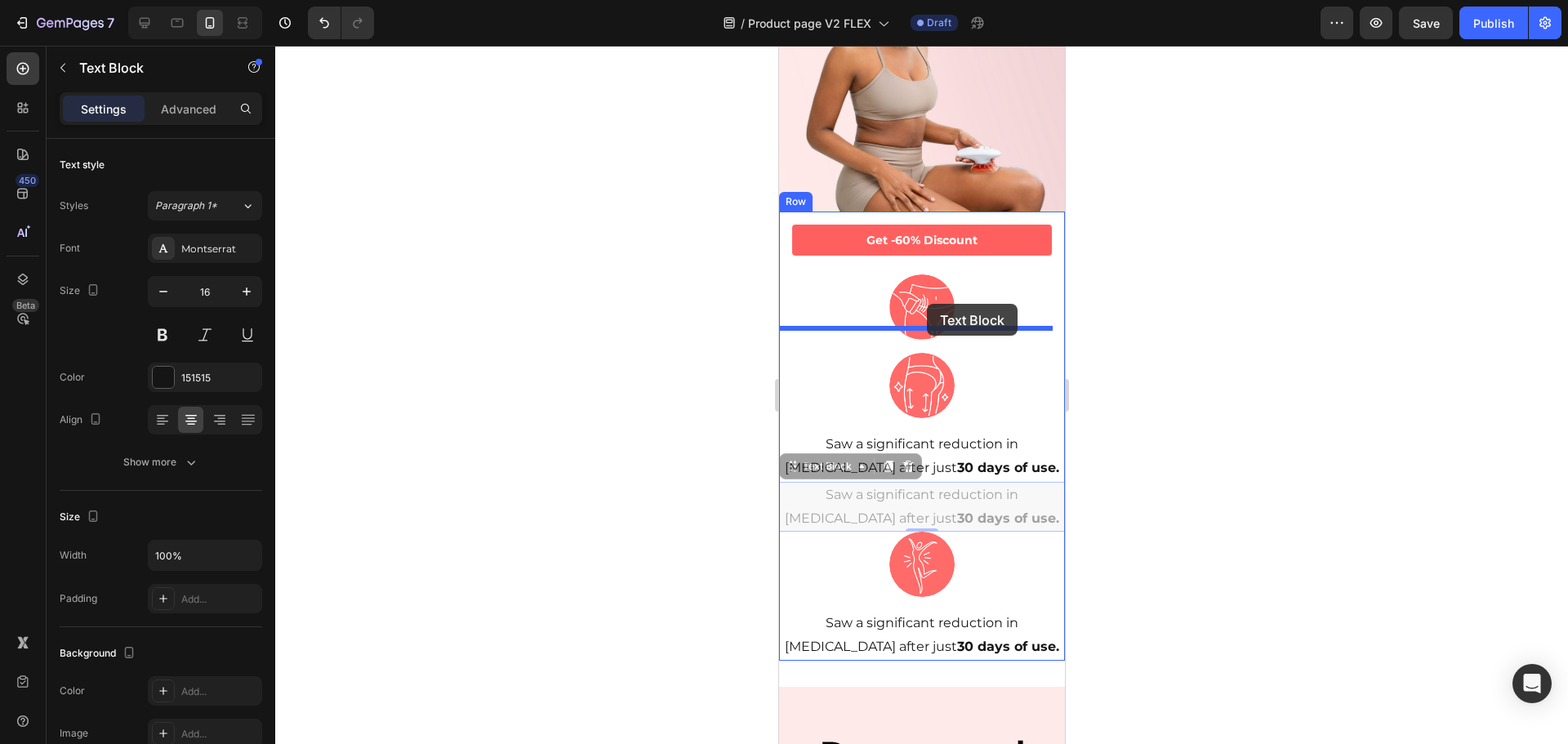
drag, startPoint x: 792, startPoint y: 441, endPoint x: 926, endPoint y: 303, distance: 192.4
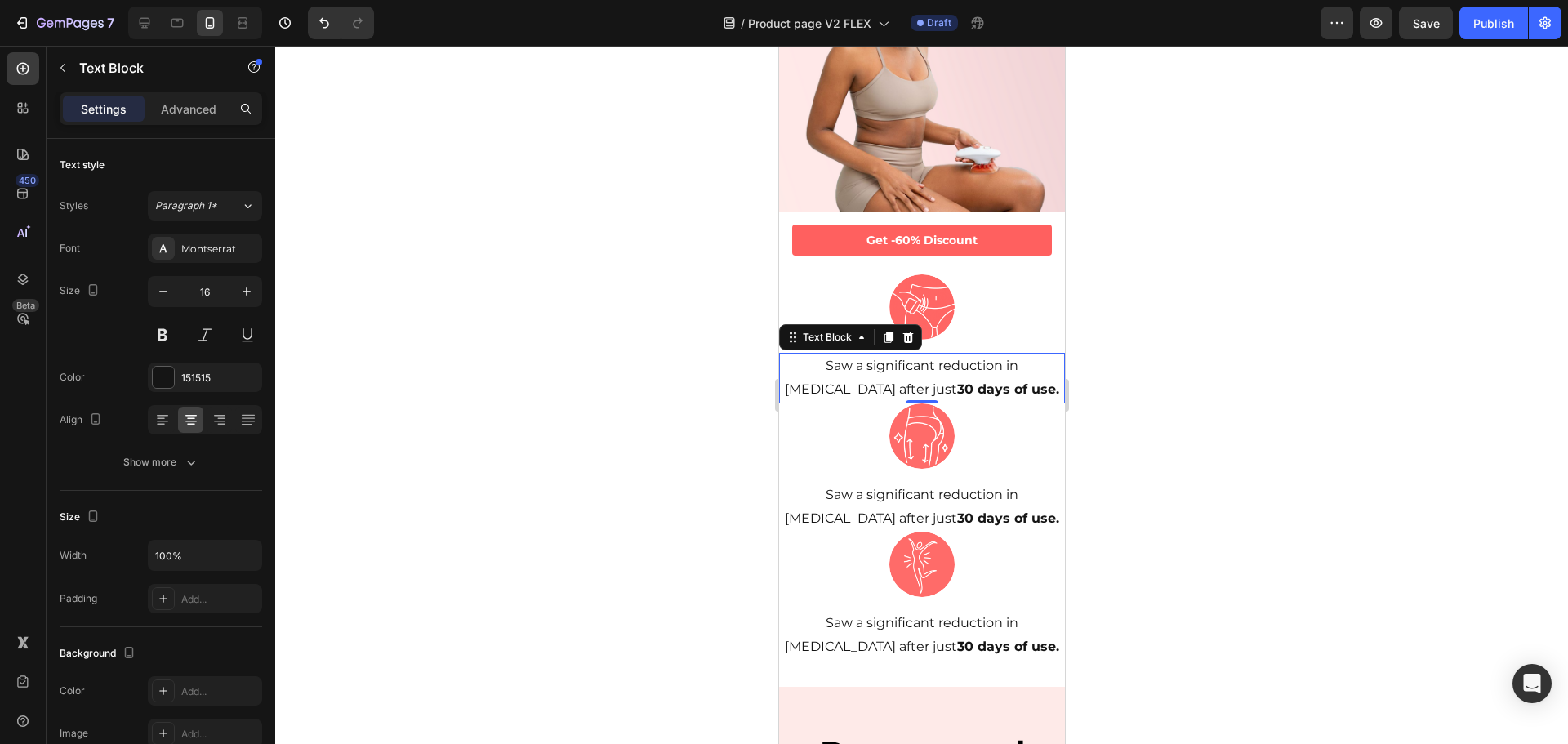
click at [1167, 352] on div at bounding box center [922, 395] width 1293 height 698
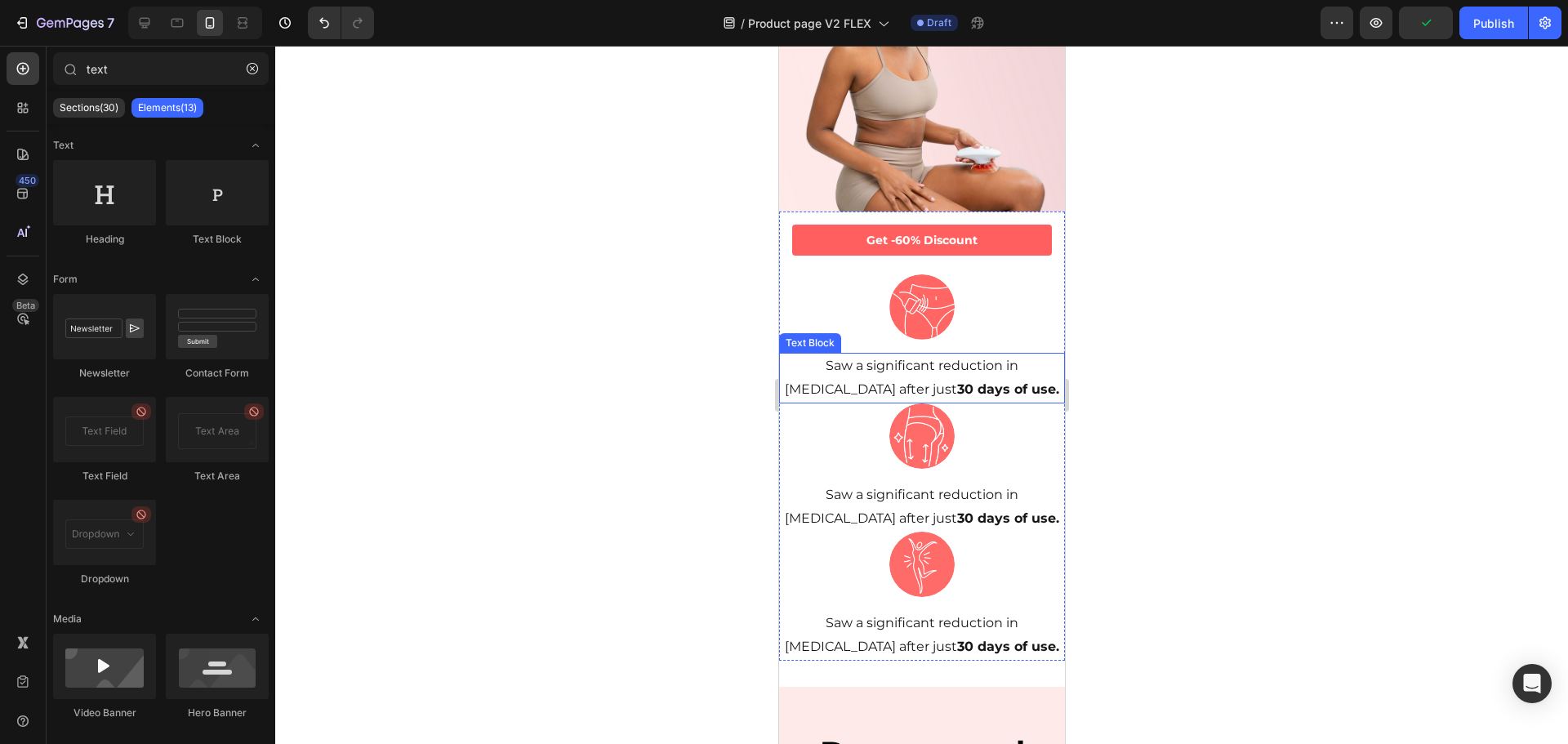
drag, startPoint x: 944, startPoint y: 345, endPoint x: 939, endPoint y: 364, distance: 19.6
click at [944, 355] on p "Saw a significant reduction in [MEDICAL_DATA] after just 30 days of use." at bounding box center [921, 378] width 283 height 48
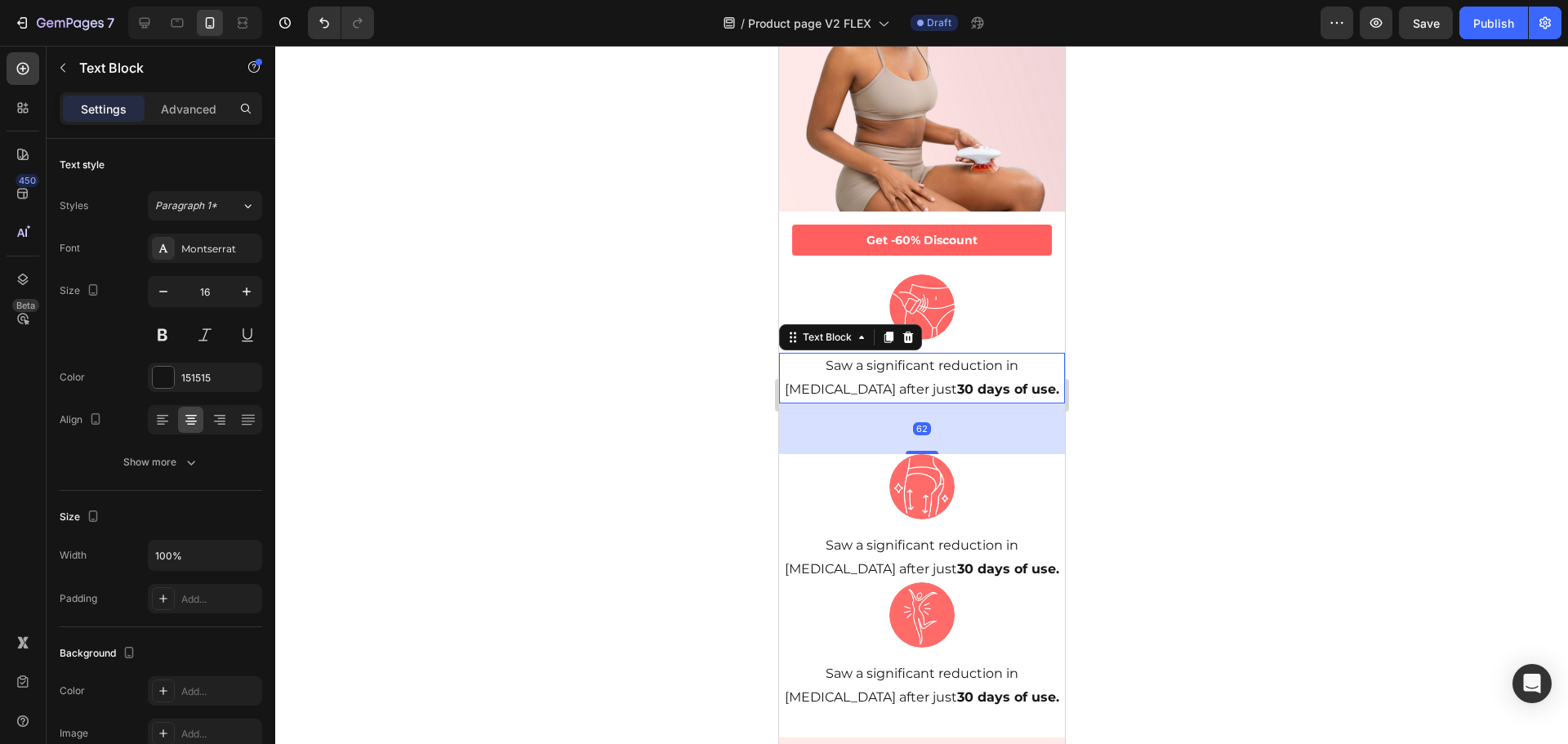
drag, startPoint x: 924, startPoint y: 375, endPoint x: 955, endPoint y: 425, distance: 58.8
click at [955, 403] on div "62" at bounding box center [921, 403] width 286 height 0
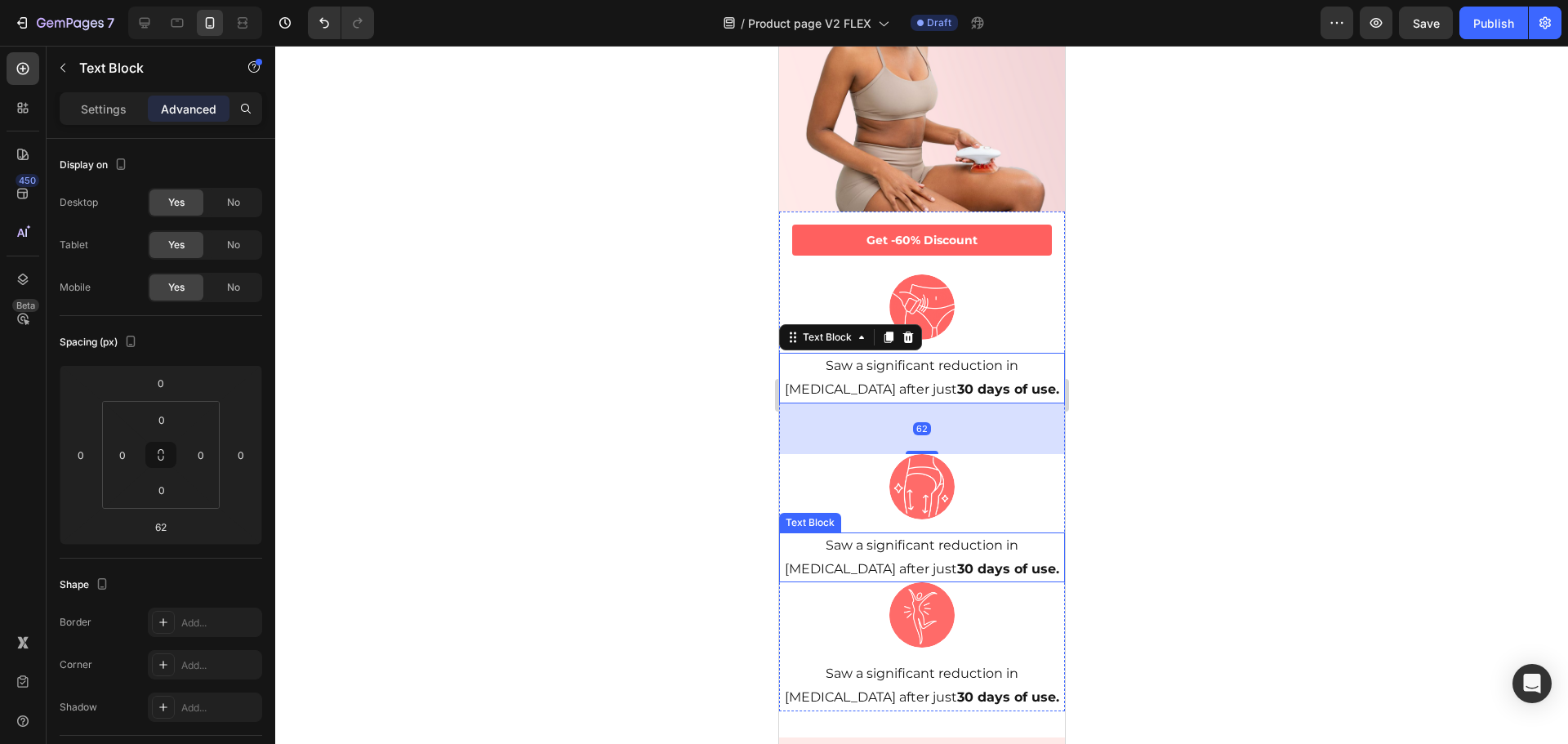
click at [933, 534] on p "Saw a significant reduction in [MEDICAL_DATA] after just 30 days of use." at bounding box center [921, 558] width 283 height 48
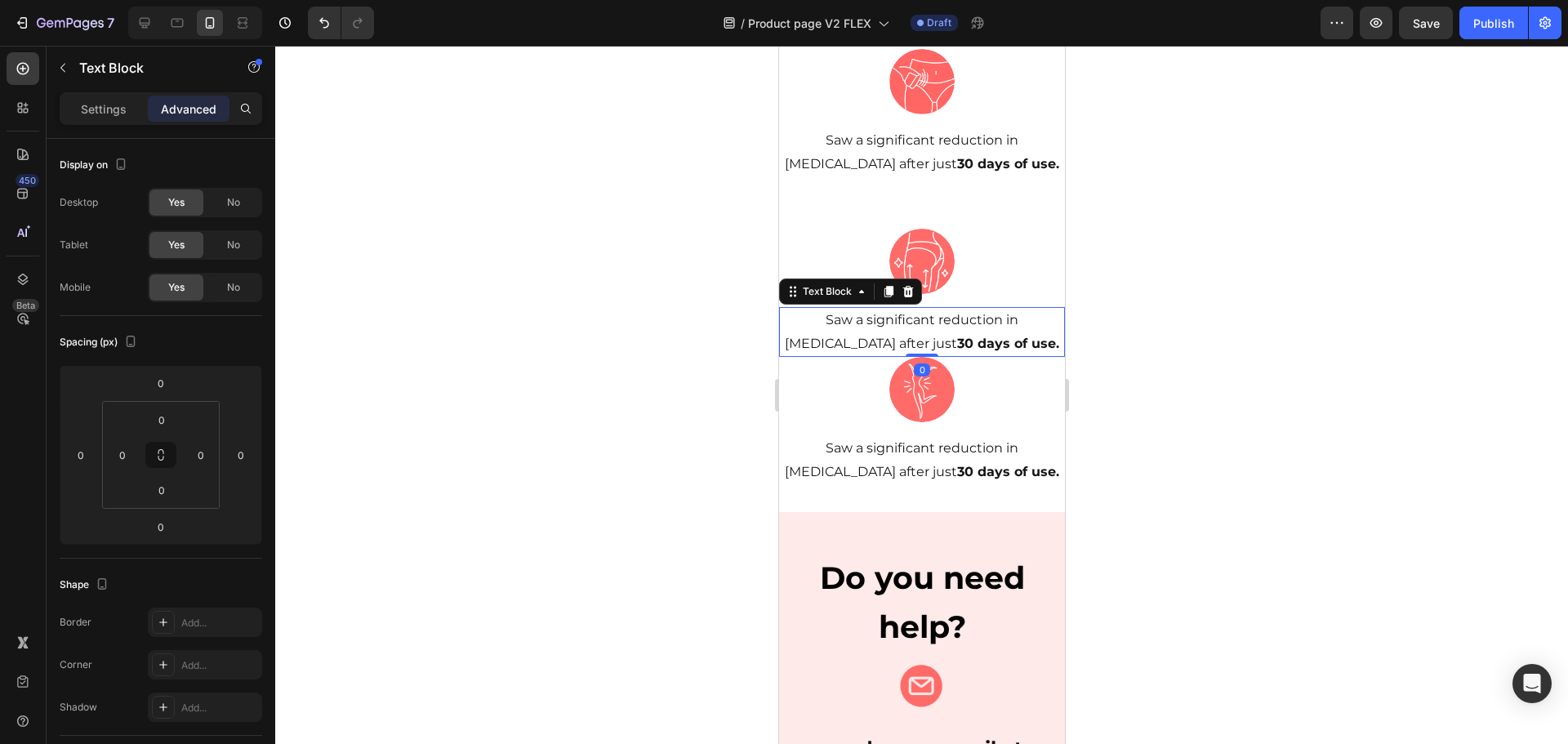
scroll to position [710, 0]
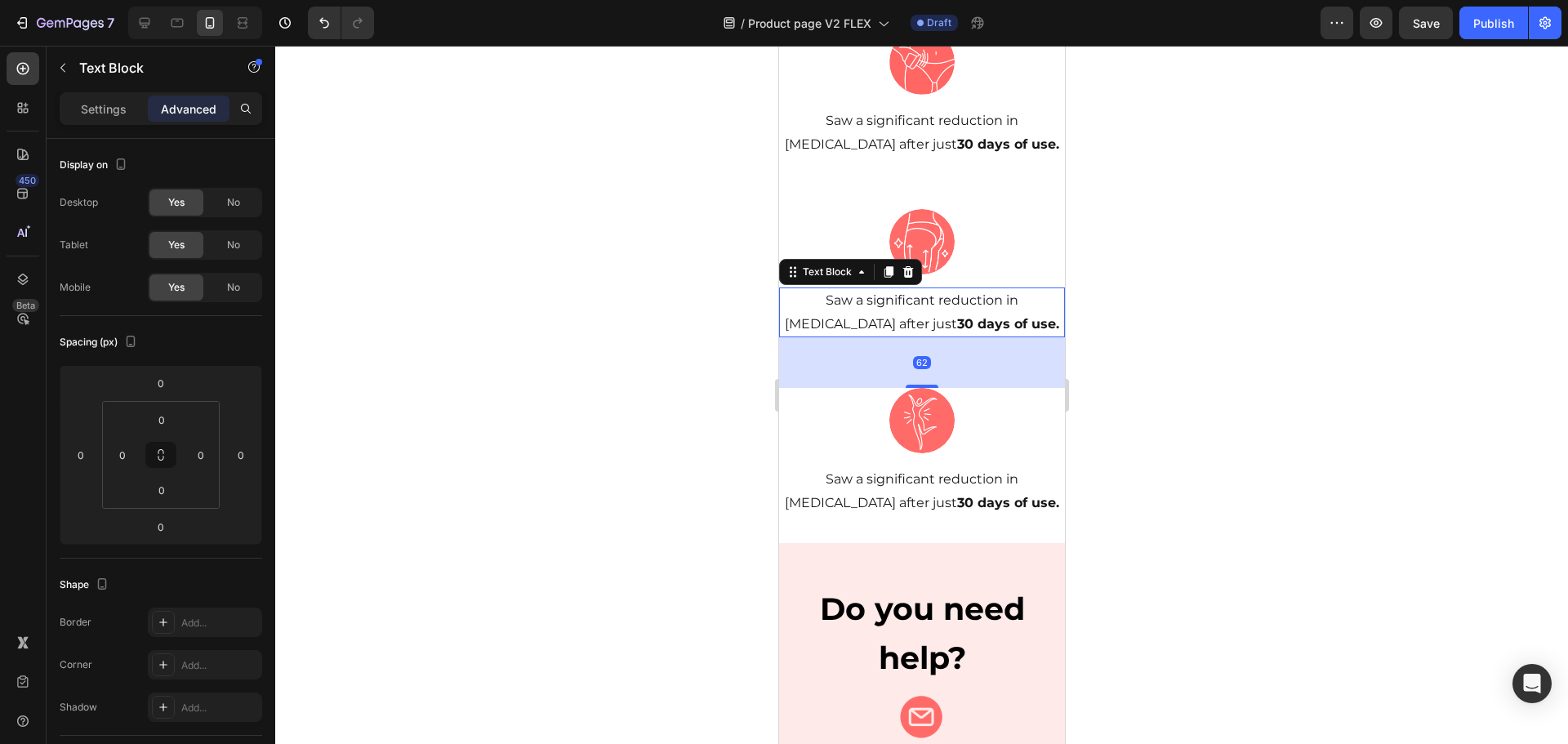
drag, startPoint x: 919, startPoint y: 310, endPoint x: 960, endPoint y: 361, distance: 65.4
click at [960, 337] on div "62" at bounding box center [921, 337] width 286 height 0
type input "62"
click at [1192, 347] on div at bounding box center [922, 395] width 1293 height 698
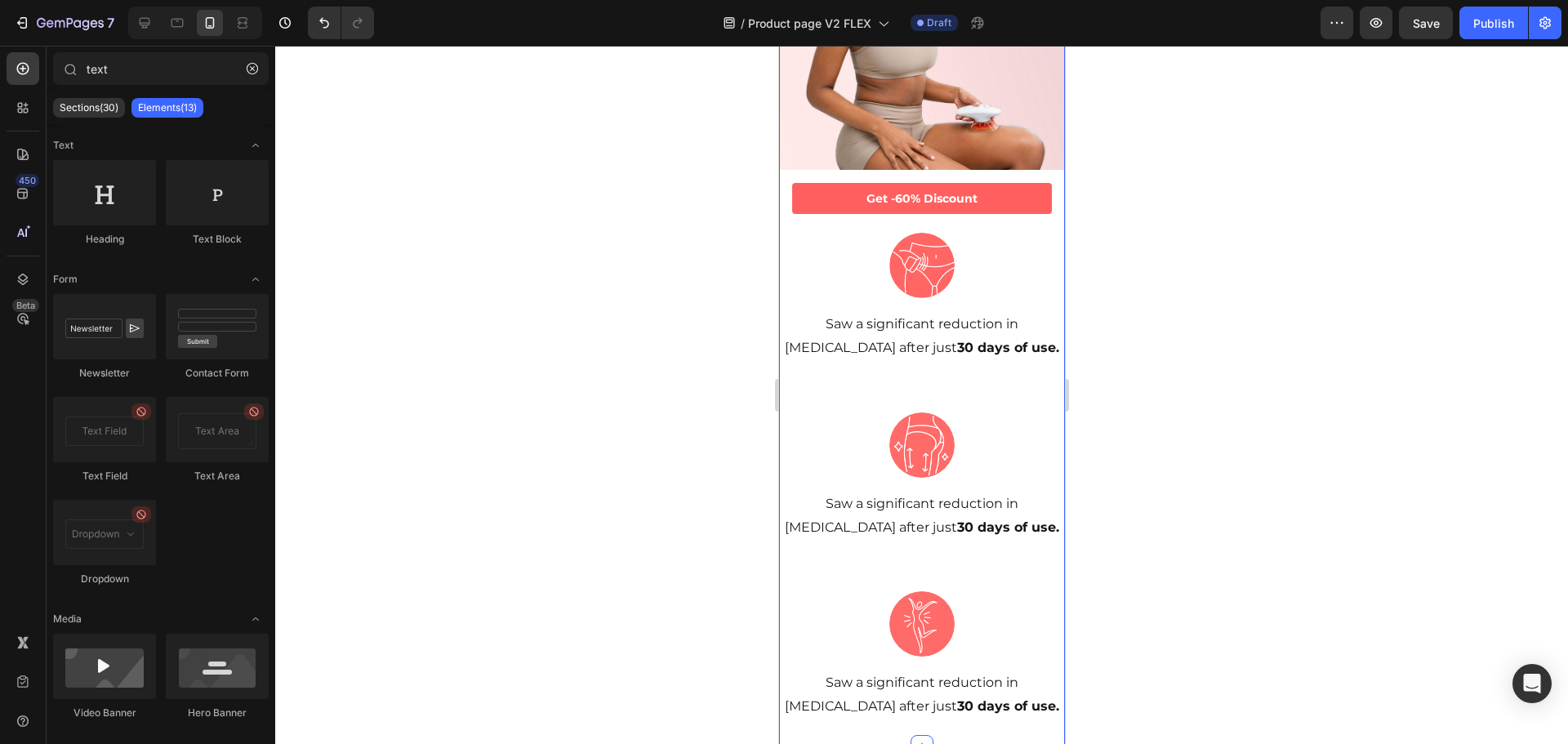
scroll to position [465, 0]
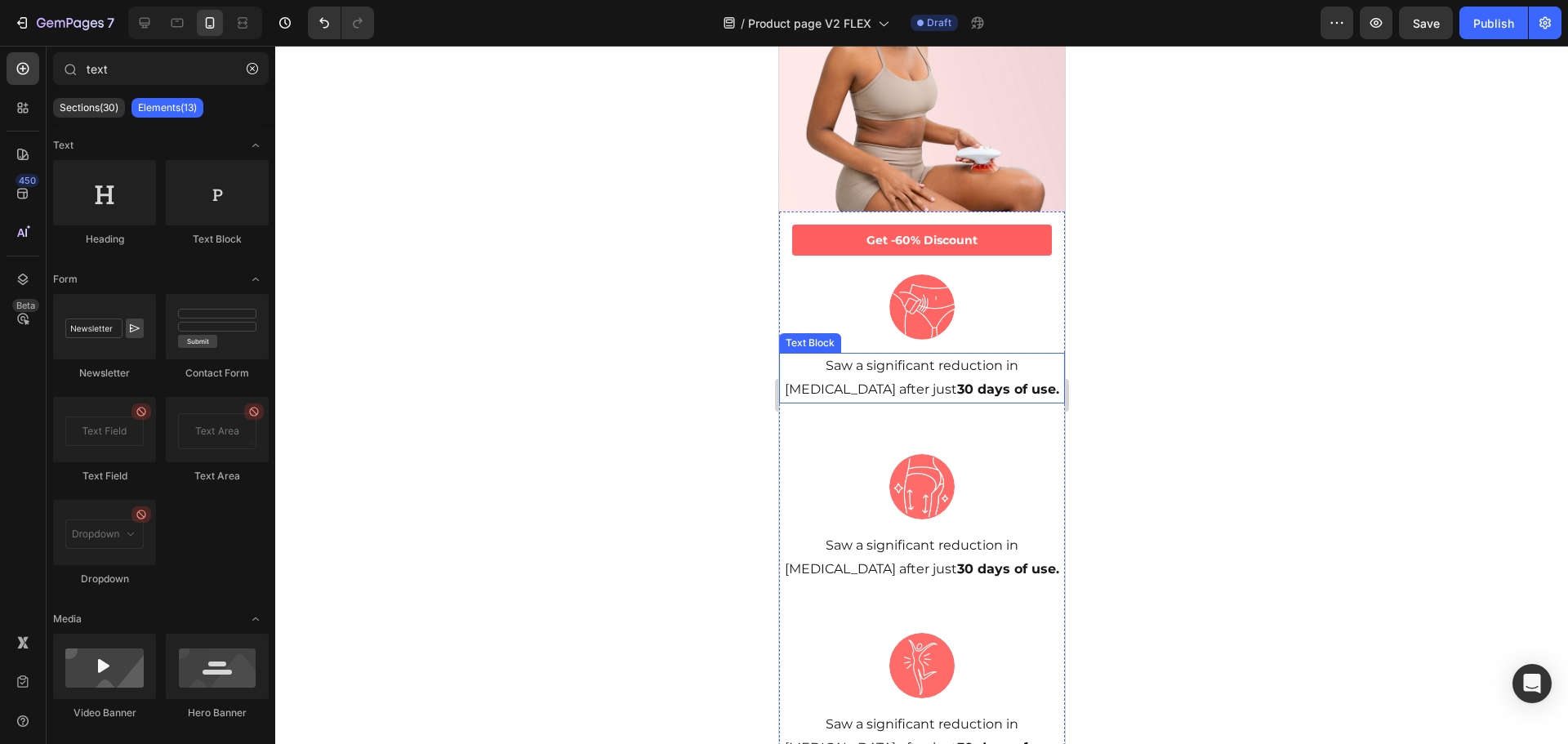
click at [925, 355] on p "Saw a significant reduction in [MEDICAL_DATA] after just 30 days of use." at bounding box center [921, 378] width 283 height 48
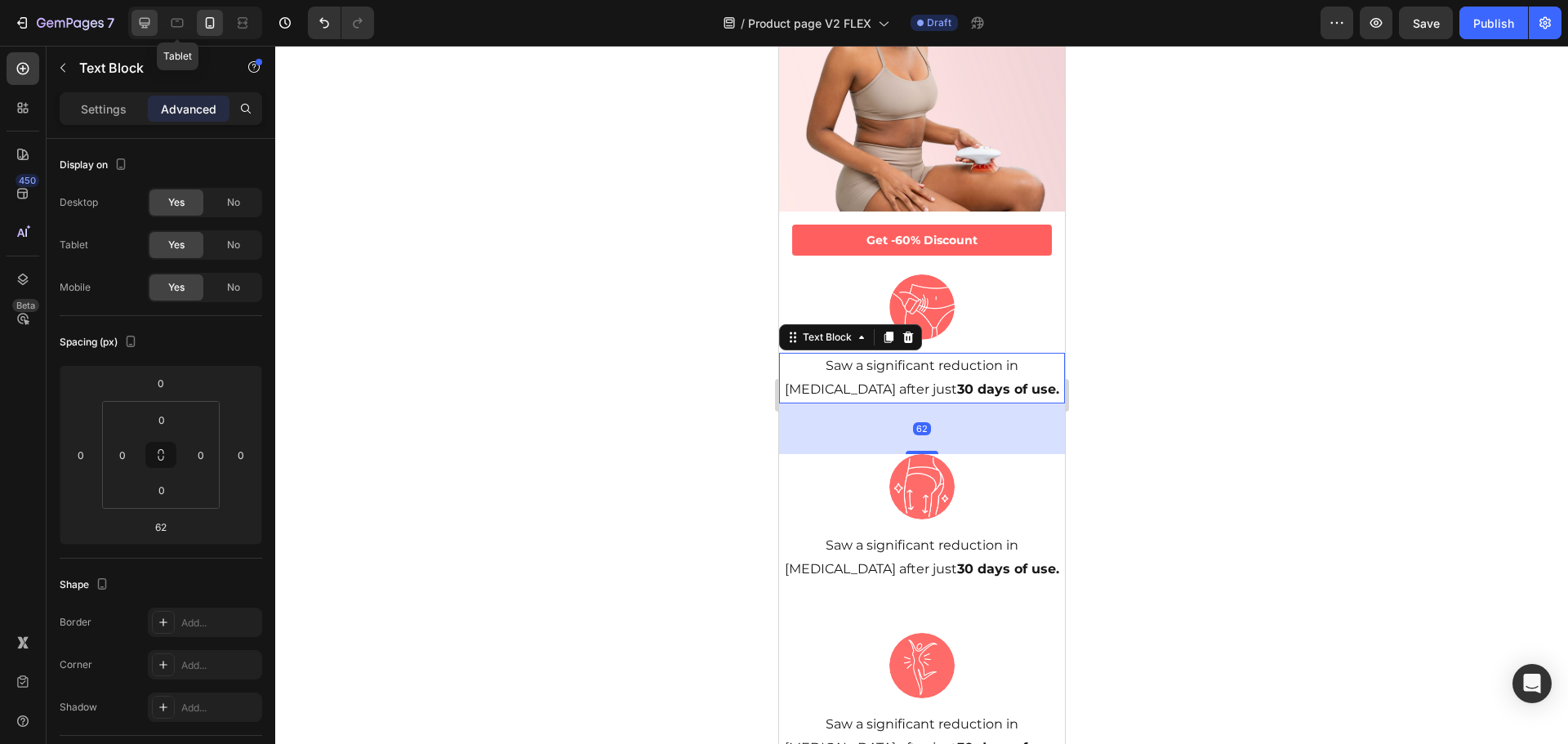
click at [150, 22] on icon at bounding box center [144, 23] width 16 height 16
type input "0"
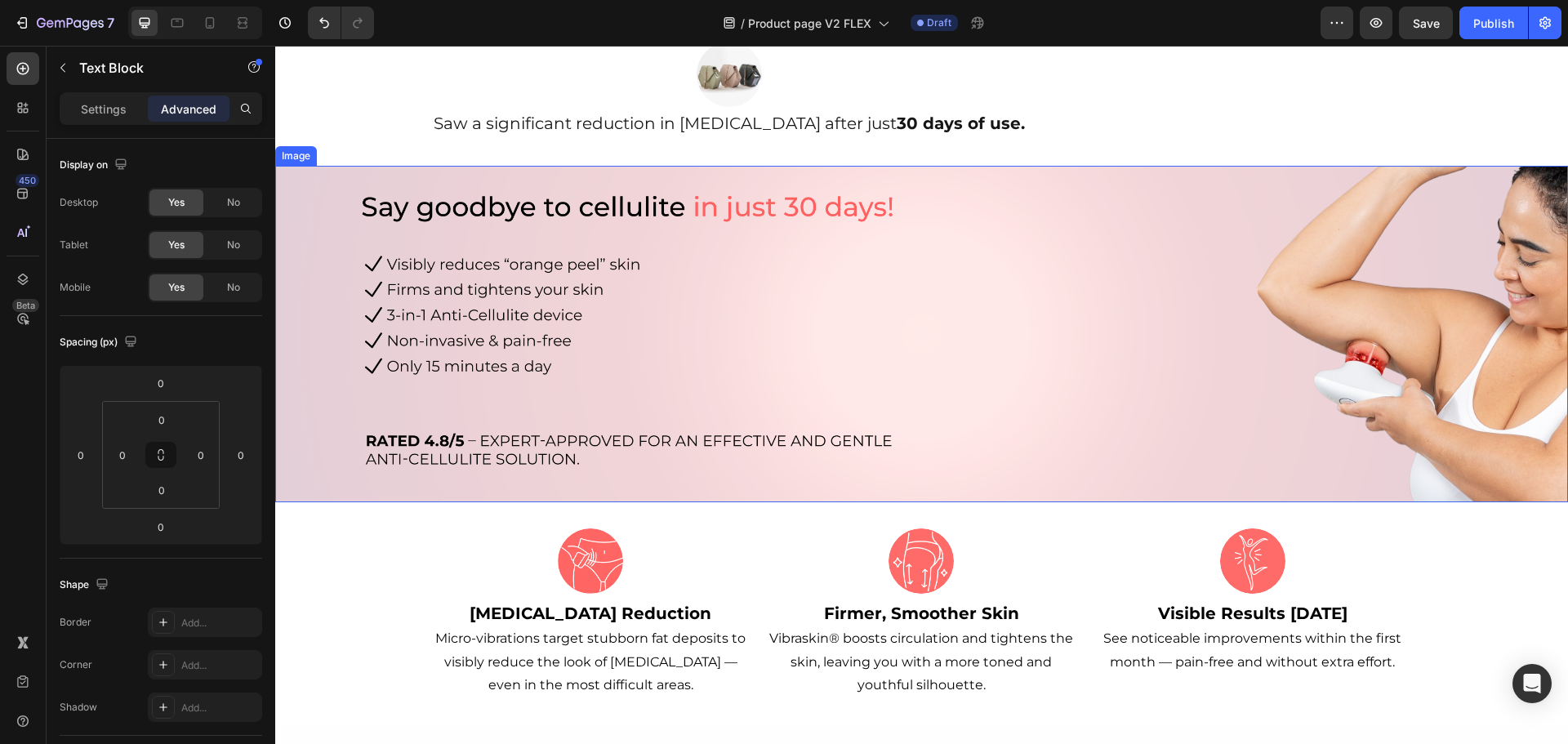
scroll to position [465, 0]
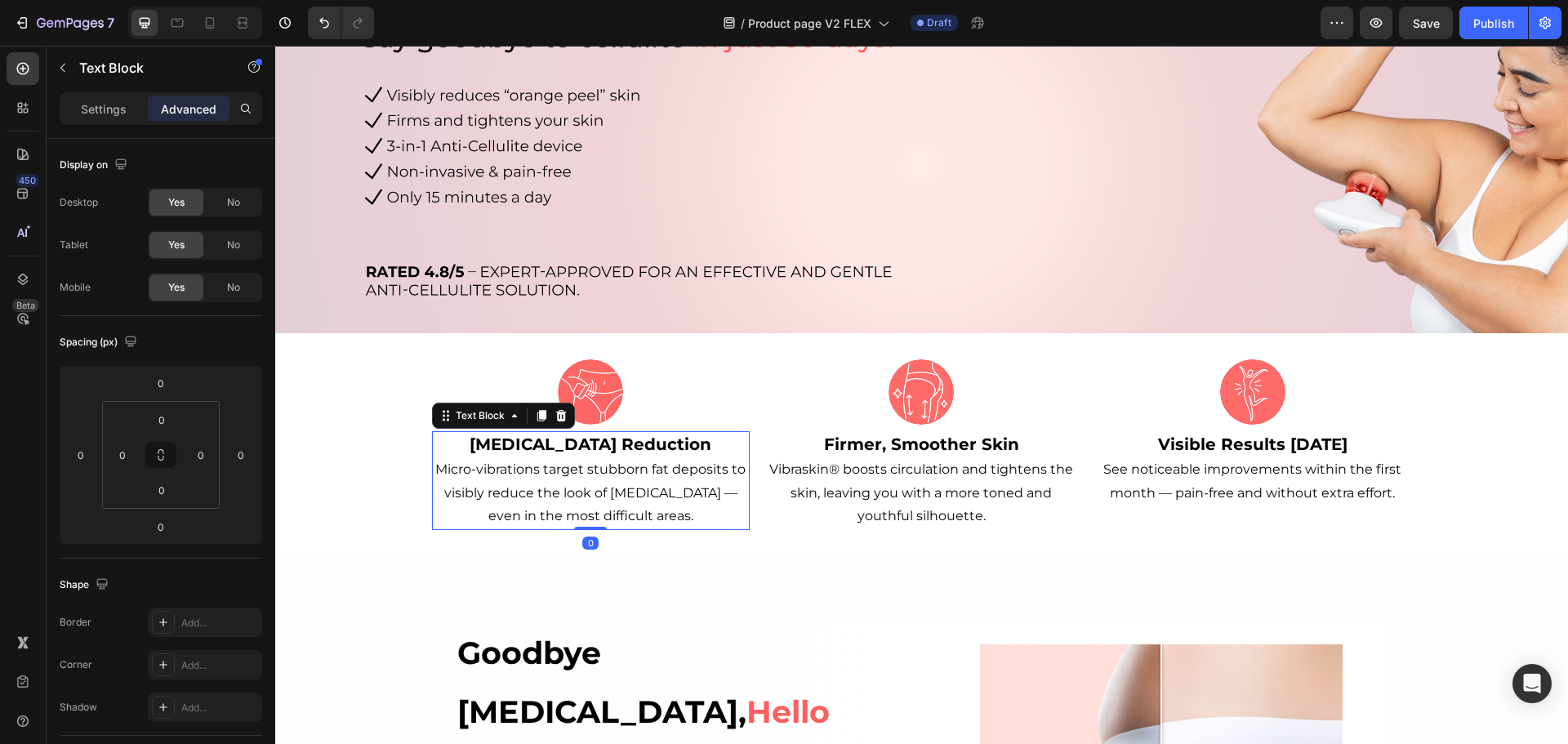
click at [606, 456] on p "[MEDICAL_DATA] Reduction Micro-vibrations target stubborn fat deposits to visib…" at bounding box center [591, 480] width 315 height 96
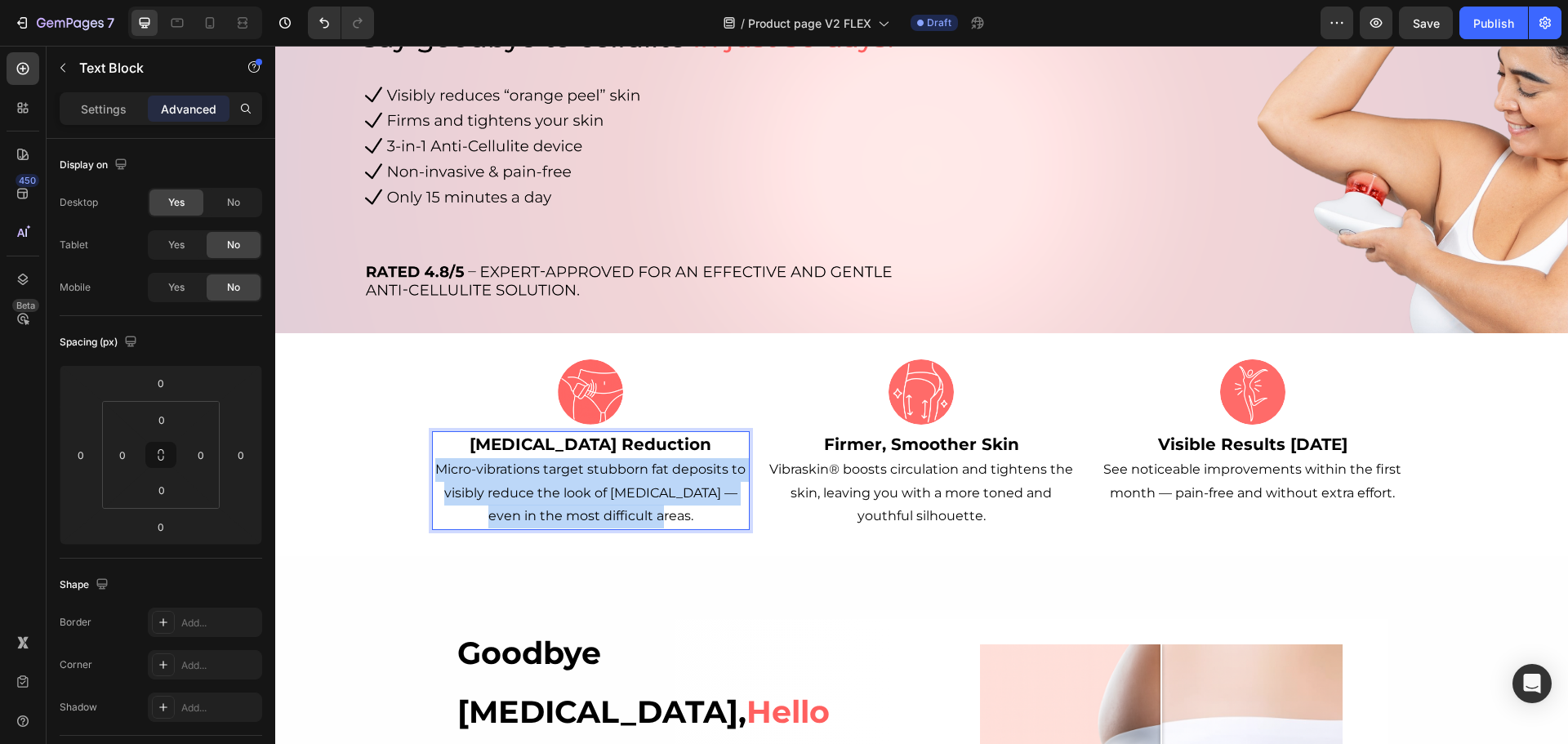
click at [606, 456] on p "[MEDICAL_DATA] Reduction Micro-vibrations target stubborn fat deposits to visib…" at bounding box center [591, 480] width 315 height 96
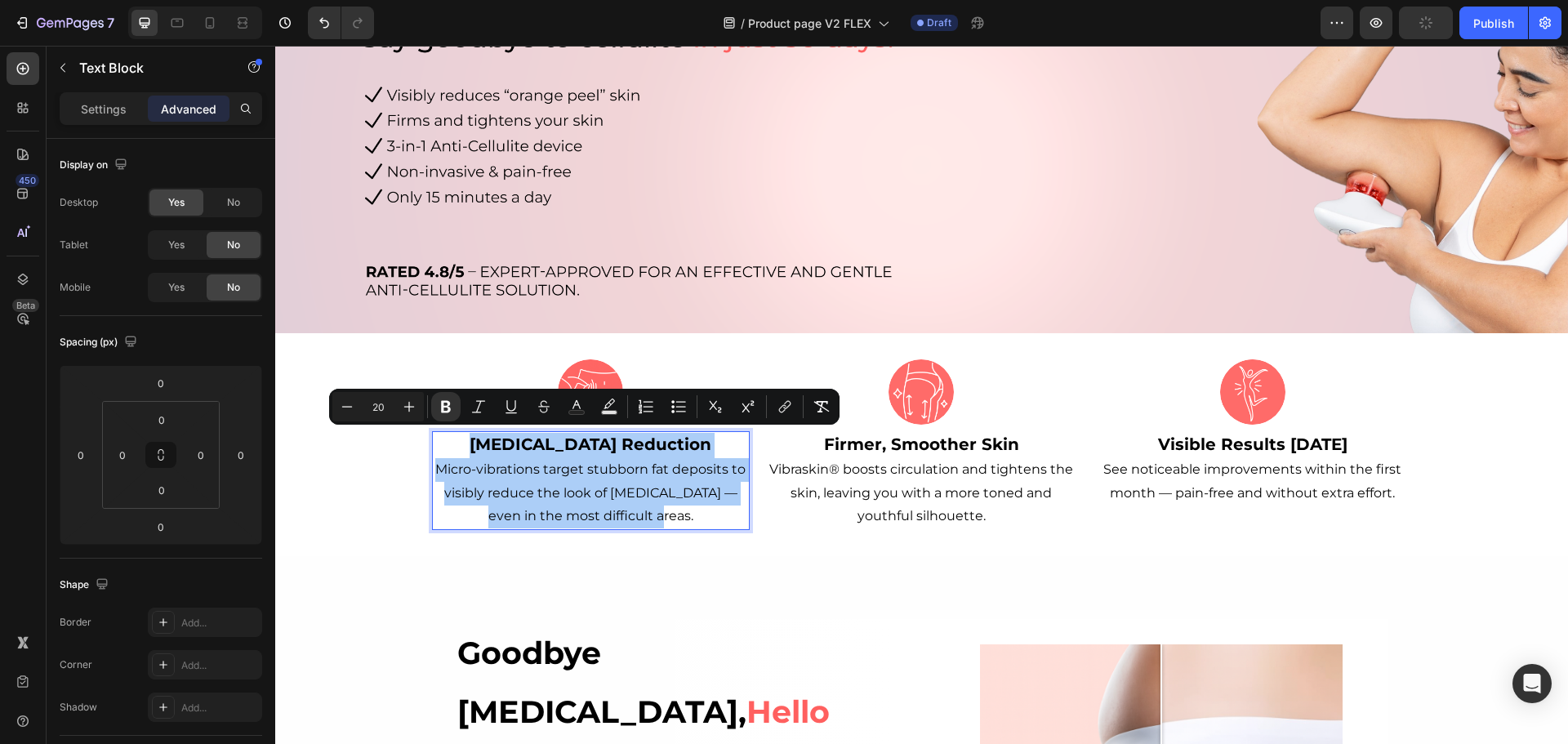
drag, startPoint x: 209, startPoint y: 16, endPoint x: 421, endPoint y: 192, distance: 275.5
click at [209, 16] on icon at bounding box center [210, 23] width 16 height 16
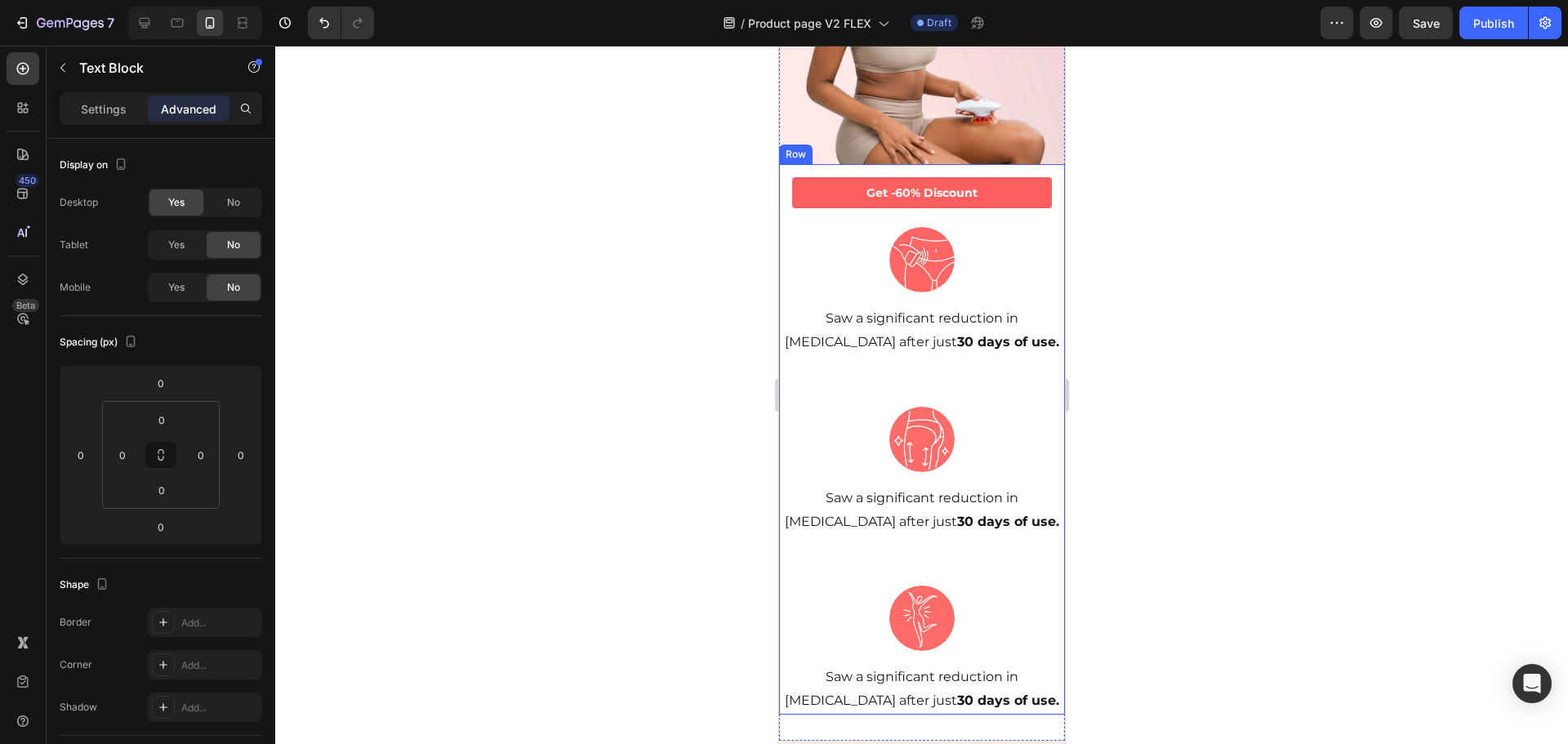
scroll to position [491, 0]
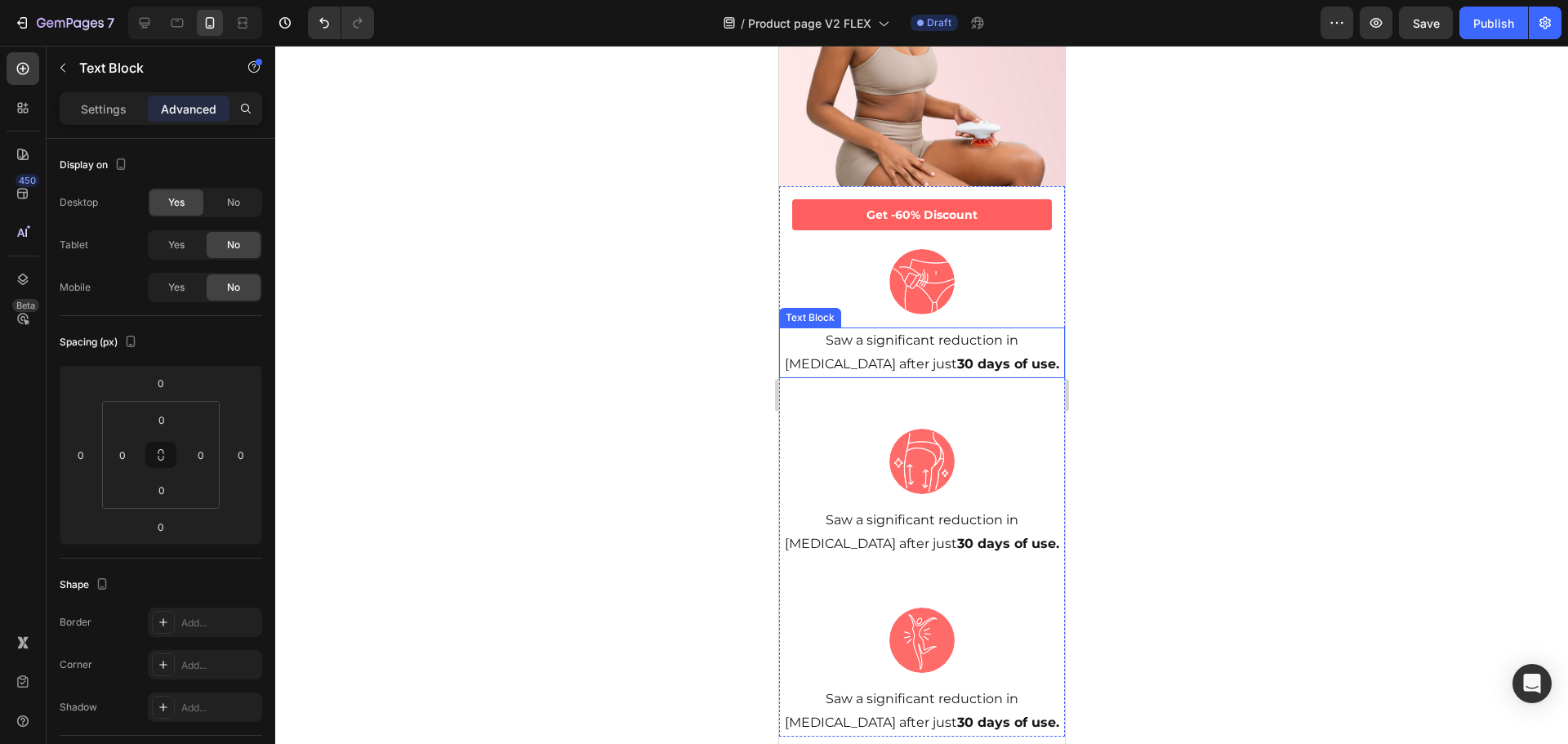
click at [916, 329] on p "Saw a significant reduction in [MEDICAL_DATA] after just 30 days of use." at bounding box center [921, 353] width 283 height 48
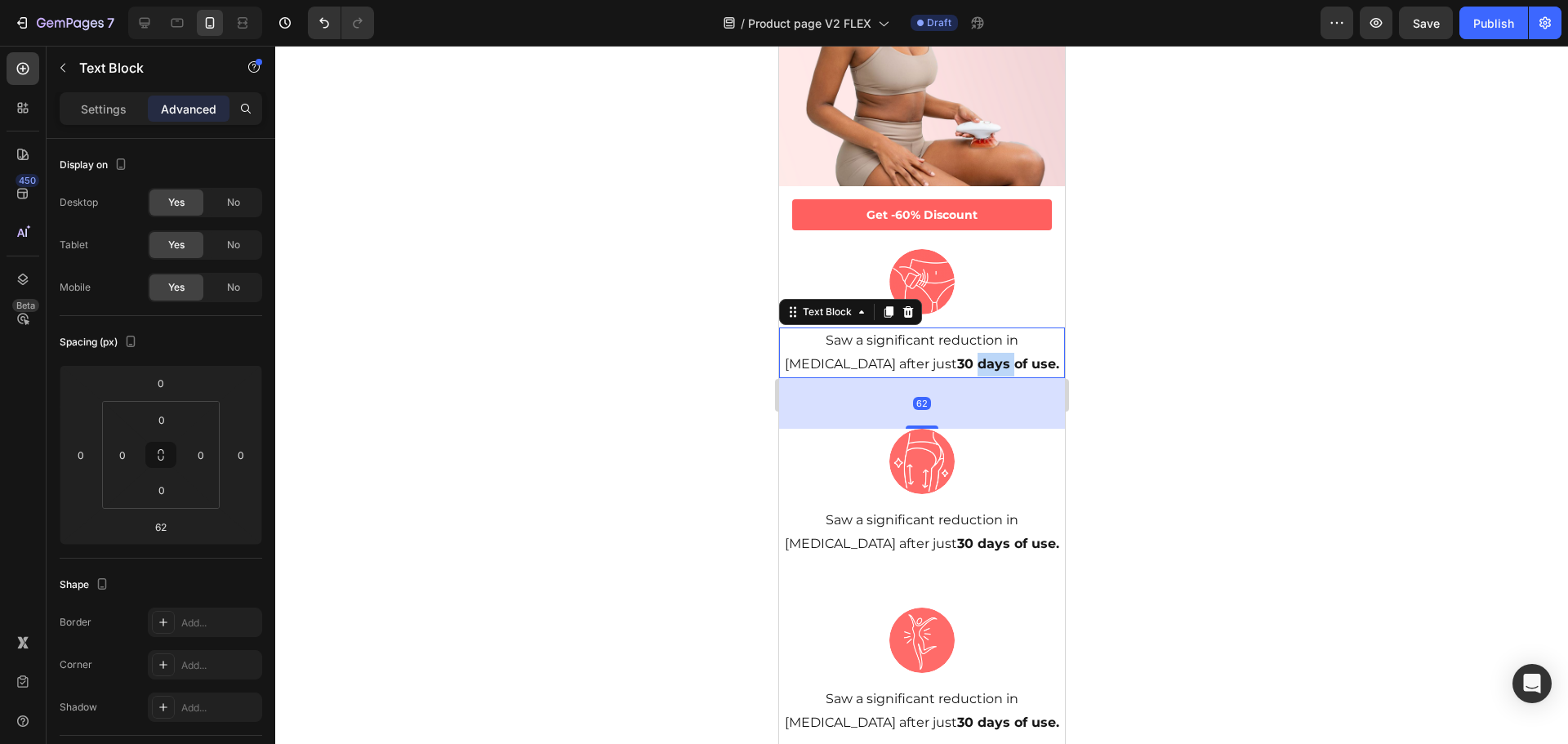
click at [916, 329] on p "Saw a significant reduction in [MEDICAL_DATA] after just 30 days of use." at bounding box center [921, 353] width 283 height 48
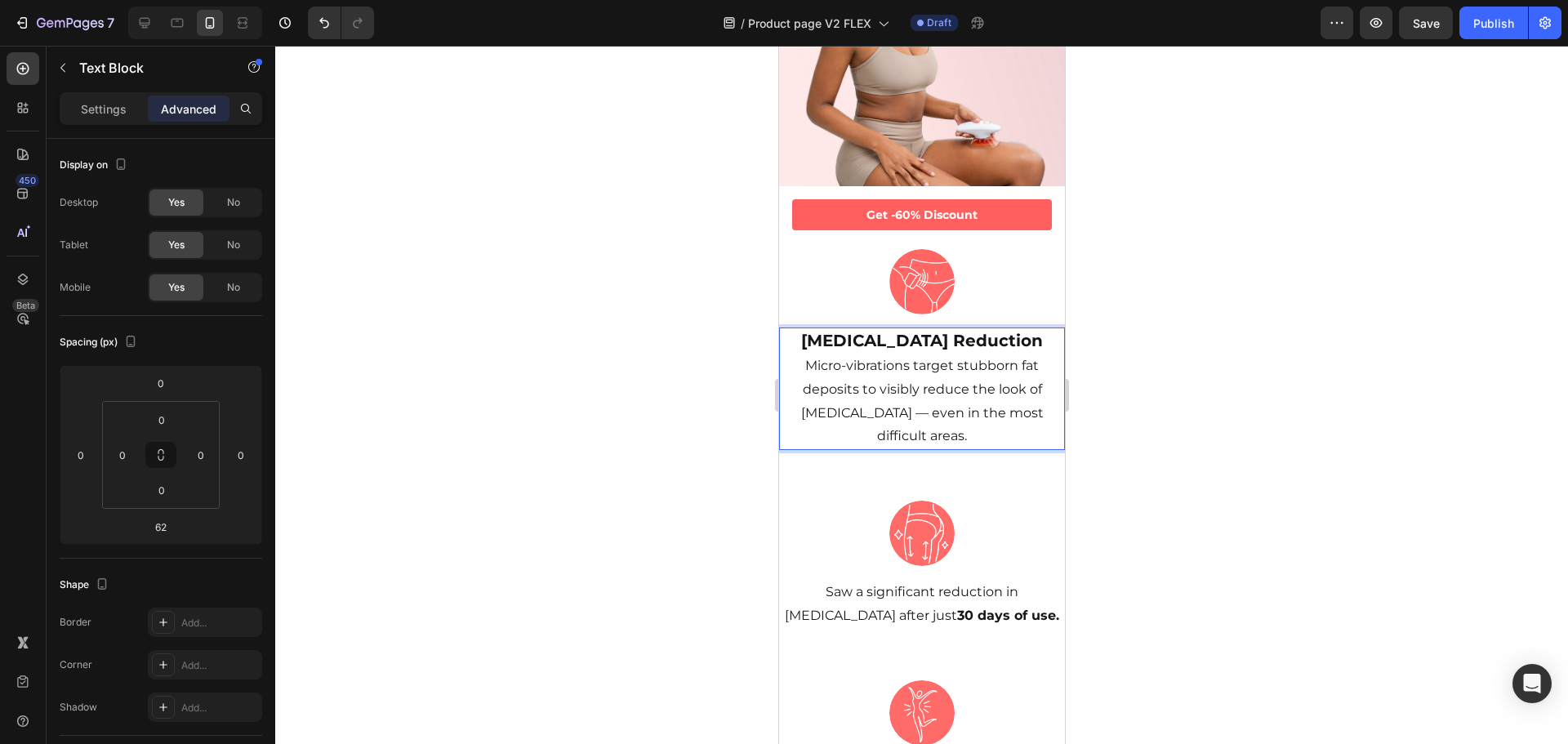
click at [1201, 353] on div at bounding box center [922, 395] width 1293 height 698
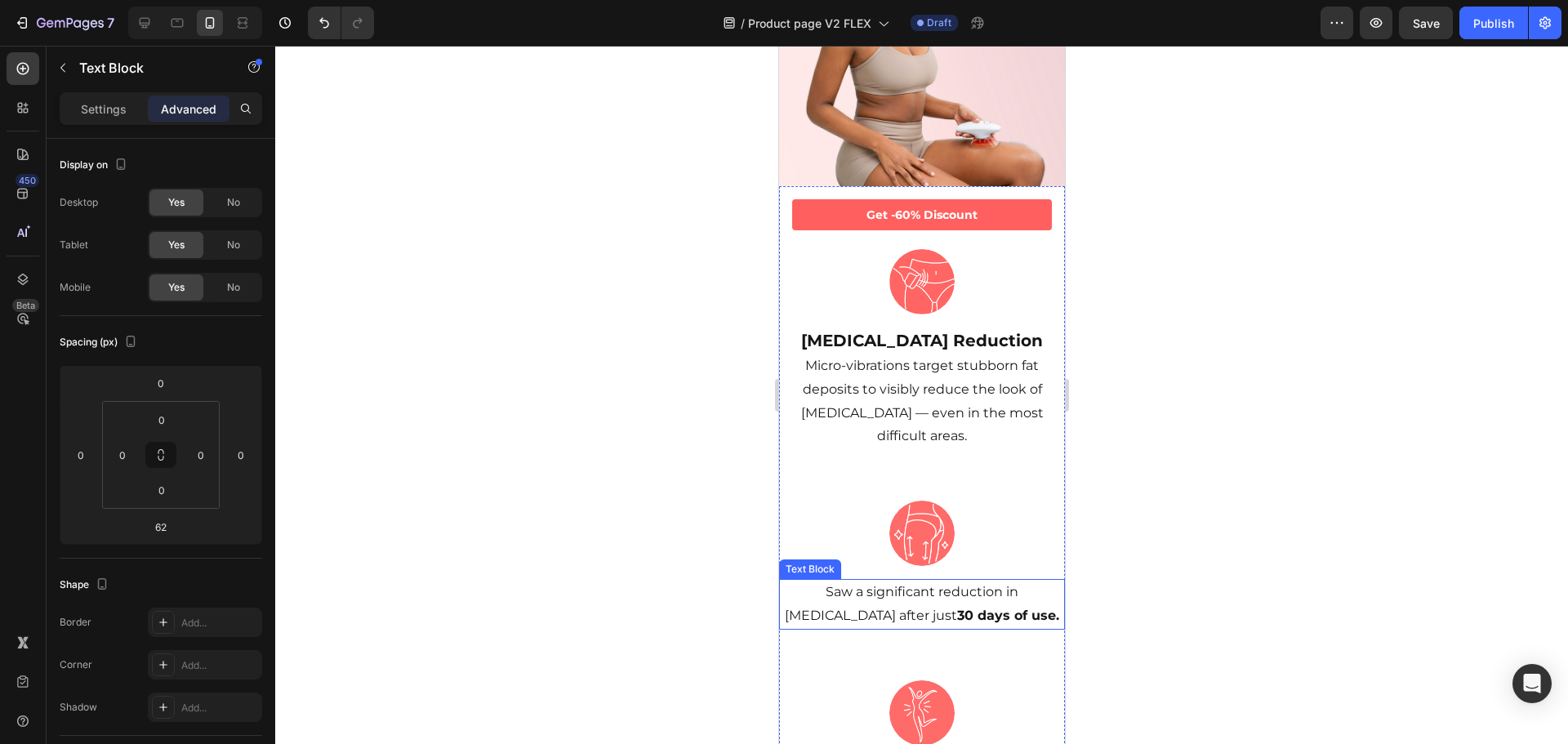
click at [956, 608] on strong "30 days of use." at bounding box center [1008, 615] width 102 height 16
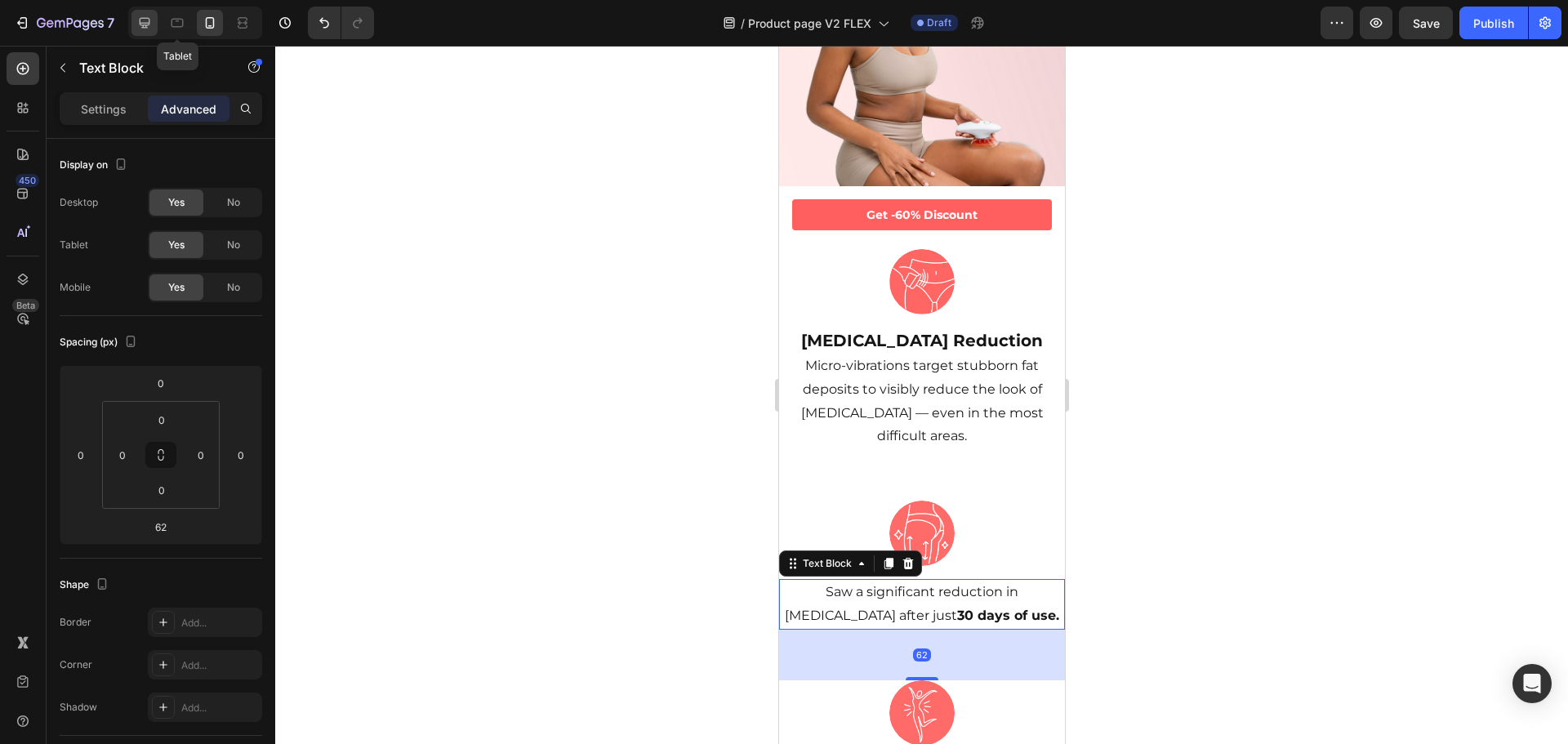
click at [148, 25] on icon at bounding box center [145, 24] width 11 height 11
type input "0"
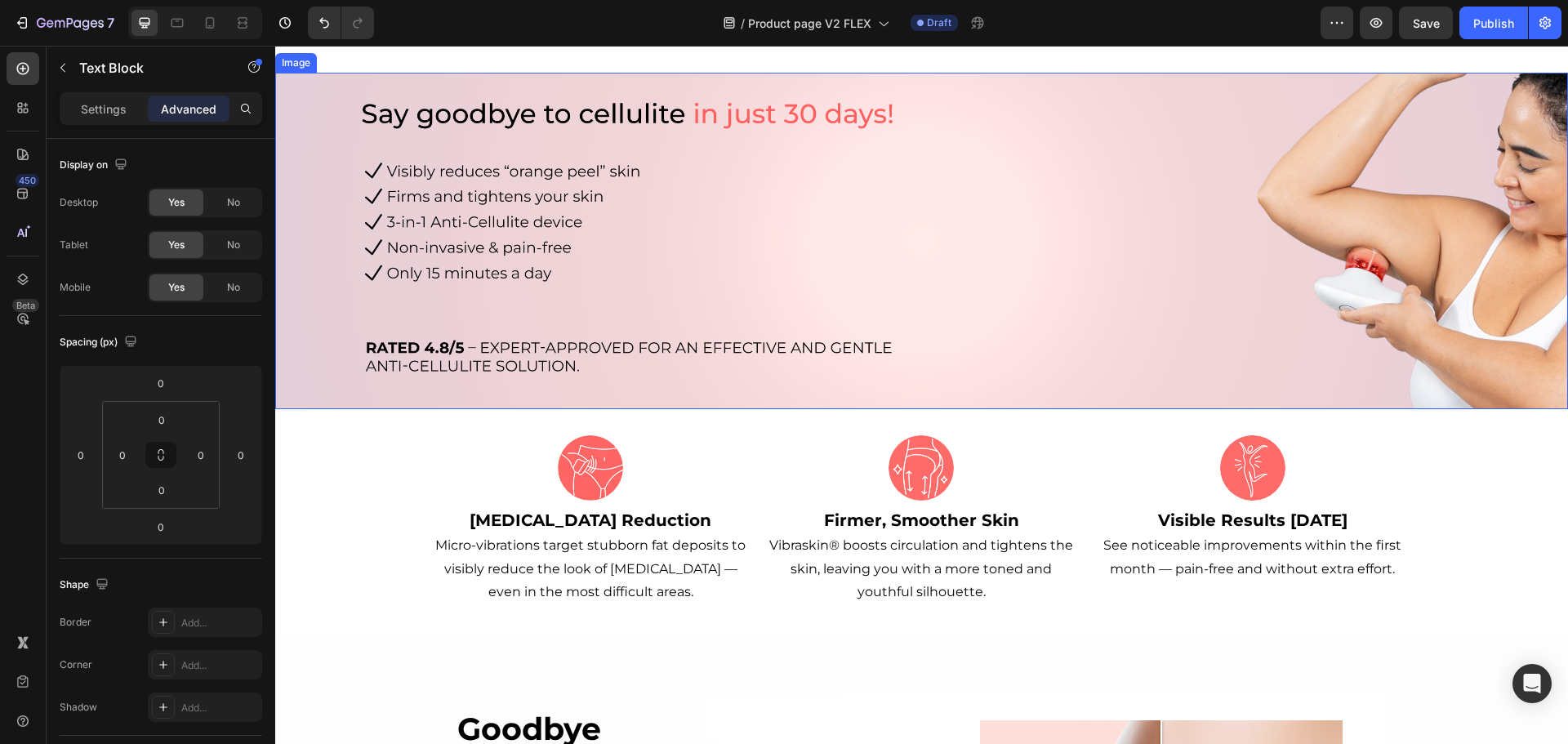
scroll to position [490, 0]
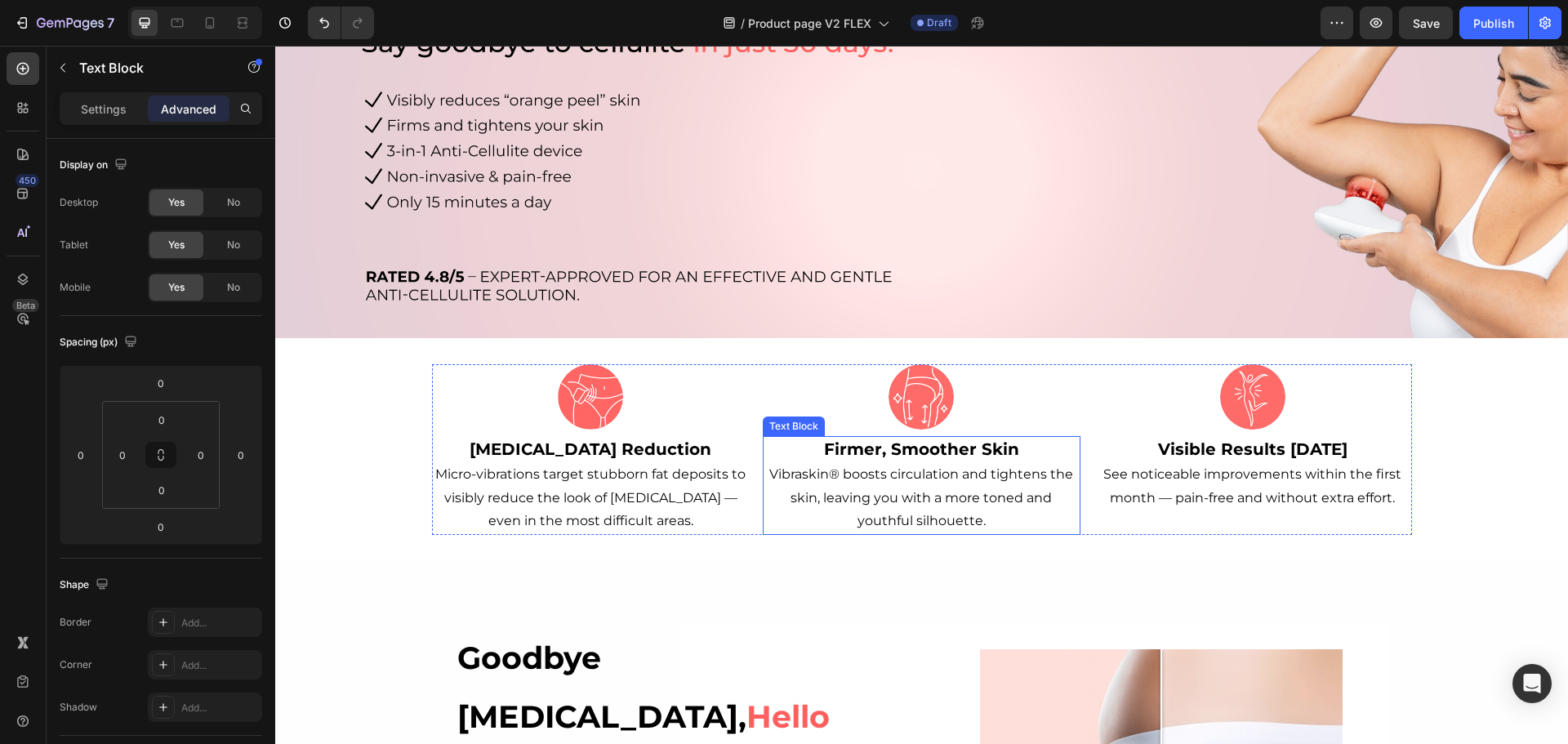
click at [909, 452] on strong "Firmer, Smoother Skin" at bounding box center [921, 449] width 195 height 19
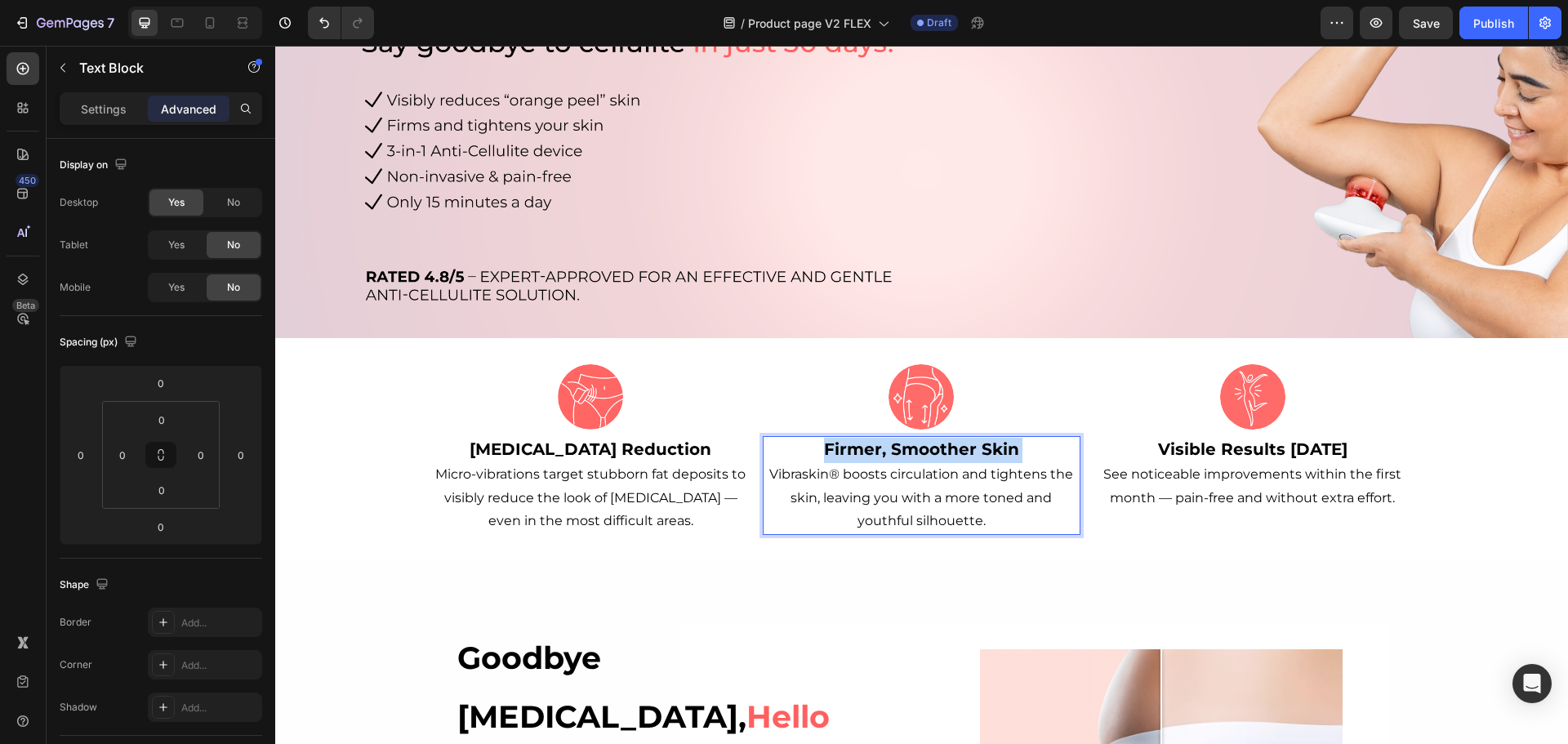
click at [909, 452] on strong "Firmer, Smoother Skin" at bounding box center [921, 449] width 195 height 19
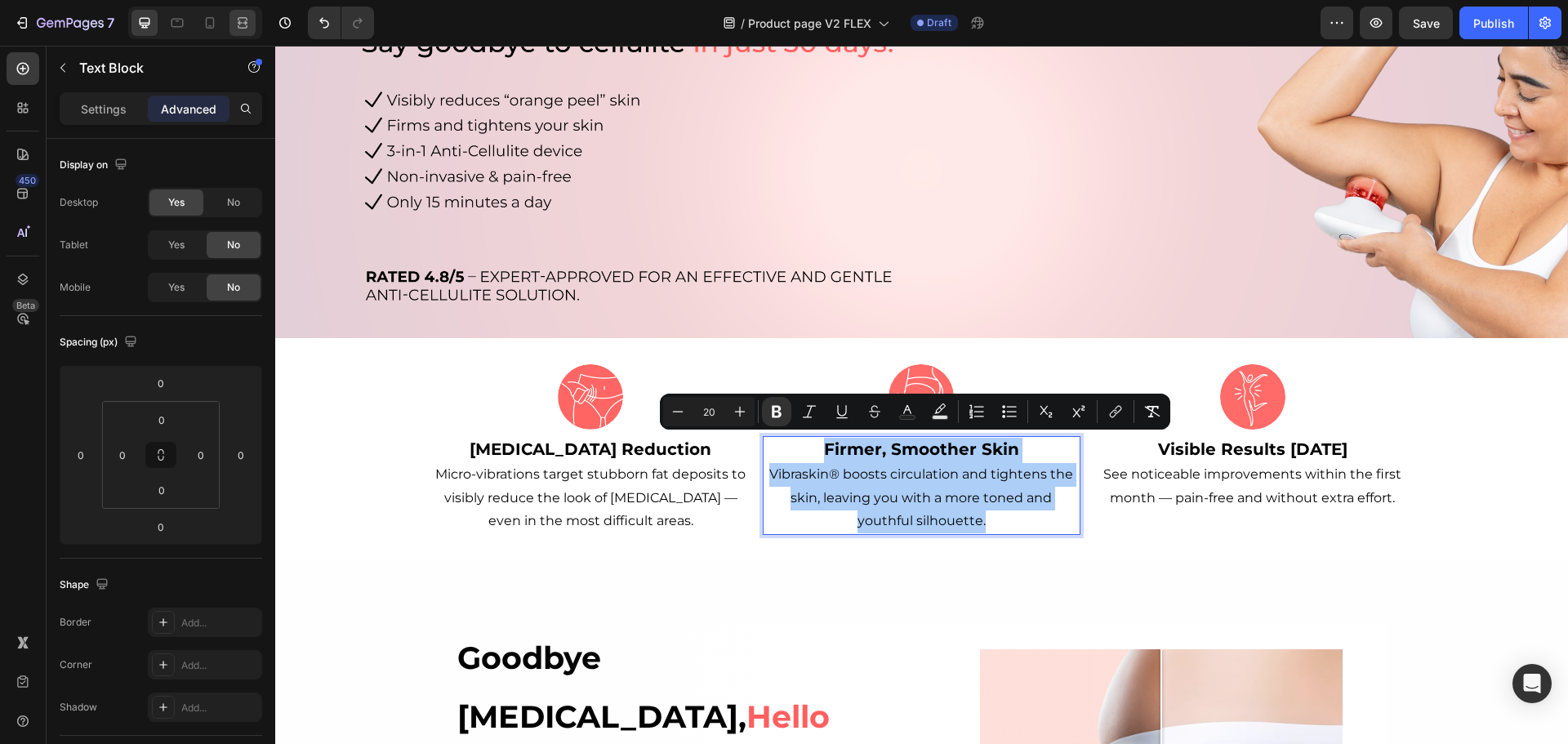
click at [217, 24] on icon at bounding box center [210, 23] width 16 height 16
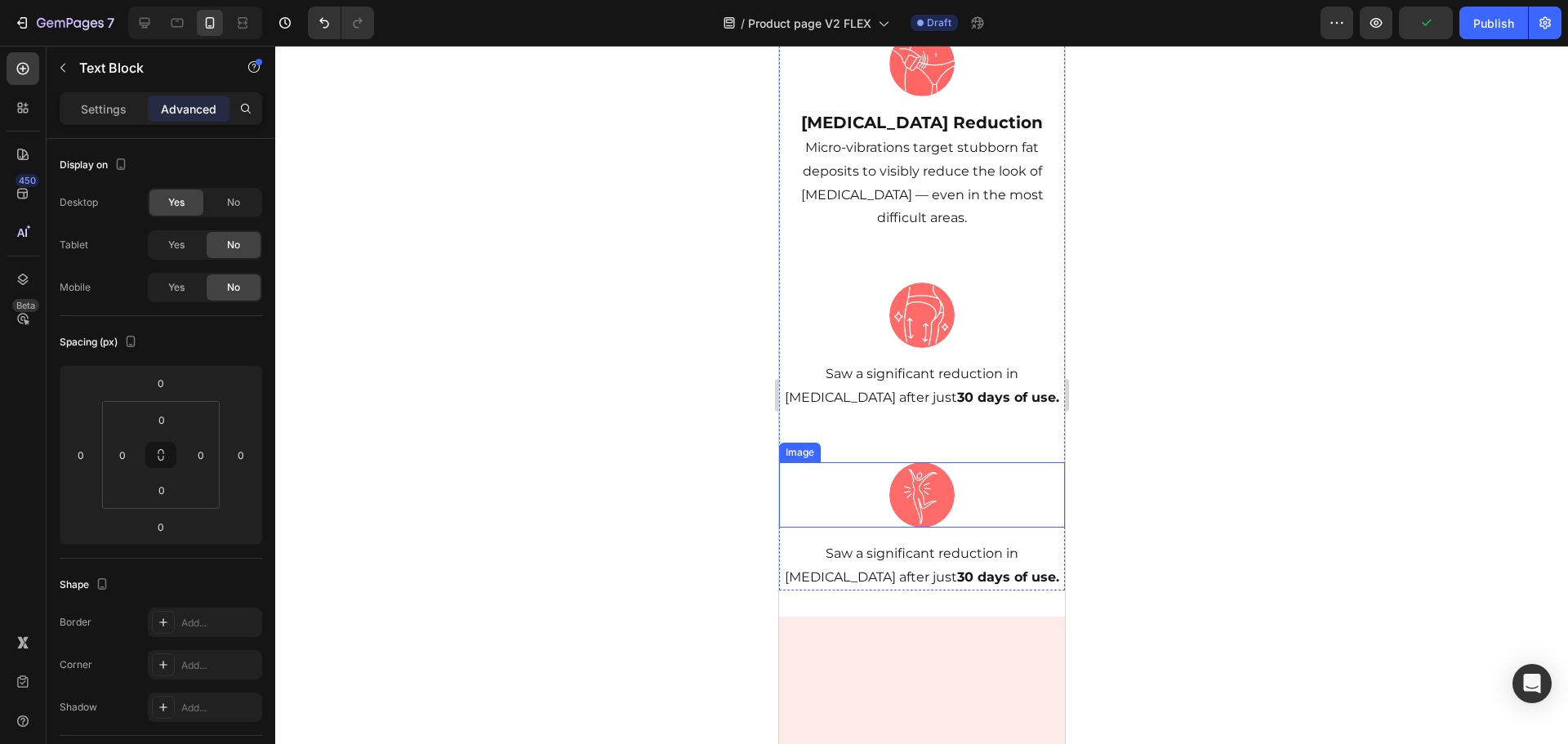
scroll to position [746, 0]
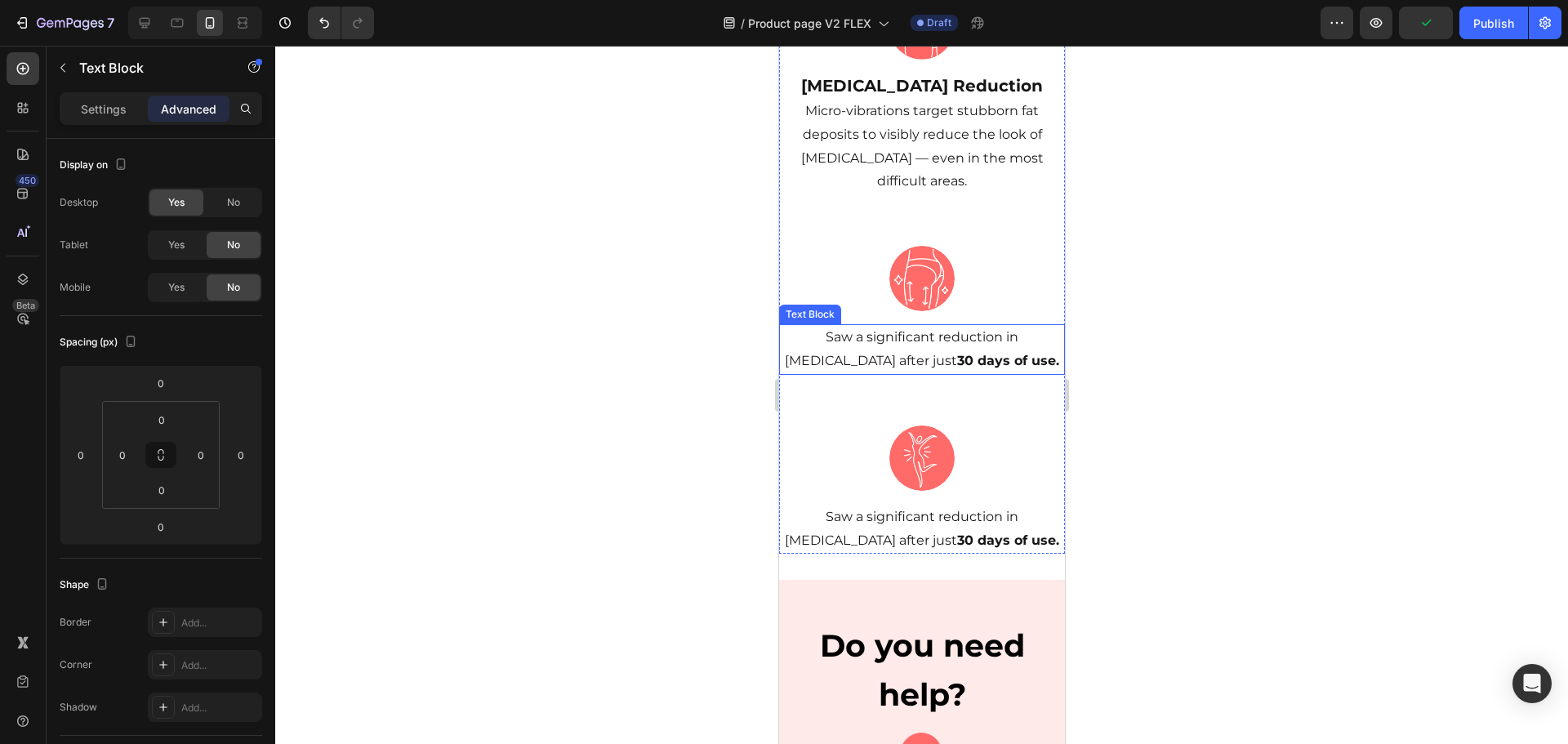
click at [935, 325] on p "Saw a significant reduction in [MEDICAL_DATA] after just 30 days of use." at bounding box center [921, 349] width 283 height 48
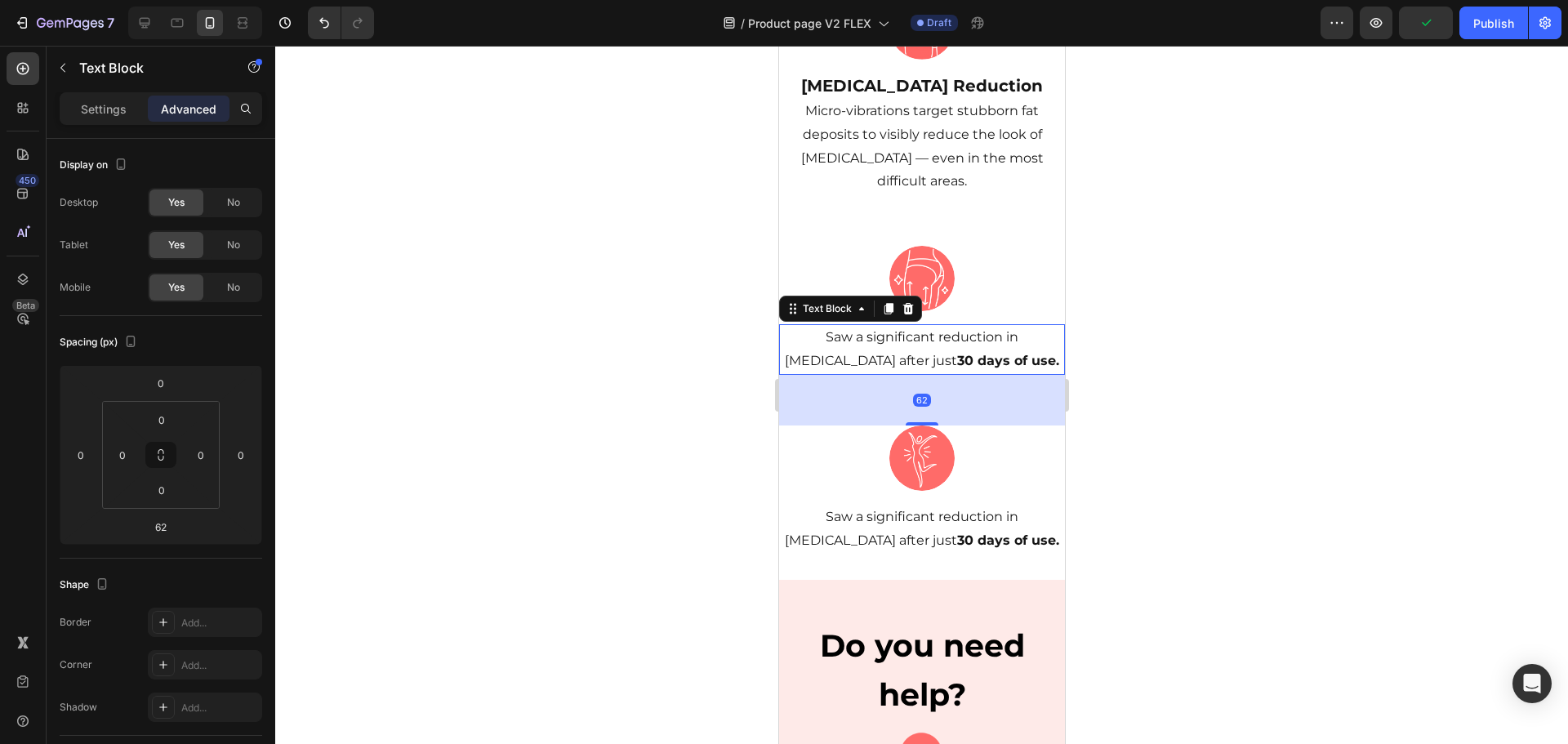
click at [935, 325] on p "Saw a significant reduction in [MEDICAL_DATA] after just 30 days of use." at bounding box center [921, 349] width 283 height 48
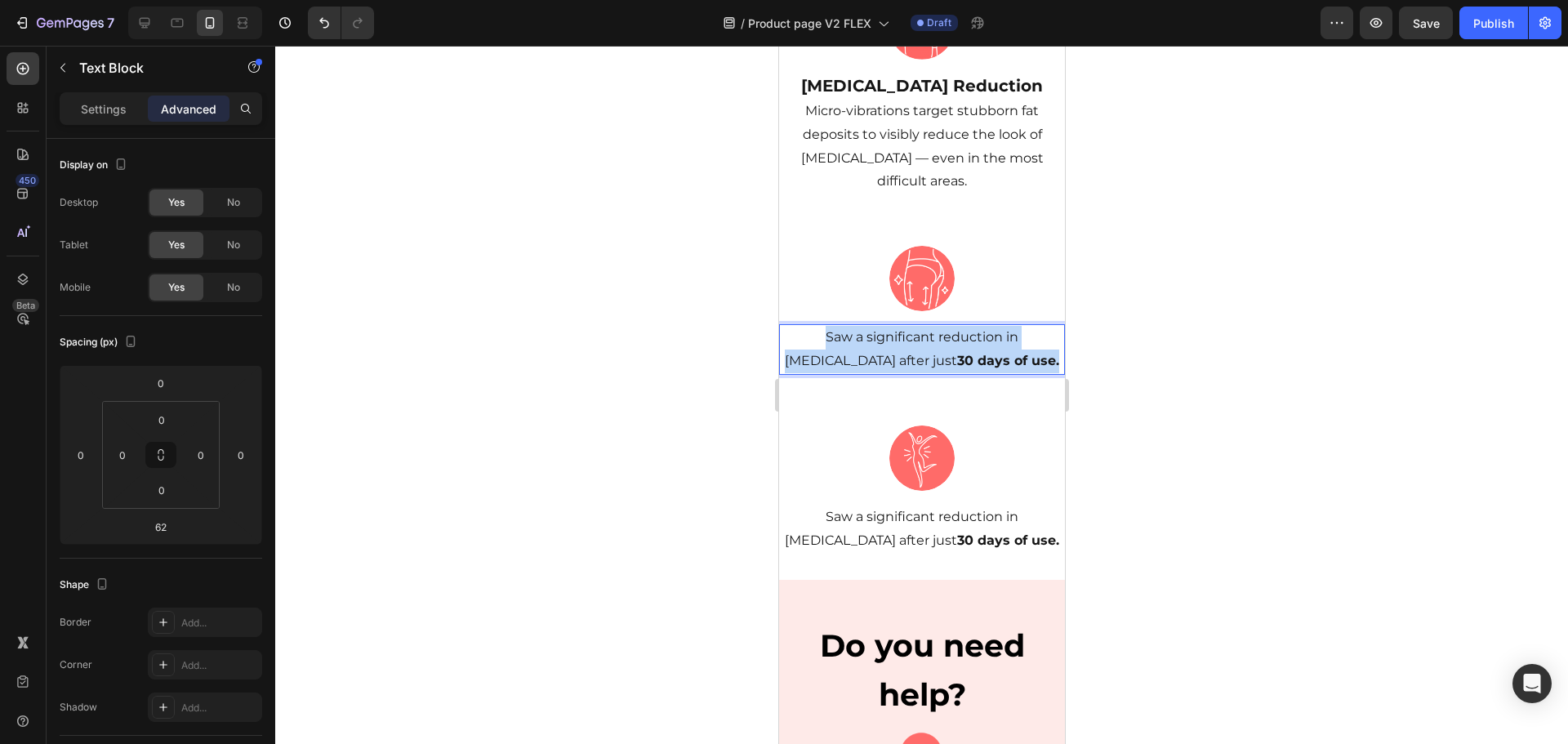
click at [935, 325] on p "Saw a significant reduction in [MEDICAL_DATA] after just 30 days of use." at bounding box center [921, 349] width 283 height 48
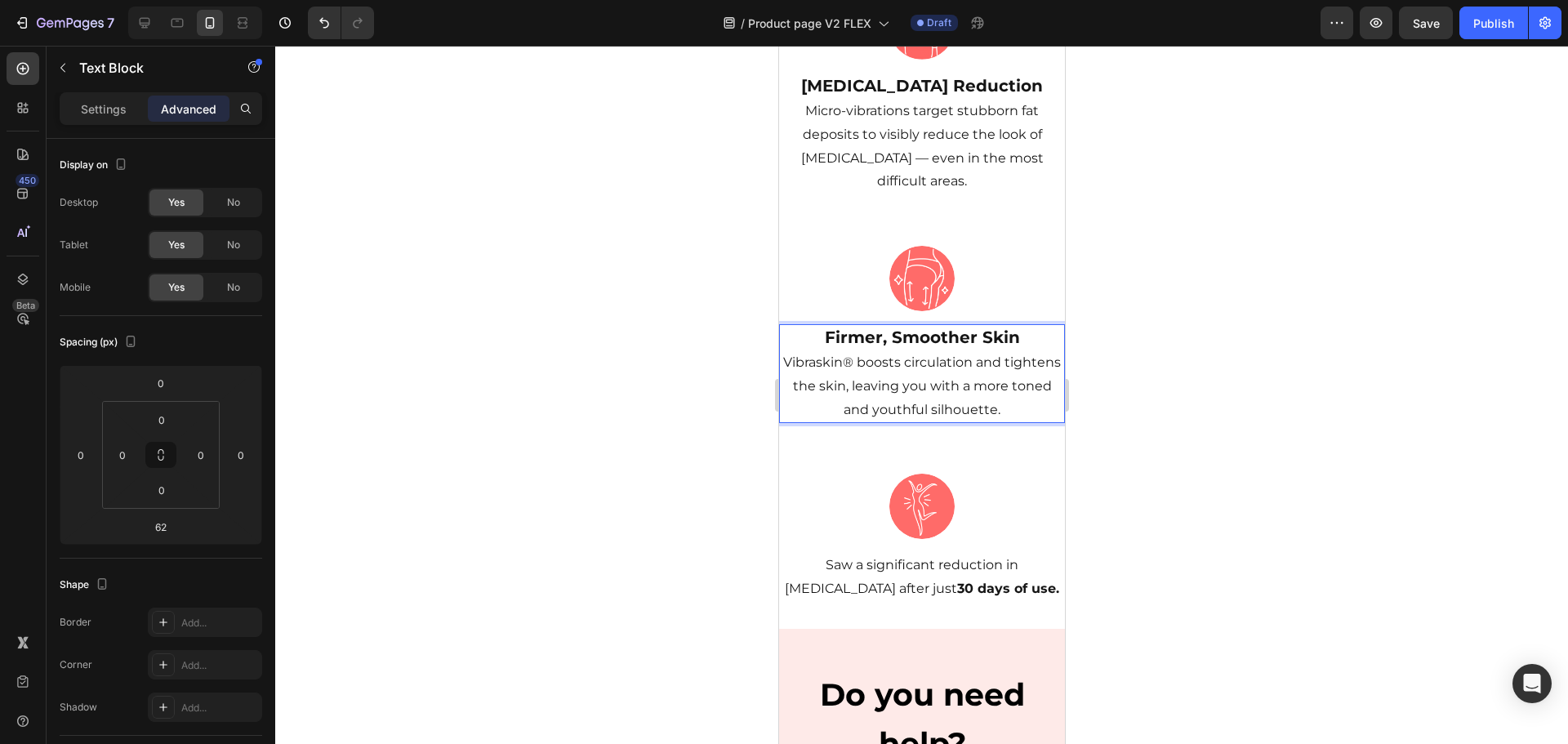
click at [1147, 313] on div at bounding box center [922, 395] width 1293 height 698
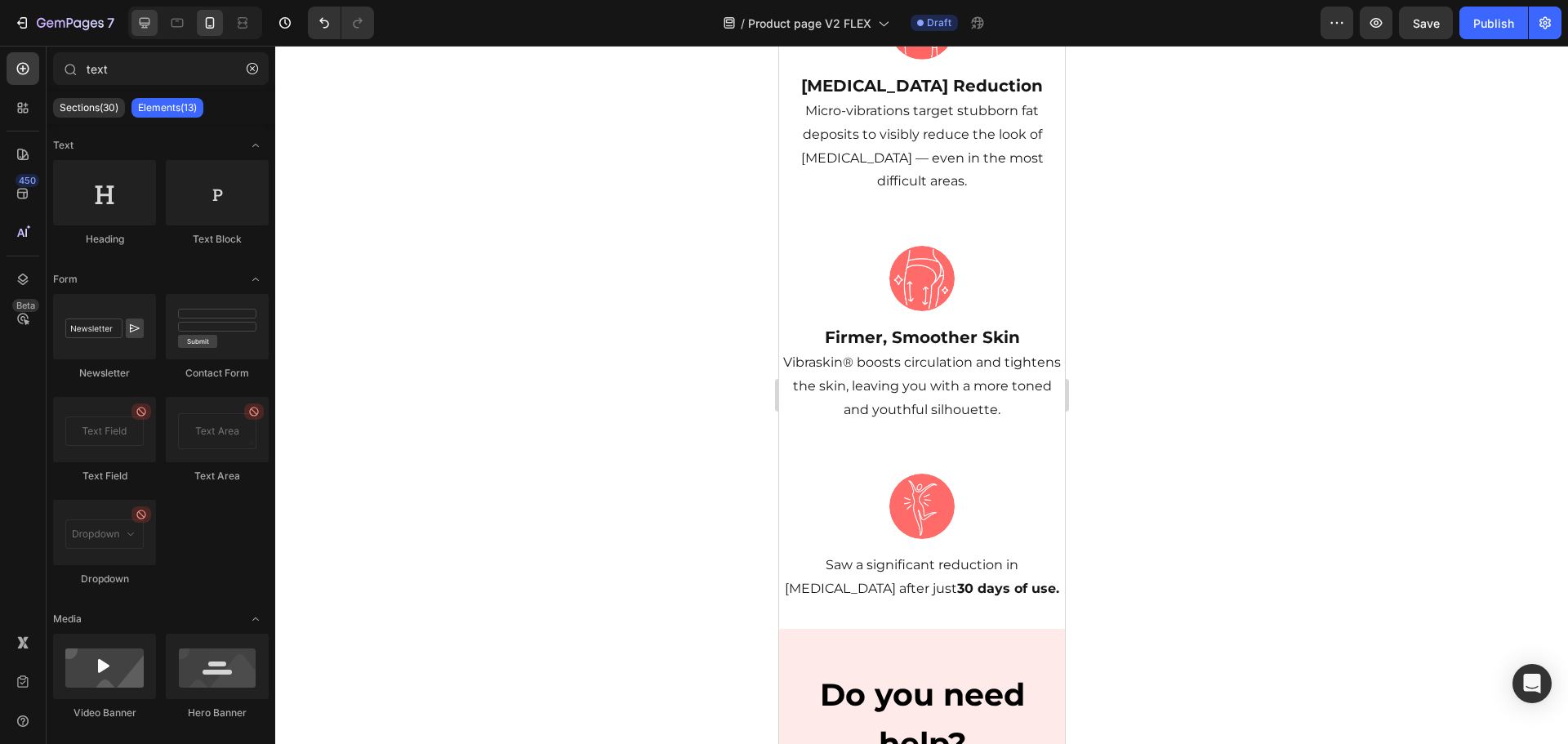
click at [146, 26] on icon at bounding box center [145, 24] width 11 height 11
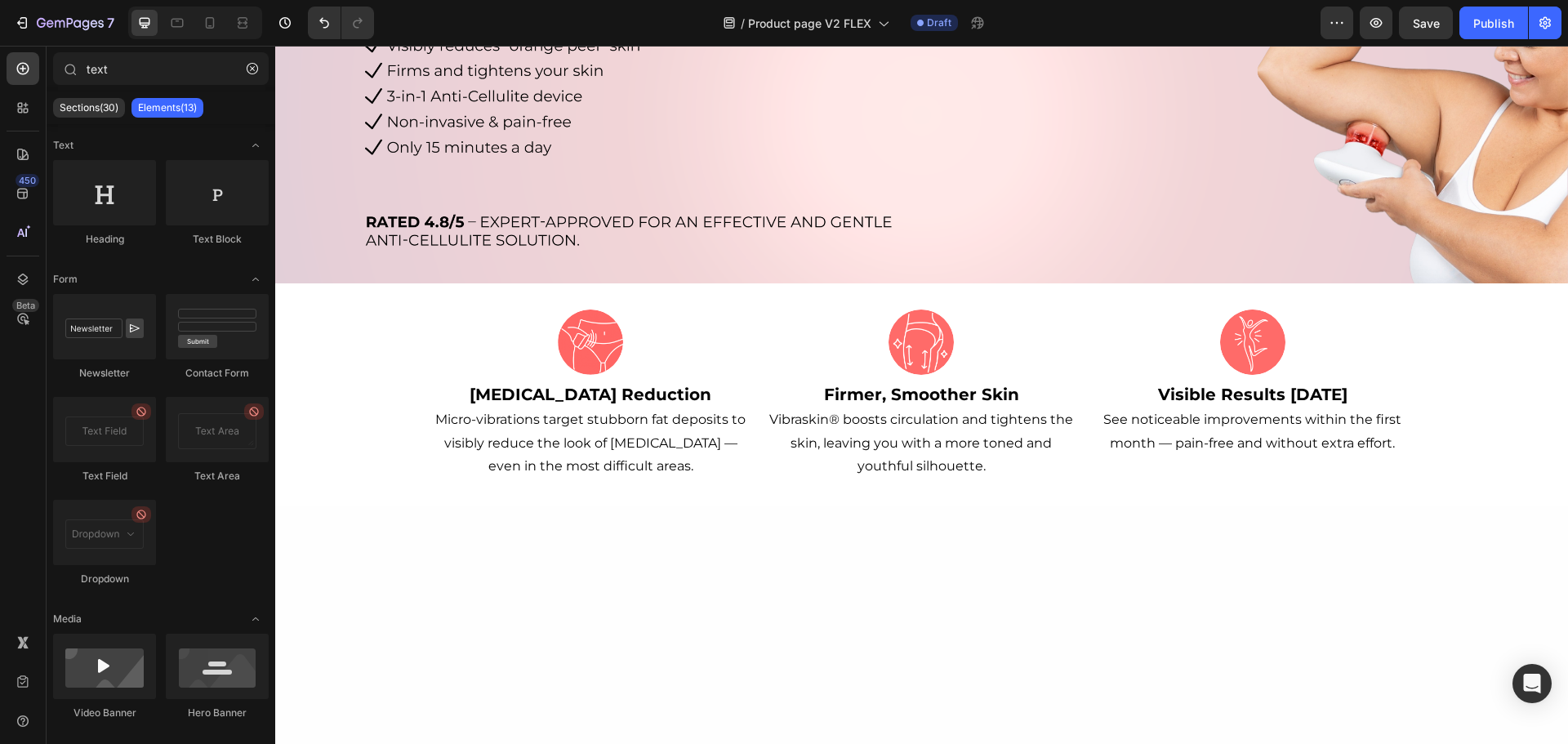
scroll to position [607, 0]
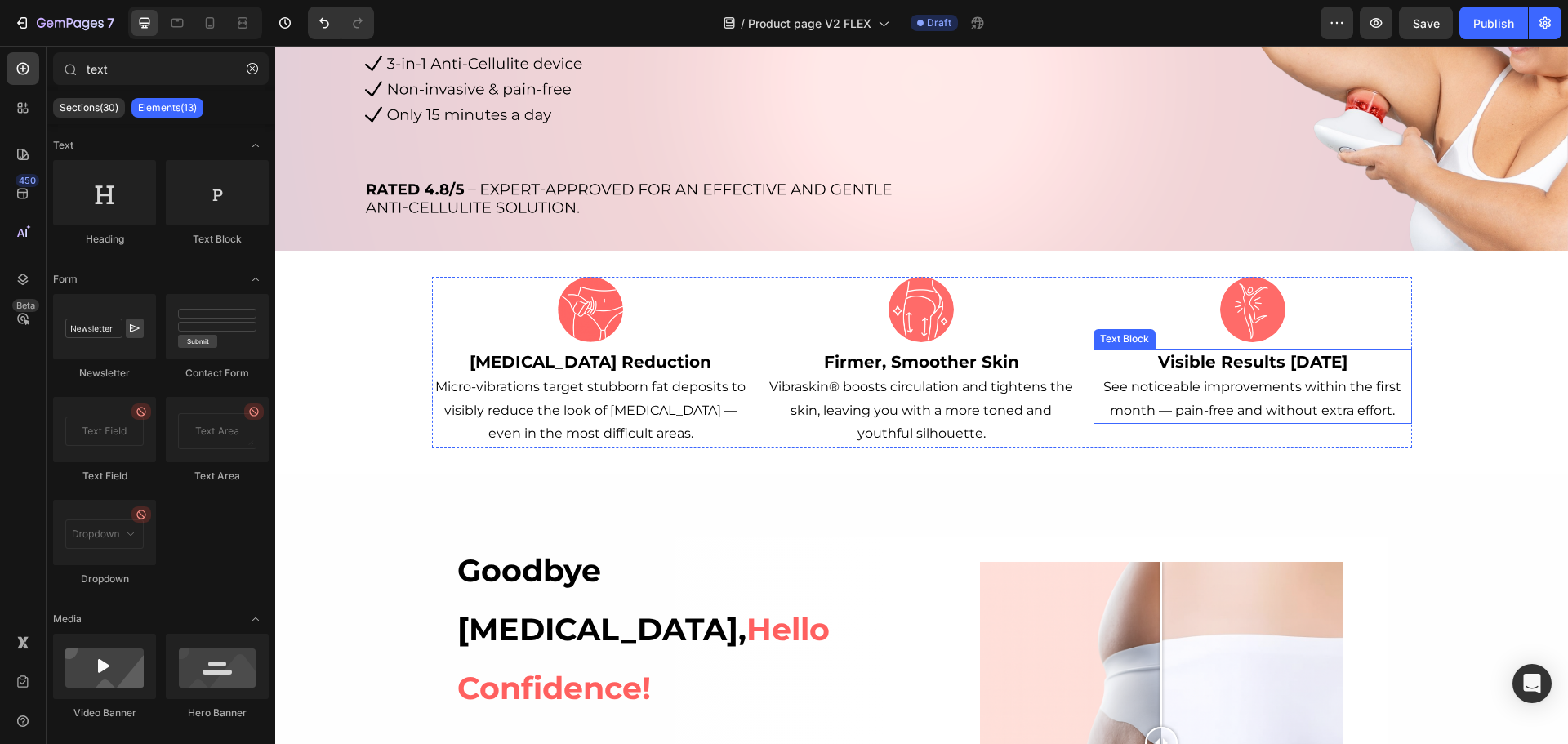
click at [1284, 393] on p "Visible Results [DATE] See noticeable improvements within the first month — pai…" at bounding box center [1253, 386] width 315 height 72
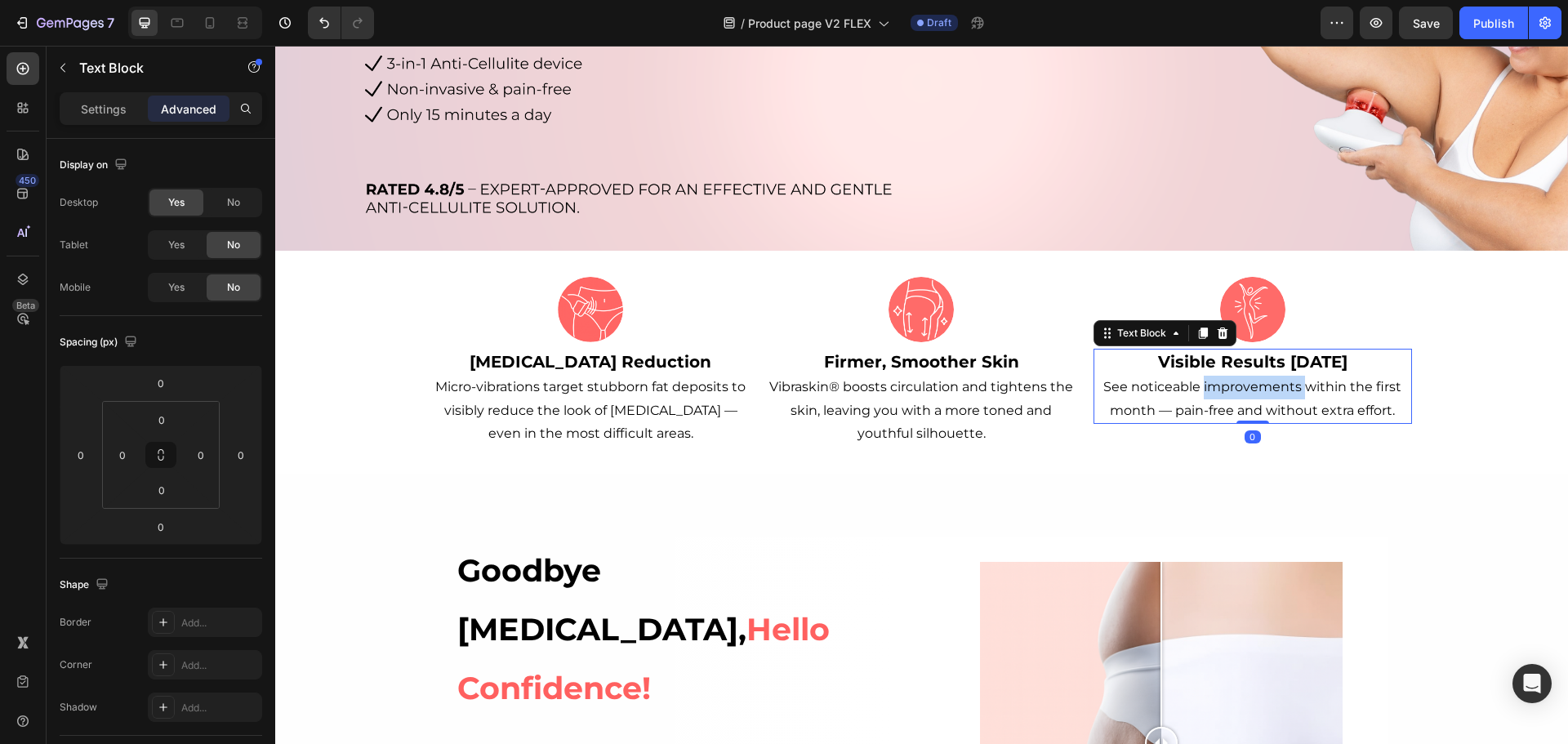
click at [1284, 393] on p "Visible Results [DATE] See noticeable improvements within the first month — pai…" at bounding box center [1253, 386] width 315 height 72
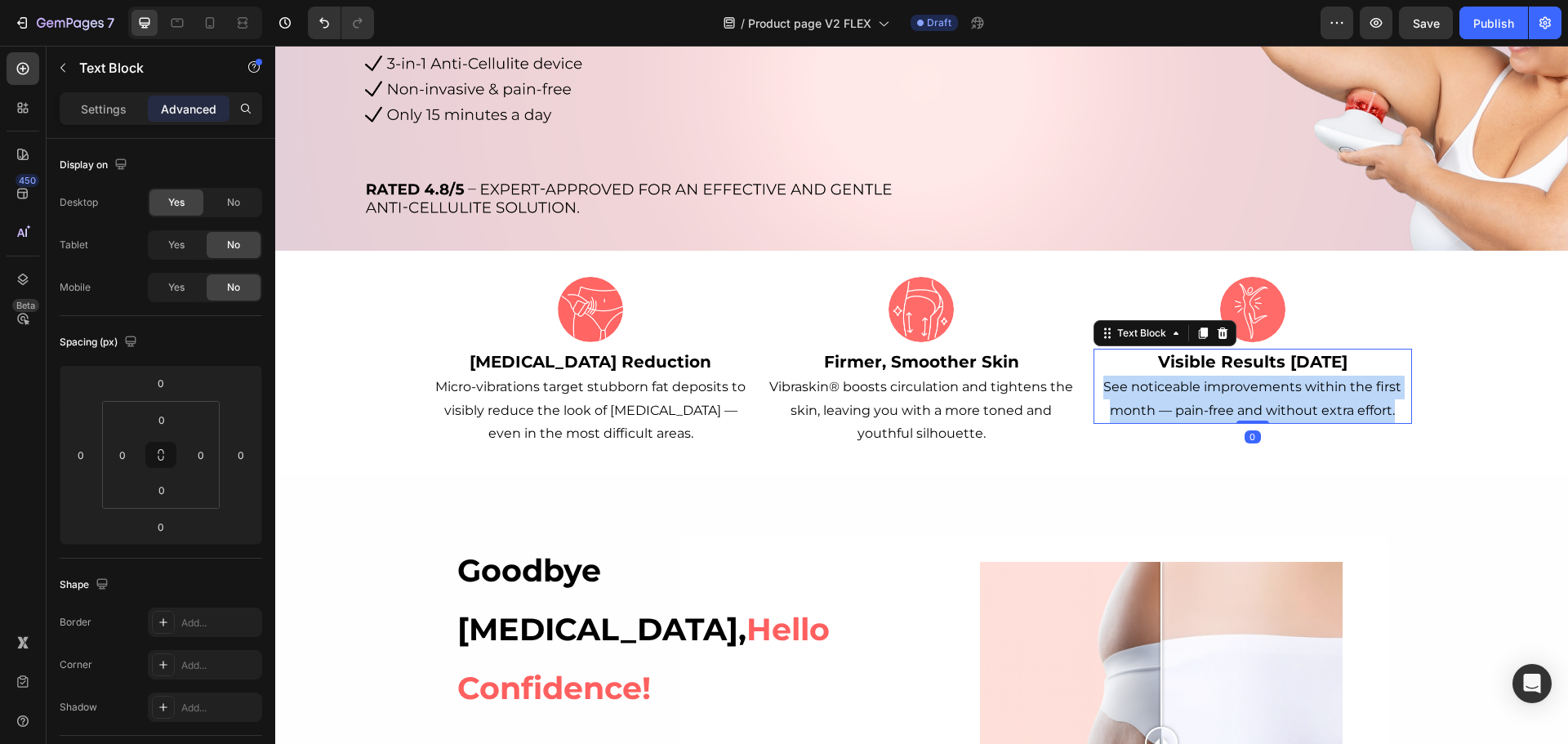
click at [1284, 393] on p "Visible Results [DATE] See noticeable improvements within the first month — pai…" at bounding box center [1253, 386] width 315 height 72
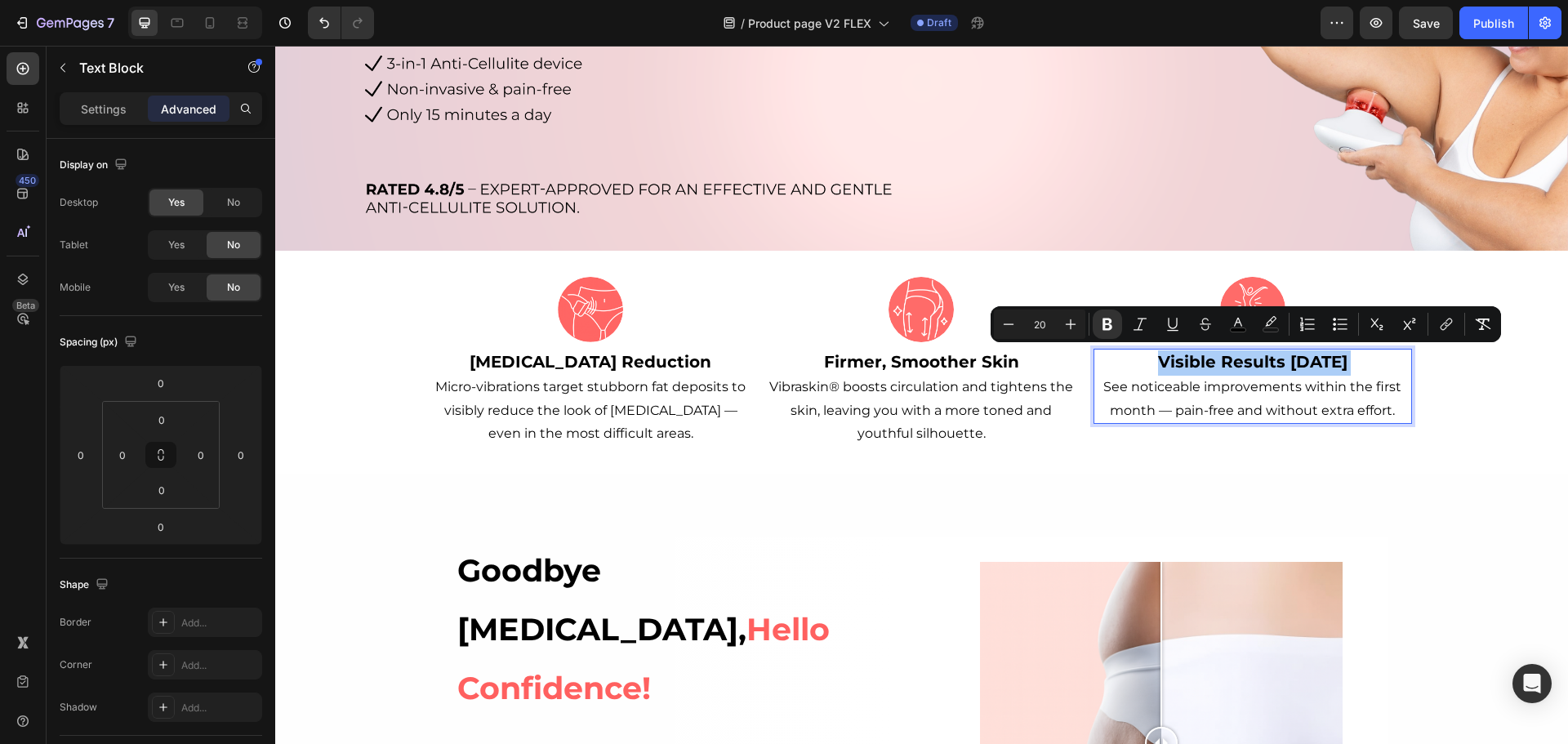
click at [226, 27] on div at bounding box center [195, 23] width 133 height 33
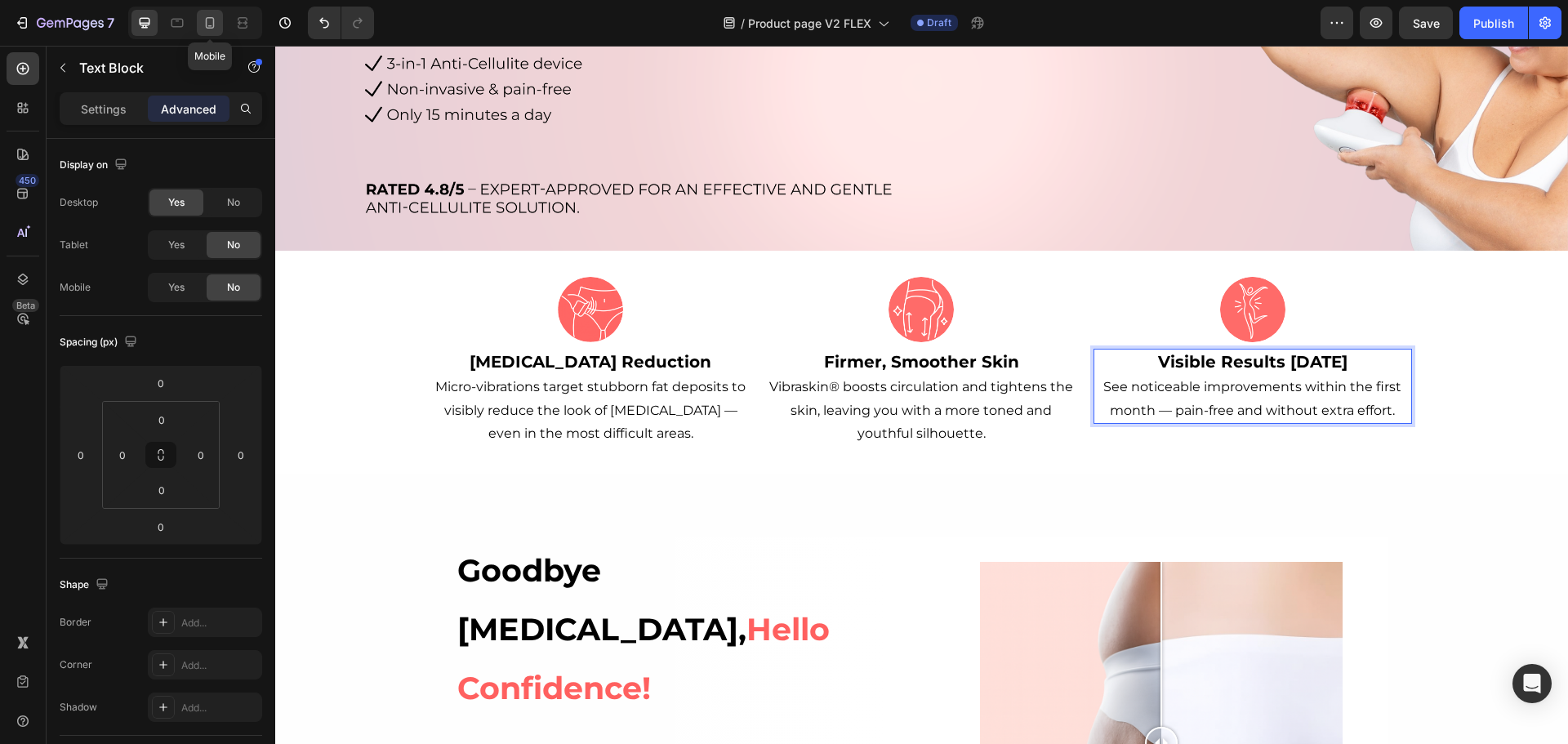
click at [214, 27] on icon at bounding box center [210, 23] width 9 height 12
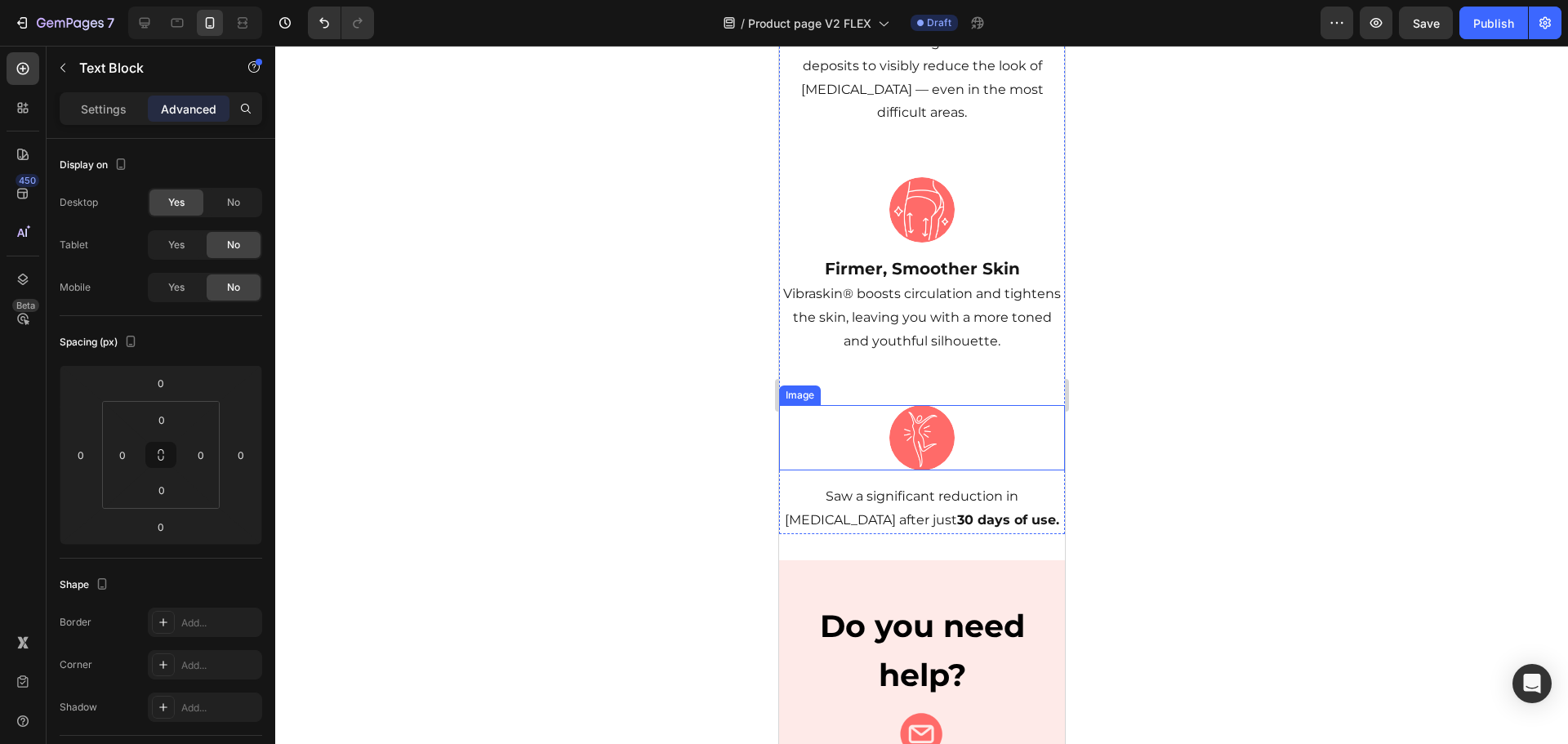
scroll to position [816, 0]
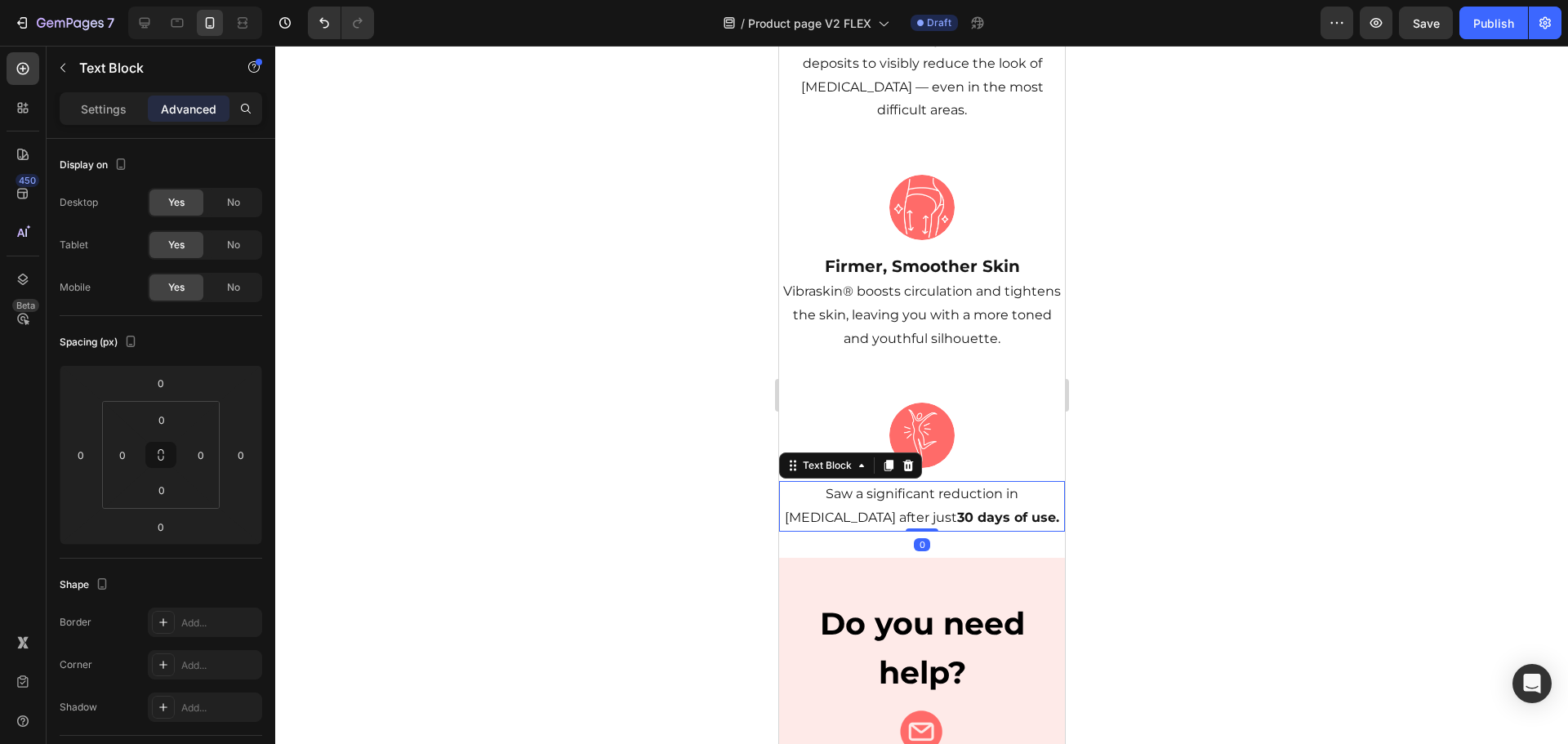
click at [920, 483] on p "Saw a significant reduction in [MEDICAL_DATA] after just 30 days of use." at bounding box center [921, 506] width 283 height 48
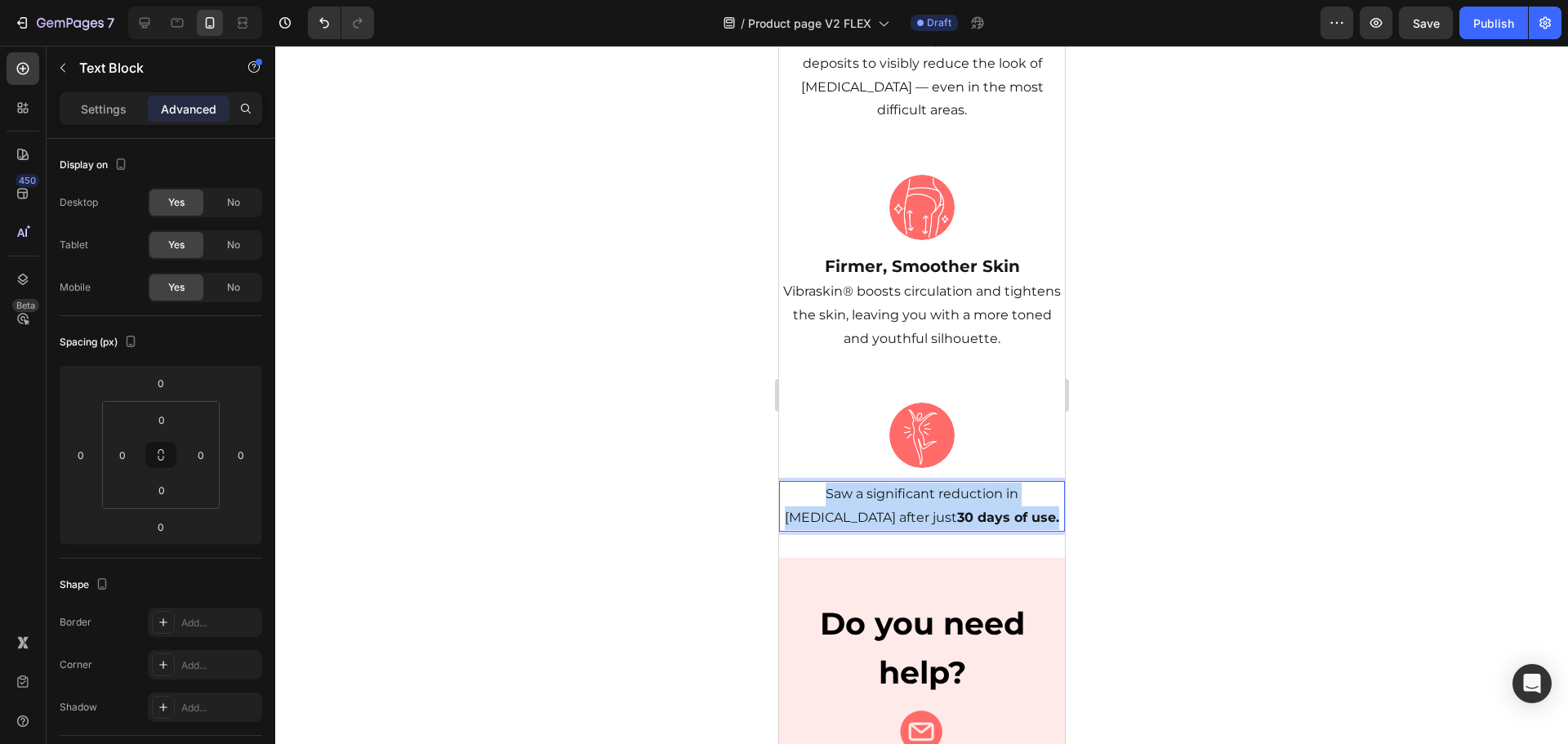
click at [920, 483] on p "Saw a significant reduction in [MEDICAL_DATA] after just 30 days of use." at bounding box center [921, 506] width 283 height 48
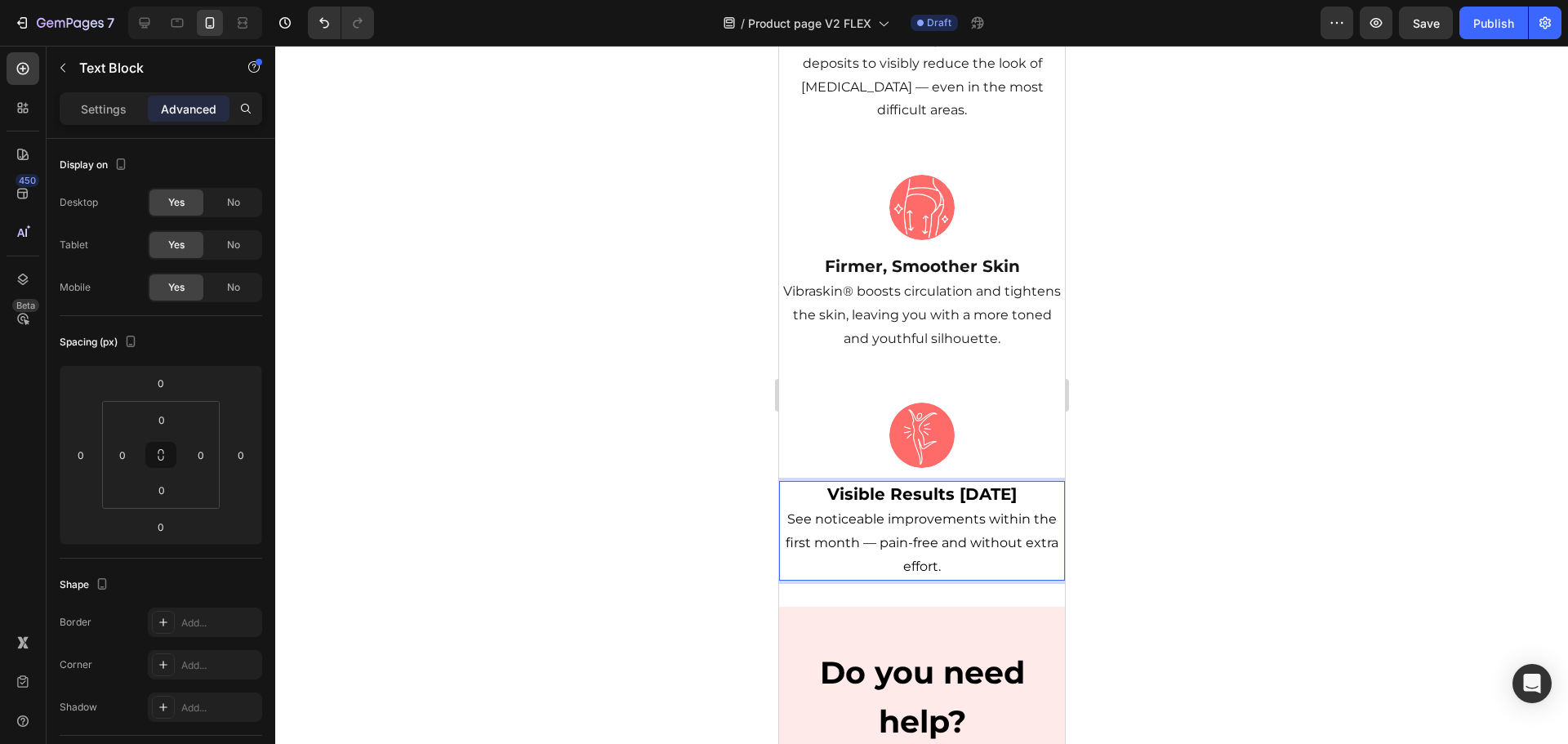
click at [1213, 463] on div at bounding box center [922, 395] width 1293 height 698
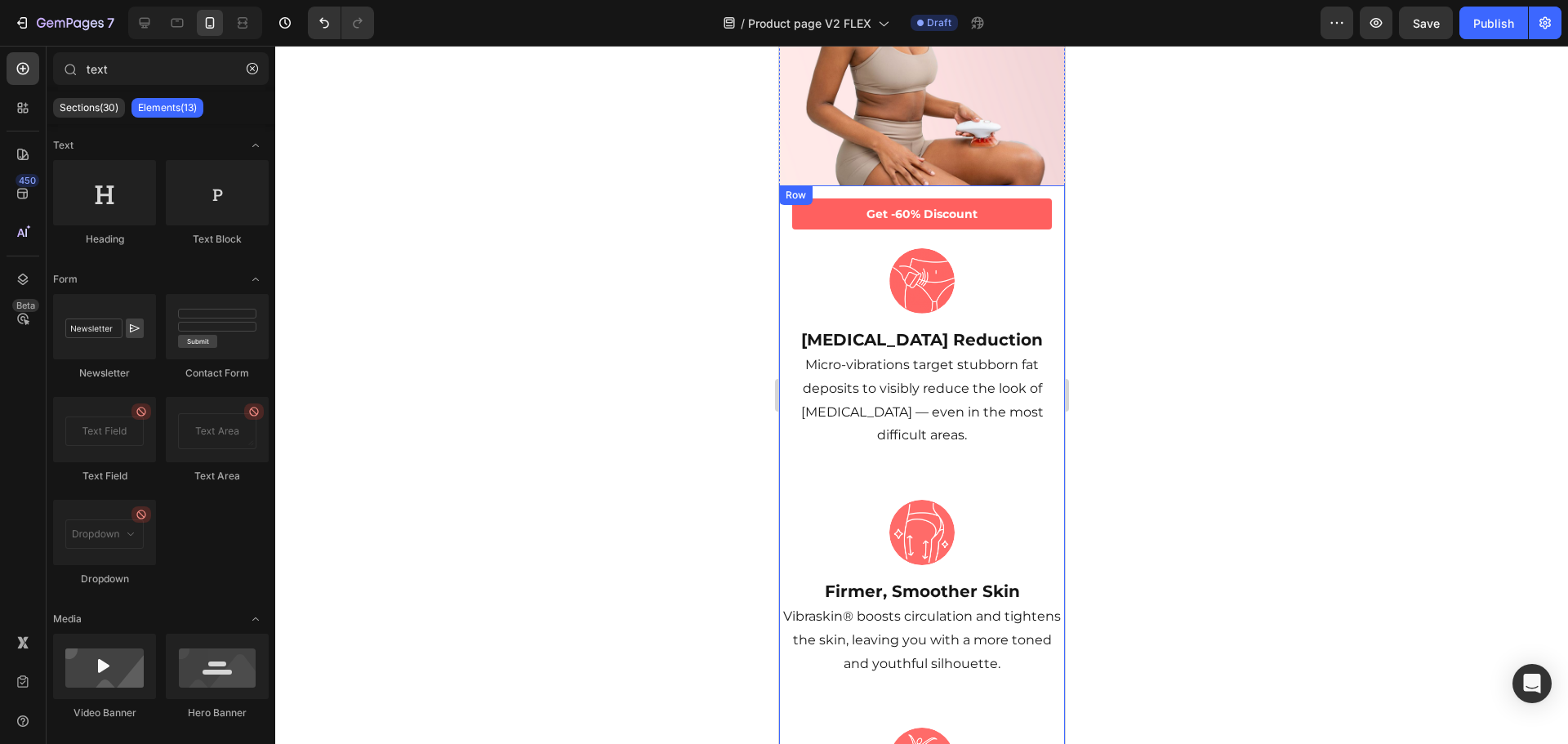
scroll to position [490, 0]
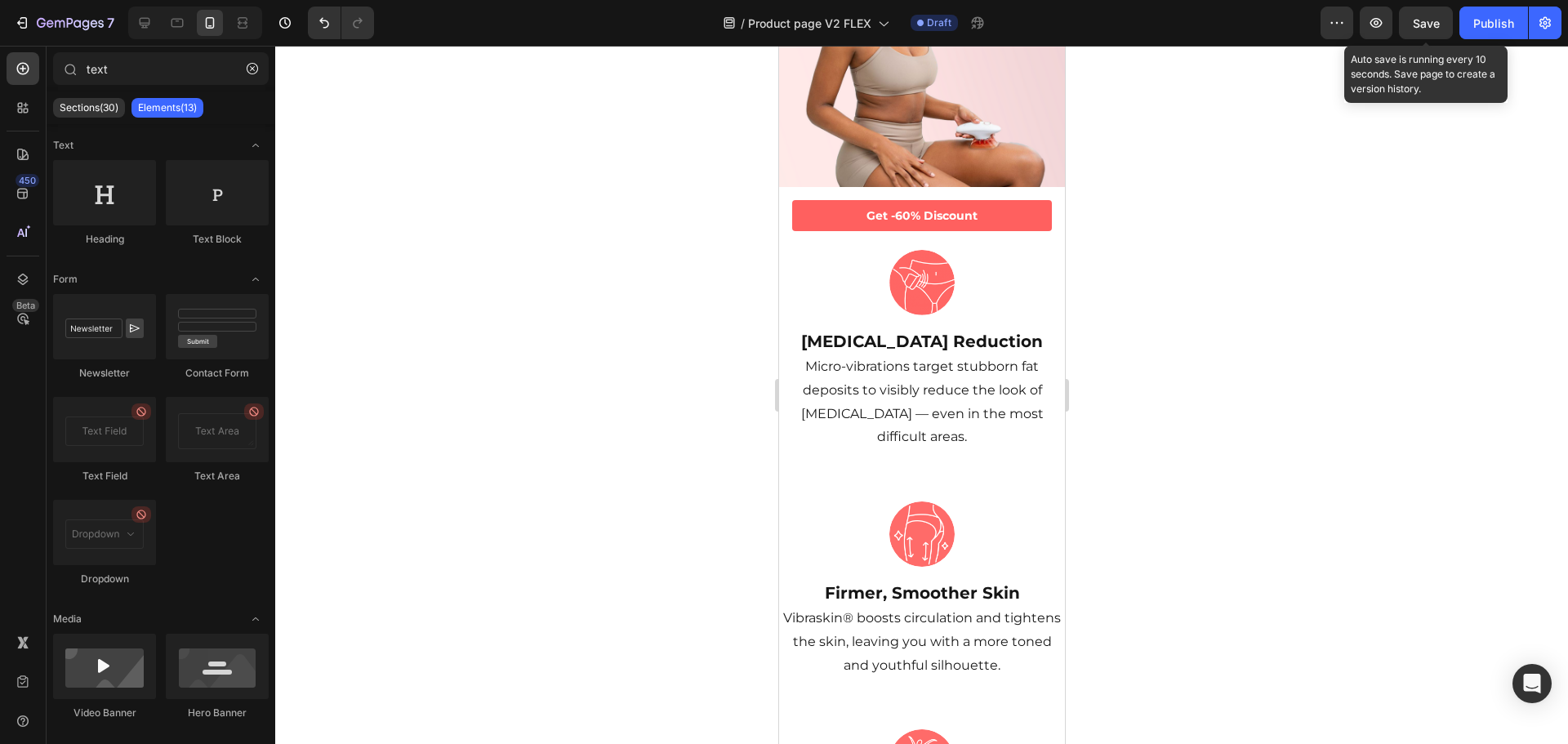
click at [1433, 27] on span "Save" at bounding box center [1425, 23] width 27 height 14
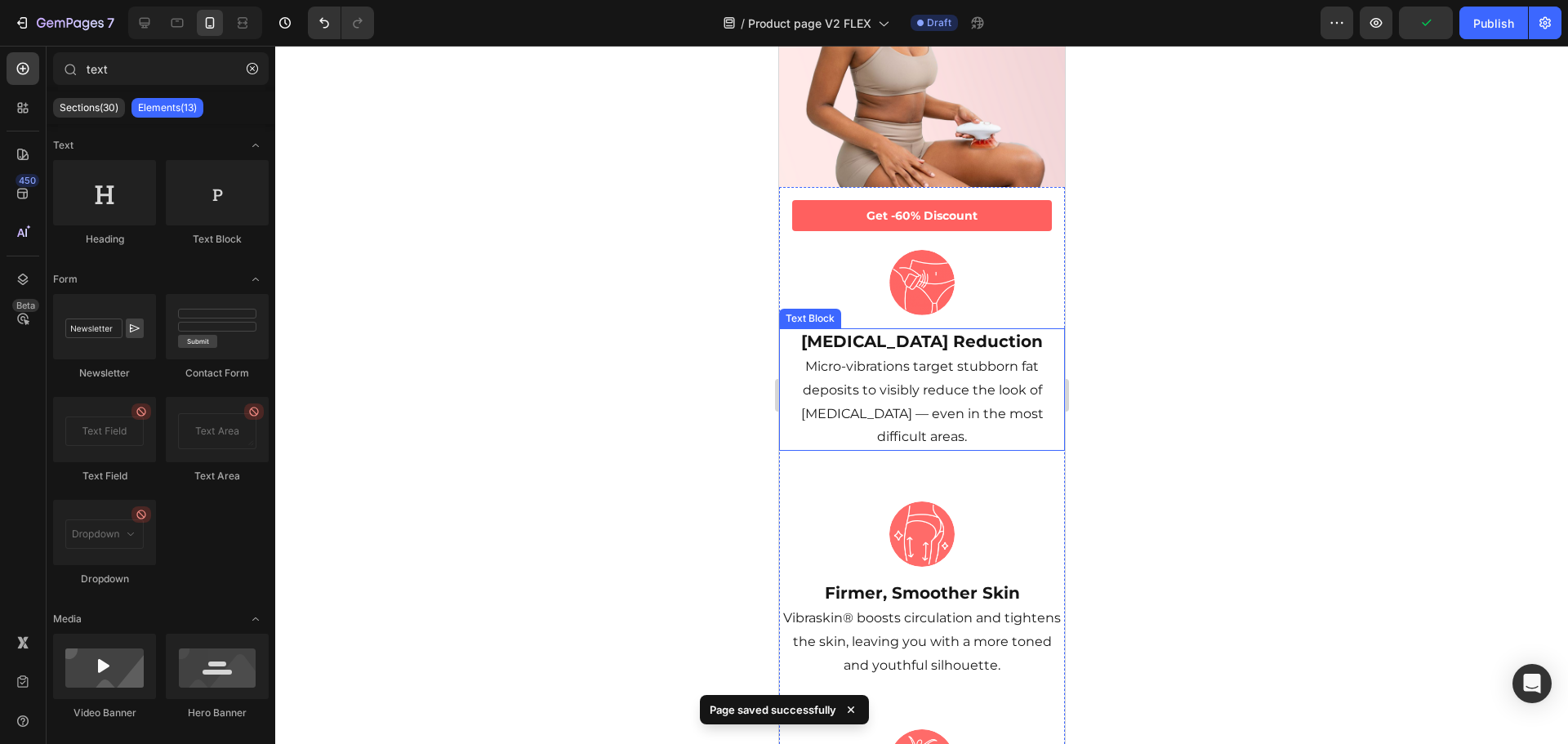
drag, startPoint x: 907, startPoint y: 350, endPoint x: 861, endPoint y: 323, distance: 53.3
click at [907, 350] on p "[MEDICAL_DATA] Reduction Micro-vibrations target stubborn fat deposits to visib…" at bounding box center [921, 389] width 283 height 119
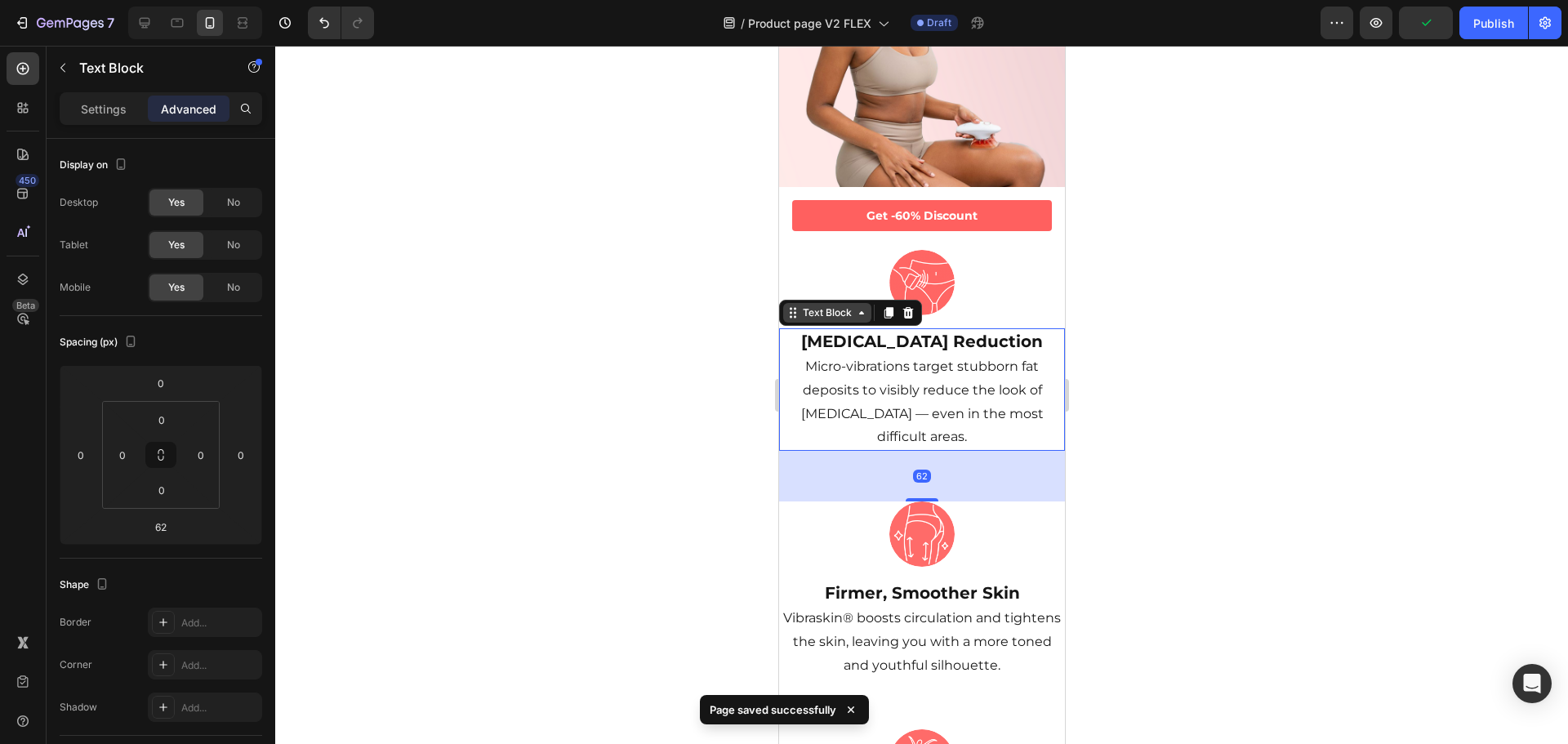
click at [834, 305] on div "Text Block" at bounding box center [827, 313] width 56 height 15
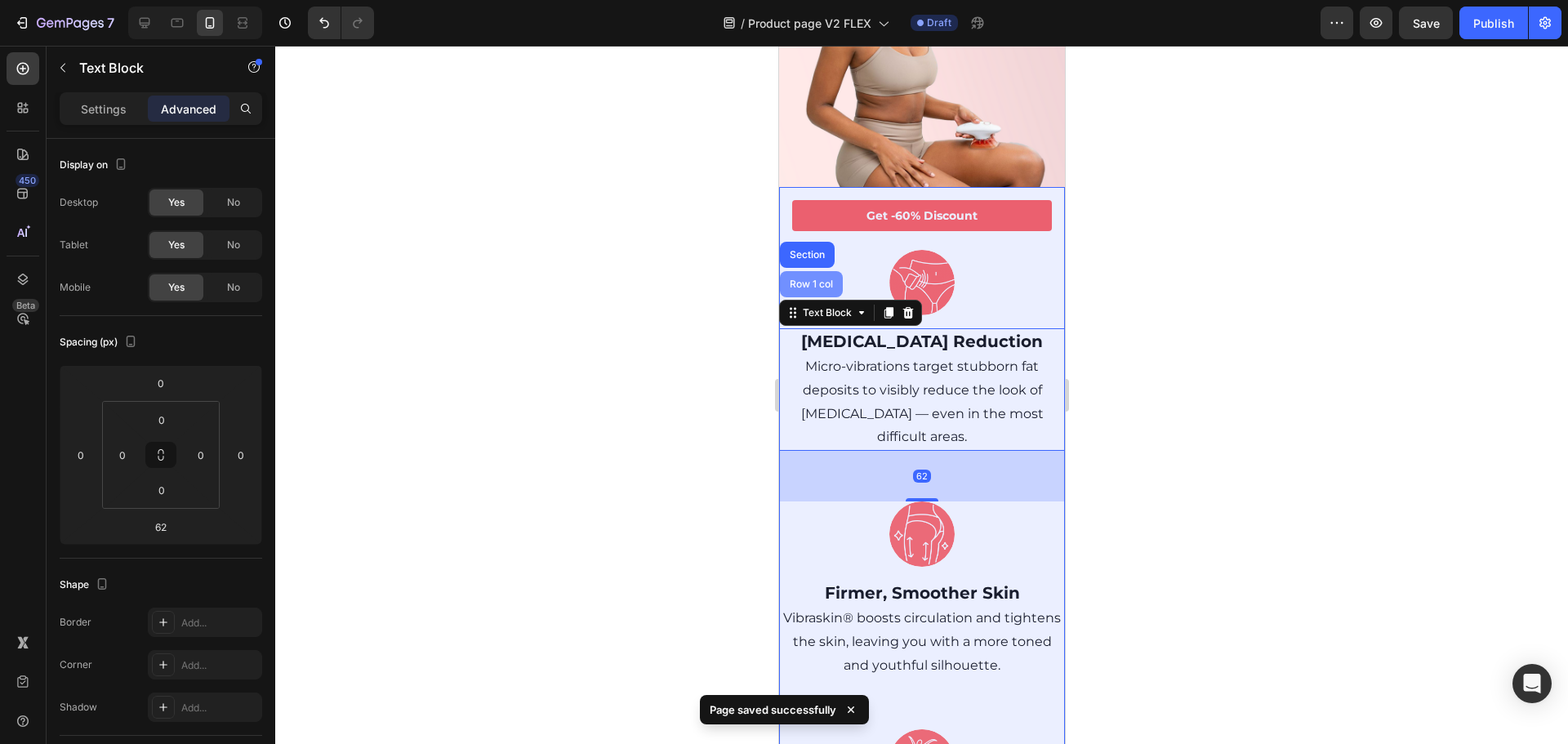
click at [820, 271] on div "Row 1 col" at bounding box center [810, 284] width 63 height 27
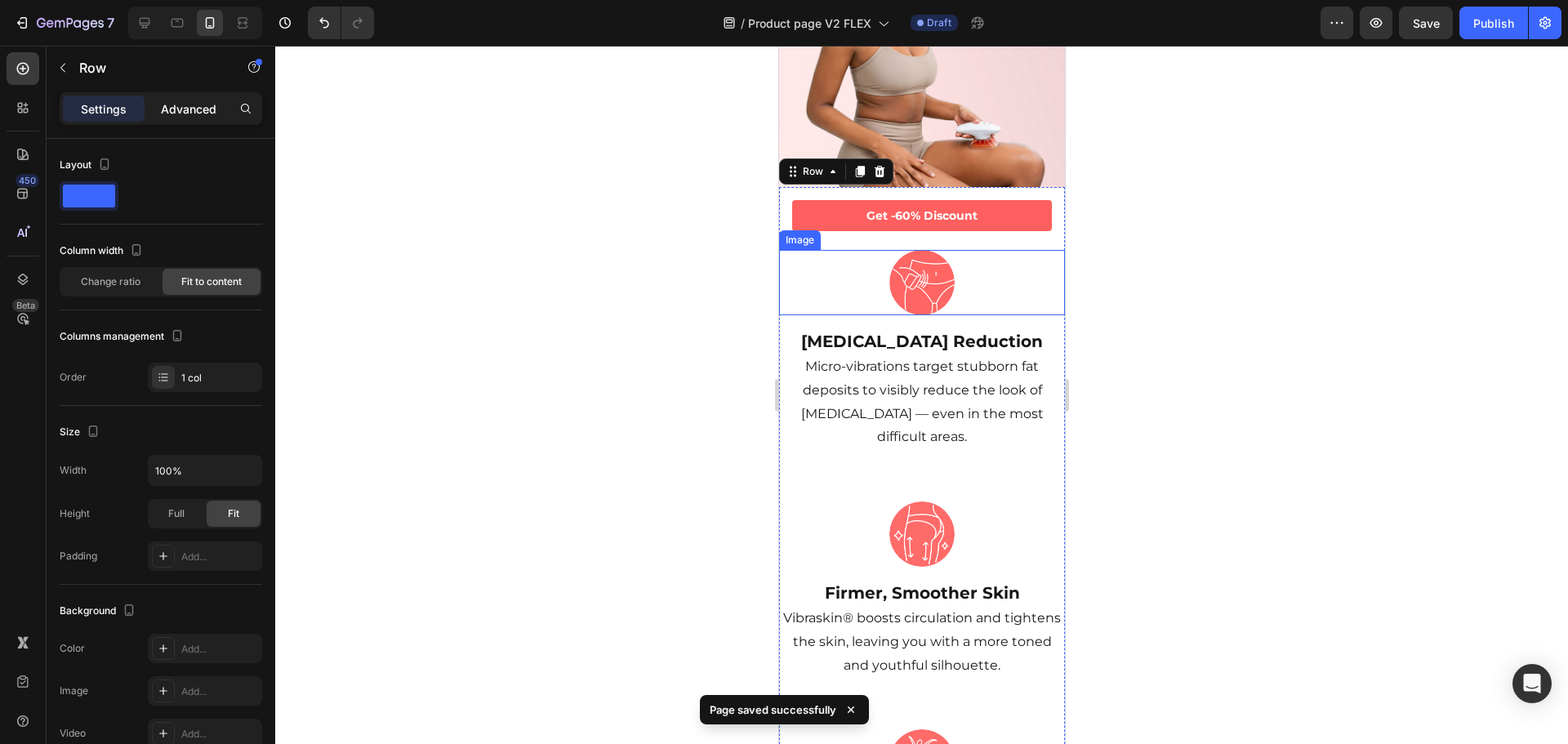
click at [195, 103] on p "Advanced" at bounding box center [188, 109] width 56 height 17
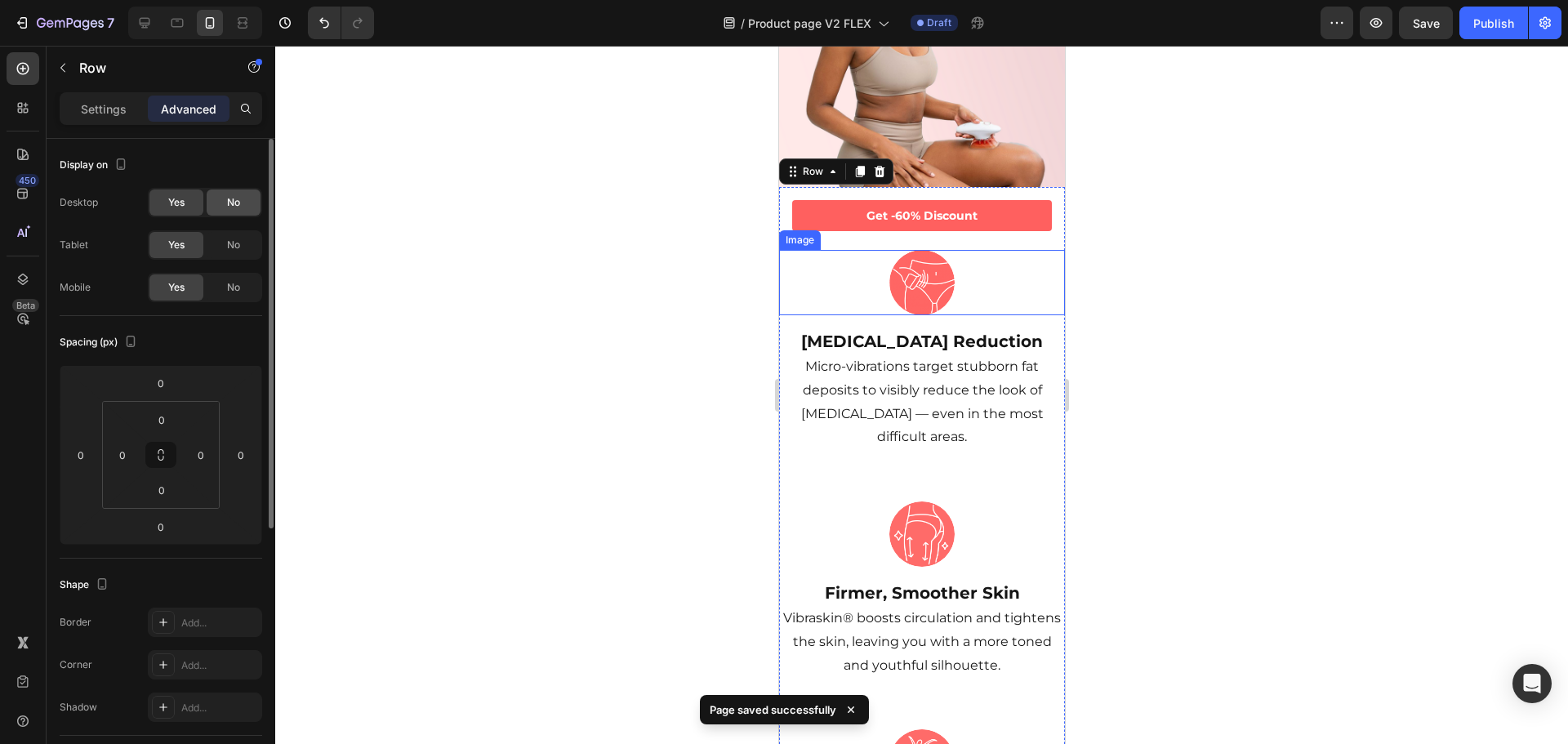
click at [228, 250] on span "No" at bounding box center [233, 245] width 13 height 15
click at [235, 208] on span "No" at bounding box center [233, 202] width 13 height 15
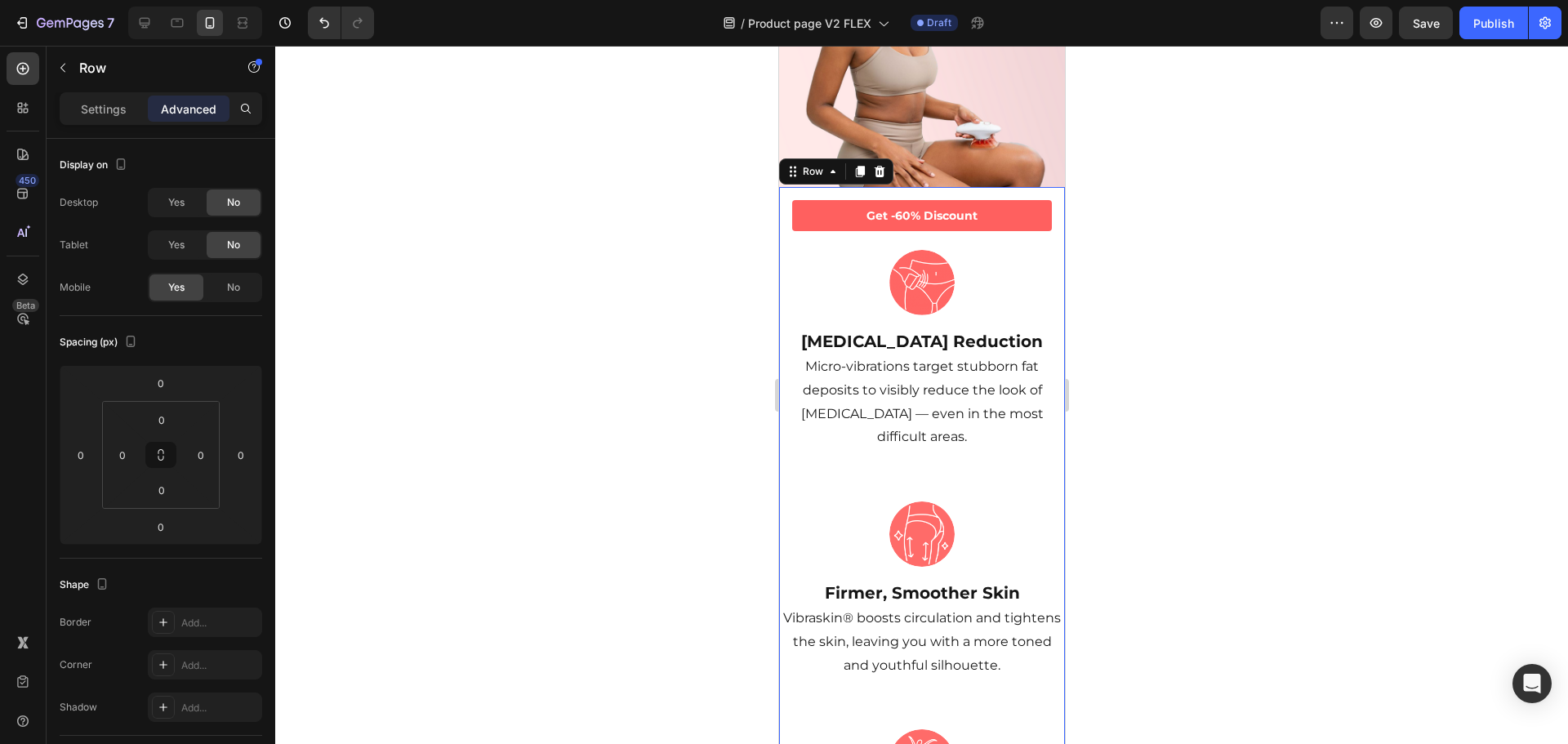
click at [1301, 228] on div at bounding box center [922, 395] width 1293 height 698
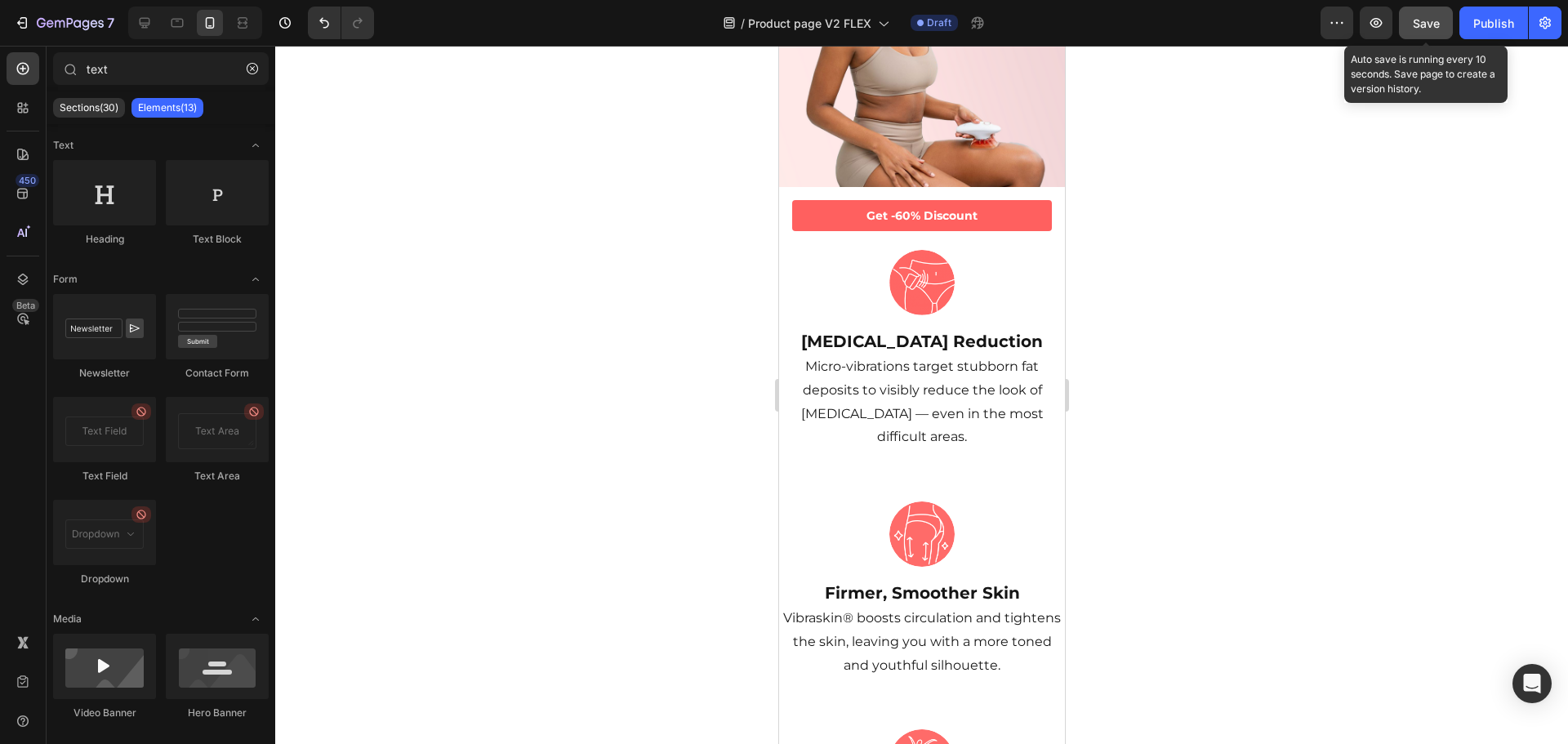
click at [1436, 35] on button "Save" at bounding box center [1425, 23] width 54 height 33
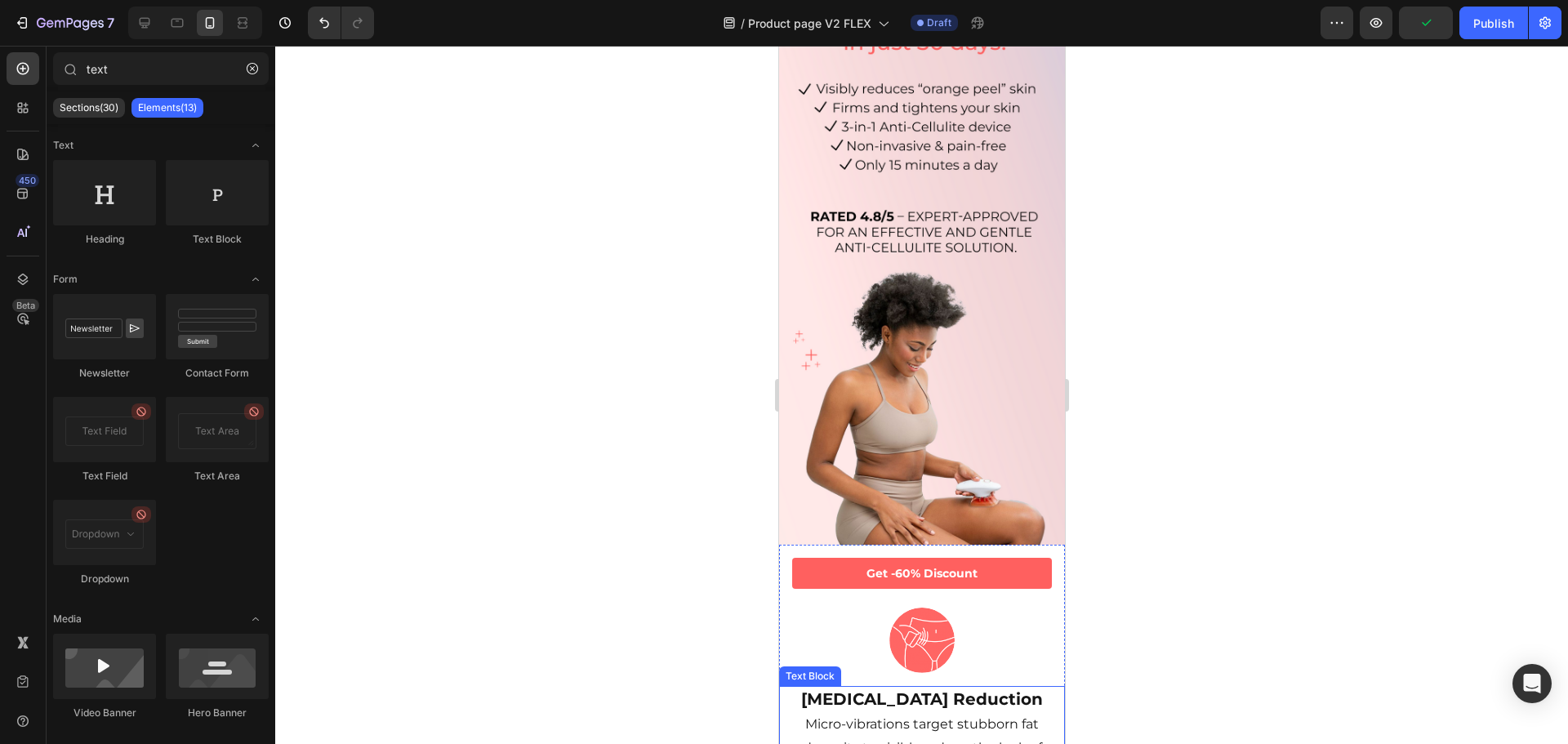
scroll to position [0, 0]
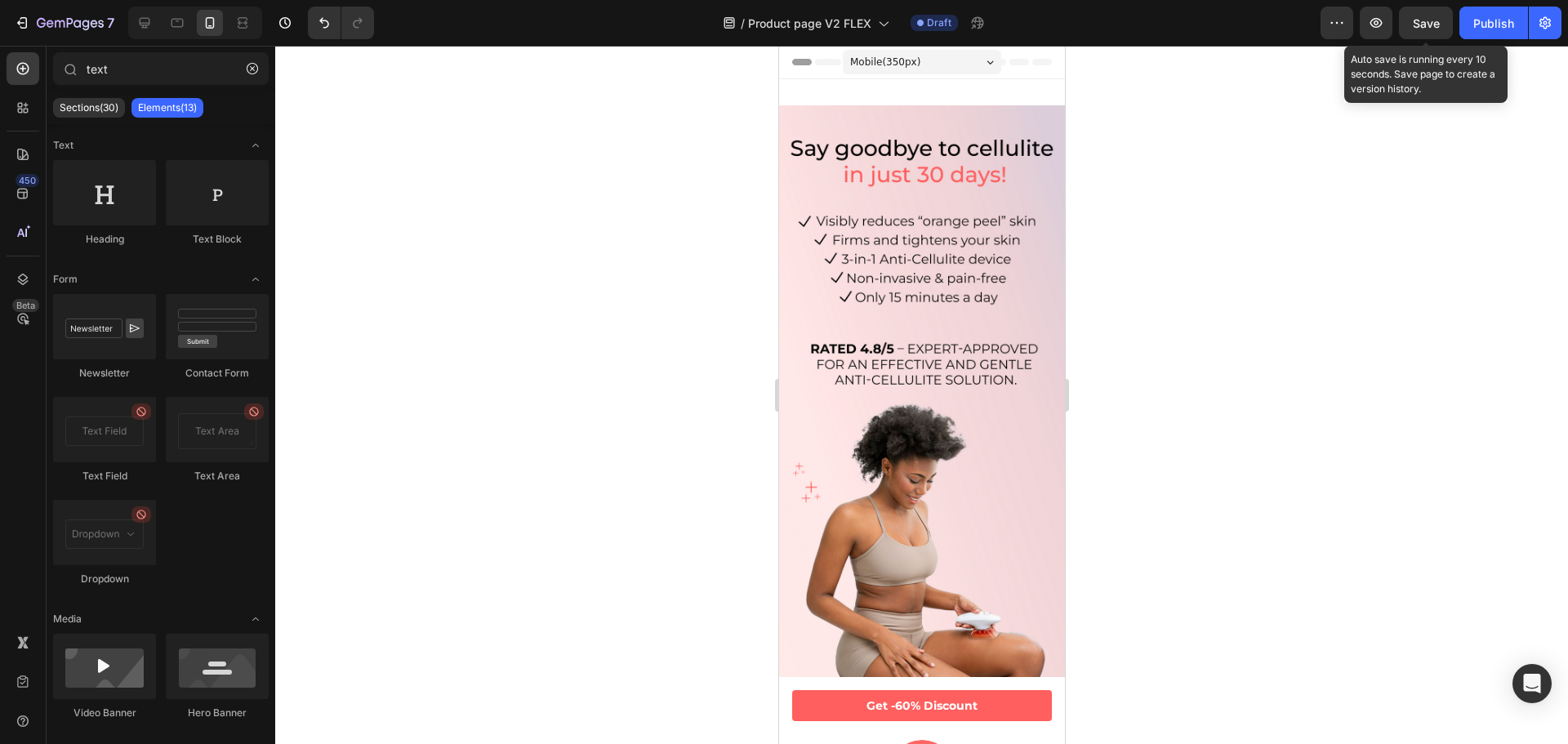
click at [1440, 18] on span "Save" at bounding box center [1425, 23] width 27 height 14
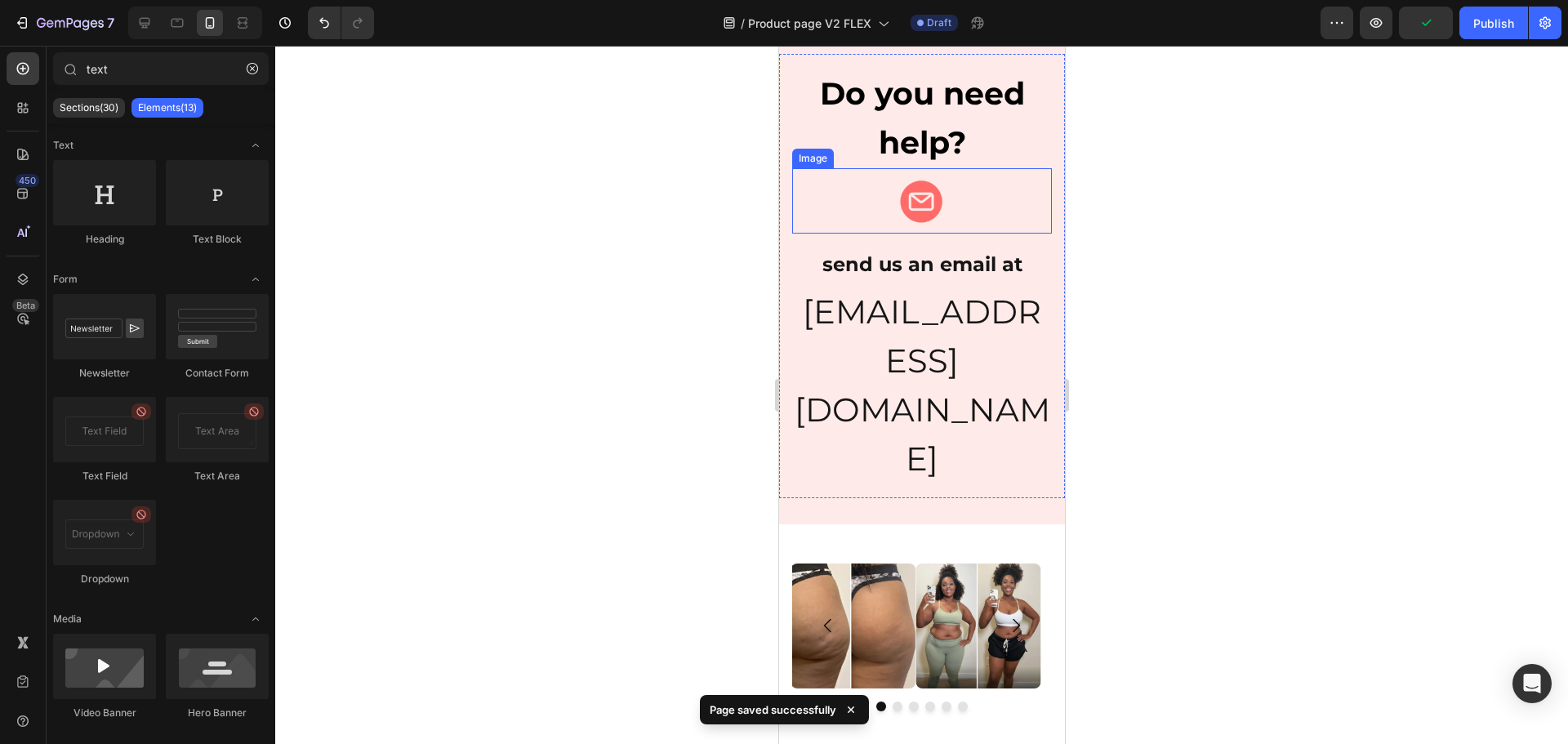
scroll to position [1225, 0]
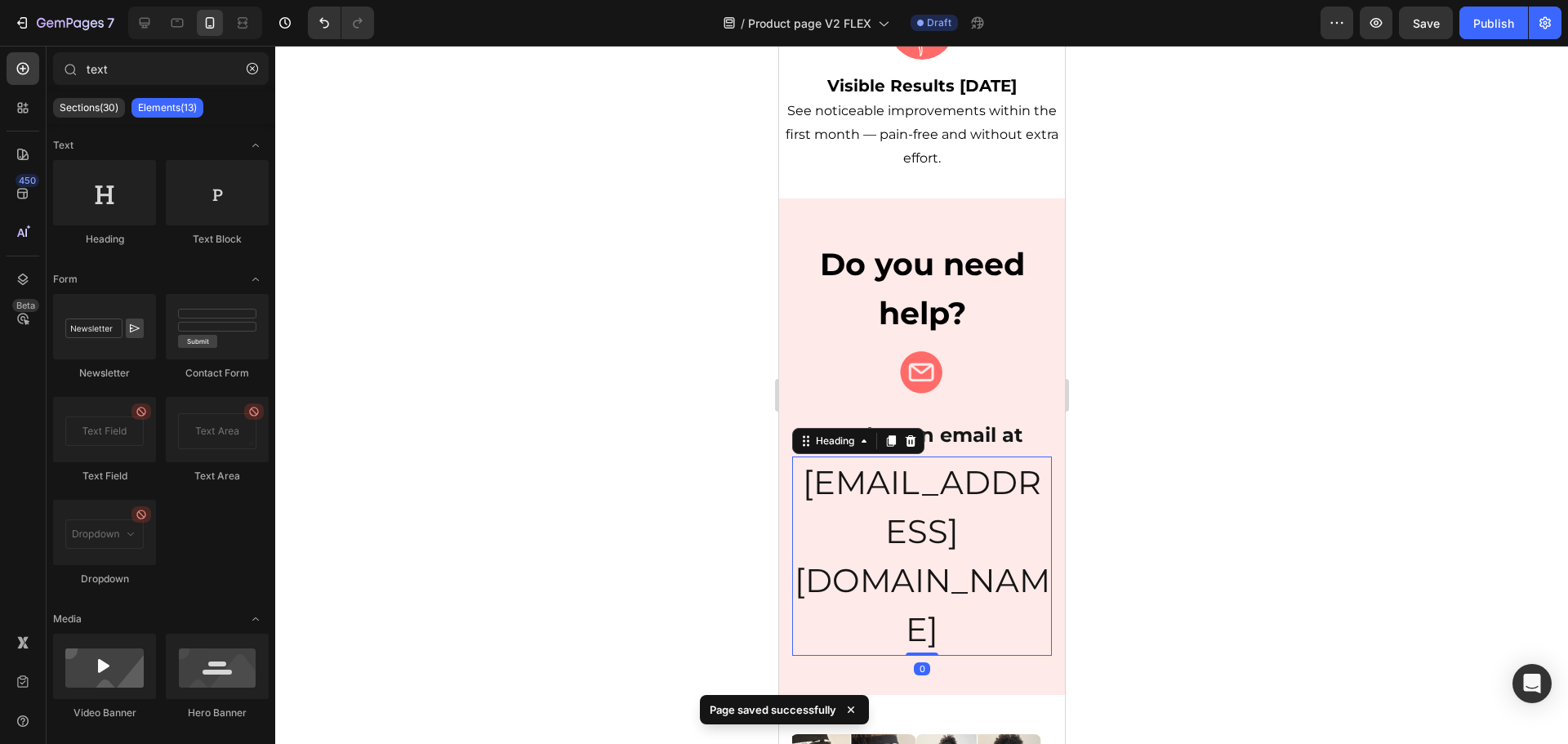
click at [950, 456] on h2 "[EMAIL_ADDRESS][DOMAIN_NAME]" at bounding box center [922, 556] width 260 height 199
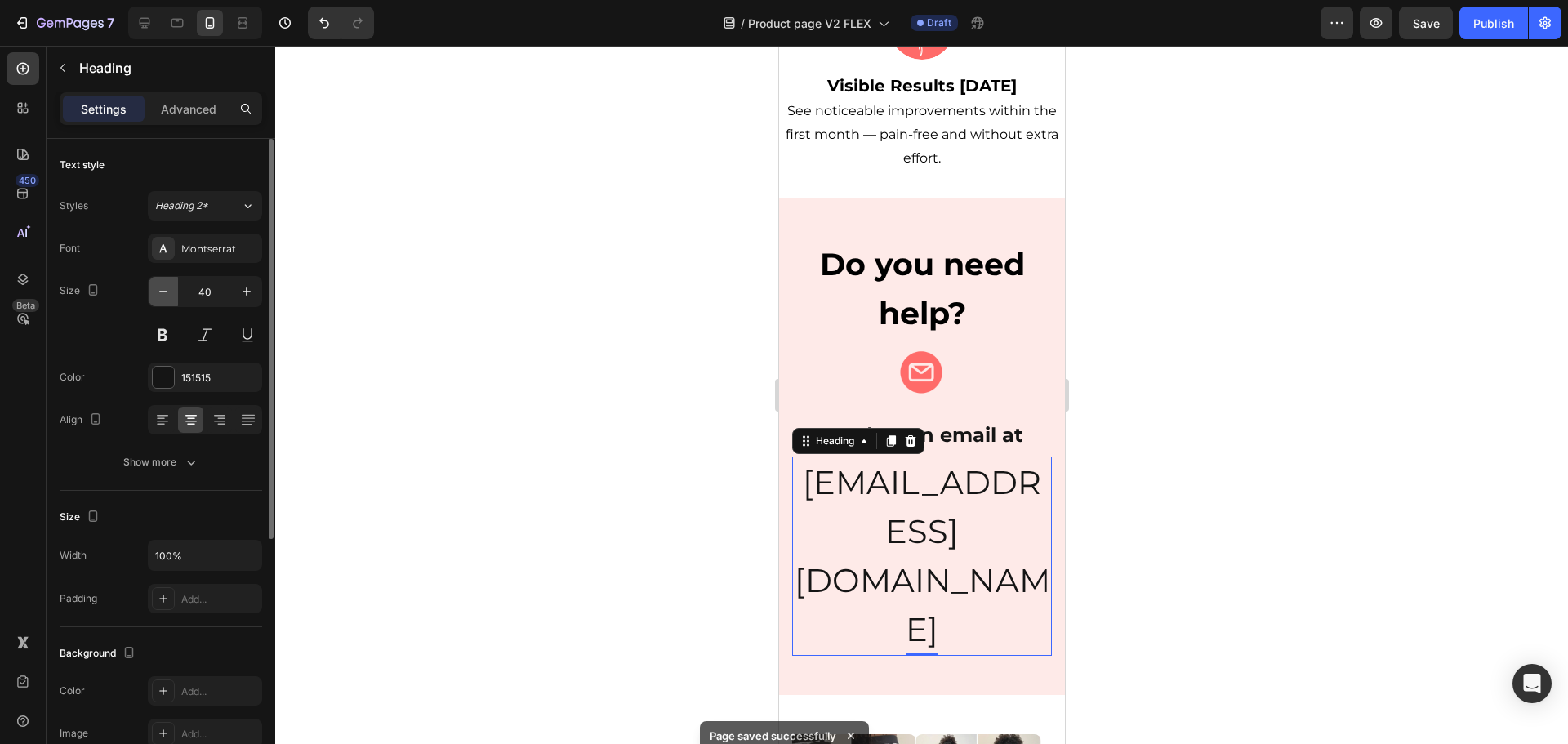
click at [158, 290] on icon "button" at bounding box center [164, 292] width 16 height 16
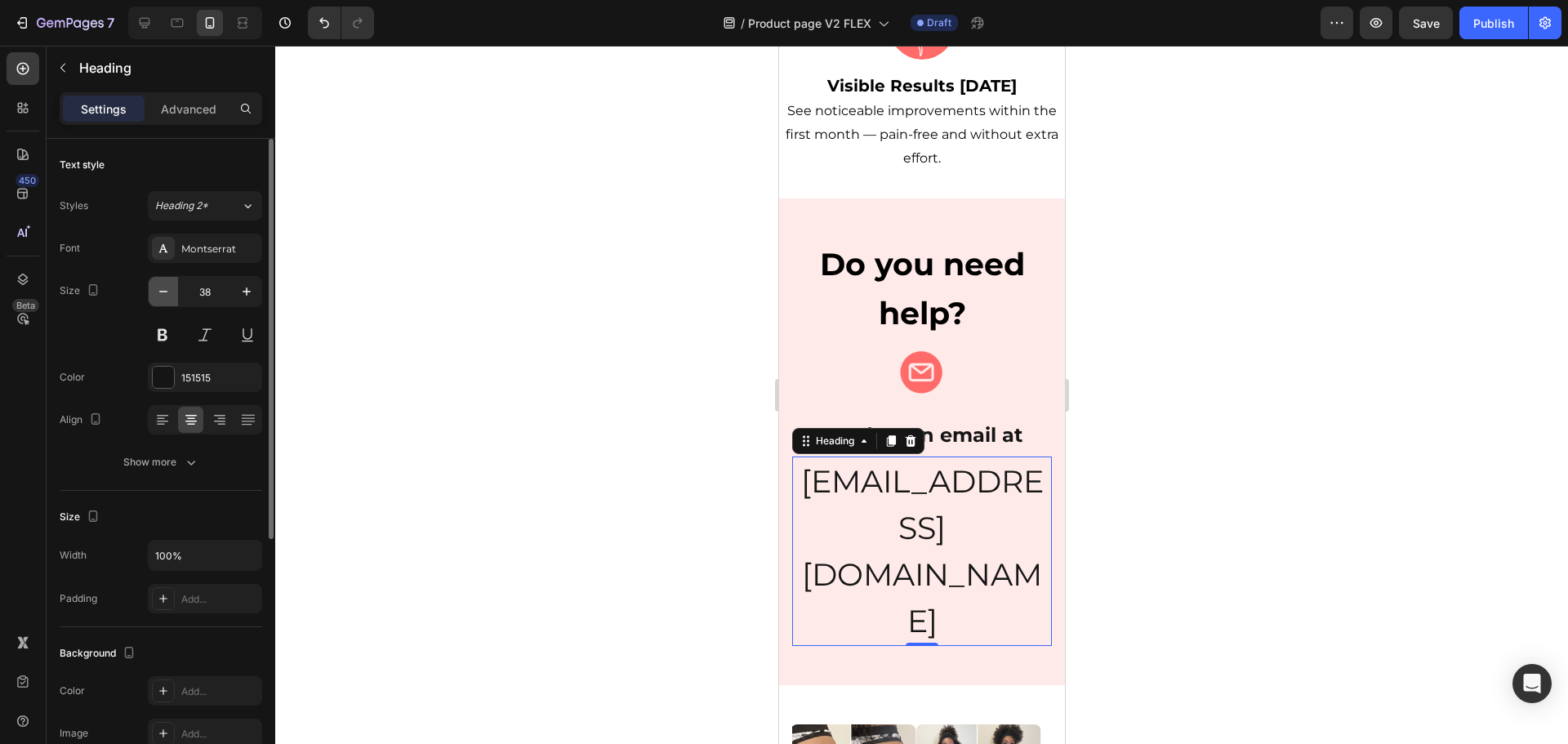
click at [158, 290] on icon "button" at bounding box center [164, 292] width 16 height 16
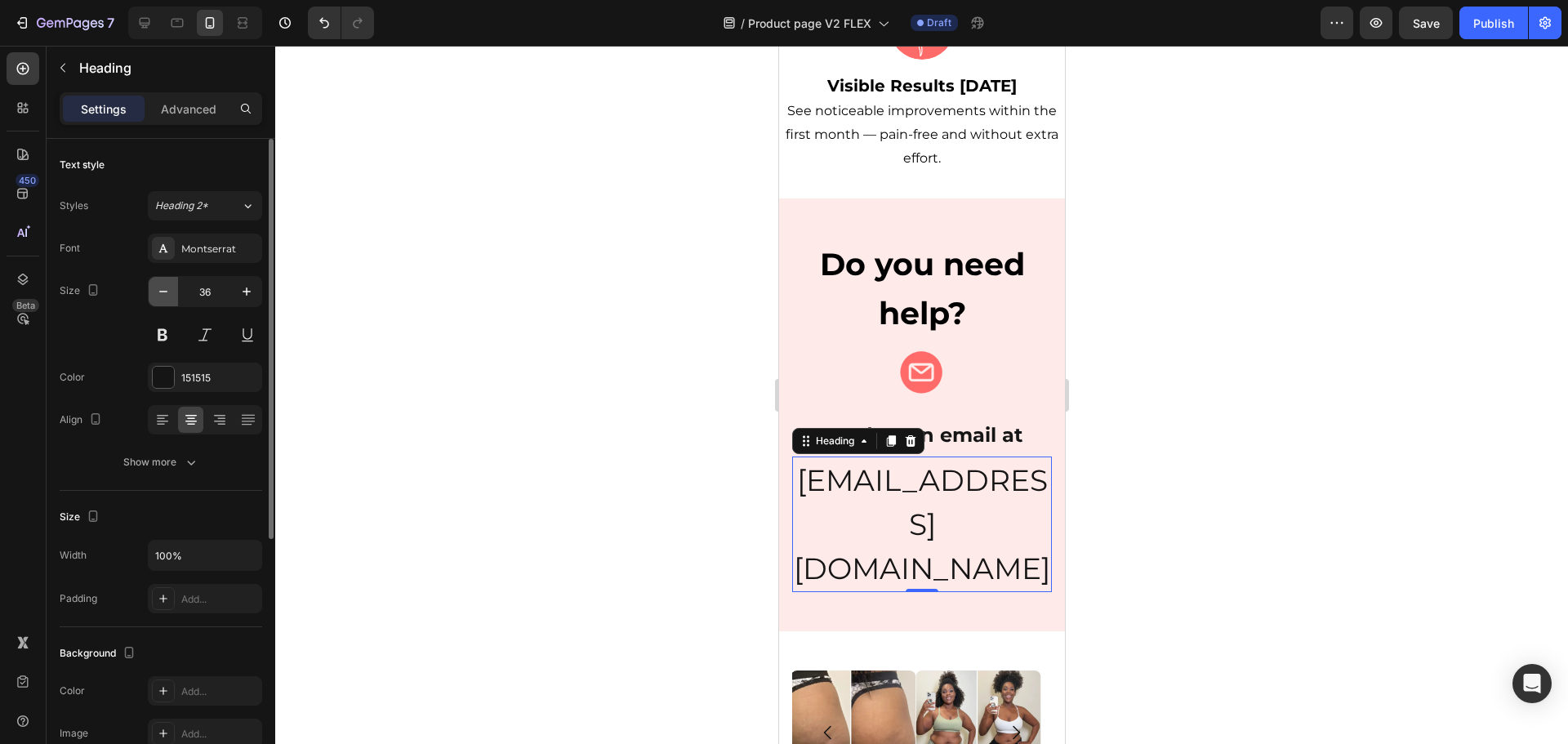
click at [158, 290] on icon "button" at bounding box center [164, 292] width 16 height 16
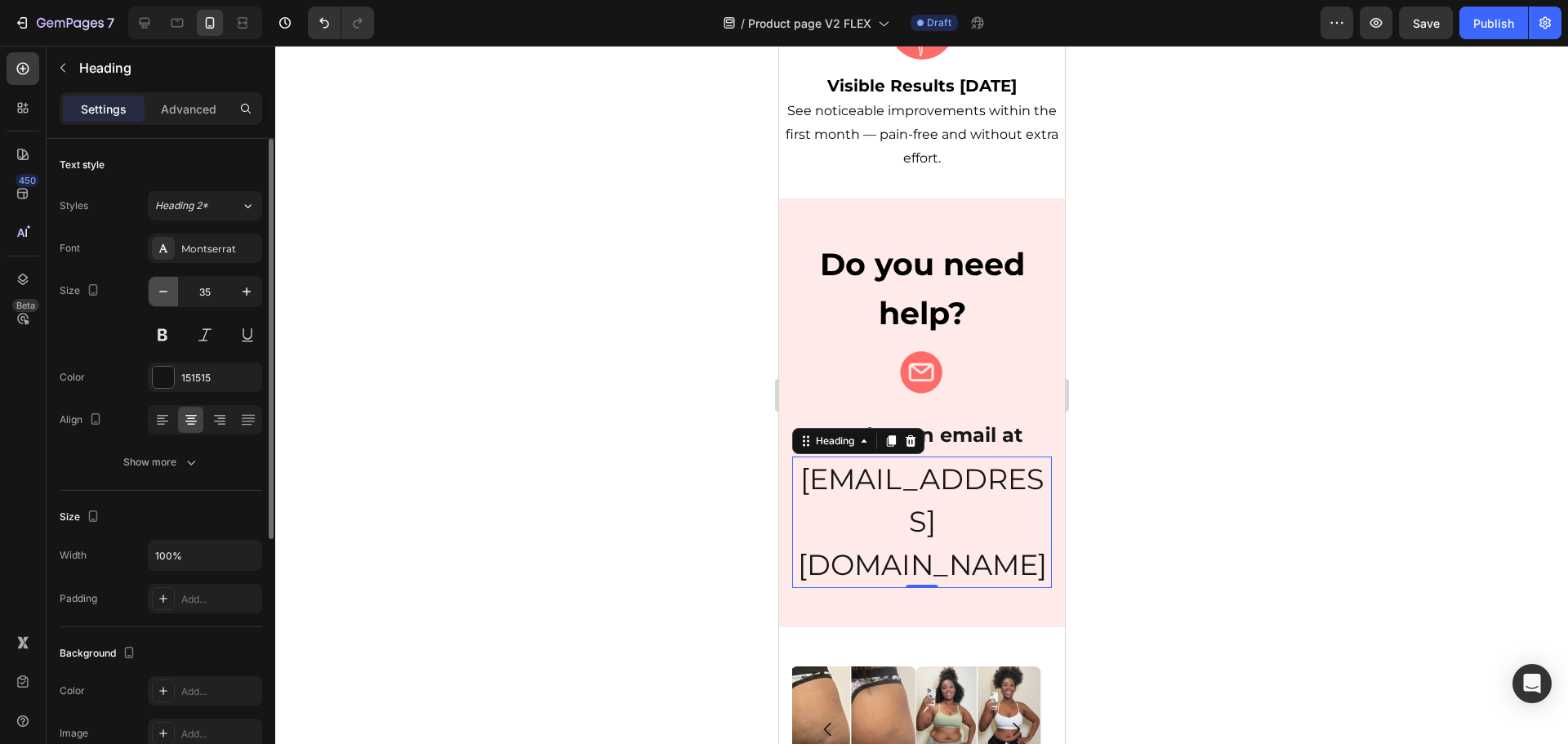
click at [158, 290] on icon "button" at bounding box center [164, 292] width 16 height 16
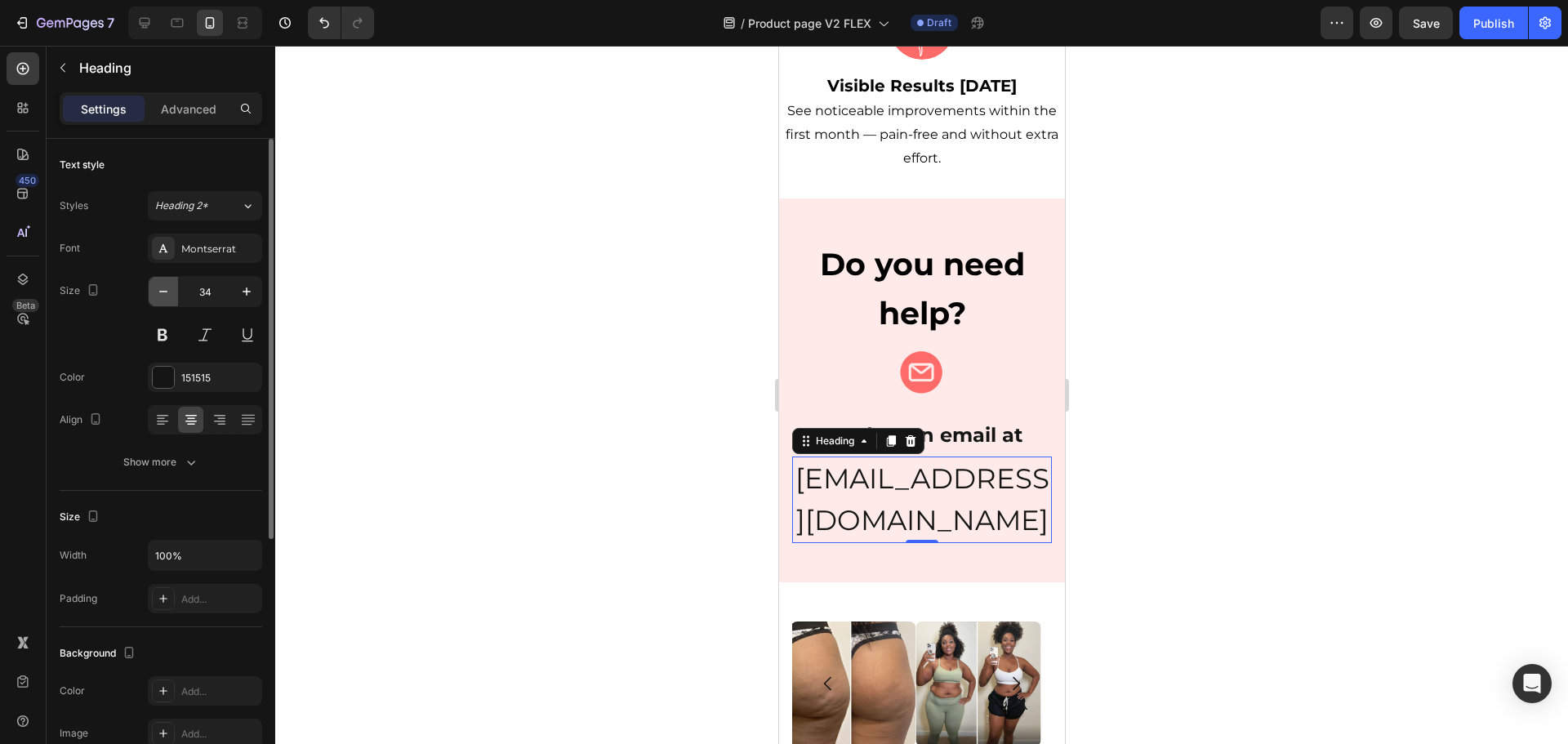
click at [158, 290] on icon "button" at bounding box center [164, 292] width 16 height 16
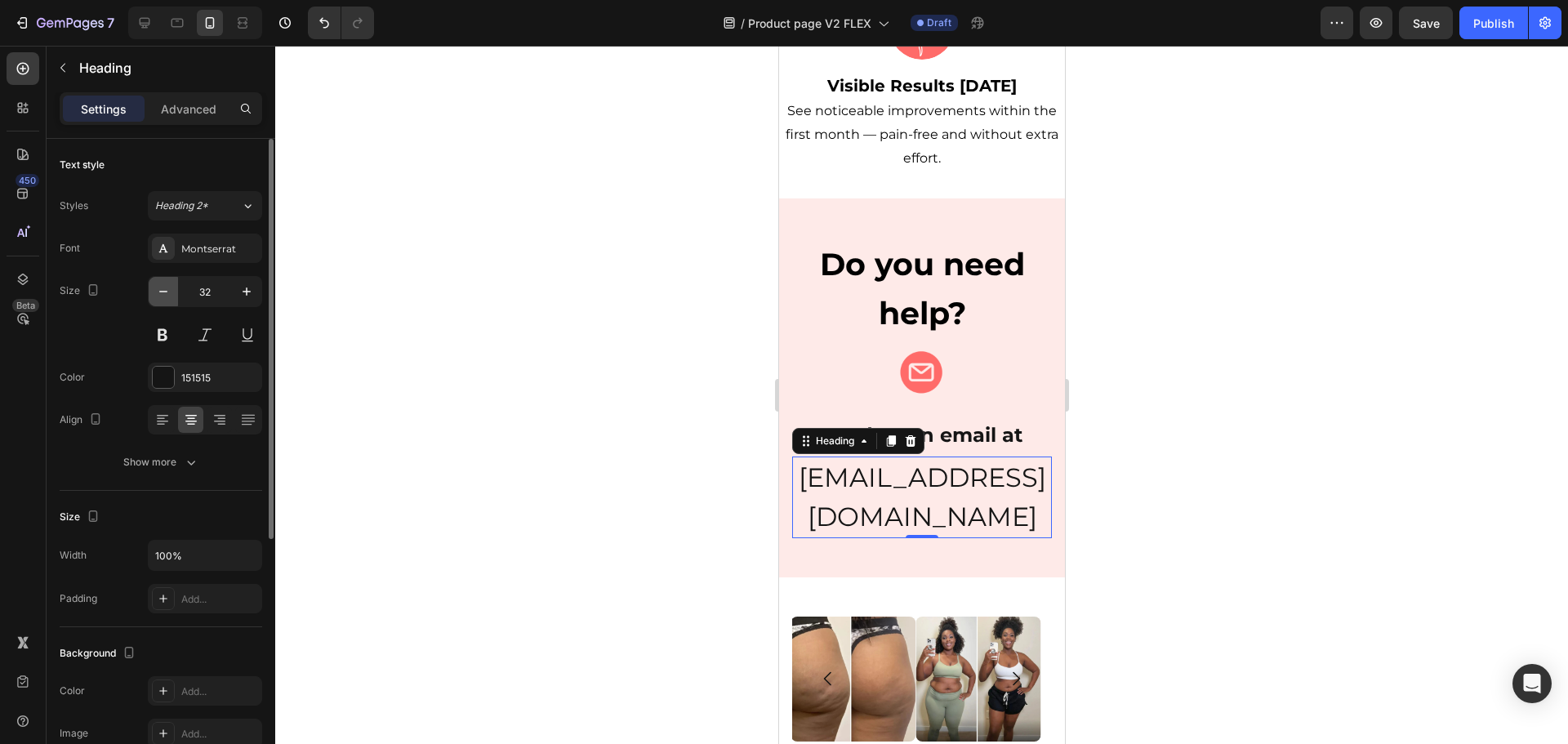
click at [158, 290] on icon "button" at bounding box center [164, 292] width 16 height 16
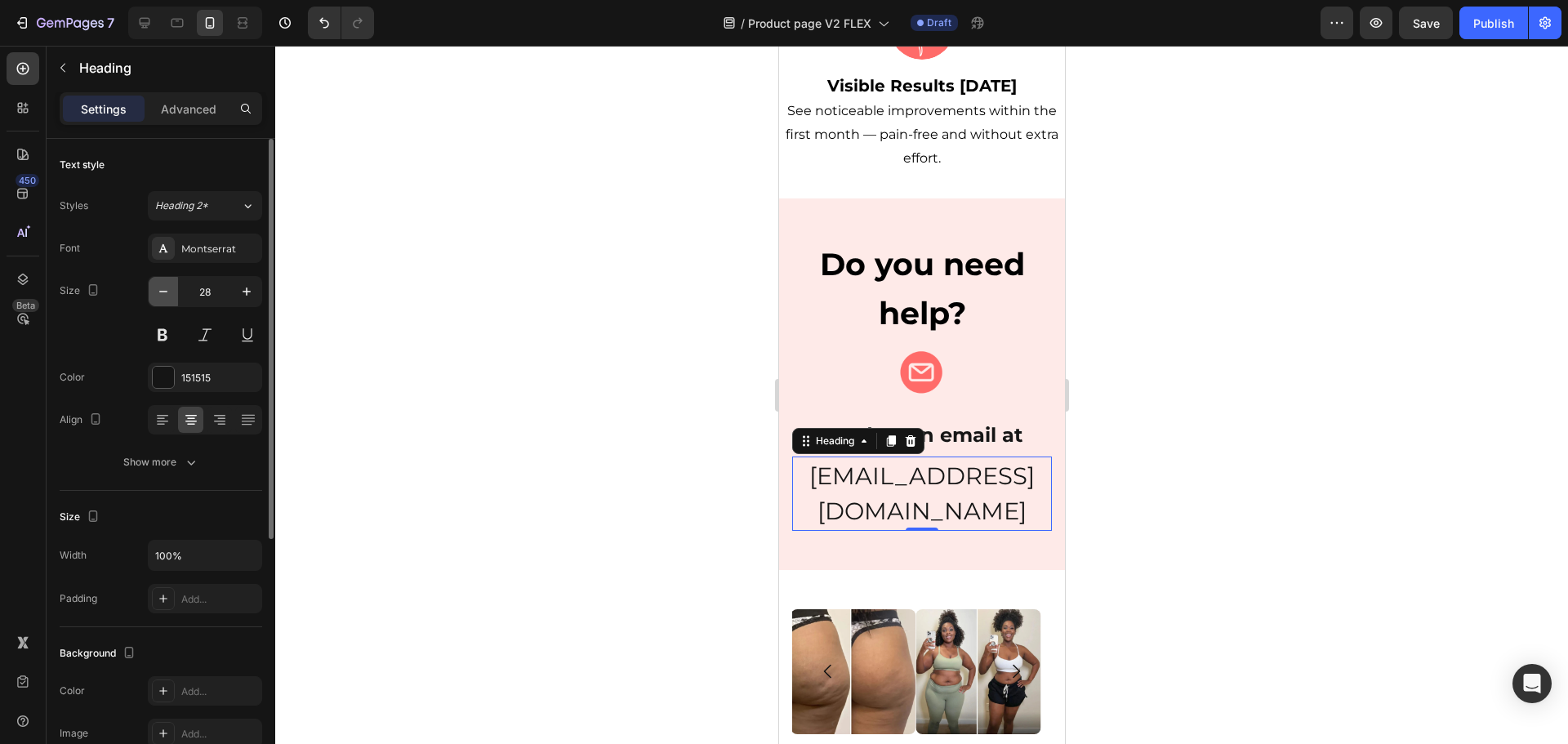
click at [158, 290] on icon "button" at bounding box center [164, 292] width 16 height 16
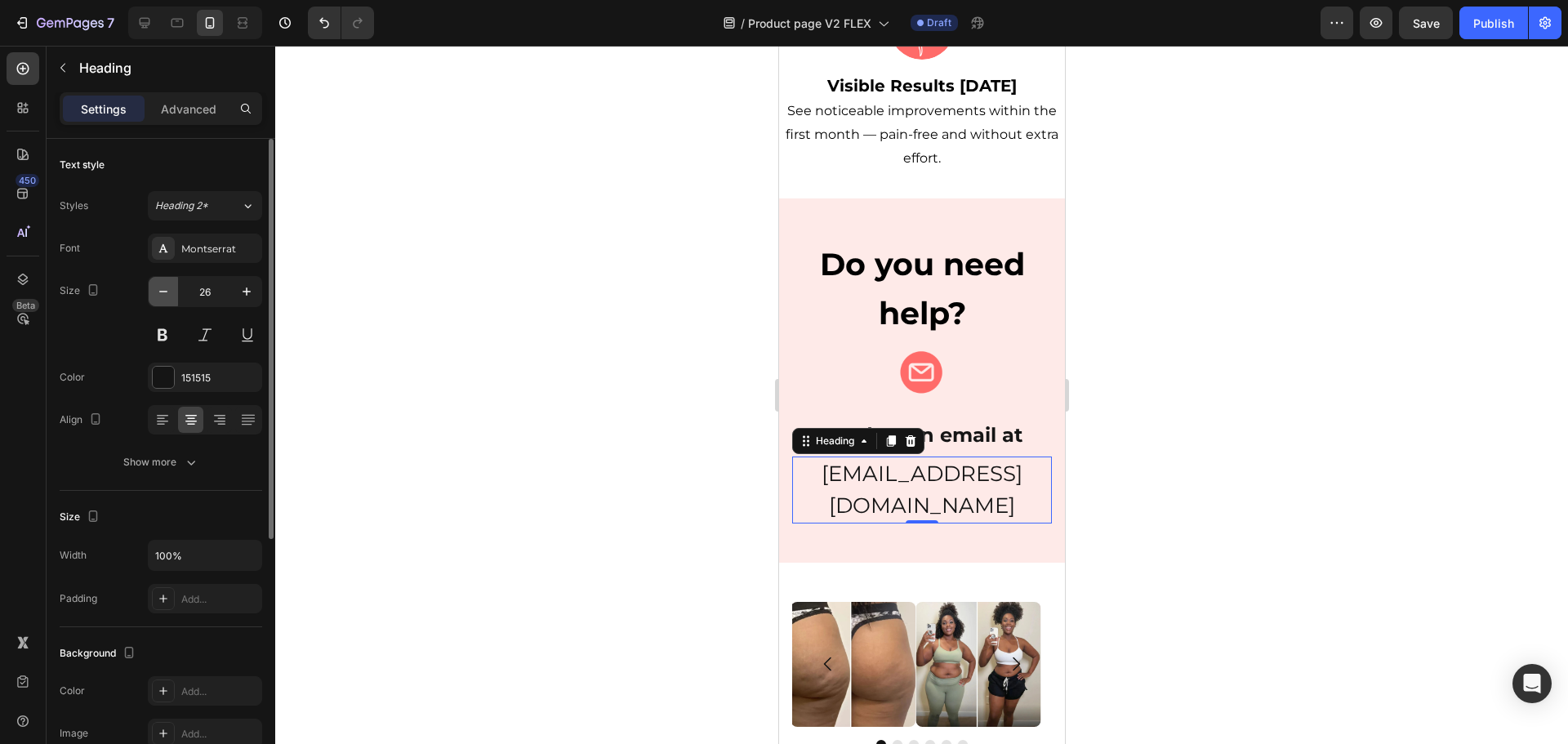
click at [158, 290] on icon "button" at bounding box center [164, 292] width 16 height 16
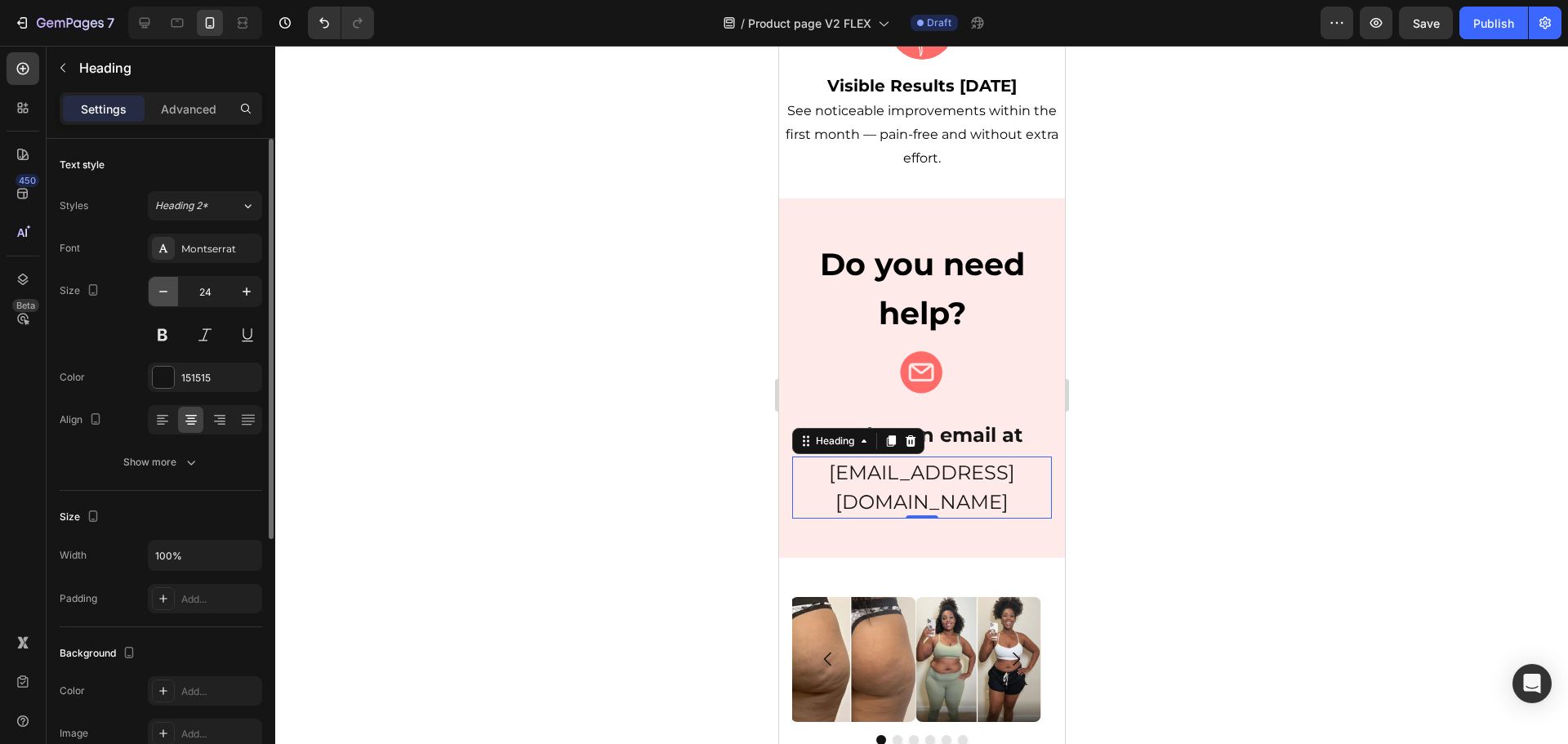
click at [158, 290] on icon "button" at bounding box center [164, 292] width 16 height 16
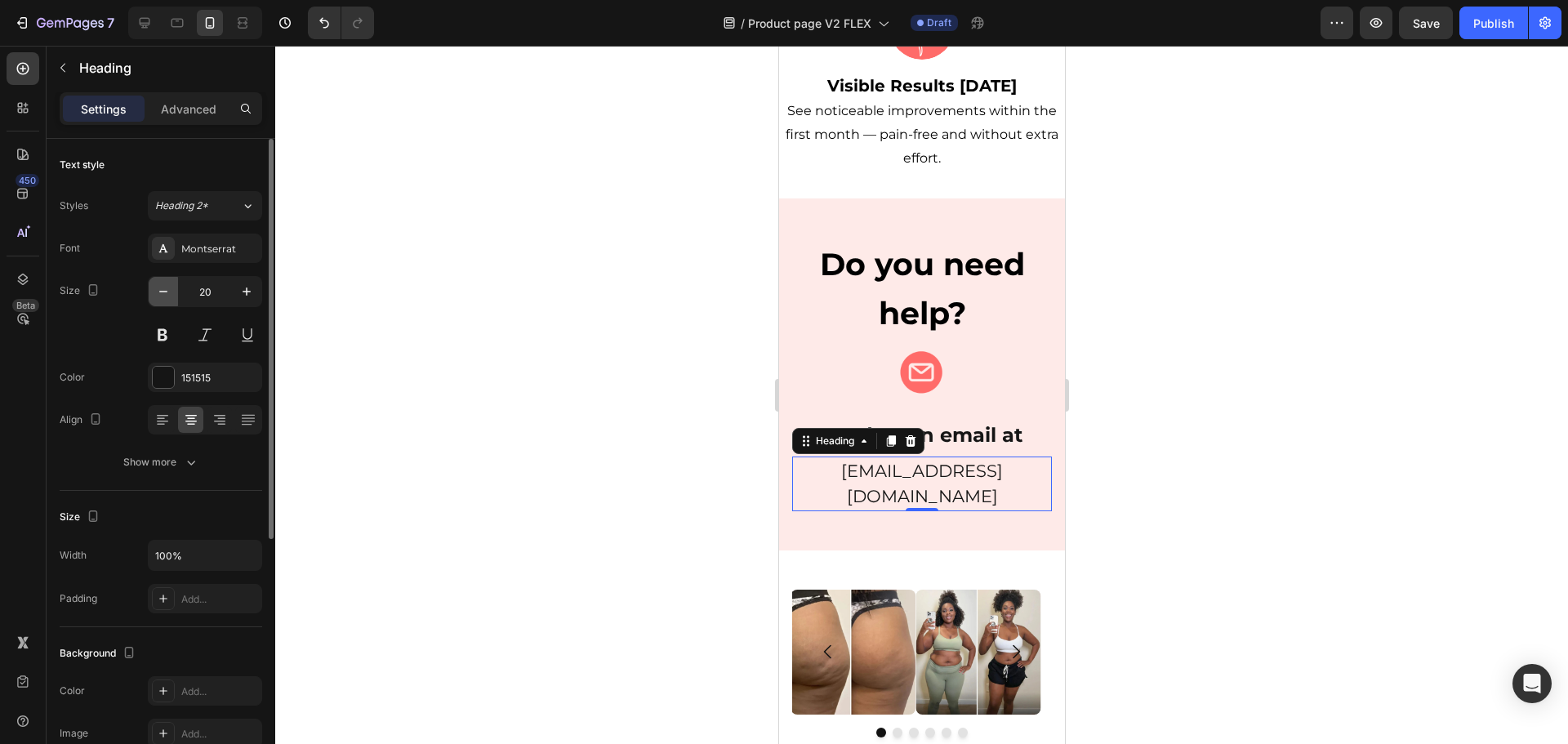
click at [158, 290] on icon "button" at bounding box center [164, 292] width 16 height 16
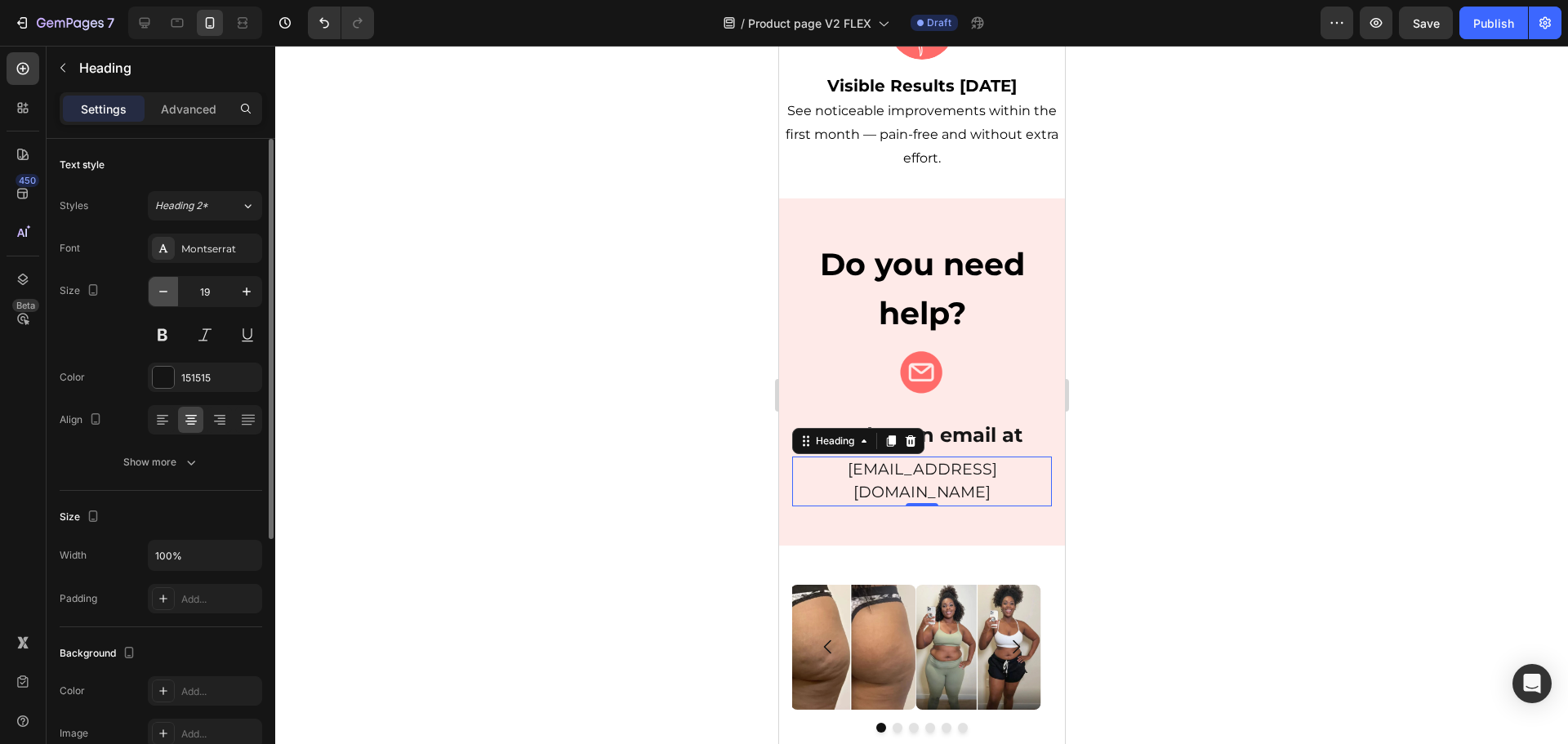
click at [158, 290] on icon "button" at bounding box center [164, 292] width 16 height 16
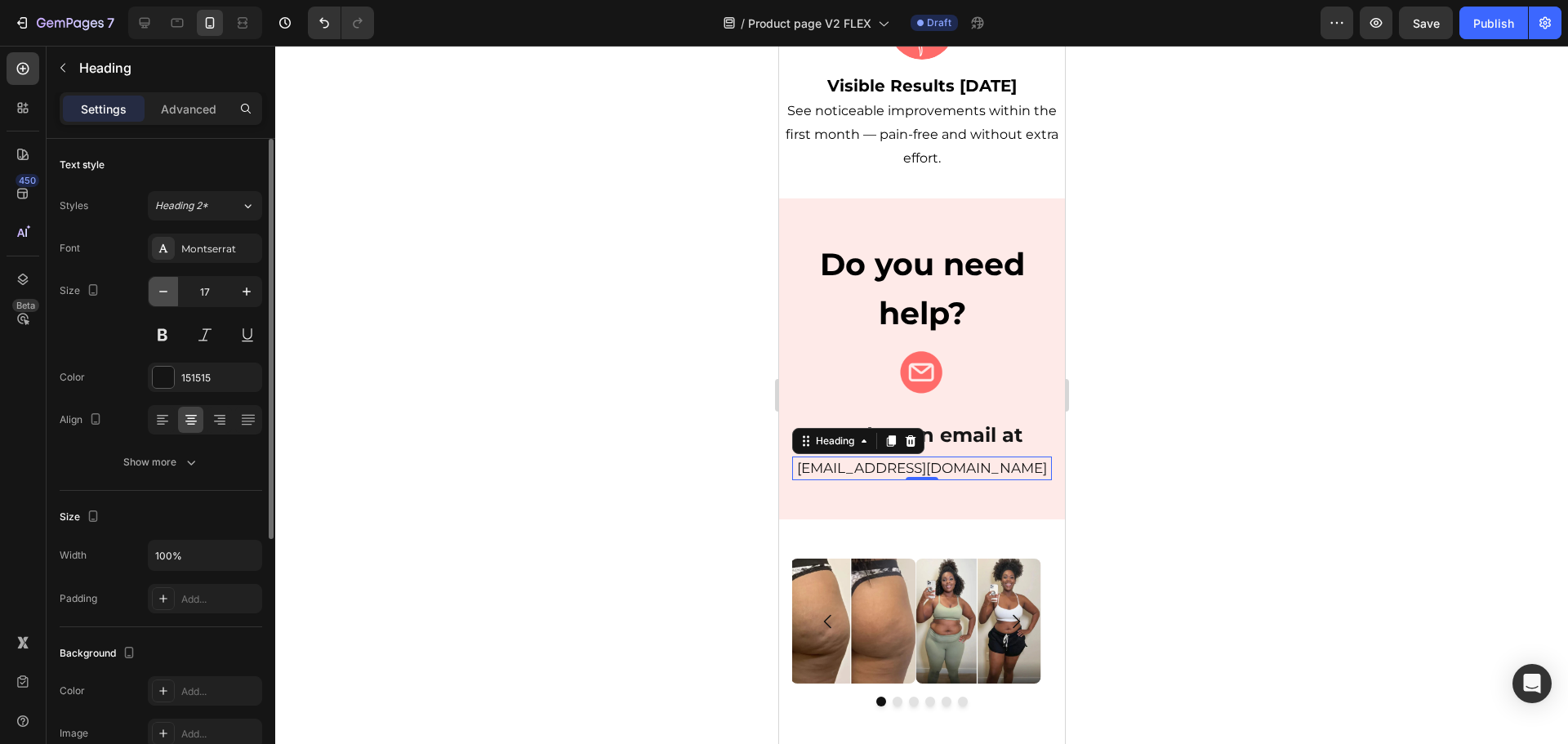
click at [158, 290] on icon "button" at bounding box center [164, 292] width 16 height 16
type input "16"
click at [975, 423] on span "send us an email at" at bounding box center [922, 435] width 200 height 24
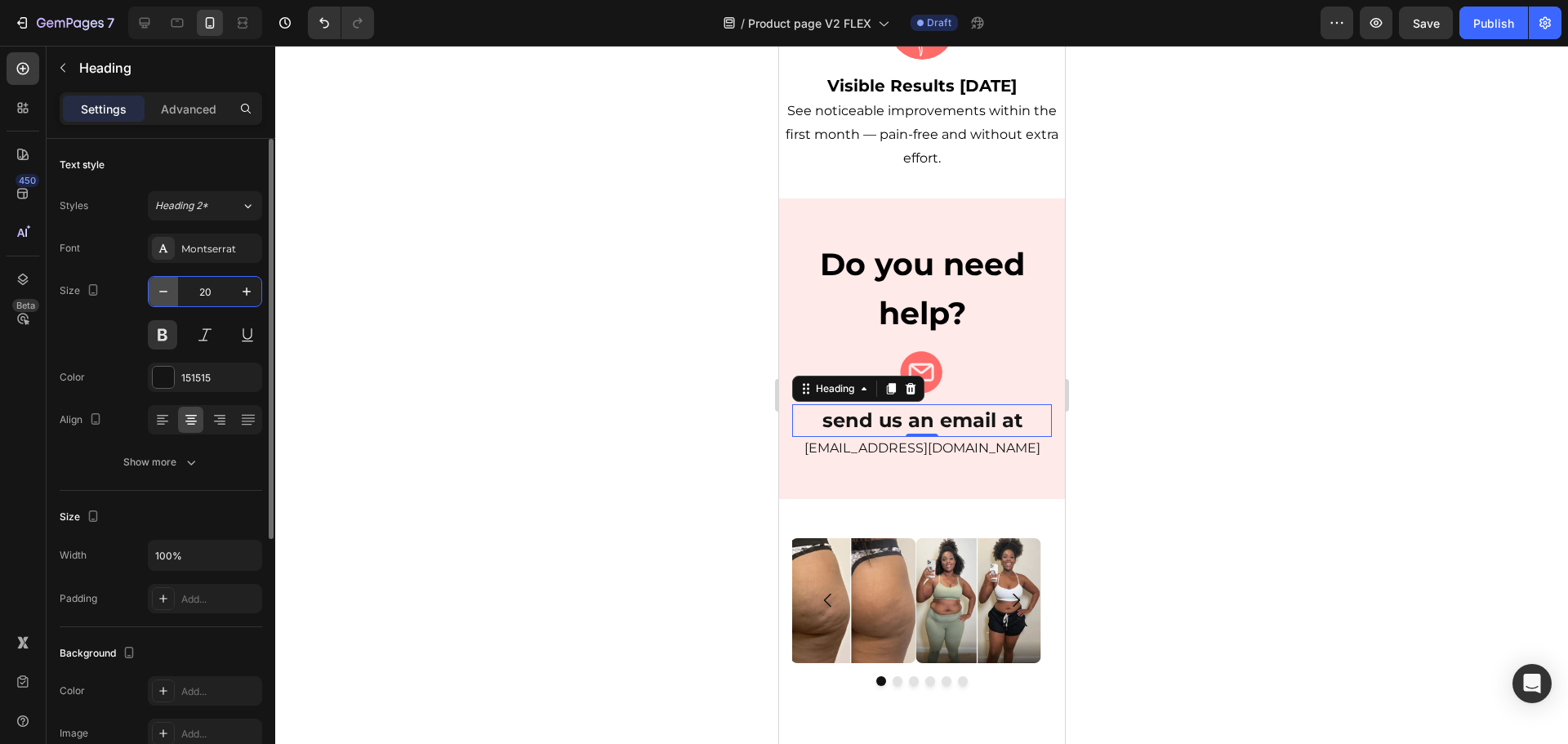
click at [163, 290] on icon "button" at bounding box center [164, 292] width 16 height 16
type input "18"
click at [944, 409] on span "send us an email at" at bounding box center [922, 420] width 200 height 24
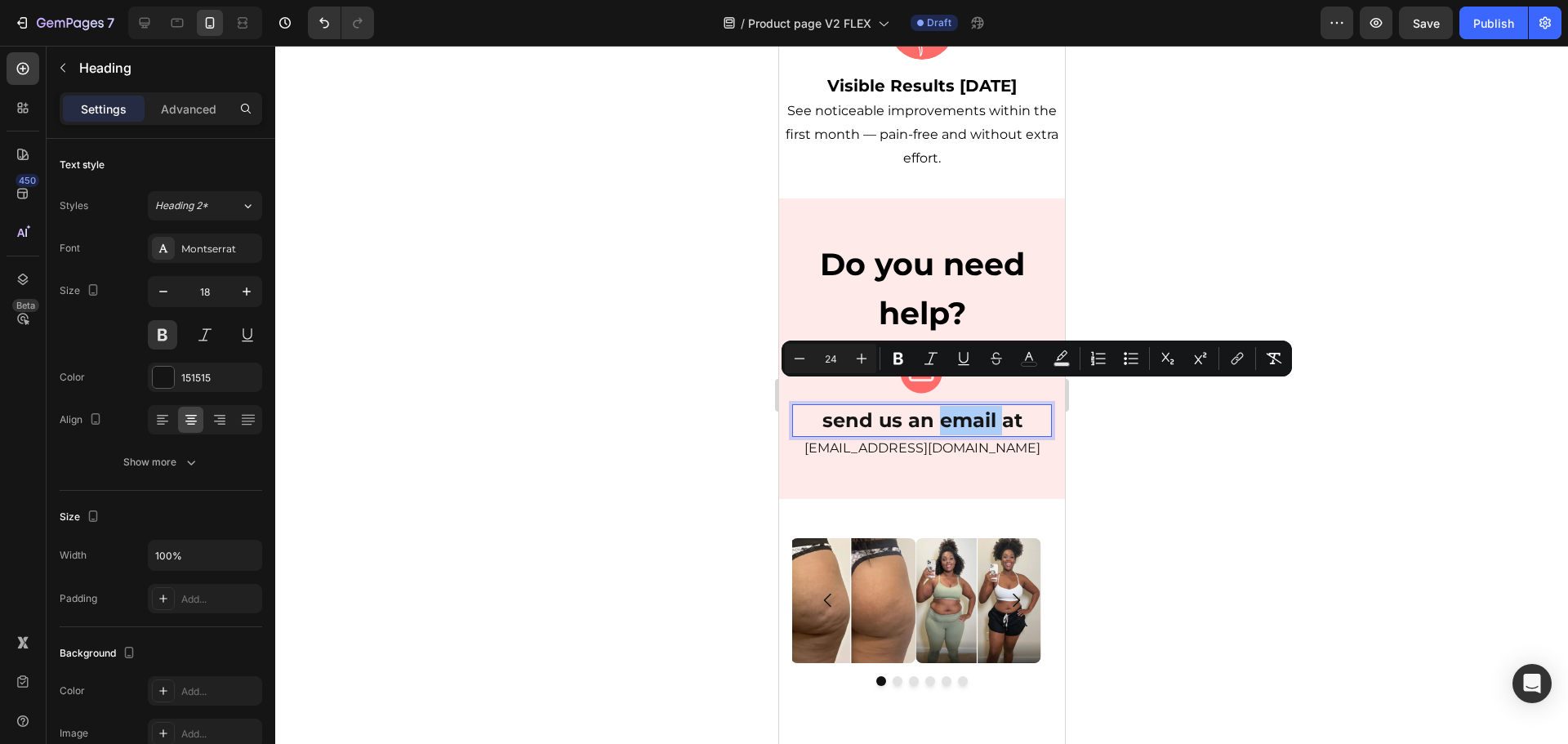
click at [1168, 437] on div at bounding box center [922, 395] width 1293 height 698
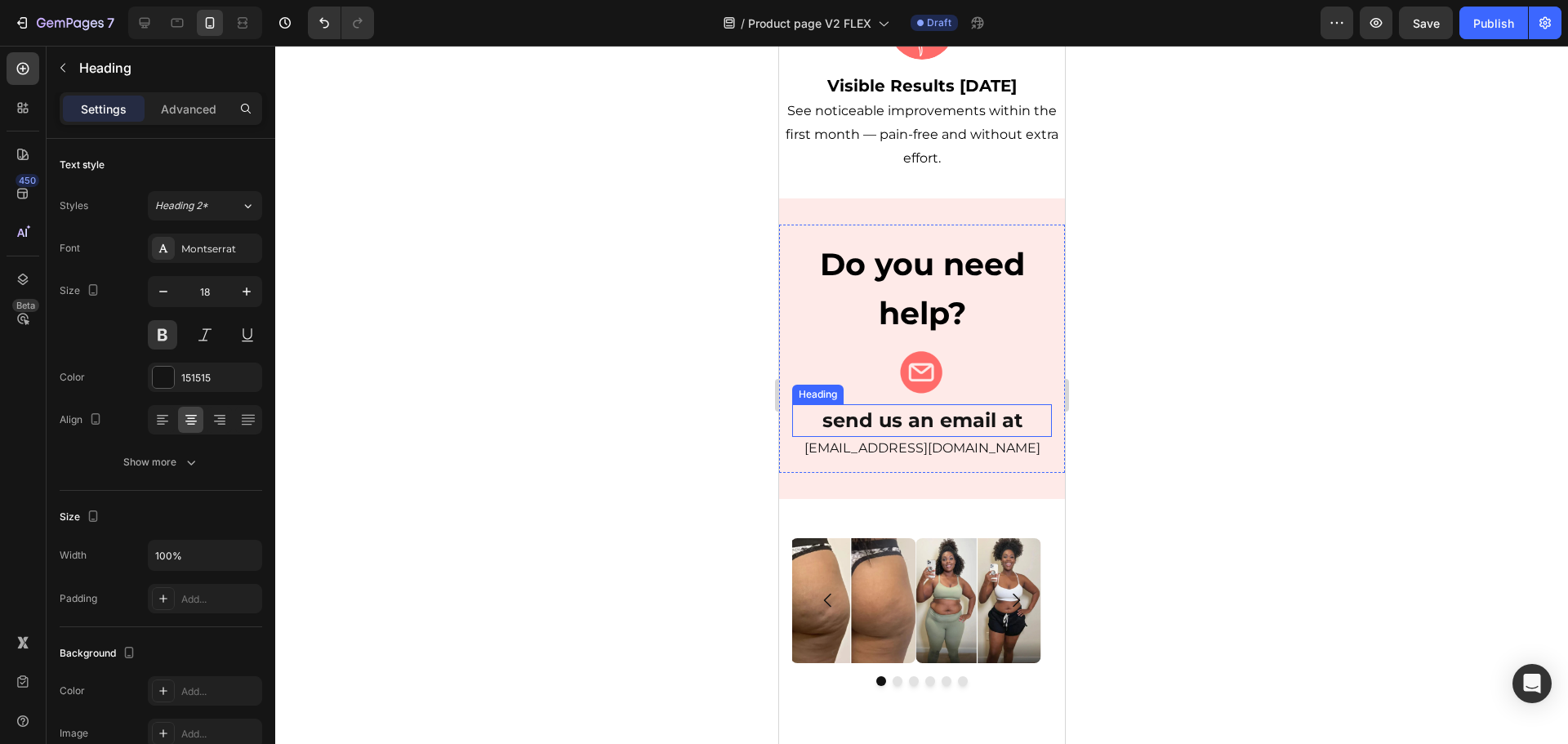
click at [914, 409] on span "send us an email at" at bounding box center [922, 420] width 200 height 24
click at [165, 295] on icon "button" at bounding box center [164, 292] width 16 height 16
click at [254, 290] on icon "button" at bounding box center [247, 292] width 16 height 16
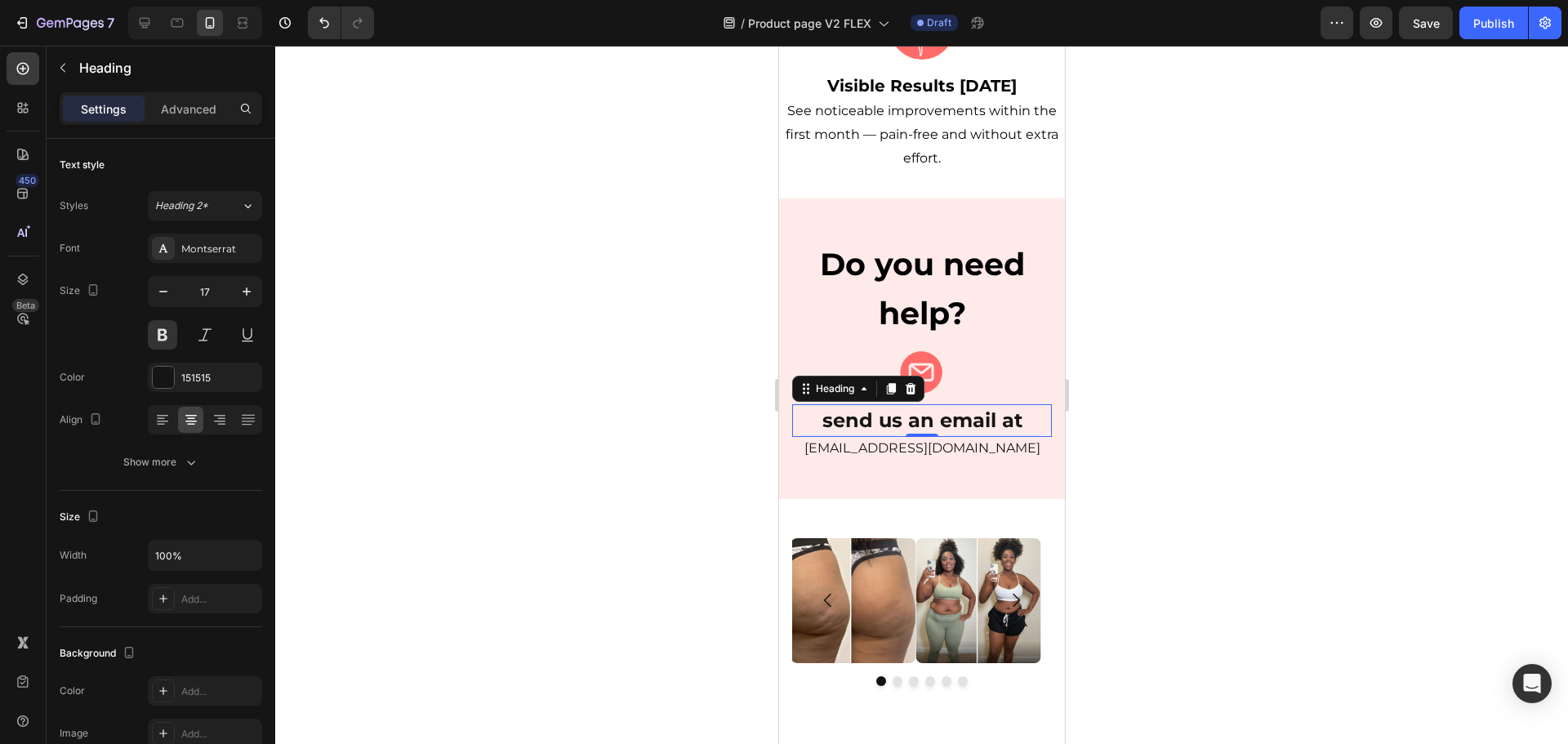
type input "18"
click at [935, 409] on span "send us an email at" at bounding box center [922, 420] width 200 height 24
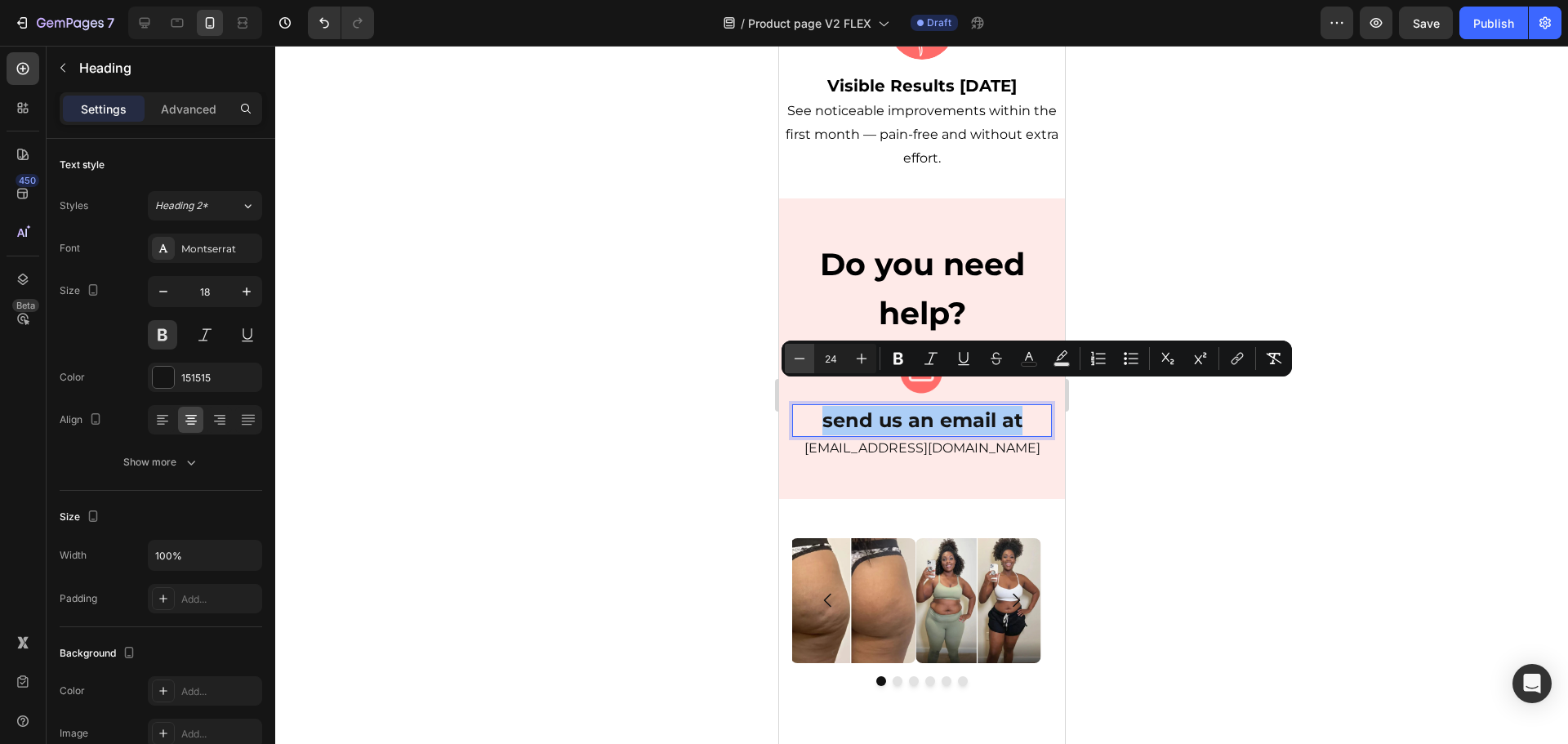
click at [798, 354] on icon "Editor contextual toolbar" at bounding box center [800, 358] width 16 height 16
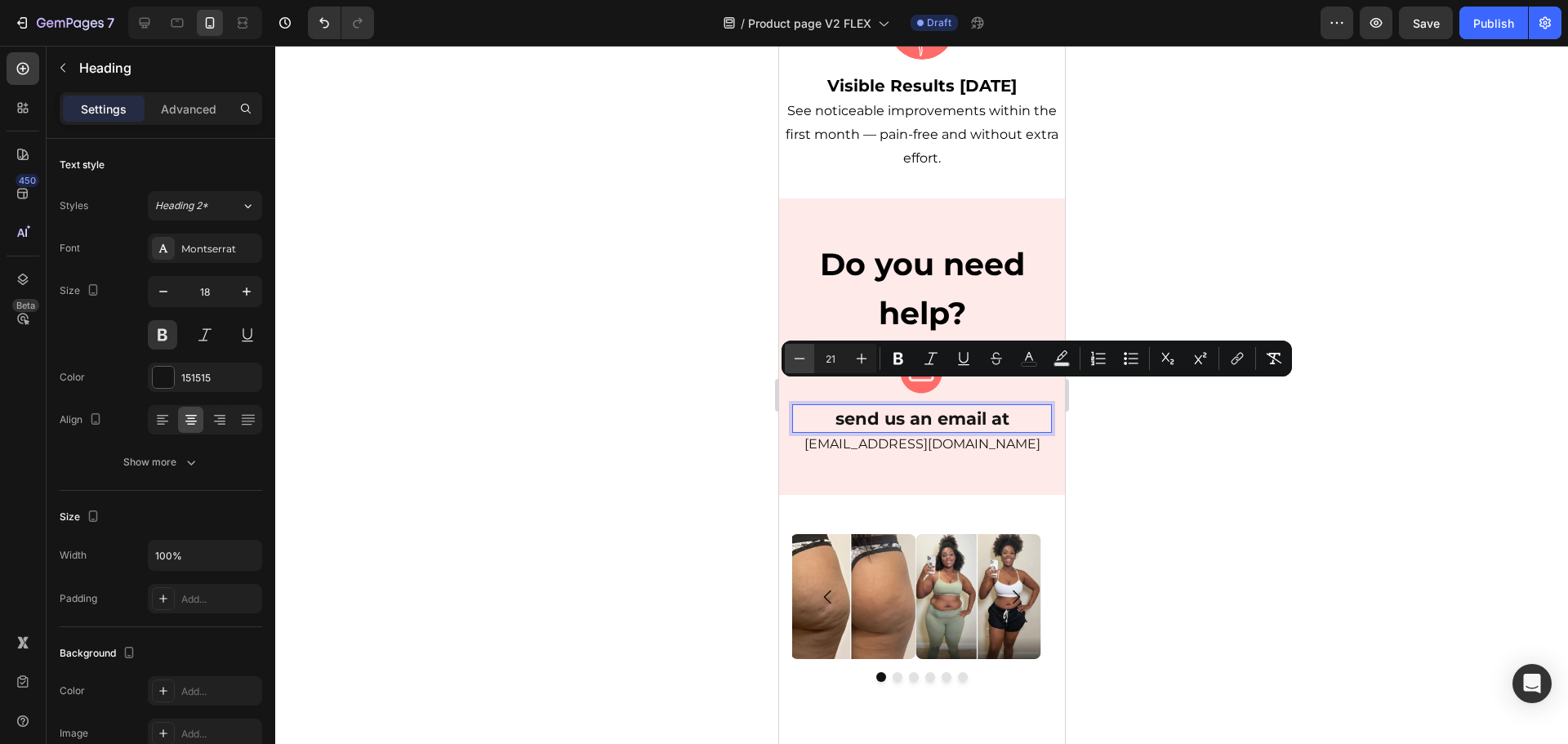
click at [798, 354] on icon "Editor contextual toolbar" at bounding box center [800, 358] width 16 height 16
type input "20"
click at [1130, 465] on div at bounding box center [922, 395] width 1293 height 698
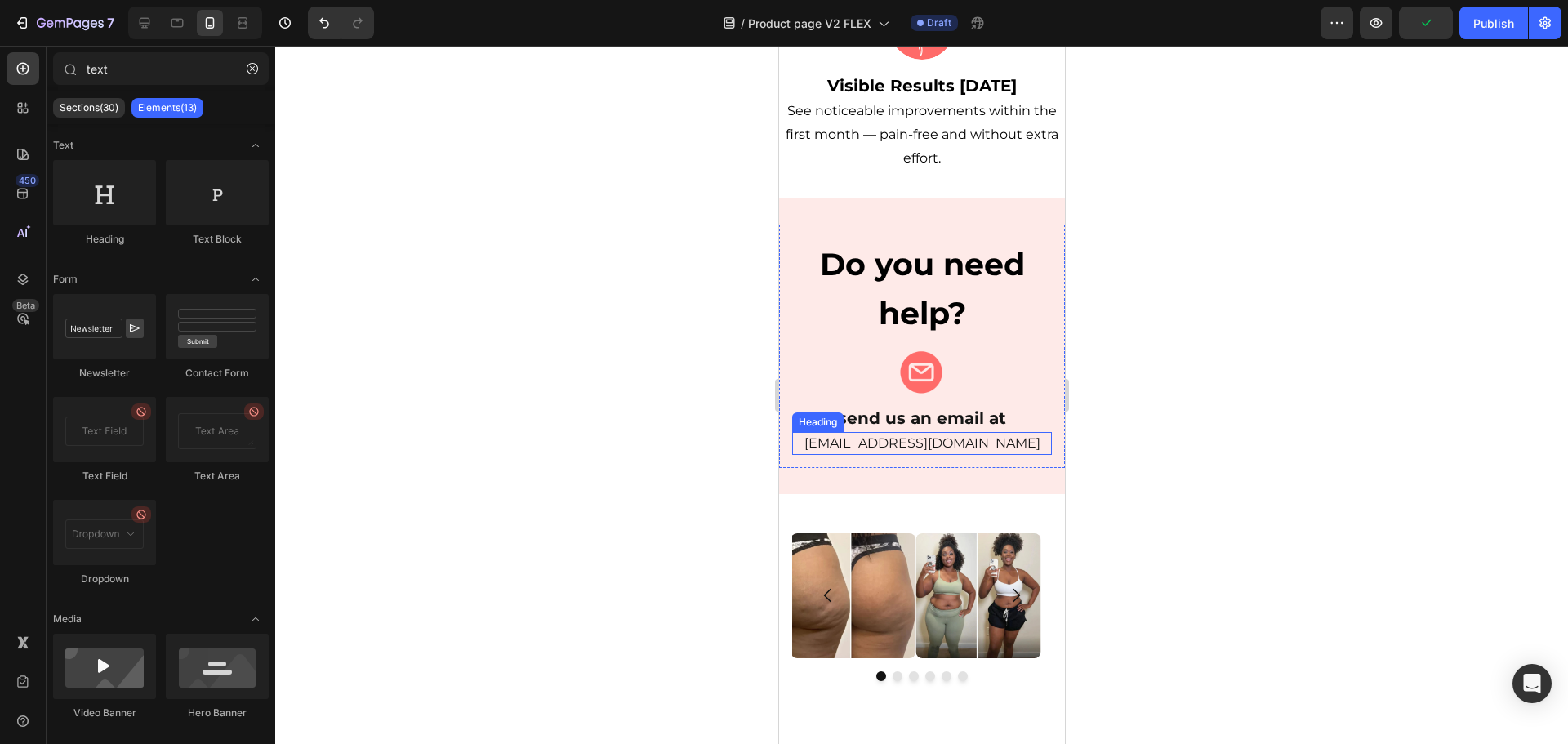
click at [883, 432] on h2 "[EMAIL_ADDRESS][DOMAIN_NAME]" at bounding box center [922, 443] width 260 height 23
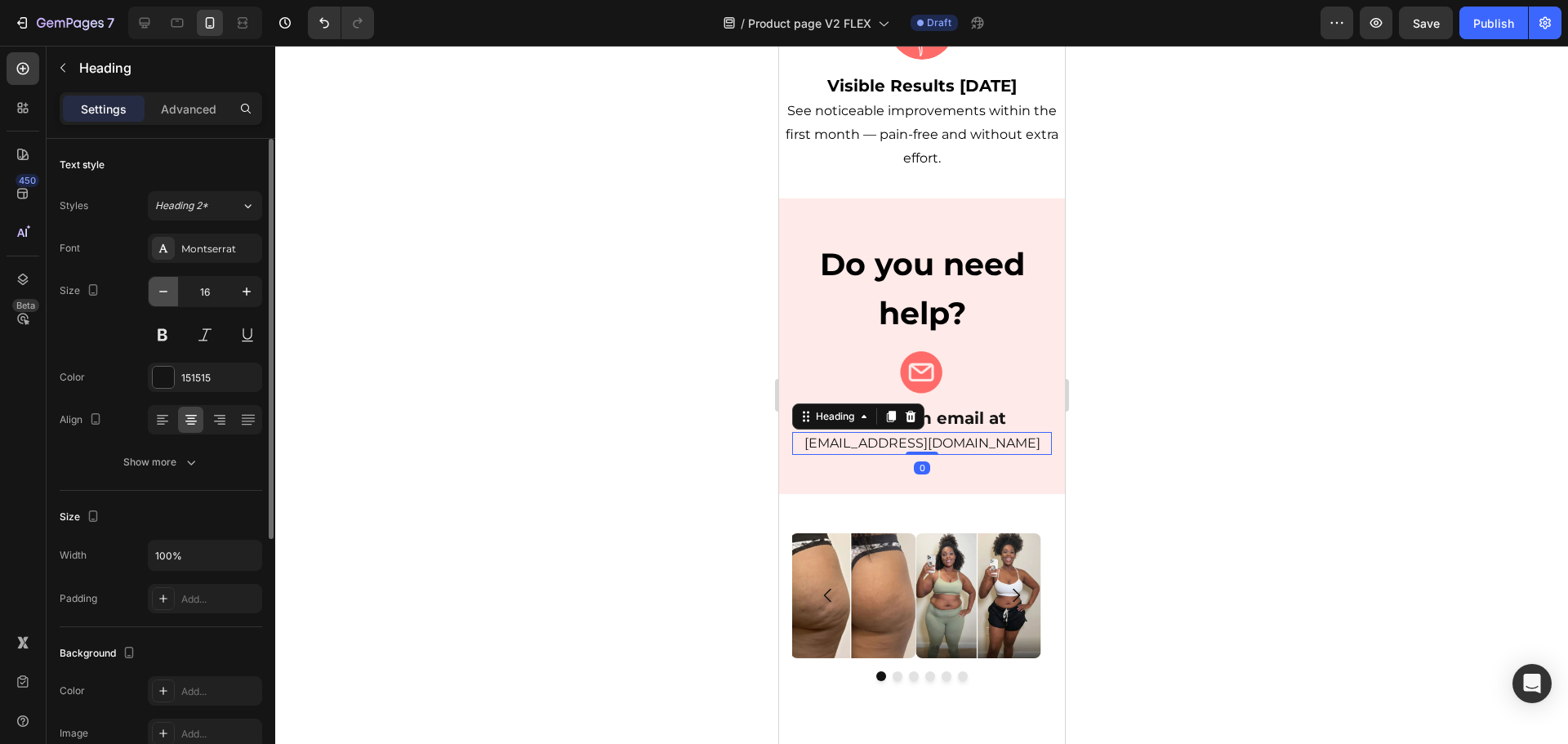
click at [173, 295] on button "button" at bounding box center [164, 292] width 29 height 29
type input "14"
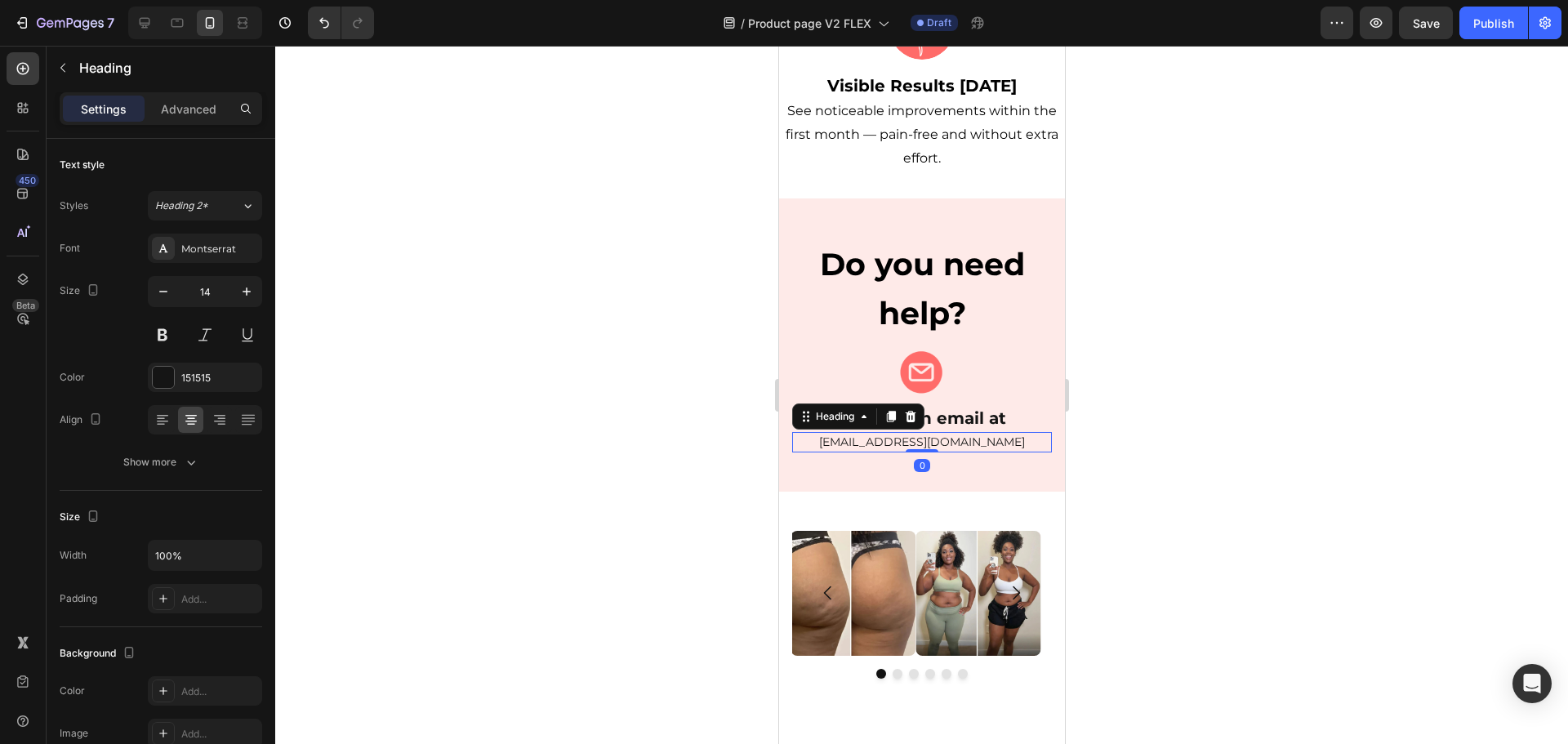
click at [1109, 359] on div at bounding box center [922, 395] width 1293 height 698
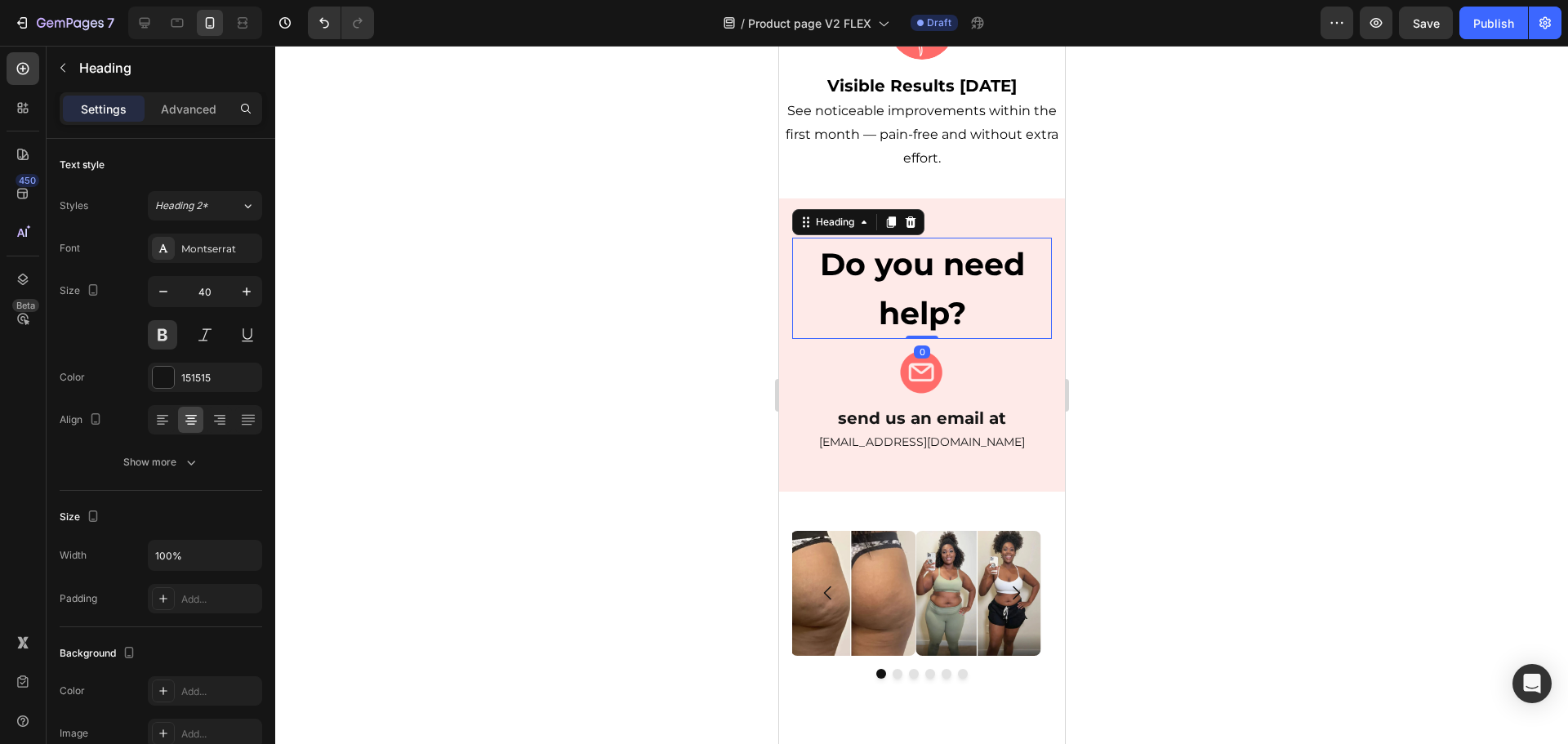
click at [934, 263] on h2 "Do you need help?" at bounding box center [922, 288] width 260 height 101
click at [208, 289] on input "40" at bounding box center [205, 292] width 54 height 29
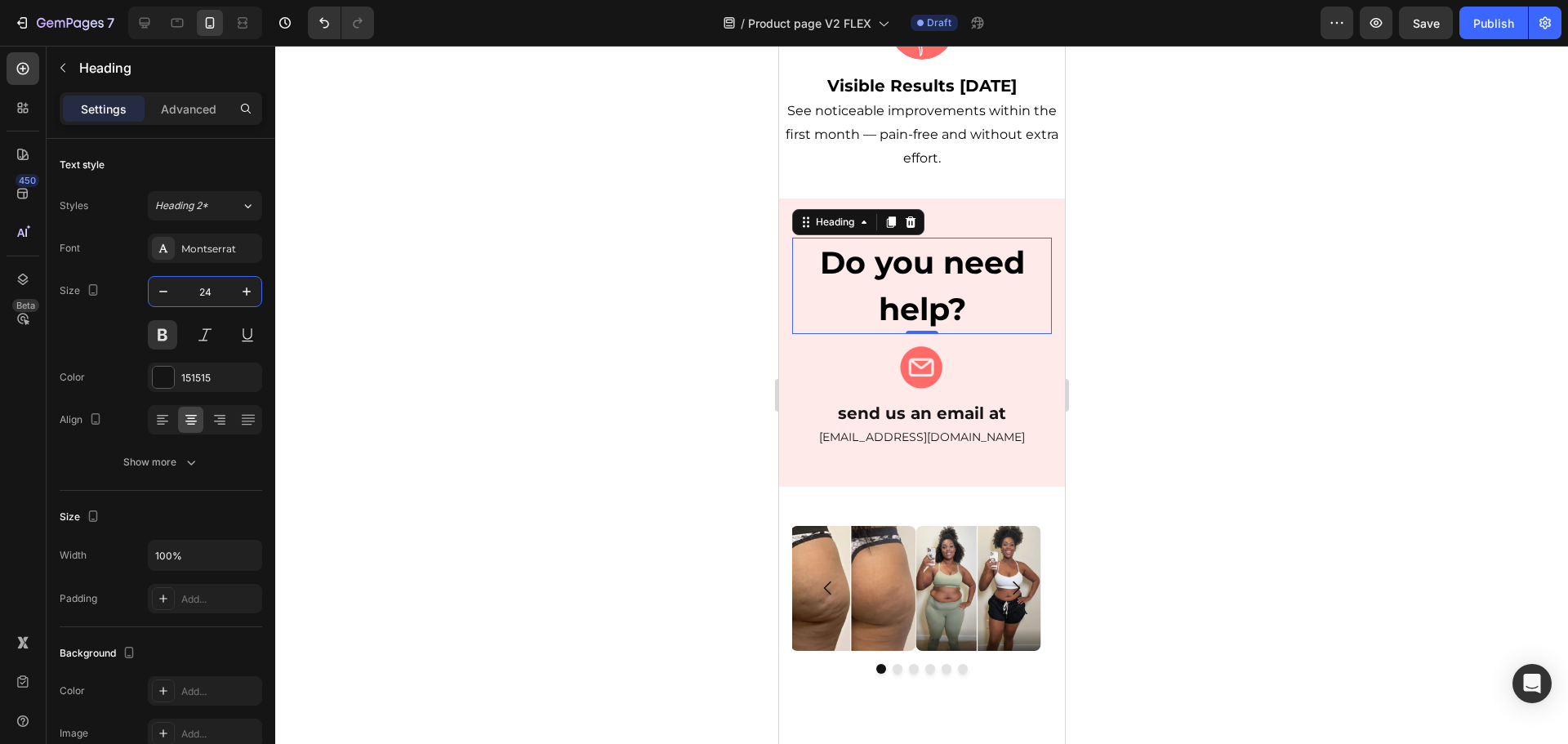
type input "24"
click at [901, 243] on span "Do you need help?" at bounding box center [922, 285] width 205 height 85
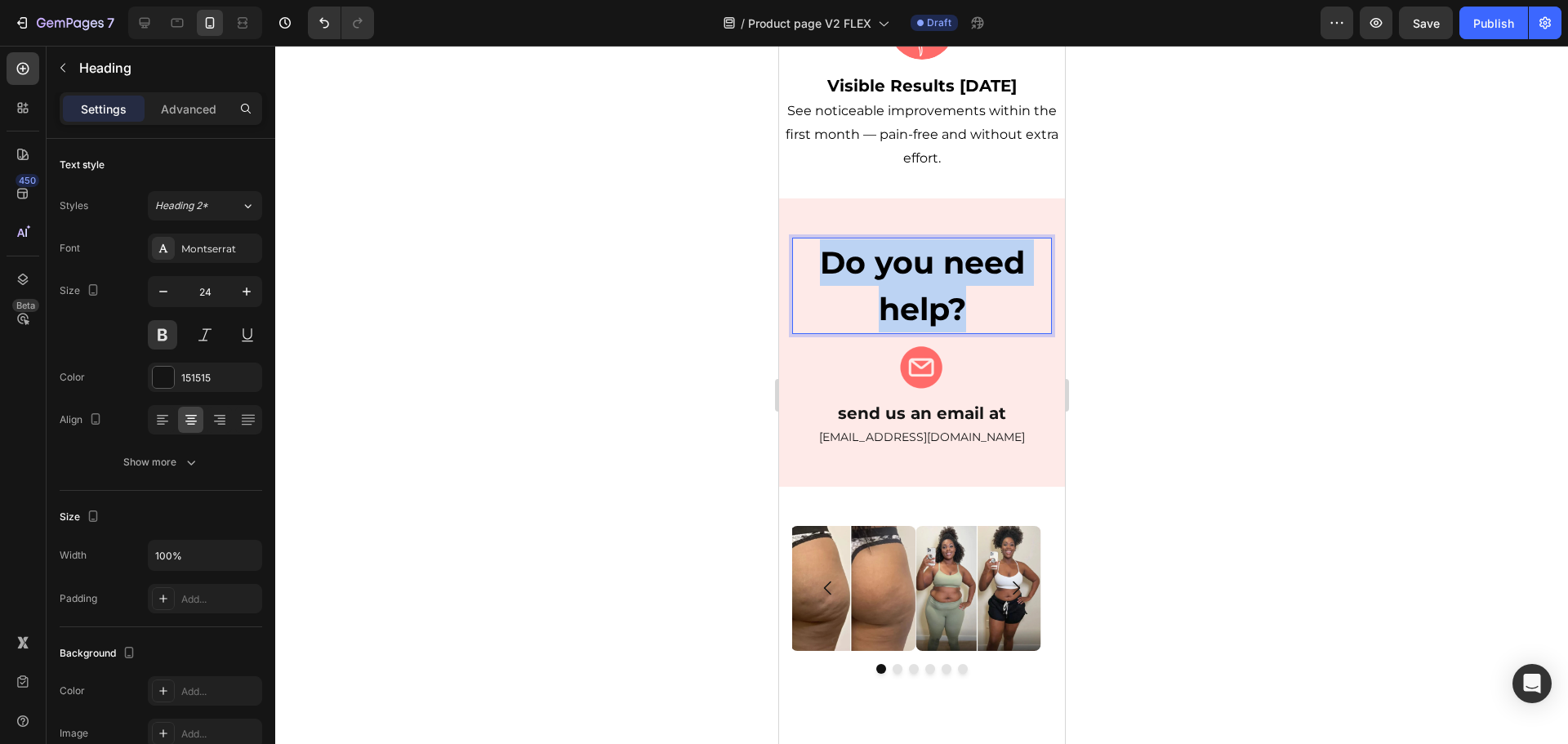
click at [901, 243] on span "Do you need help?" at bounding box center [922, 285] width 205 height 85
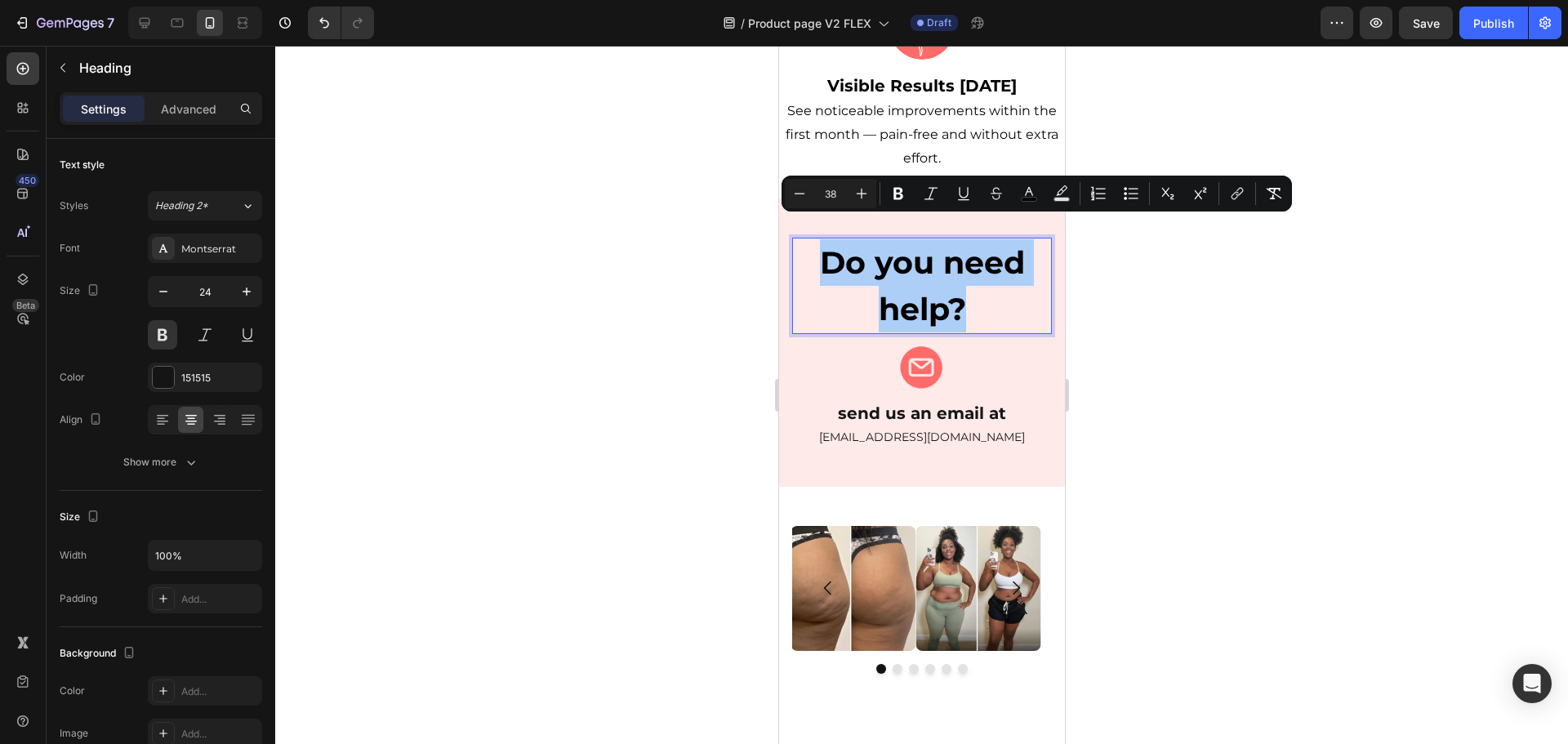
click at [839, 186] on input "38" at bounding box center [831, 193] width 33 height 19
type input "3"
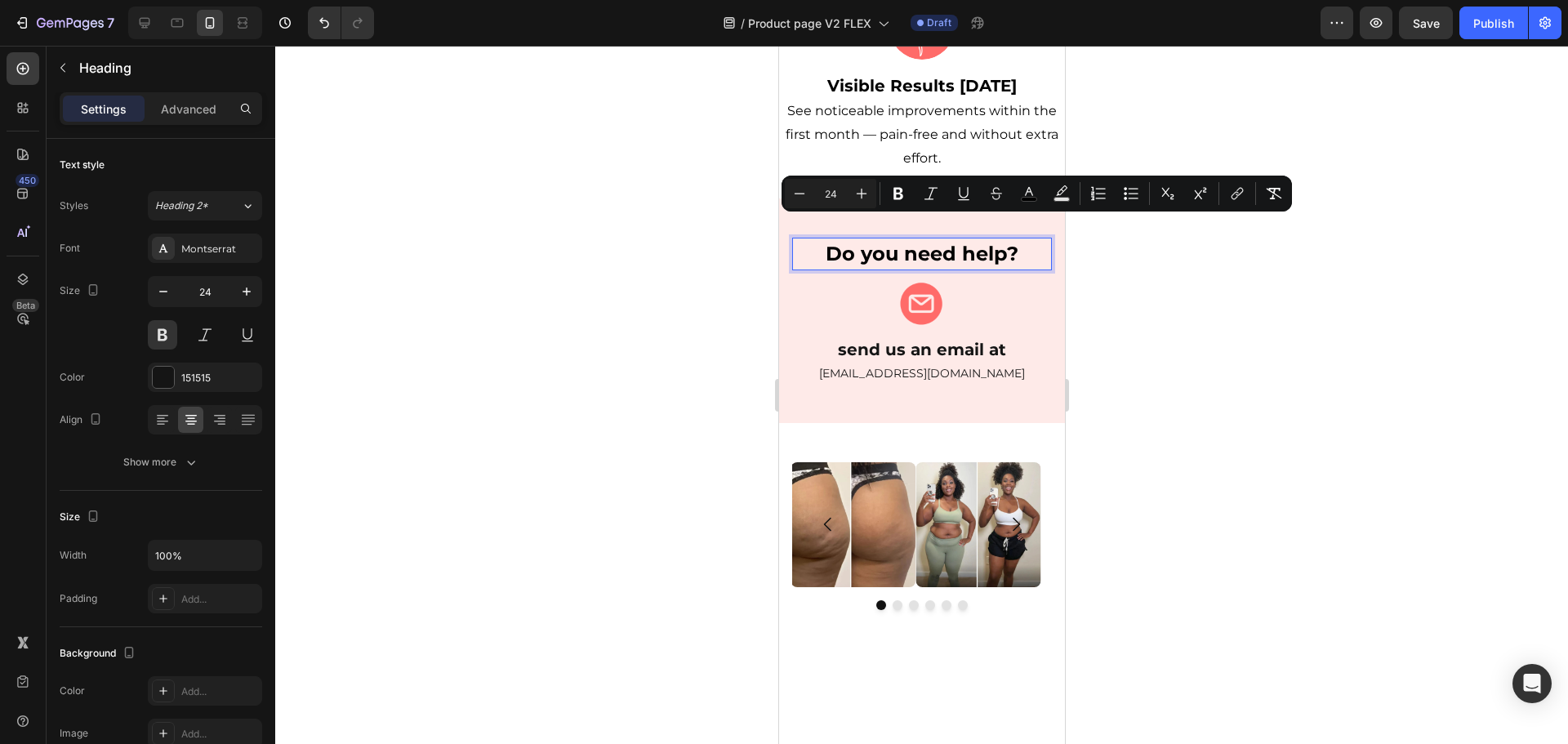
type input "24"
click at [1214, 290] on div at bounding box center [922, 395] width 1293 height 698
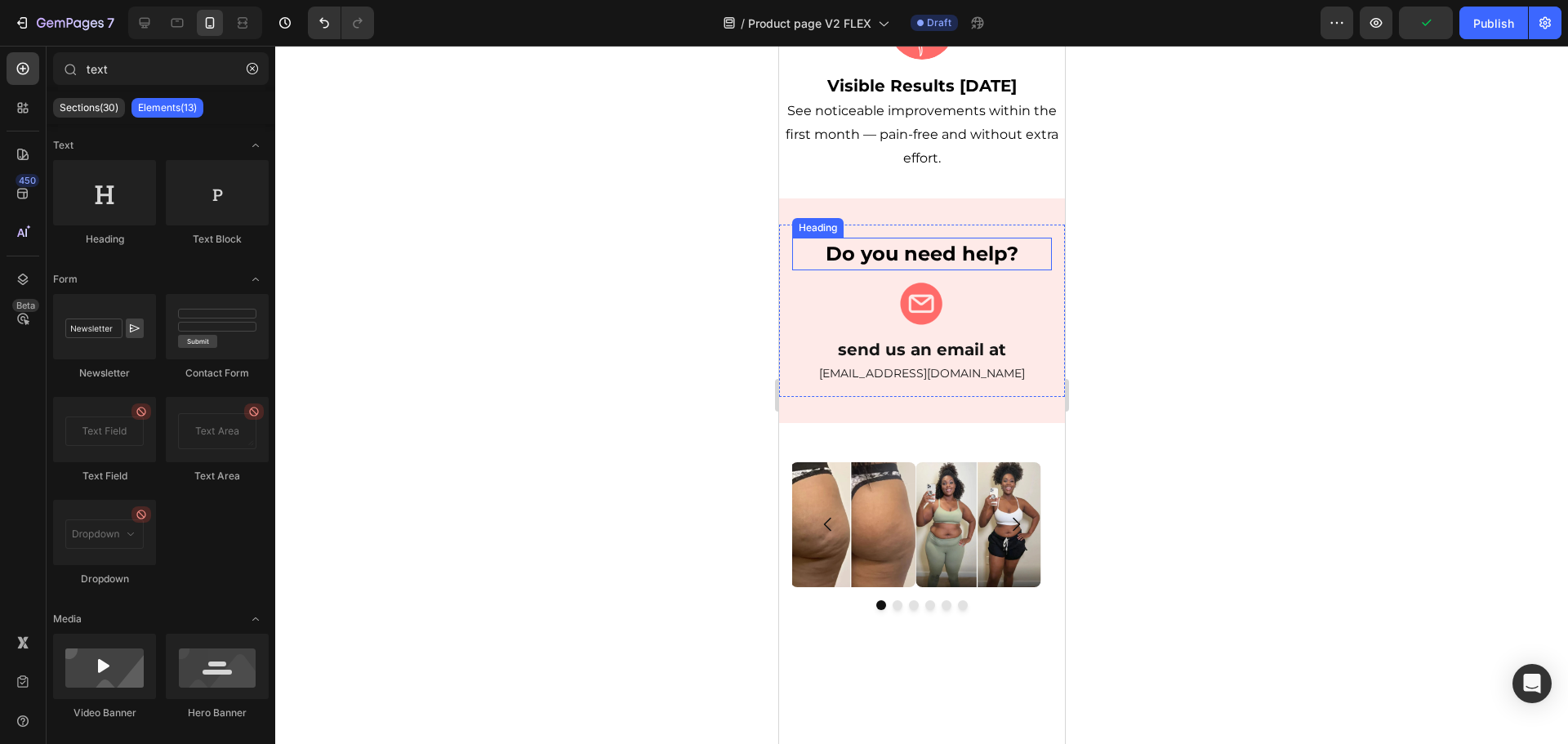
click at [938, 241] on span "Do you need help?" at bounding box center [921, 253] width 193 height 24
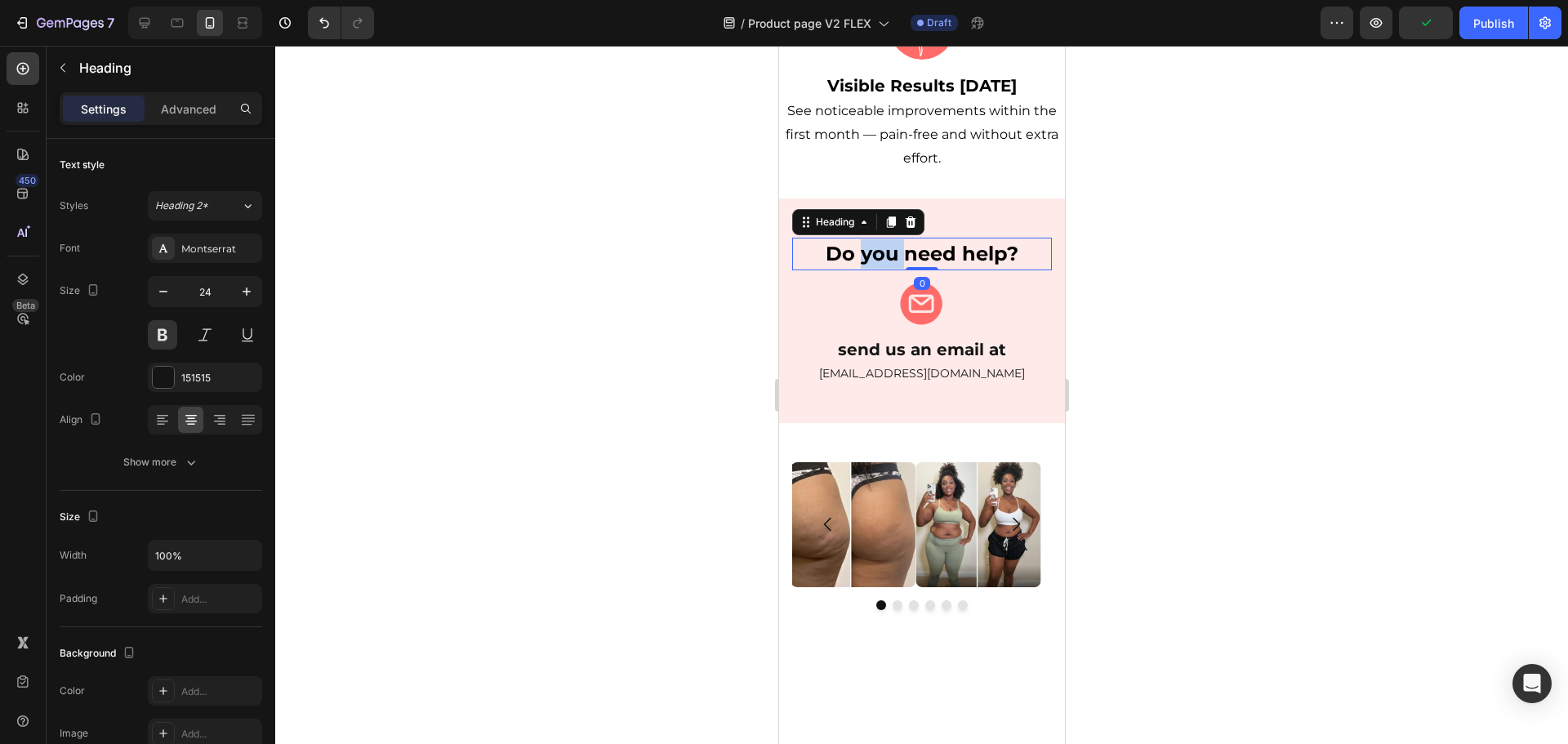
click at [856, 241] on span "Do you need help?" at bounding box center [921, 253] width 193 height 24
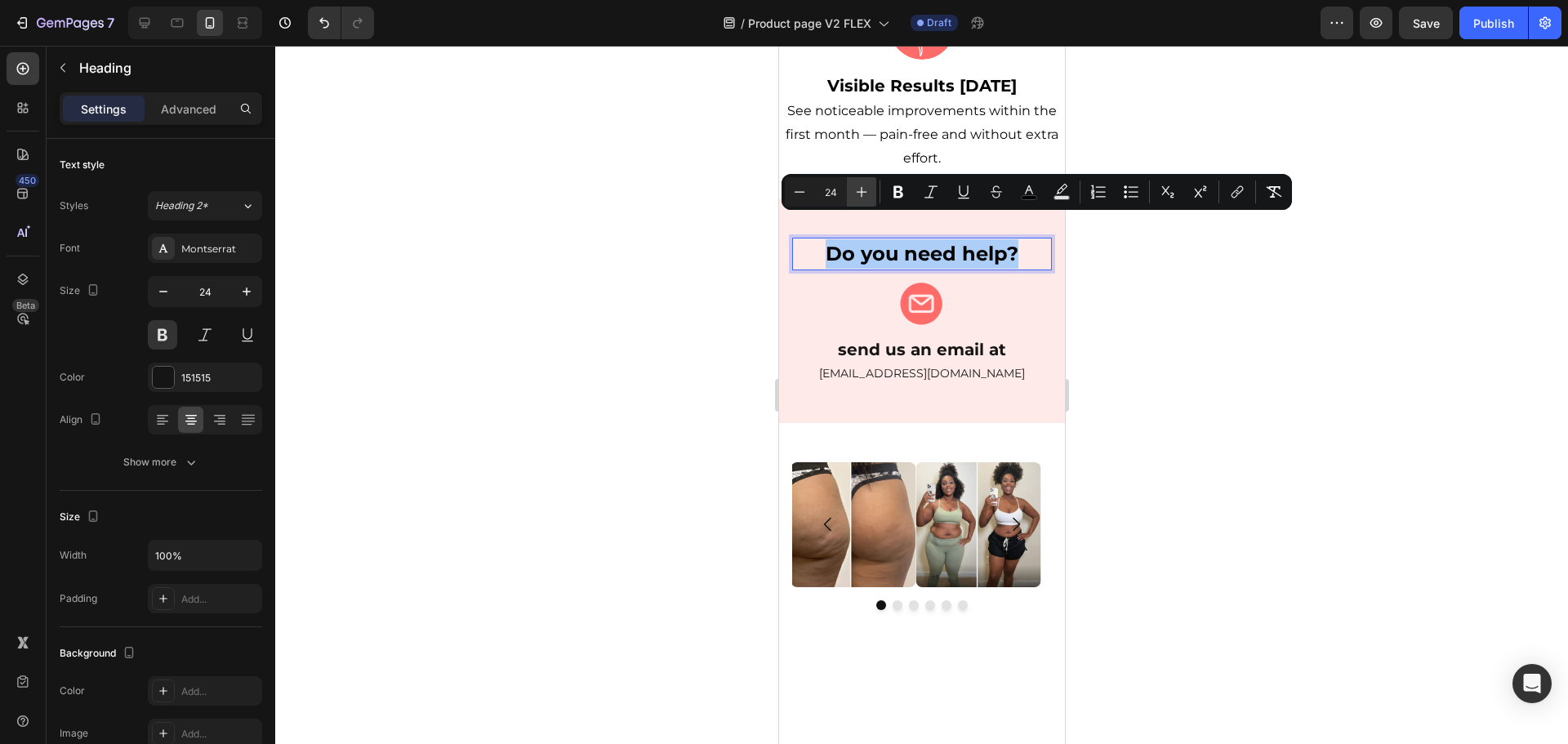
click at [855, 193] on icon "Editor contextual toolbar" at bounding box center [861, 192] width 16 height 16
type input "26"
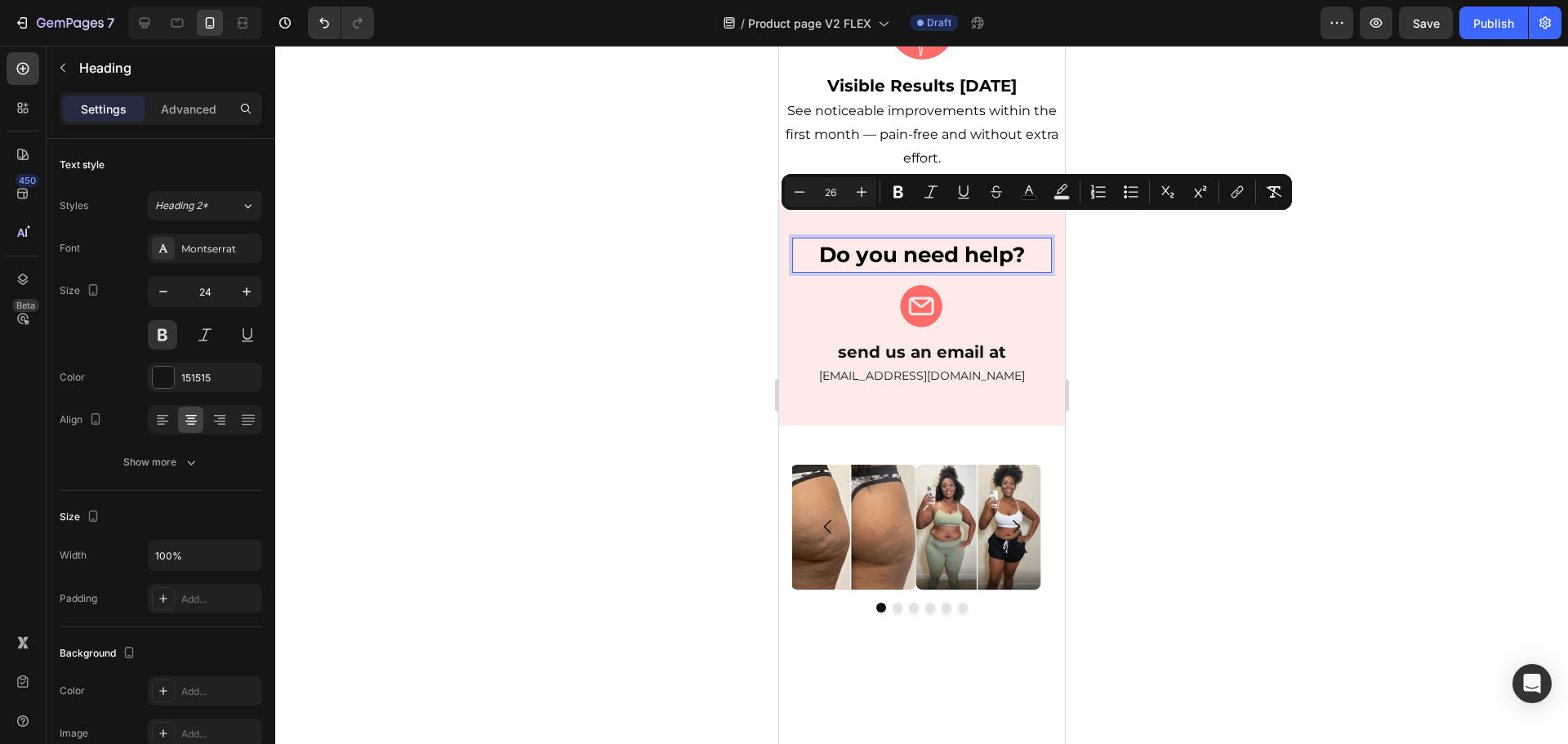
click at [1230, 331] on div at bounding box center [922, 395] width 1293 height 698
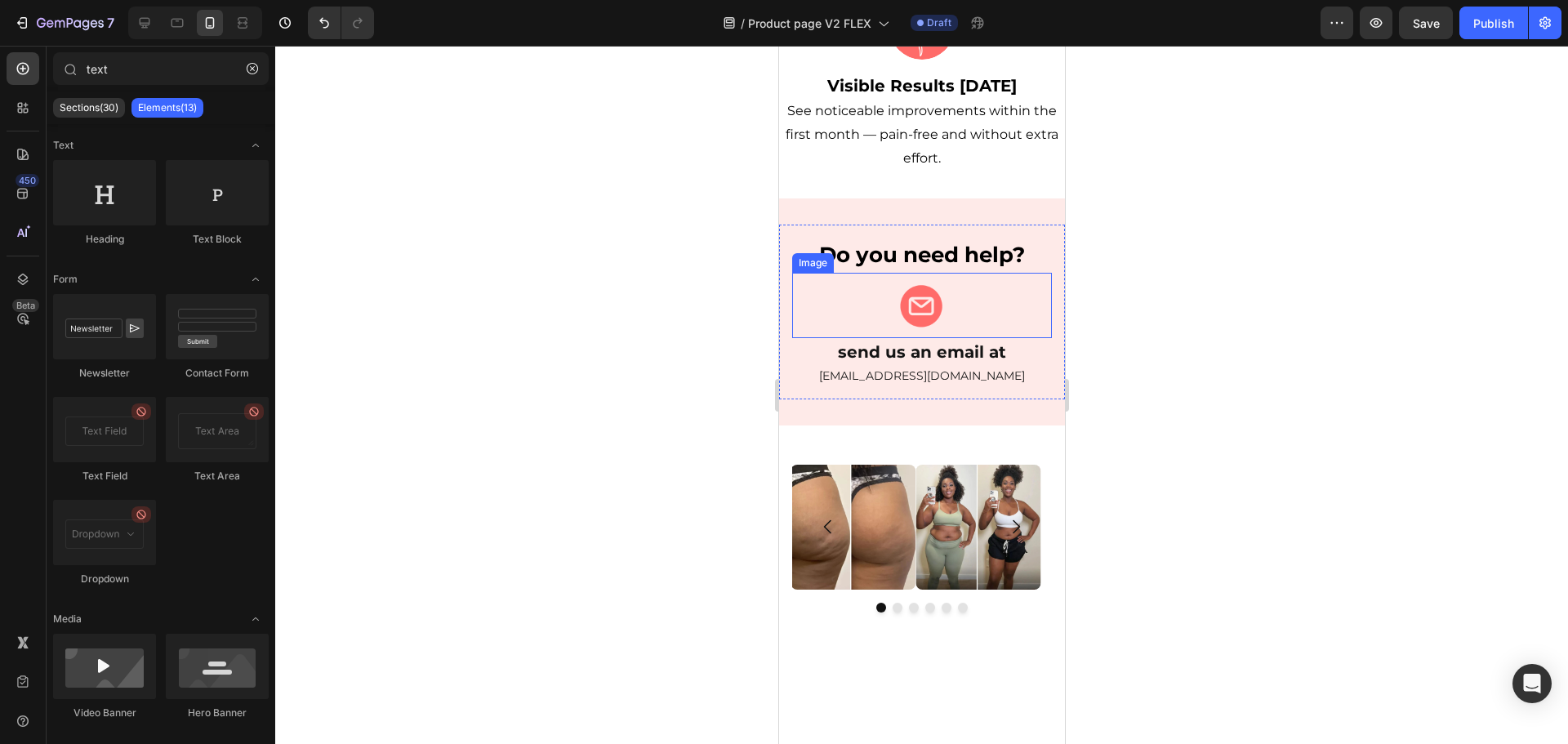
click at [928, 284] on img at bounding box center [921, 304] width 65 height 65
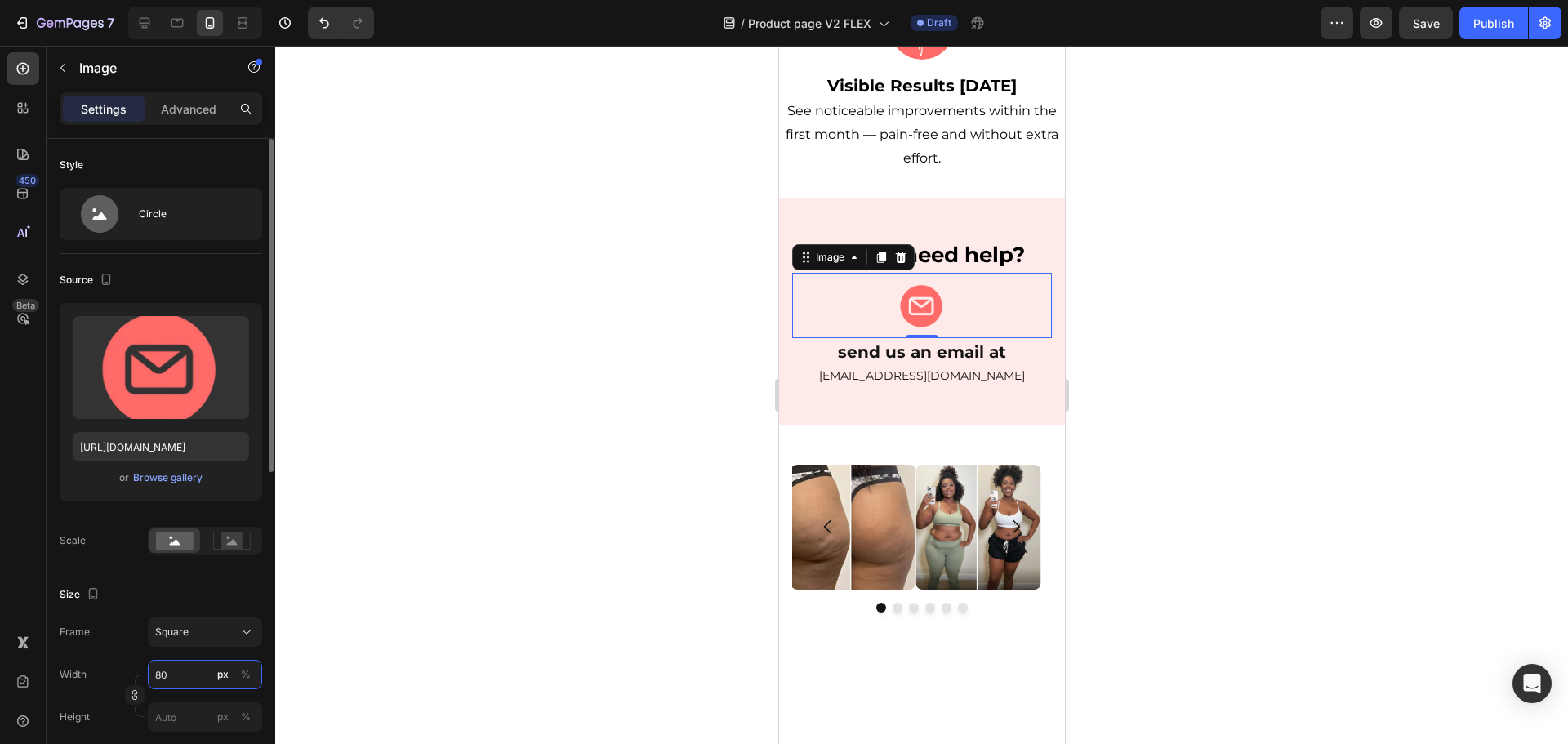
type input "1"
type input "10"
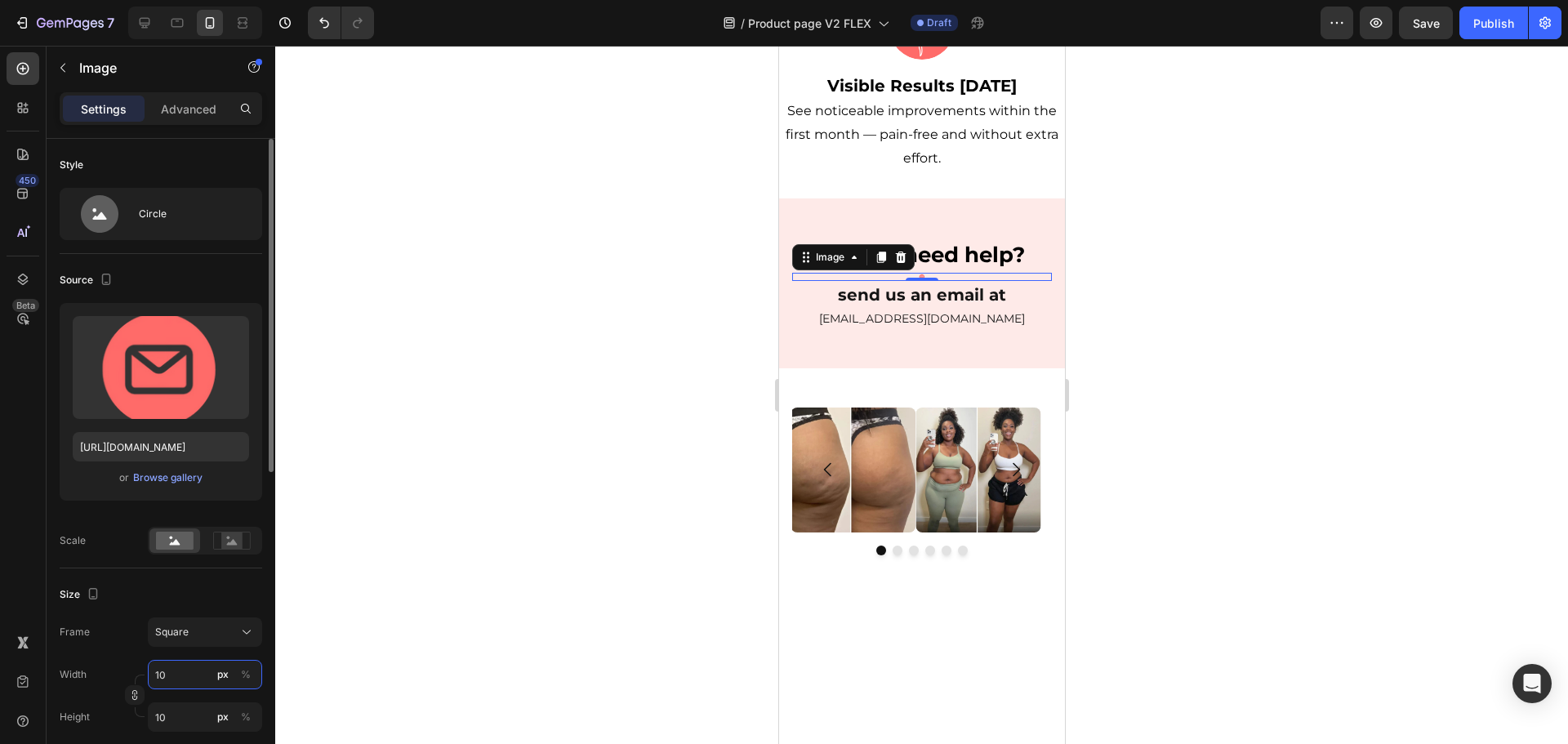
type input "100"
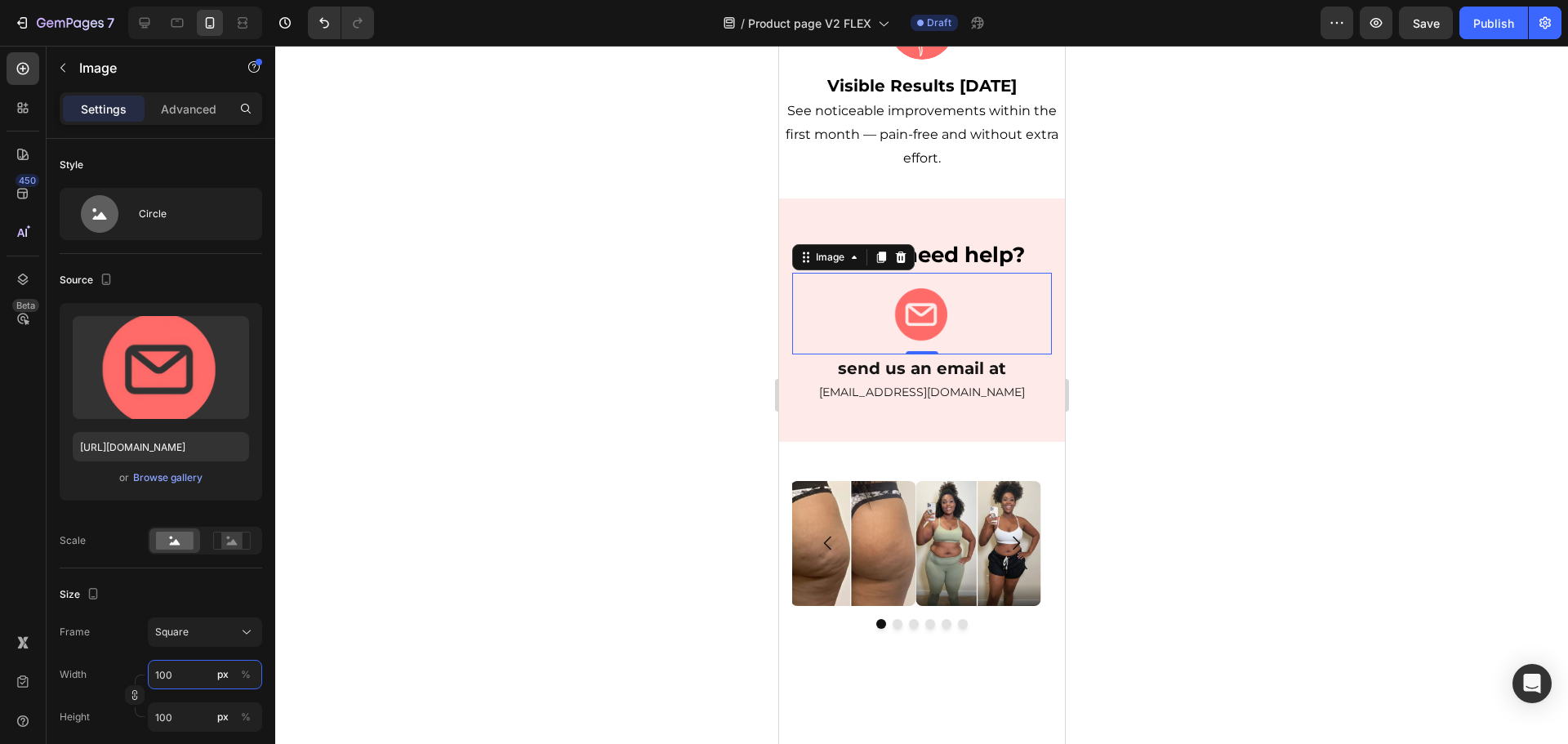
type input "100"
click at [1221, 378] on div at bounding box center [922, 395] width 1293 height 698
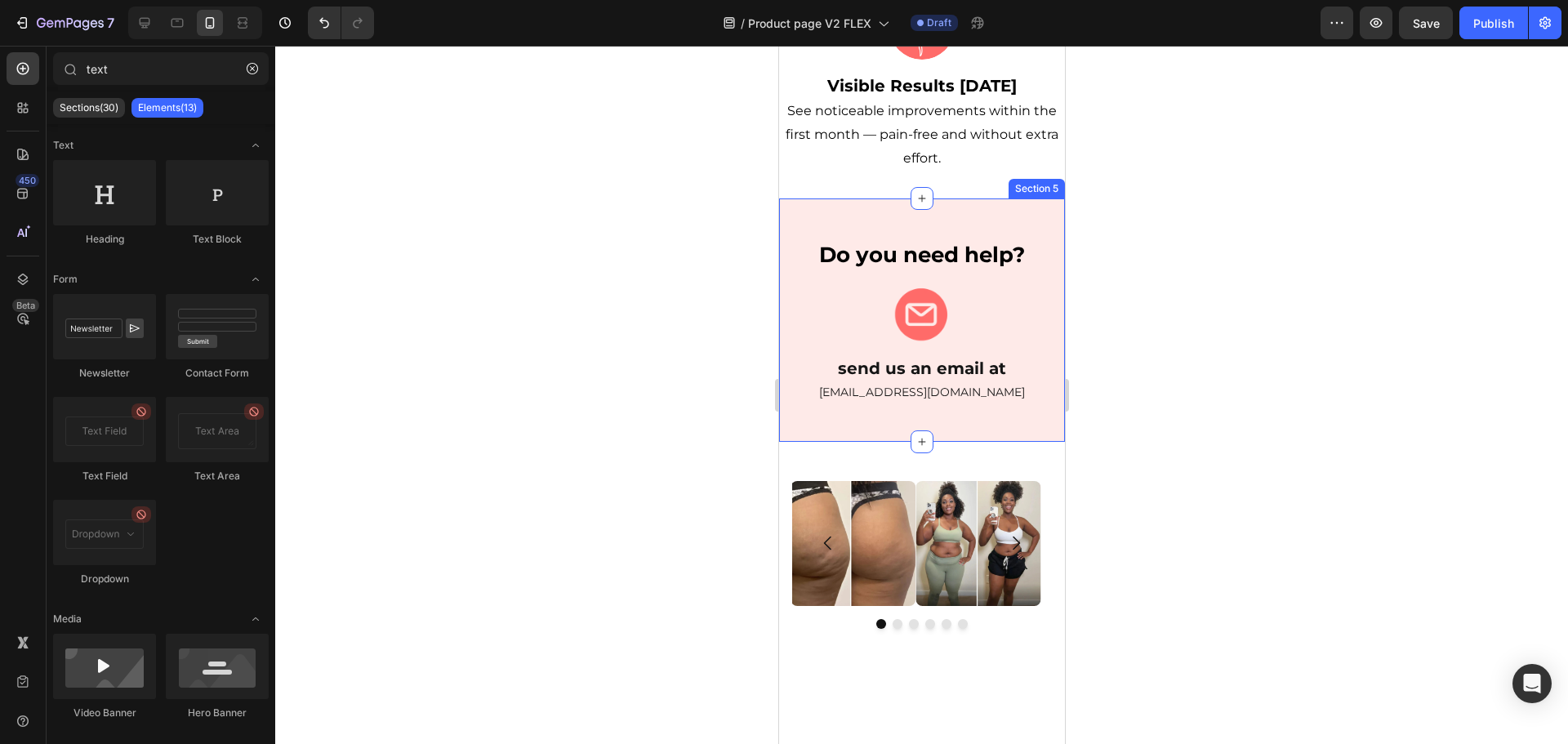
click at [933, 410] on div "⁠⁠⁠⁠⁠⁠⁠ Do you need help? Heading Image ⁠⁠⁠⁠⁠⁠⁠ send us an email at Heading [EM…" at bounding box center [921, 320] width 286 height 243
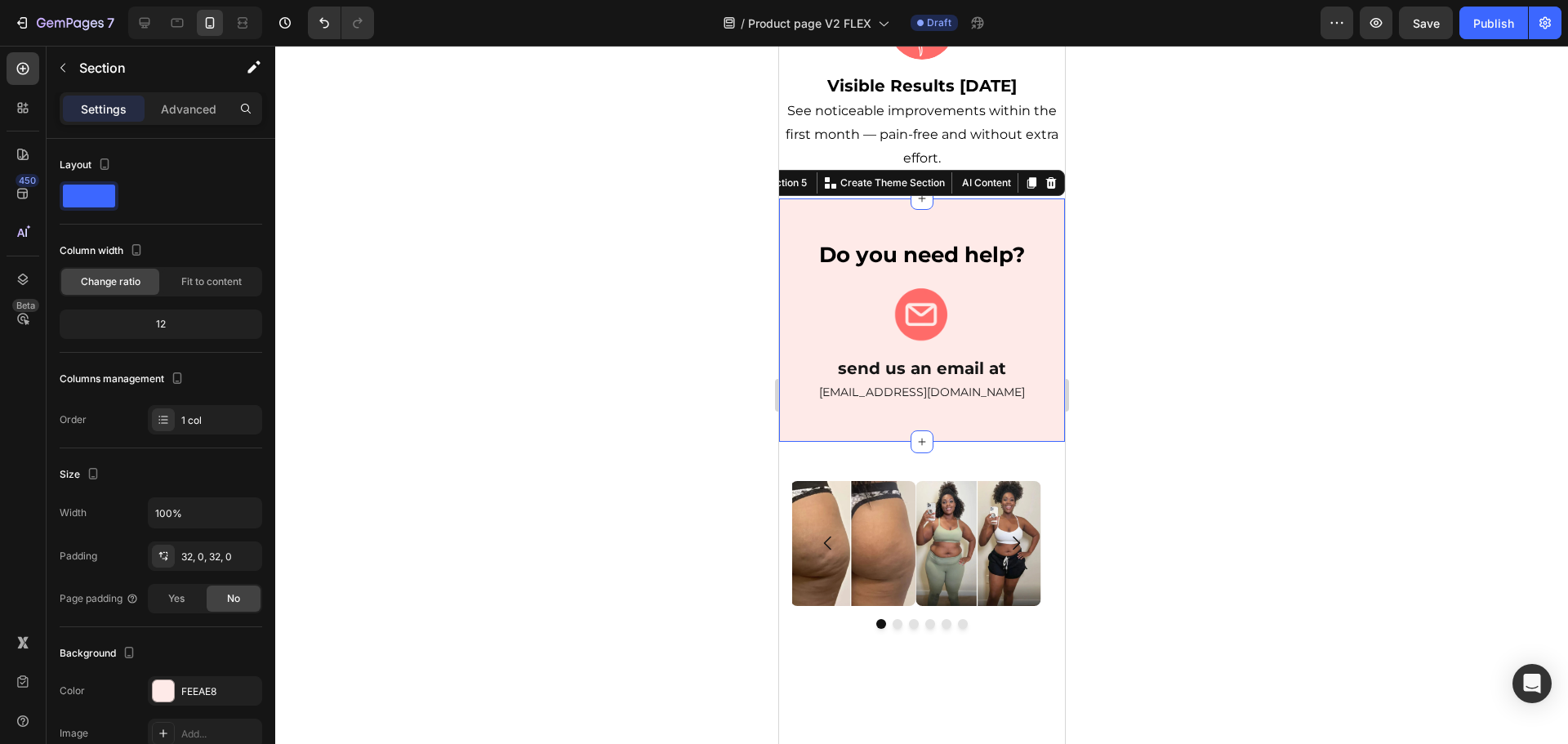
click at [1208, 233] on div at bounding box center [922, 395] width 1293 height 698
click at [954, 198] on div "⁠⁠⁠⁠⁠⁠⁠ Do you need help? Heading Image ⁠⁠⁠⁠⁠⁠⁠ send us an email at Heading [EM…" at bounding box center [921, 320] width 286 height 243
click at [213, 101] on p "Advanced" at bounding box center [188, 109] width 56 height 17
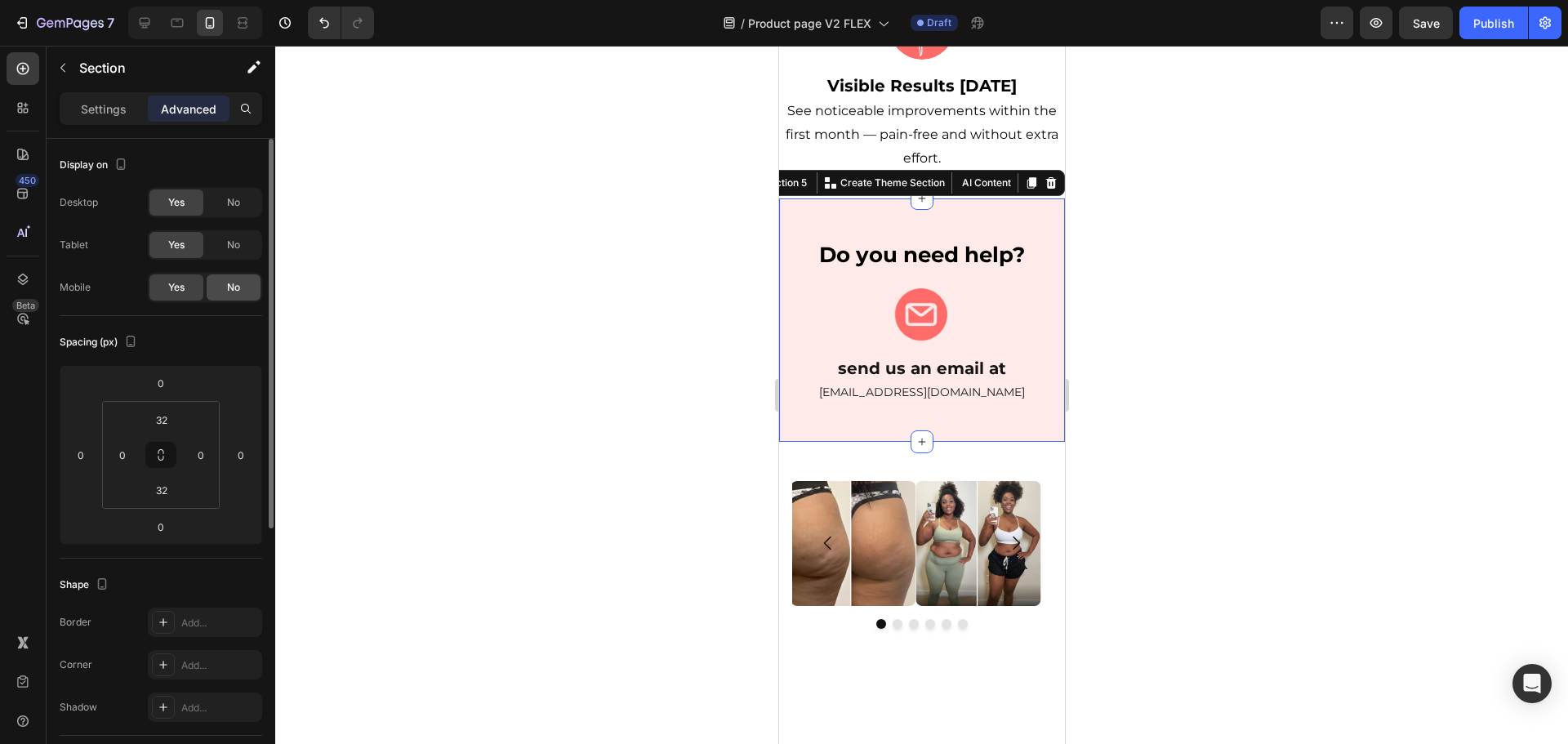
click at [240, 282] on span "No" at bounding box center [233, 287] width 13 height 15
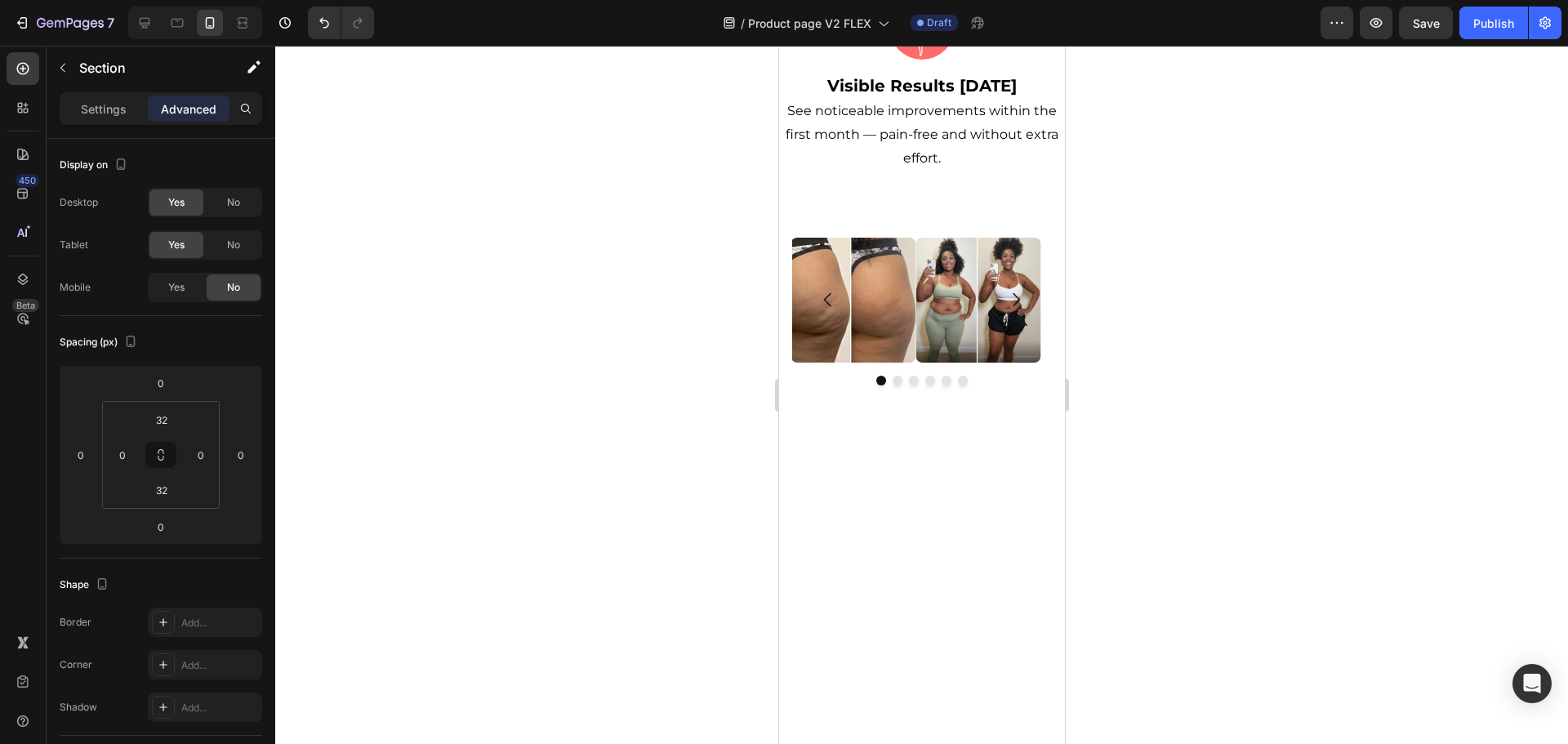
click at [1163, 310] on div at bounding box center [922, 395] width 1293 height 698
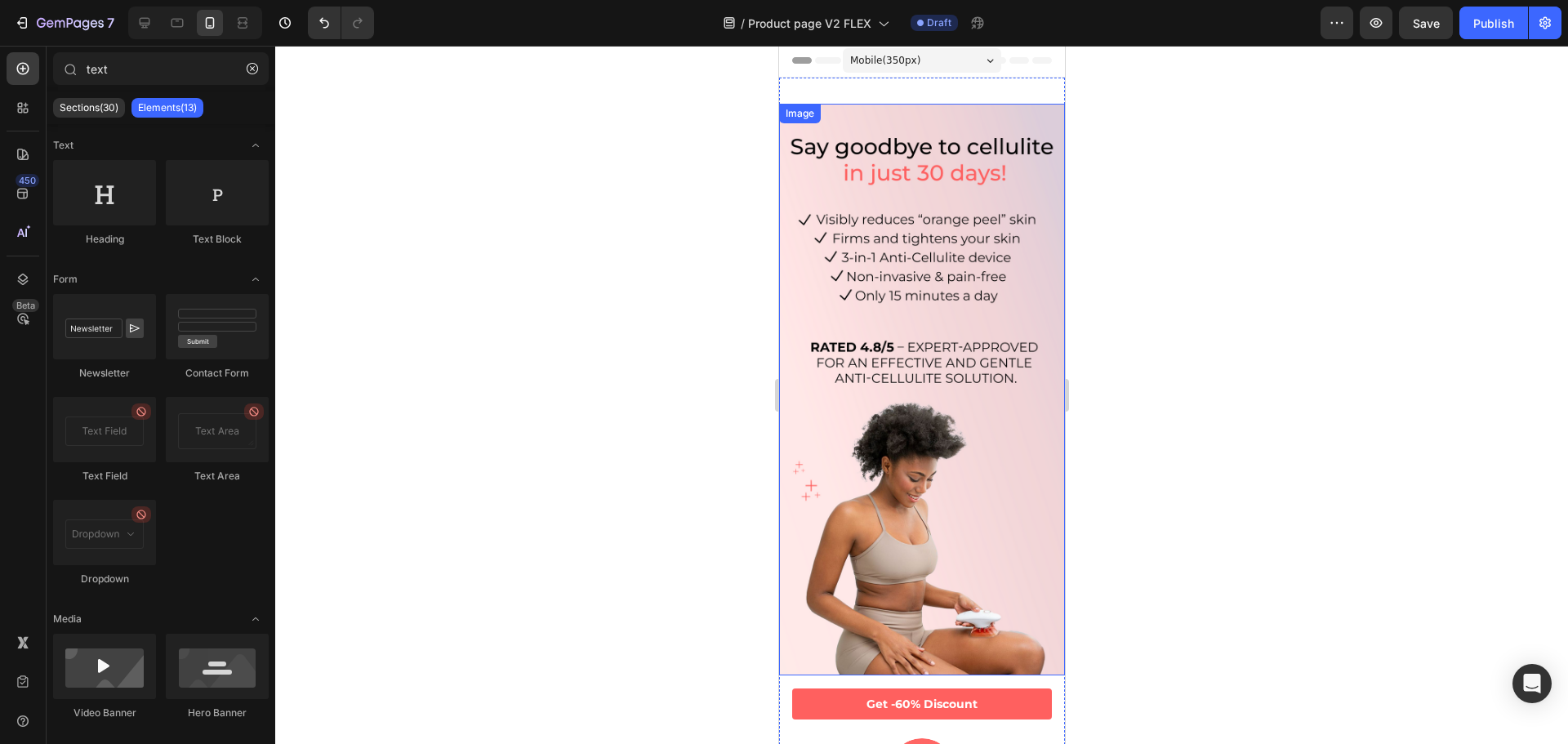
scroll to position [0, 0]
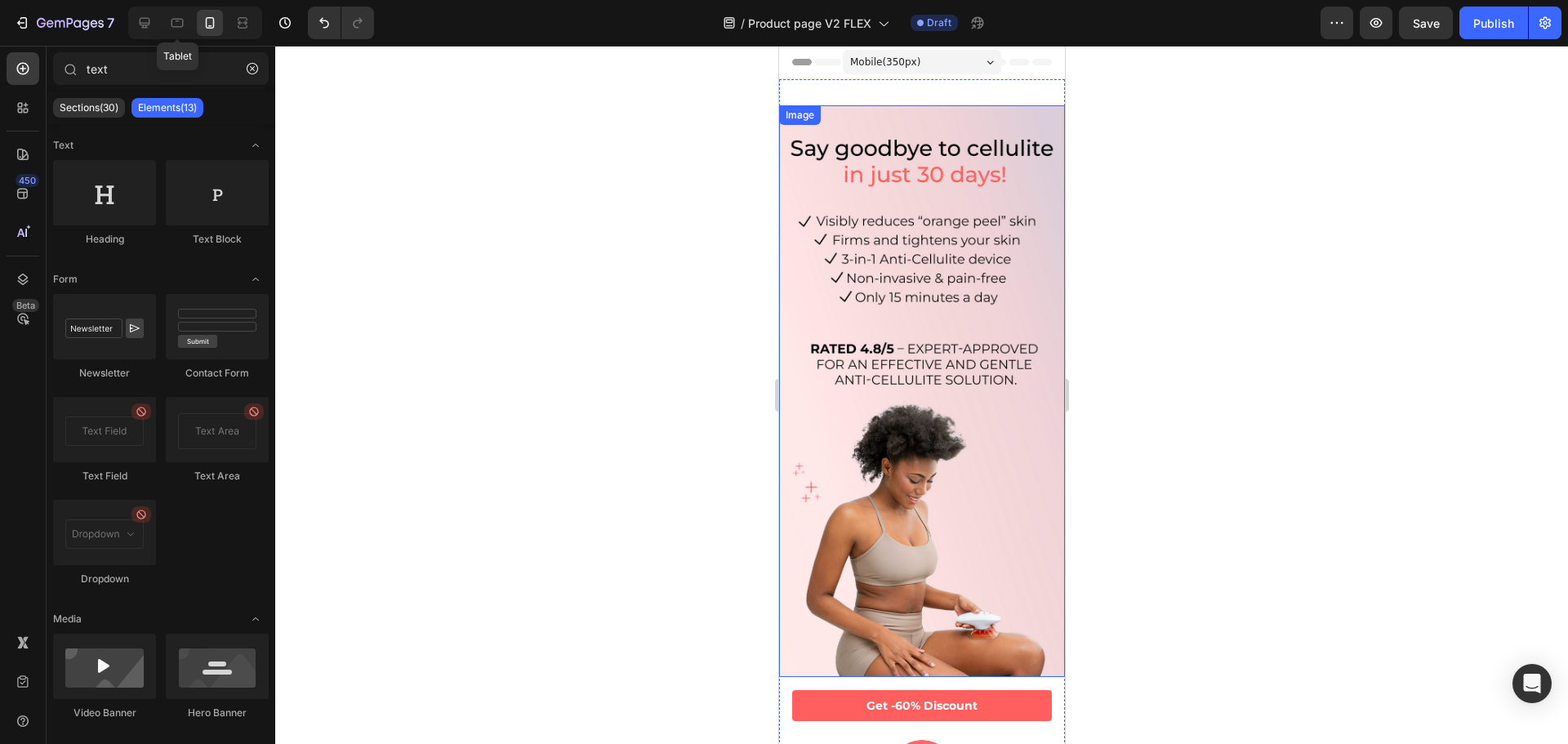
click at [160, 24] on div "Tablet" at bounding box center [195, 23] width 133 height 33
click at [157, 19] on div at bounding box center [144, 23] width 27 height 27
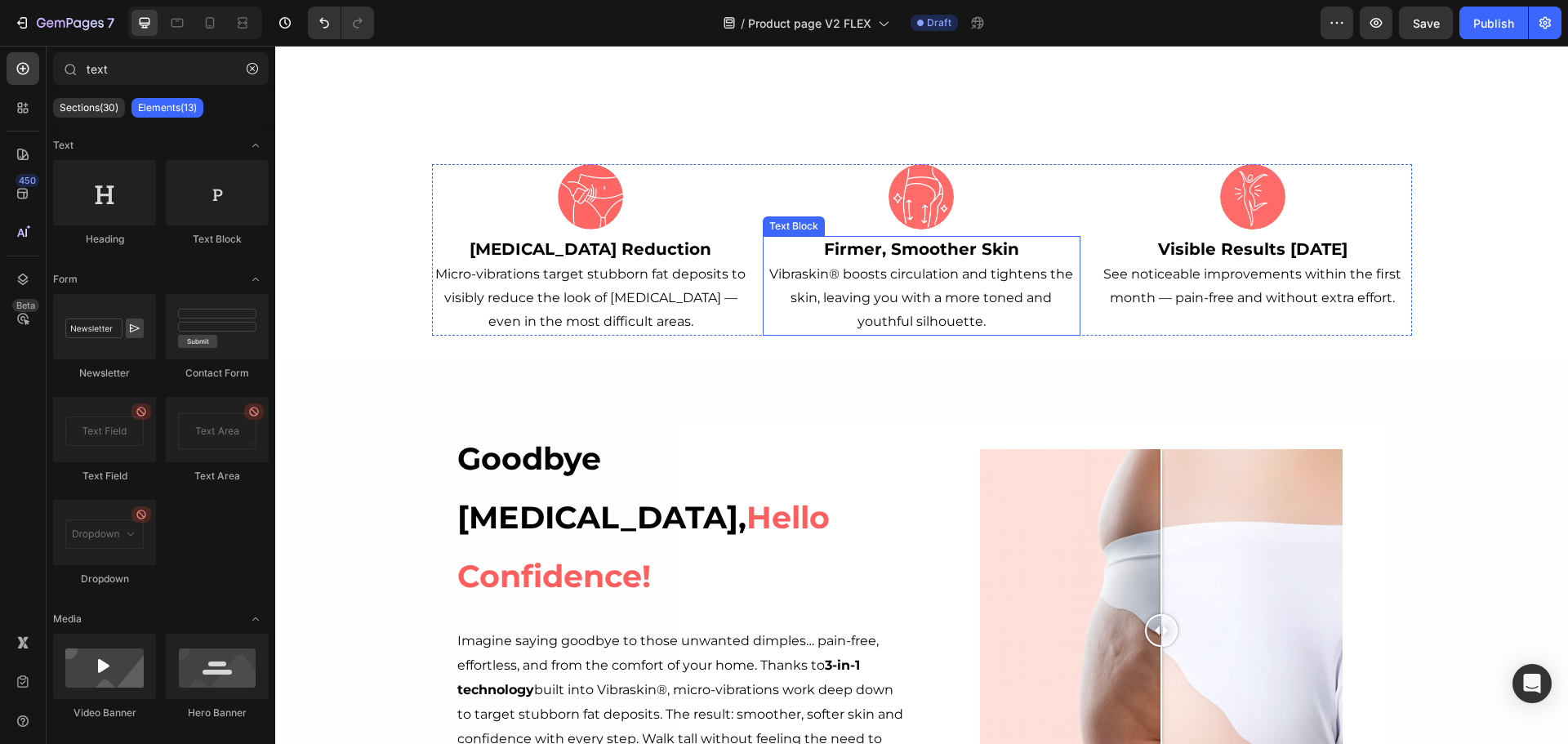
scroll to position [654, 0]
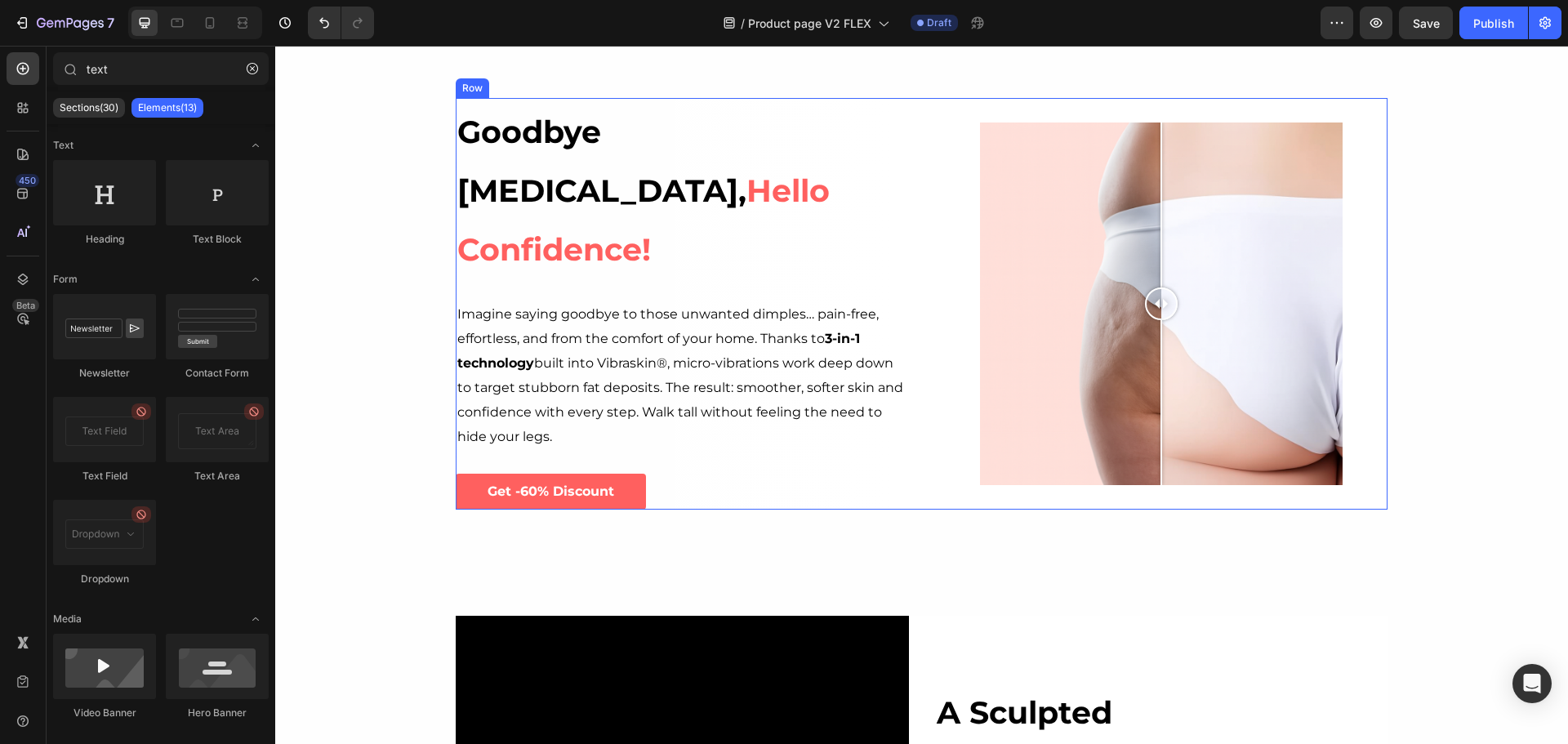
click at [912, 229] on div "Goodbye [MEDICAL_DATA], Hello Confidence! Heading Imagine saying goodbye to tho…" at bounding box center [921, 303] width 932 height 412
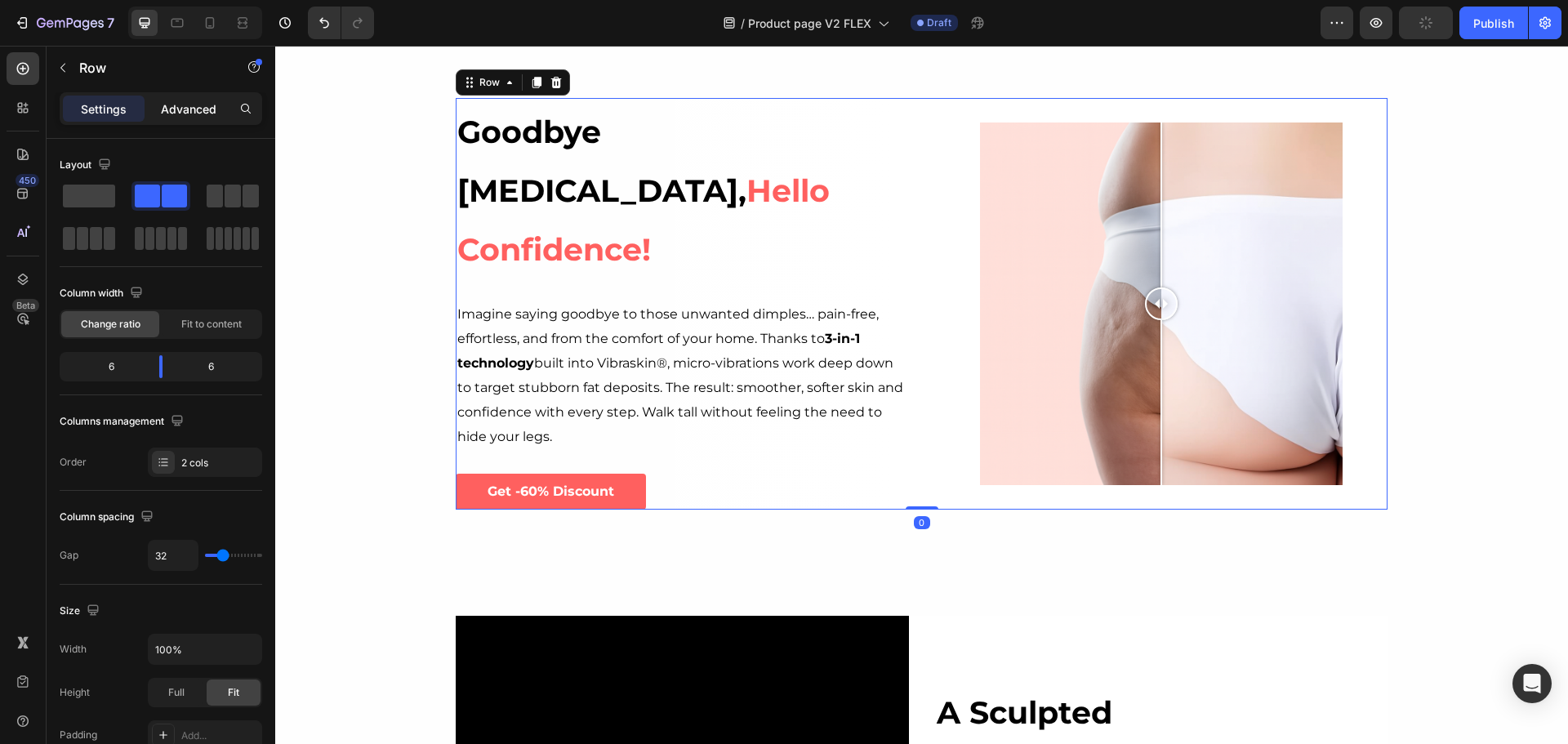
click at [190, 109] on p "Advanced" at bounding box center [188, 109] width 56 height 17
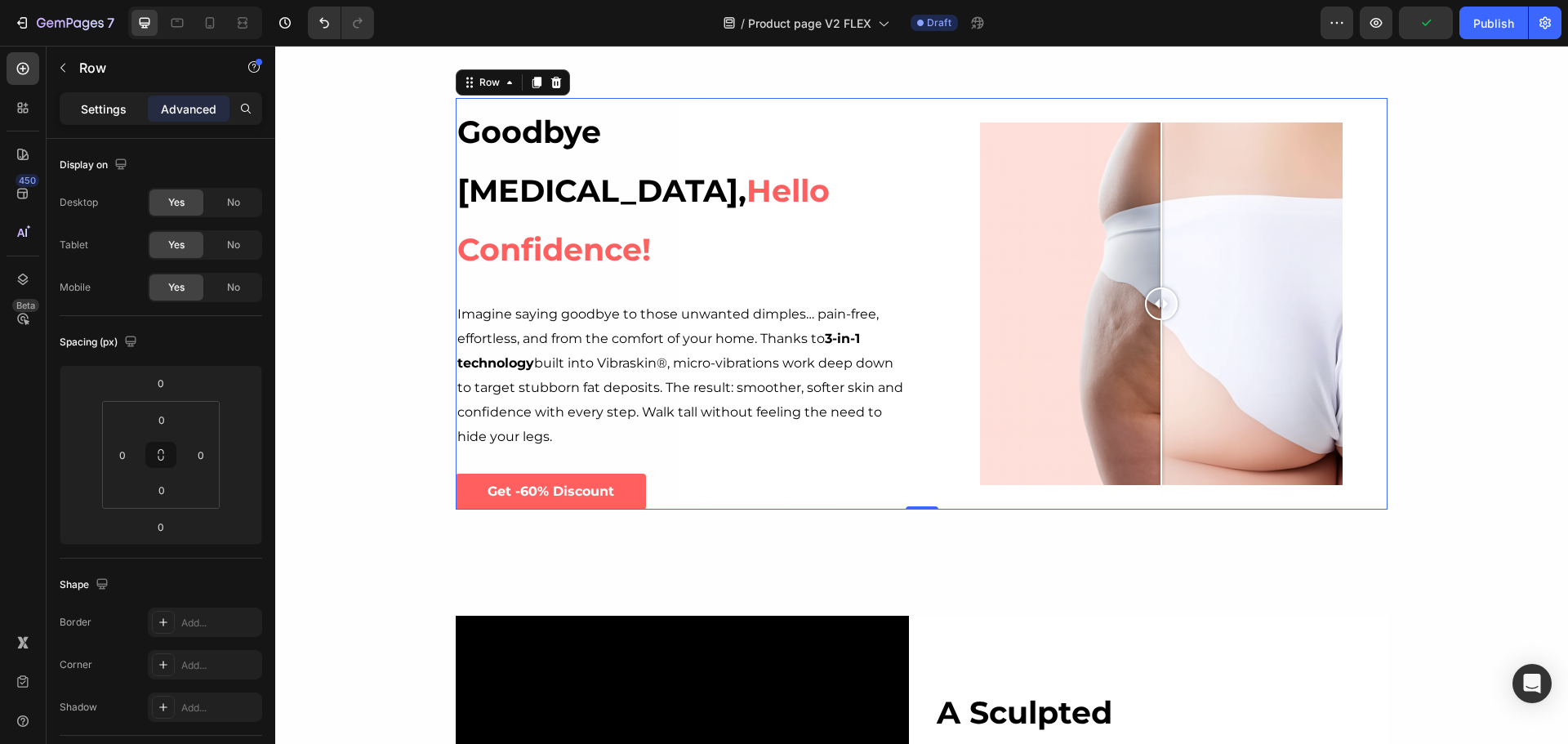
click at [92, 108] on p "Settings" at bounding box center [103, 109] width 46 height 17
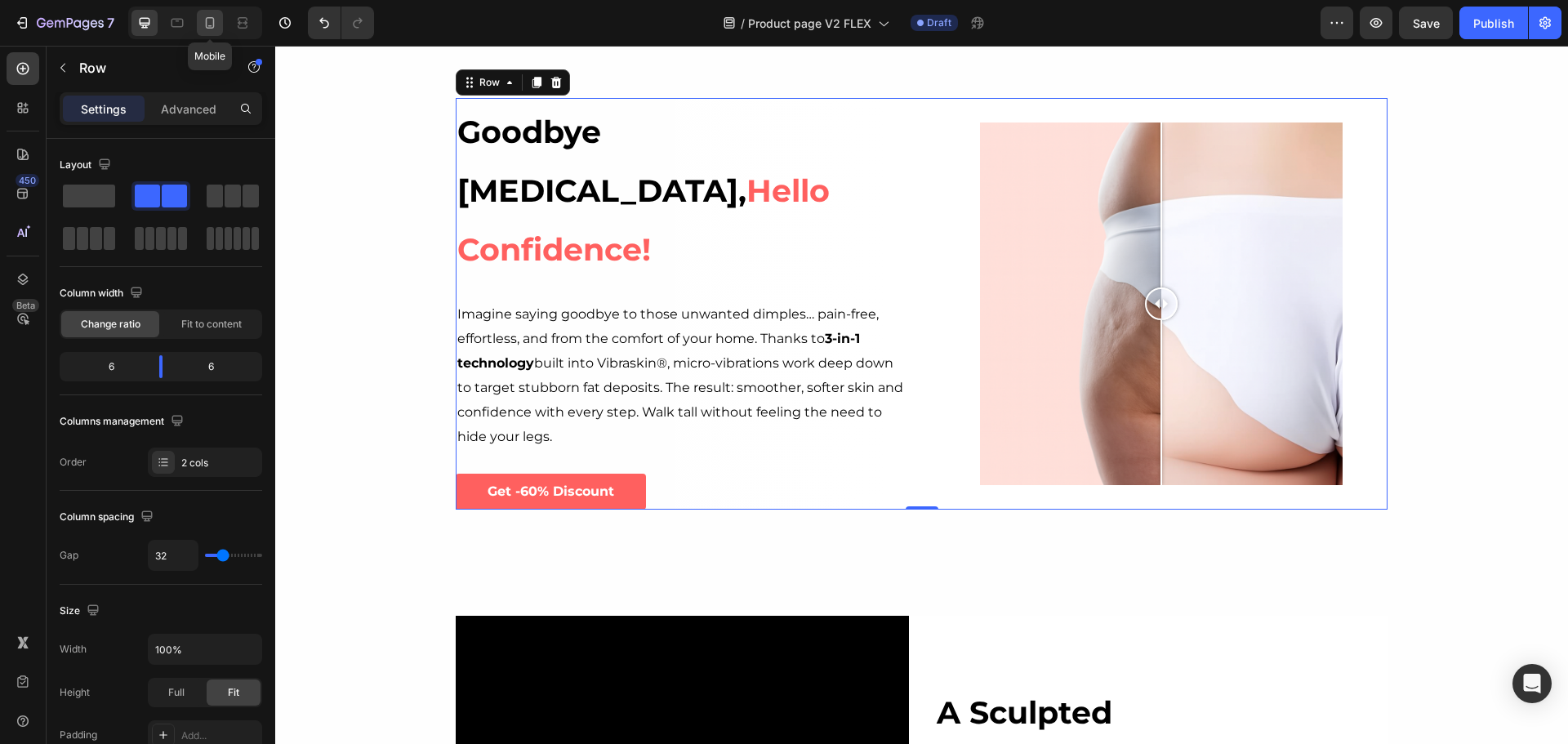
click at [204, 22] on icon at bounding box center [210, 23] width 16 height 16
type input "0"
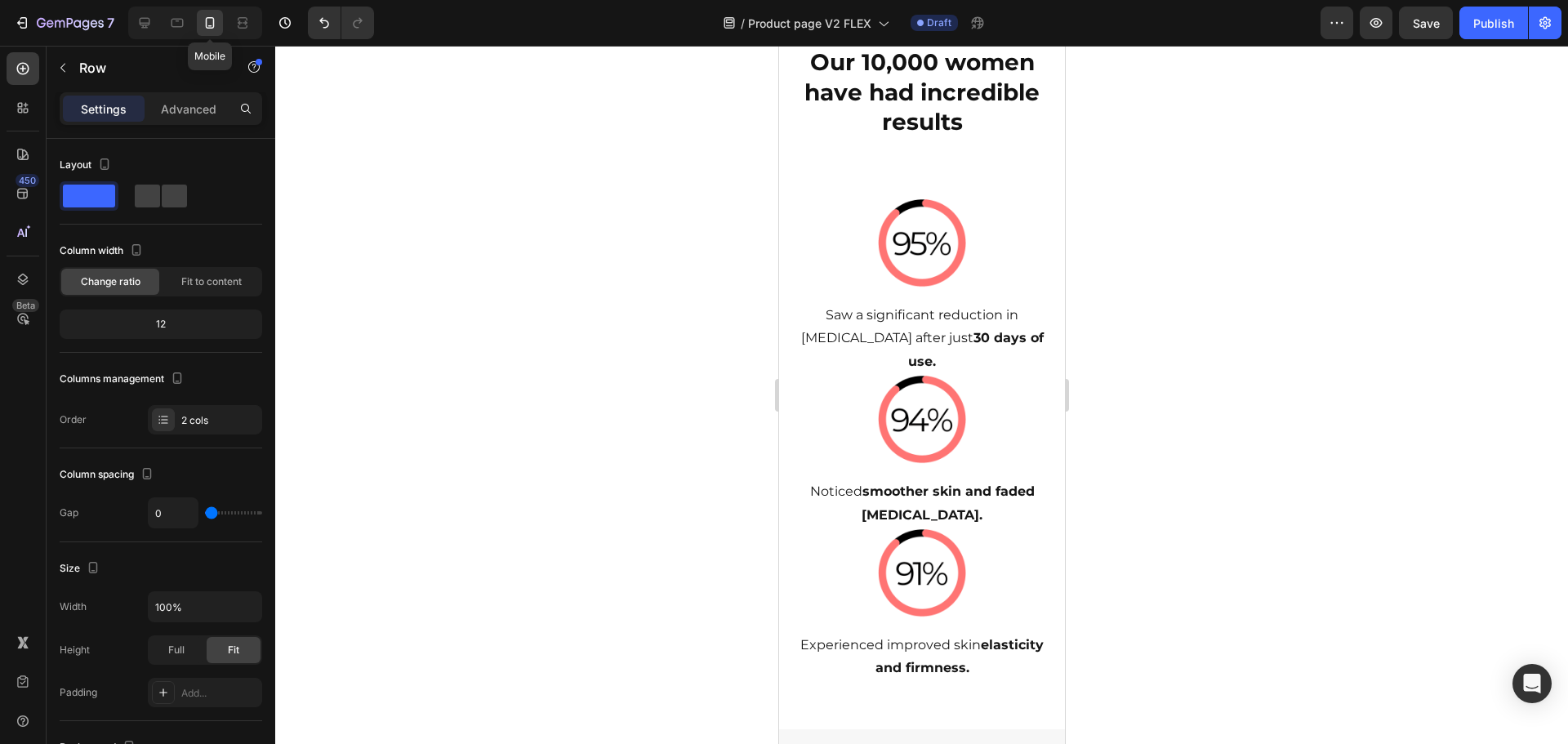
scroll to position [430, 0]
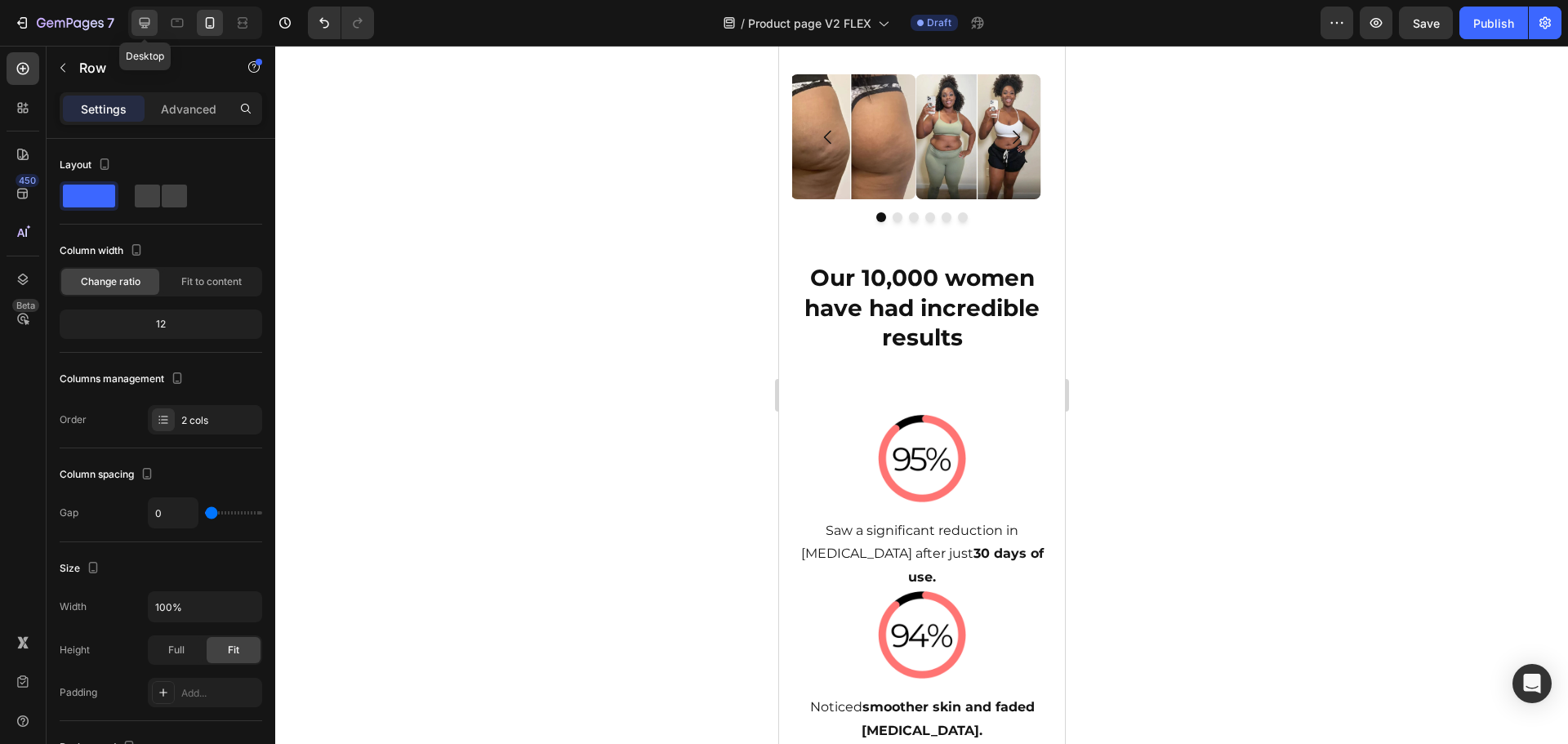
click at [151, 17] on icon at bounding box center [144, 23] width 16 height 16
type input "32"
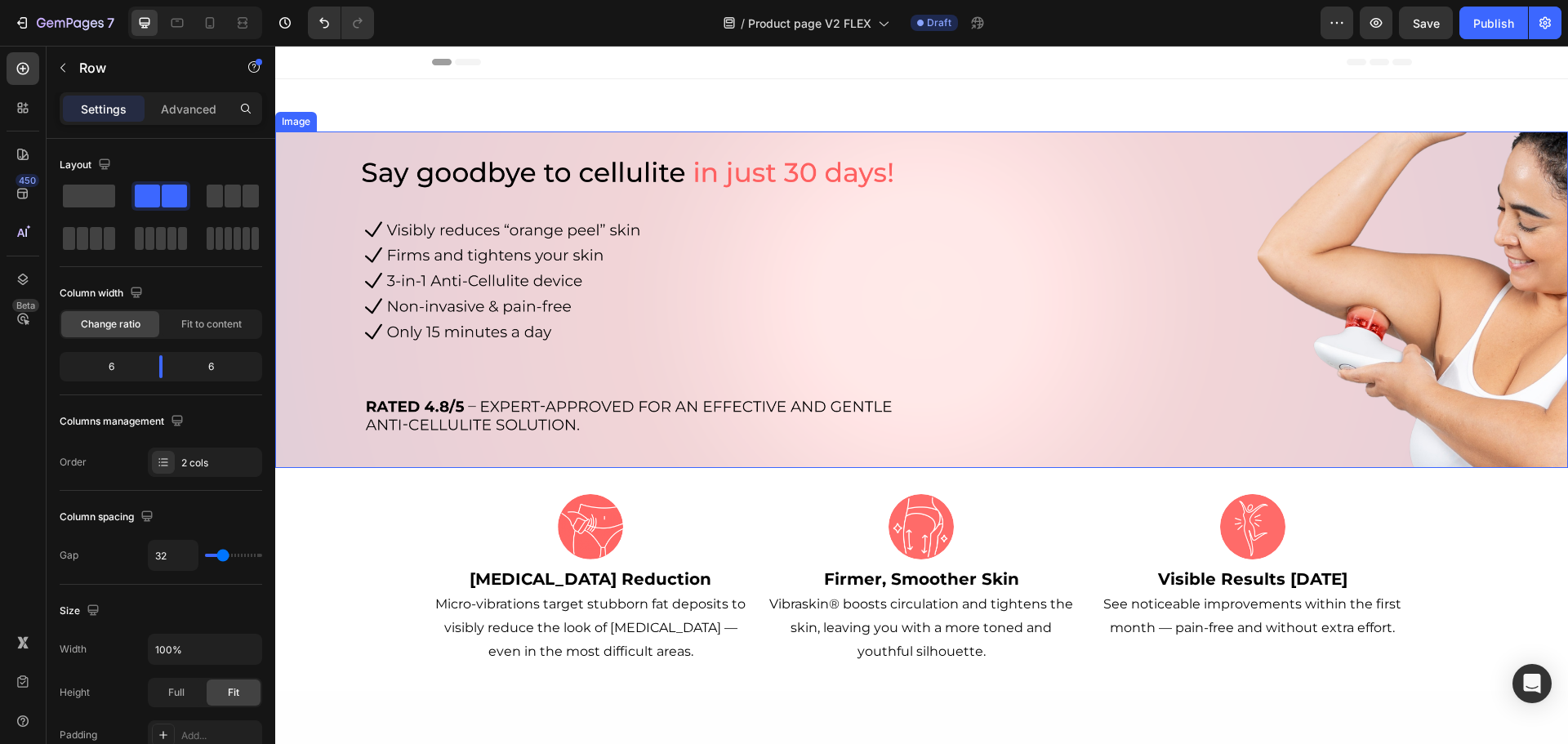
click at [1189, 339] on img at bounding box center [922, 300] width 1293 height 336
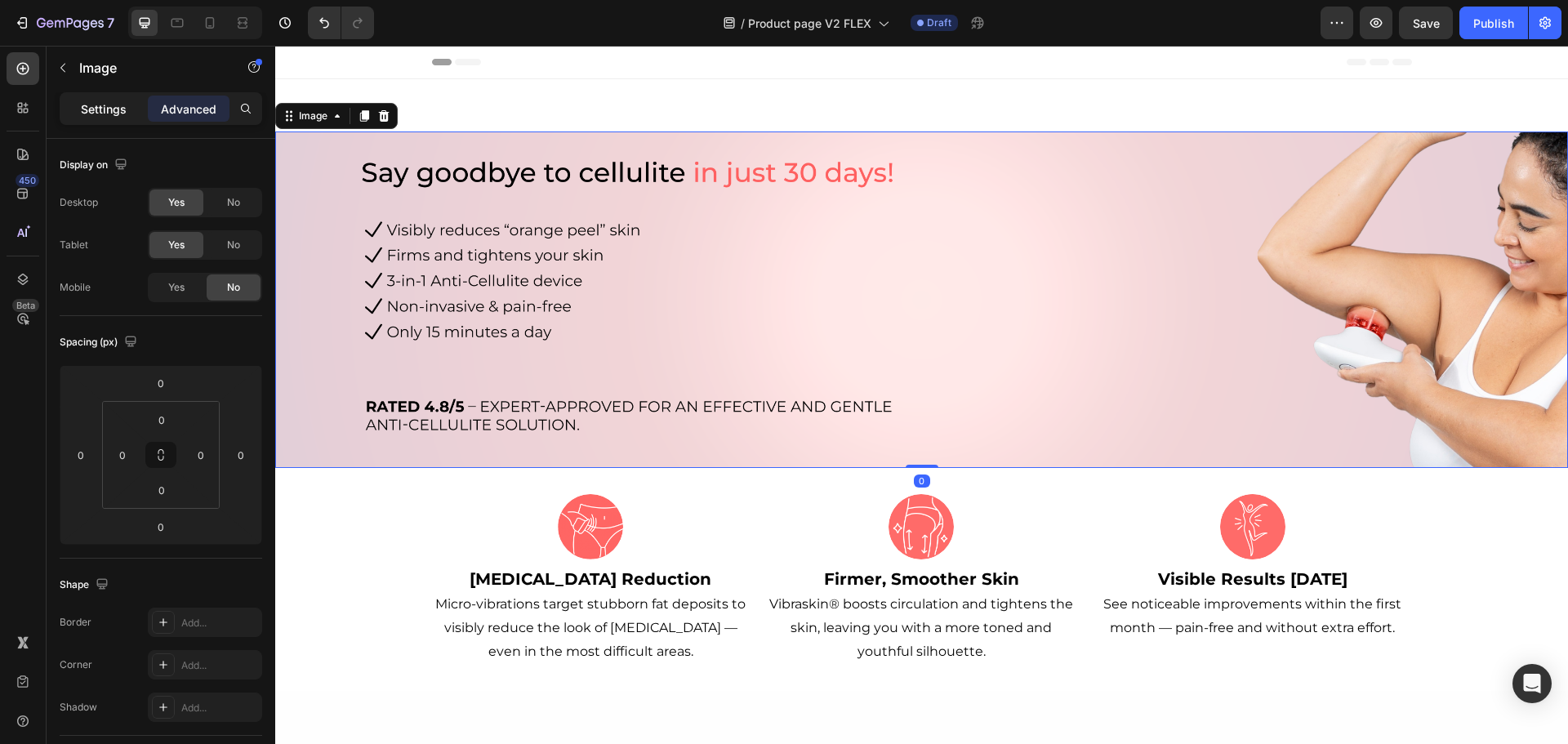
click at [113, 116] on p "Settings" at bounding box center [103, 109] width 46 height 17
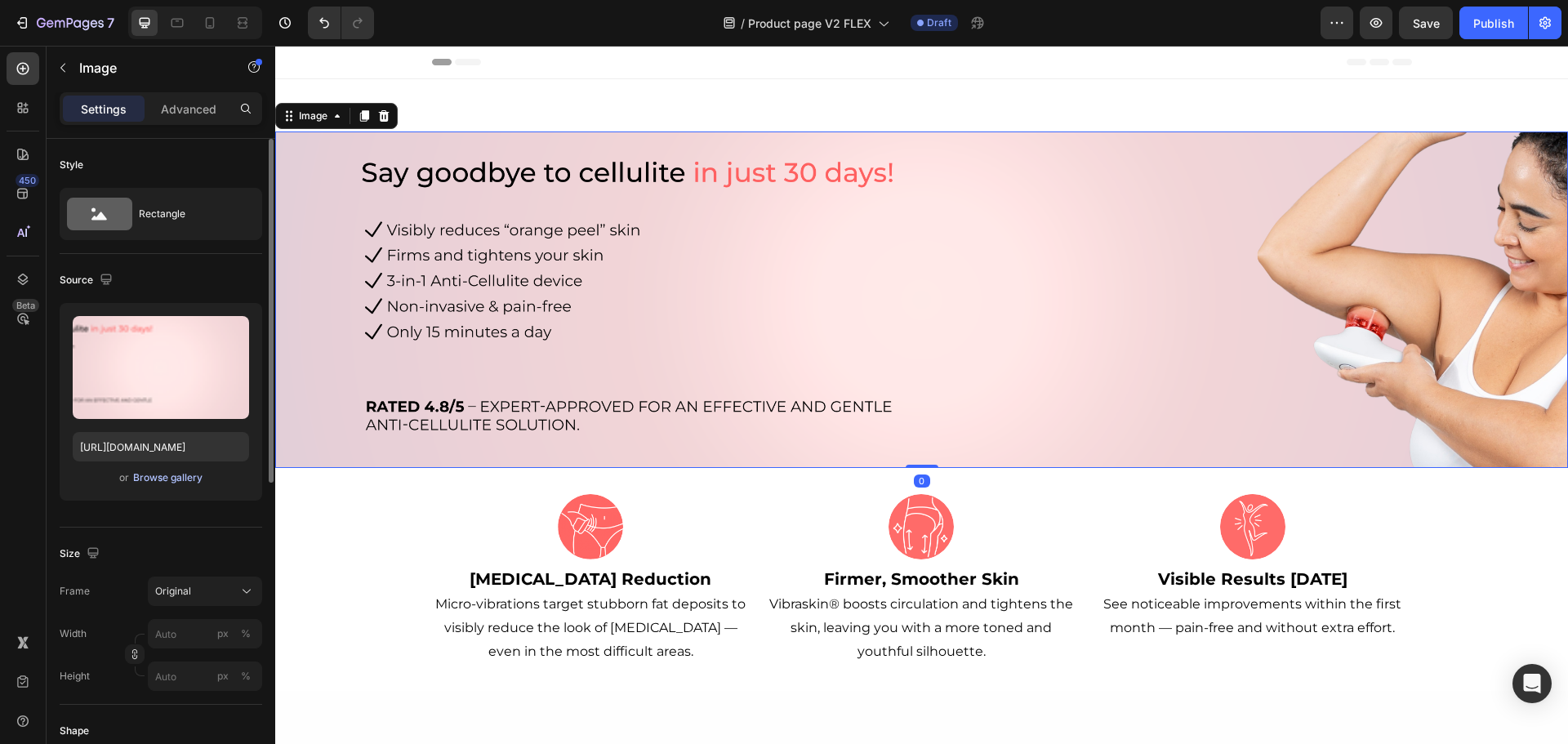
click at [172, 484] on div "Browse gallery" at bounding box center [168, 478] width 69 height 15
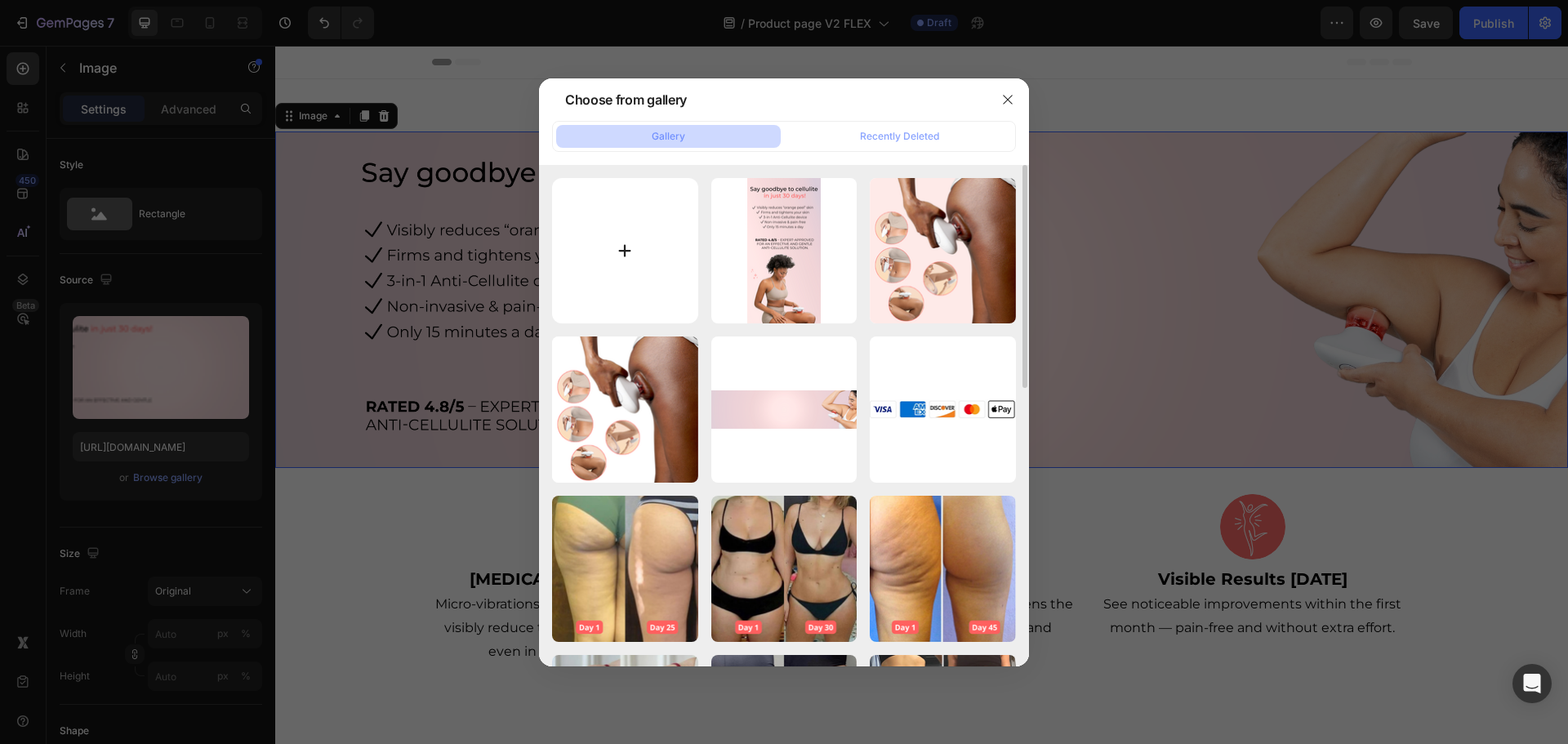
click at [667, 239] on input "file" at bounding box center [625, 251] width 146 height 146
type input "C:\fakepath\ban_haut_vibraskin_pro_1v2.png"
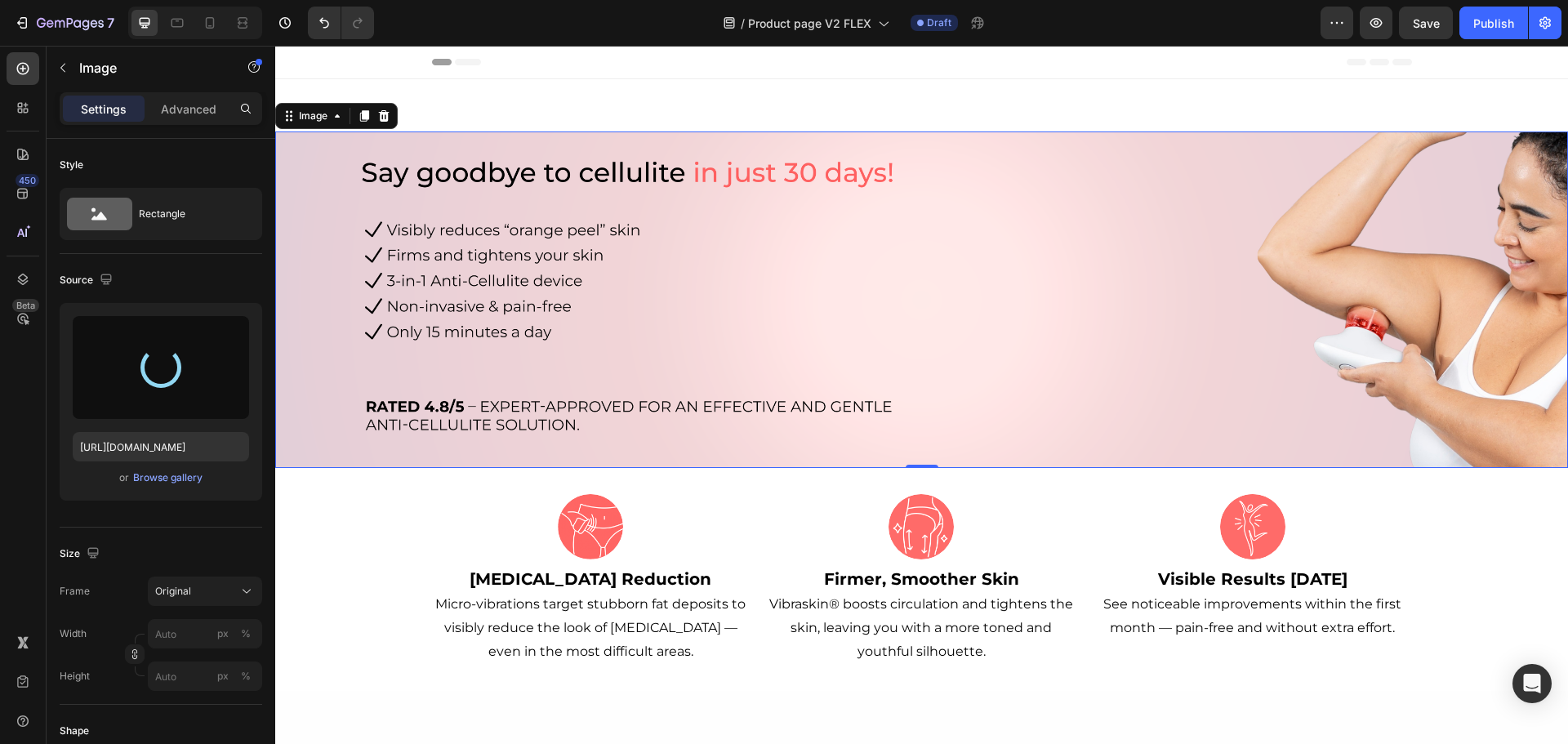
type input "[URL][DOMAIN_NAME]"
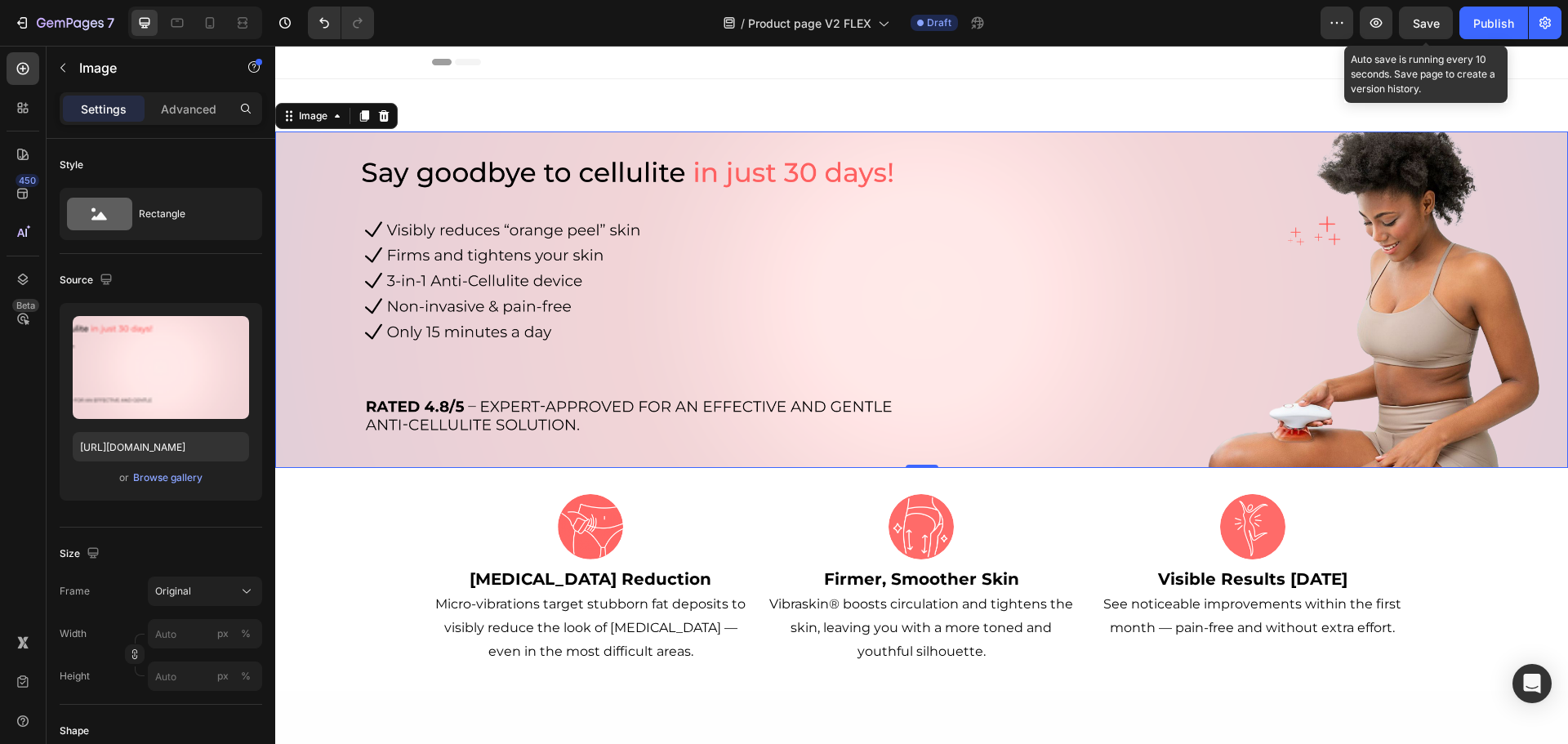
click at [1435, 16] on span "Save" at bounding box center [1425, 23] width 27 height 14
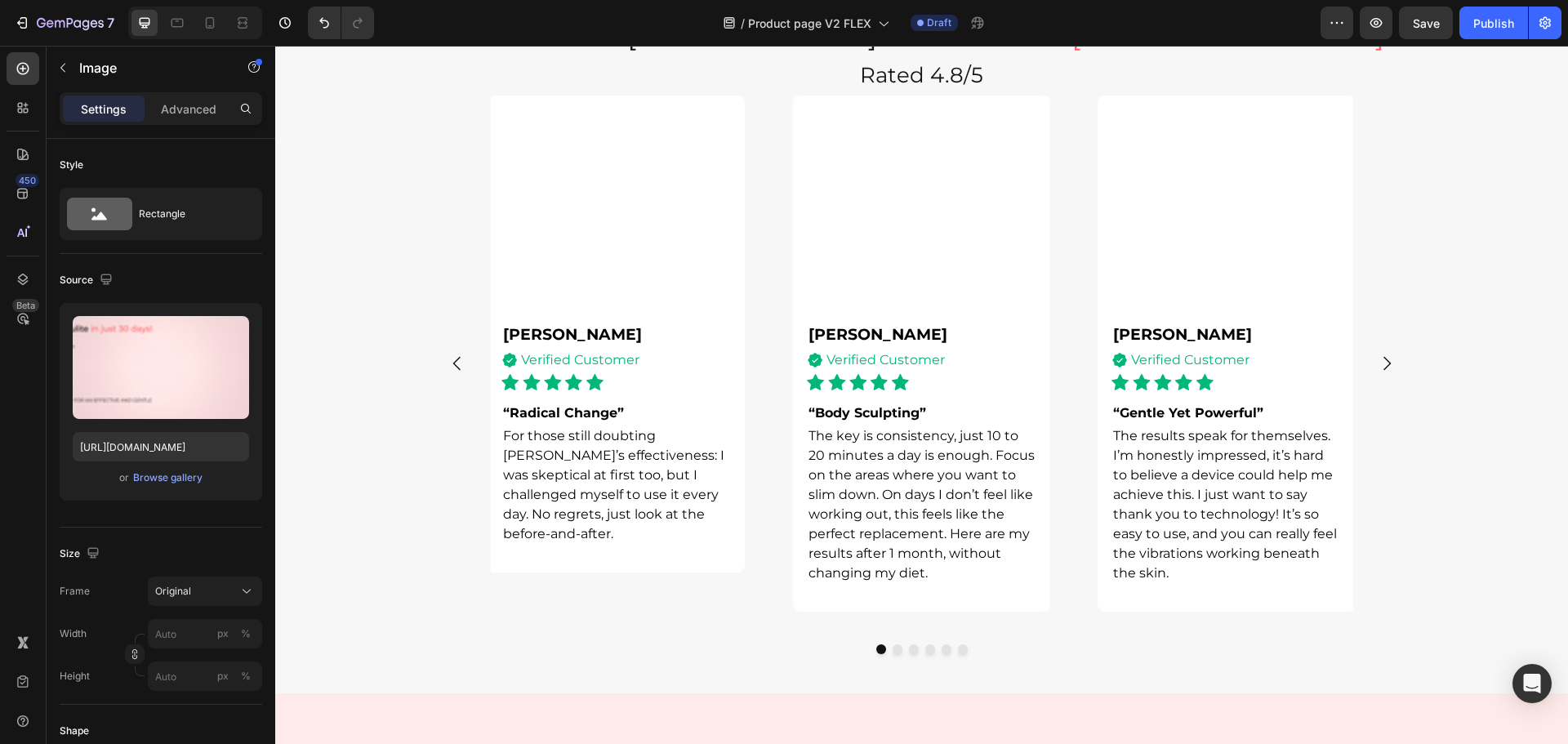
scroll to position [4082, 0]
